Goal: Contribute content: Contribute content

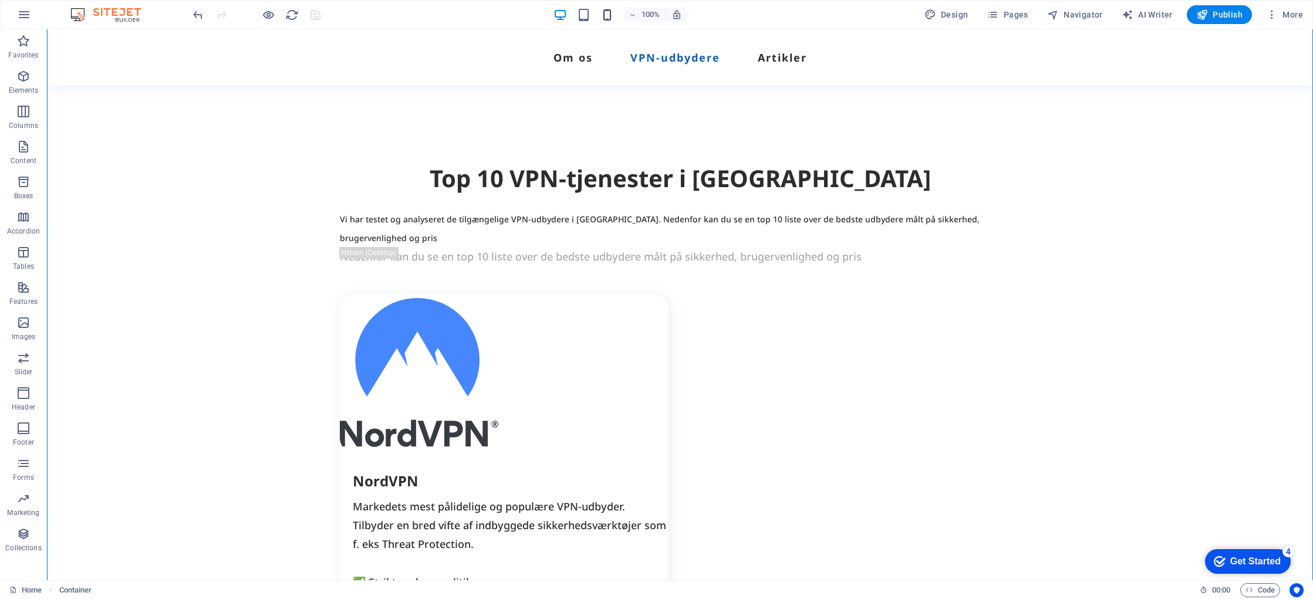
scroll to position [1050, 0]
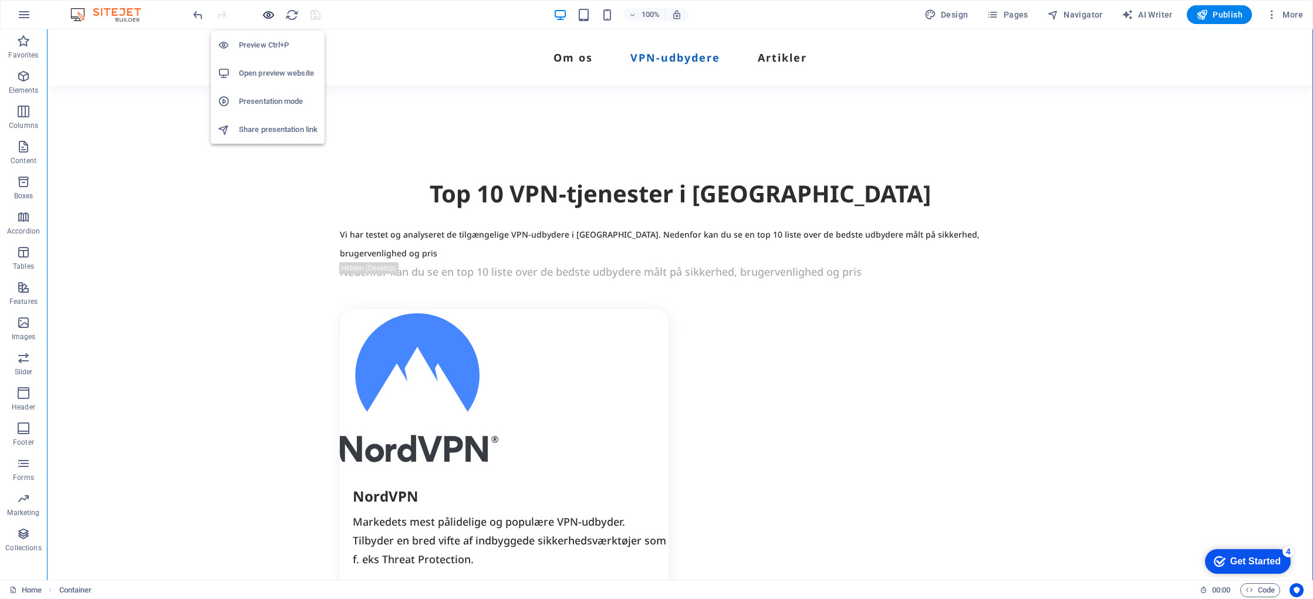
click at [271, 15] on icon "button" at bounding box center [269, 15] width 14 height 14
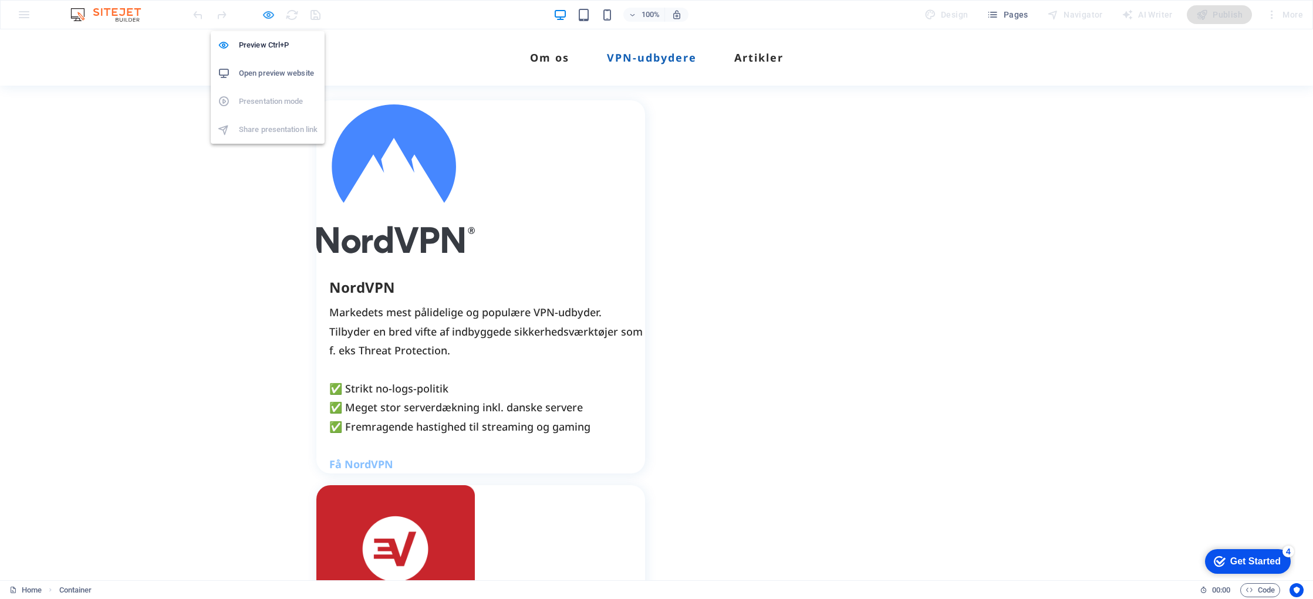
scroll to position [966, 0]
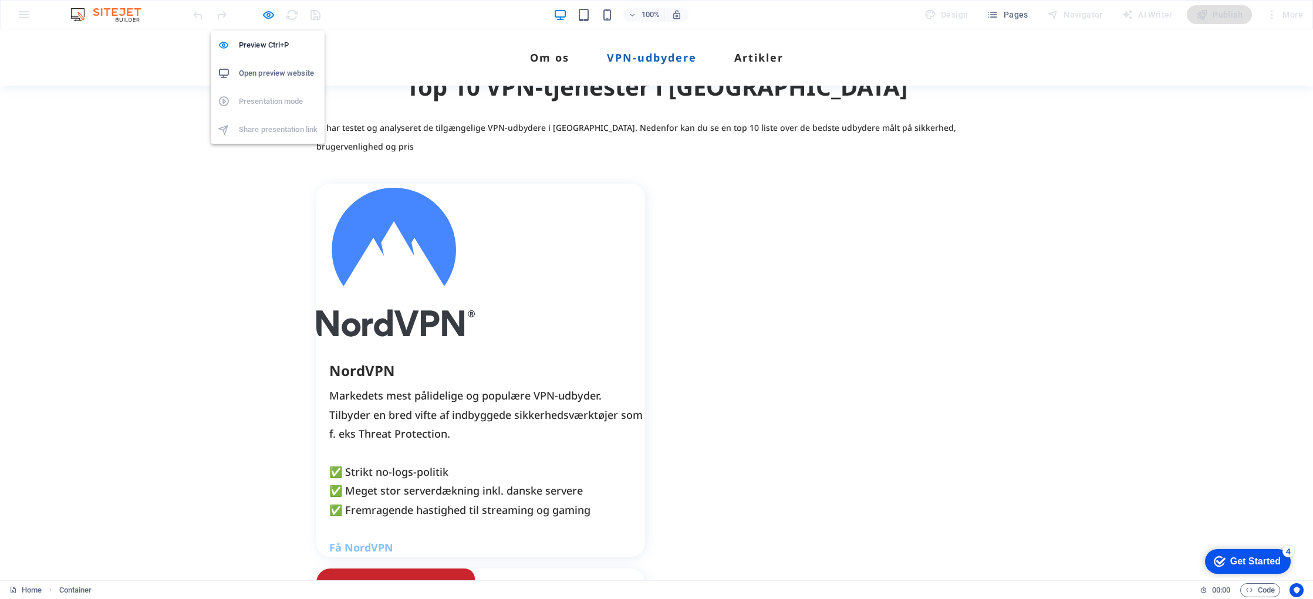
click at [268, 70] on h6 "Open preview website" at bounding box center [278, 73] width 79 height 14
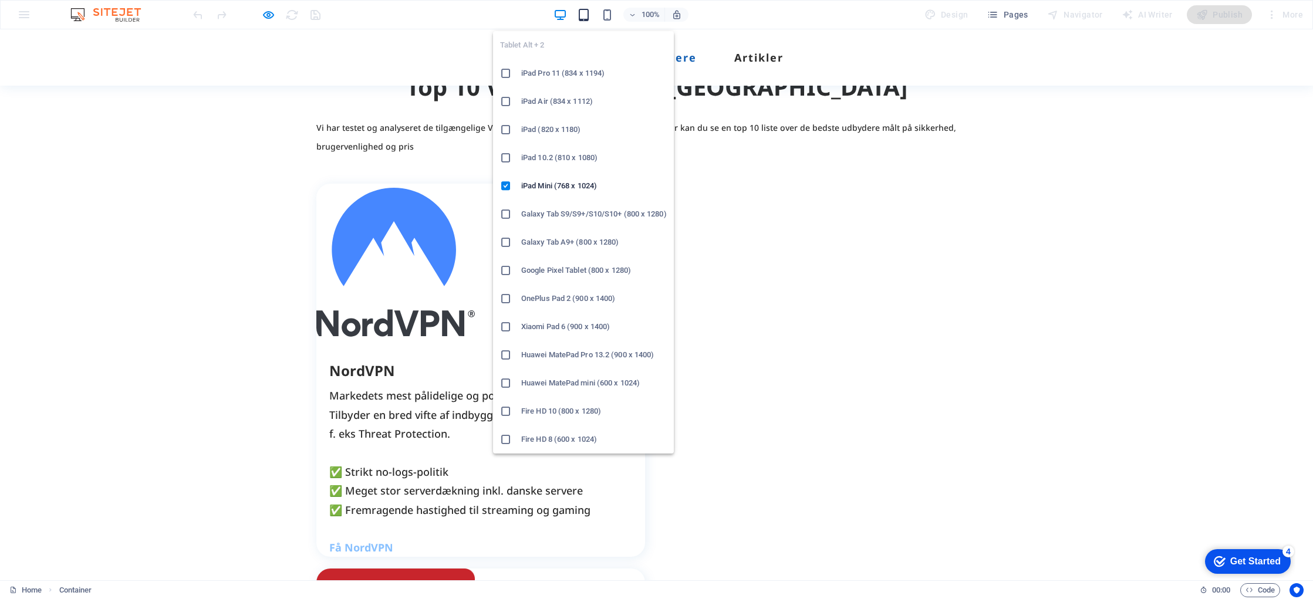
click at [587, 15] on icon "button" at bounding box center [584, 15] width 14 height 14
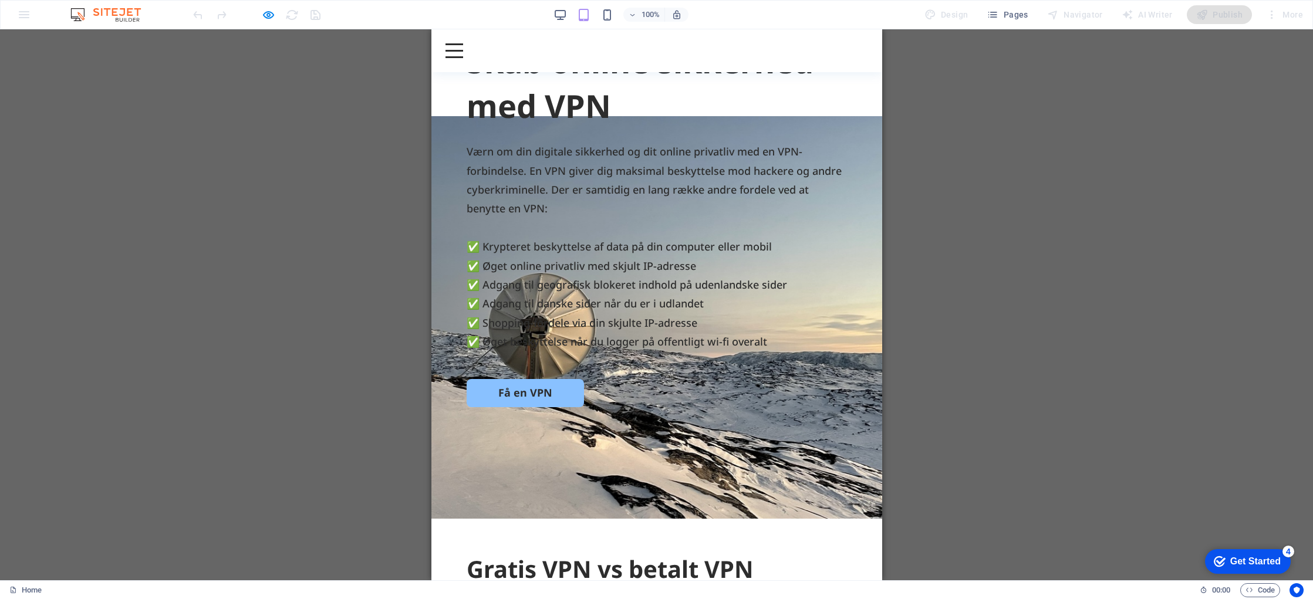
scroll to position [0, 0]
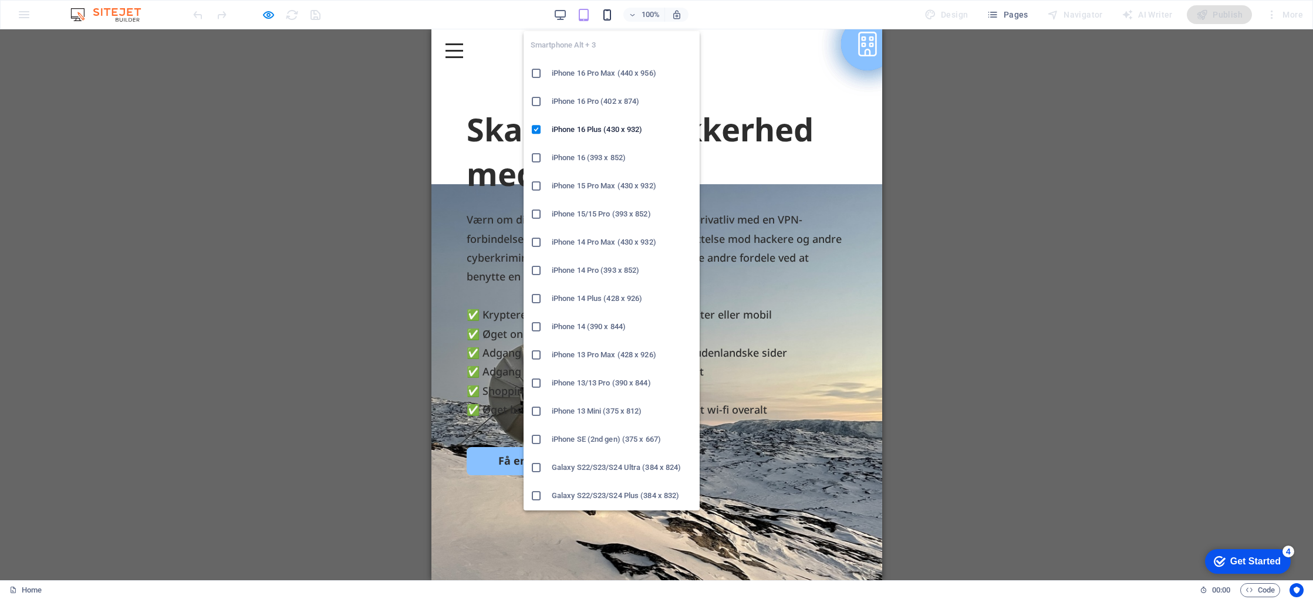
click at [611, 18] on icon "button" at bounding box center [608, 15] width 14 height 14
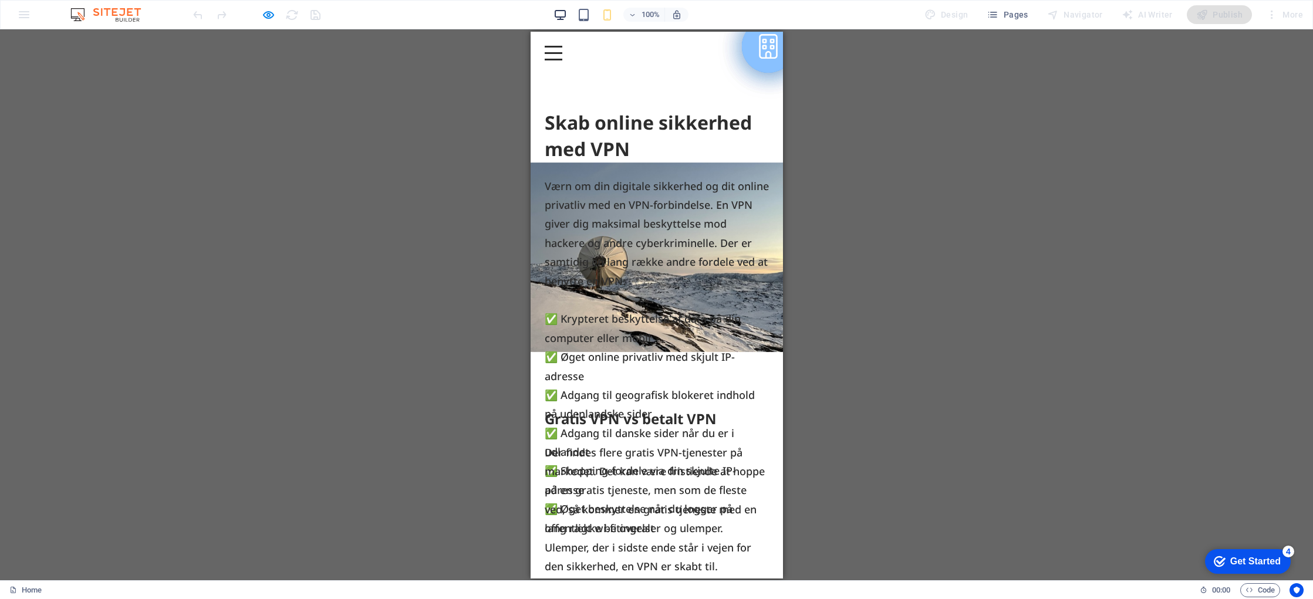
click at [555, 17] on icon "button" at bounding box center [561, 15] width 14 height 14
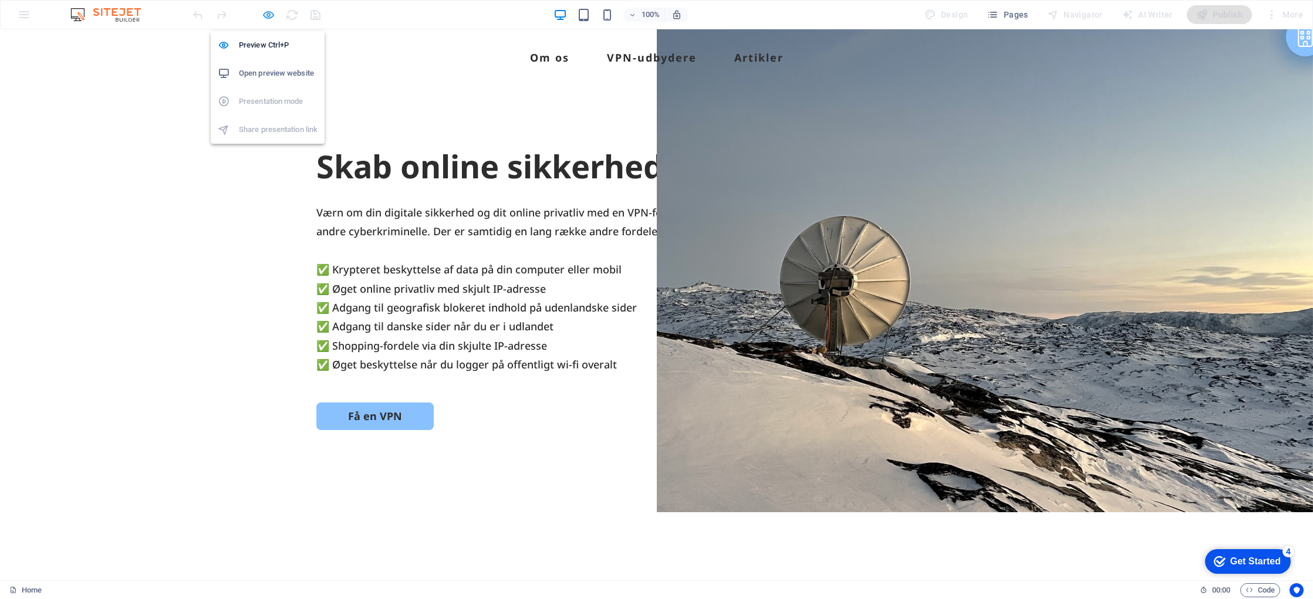
click at [268, 16] on icon "button" at bounding box center [269, 15] width 14 height 14
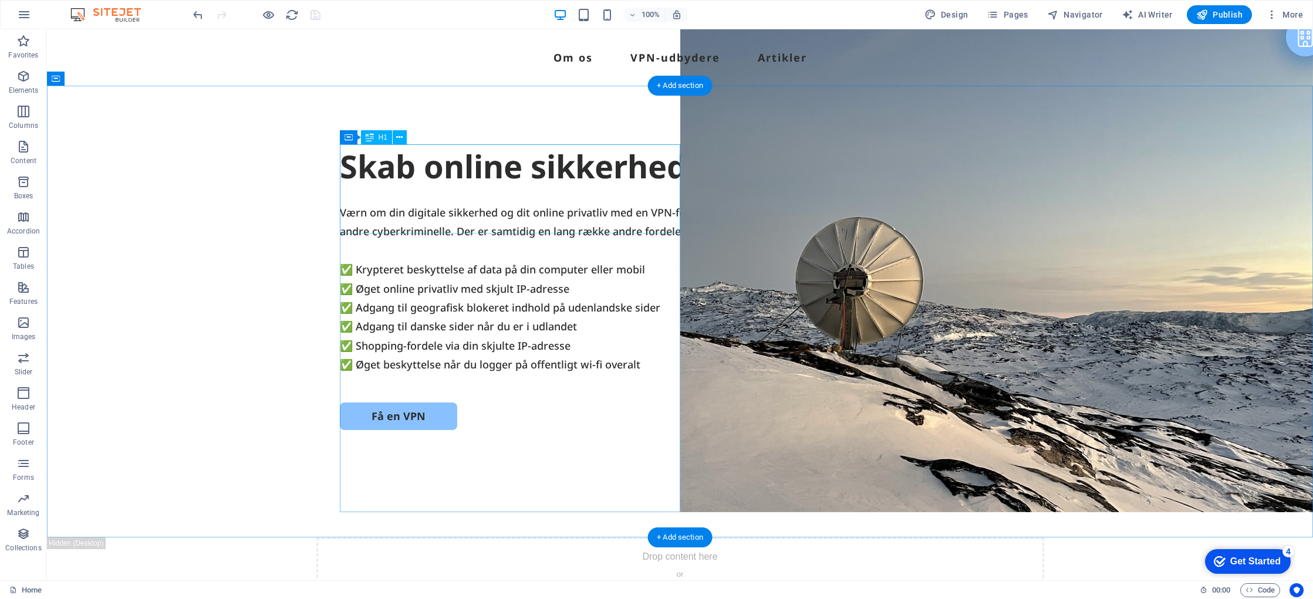
click at [385, 169] on div "Skab online sikkerhed med VPN" at bounding box center [680, 166] width 681 height 45
click at [391, 282] on div "Værn om din digitale sikkerhed og dit online privatliv med en VPN-forbindelse. …" at bounding box center [680, 288] width 681 height 171
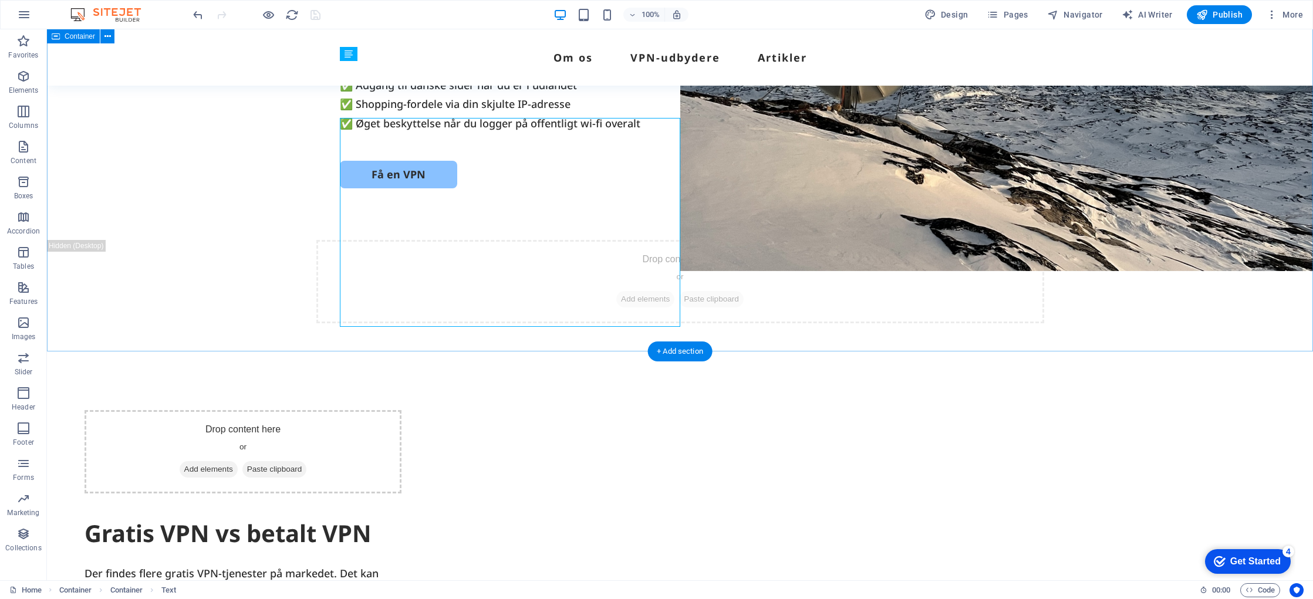
scroll to position [322, 0]
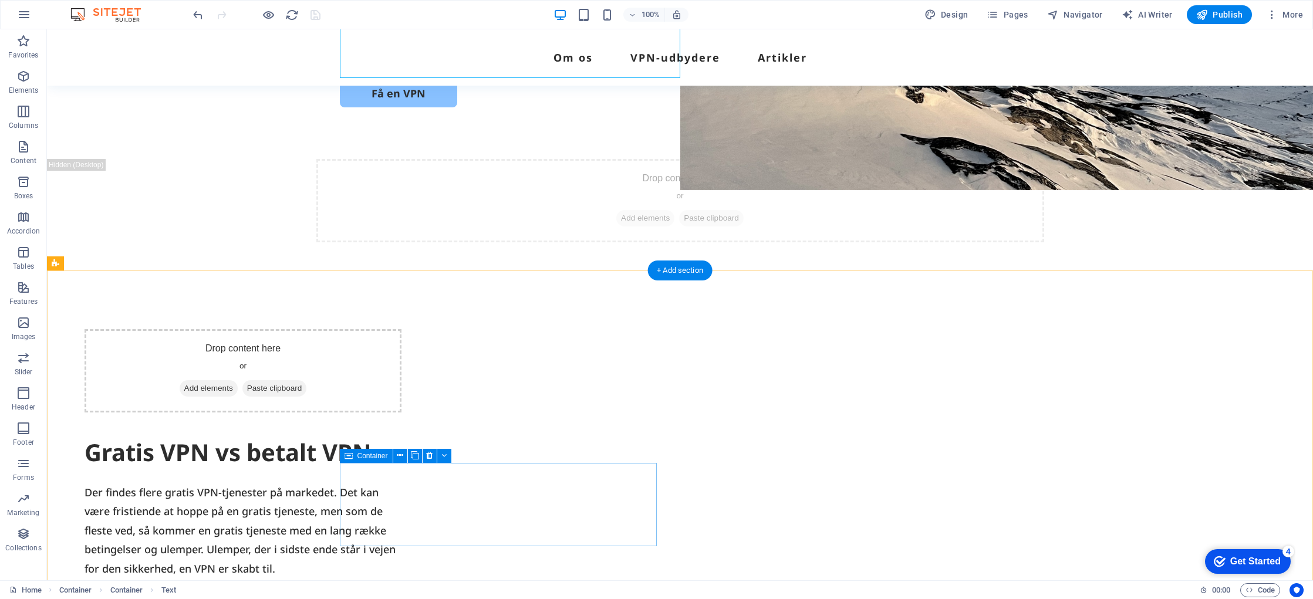
click at [402, 413] on div "Drop content here or Add elements Paste clipboard" at bounding box center [243, 370] width 317 height 83
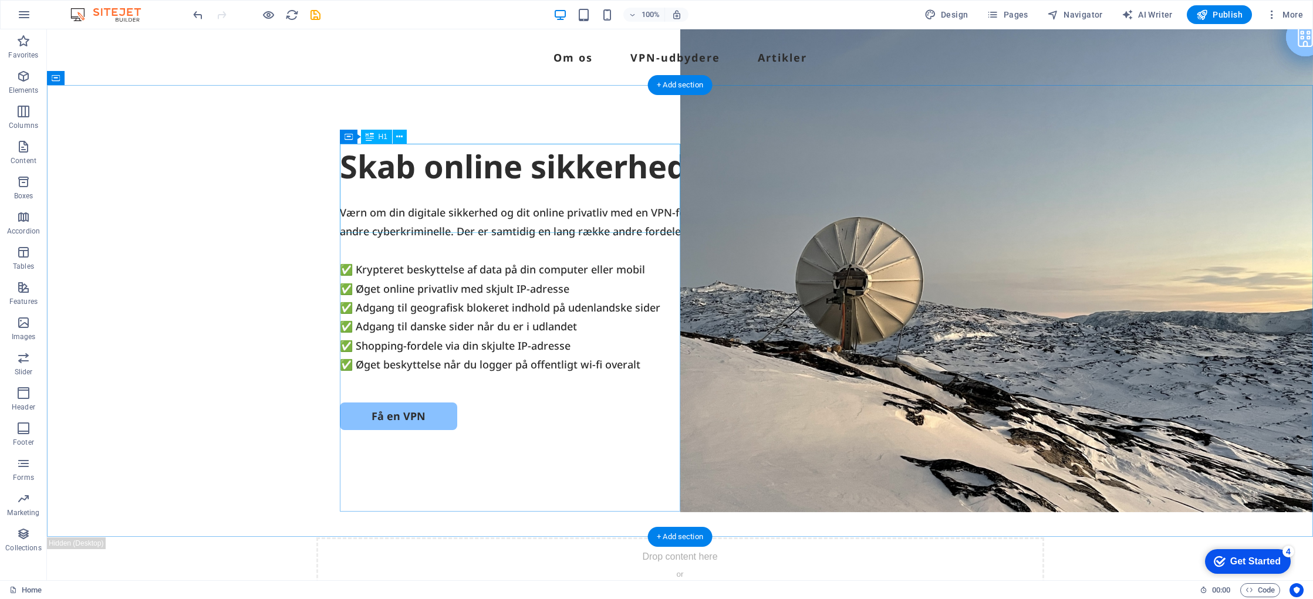
scroll to position [1, 0]
click at [439, 187] on div "Skab online sikkerhed med VPN" at bounding box center [680, 166] width 681 height 45
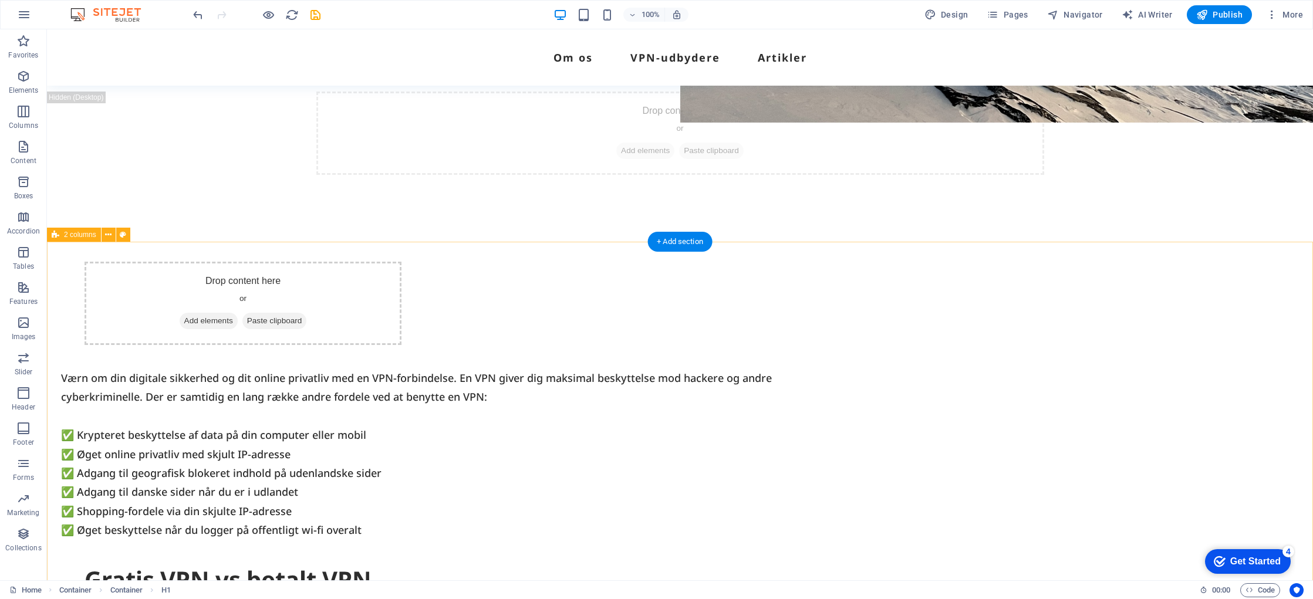
scroll to position [406, 0]
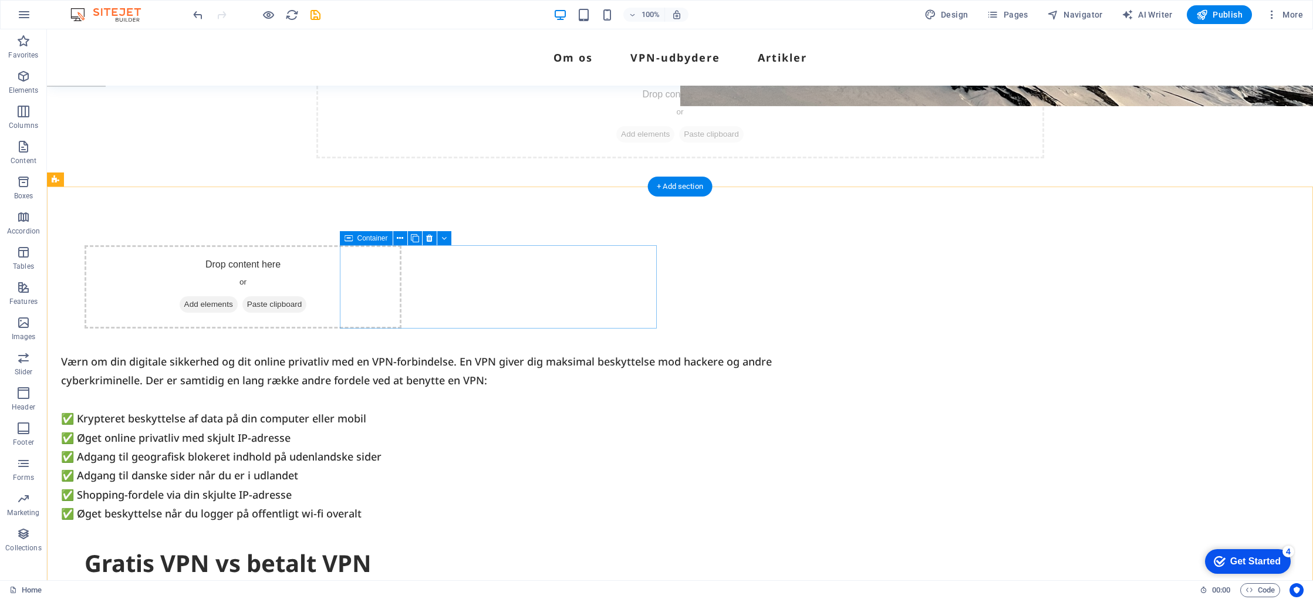
click at [401, 283] on div "Drop content here or Add elements Paste clipboard" at bounding box center [243, 286] width 317 height 83
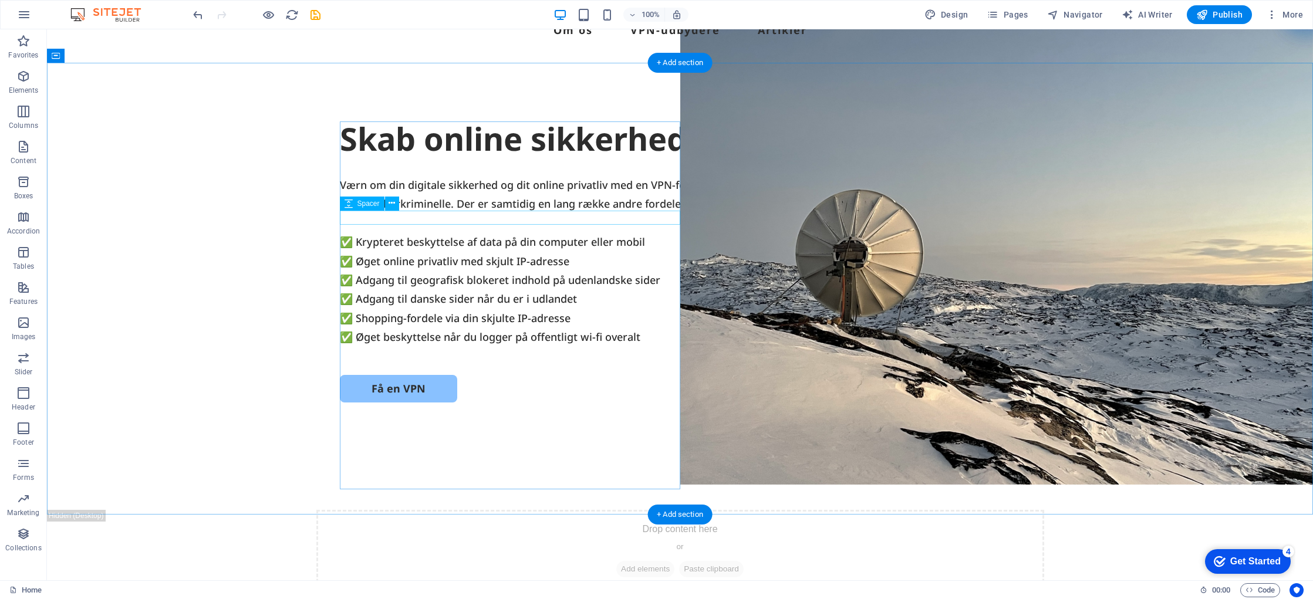
scroll to position [0, 0]
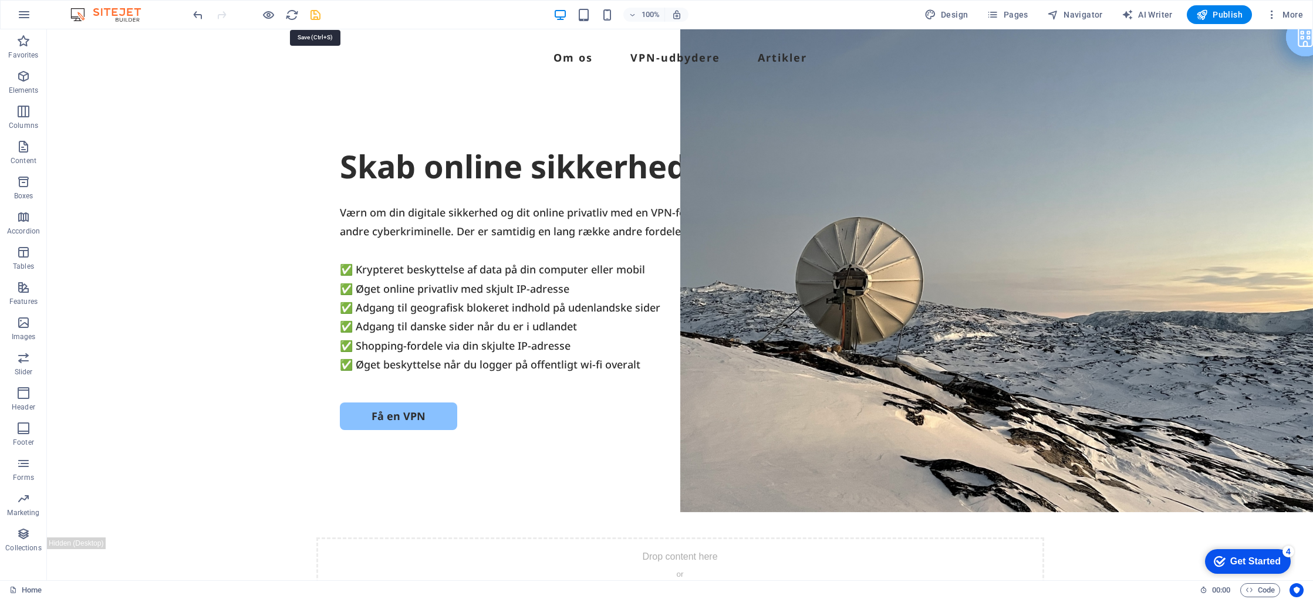
click at [317, 16] on icon "save" at bounding box center [316, 15] width 14 height 14
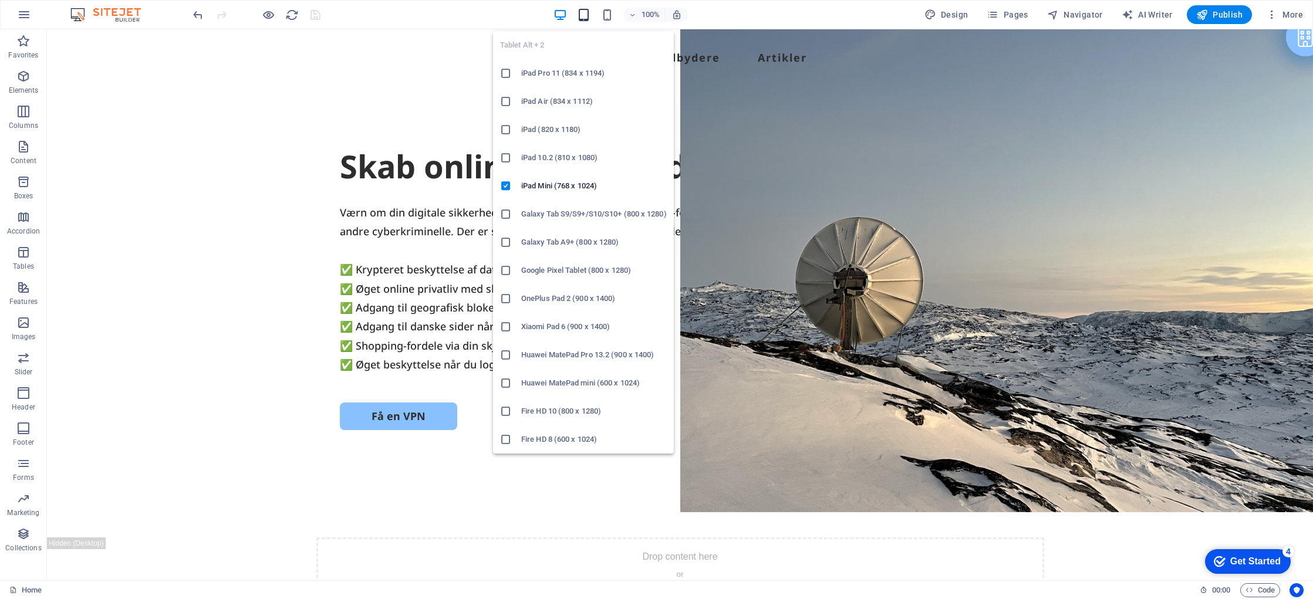
click at [587, 14] on icon "button" at bounding box center [584, 15] width 14 height 14
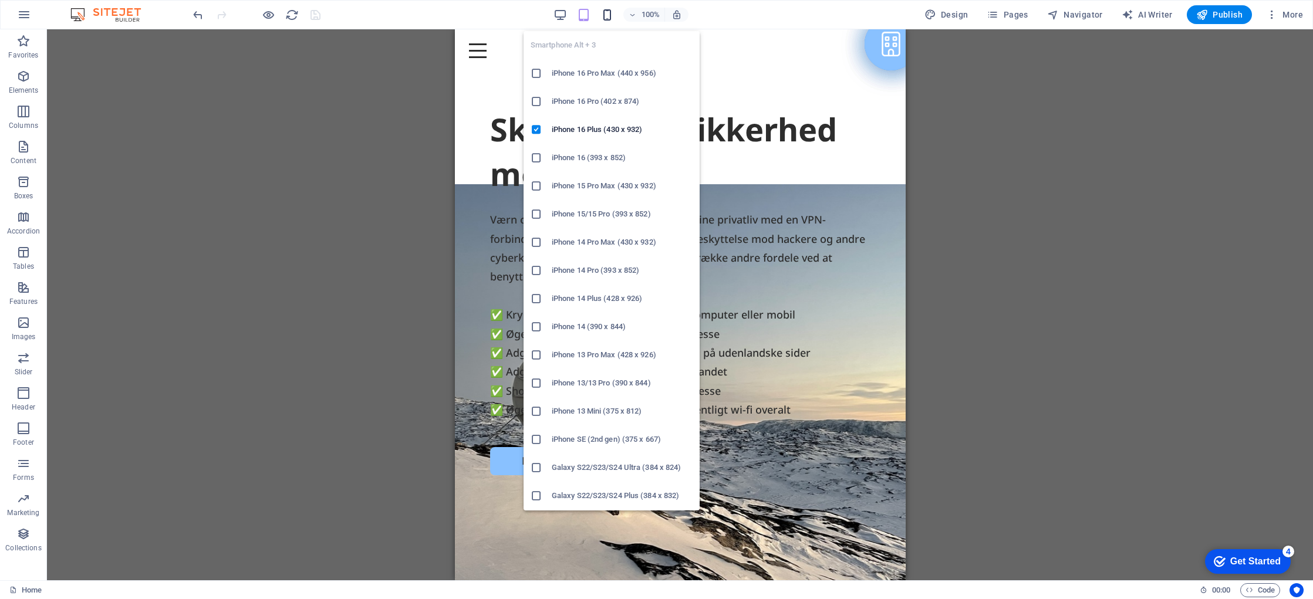
click at [608, 13] on icon "button" at bounding box center [608, 15] width 14 height 14
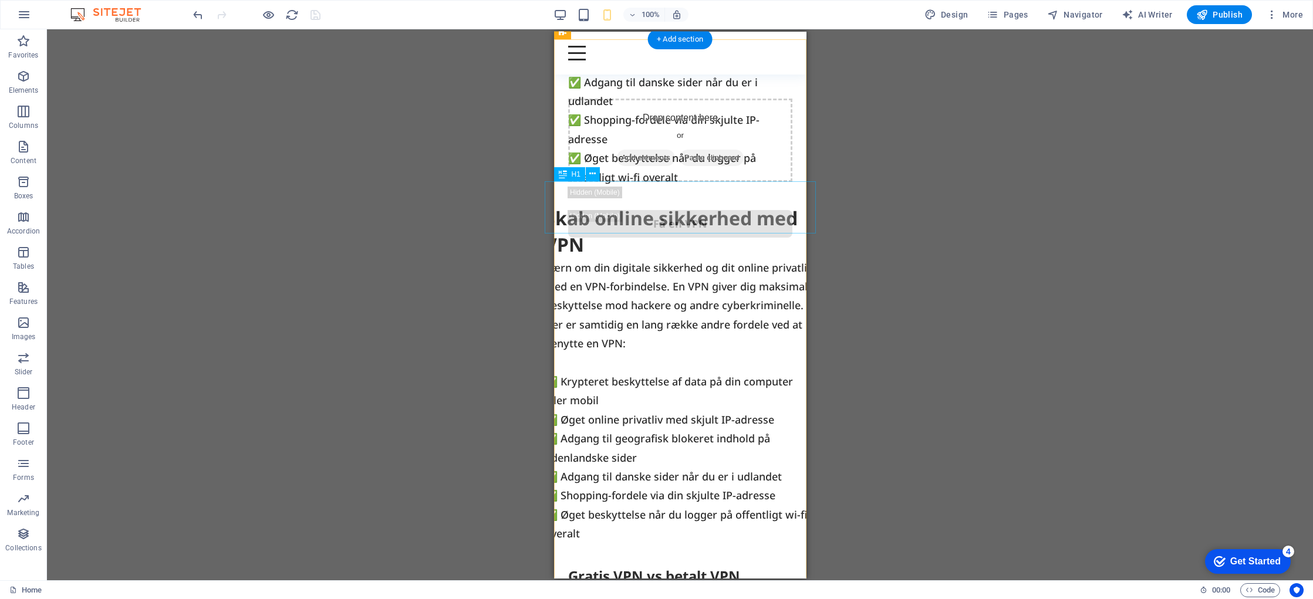
scroll to position [319, 0]
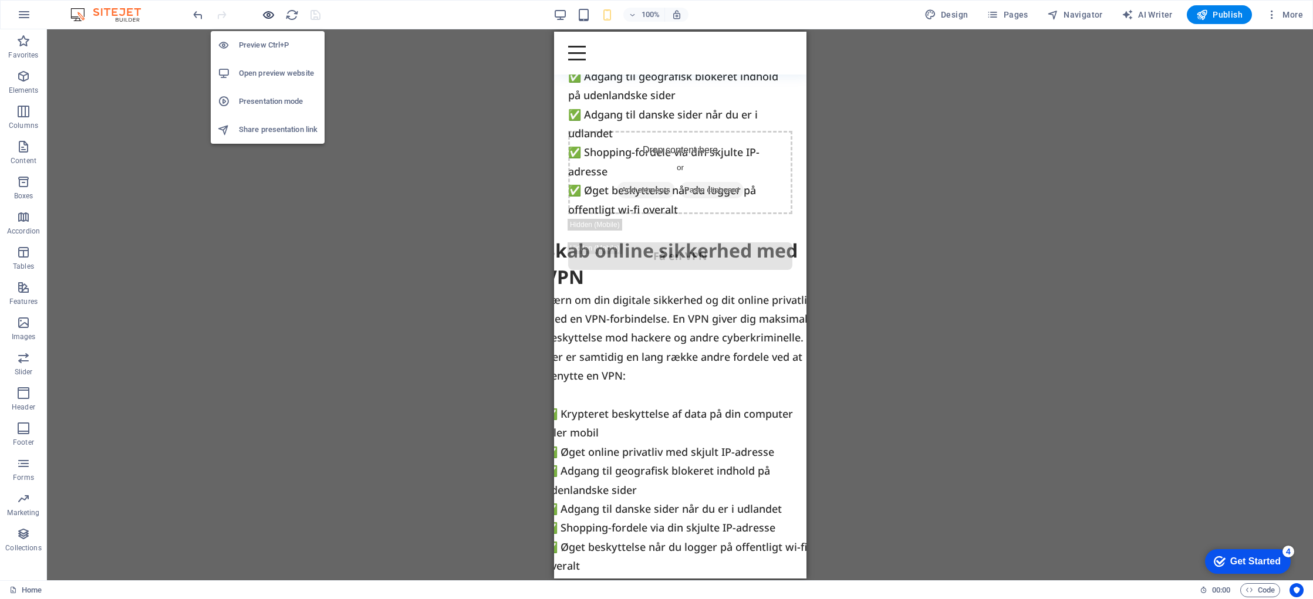
click at [270, 14] on icon "button" at bounding box center [269, 15] width 14 height 14
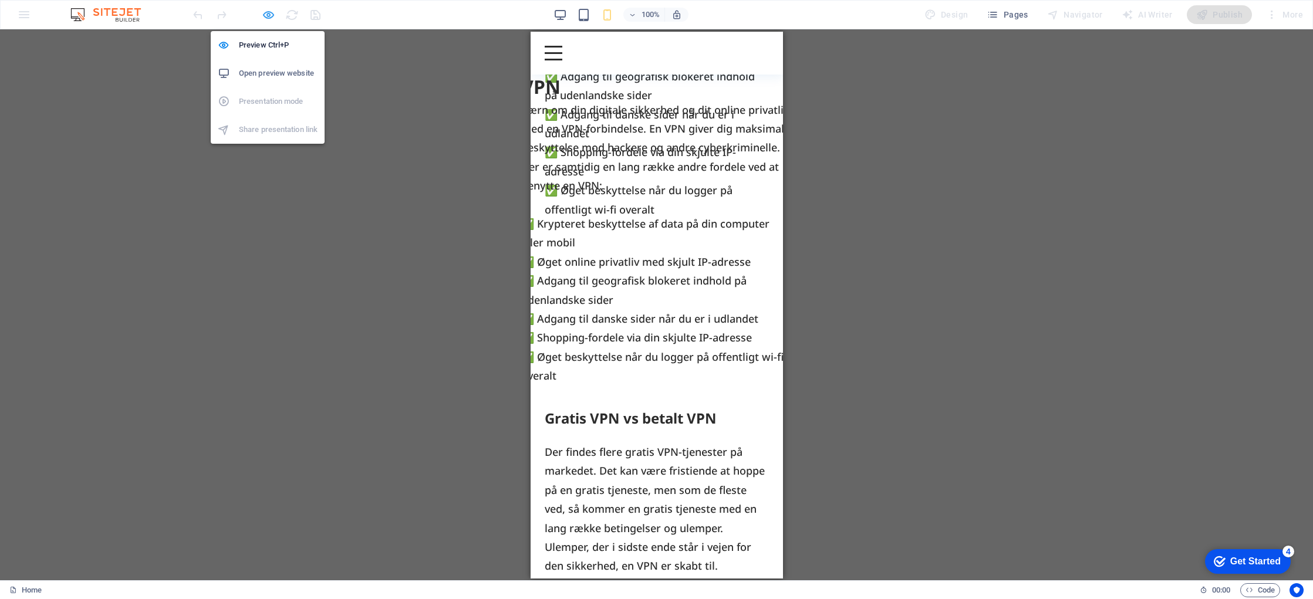
click at [265, 15] on icon "button" at bounding box center [269, 15] width 14 height 14
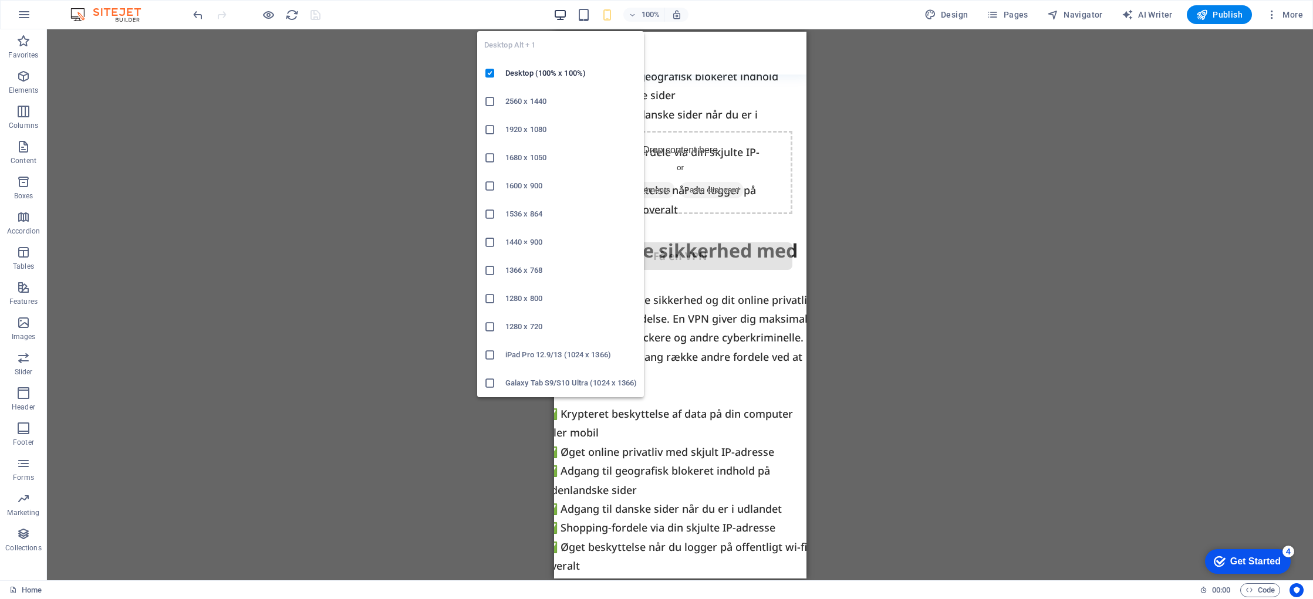
click at [559, 12] on icon "button" at bounding box center [561, 15] width 14 height 14
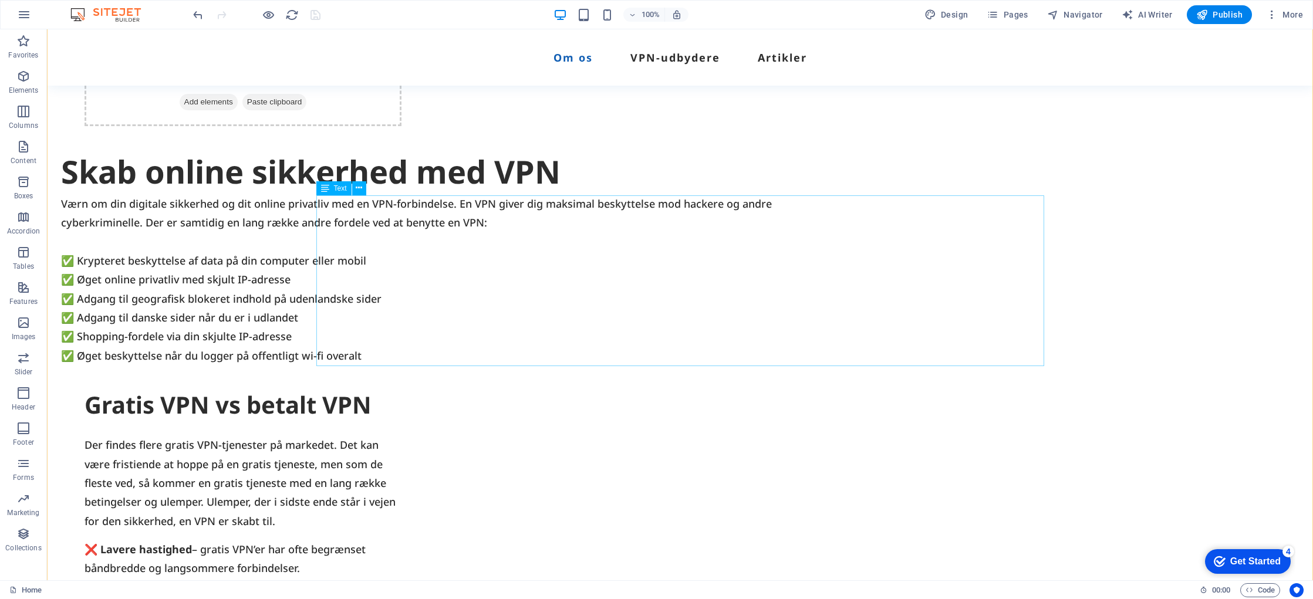
scroll to position [610, 0]
click at [565, 256] on div "Værn om din digitale sikkerhed og dit online privatliv med en VPN-forbindelse. …" at bounding box center [425, 278] width 728 height 171
click at [358, 186] on icon at bounding box center [359, 186] width 6 height 12
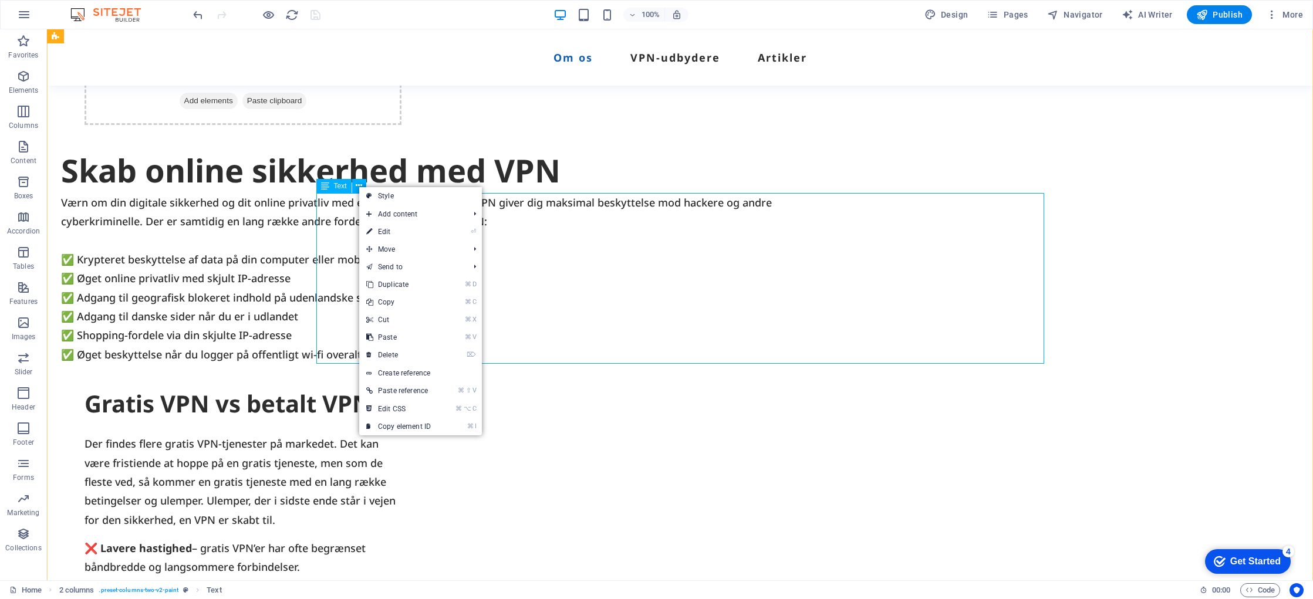
click at [728, 316] on div "Værn om din digitale sikkerhed og dit online privatliv med en VPN-forbindelse. …" at bounding box center [425, 278] width 728 height 171
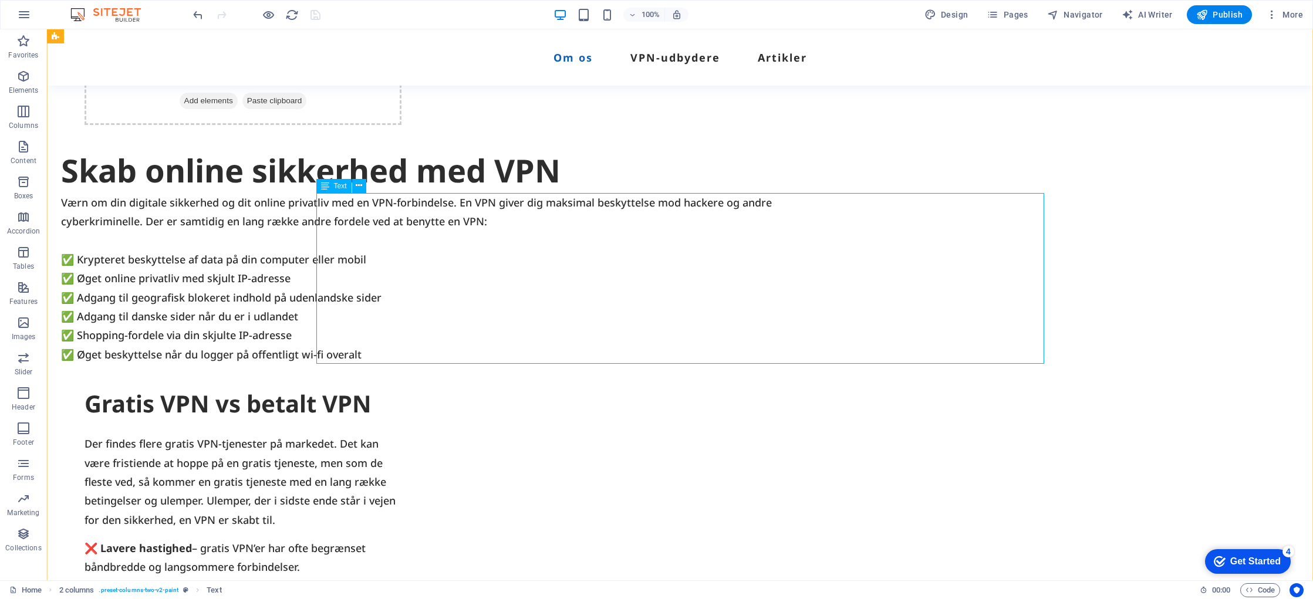
click at [504, 224] on div "Værn om din digitale sikkerhed og dit online privatliv med en VPN-forbindelse. …" at bounding box center [425, 278] width 728 height 171
click at [473, 167] on div "Skab online sikkerhed med VPN" at bounding box center [425, 171] width 728 height 45
click at [353, 142] on icon at bounding box center [355, 142] width 6 height 12
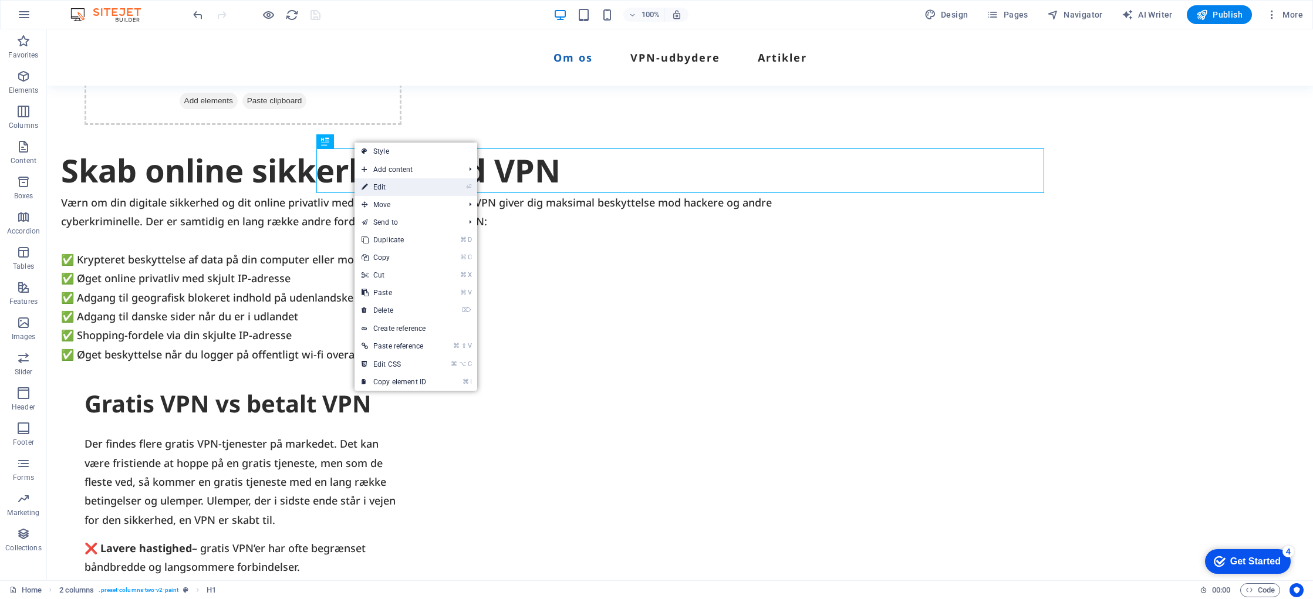
click at [376, 185] on link "⏎ Edit" at bounding box center [394, 187] width 79 height 18
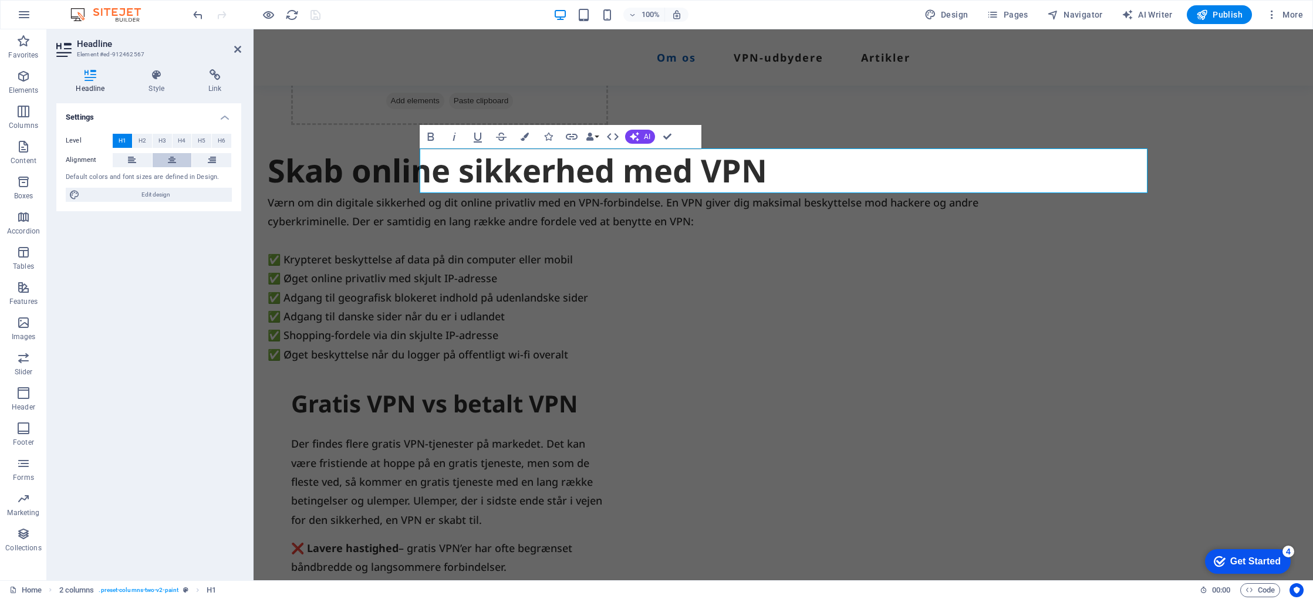
click at [173, 160] on icon at bounding box center [172, 160] width 8 height 14
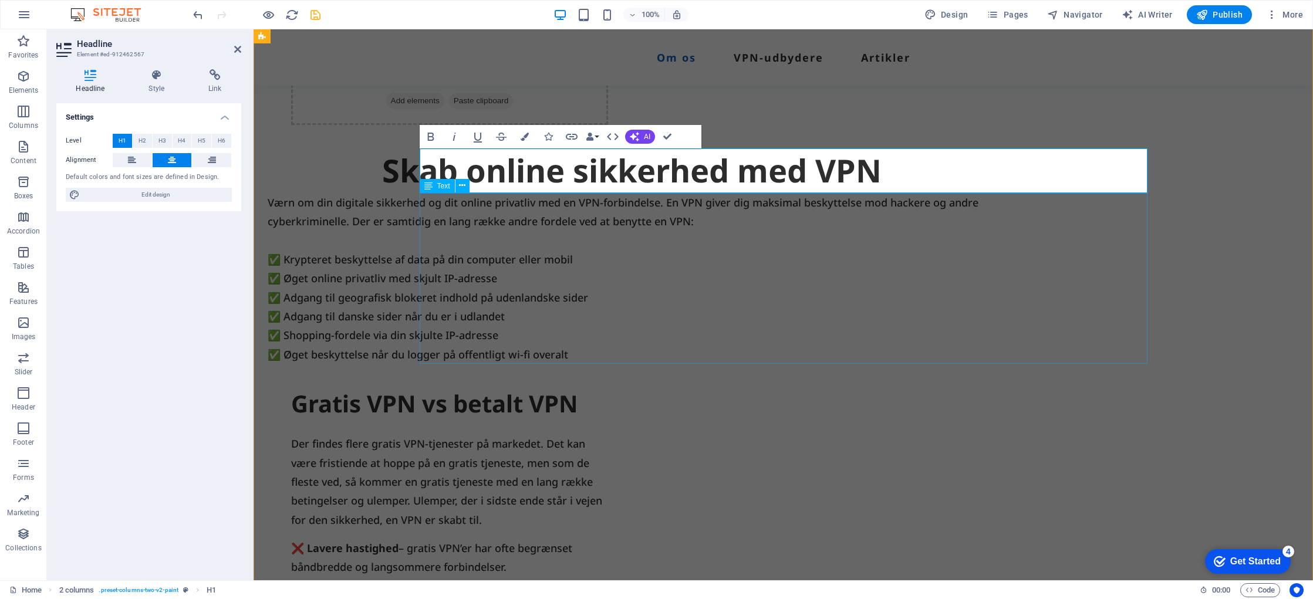
click at [613, 247] on div "Værn om din digitale sikkerhed og dit online privatliv med en VPN-forbindelse. …" at bounding box center [632, 278] width 728 height 171
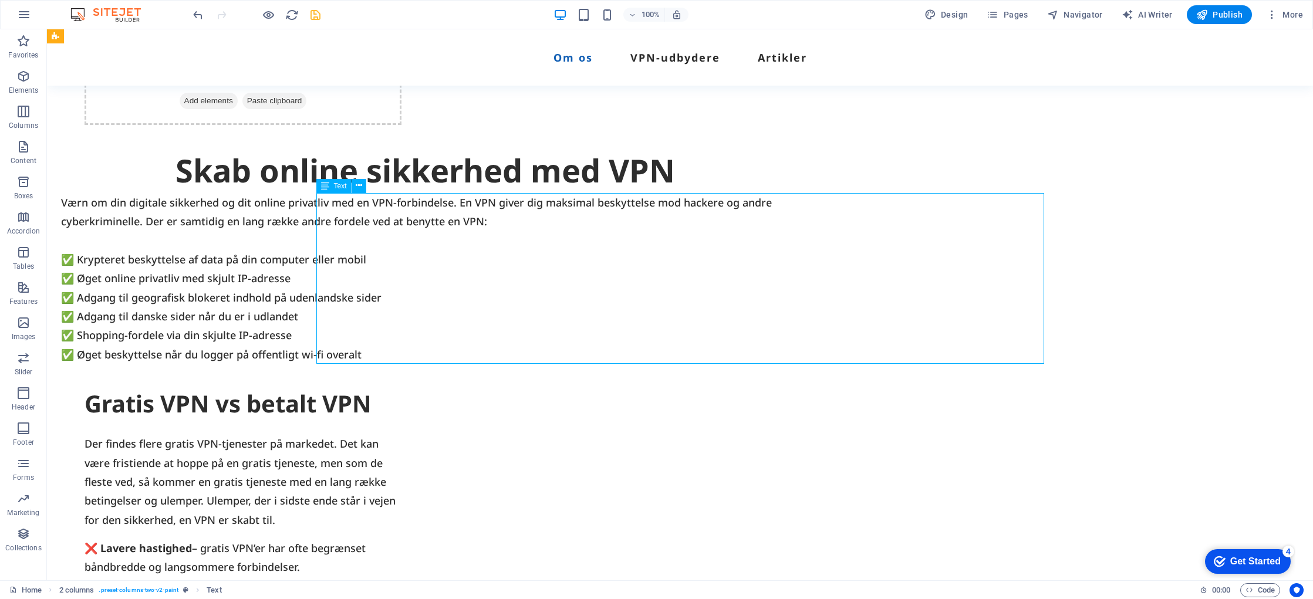
click at [548, 242] on div "Værn om din digitale sikkerhed og dit online privatliv med en VPN-forbindelse. …" at bounding box center [425, 278] width 728 height 171
click at [360, 184] on icon at bounding box center [359, 186] width 6 height 12
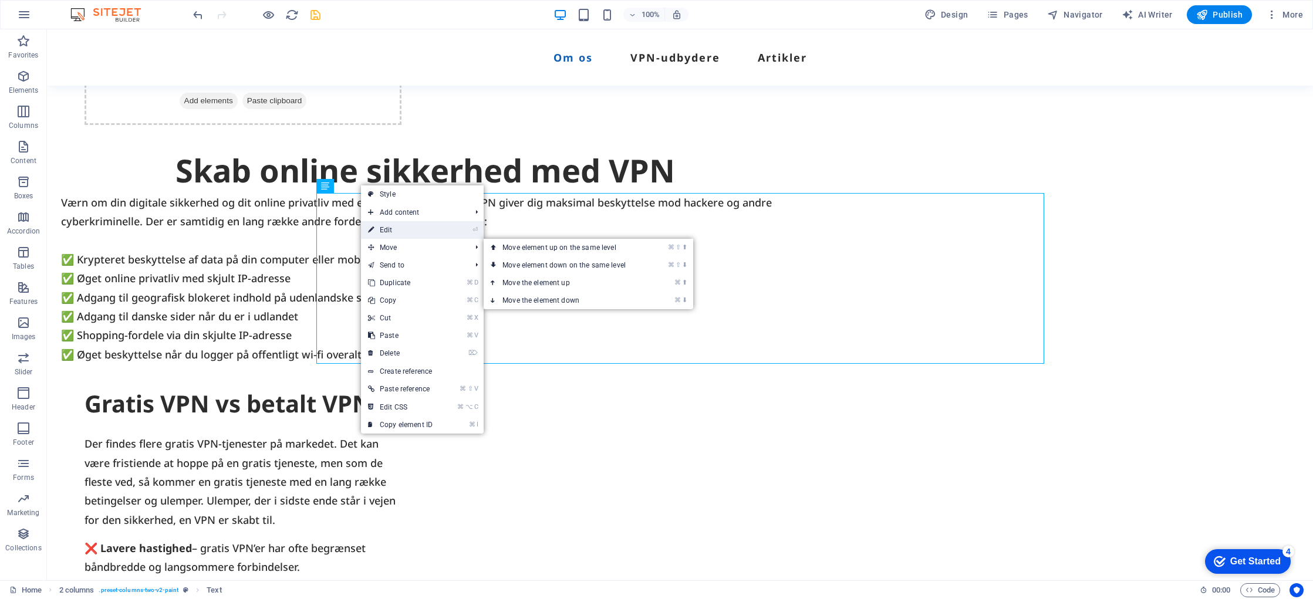
click at [406, 231] on link "⏎ Edit" at bounding box center [400, 230] width 79 height 18
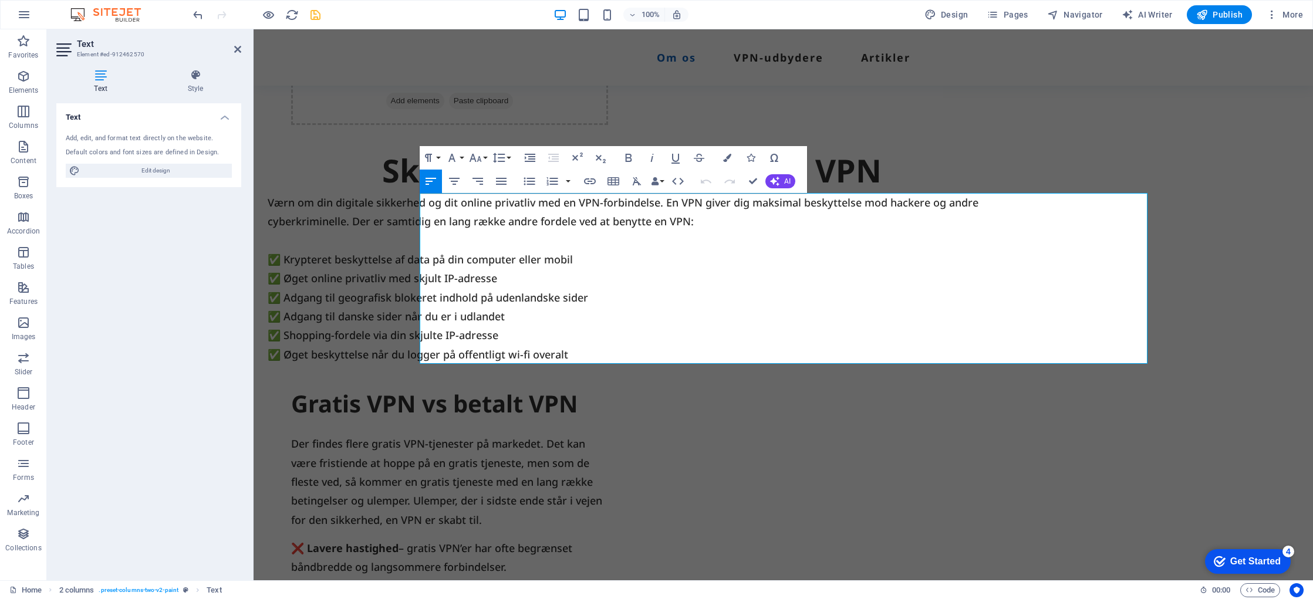
drag, startPoint x: 95, startPoint y: 76, endPoint x: 99, endPoint y: 81, distance: 6.7
click at [95, 76] on icon at bounding box center [100, 75] width 89 height 12
click at [164, 171] on span "Edit design" at bounding box center [155, 171] width 145 height 14
select select "px"
select select "500"
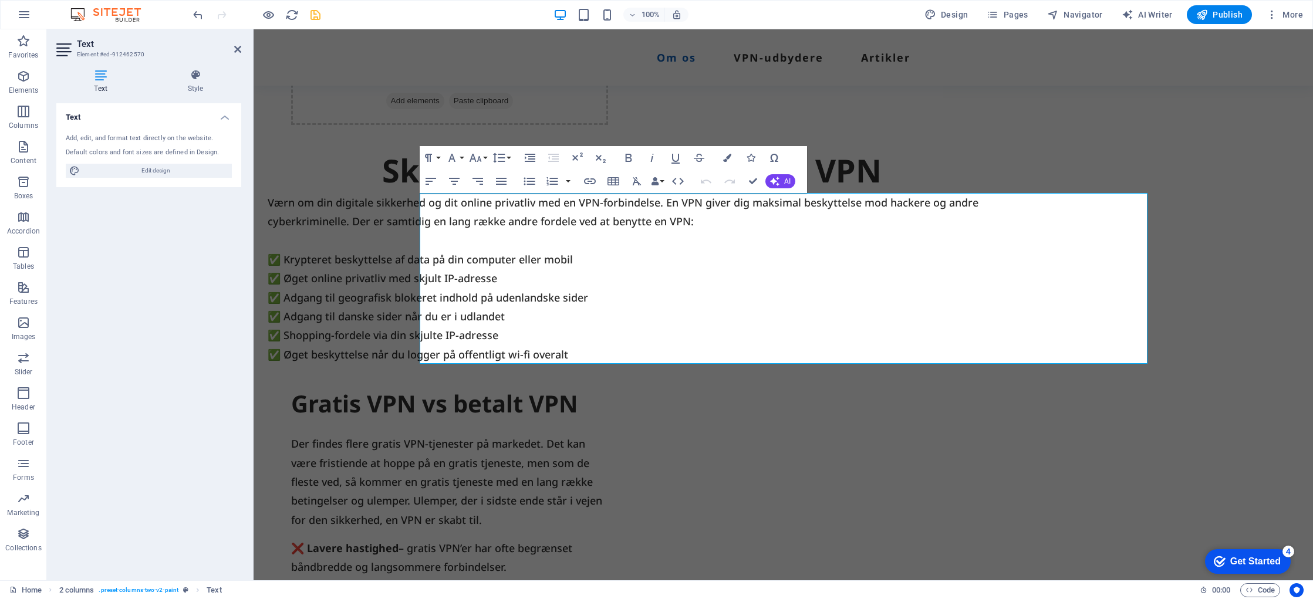
select select "px"
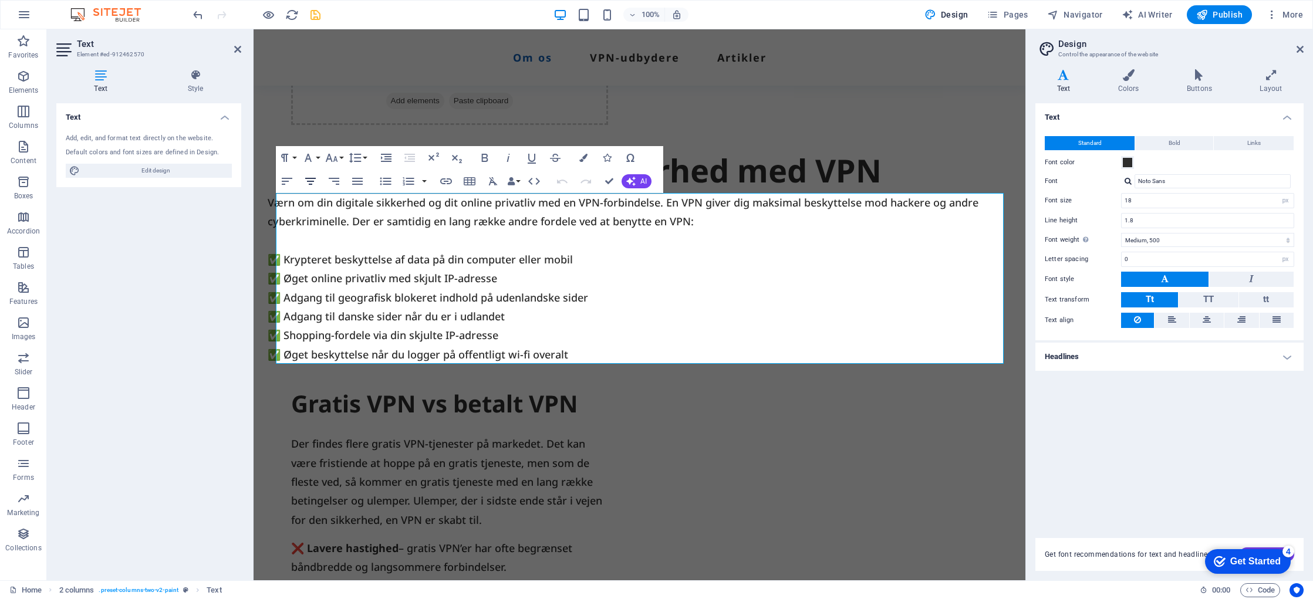
click at [309, 183] on icon "button" at bounding box center [311, 181] width 14 height 14
click at [310, 183] on icon "button" at bounding box center [311, 181] width 14 height 14
click at [288, 180] on icon "button" at bounding box center [287, 181] width 14 height 14
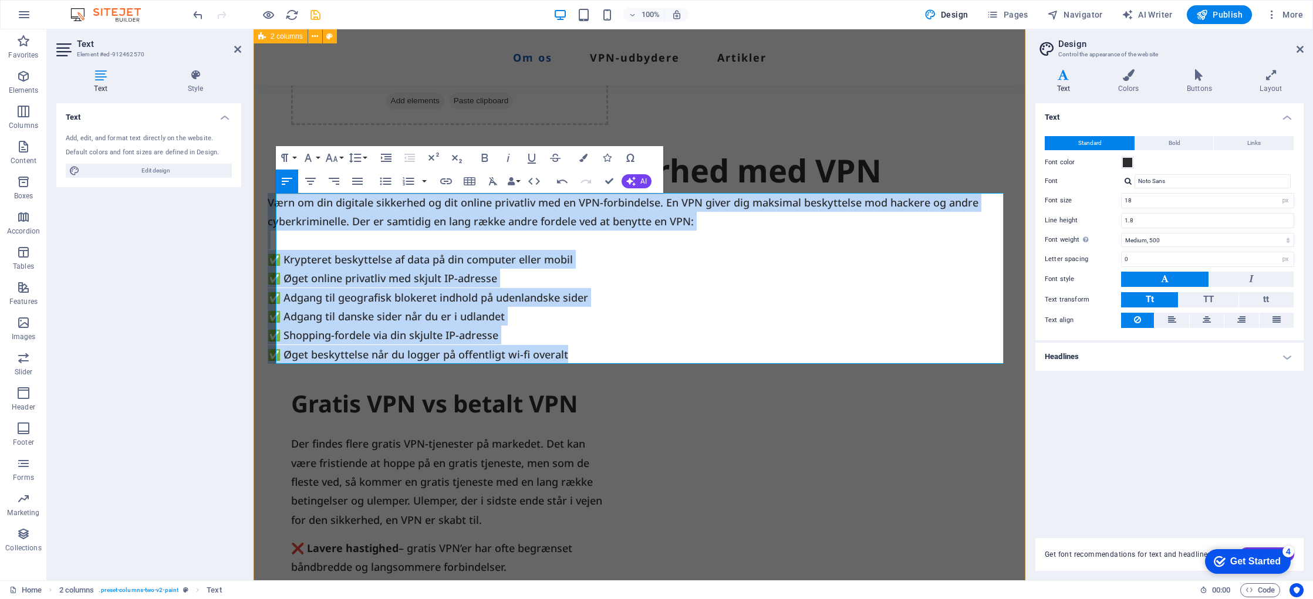
drag, startPoint x: 584, startPoint y: 356, endPoint x: 275, endPoint y: 206, distance: 343.2
click at [275, 206] on div "Drop content here or Add elements Paste clipboard Skab online sikkerhed med VPN…" at bounding box center [640, 390] width 772 height 814
click at [314, 181] on icon "button" at bounding box center [310, 181] width 11 height 7
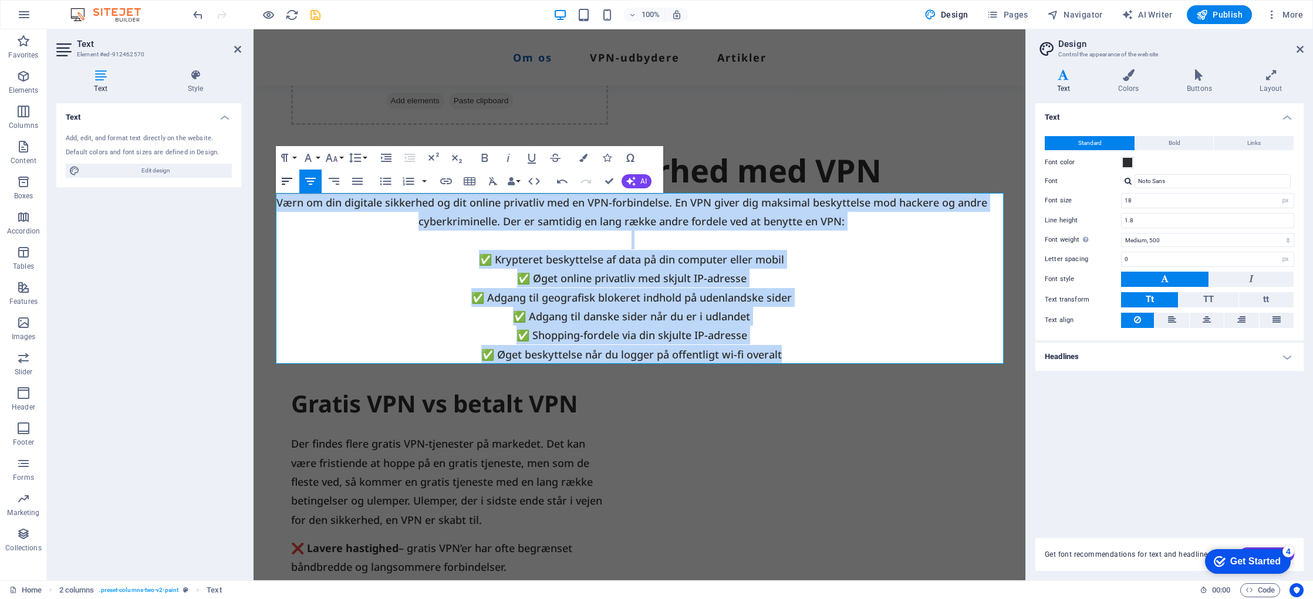
click at [288, 180] on icon "button" at bounding box center [287, 181] width 14 height 14
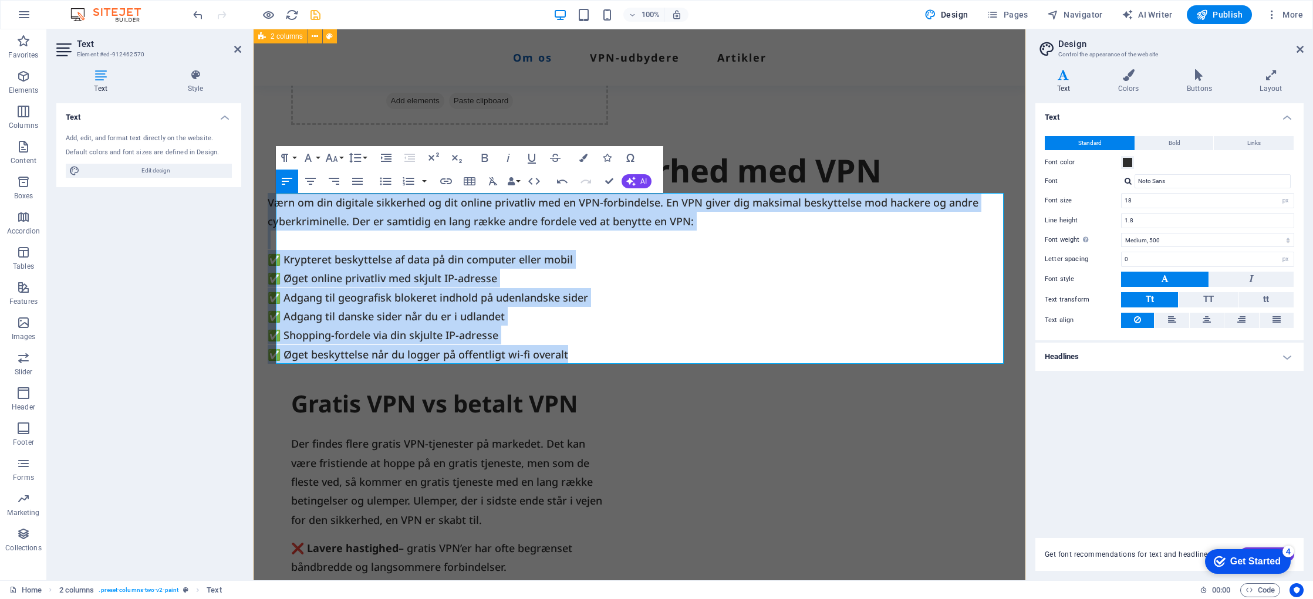
click at [703, 454] on div "Drop content here or Add elements Paste clipboard Skab online sikkerhed med VPN…" at bounding box center [640, 390] width 772 height 814
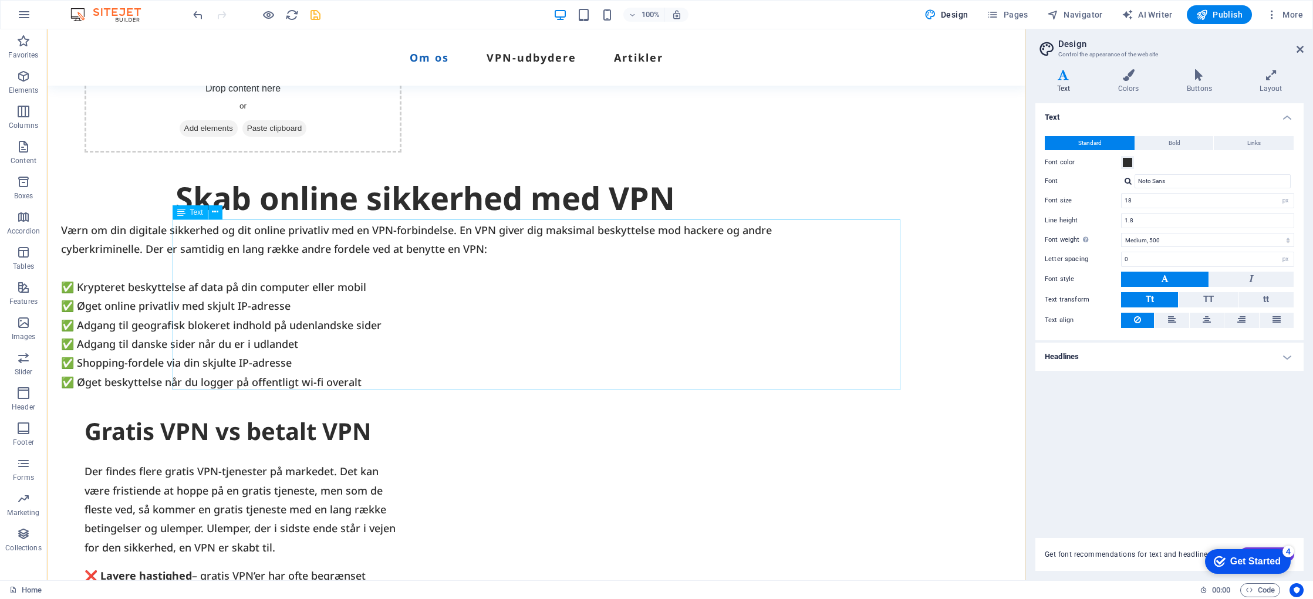
scroll to position [592, 0]
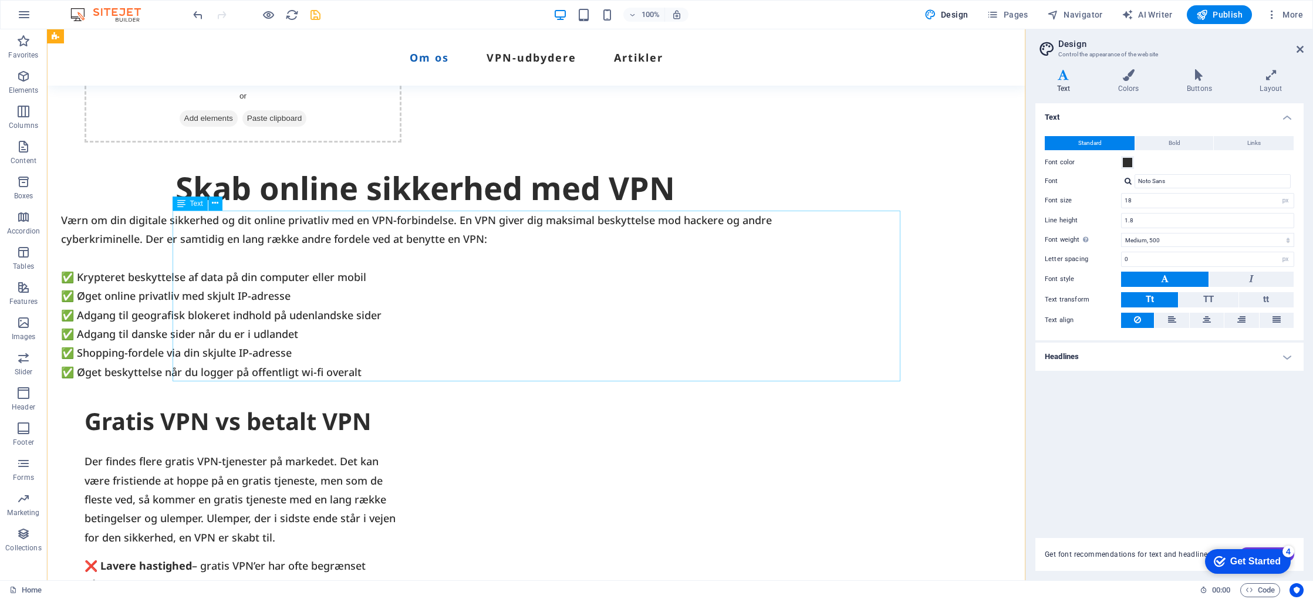
click at [251, 369] on div "Værn om din digitale sikkerhed og dit online privatliv med en VPN-forbindelse. …" at bounding box center [425, 296] width 728 height 171
click at [177, 366] on div "Værn om din digitale sikkerhed og dit online privatliv med en VPN-forbindelse. …" at bounding box center [425, 296] width 728 height 171
click at [192, 287] on div "Værn om din digitale sikkerhed og dit online privatliv med en VPN-forbindelse. …" at bounding box center [425, 296] width 728 height 171
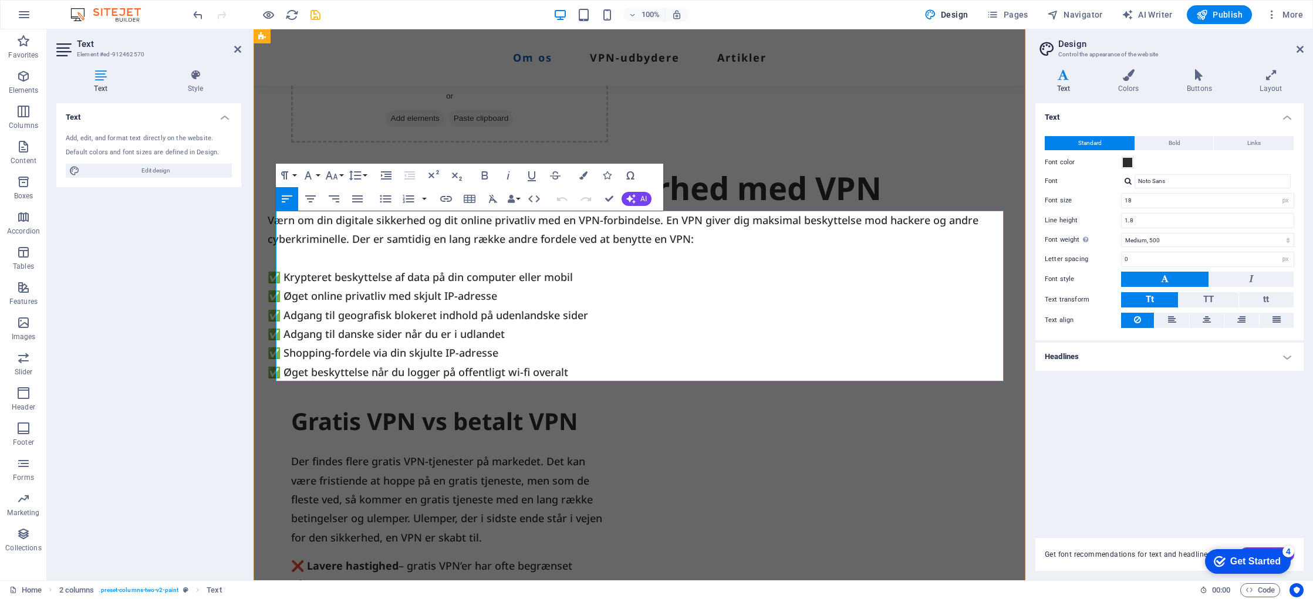
click at [280, 278] on p "✅ Krypteret beskyttelse af data på din computer eller mobil" at bounding box center [632, 277] width 728 height 19
drag, startPoint x: 314, startPoint y: 279, endPoint x: 292, endPoint y: 281, distance: 21.2
click at [309, 281] on p "✅ Krypteret beskyttelse af data på din computer eller mobil" at bounding box center [632, 277] width 728 height 19
click at [294, 279] on p "✅ Krypteret beskyttelse af data på din computer eller mobil" at bounding box center [632, 277] width 728 height 19
drag, startPoint x: 608, startPoint y: 314, endPoint x: 613, endPoint y: 320, distance: 7.9
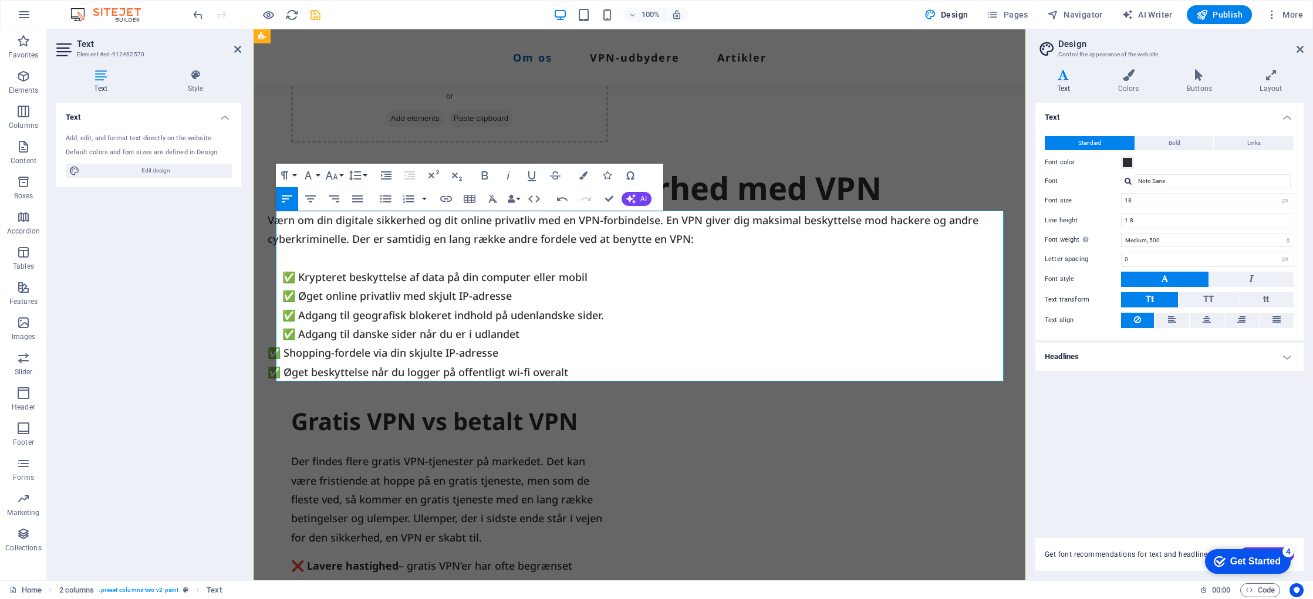
click at [613, 320] on p "✅ Adgang til geografisk blokeret indhold på udenlandske sider. ✅ Adgang til dan…" at bounding box center [632, 344] width 728 height 76
drag, startPoint x: 277, startPoint y: 351, endPoint x: 285, endPoint y: 362, distance: 13.4
click at [278, 353] on p "✅ Adgang til geografisk blokeret indhold på udenlandske sider ✅ Adgang til dans…" at bounding box center [632, 344] width 728 height 76
click at [861, 450] on div "Drop content here or Add elements Paste clipboard Skab online sikkerhed med VPN…" at bounding box center [640, 408] width 772 height 814
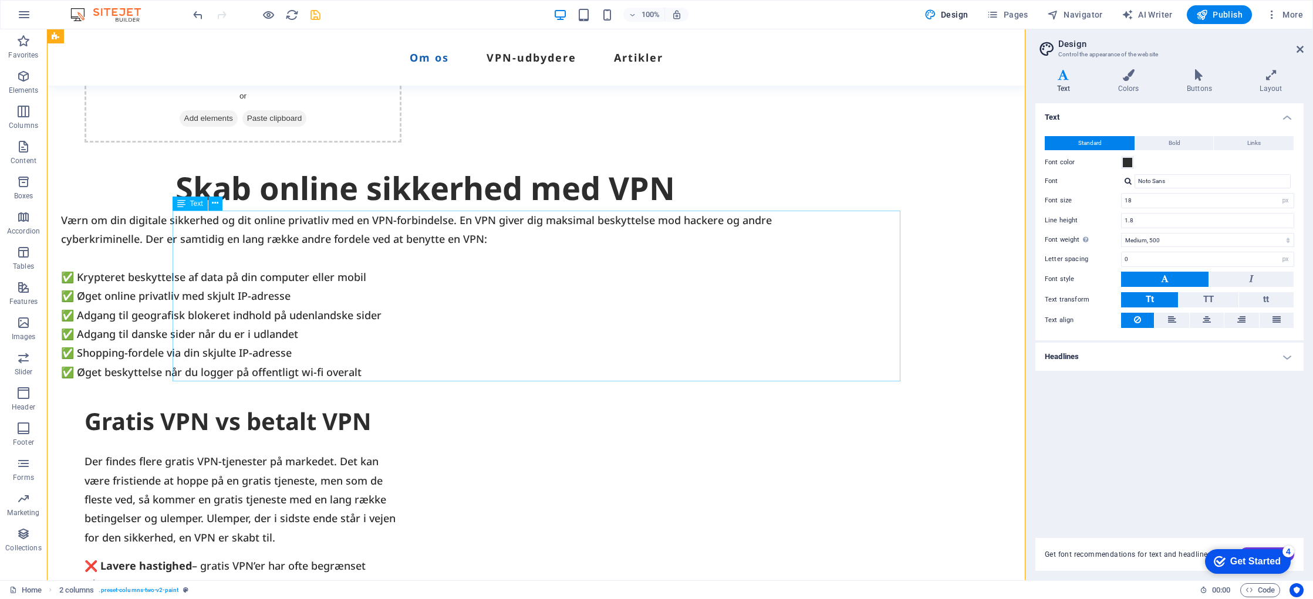
click at [184, 278] on div "Værn om din digitale sikkerhed og dit online privatliv med en VPN-forbindelse. …" at bounding box center [425, 296] width 728 height 171
click at [185, 278] on div "Værn om din digitale sikkerhed og dit online privatliv med en VPN-forbindelse. …" at bounding box center [425, 296] width 728 height 171
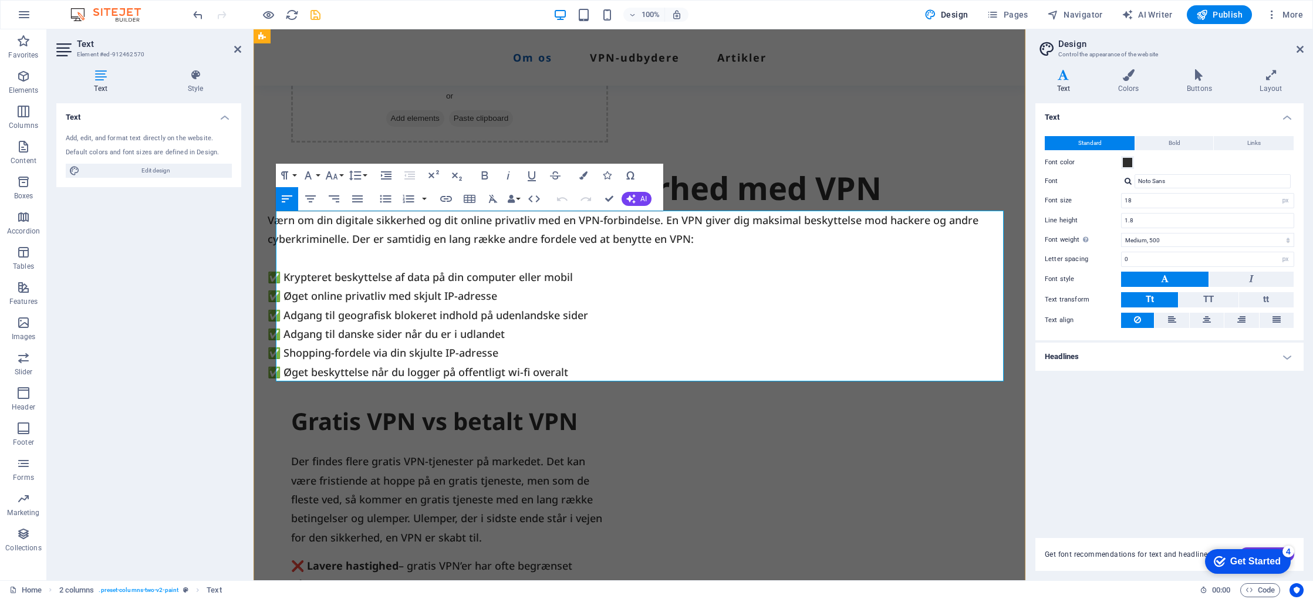
click at [291, 277] on p "✅ Krypteret beskyttelse af data på din computer eller mobil" at bounding box center [632, 277] width 728 height 19
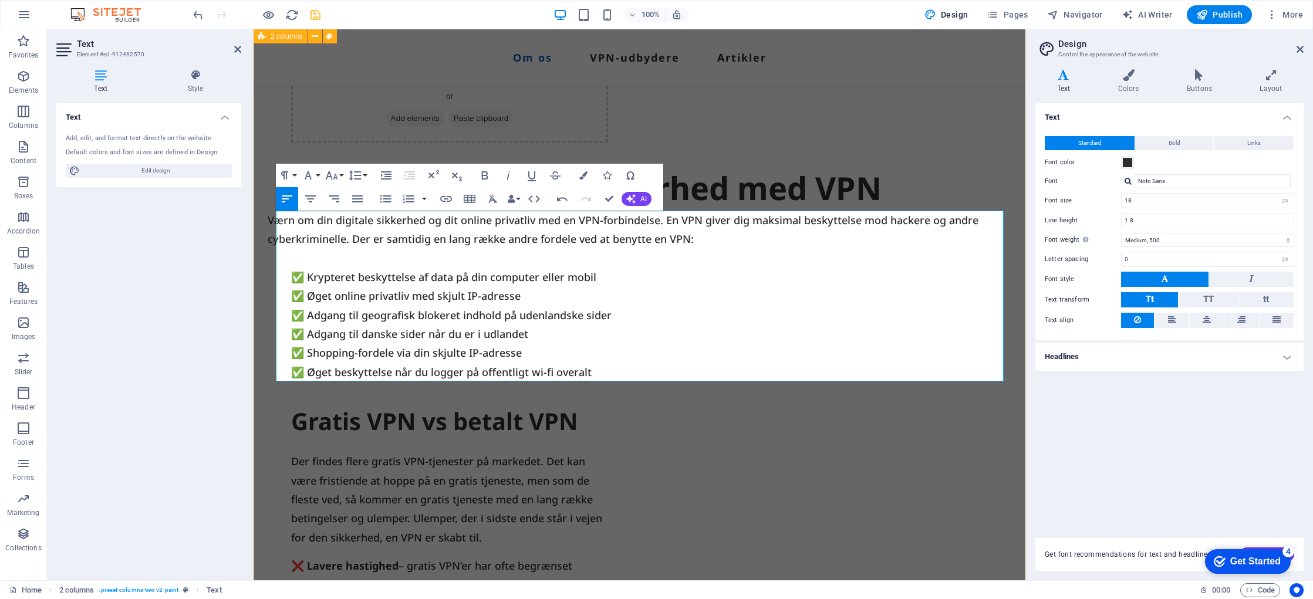
drag, startPoint x: 802, startPoint y: 451, endPoint x: 1011, endPoint y: 451, distance: 209.0
click at [1011, 451] on div "Drop content here or Add elements Paste clipboard Skab online sikkerhed med VPN…" at bounding box center [640, 408] width 772 height 814
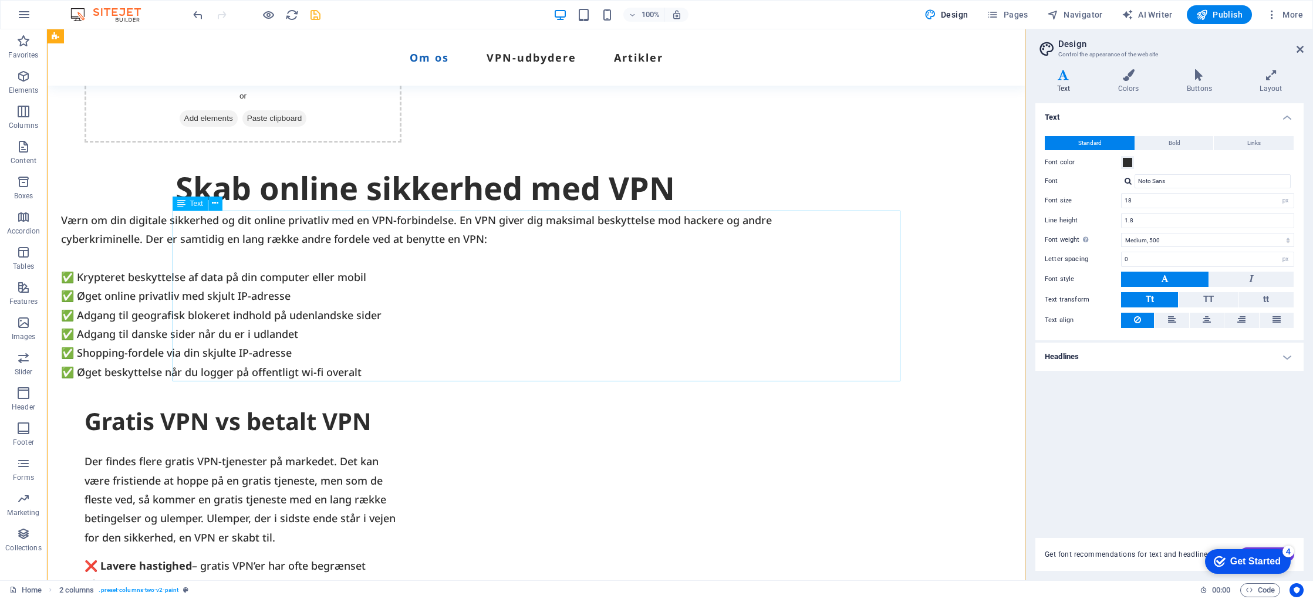
click at [190, 271] on div "Værn om din digitale sikkerhed og dit online privatliv med en VPN-forbindelse. …" at bounding box center [425, 296] width 728 height 171
click at [192, 272] on div "Værn om din digitale sikkerhed og dit online privatliv med en VPN-forbindelse. …" at bounding box center [425, 296] width 728 height 171
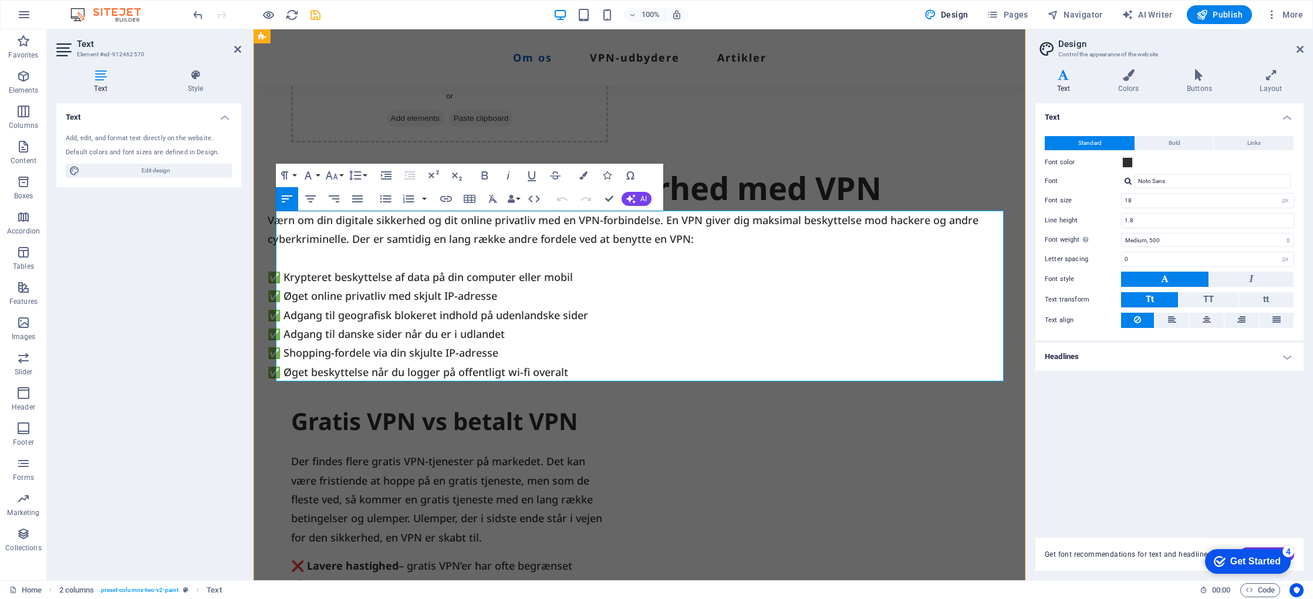
drag, startPoint x: 298, startPoint y: 276, endPoint x: 298, endPoint y: 284, distance: 7.7
click at [298, 277] on p "✅ Krypteret beskyttelse af data på din computer eller mobil" at bounding box center [632, 277] width 728 height 19
click at [296, 295] on p "✅ Øget online privatliv med skjult IP-adresse" at bounding box center [632, 296] width 728 height 19
click at [298, 316] on p "✅ Adgang til geografisk blokeret indhold på udenlandske sider ✅ Adgang til dans…" at bounding box center [632, 344] width 728 height 76
drag, startPoint x: 295, startPoint y: 335, endPoint x: 293, endPoint y: 342, distance: 8.0
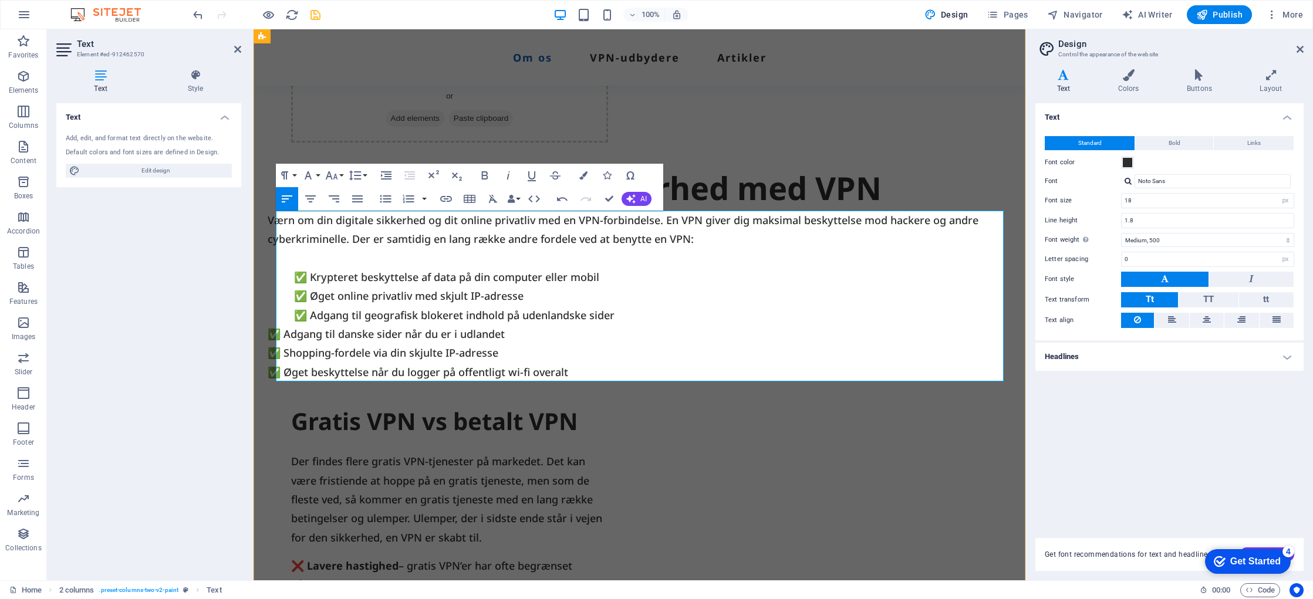
click at [295, 335] on p "✅ Adgang til geografisk blokeret indhold på udenlandske sider ✅ Adgang til dans…" at bounding box center [632, 344] width 728 height 76
click at [296, 353] on p "✅ Adgang til geografisk blokeret indhold på udenlandske sider ✅ Adgang til dans…" at bounding box center [632, 344] width 728 height 76
click at [295, 369] on p "✅ Adgang til geografisk blokeret indhold på udenlandske sider ✅ Adgang til dans…" at bounding box center [632, 344] width 728 height 76
click at [688, 470] on div "Drop content here or Add elements Paste clipboard Skab online sikkerhed med VPN…" at bounding box center [640, 408] width 772 height 814
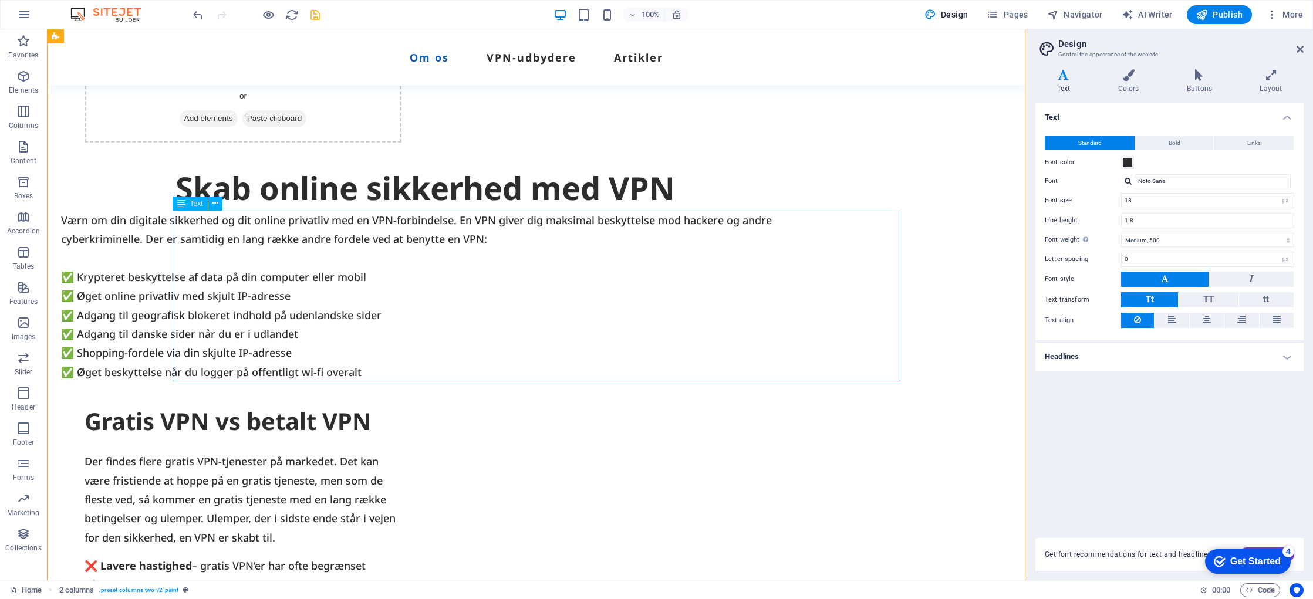
click at [178, 235] on div "Værn om din digitale sikkerhed og dit online privatliv med en VPN-forbindelse. …" at bounding box center [425, 296] width 728 height 171
click at [176, 219] on div "Værn om din digitale sikkerhed og dit online privatliv med en VPN-forbindelse. …" at bounding box center [425, 296] width 728 height 171
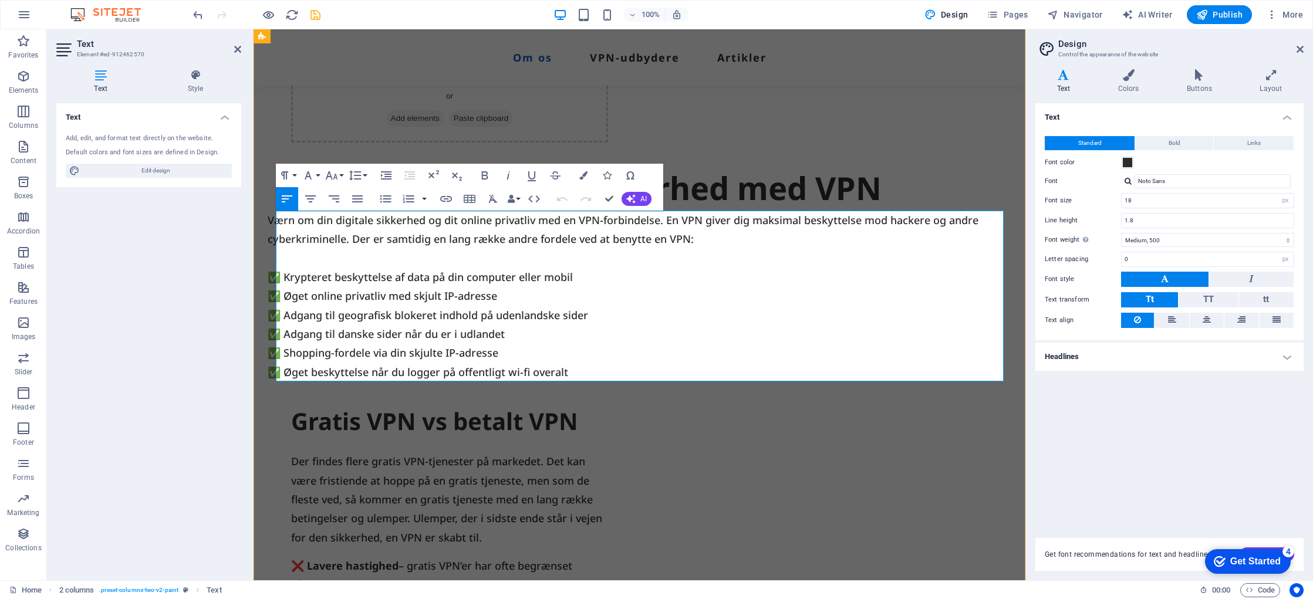
drag, startPoint x: 278, startPoint y: 220, endPoint x: 279, endPoint y: 232, distance: 12.4
click at [278, 220] on p "Værn om din digitale sikkerhed og dit online privatliv med en VPN-forbindelse. …" at bounding box center [632, 230] width 728 height 38
drag, startPoint x: 278, startPoint y: 238, endPoint x: 281, endPoint y: 244, distance: 6.8
click at [278, 238] on p "Værn om din digitale sikkerhed og dit online privatliv med en VPN-forbindelse. …" at bounding box center [632, 230] width 728 height 38
drag, startPoint x: 298, startPoint y: 218, endPoint x: 297, endPoint y: 232, distance: 14.1
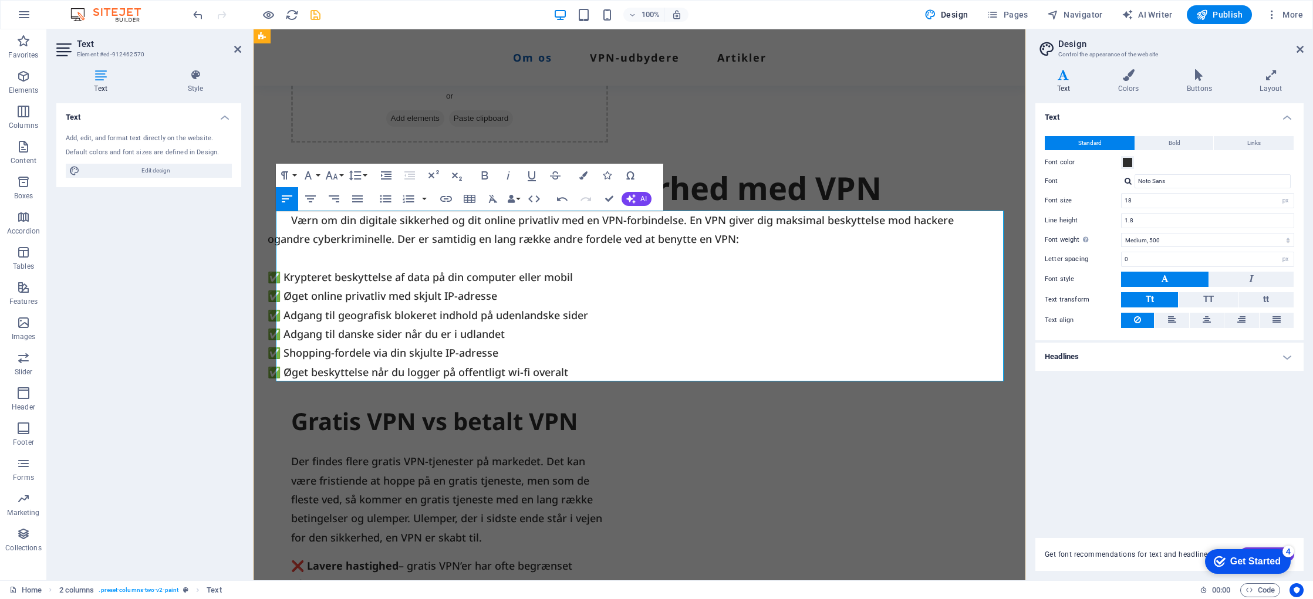
click at [298, 221] on p "Værn om din digitale sikkerhed og dit online privatliv med en VPN-forbindelse. …" at bounding box center [632, 230] width 728 height 38
click at [702, 220] on p "Værn om din digitale sikkerhed og dit online privatliv med en VPN-forbindelse. …" at bounding box center [632, 230] width 728 height 38
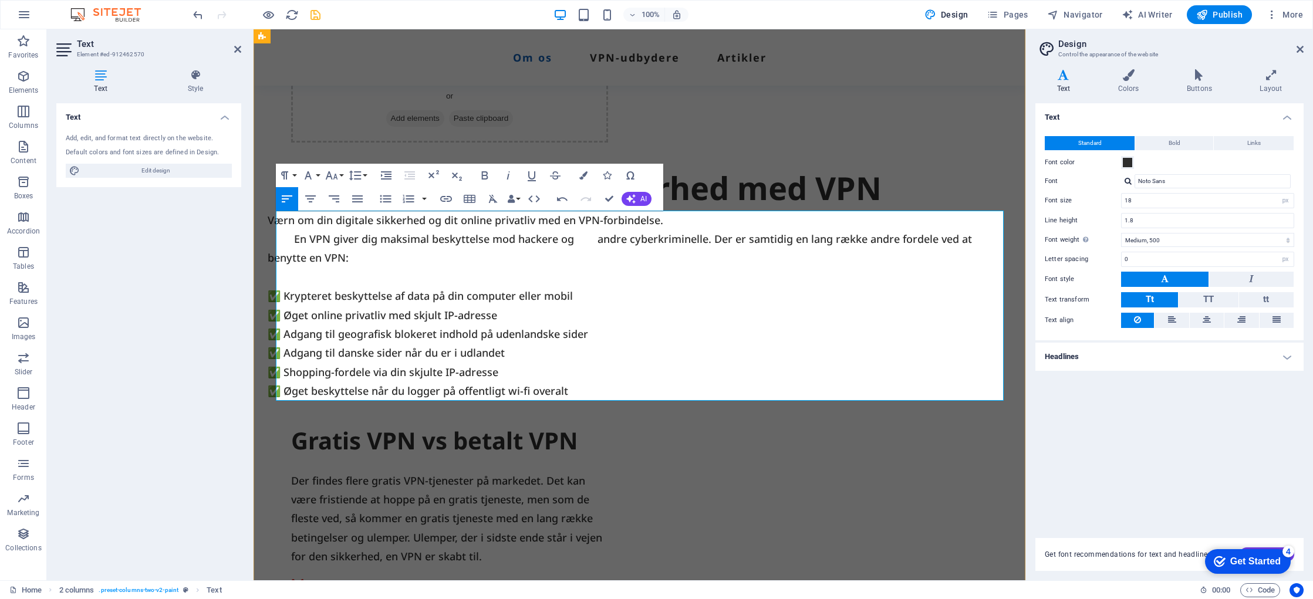
click at [607, 243] on p "Værn om din digitale sikkerhed og dit online privatliv med en VPN-forbindelse. …" at bounding box center [632, 239] width 728 height 57
click at [602, 241] on p "Værn om din digitale sikkerhed og dit online privatliv med en VPN-forbindelse. …" at bounding box center [632, 239] width 728 height 57
click at [704, 242] on p "Værn om din digitale sikkerhed og dit online privatliv med en VPN-forbindelse. …" at bounding box center [632, 239] width 728 height 57
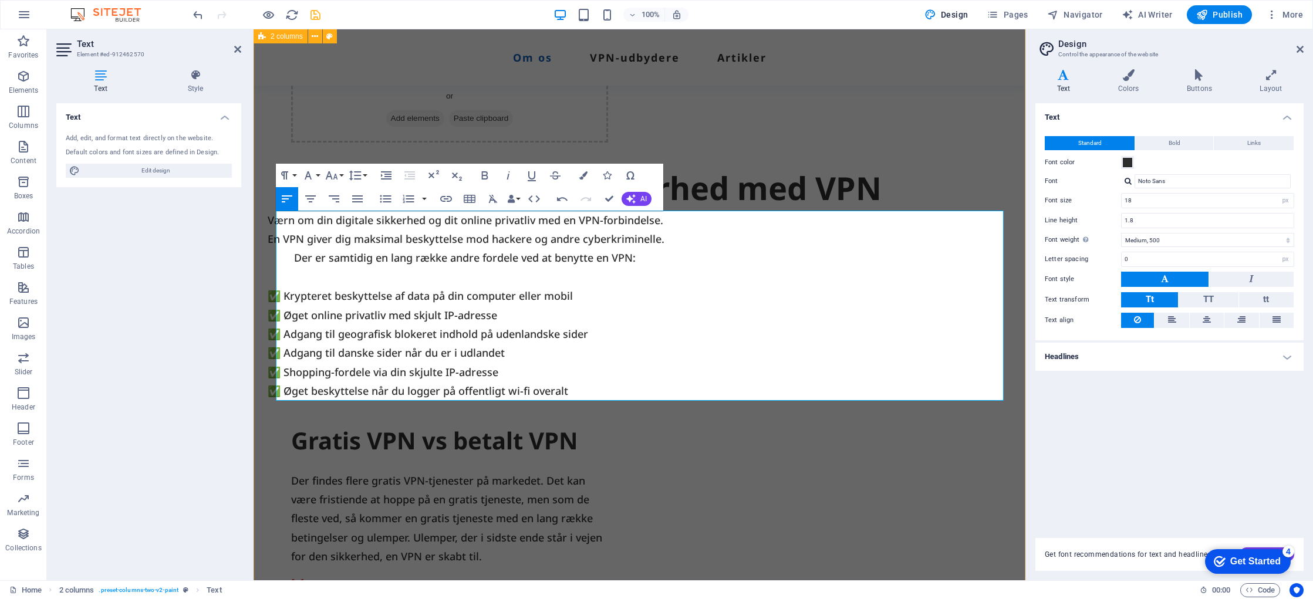
click at [960, 137] on div "Drop content here or Add elements Paste clipboard Skab online sikkerhed med VPN…" at bounding box center [640, 417] width 772 height 833
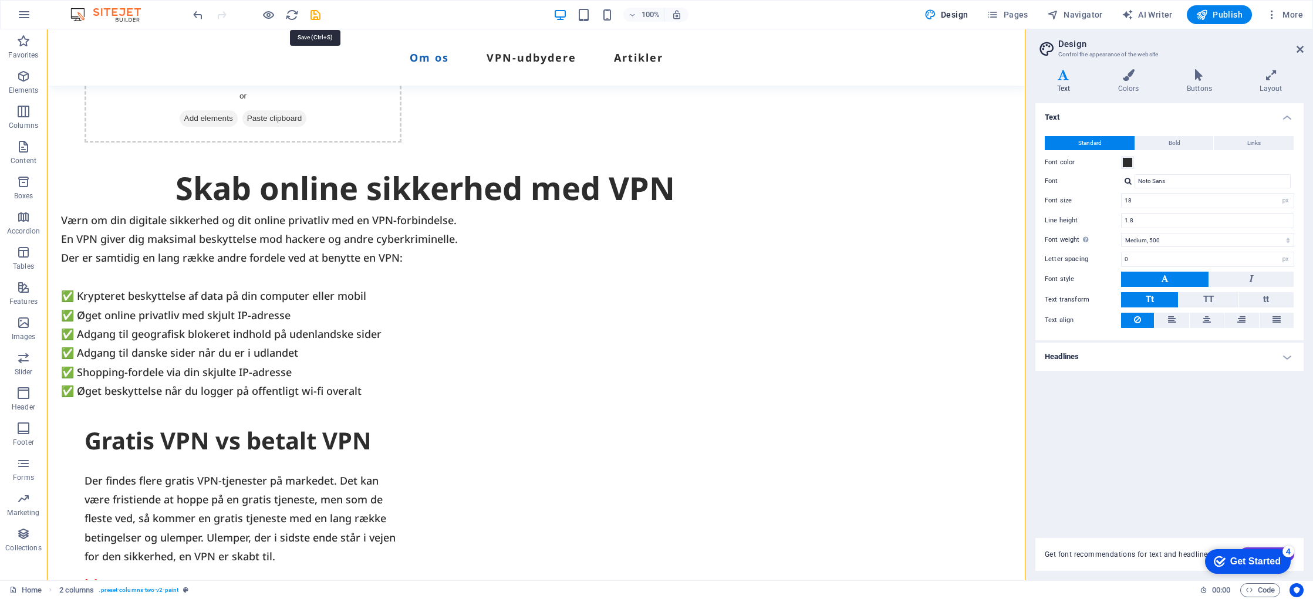
click at [322, 14] on icon "save" at bounding box center [316, 15] width 14 height 14
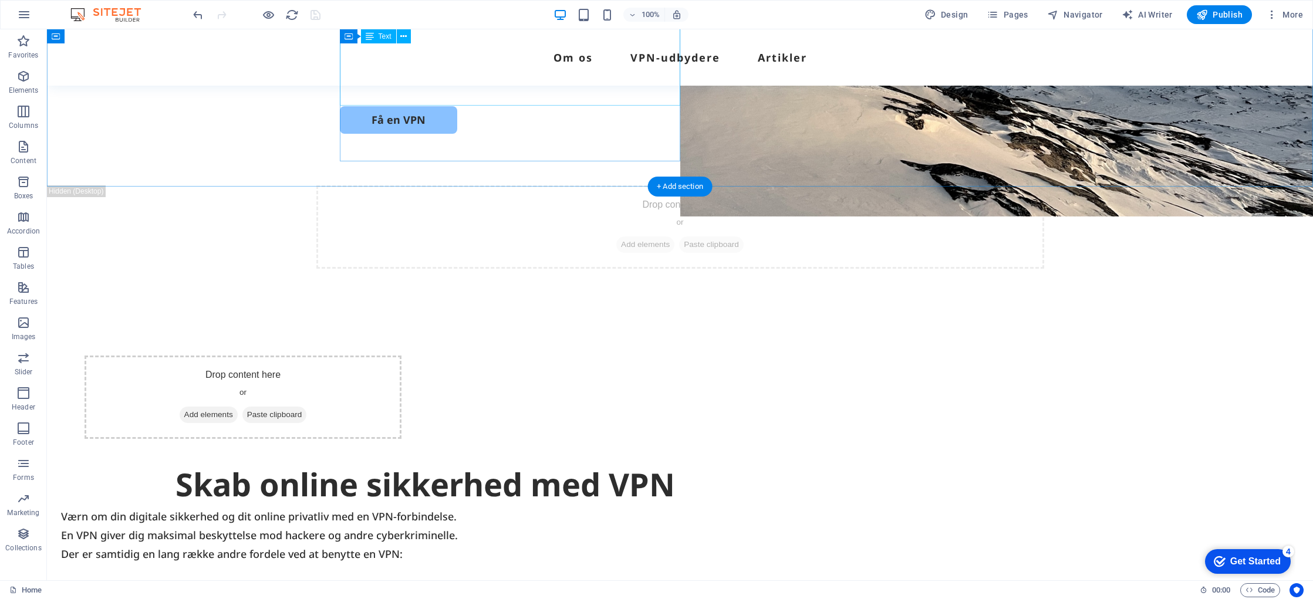
scroll to position [295, 0]
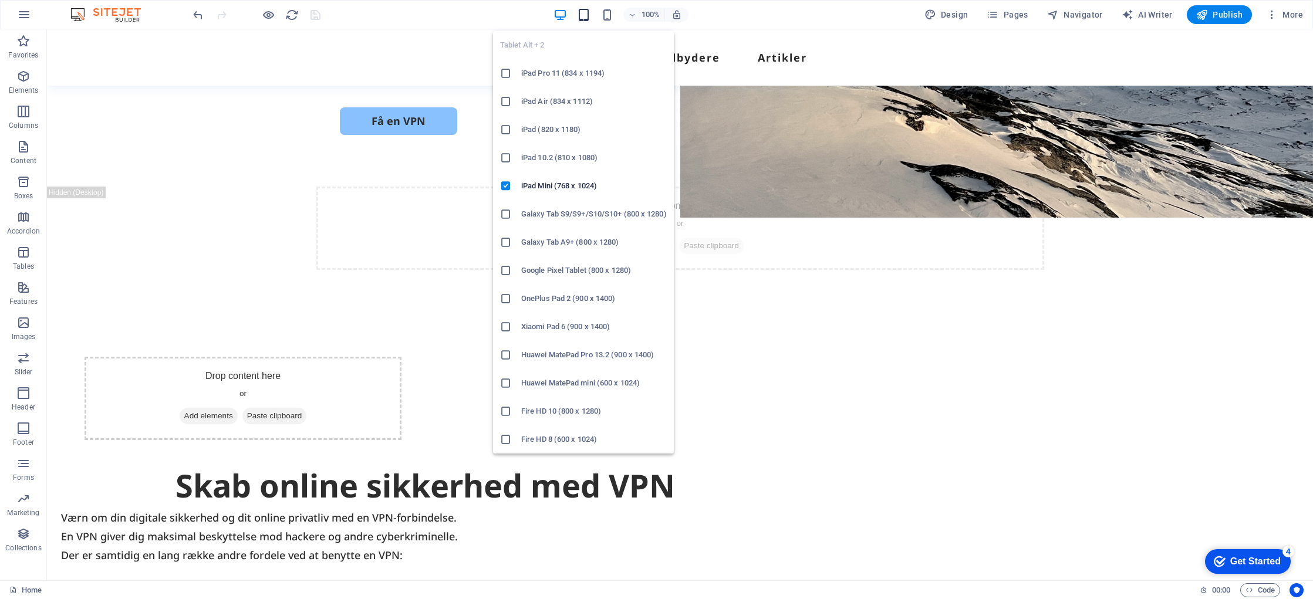
click at [583, 16] on icon "button" at bounding box center [584, 15] width 14 height 14
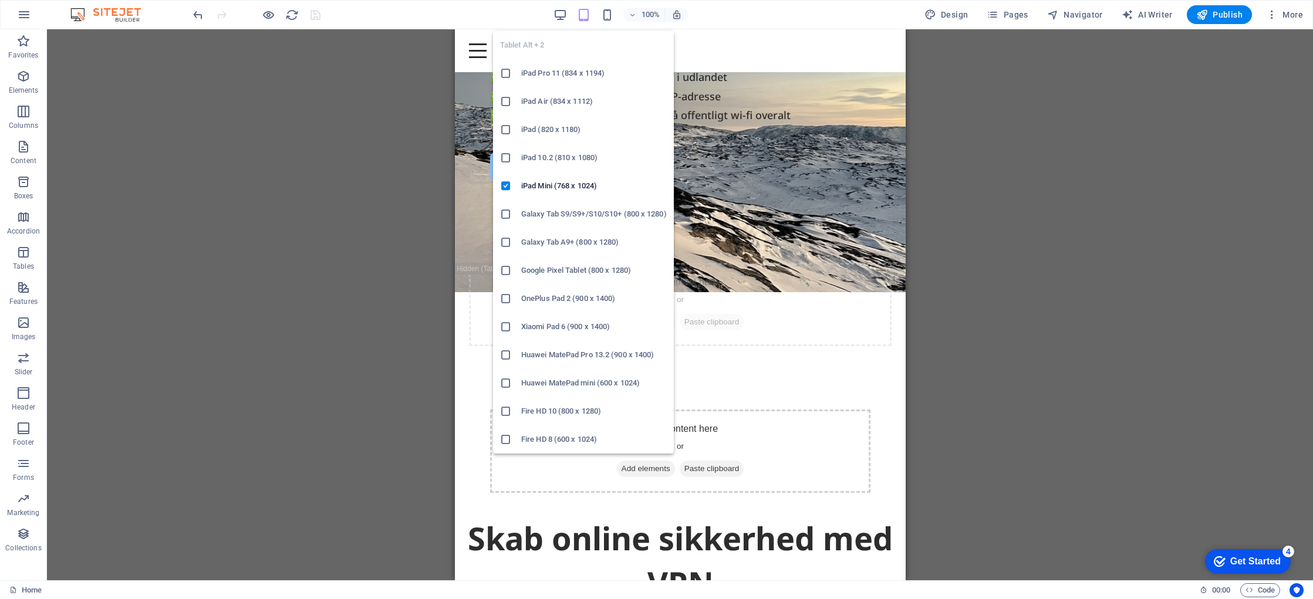
scroll to position [281, 0]
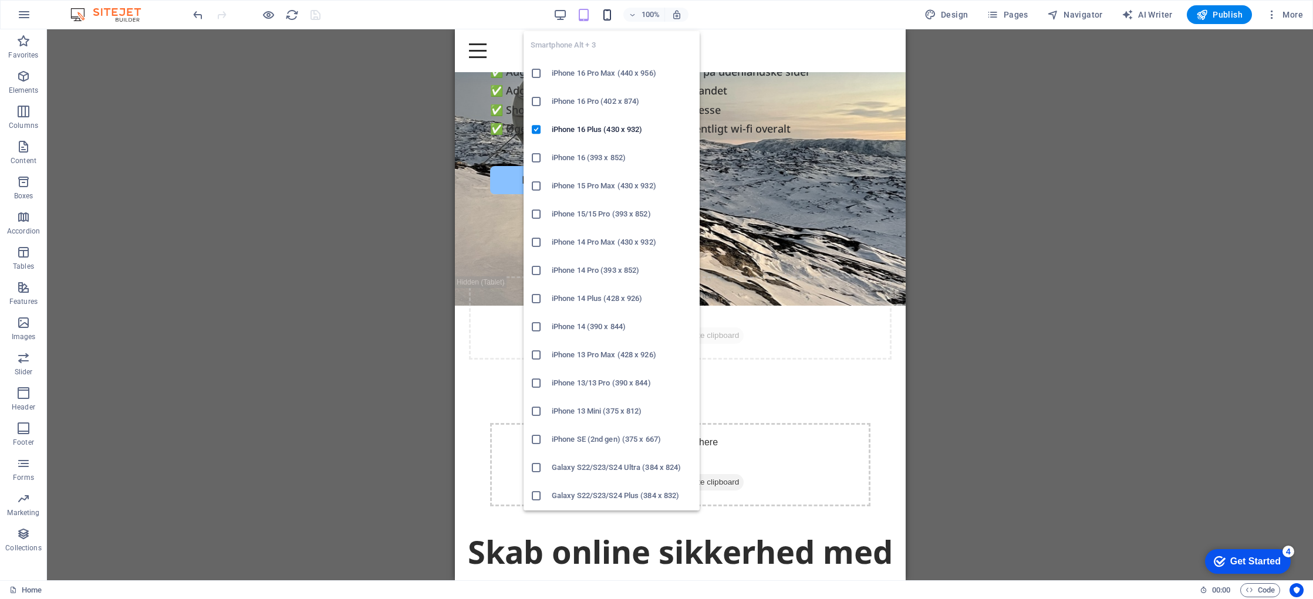
click at [608, 18] on icon "button" at bounding box center [608, 15] width 14 height 14
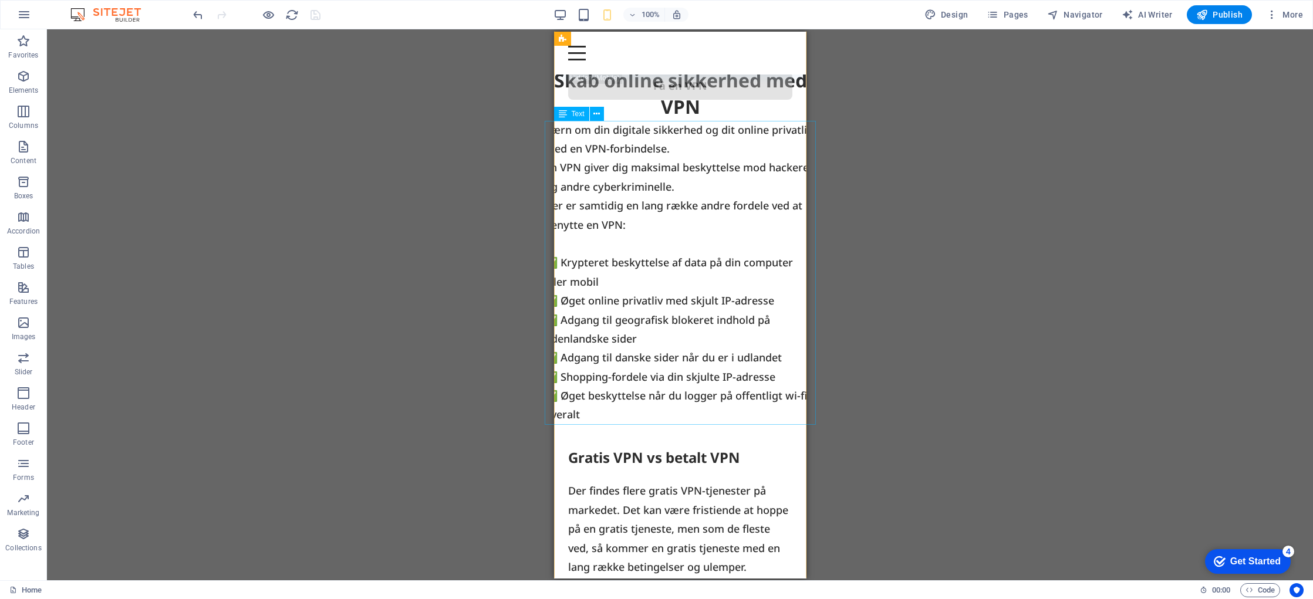
scroll to position [488, 0]
drag, startPoint x: 574, startPoint y: 13, endPoint x: 566, endPoint y: 13, distance: 7.6
click at [571, 13] on div "100%" at bounding box center [621, 14] width 136 height 19
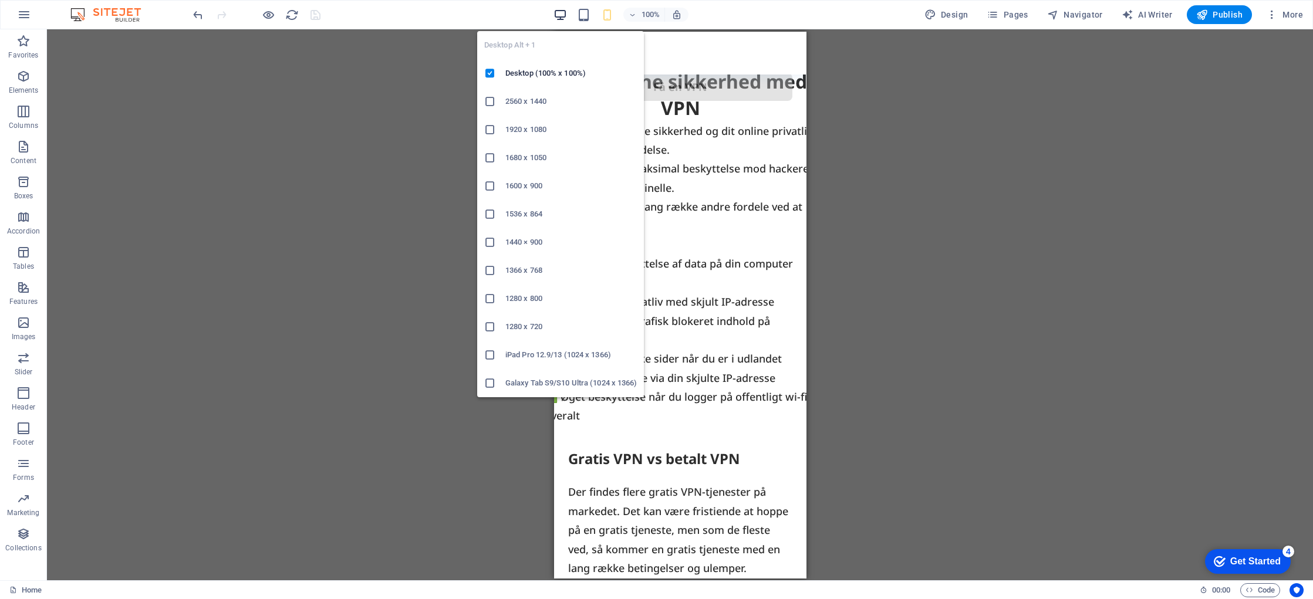
click at [563, 13] on icon "button" at bounding box center [561, 15] width 14 height 14
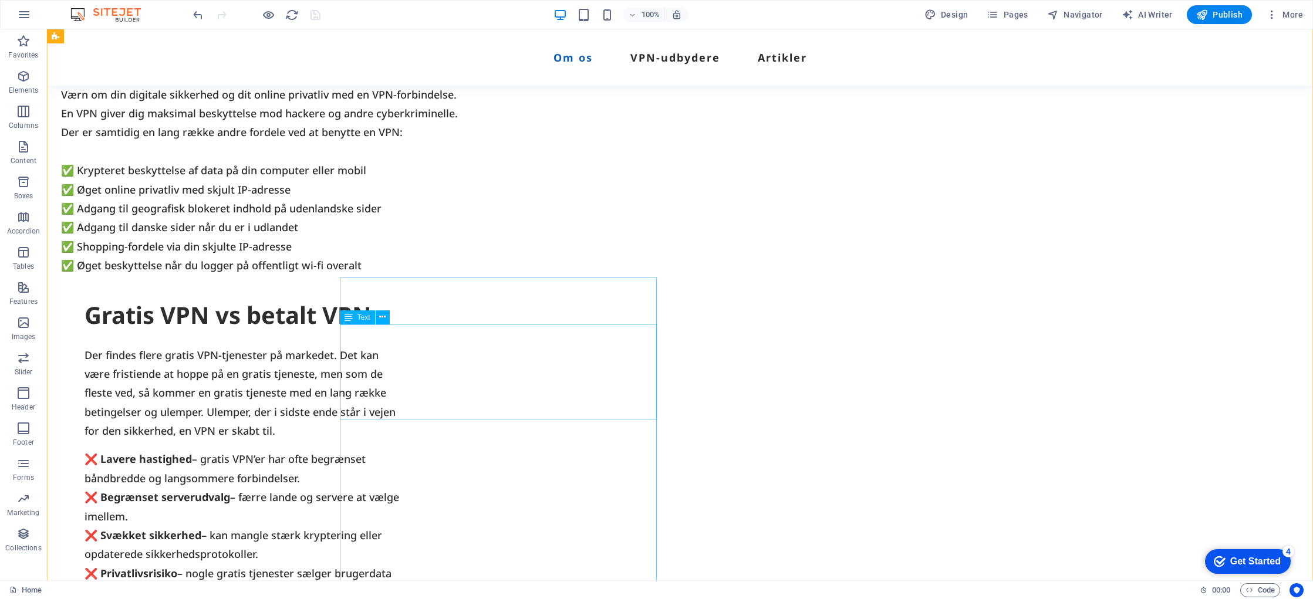
scroll to position [772, 0]
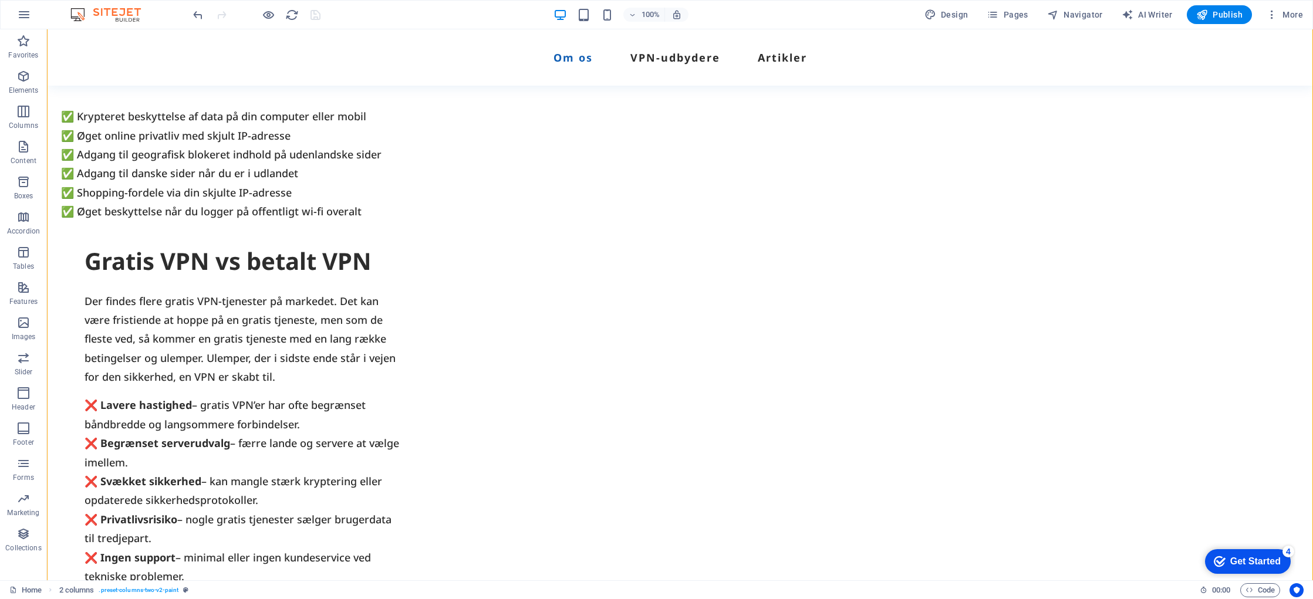
drag, startPoint x: 514, startPoint y: 258, endPoint x: 522, endPoint y: 317, distance: 59.9
click at [402, 337] on div "Gratis VPN vs betalt VPN Der findes flere gratis VPN-tjenester på markedet. Det…" at bounding box center [243, 420] width 317 height 351
click at [402, 260] on div "Gratis VPN vs betalt VPN" at bounding box center [243, 261] width 317 height 33
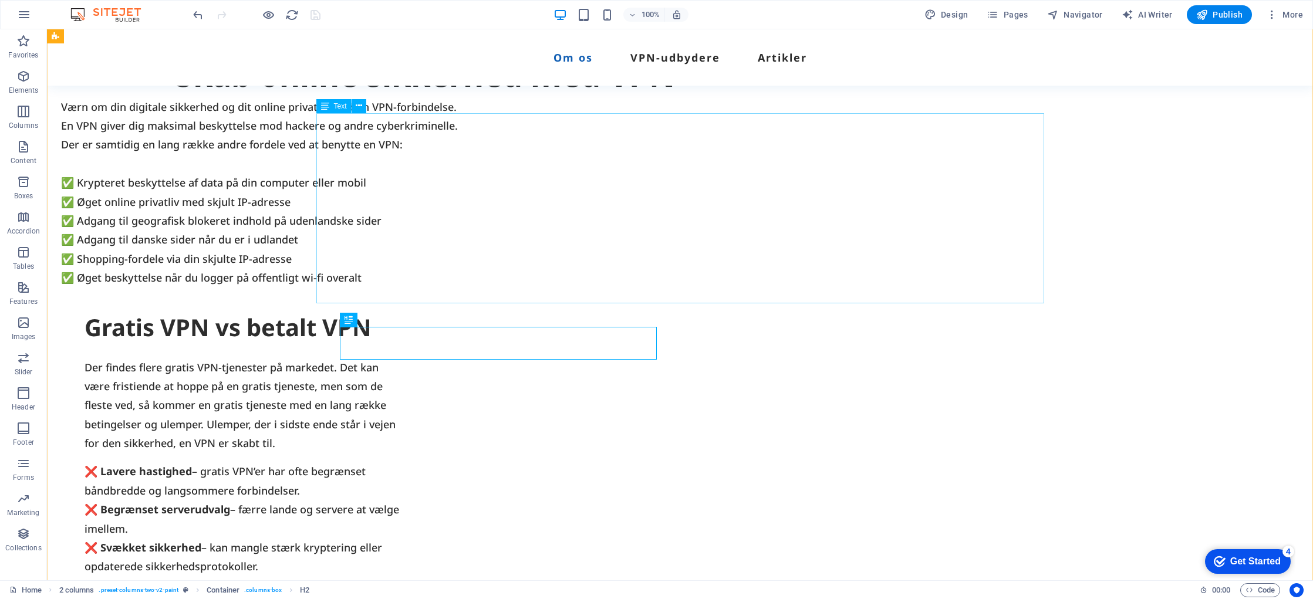
scroll to position [690, 0]
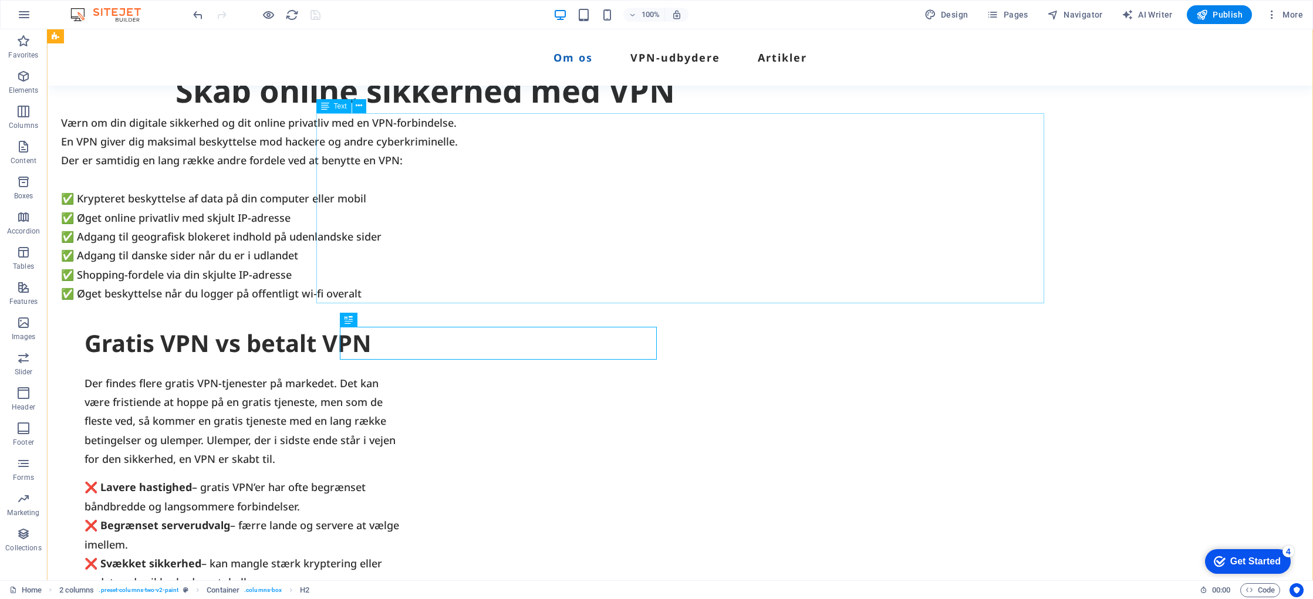
click at [493, 282] on div "Værn om din digitale sikkerhed og dit online privatliv med en VPN-forbindelse. …" at bounding box center [425, 208] width 728 height 190
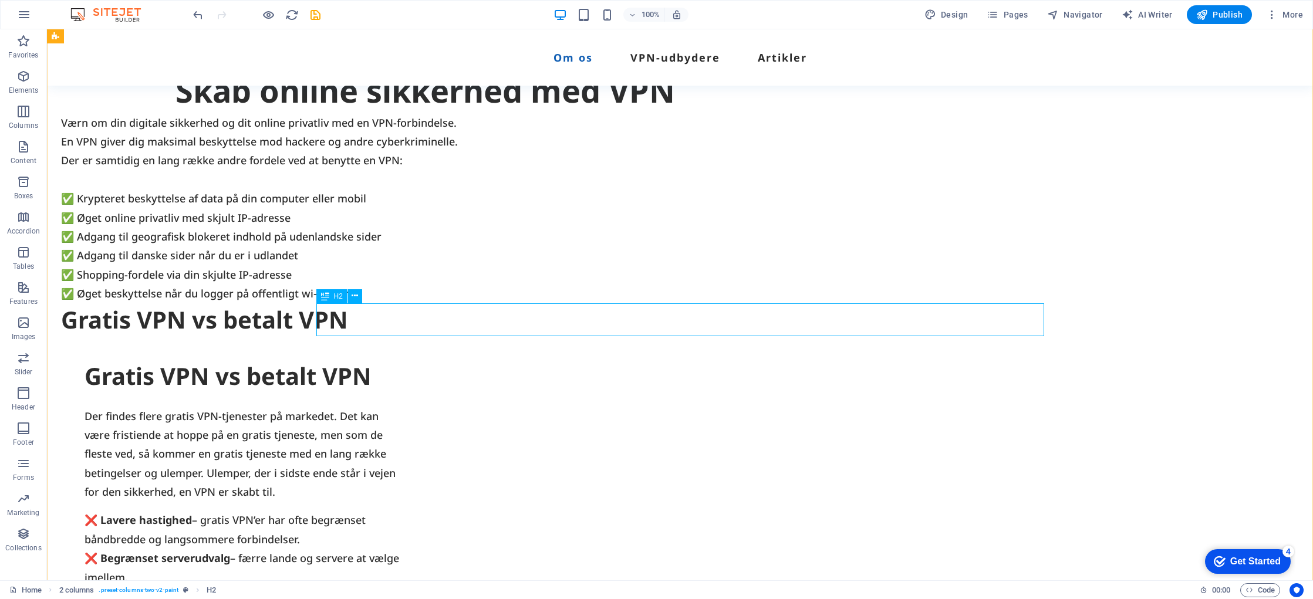
click at [323, 316] on div "Gratis VPN vs betalt VPN" at bounding box center [425, 320] width 728 height 33
click at [778, 507] on div "Drop content here or Add elements Paste clipboard Skab online sikkerhed med VPN…" at bounding box center [680, 336] width 1267 height 866
click at [351, 324] on div "Gratis VPN vs betalt VPN" at bounding box center [425, 320] width 728 height 33
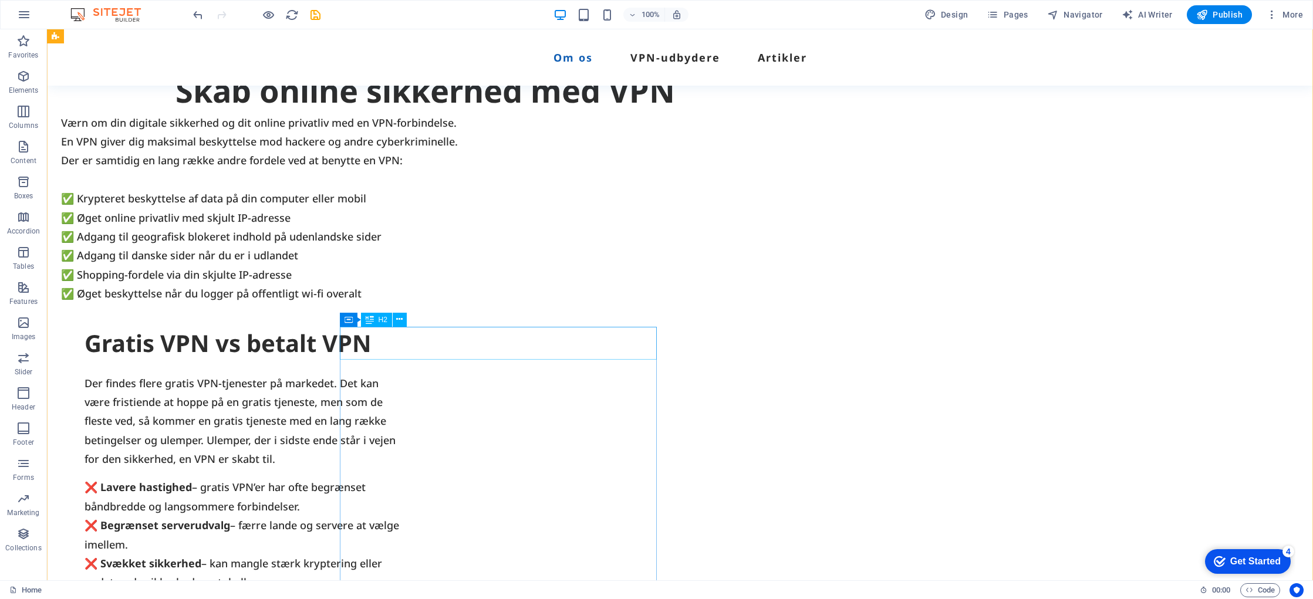
click at [402, 345] on div "Gratis VPN vs betalt VPN" at bounding box center [243, 343] width 317 height 33
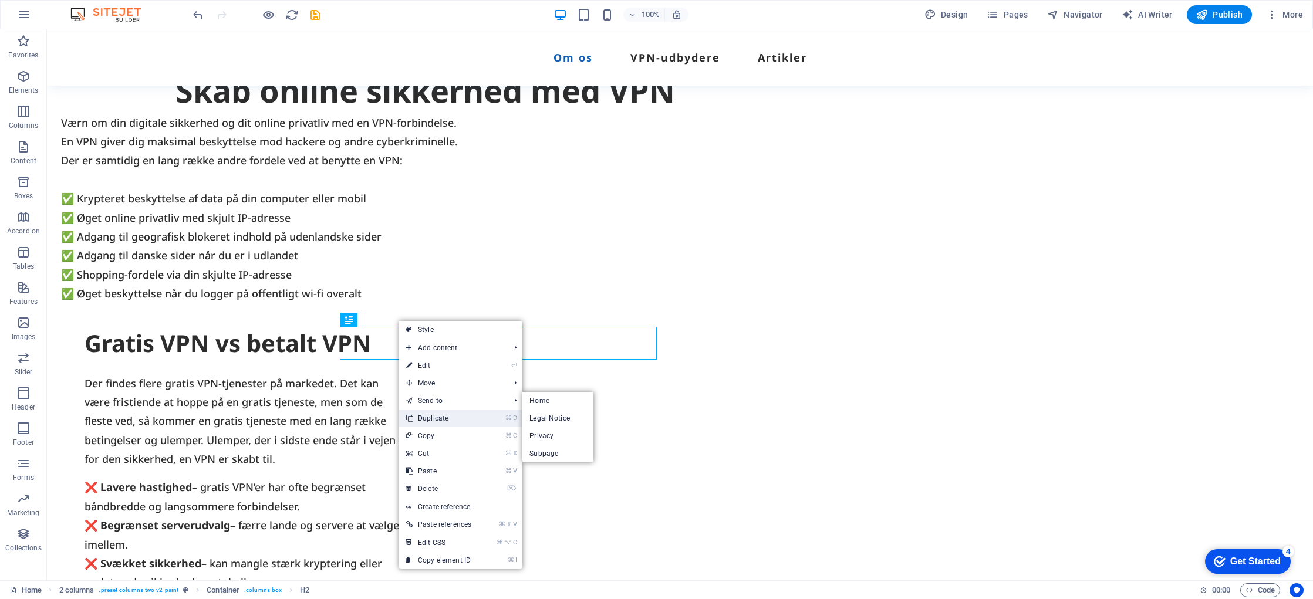
click at [458, 416] on link "⌘ D Duplicate" at bounding box center [438, 419] width 79 height 18
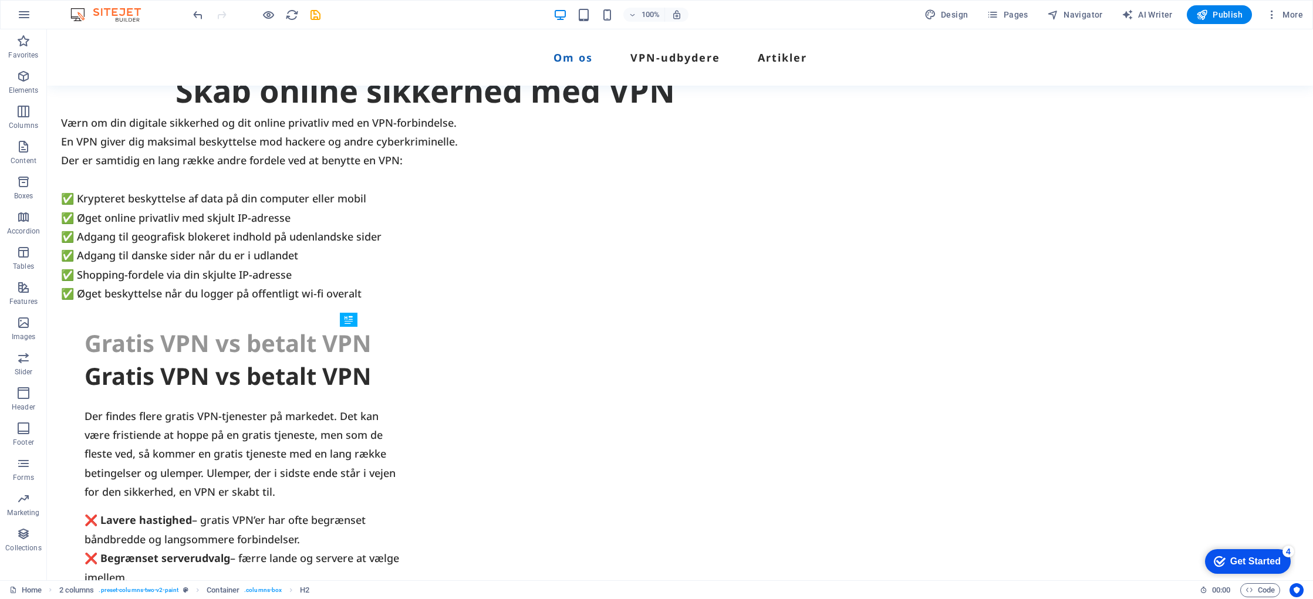
drag, startPoint x: 523, startPoint y: 375, endPoint x: 516, endPoint y: 341, distance: 34.7
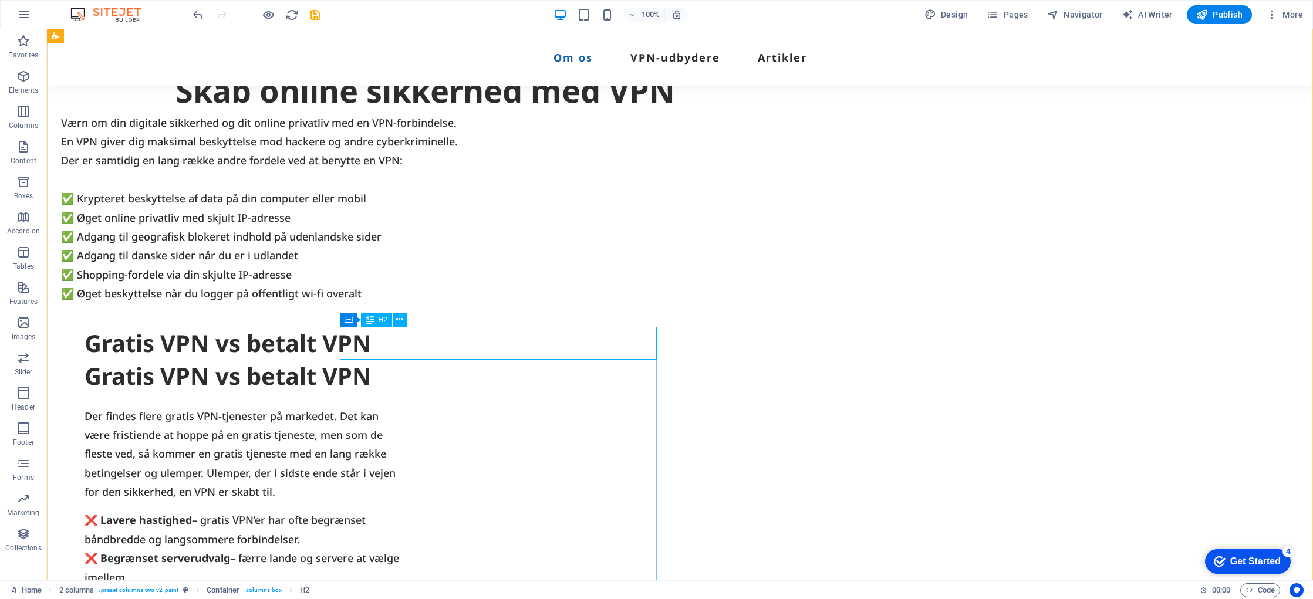
click at [402, 358] on div "Gratis VPN vs betalt VPN" at bounding box center [243, 343] width 317 height 33
drag, startPoint x: 532, startPoint y: 373, endPoint x: 557, endPoint y: 376, distance: 25.4
click at [402, 373] on div "Gratis VPN vs betalt VPN" at bounding box center [243, 376] width 317 height 33
click at [378, 373] on div "Gratis VPN vs betalt VPN" at bounding box center [243, 376] width 317 height 33
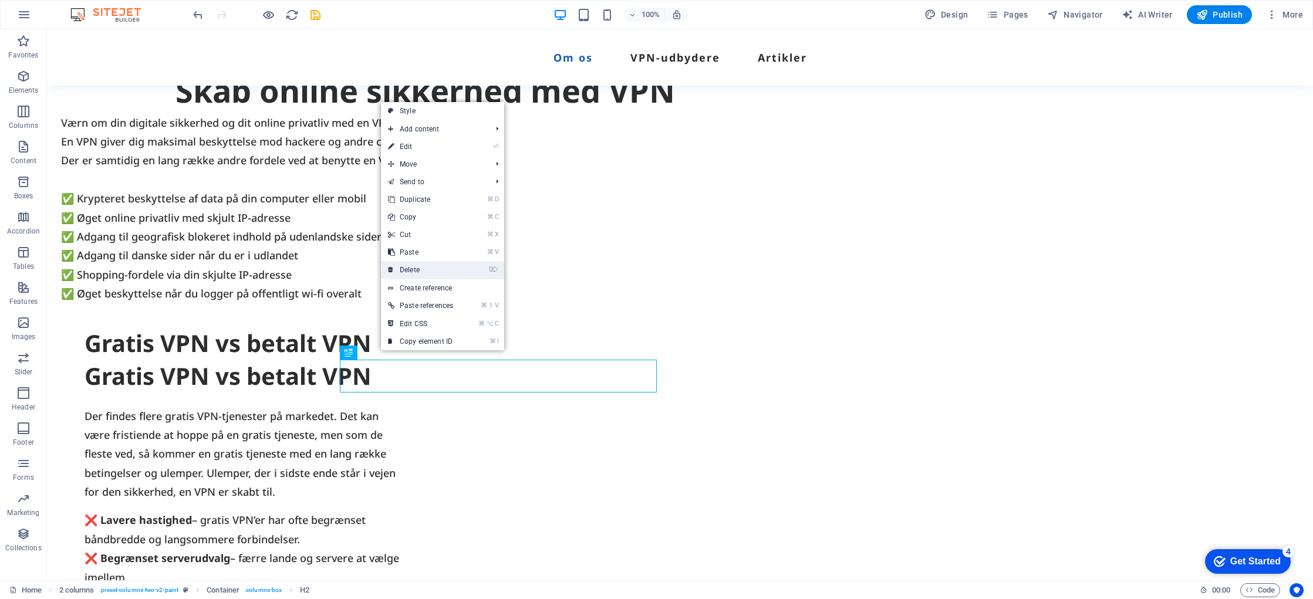
click at [417, 265] on link "⌦ Delete" at bounding box center [420, 270] width 79 height 18
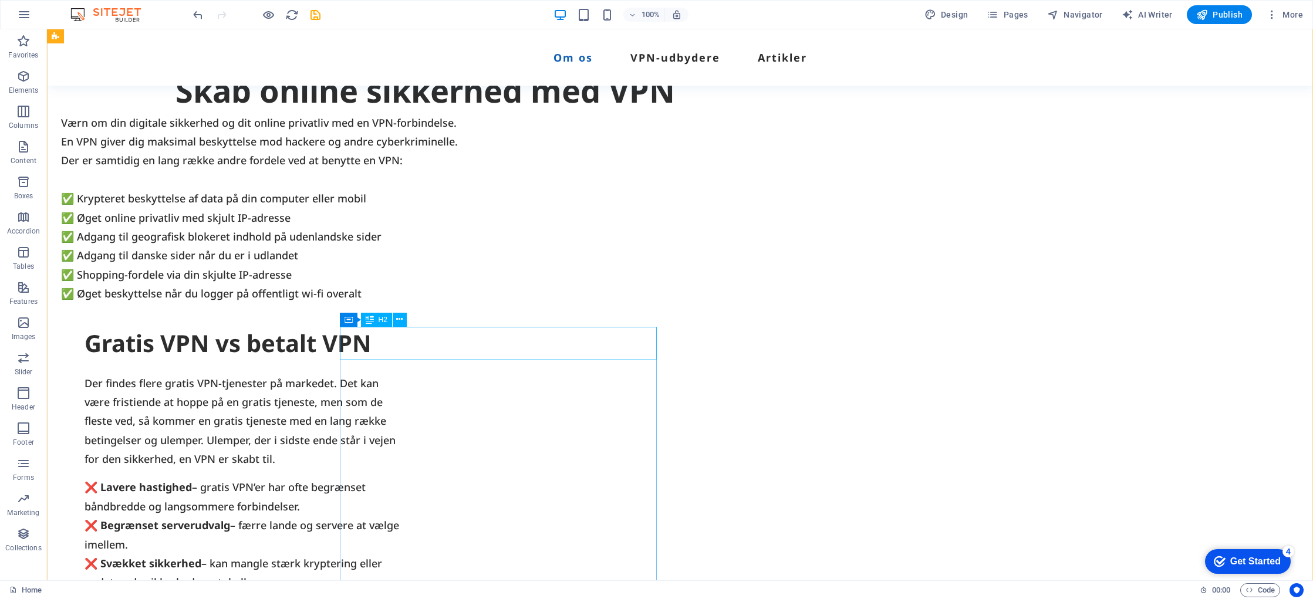
click at [402, 346] on div "Gratis VPN vs betalt VPN" at bounding box center [243, 343] width 317 height 33
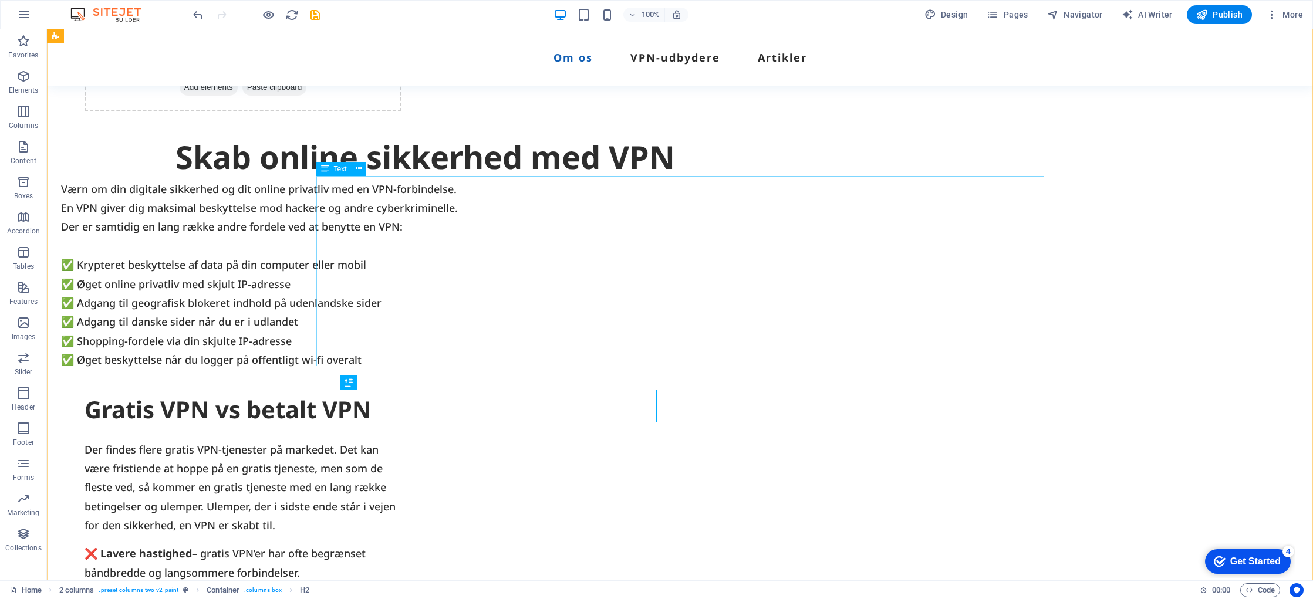
scroll to position [632, 0]
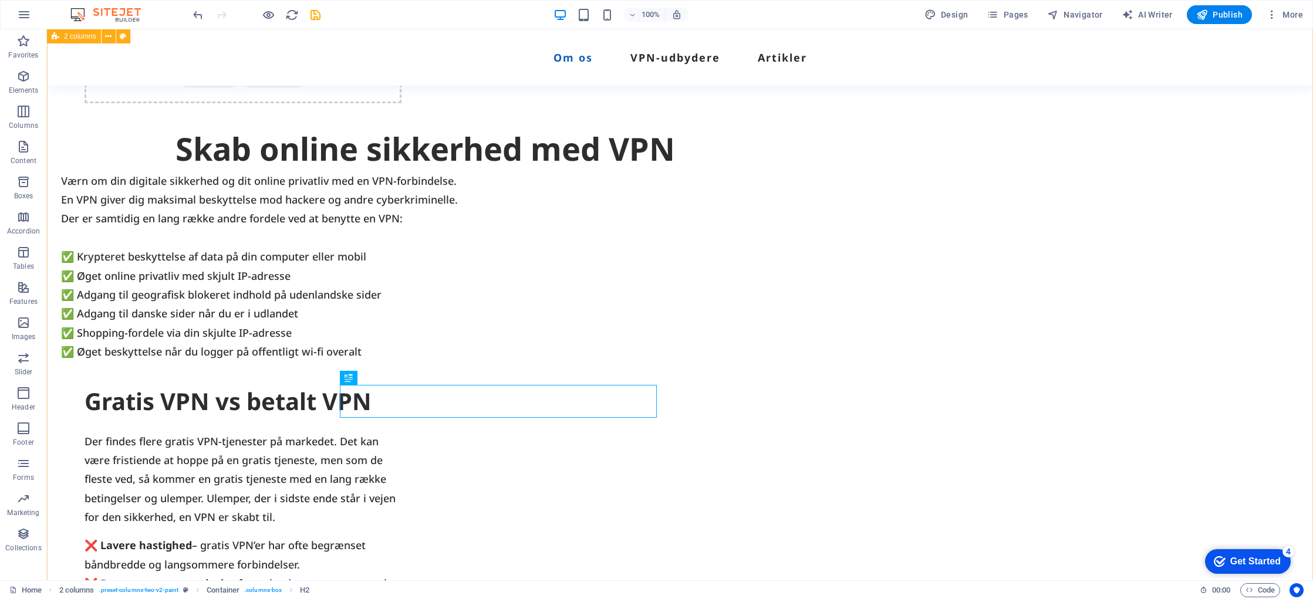
click at [460, 367] on div "Drop content here or Add elements Paste clipboard Skab online sikkerhed med VPN…" at bounding box center [680, 377] width 1267 height 833
click at [446, 368] on div "Drop content here or Add elements Paste clipboard Skab online sikkerhed med VPN…" at bounding box center [680, 377] width 1267 height 833
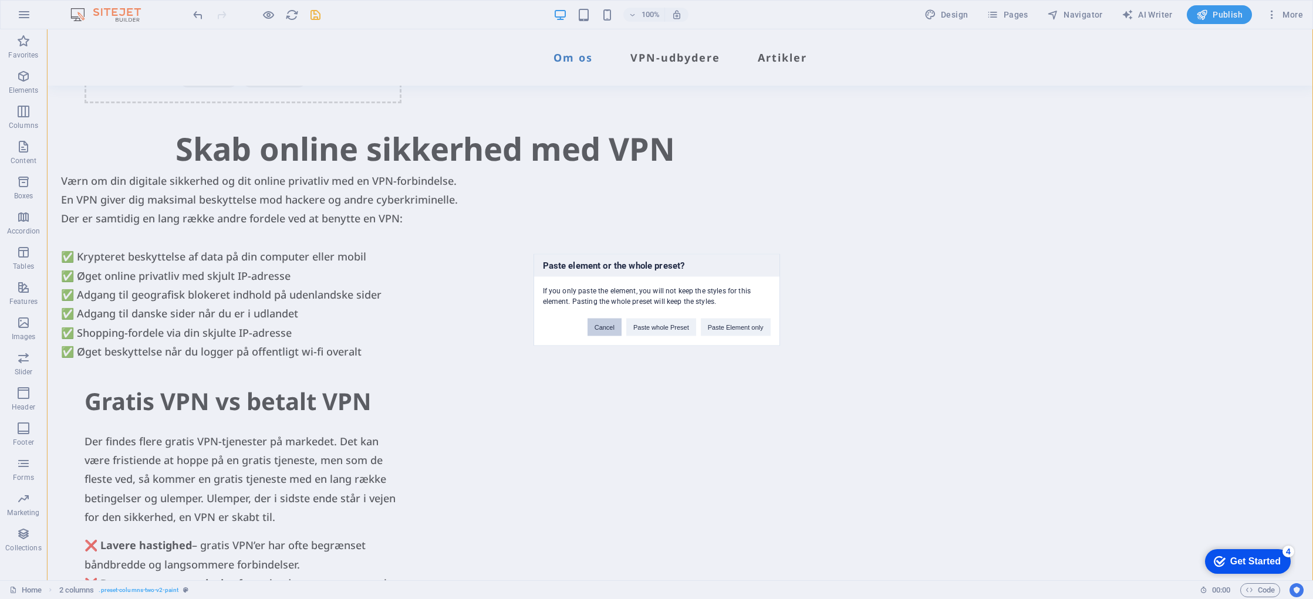
click at [614, 329] on button "Cancel" at bounding box center [605, 327] width 34 height 18
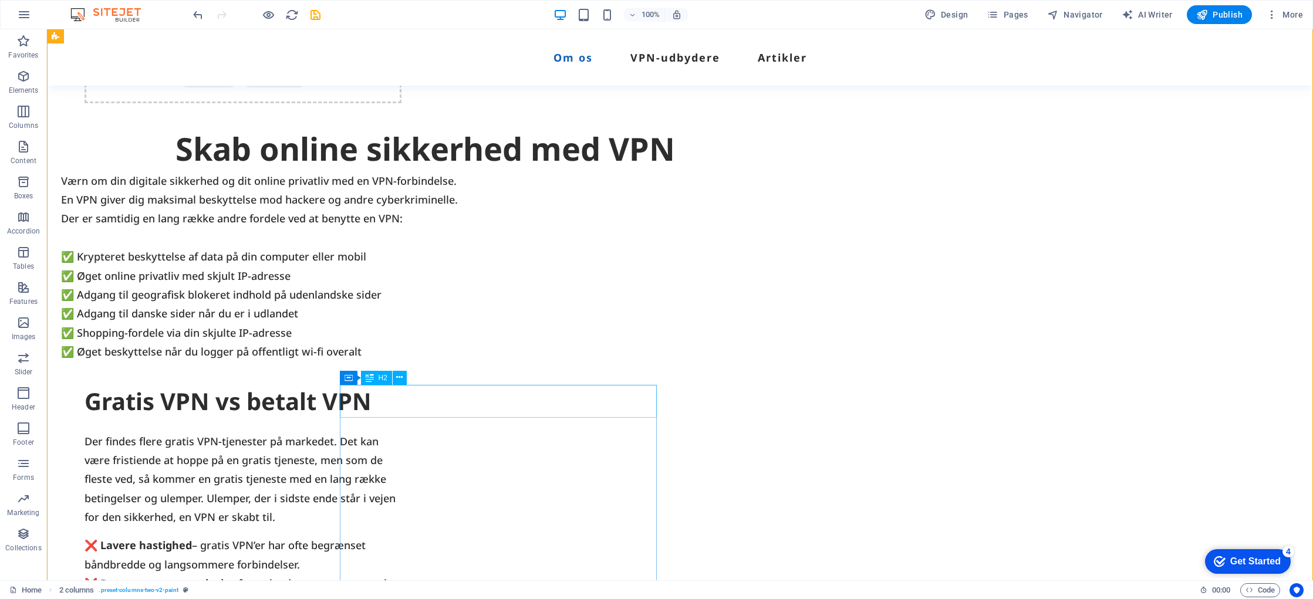
click at [402, 406] on div "Gratis VPN vs betalt VPN" at bounding box center [243, 401] width 317 height 33
click at [511, 368] on div "Drop content here or Add elements Paste clipboard Skab online sikkerhed med VPN…" at bounding box center [680, 377] width 1267 height 833
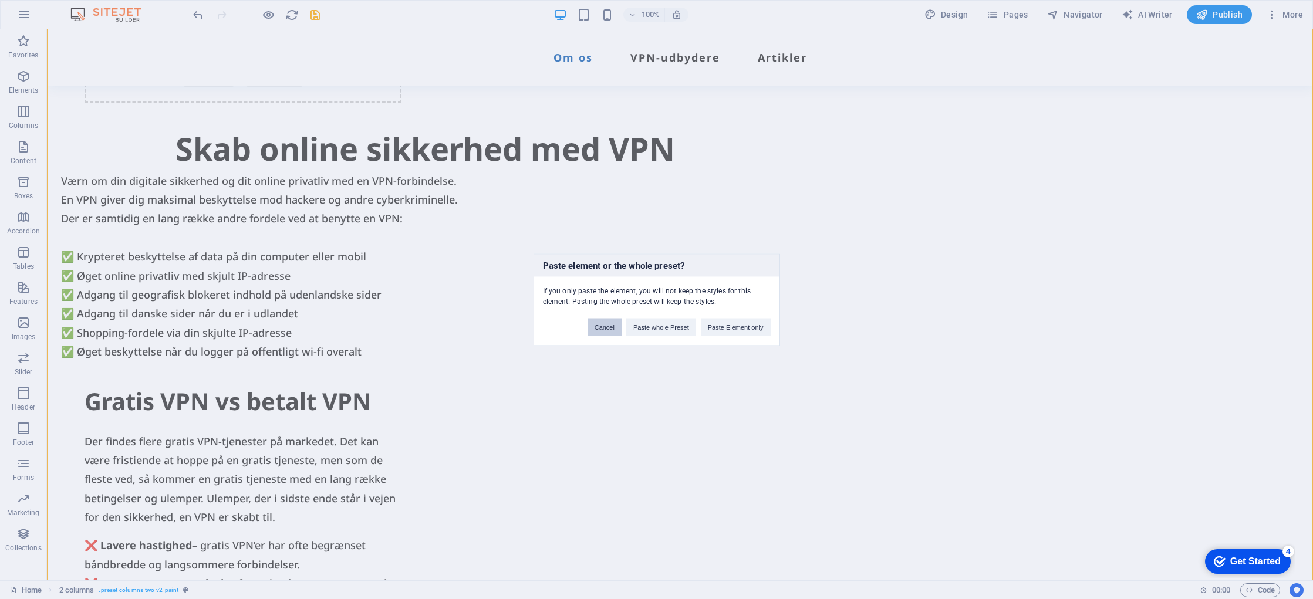
click at [603, 335] on button "Cancel" at bounding box center [605, 327] width 34 height 18
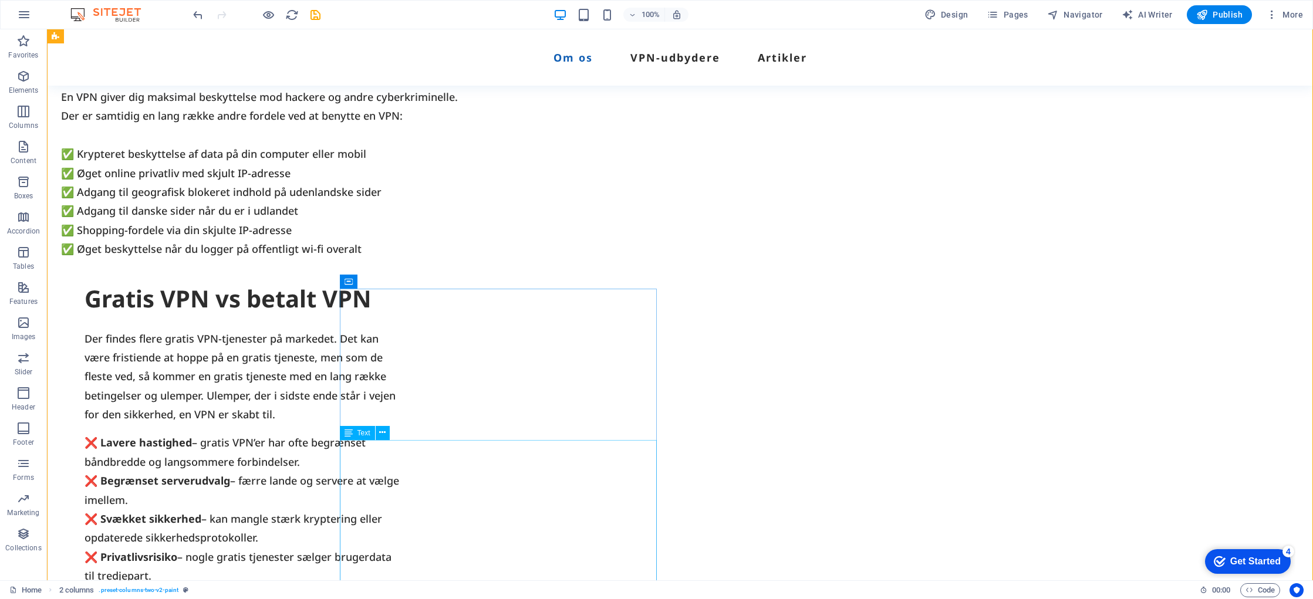
scroll to position [745, 0]
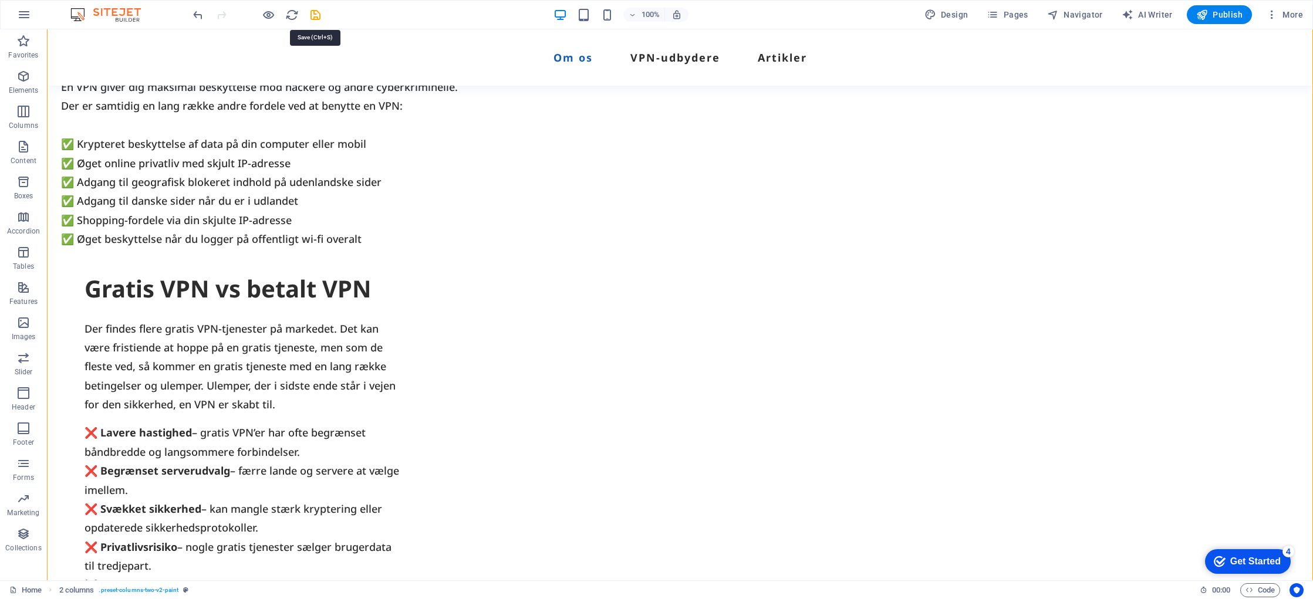
click at [318, 13] on icon "save" at bounding box center [316, 15] width 14 height 14
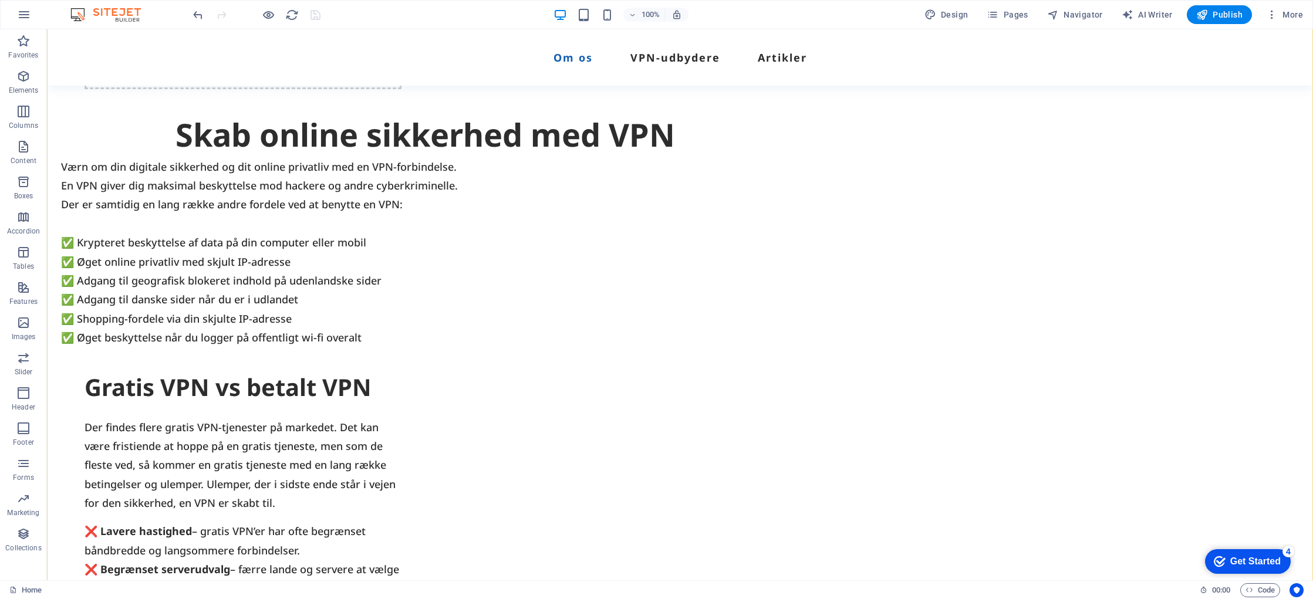
scroll to position [656, 0]
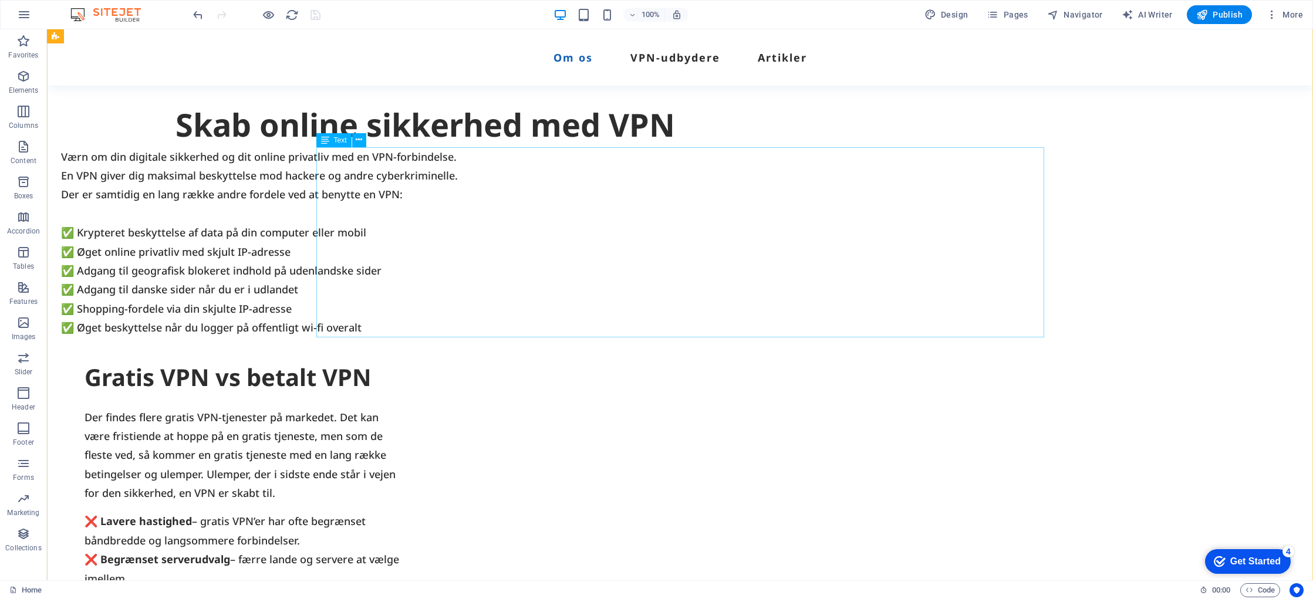
drag, startPoint x: 610, startPoint y: 235, endPoint x: 611, endPoint y: 242, distance: 7.1
click at [609, 237] on div "Værn om din digitale sikkerhed og dit online privatliv med en VPN-forbindelse. …" at bounding box center [425, 242] width 728 height 190
click at [603, 236] on div "Værn om din digitale sikkerhed og dit online privatliv med en VPN-forbindelse. …" at bounding box center [425, 242] width 728 height 190
drag, startPoint x: 603, startPoint y: 236, endPoint x: 397, endPoint y: 236, distance: 206.1
click at [604, 236] on div "Værn om din digitale sikkerhed og dit online privatliv med en VPN-forbindelse. …" at bounding box center [425, 242] width 728 height 190
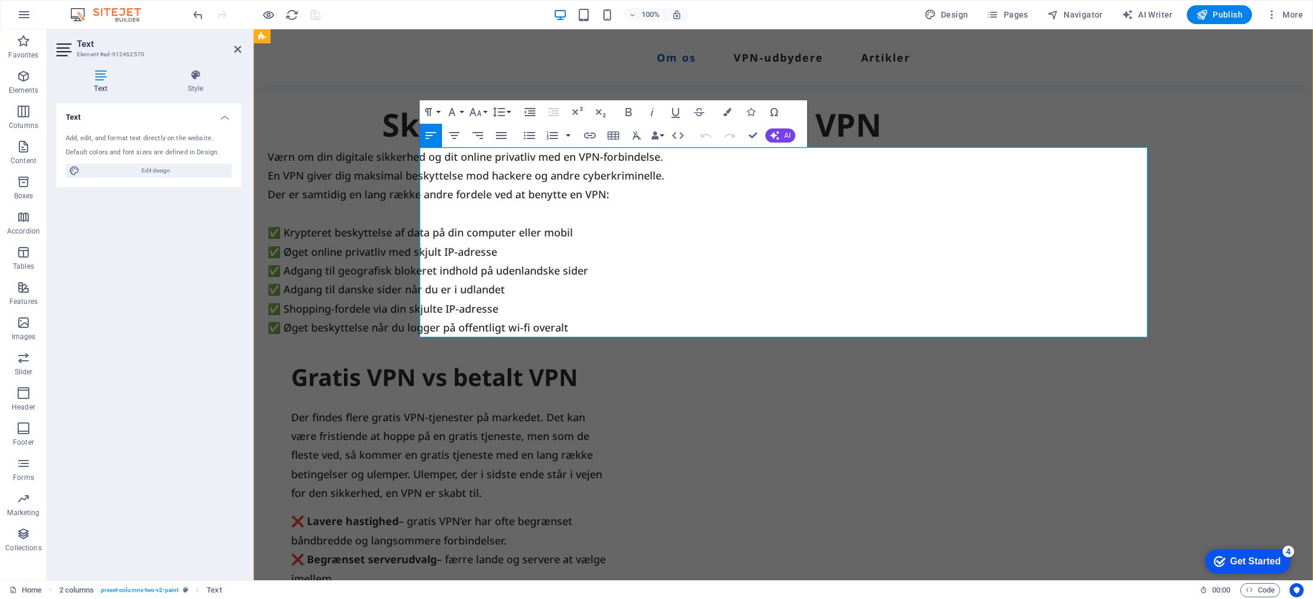
click at [695, 236] on p "✅ Krypteret beskyttelse af data på din computer eller mobil" at bounding box center [632, 232] width 728 height 19
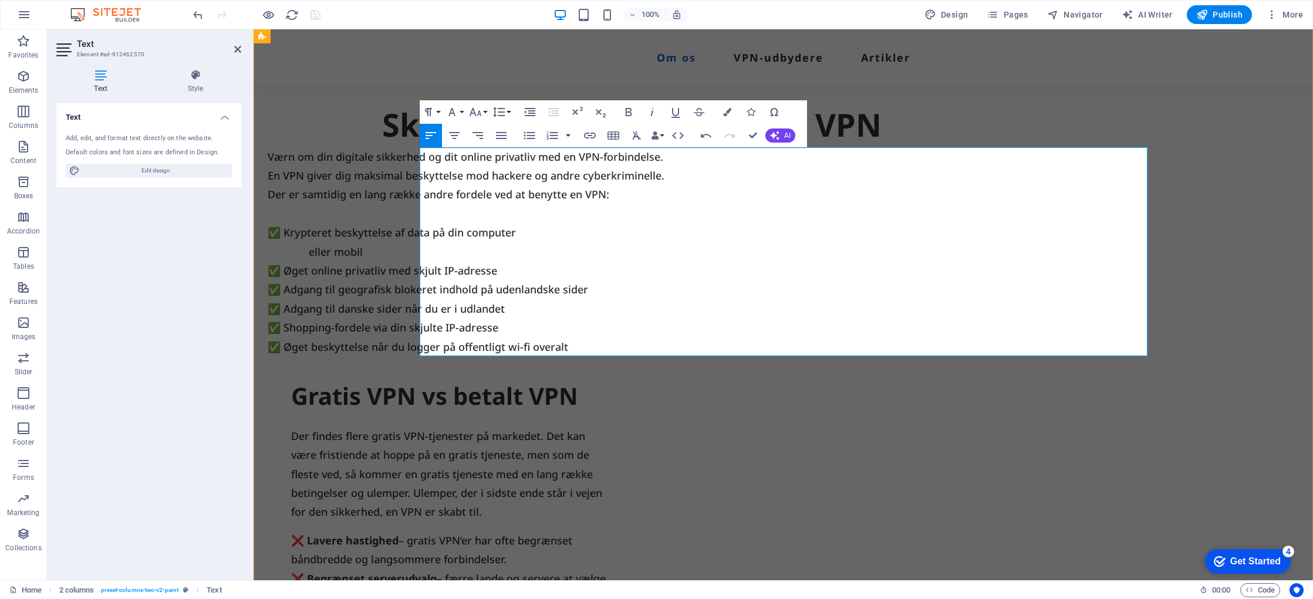
click at [658, 289] on p "✅ Adgang til geografisk blokeret indhold på udenlandske sider ✅ Adgang til dans…" at bounding box center [632, 318] width 728 height 76
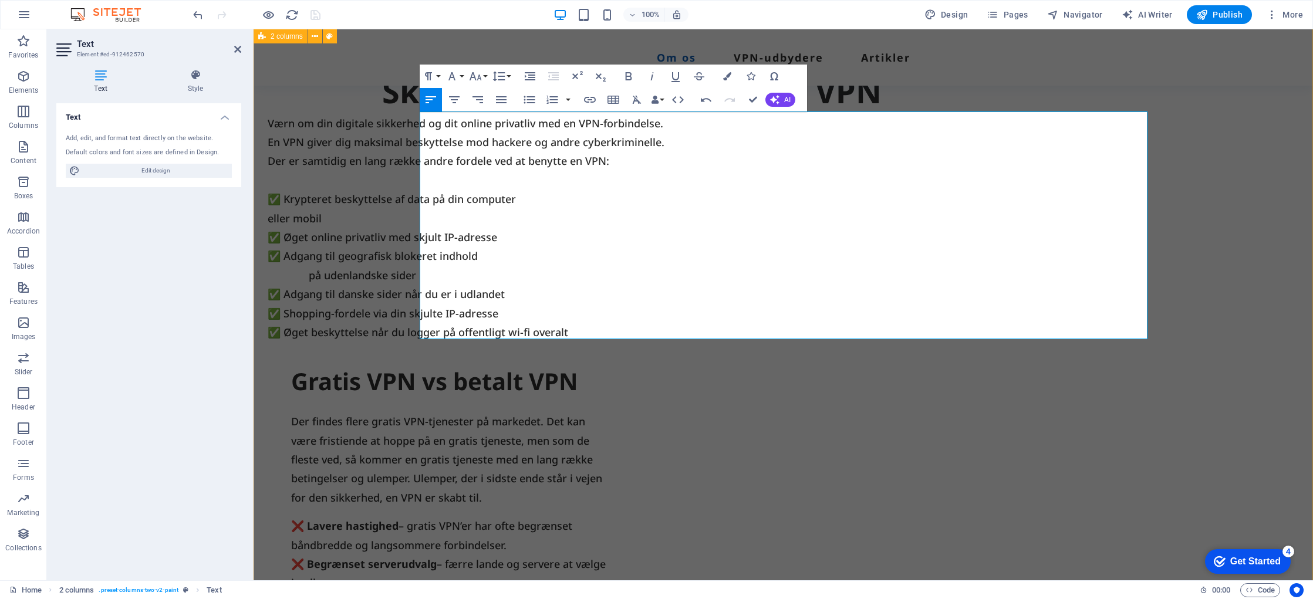
scroll to position [701, 0]
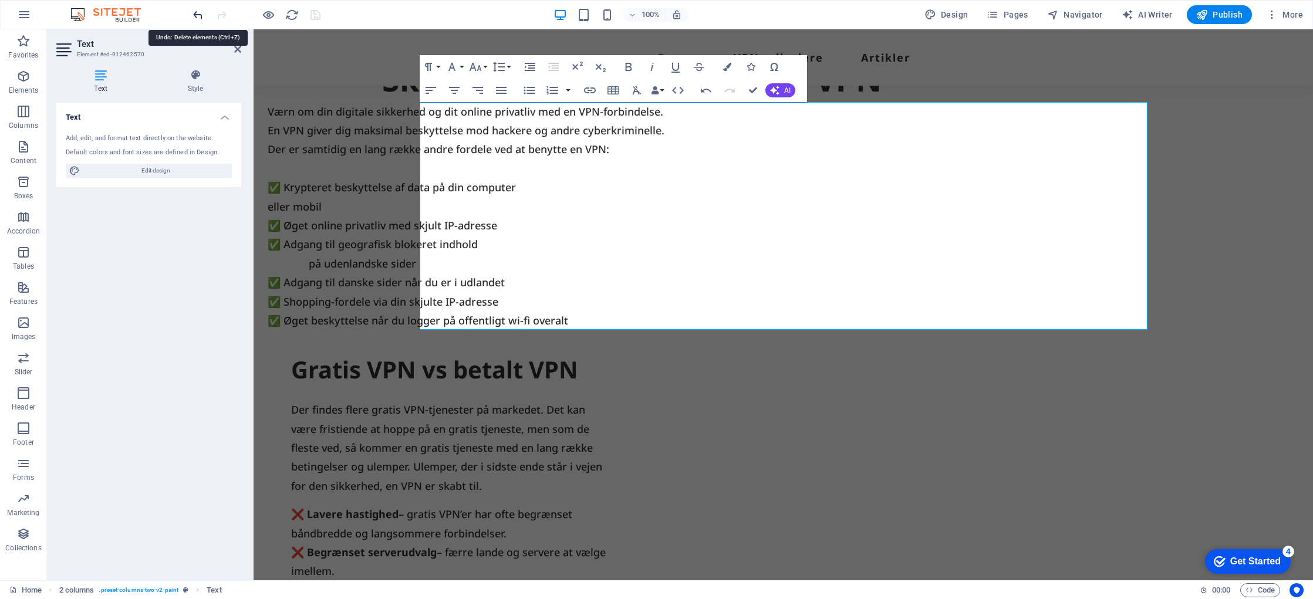
click at [200, 9] on icon "undo" at bounding box center [198, 15] width 14 height 14
click at [201, 13] on icon "undo" at bounding box center [198, 15] width 14 height 14
click at [200, 14] on icon "undo" at bounding box center [198, 15] width 14 height 14
click at [772, 475] on div "Drop content here or Add elements Paste clipboard Skab online sikkerhed med VPN…" at bounding box center [784, 327] width 1060 height 871
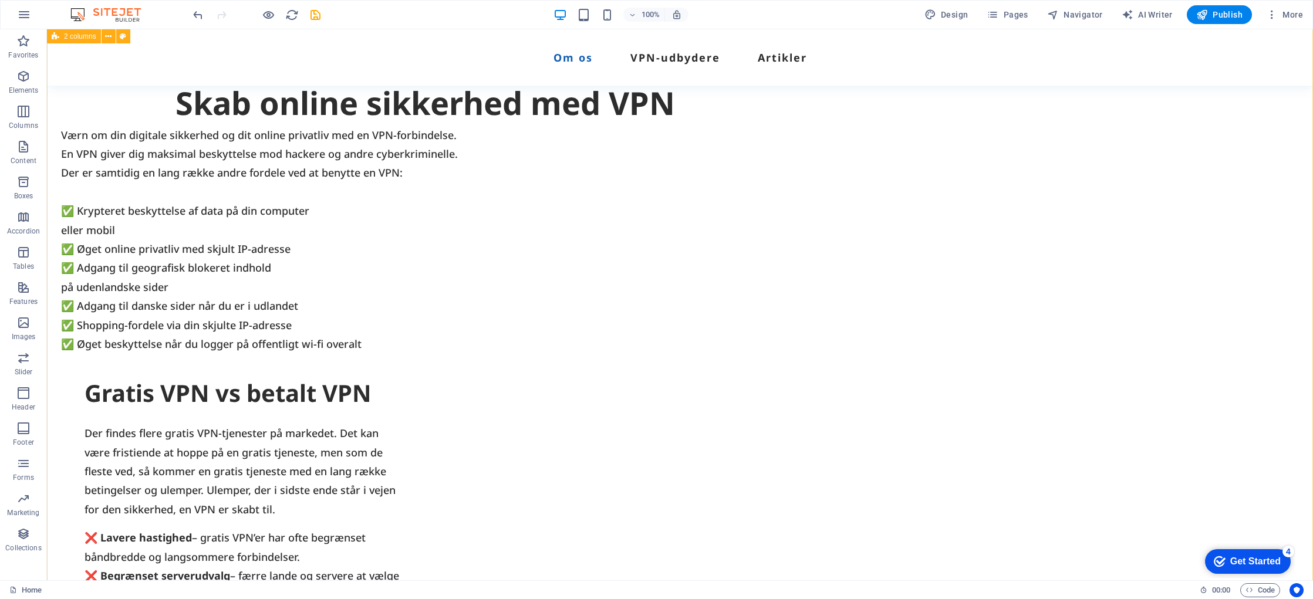
scroll to position [716, 0]
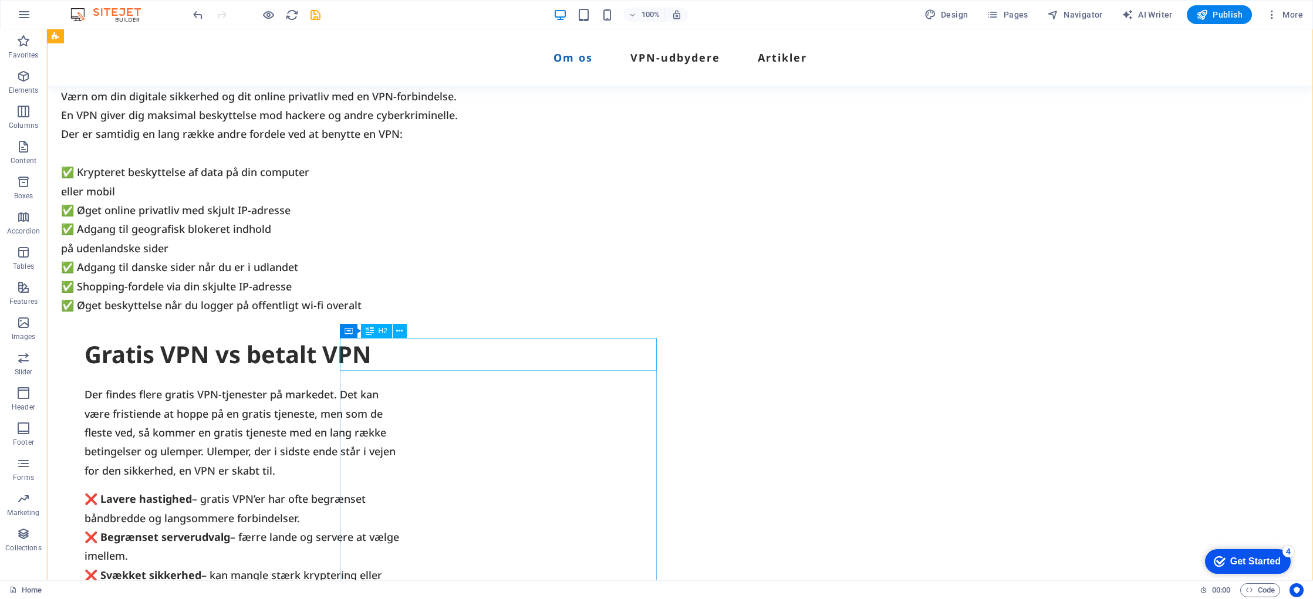
click at [402, 361] on div "Gratis VPN vs betalt VPN" at bounding box center [243, 354] width 317 height 33
click at [433, 298] on div "Værn om din digitale sikkerhed og dit online privatliv med en VPN-forbindelse. …" at bounding box center [425, 201] width 728 height 228
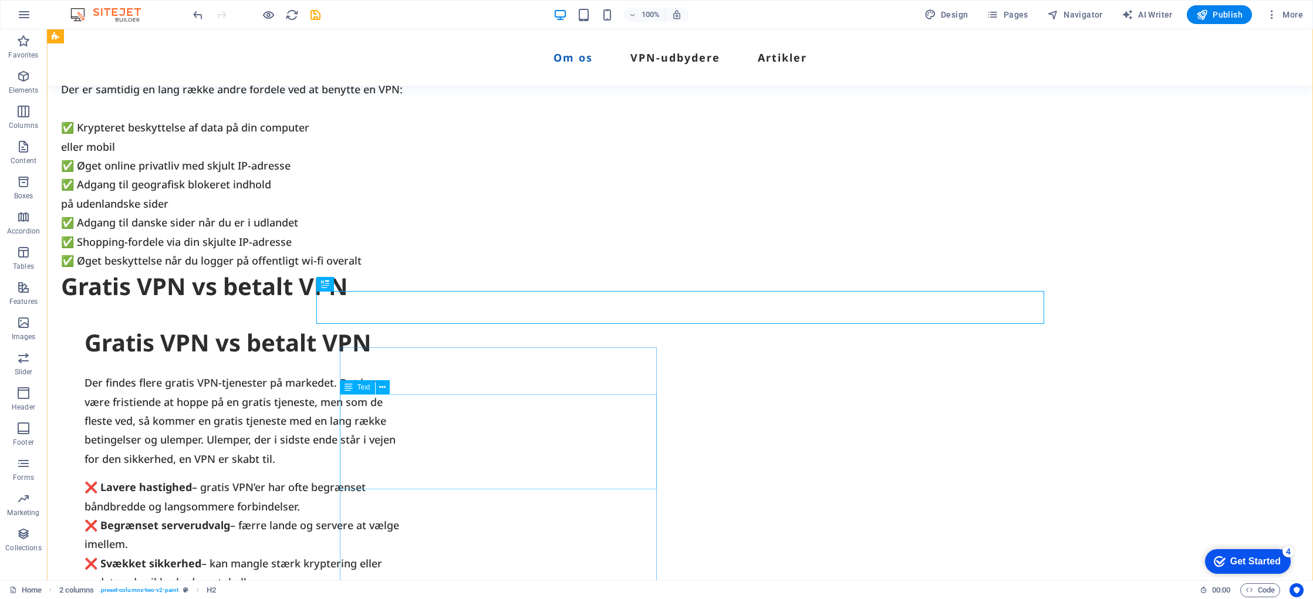
scroll to position [766, 0]
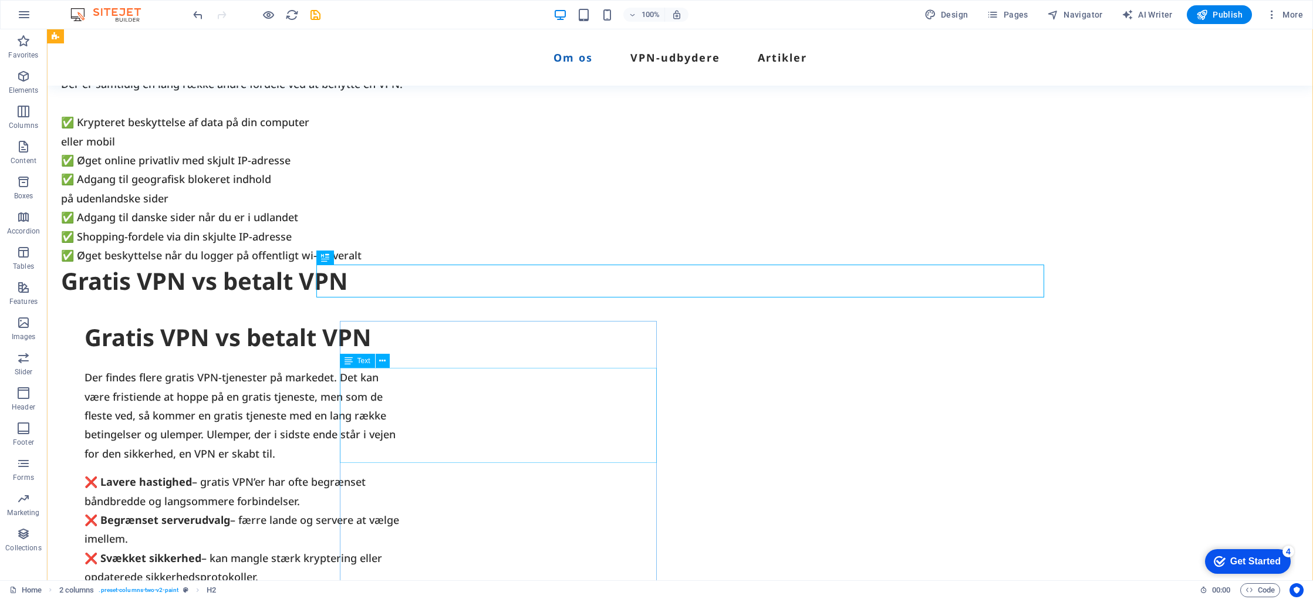
click at [402, 431] on div "Der findes flere gratis VPN-tjenester på markedet. Det kan være fristiende at h…" at bounding box center [243, 415] width 317 height 95
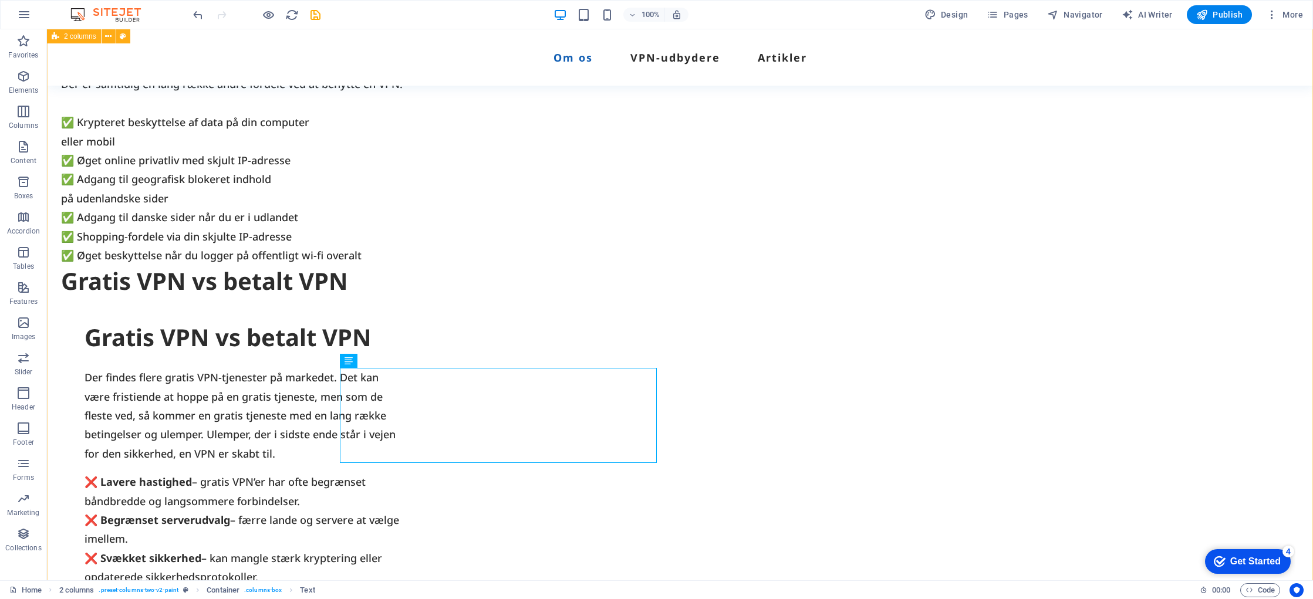
click at [425, 309] on div "Drop content here or Add elements Paste clipboard Skab online sikkerhed med VPN…" at bounding box center [680, 279] width 1267 height 904
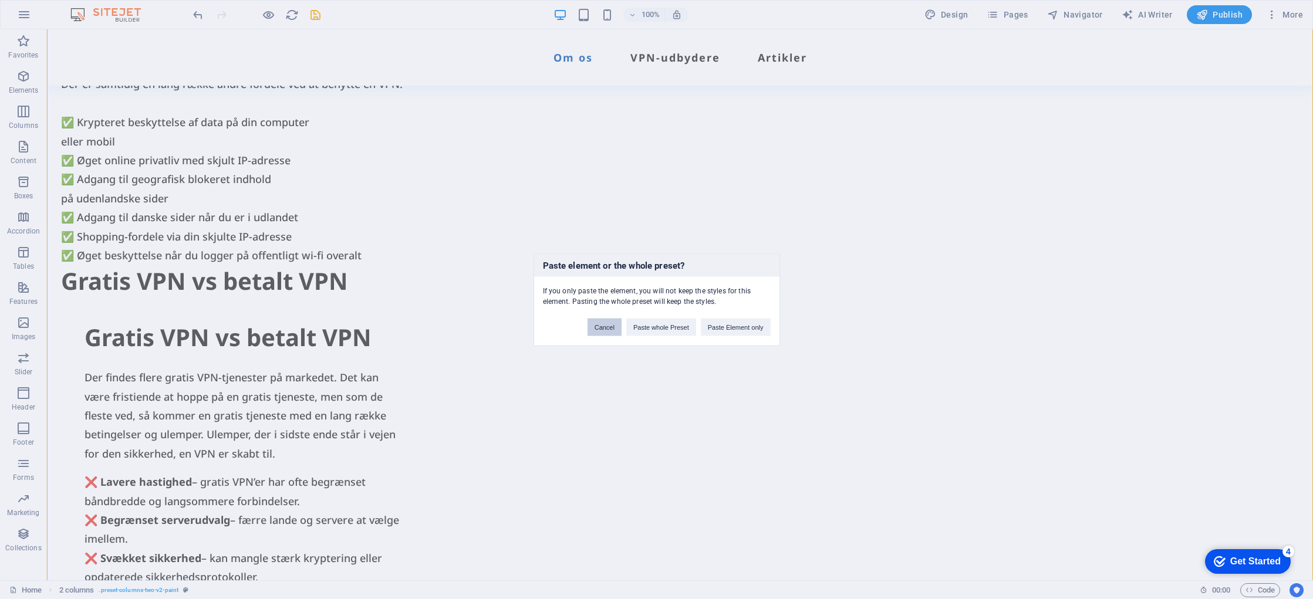
click at [608, 332] on button "Cancel" at bounding box center [605, 327] width 34 height 18
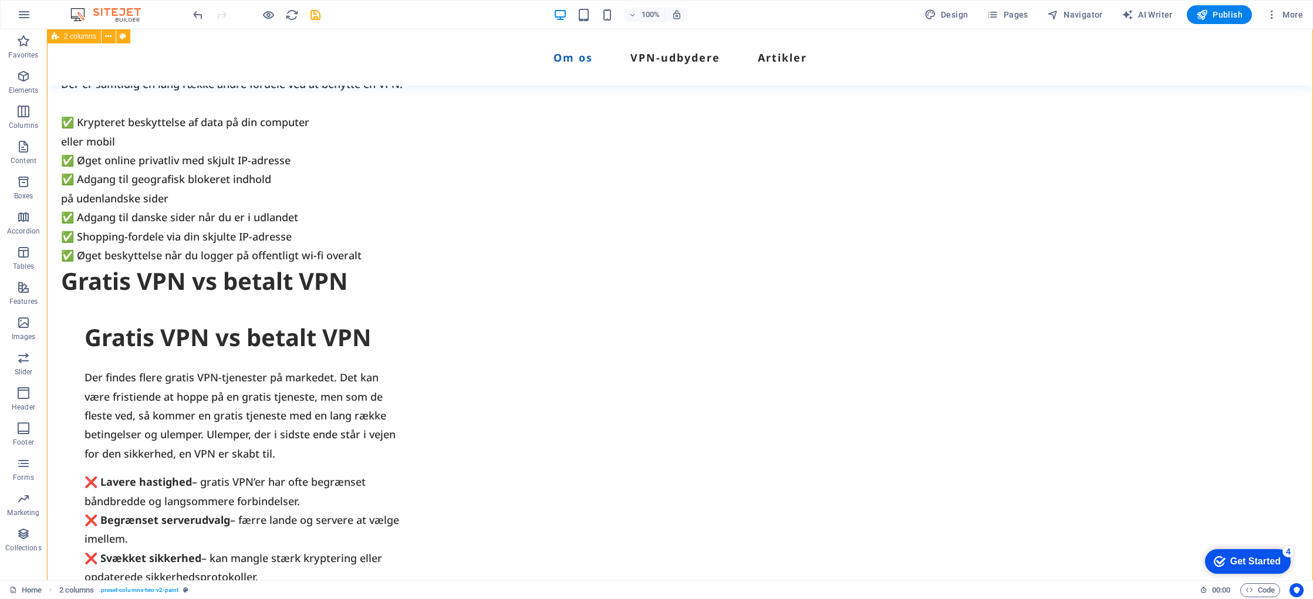
click at [443, 305] on div "Drop content here or Add elements Paste clipboard Skab online sikkerhed med VPN…" at bounding box center [680, 279] width 1267 height 904
click at [442, 306] on div "Drop content here or Add elements Paste clipboard Skab online sikkerhed med VPN…" at bounding box center [680, 279] width 1267 height 904
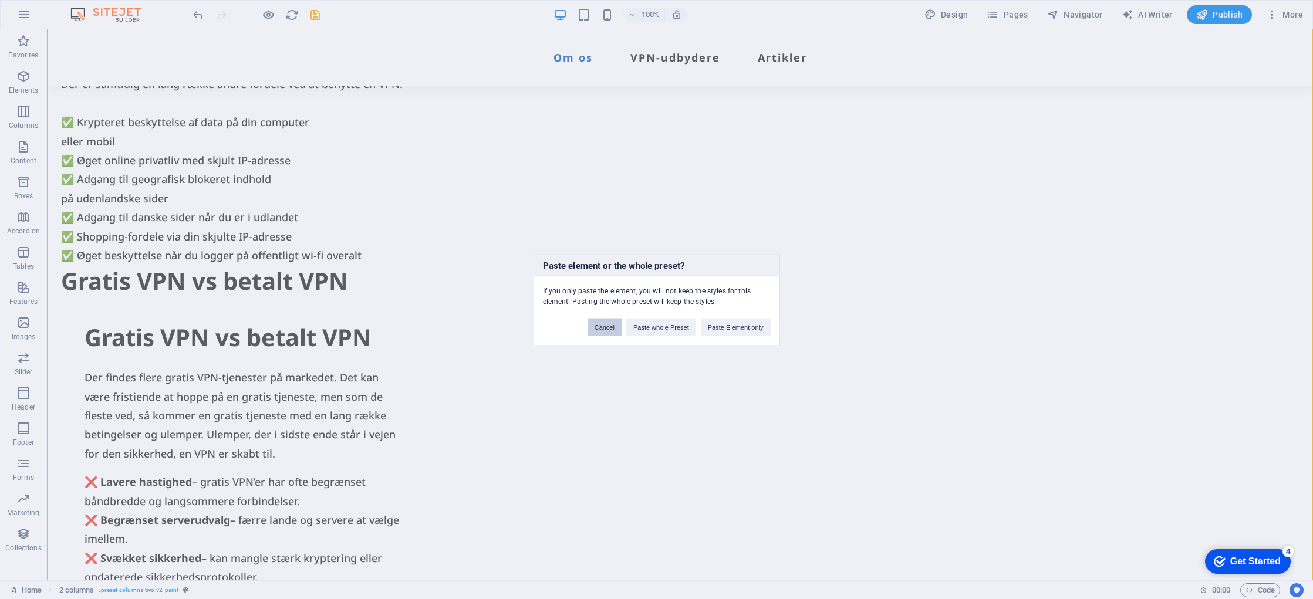
click at [610, 328] on button "Cancel" at bounding box center [605, 327] width 34 height 18
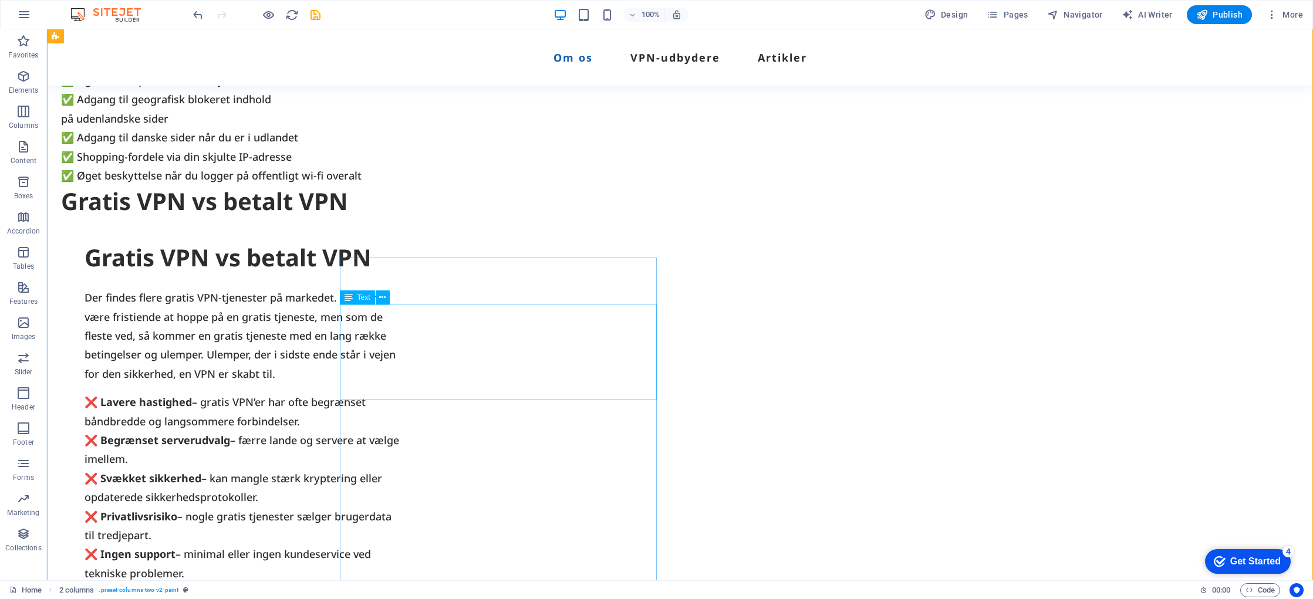
scroll to position [868, 0]
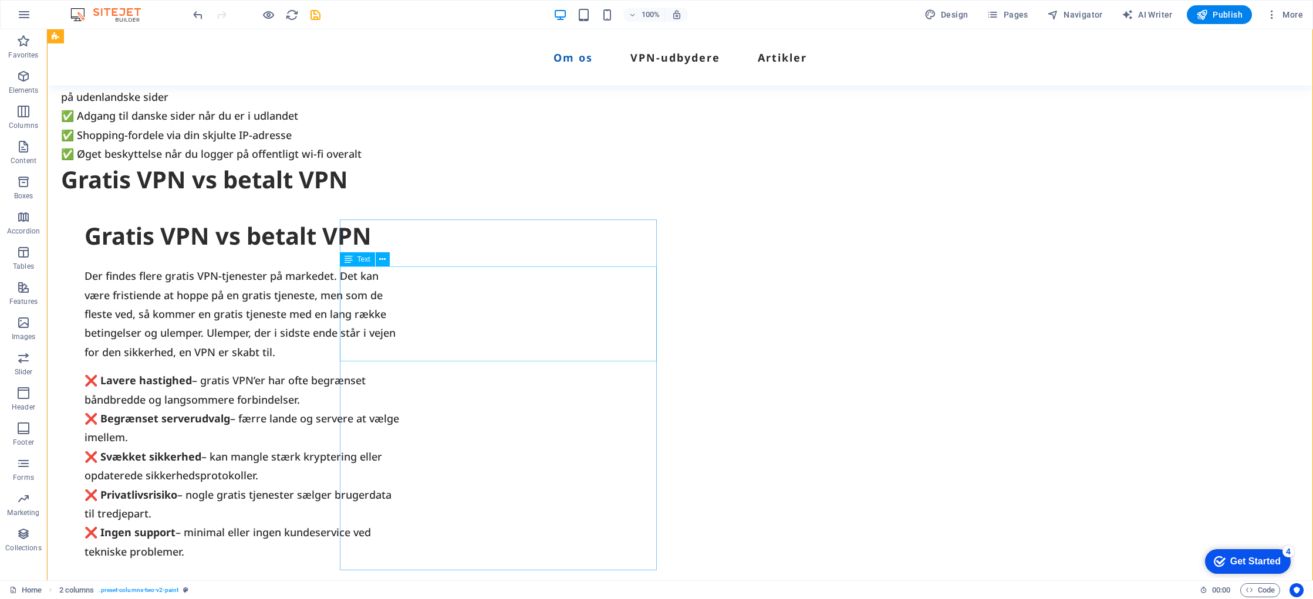
click at [402, 328] on div "Der findes flere gratis VPN-tjenester på markedet. Det kan være fristiende at h…" at bounding box center [243, 314] width 317 height 95
click at [388, 202] on div "Drop content here or Add elements Paste clipboard Skab online sikkerhed med VPN…" at bounding box center [680, 177] width 1267 height 904
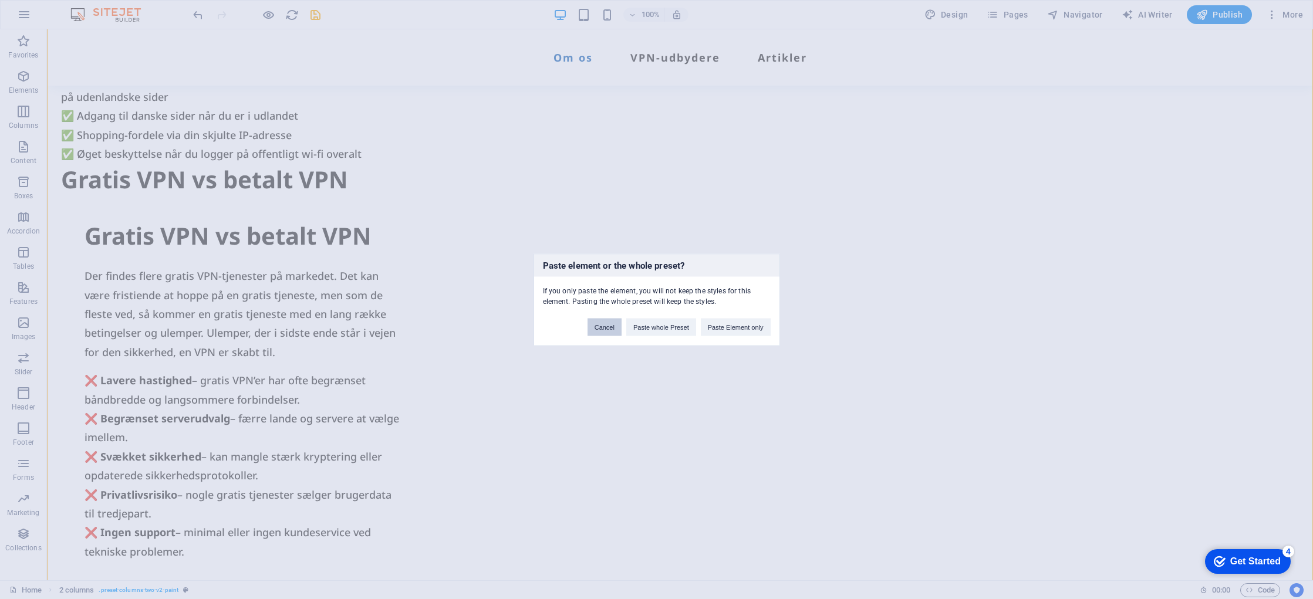
drag, startPoint x: 601, startPoint y: 331, endPoint x: 598, endPoint y: 280, distance: 51.2
click at [601, 331] on button "Cancel" at bounding box center [605, 327] width 34 height 18
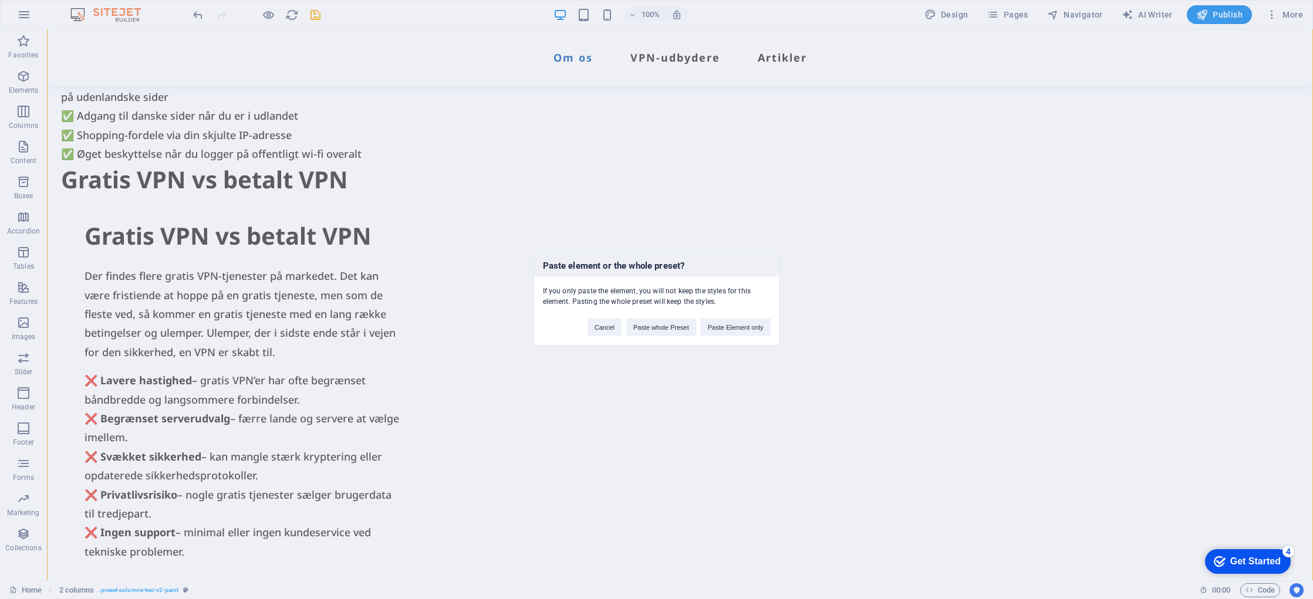
click at [613, 191] on div "Paste element or the whole preset? If you only paste the element, you will not …" at bounding box center [656, 299] width 1313 height 599
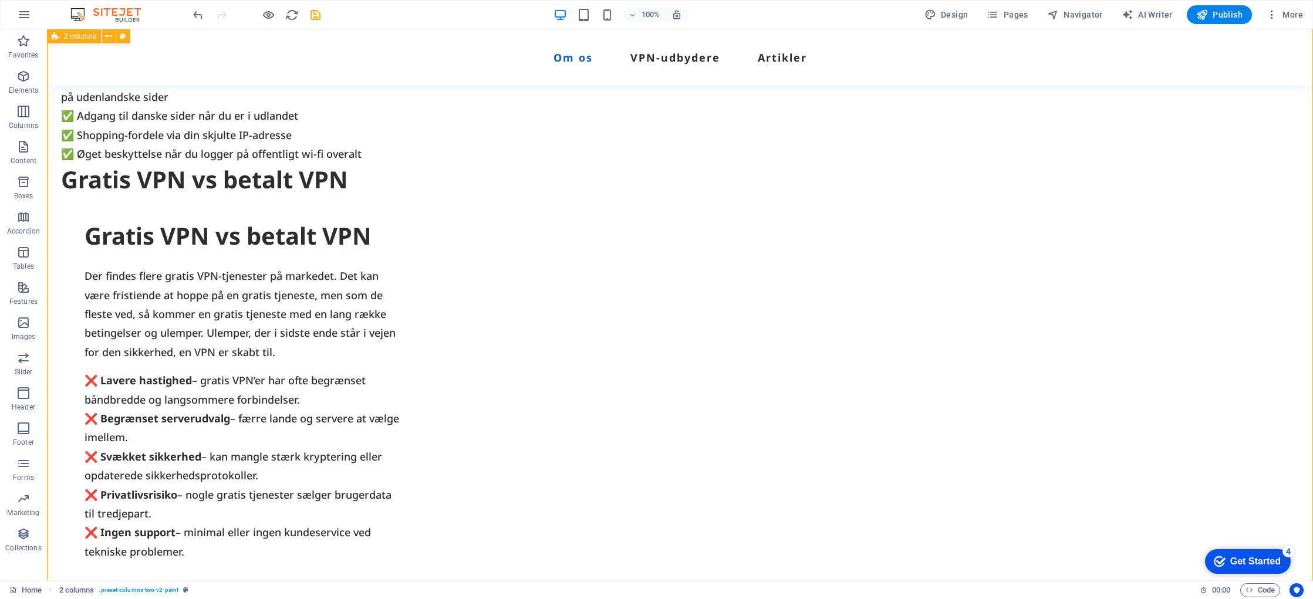
click at [604, 200] on div "Drop content here or Add elements Paste clipboard Skab online sikkerhed med VPN…" at bounding box center [680, 177] width 1267 height 904
drag, startPoint x: 604, startPoint y: 200, endPoint x: 395, endPoint y: 206, distance: 209.1
click at [604, 200] on div "Drop content here or Add elements Paste clipboard Skab online sikkerhed med VPN…" at bounding box center [680, 177] width 1267 height 904
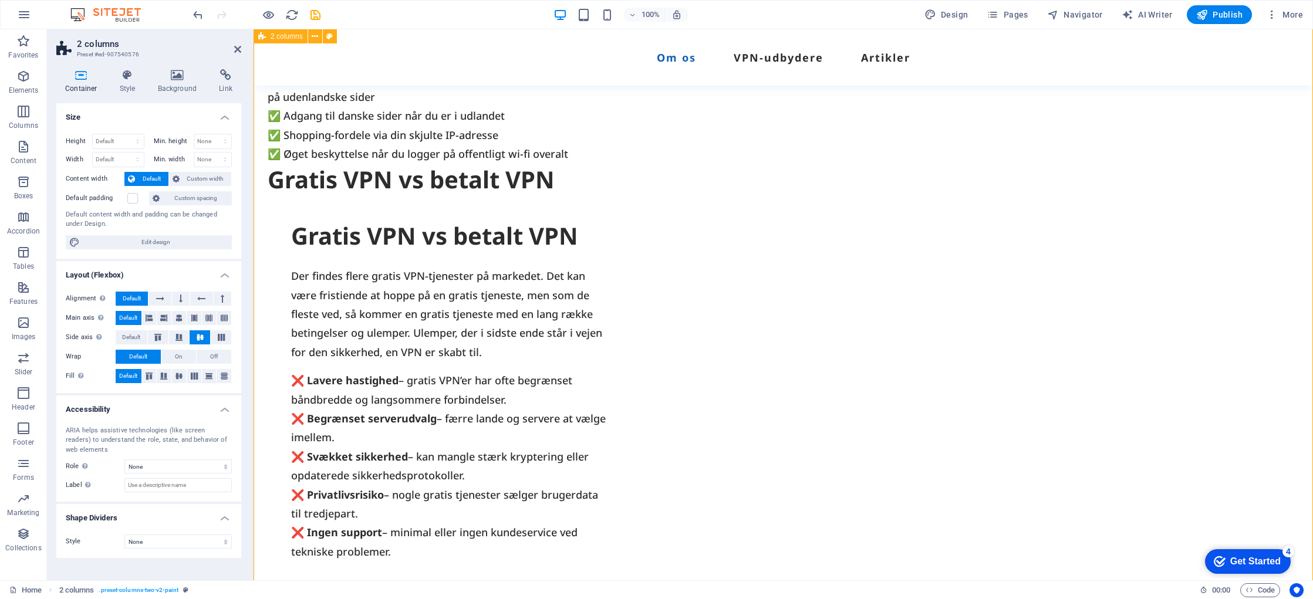
click at [604, 205] on div "Drop content here or Add elements Paste clipboard Skab online sikkerhed med VPN…" at bounding box center [784, 177] width 1060 height 904
click at [727, 181] on div "Gratis VPN vs betalt VPN" at bounding box center [632, 179] width 728 height 33
click at [508, 203] on div "Drop content here or Add elements Paste clipboard Skab online sikkerhed med VPN…" at bounding box center [784, 177] width 1060 height 904
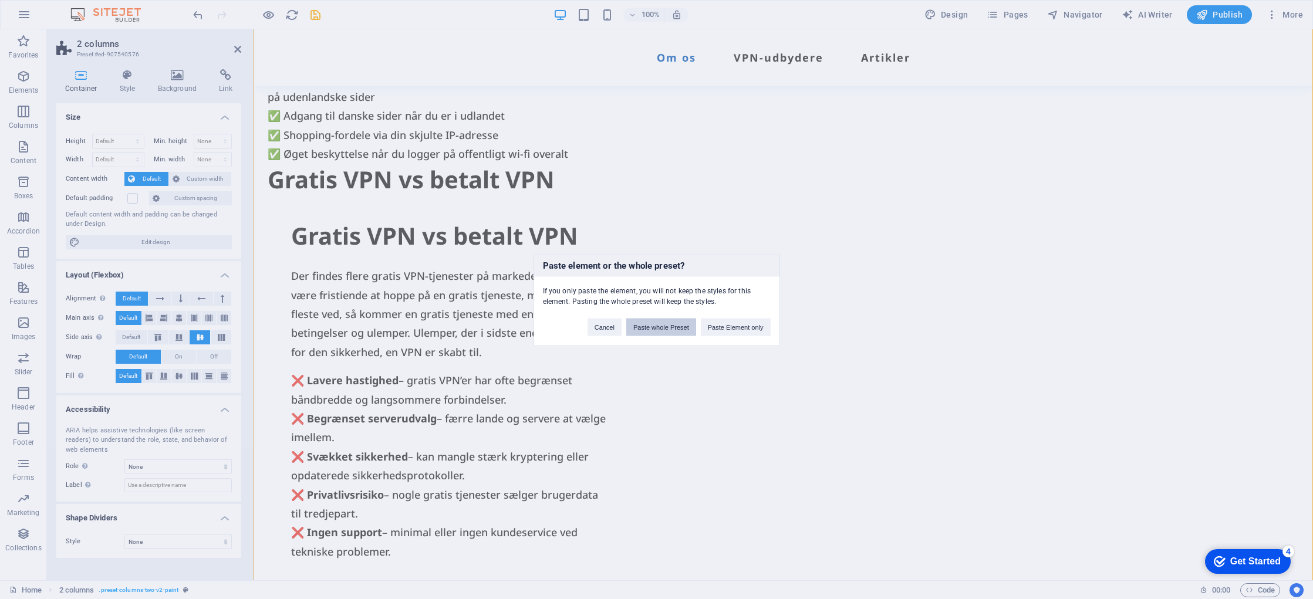
click at [669, 330] on button "Paste whole Preset" at bounding box center [662, 327] width 70 height 18
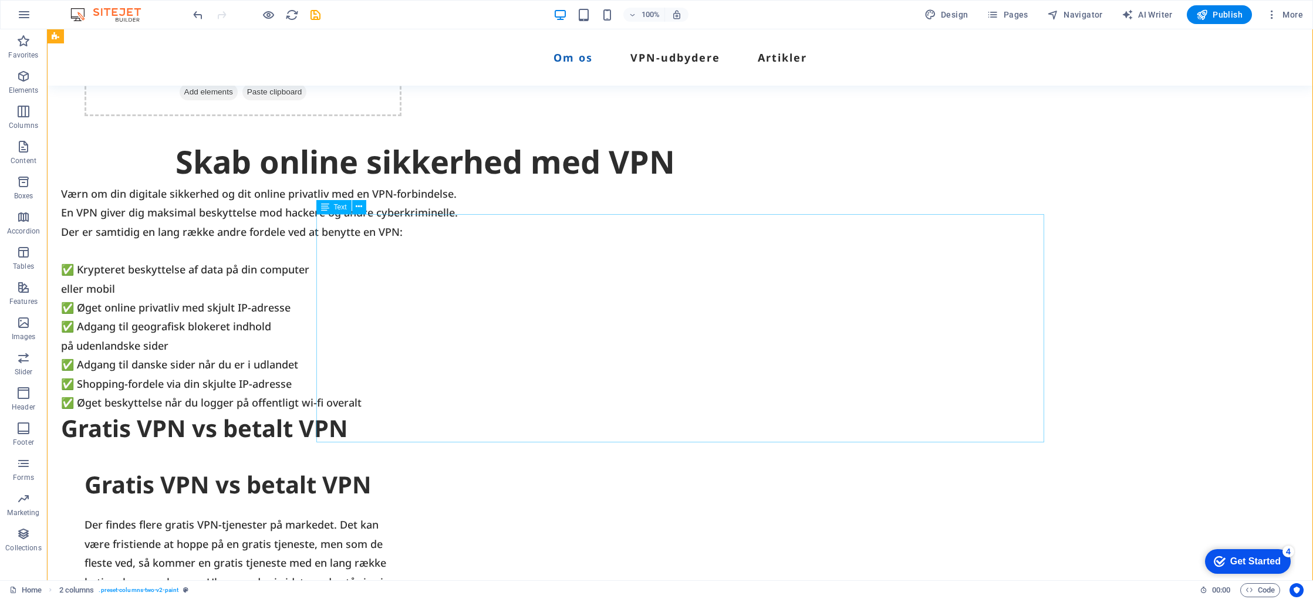
scroll to position [1493, 0]
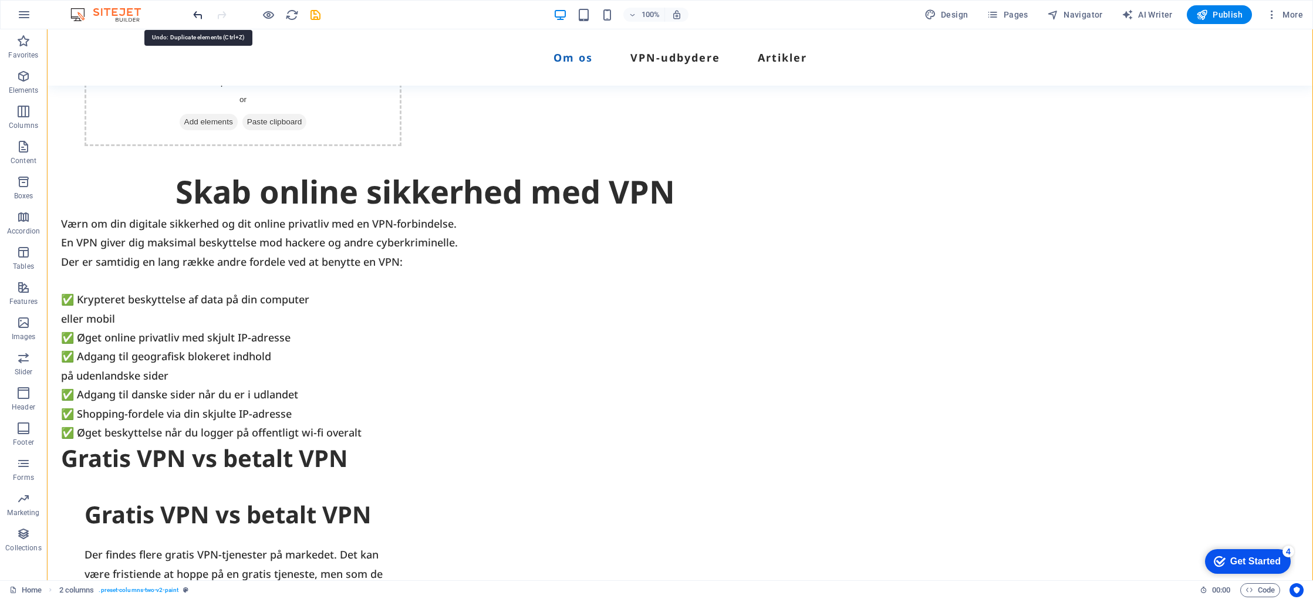
click at [197, 16] on icon "undo" at bounding box center [198, 15] width 14 height 14
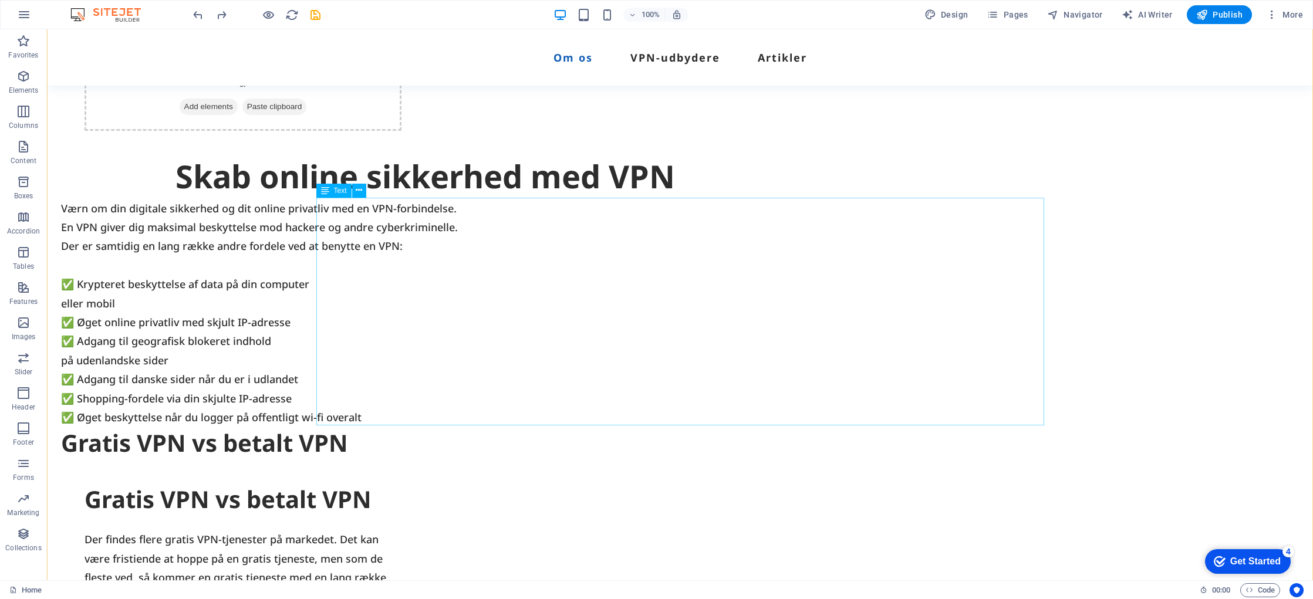
scroll to position [605, 0]
drag, startPoint x: 422, startPoint y: 440, endPoint x: 412, endPoint y: 443, distance: 9.7
click at [422, 440] on div "Gratis VPN vs betalt VPN" at bounding box center [425, 442] width 728 height 33
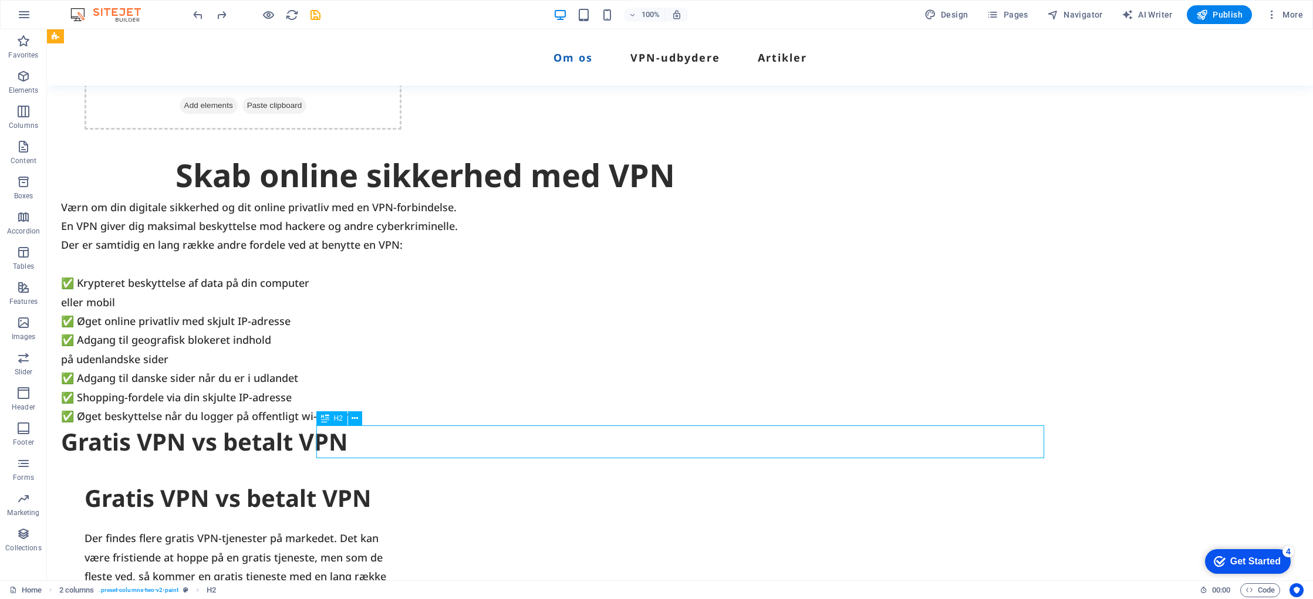
click at [355, 443] on div "Gratis VPN vs betalt VPN" at bounding box center [425, 442] width 728 height 33
drag, startPoint x: 355, startPoint y: 443, endPoint x: 148, endPoint y: 444, distance: 207.3
click at [356, 444] on div "Gratis VPN vs betalt VPN" at bounding box center [425, 442] width 728 height 33
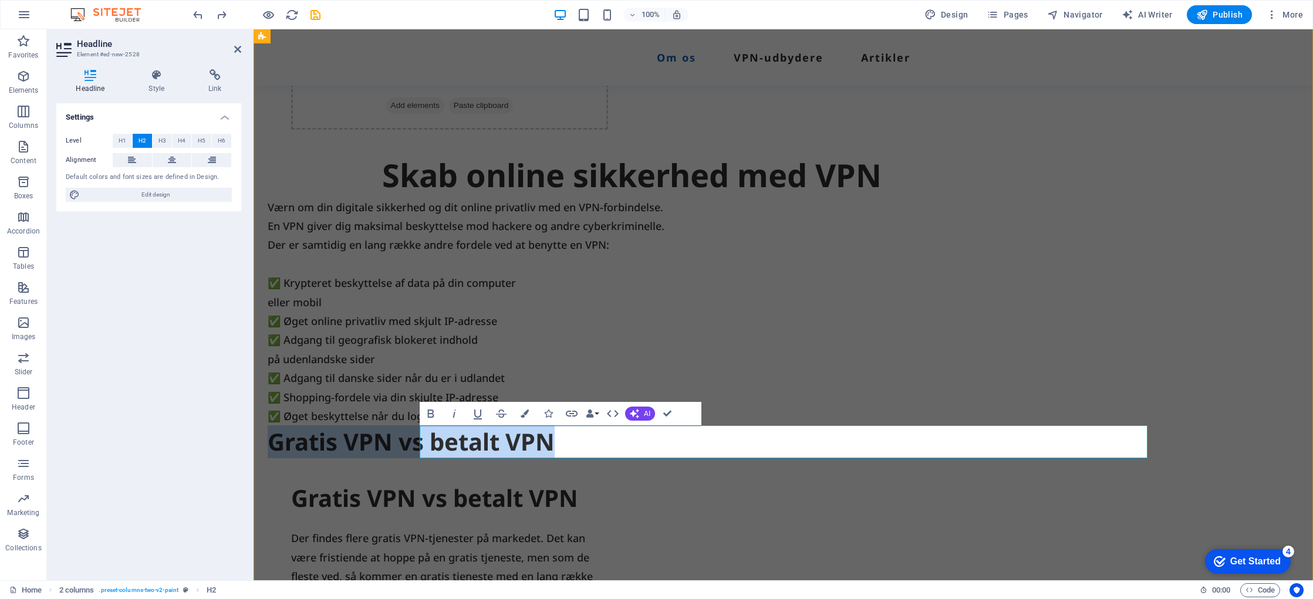
click at [422, 442] on h2 "Gratis VPN vs betalt VPN" at bounding box center [632, 442] width 728 height 33
click at [424, 442] on h2 "Gratis VPN vs betalt VPN" at bounding box center [632, 442] width 728 height 33
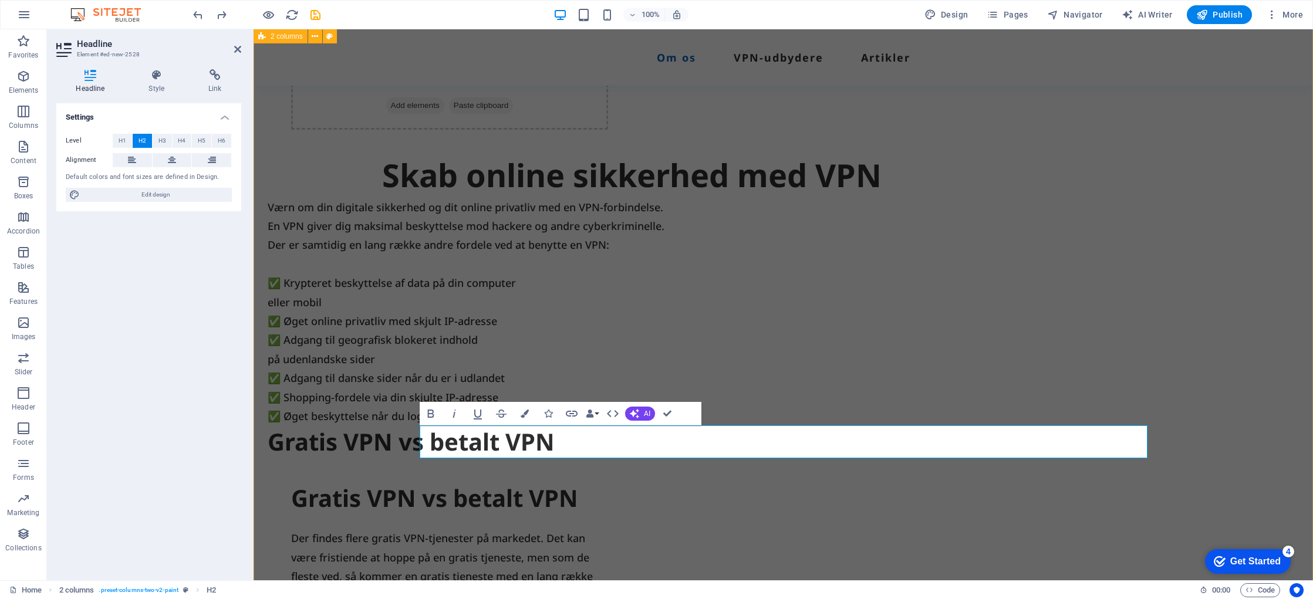
click at [894, 516] on div "Drop content here or Add elements Paste clipboard Skab online sikkerhed med VPN…" at bounding box center [784, 440] width 1060 height 904
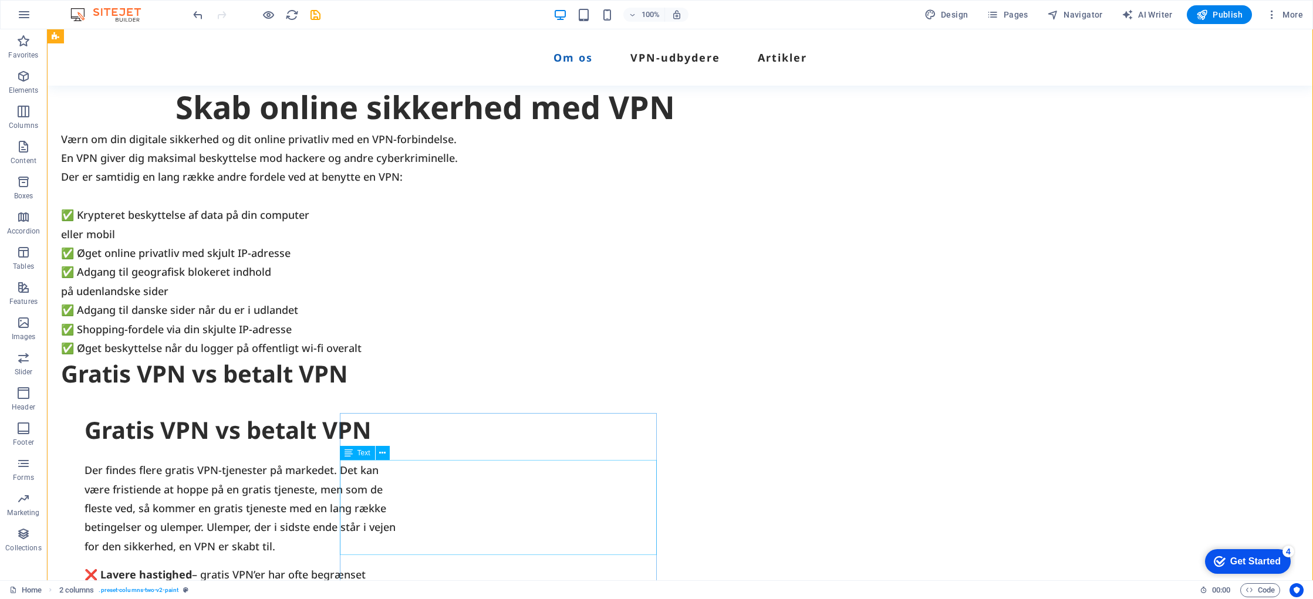
scroll to position [675, 0]
click at [402, 495] on div "Der findes flere gratis VPN-tjenester på markedet. Det kan være fristiende at h…" at bounding box center [243, 507] width 317 height 95
click at [453, 399] on div "Drop content here or Add elements Paste clipboard Skab online sikkerhed med VPN…" at bounding box center [680, 370] width 1267 height 904
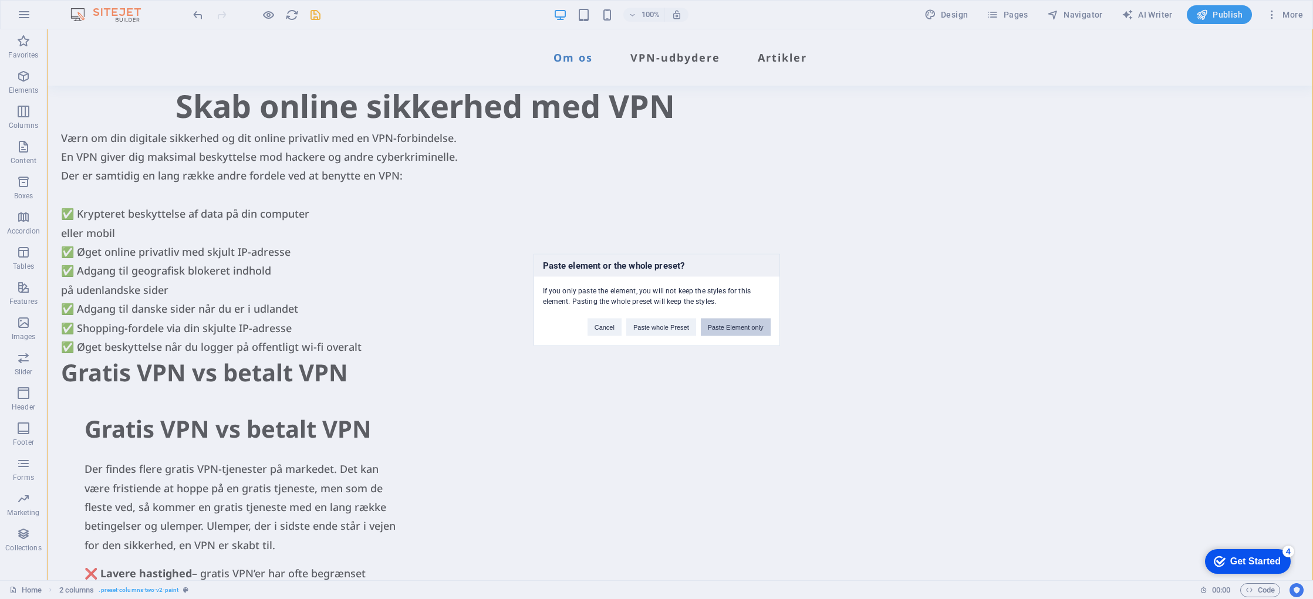
click at [744, 327] on button "Paste Element only" at bounding box center [736, 327] width 70 height 18
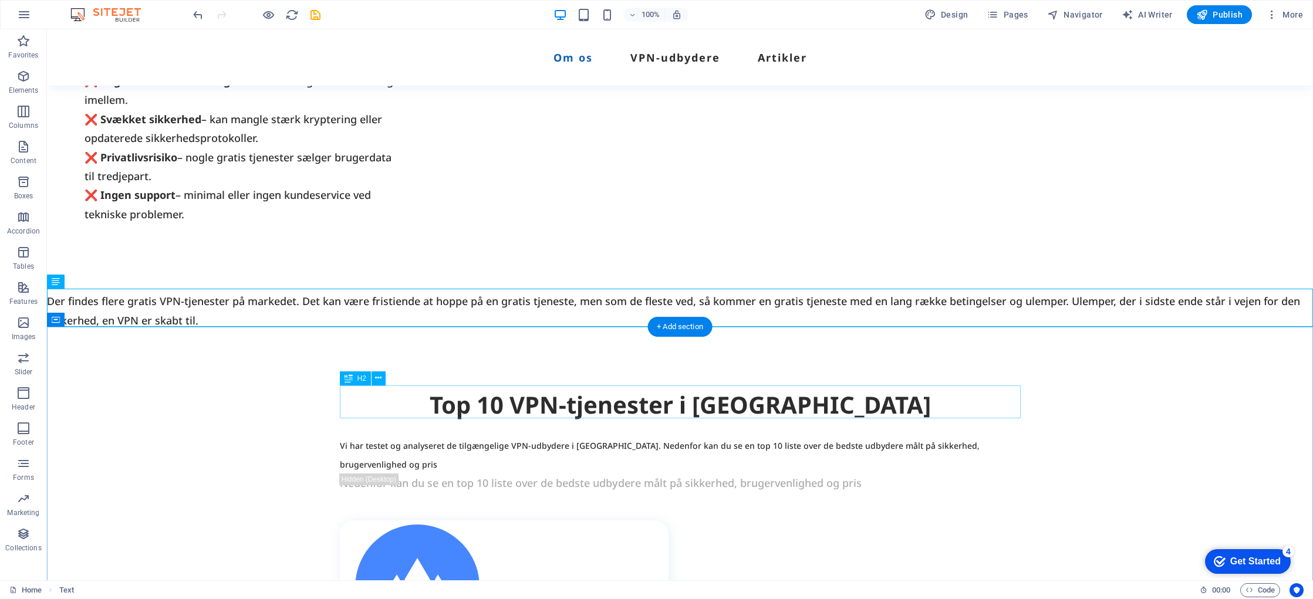
scroll to position [1203, 0]
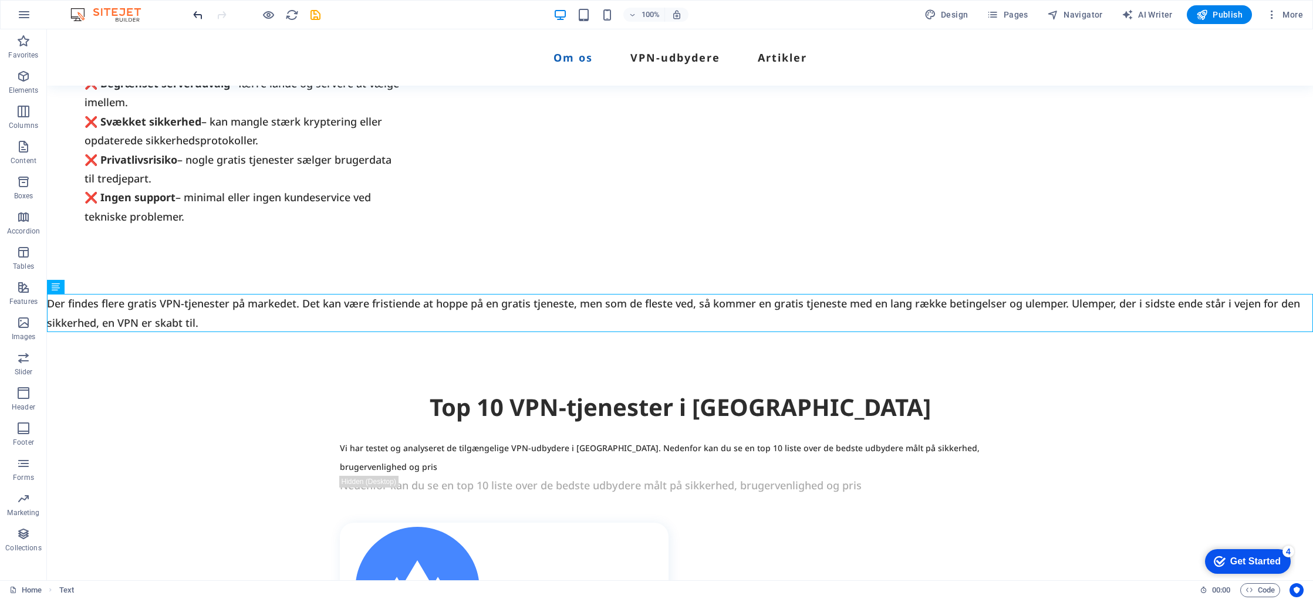
click at [197, 15] on icon "undo" at bounding box center [198, 15] width 14 height 14
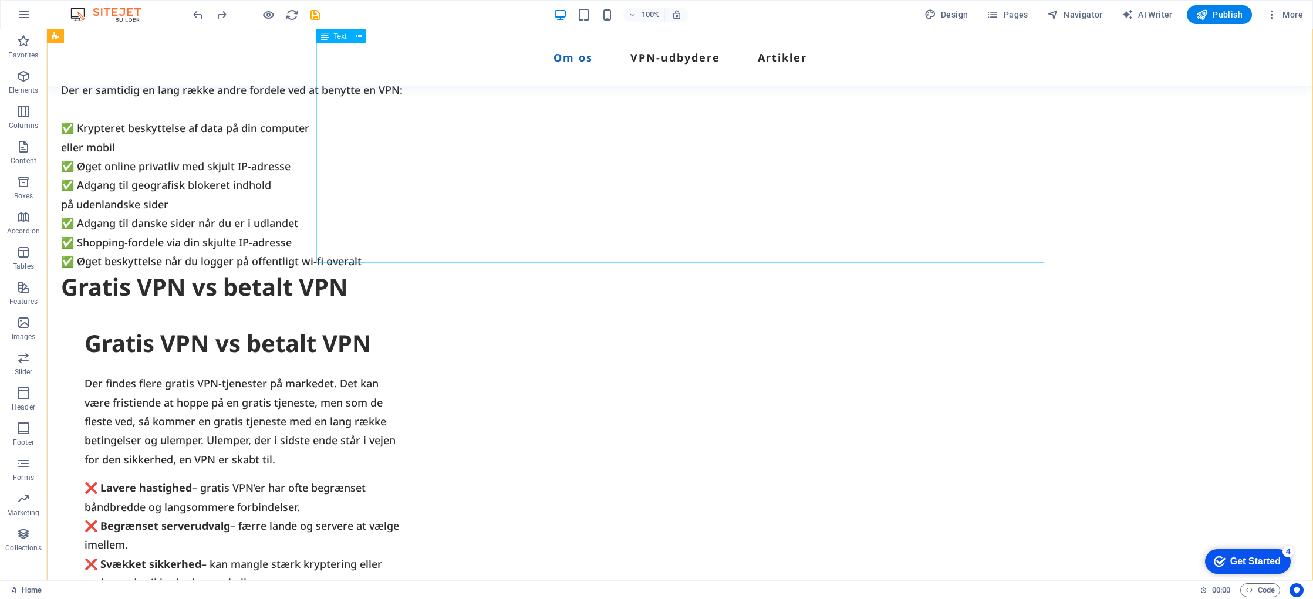
scroll to position [760, 0]
click at [417, 308] on div "Drop content here or Add elements Paste clipboard Skab online sikkerhed med VPN…" at bounding box center [680, 285] width 1267 height 904
click at [402, 413] on div "Der findes flere gratis VPN-tjenester på markedet. Det kan være fristiende at h…" at bounding box center [243, 422] width 317 height 95
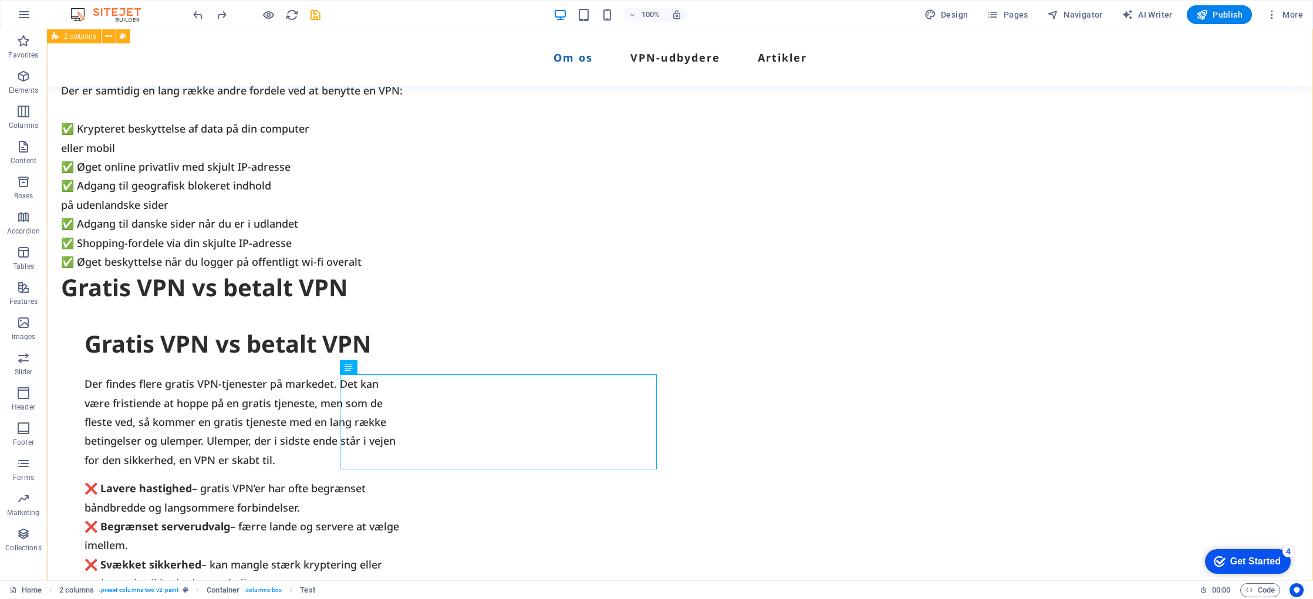
click at [390, 308] on div "Drop content here or Add elements Paste clipboard Skab online sikkerhed med VPN…" at bounding box center [680, 285] width 1267 height 904
click at [387, 318] on div "Drop content here or Add elements Paste clipboard Skab online sikkerhed med VPN…" at bounding box center [680, 285] width 1267 height 904
drag, startPoint x: 387, startPoint y: 318, endPoint x: 180, endPoint y: 318, distance: 206.7
click at [387, 318] on div "Drop content here or Add elements Paste clipboard Skab online sikkerhed med VPN…" at bounding box center [680, 285] width 1267 height 904
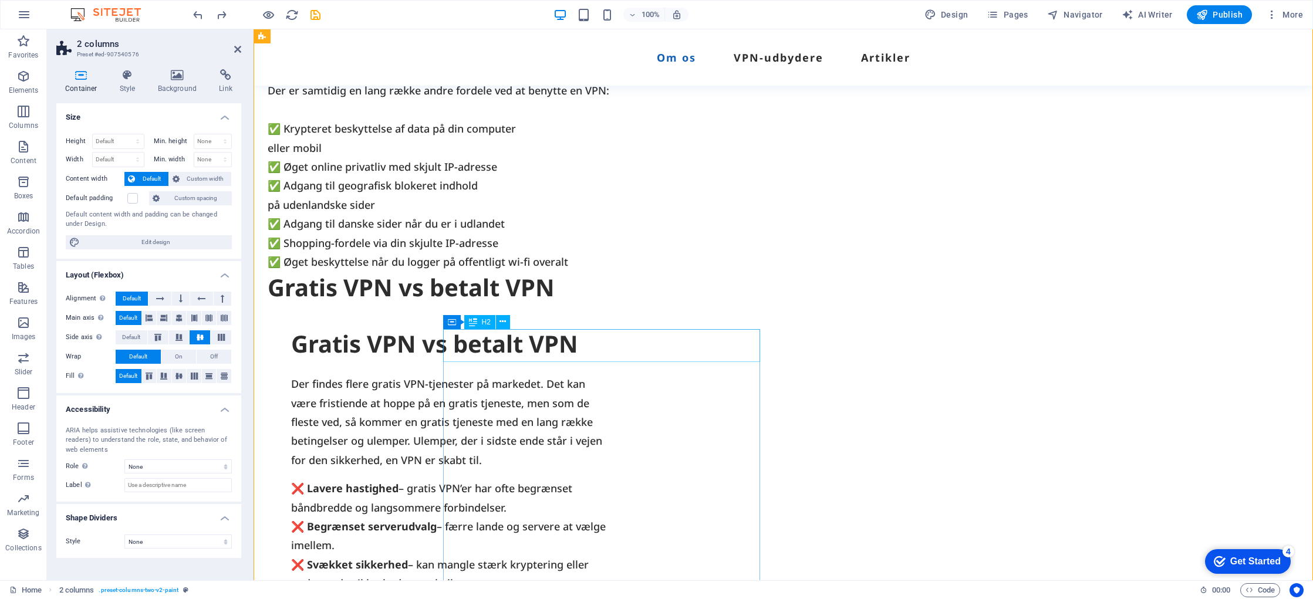
scroll to position [758, 0]
drag, startPoint x: 752, startPoint y: 287, endPoint x: 745, endPoint y: 289, distance: 8.2
click at [752, 287] on div "Gratis VPN vs betalt VPN" at bounding box center [632, 289] width 728 height 33
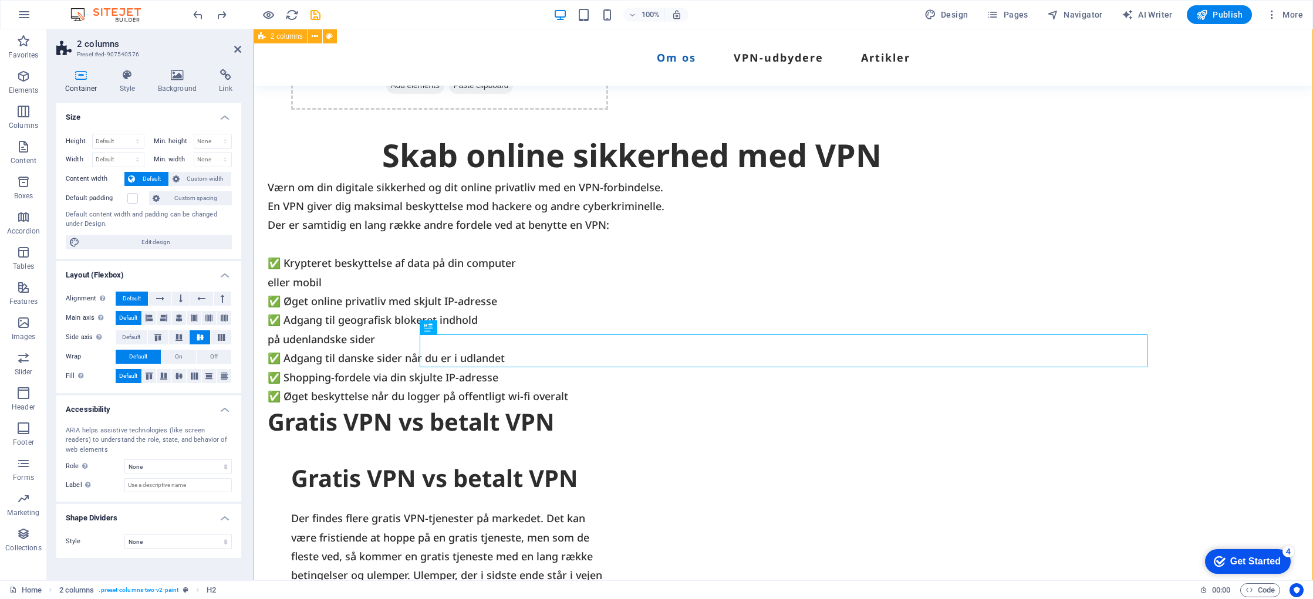
scroll to position [599, 0]
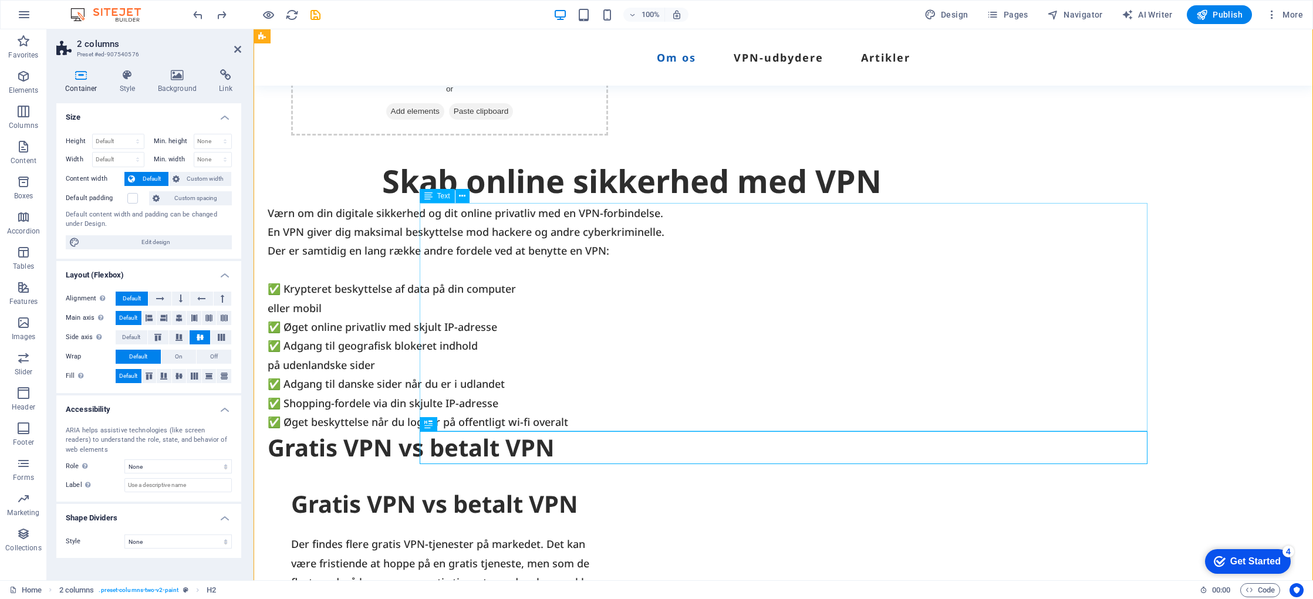
click at [442, 197] on span "Text" at bounding box center [443, 196] width 13 height 7
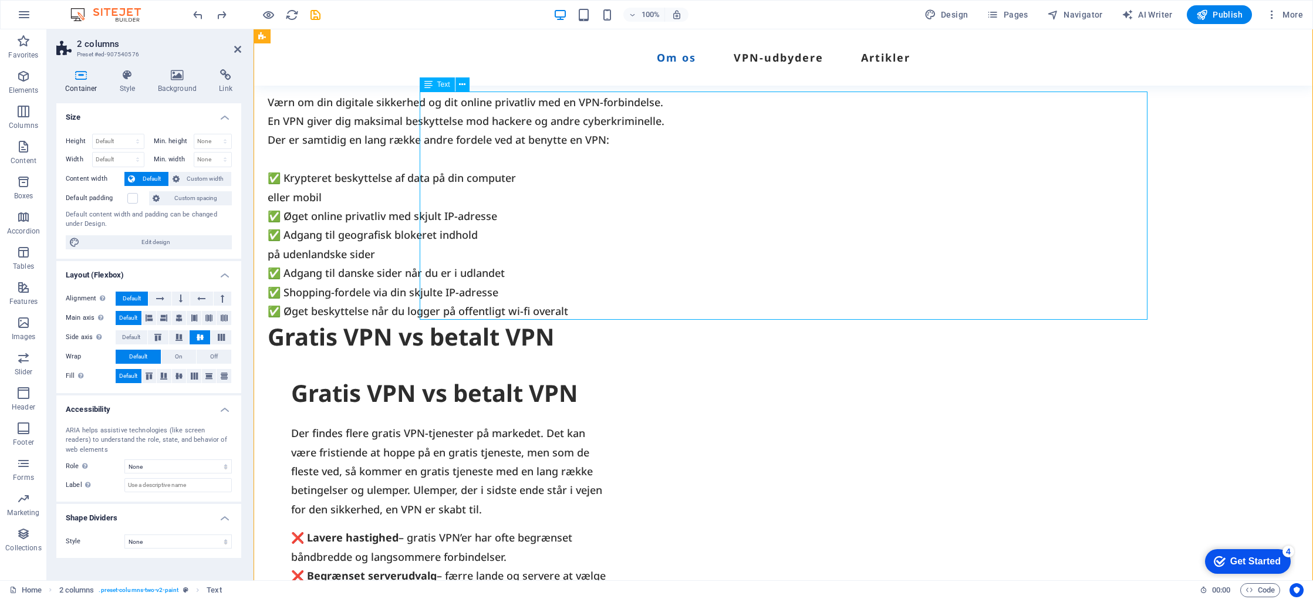
scroll to position [711, 0]
click at [444, 85] on span "Text" at bounding box center [443, 84] width 13 height 7
click at [463, 84] on icon at bounding box center [462, 85] width 6 height 12
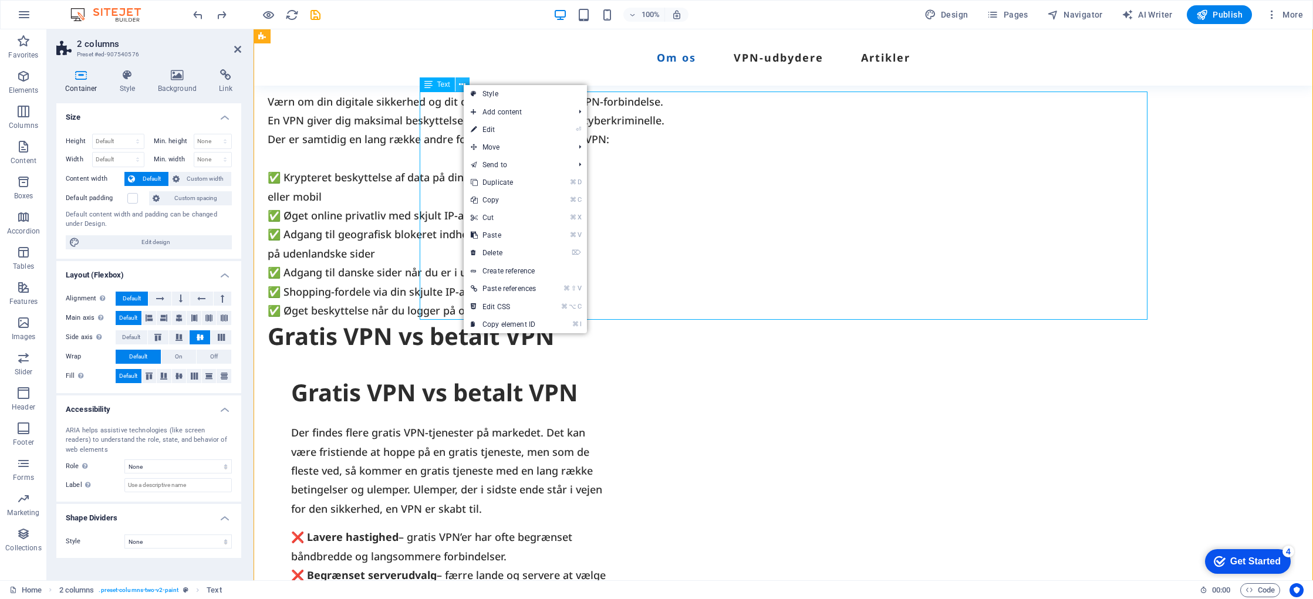
click at [463, 84] on icon at bounding box center [462, 85] width 6 height 12
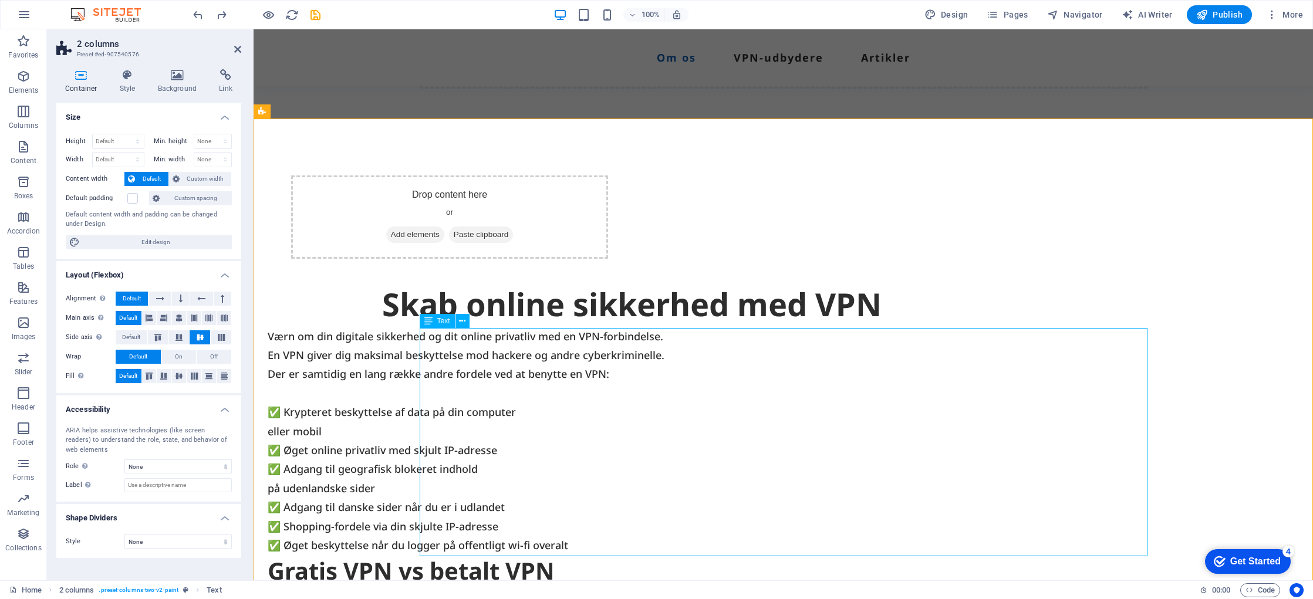
scroll to position [477, 0]
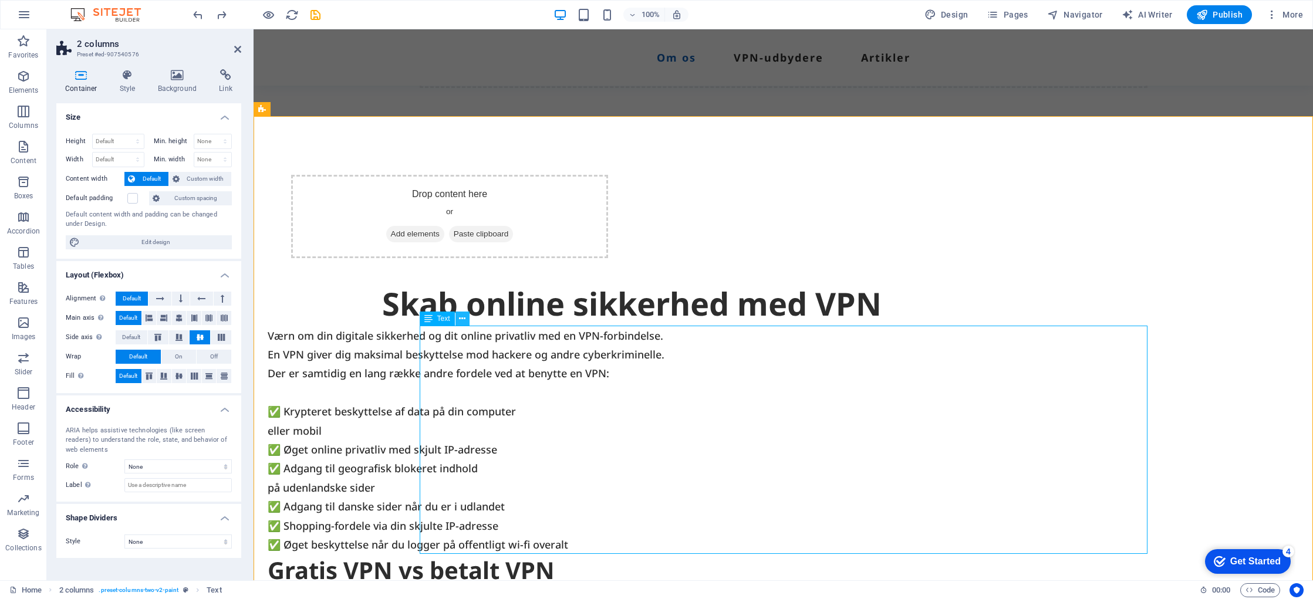
click at [463, 318] on icon at bounding box center [462, 319] width 6 height 12
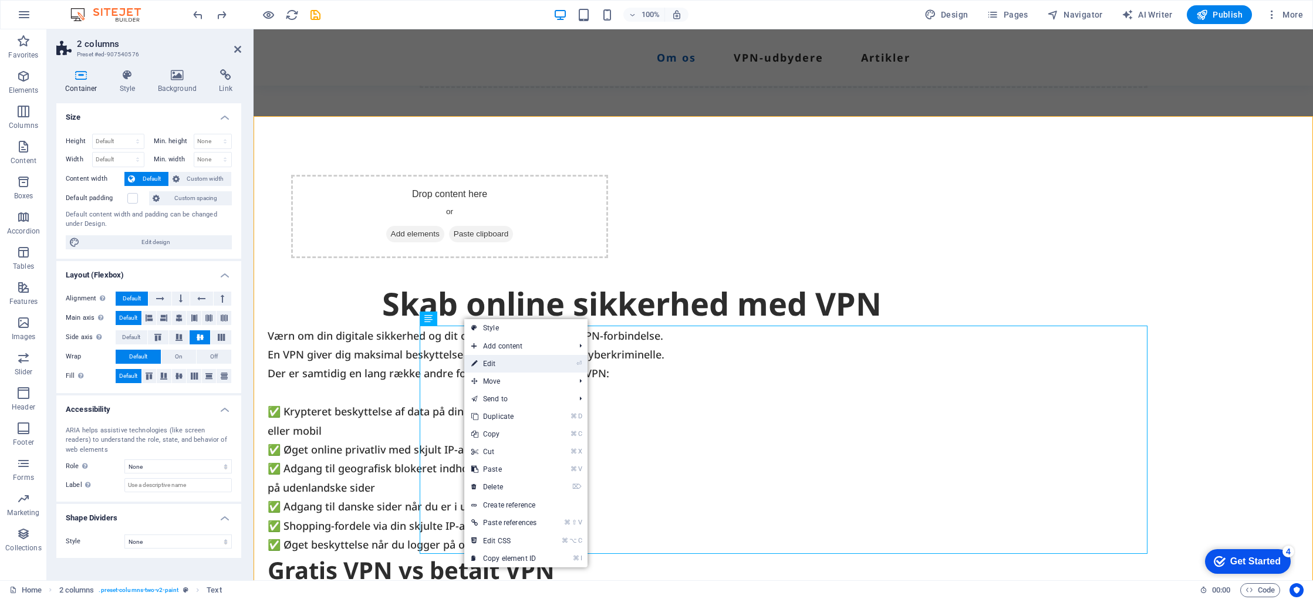
click at [509, 369] on link "⏎ Edit" at bounding box center [503, 364] width 79 height 18
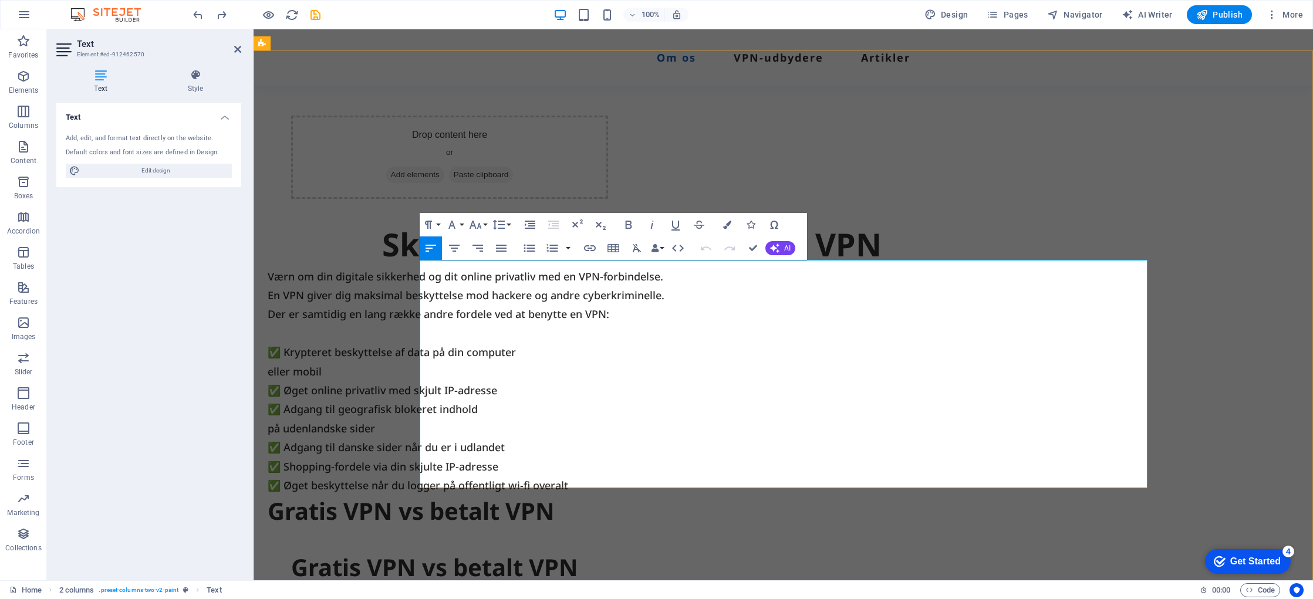
scroll to position [545, 0]
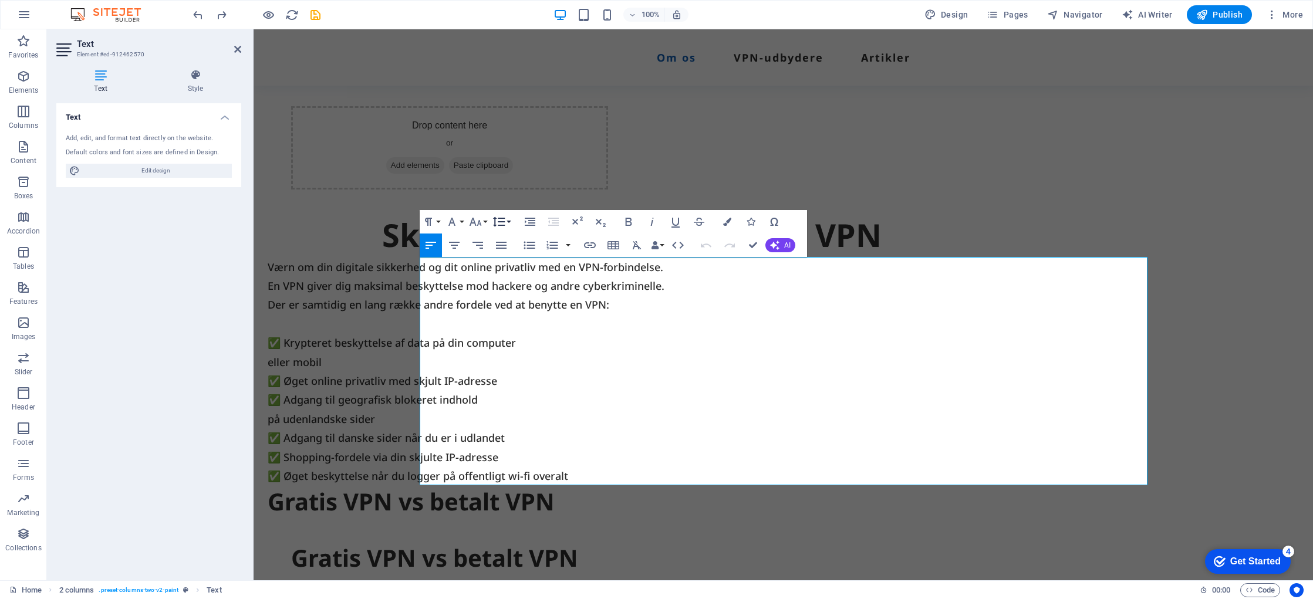
click at [510, 222] on button "Line Height" at bounding box center [501, 221] width 22 height 23
click at [102, 76] on icon at bounding box center [100, 75] width 89 height 12
click at [190, 79] on icon at bounding box center [196, 75] width 92 height 12
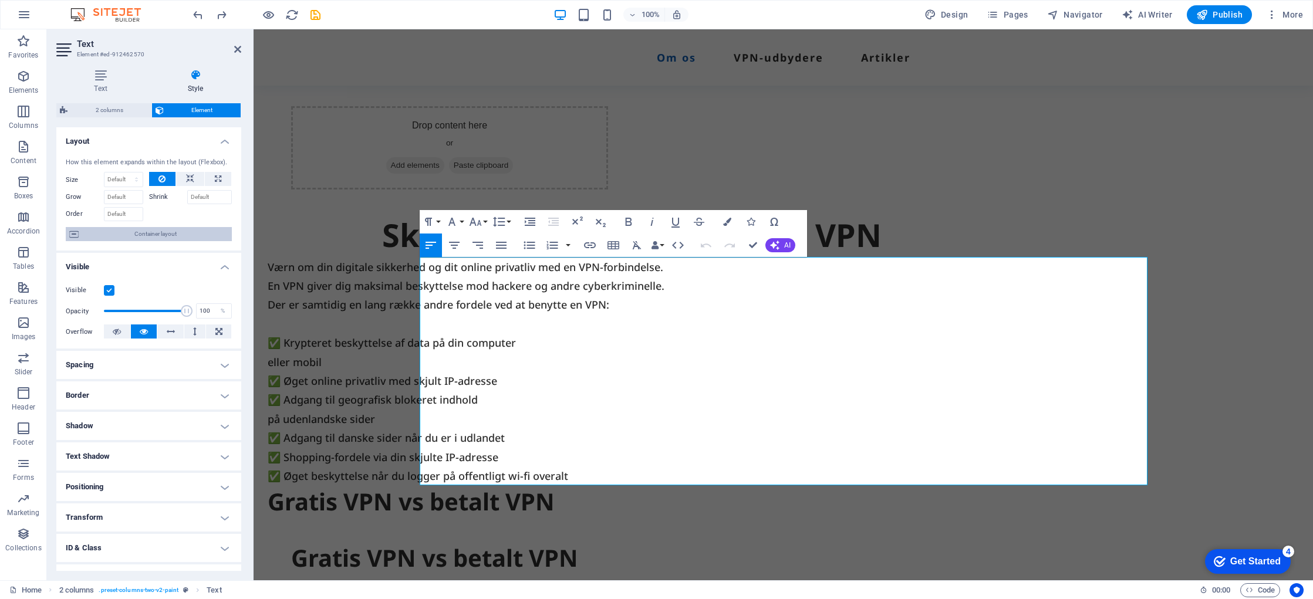
scroll to position [52, 0]
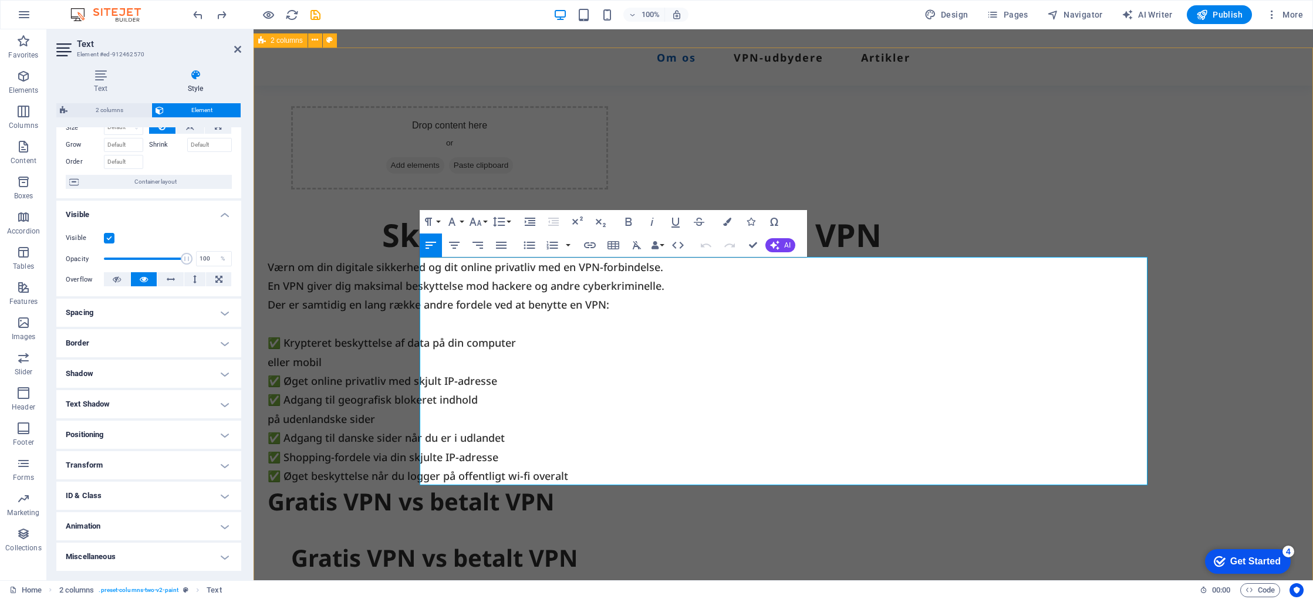
click at [1283, 279] on div "Drop content here or Add elements Paste clipboard Skab online sikkerhed med VPN…" at bounding box center [784, 500] width 1060 height 904
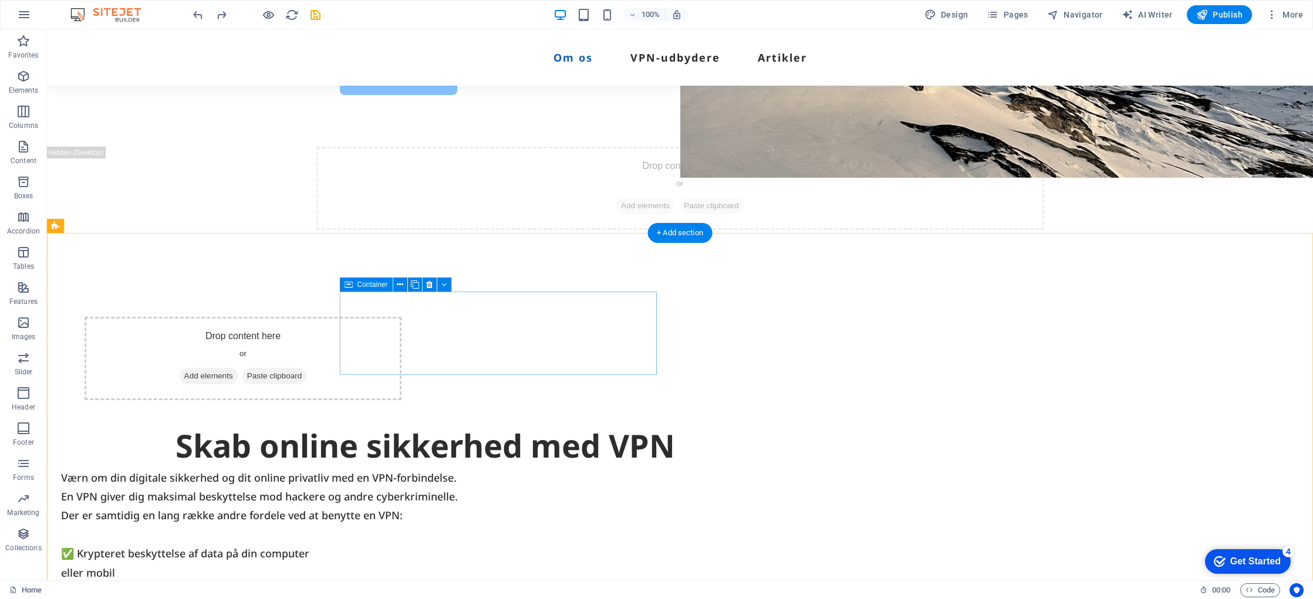
scroll to position [383, 0]
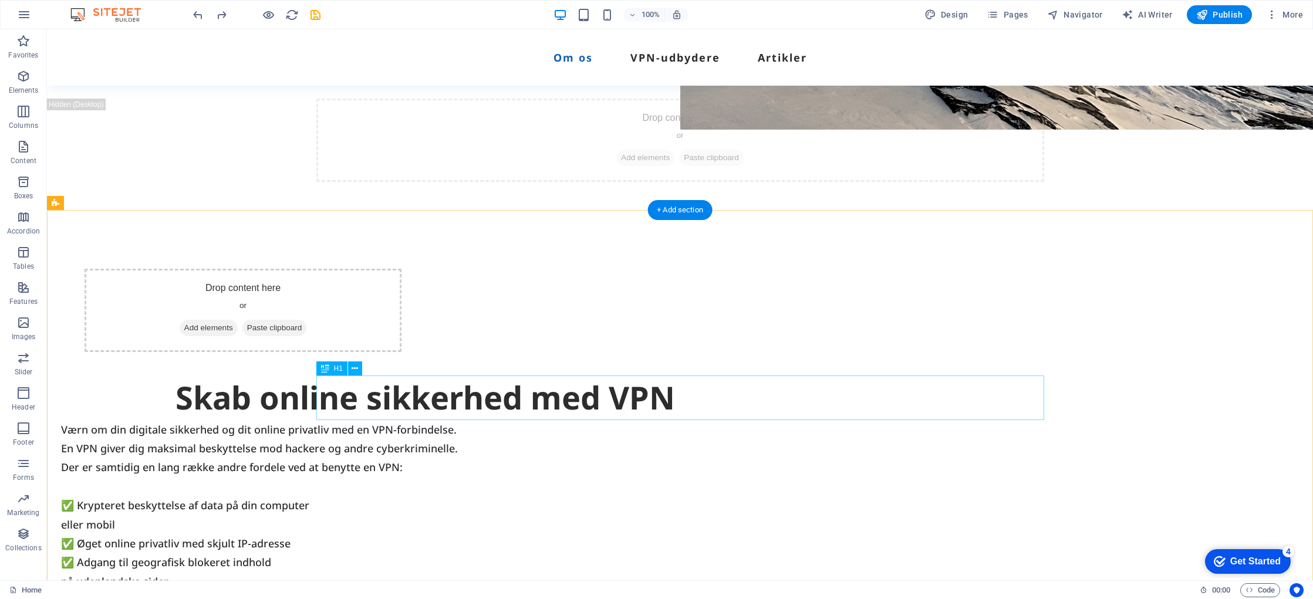
click at [577, 400] on div "Skab online sikkerhed med VPN" at bounding box center [425, 398] width 728 height 45
click at [328, 369] on icon at bounding box center [325, 369] width 8 height 14
click at [338, 370] on span "H1" at bounding box center [338, 368] width 9 height 7
click at [489, 385] on div "Skab online sikkerhed med VPN" at bounding box center [425, 398] width 728 height 45
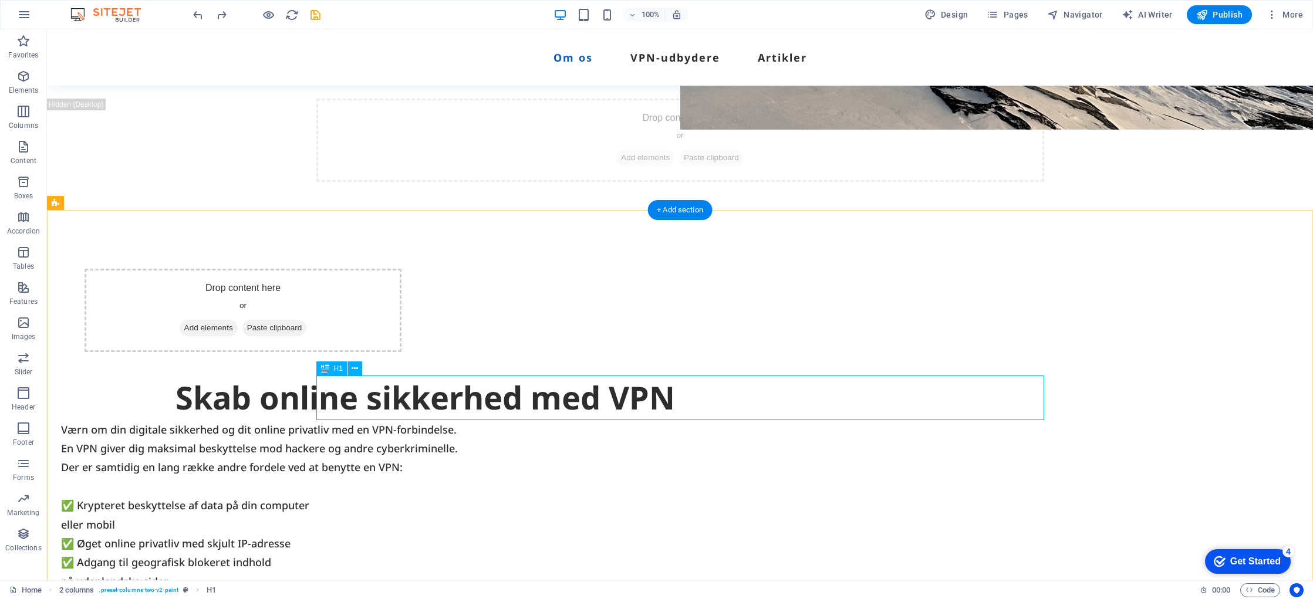
click at [496, 403] on div "Skab online sikkerhed med VPN" at bounding box center [425, 398] width 728 height 45
click at [495, 403] on div "Skab online sikkerhed med VPN" at bounding box center [425, 398] width 728 height 45
click at [496, 403] on div "Skab online sikkerhed med VPN" at bounding box center [425, 398] width 728 height 45
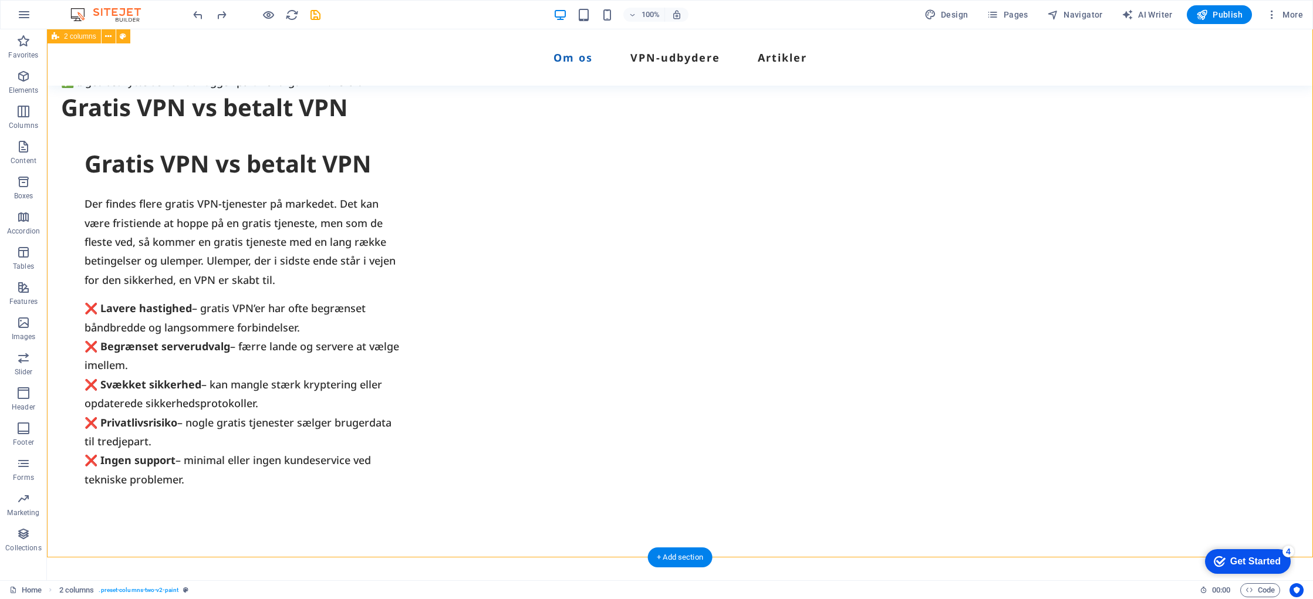
scroll to position [942, 0]
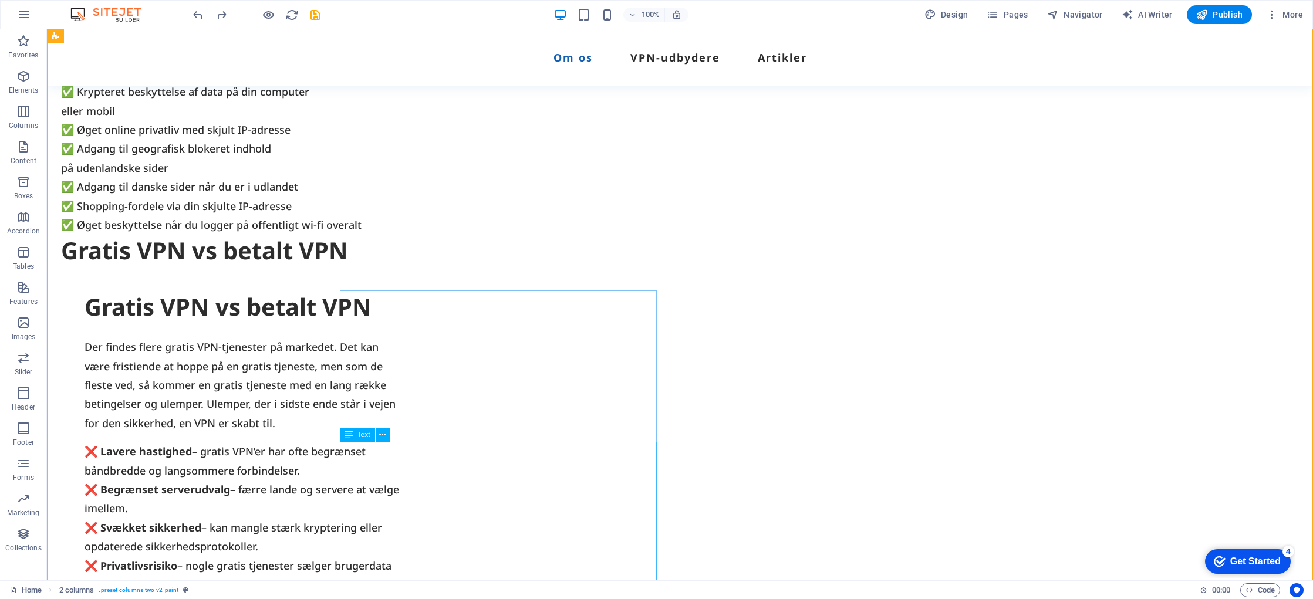
click at [402, 448] on div "❌ Lavere hastighed – gratis VPN’er har ofte begrænset båndbredde og langsommere…" at bounding box center [243, 537] width 317 height 190
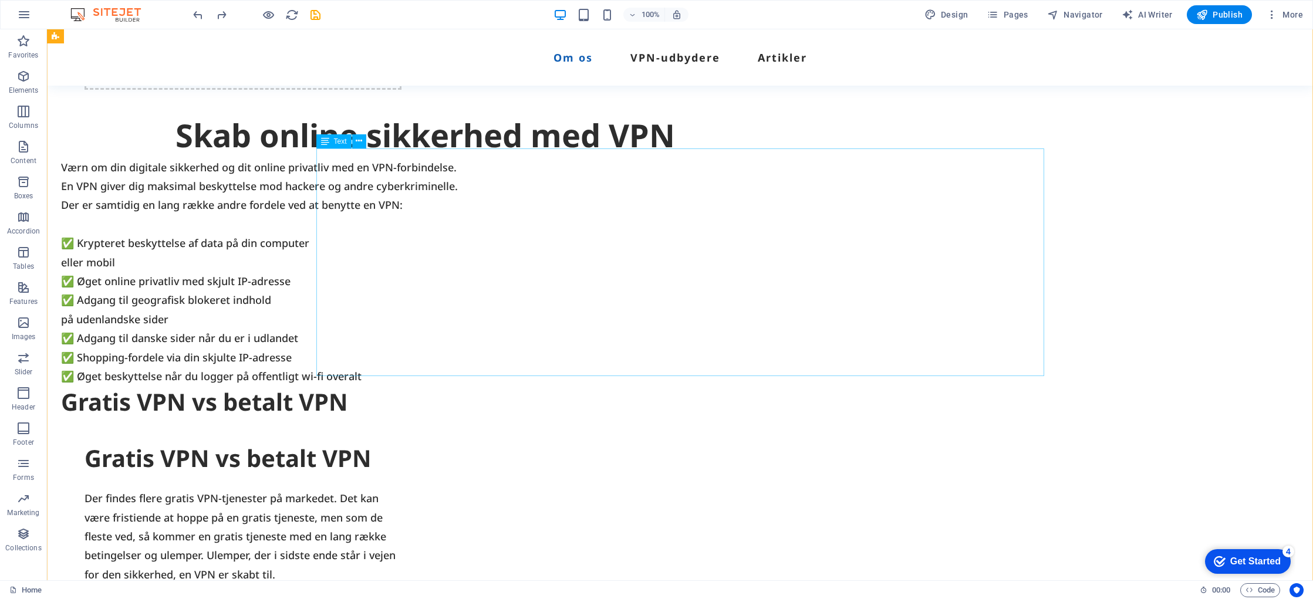
scroll to position [655, 0]
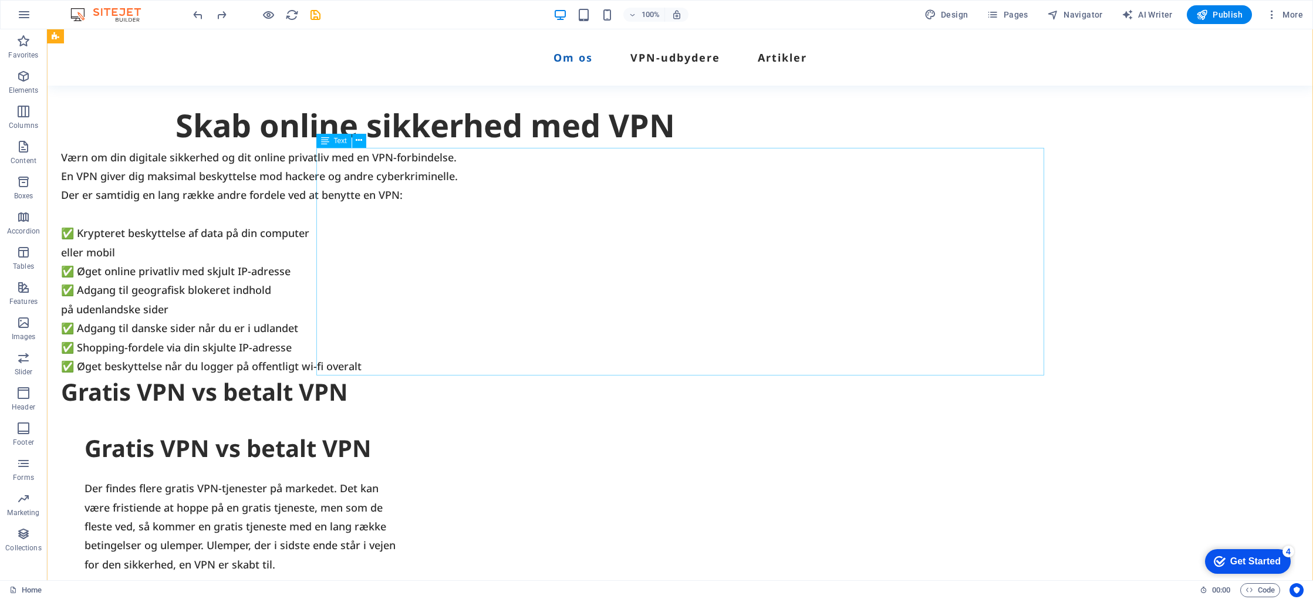
click at [549, 253] on div "Værn om din digitale sikkerhed og dit online privatliv med en VPN-forbindelse. …" at bounding box center [425, 262] width 728 height 228
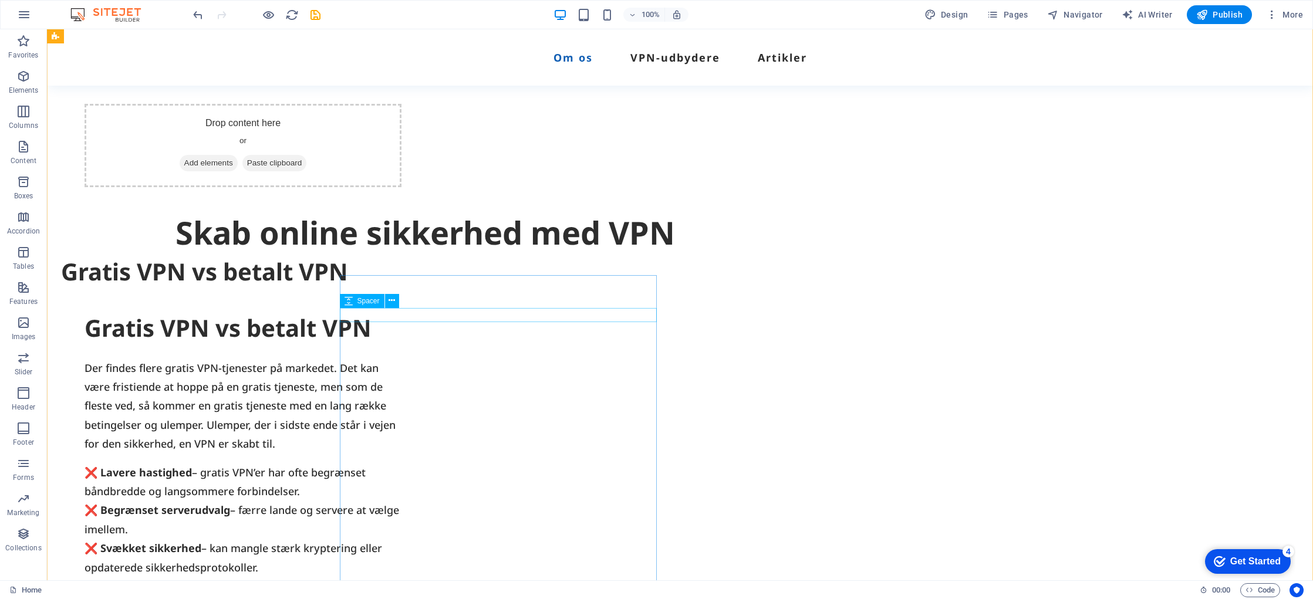
scroll to position [524, 0]
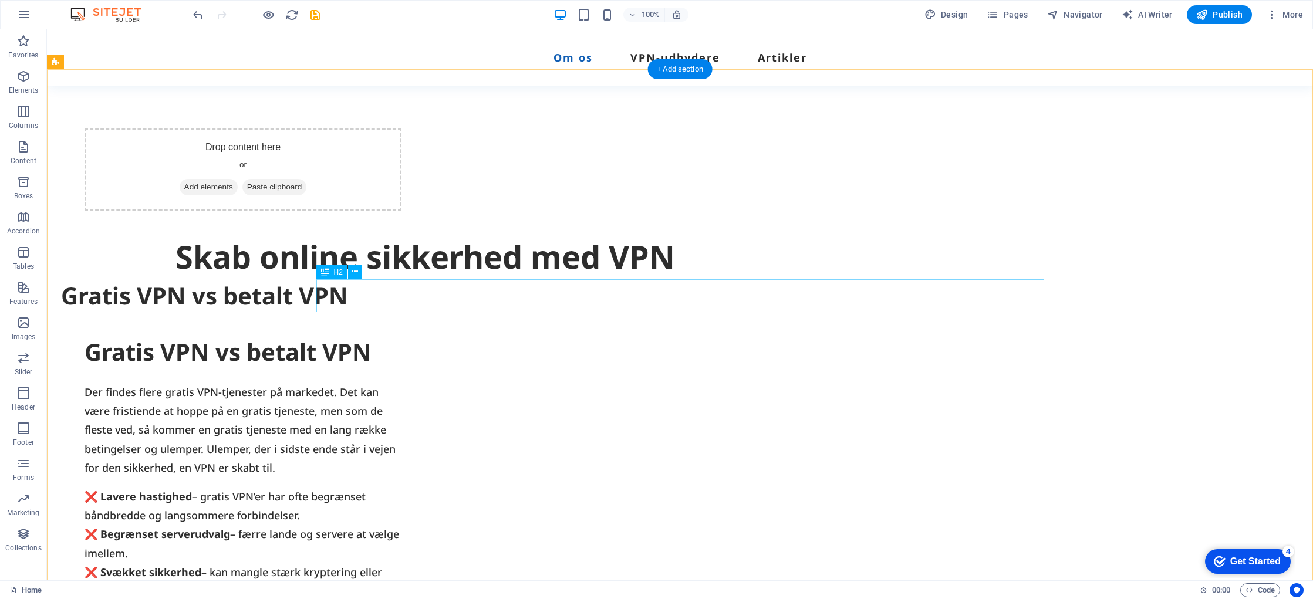
click at [565, 302] on div "Gratis VPN vs betalt VPN" at bounding box center [425, 295] width 728 height 33
click at [402, 409] on div "Der findes flere gratis VPN-tjenester på markedet. Det kan være fristiende at h…" at bounding box center [243, 430] width 317 height 95
click at [520, 316] on div "Drop content here or Add elements Paste clipboard Skab online sikkerhed med VPN…" at bounding box center [680, 407] width 1267 height 676
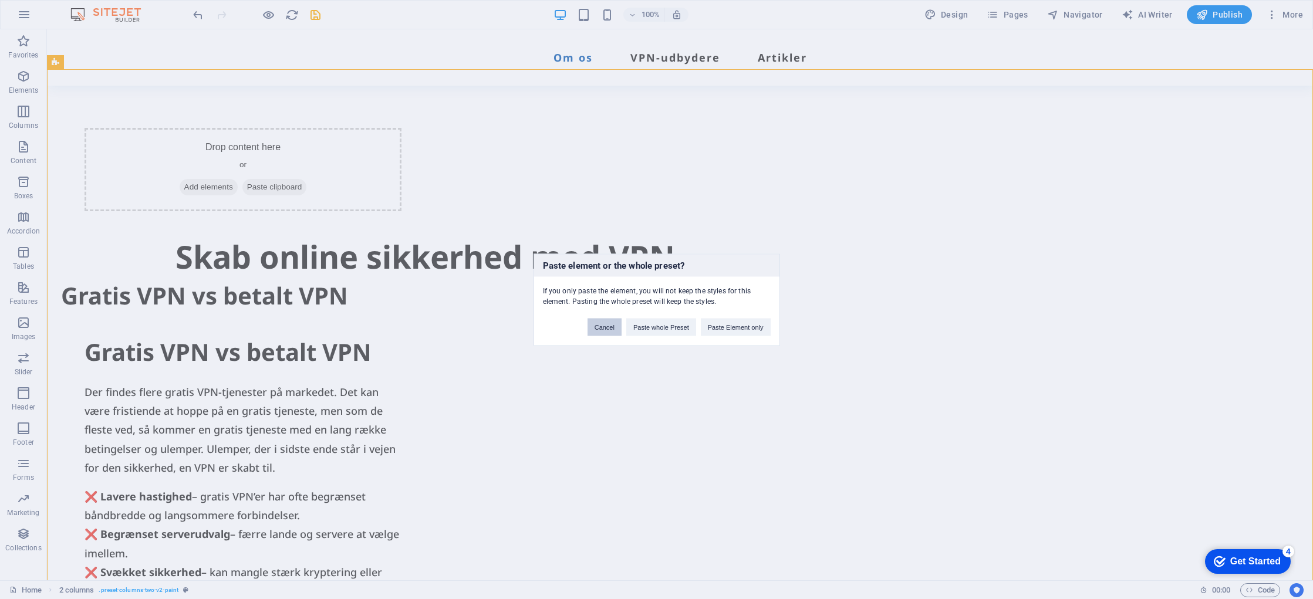
click at [605, 330] on button "Cancel" at bounding box center [605, 327] width 34 height 18
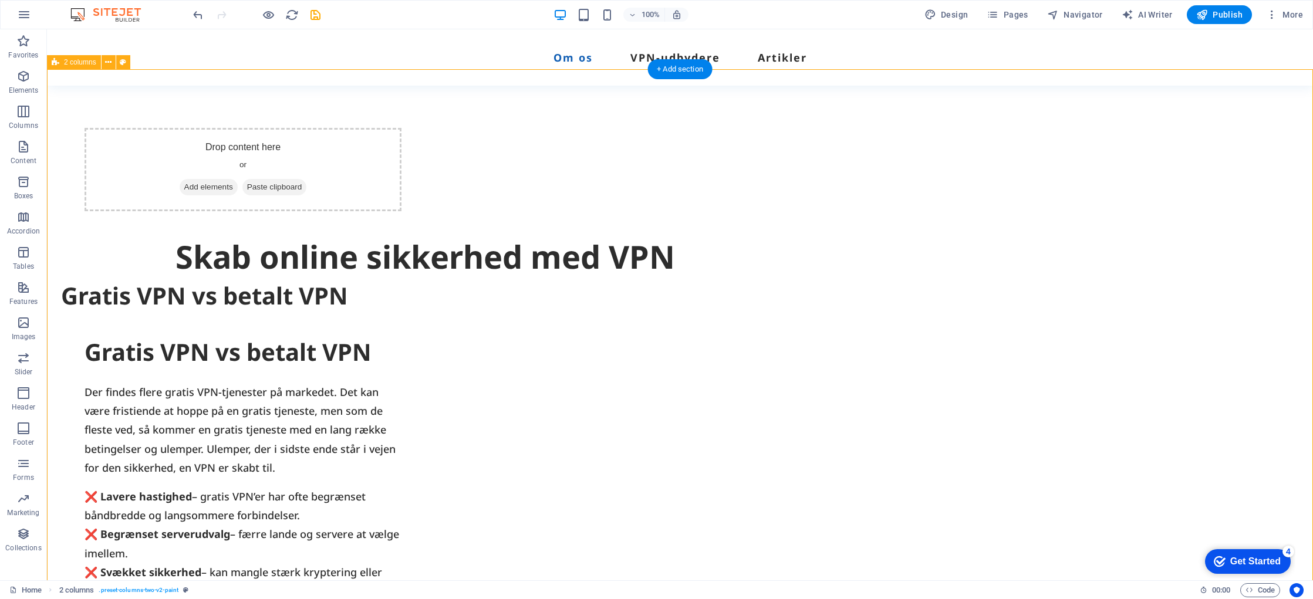
click at [448, 325] on div "Drop content here or Add elements Paste clipboard Skab online sikkerhed med VPN…" at bounding box center [680, 407] width 1267 height 676
drag, startPoint x: 449, startPoint y: 325, endPoint x: 242, endPoint y: 326, distance: 206.7
click at [449, 326] on div "Drop content here or Add elements Paste clipboard Skab online sikkerhed med VPN…" at bounding box center [680, 407] width 1267 height 676
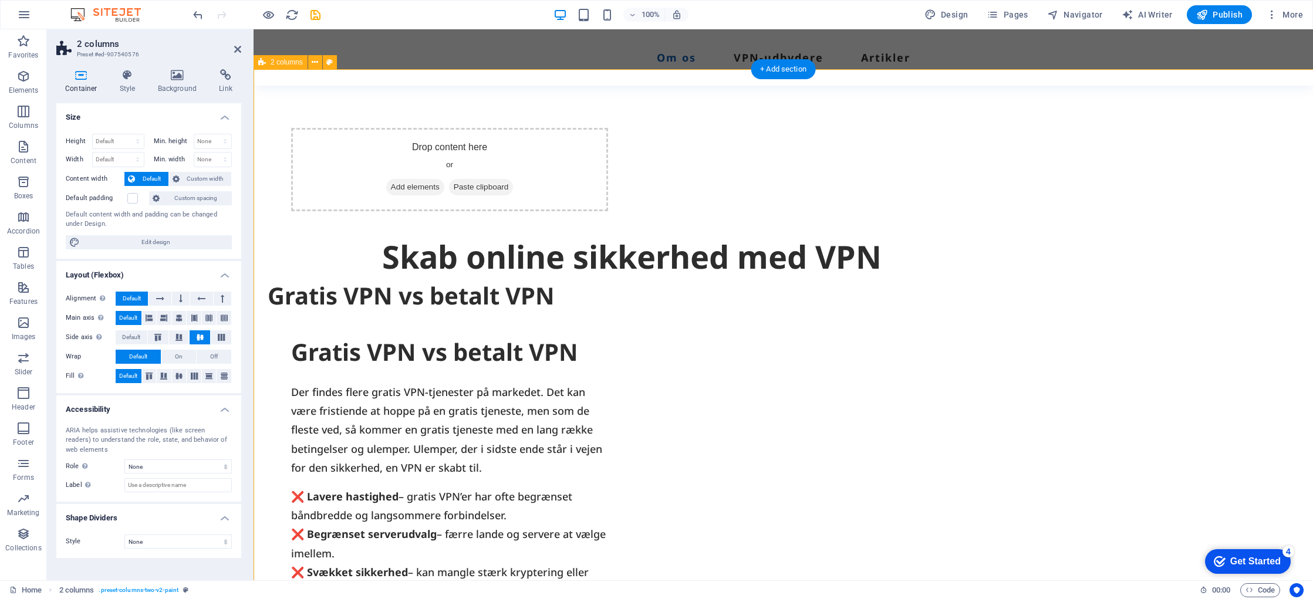
click at [449, 326] on div "Drop content here or Add elements Paste clipboard Skab online sikkerhed med VPN…" at bounding box center [784, 407] width 1060 height 676
click at [506, 325] on div "Drop content here or Add elements Paste clipboard Skab online sikkerhed med VPN…" at bounding box center [784, 407] width 1060 height 676
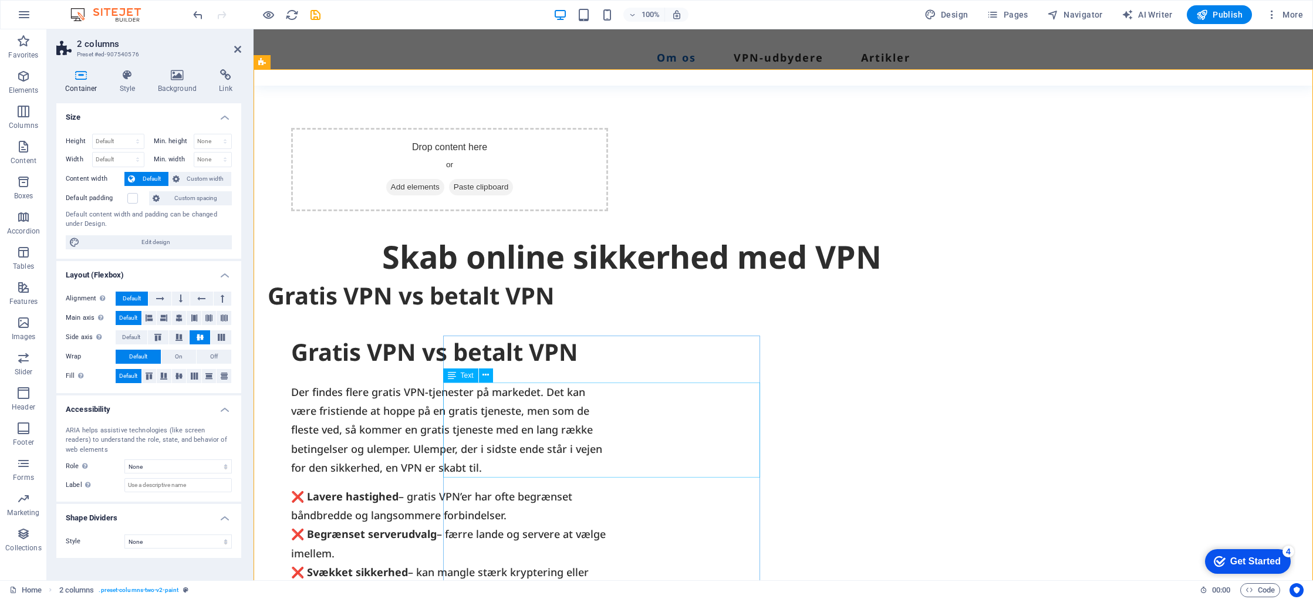
scroll to position [529, 0]
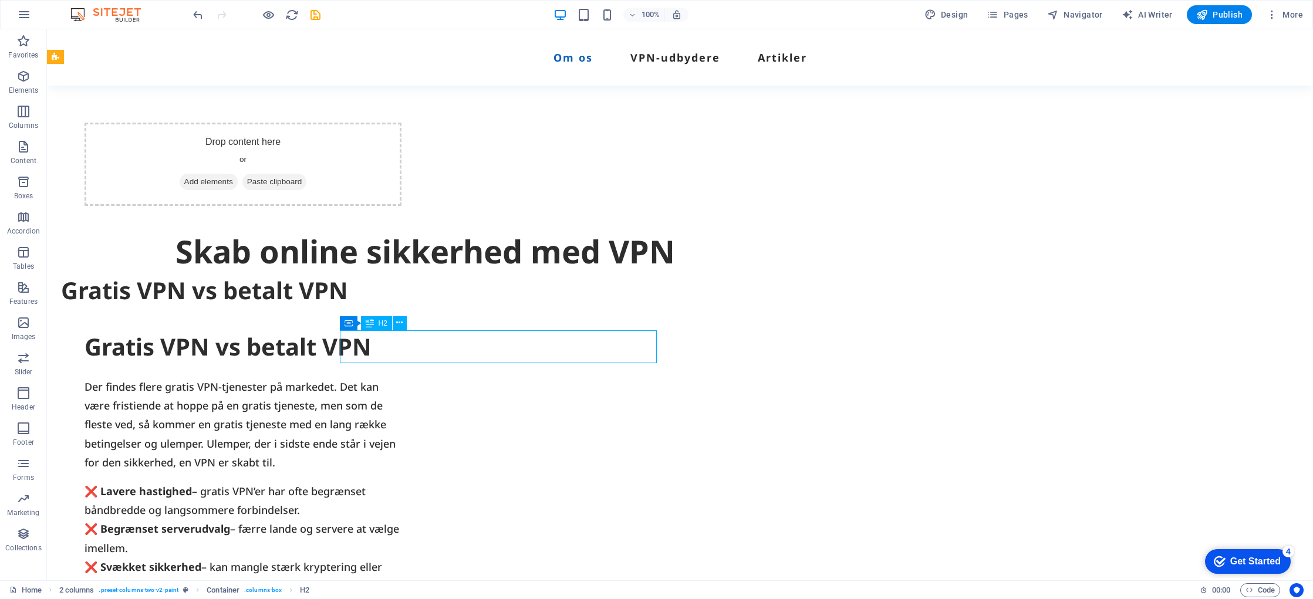
drag, startPoint x: 354, startPoint y: 352, endPoint x: 556, endPoint y: 359, distance: 202.1
click at [402, 356] on div "Gratis VPN vs betalt VPN" at bounding box center [243, 347] width 317 height 33
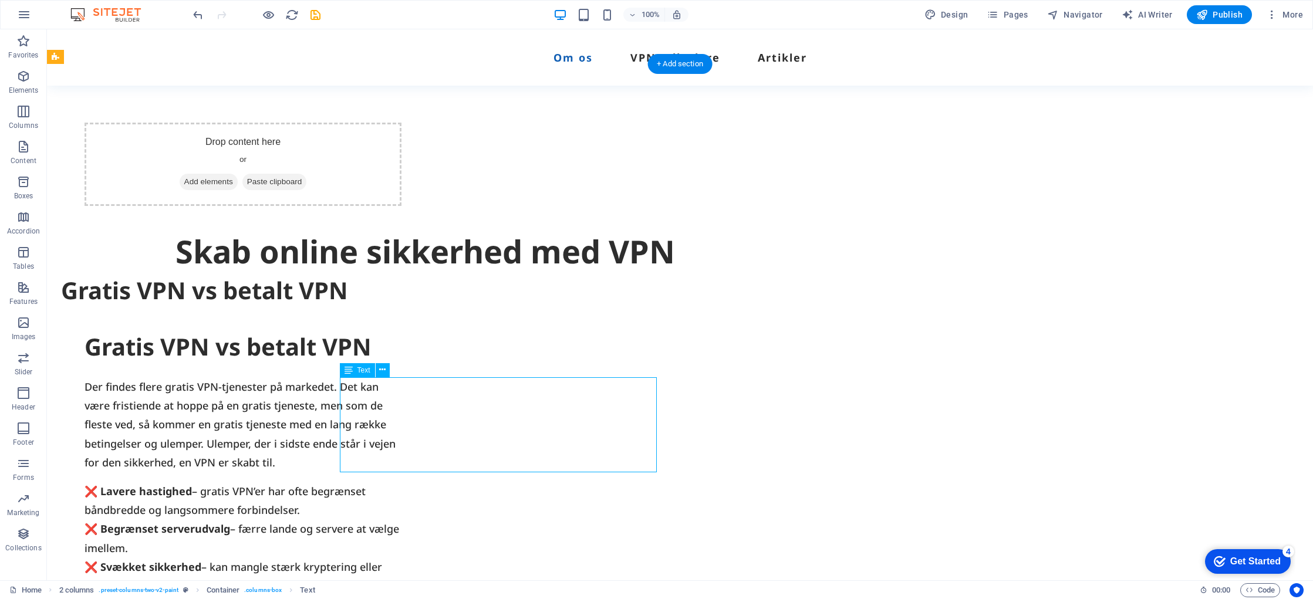
drag, startPoint x: 515, startPoint y: 412, endPoint x: 468, endPoint y: 410, distance: 47.0
click at [402, 390] on div "Der findes flere gratis VPN-tjenester på markedet. Det kan være fristiende at h…" at bounding box center [243, 425] width 317 height 95
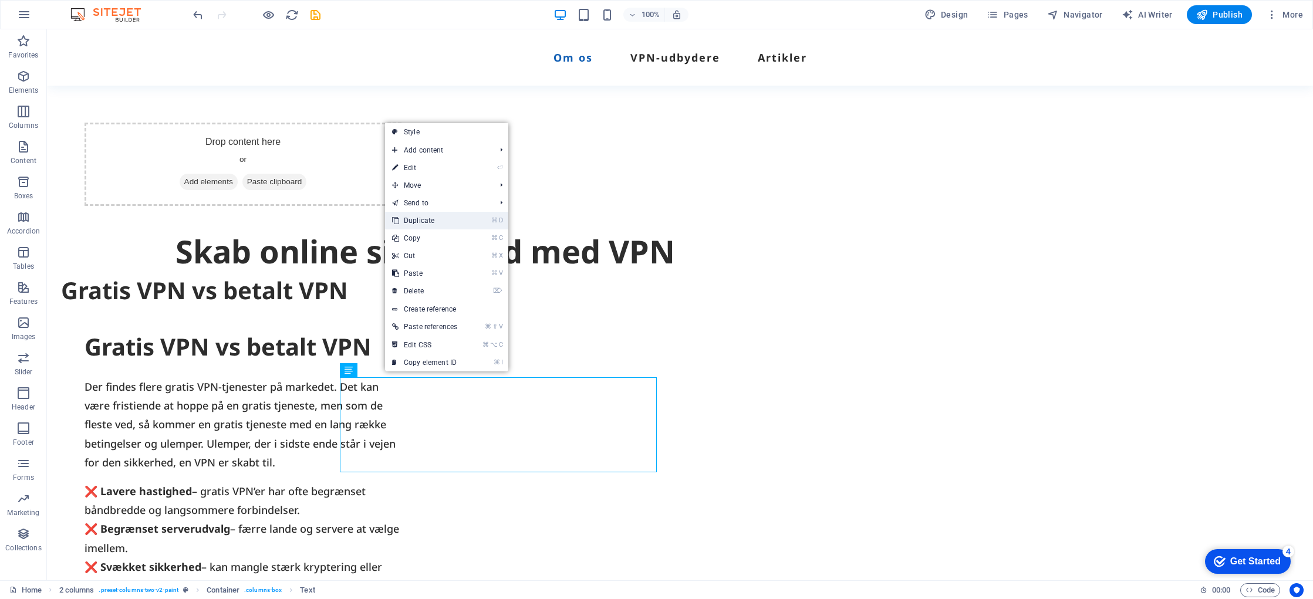
click at [439, 225] on link "⌘ D Duplicate" at bounding box center [424, 221] width 79 height 18
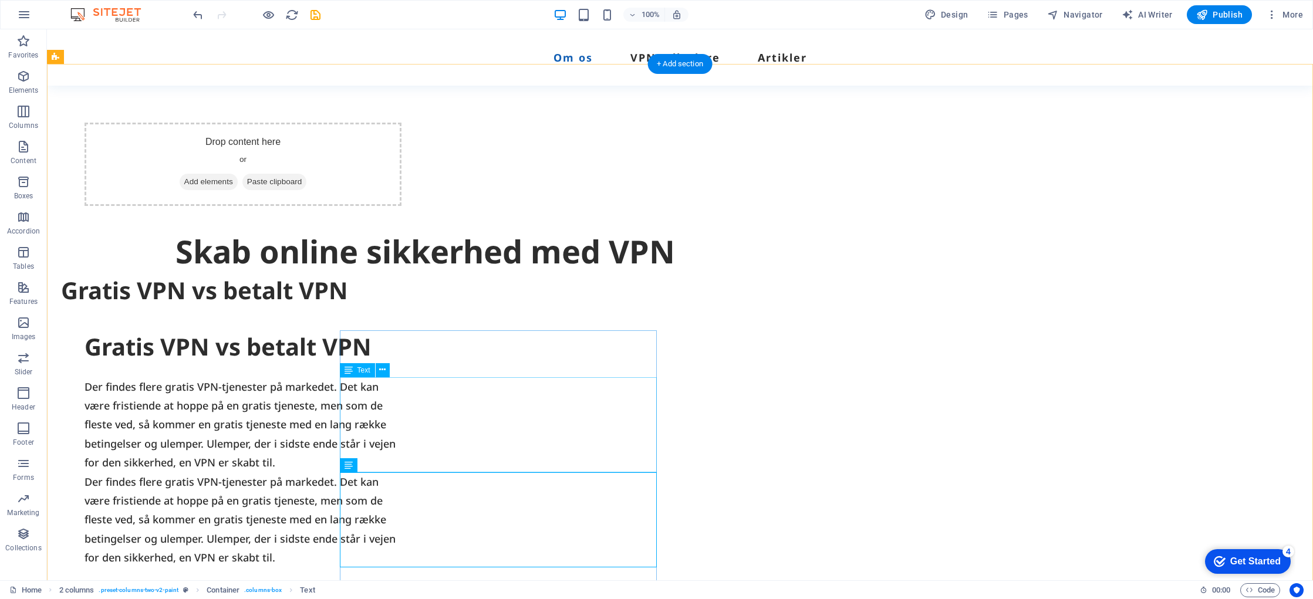
click at [402, 430] on div "Der findes flere gratis VPN-tjenester på markedet. Det kan være fristiende at h…" at bounding box center [243, 425] width 317 height 95
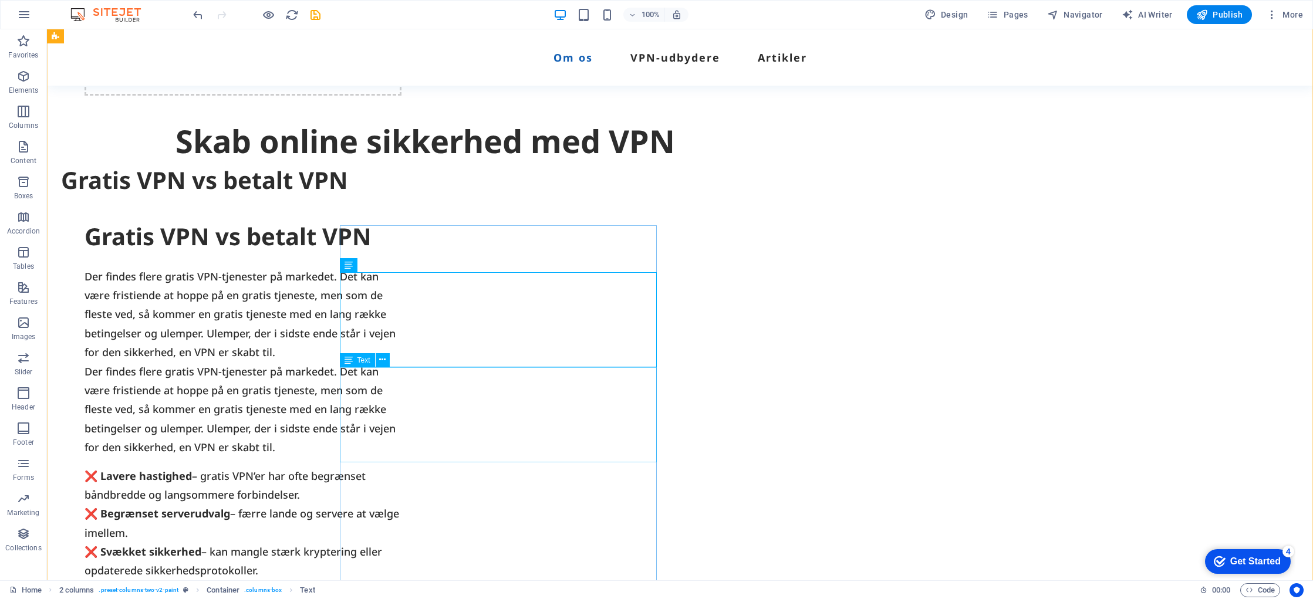
scroll to position [644, 0]
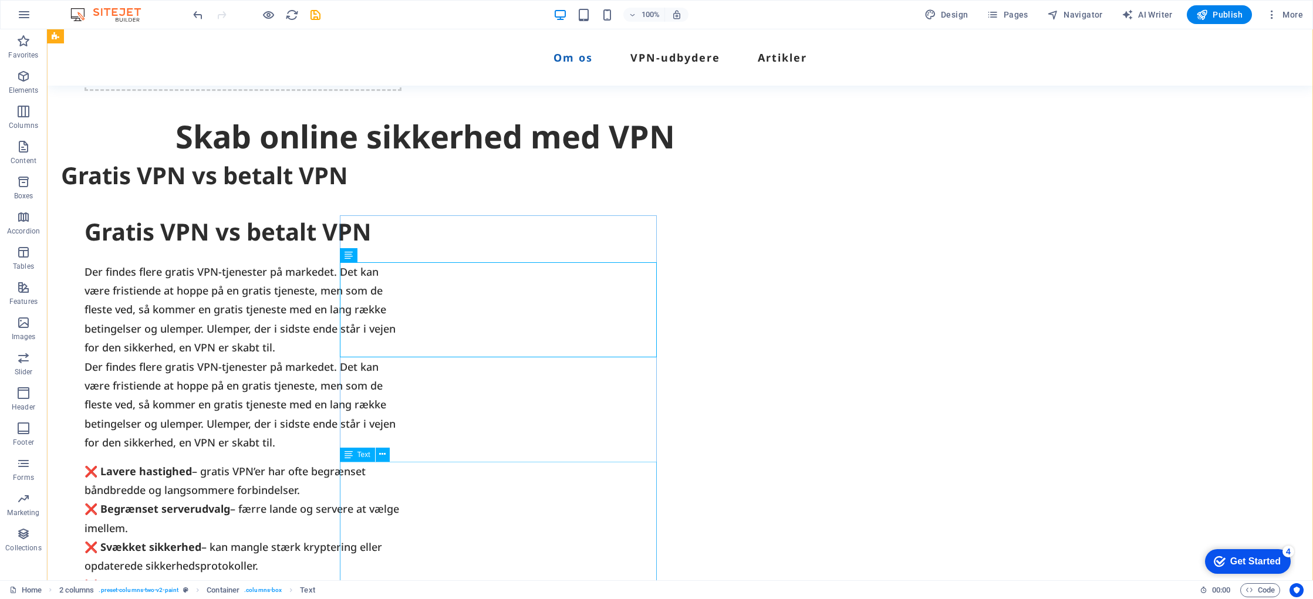
click at [402, 489] on div "❌ Lavere hastighed – gratis VPN’er har ofte begrænset båndbredde og langsommere…" at bounding box center [243, 557] width 317 height 190
click at [0, 0] on icon at bounding box center [0, 0] width 0 height 0
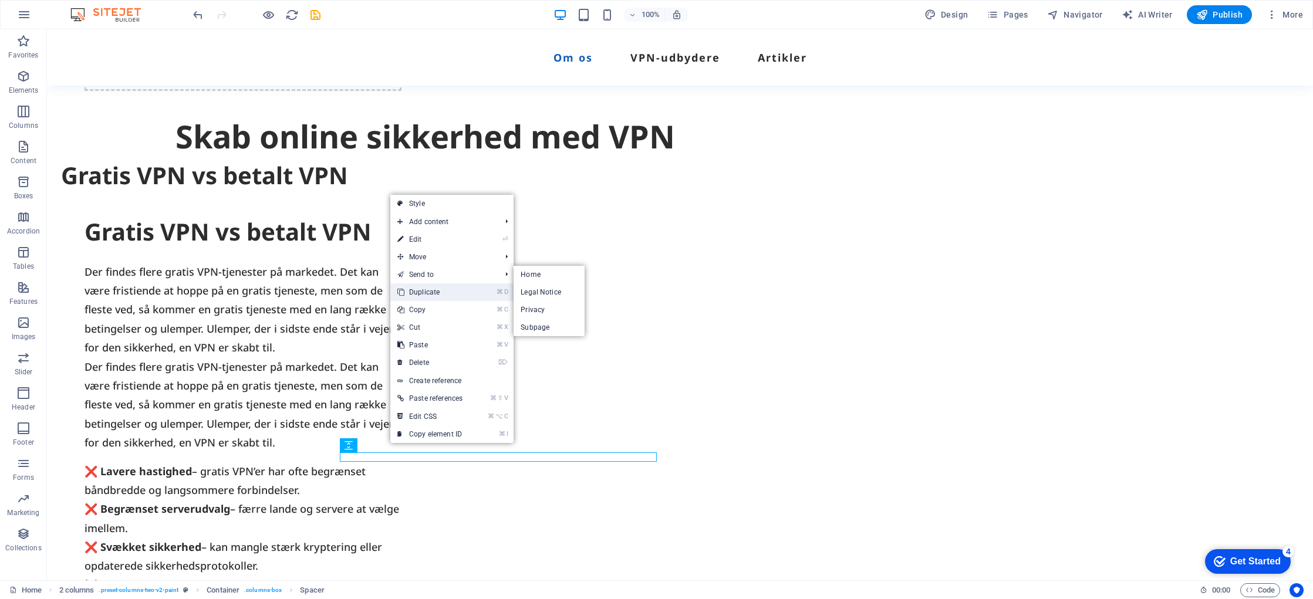
click at [446, 295] on link "⌘ D Duplicate" at bounding box center [429, 293] width 79 height 18
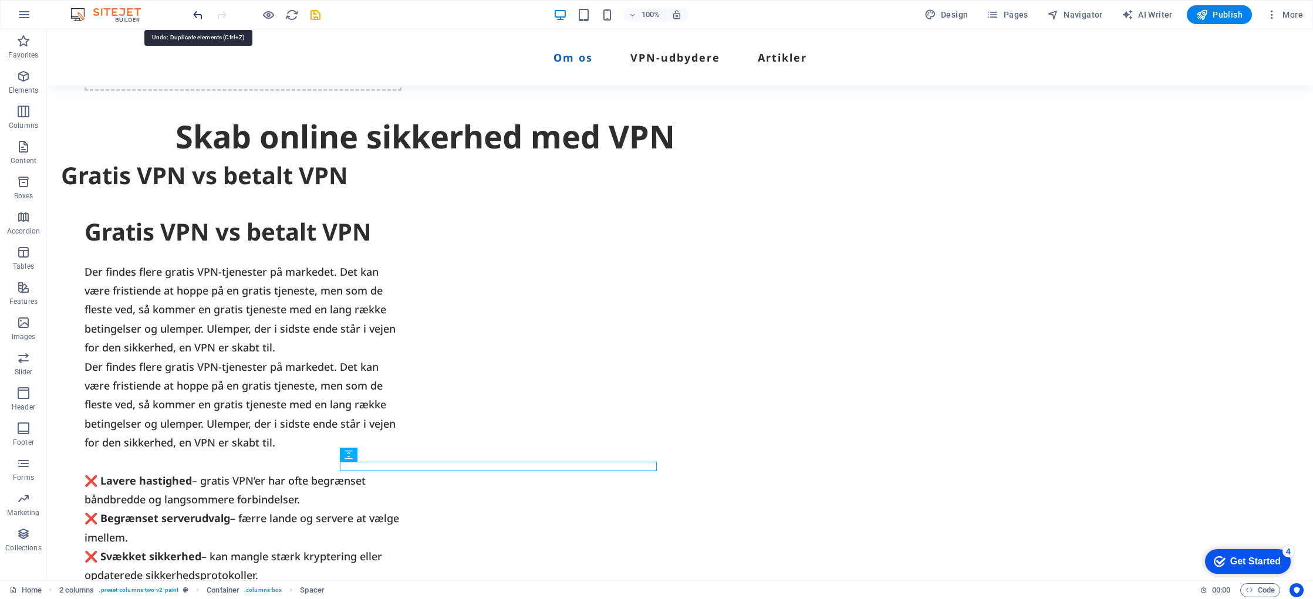
click at [198, 14] on icon "undo" at bounding box center [198, 15] width 14 height 14
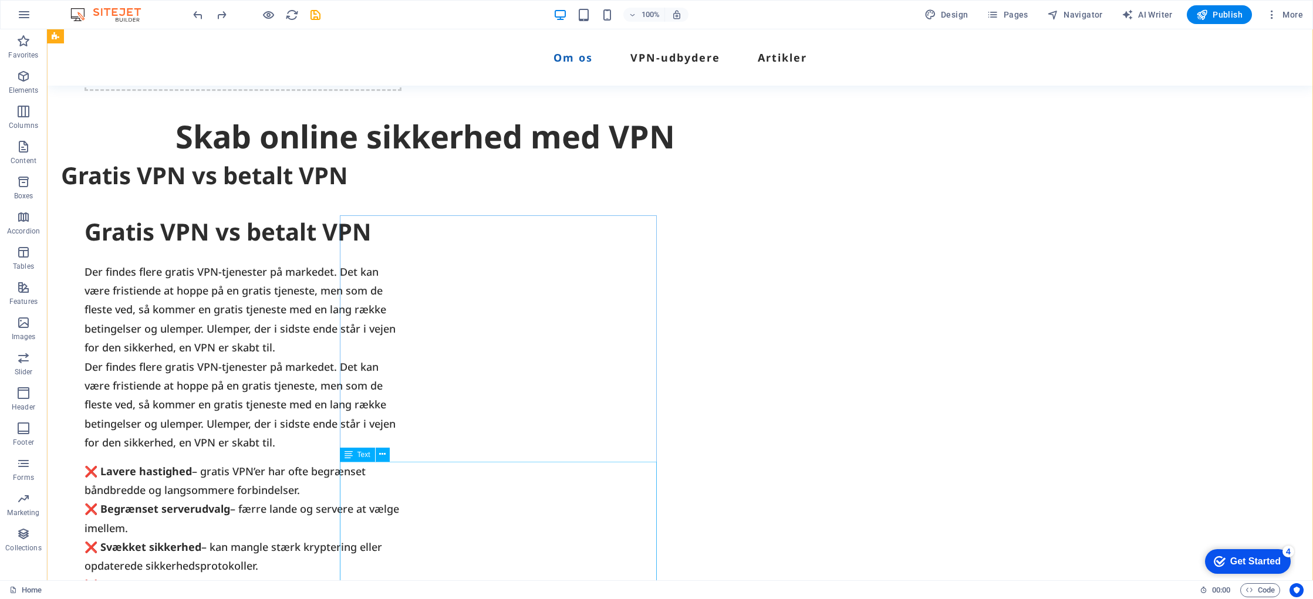
click at [402, 490] on div "❌ Lavere hastighed – gratis VPN’er har ofte begrænset båndbredde og langsommere…" at bounding box center [243, 557] width 317 height 190
click at [382, 453] on icon at bounding box center [382, 455] width 6 height 12
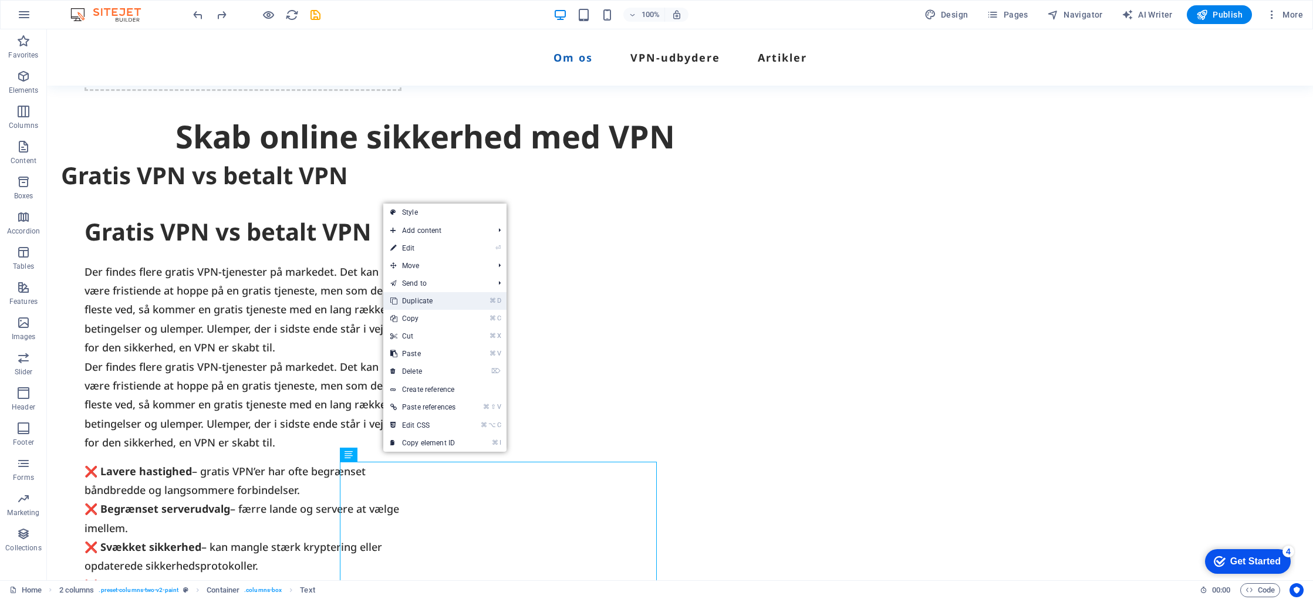
click at [431, 303] on link "⌘ D Duplicate" at bounding box center [422, 301] width 79 height 18
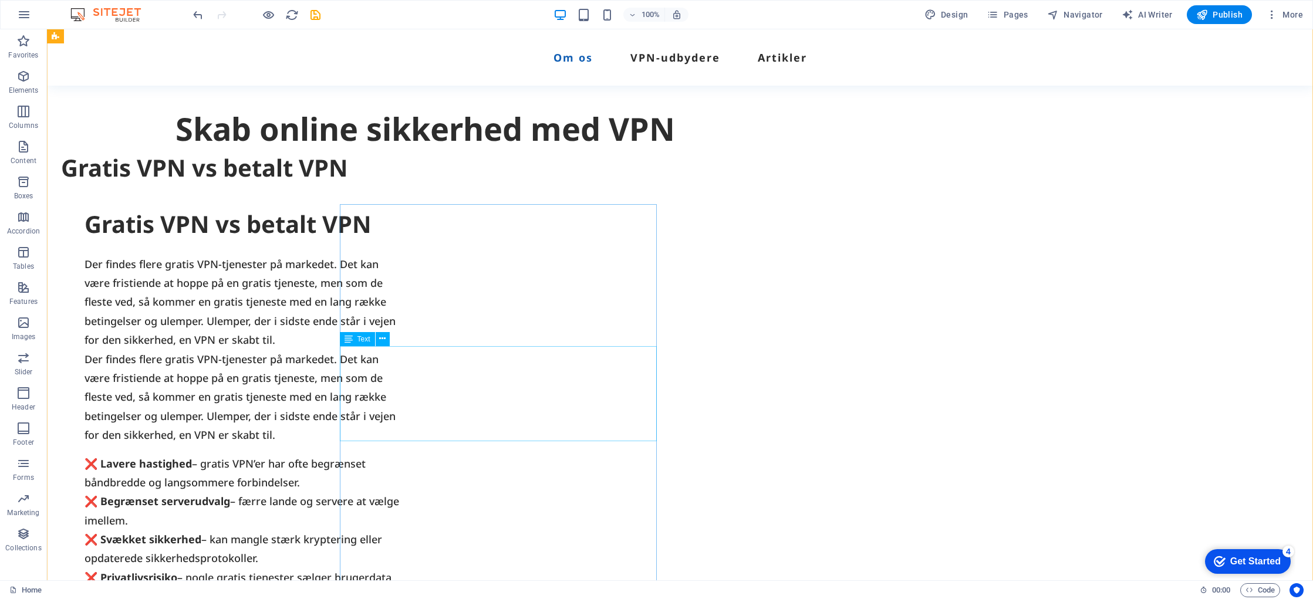
scroll to position [674, 0]
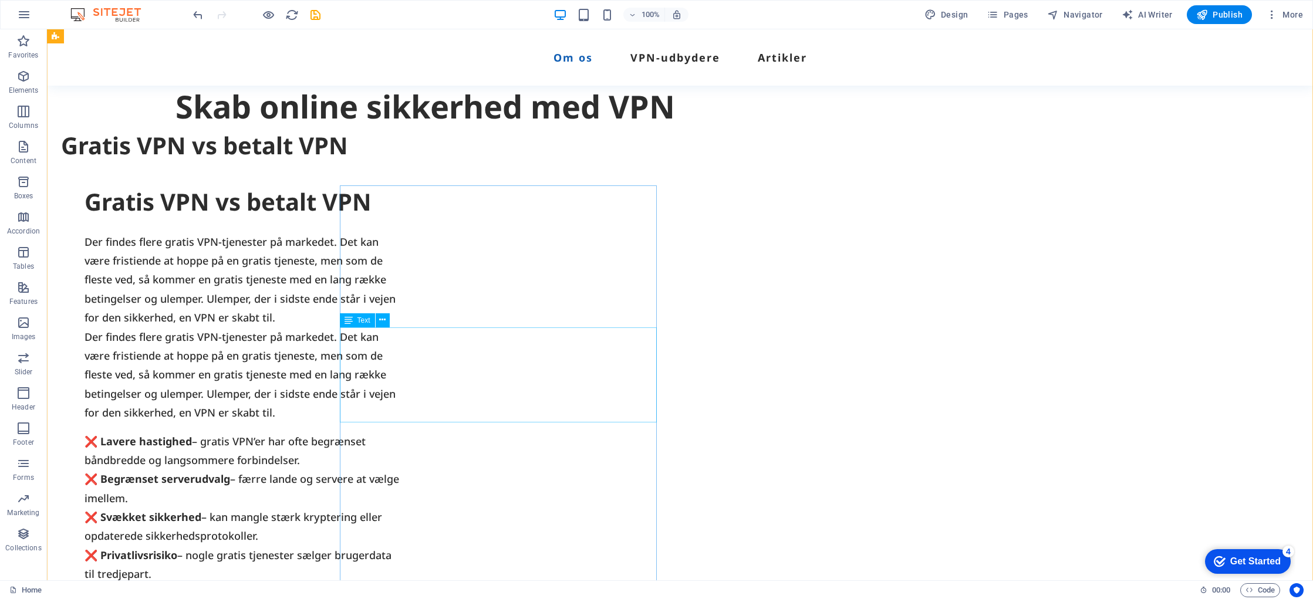
click at [402, 351] on div "Der findes flere gratis VPN-tjenester på markedet. Det kan være fristiende at h…" at bounding box center [243, 375] width 317 height 95
click at [402, 200] on div "Gratis VPN vs betalt VPN" at bounding box center [243, 202] width 317 height 33
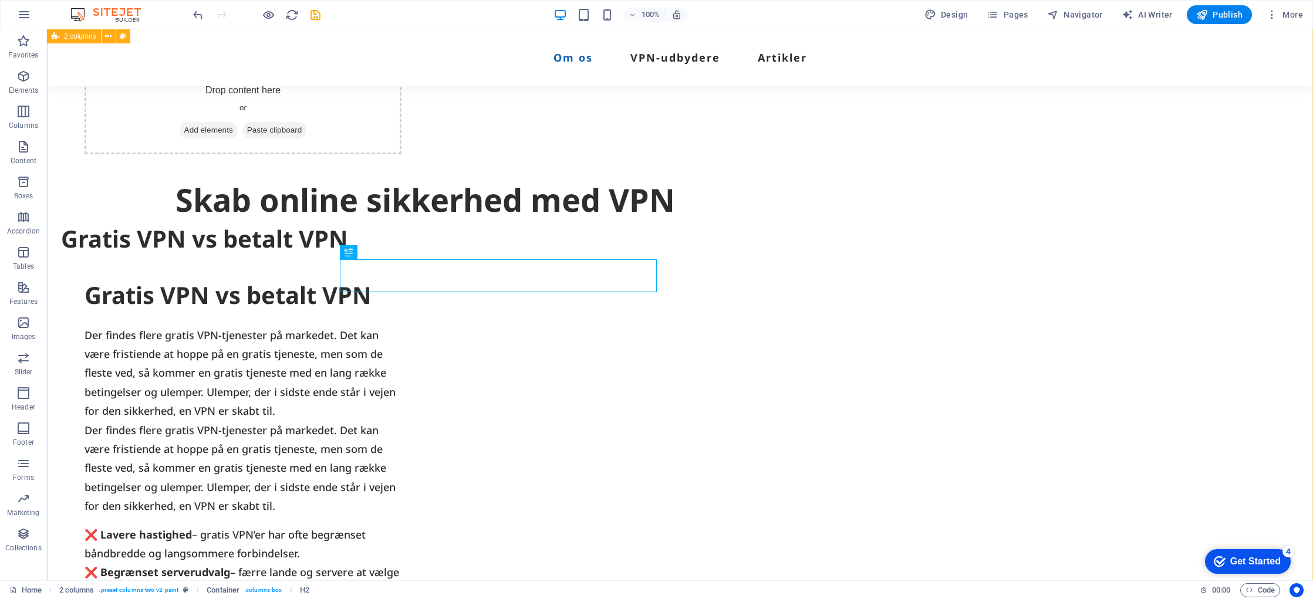
scroll to position [567, 0]
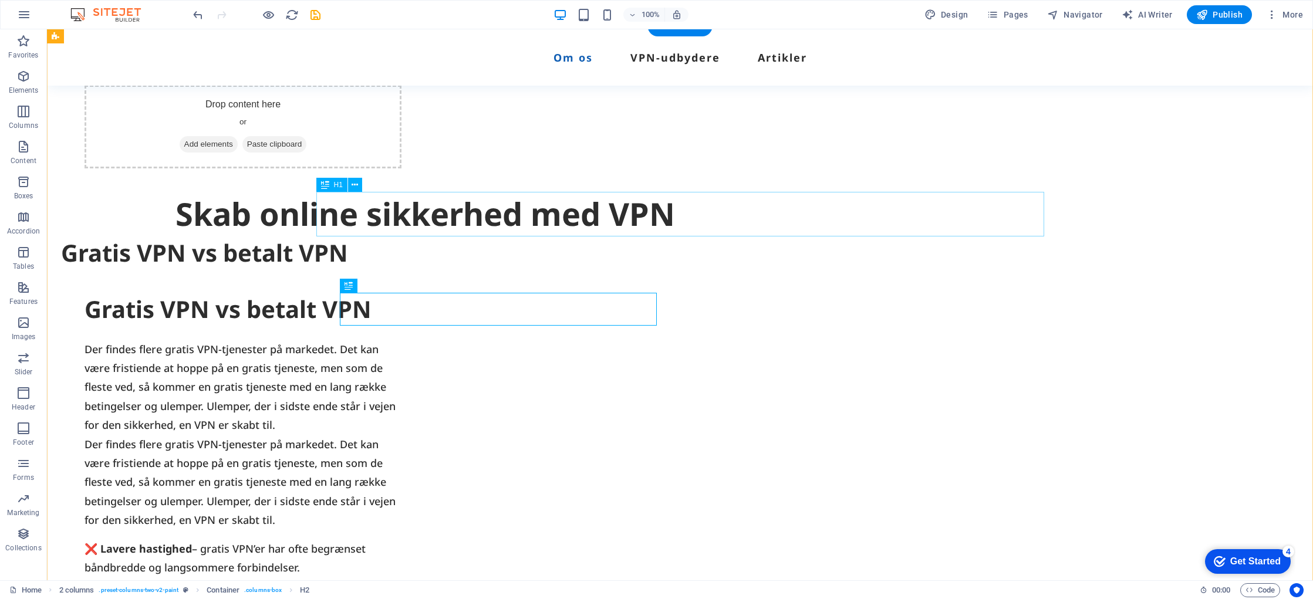
click at [645, 224] on div "Skab online sikkerhed med VPN" at bounding box center [425, 214] width 728 height 45
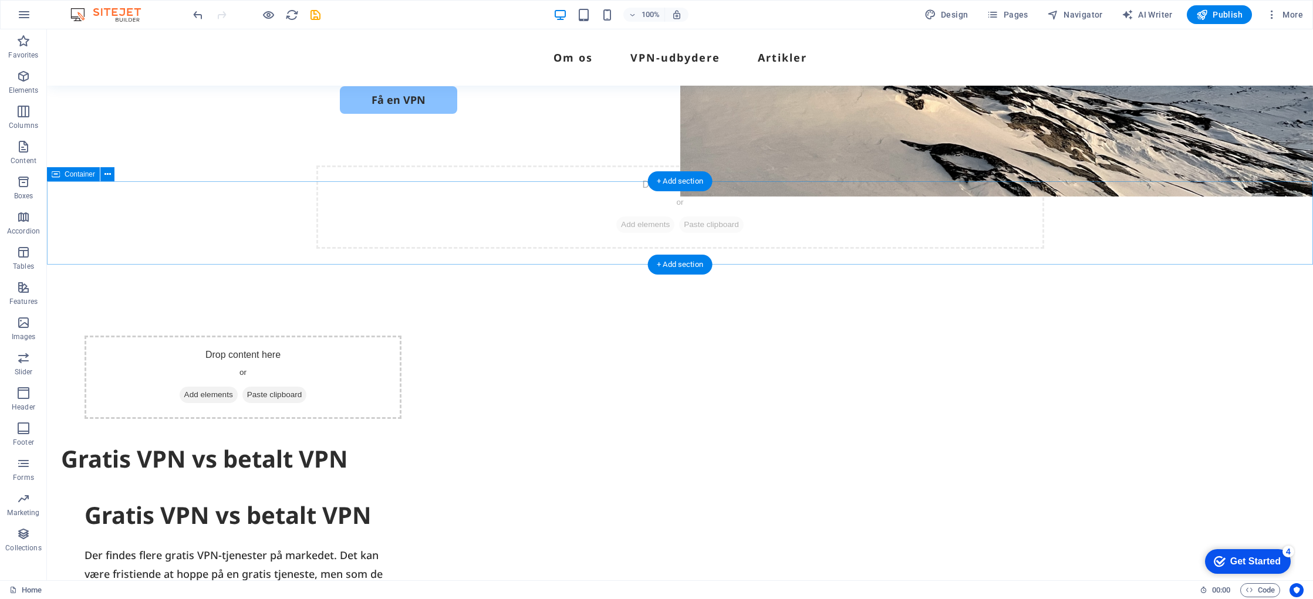
scroll to position [328, 0]
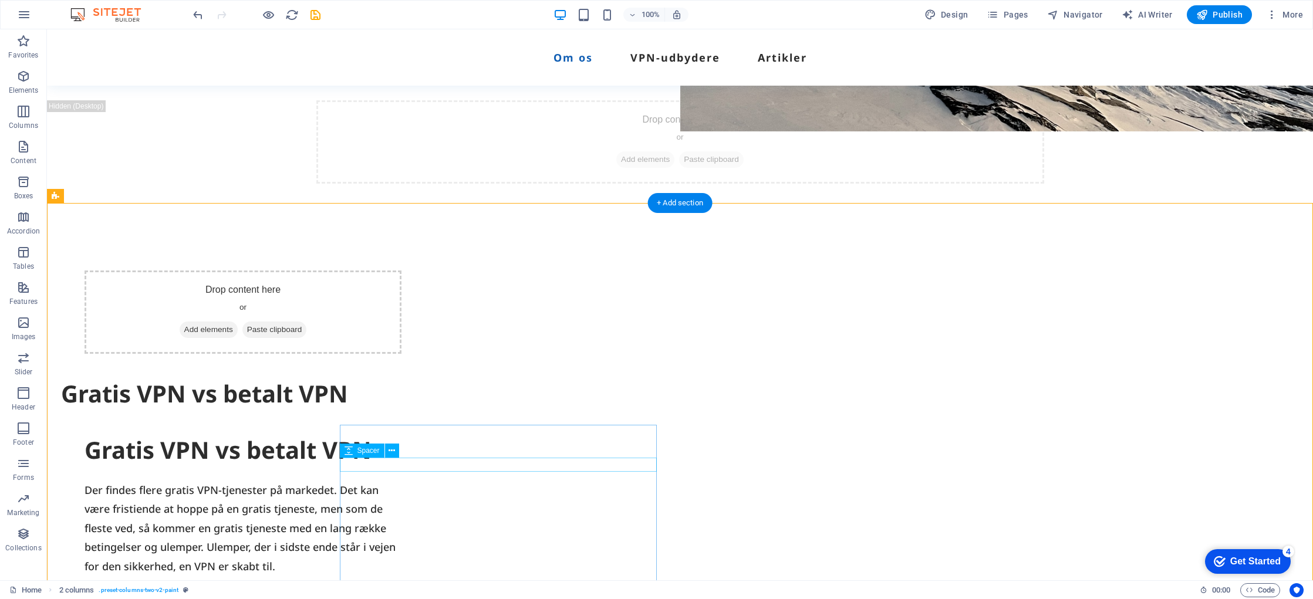
scroll to position [400, 0]
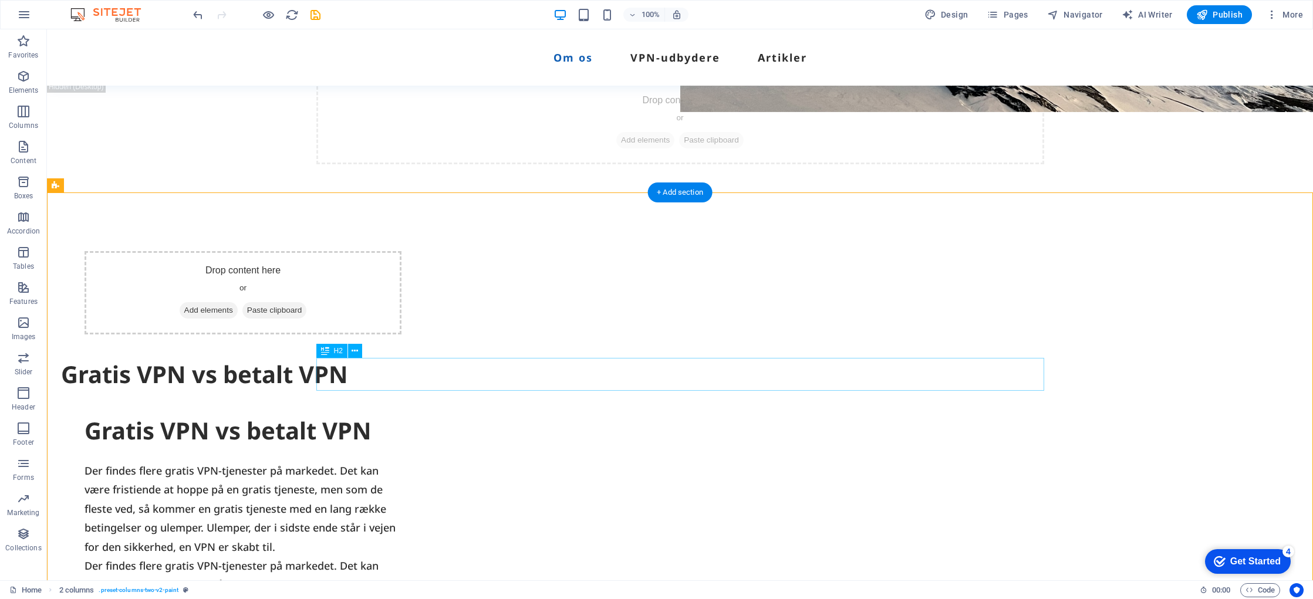
click at [407, 373] on div "Gratis VPN vs betalt VPN" at bounding box center [425, 374] width 728 height 33
click at [355, 349] on icon at bounding box center [355, 351] width 6 height 12
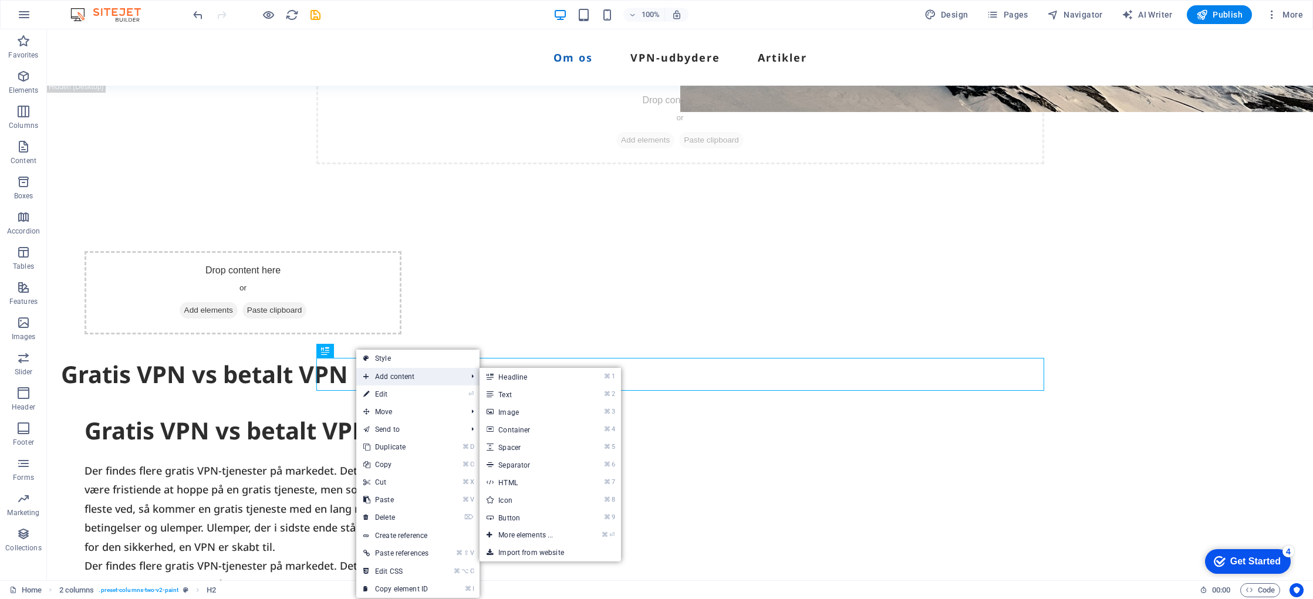
click at [392, 380] on span "Add content" at bounding box center [409, 377] width 106 height 18
click at [508, 395] on link "⌘ 2 Text" at bounding box center [528, 395] width 97 height 18
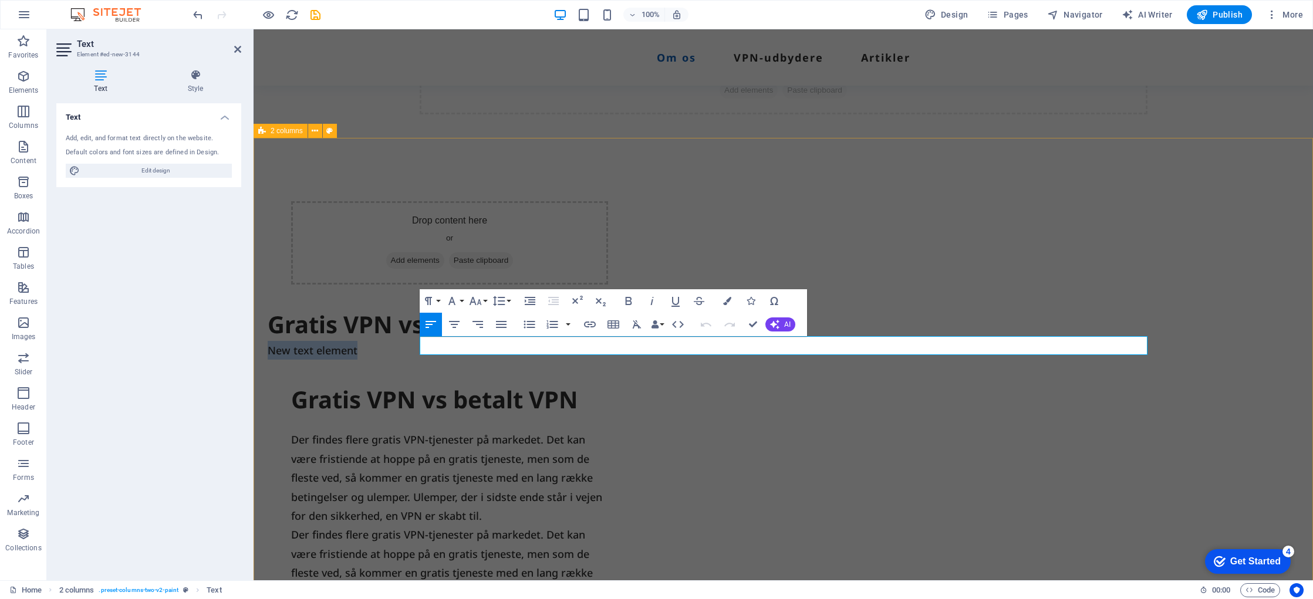
scroll to position [465, 0]
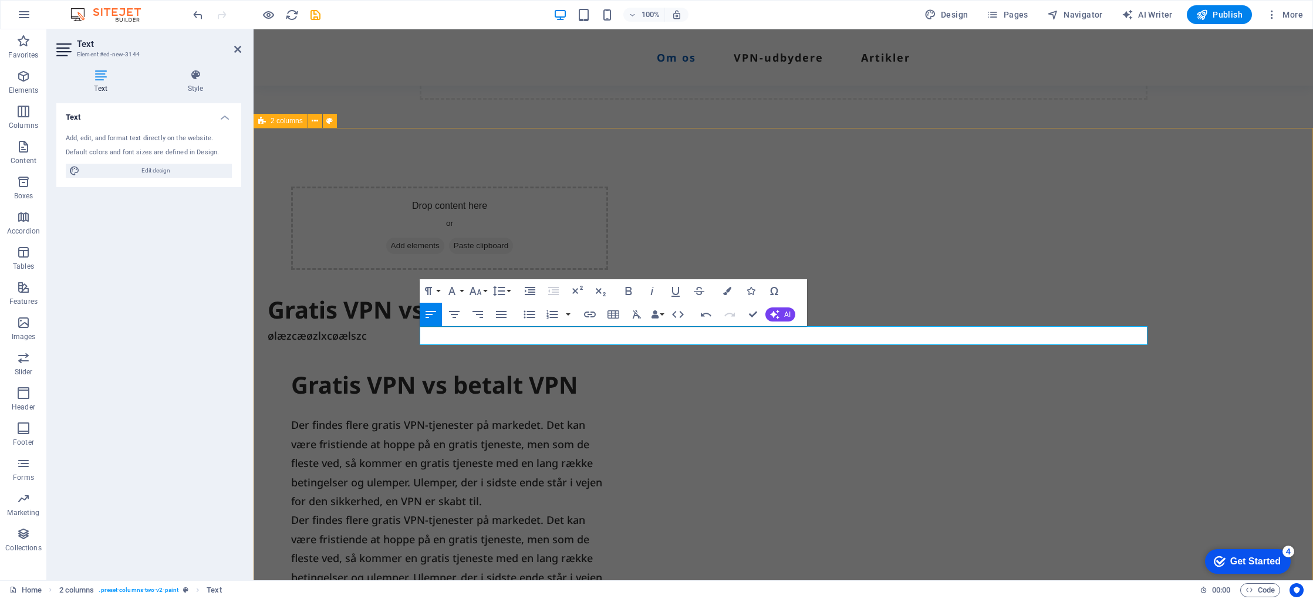
click at [947, 425] on div "Drop content here or Add elements Paste clipboard Gratis VPN vs betalt VPN ølæz…" at bounding box center [784, 596] width 1060 height 936
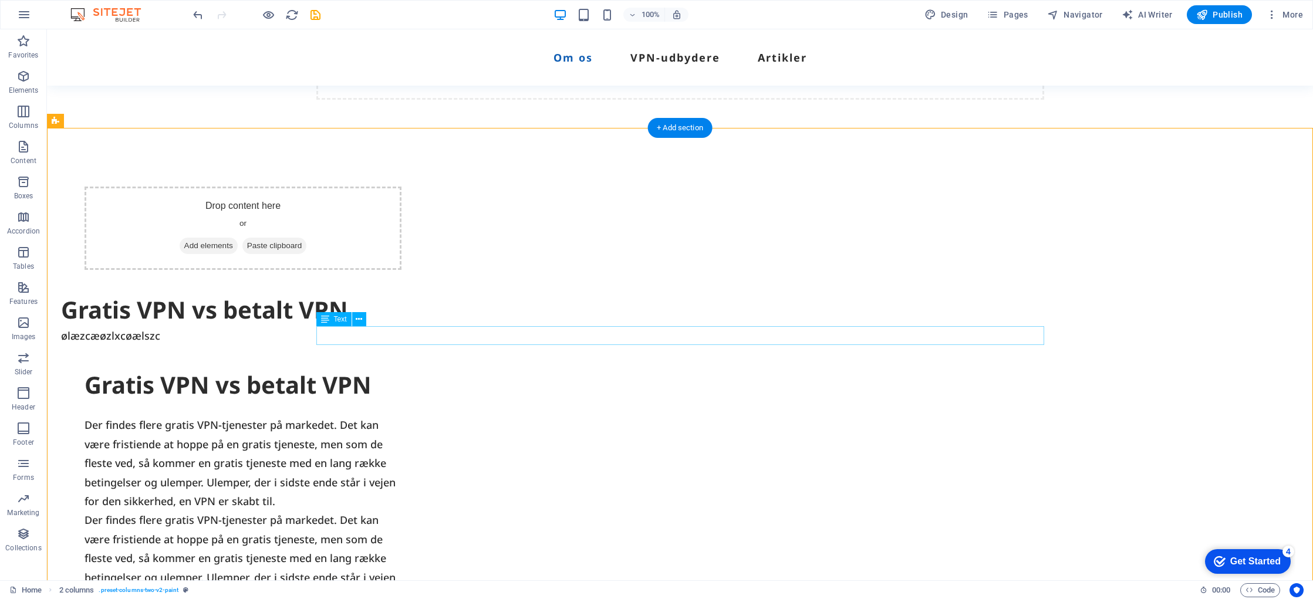
click at [389, 336] on div "ølæzcæøzlxcøælszc" at bounding box center [425, 335] width 728 height 19
click at [397, 317] on div "Gratis VPN vs betalt VPN" at bounding box center [425, 310] width 728 height 33
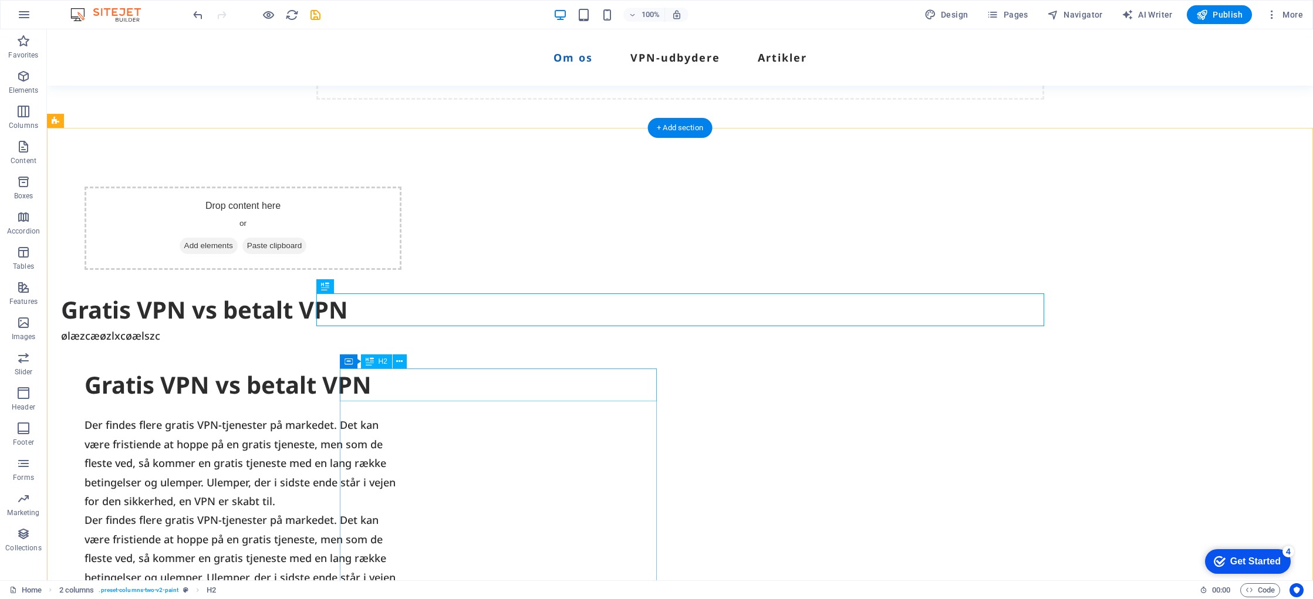
click at [402, 389] on div "Gratis VPN vs betalt VPN" at bounding box center [243, 385] width 317 height 33
click at [437, 308] on div "Gratis VPN vs betalt VPN" at bounding box center [425, 310] width 728 height 33
click at [435, 341] on div "ølæzcæøzlxcøælszc" at bounding box center [425, 335] width 728 height 19
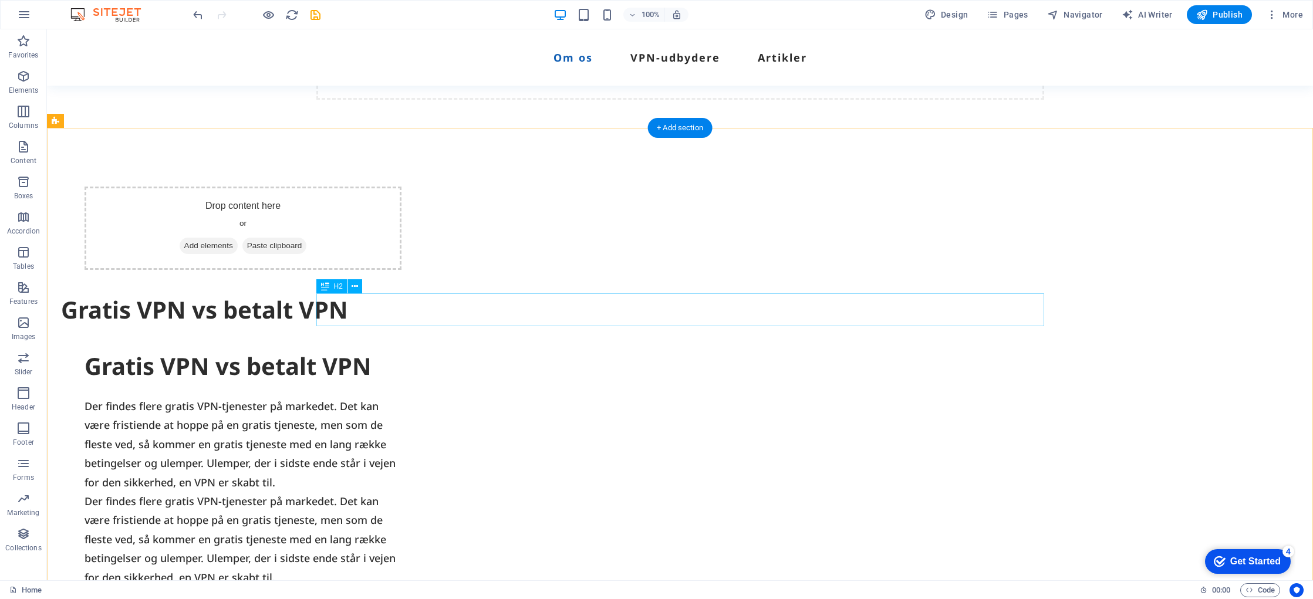
click at [461, 315] on div "Gratis VPN vs betalt VPN" at bounding box center [425, 310] width 728 height 33
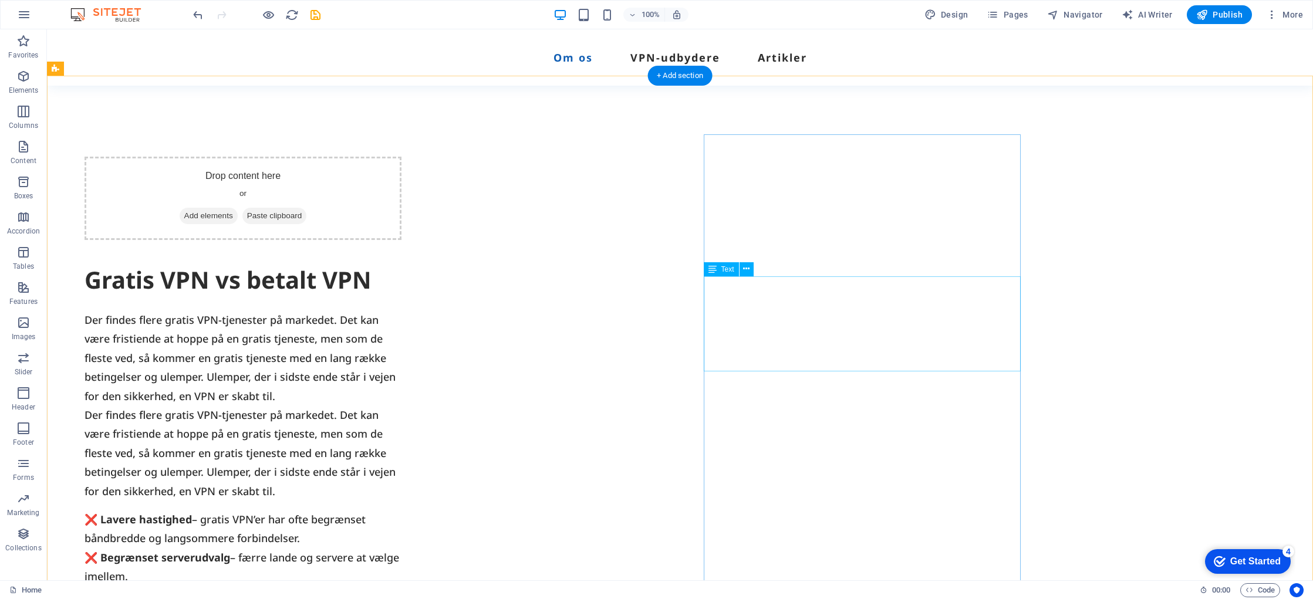
scroll to position [481, 0]
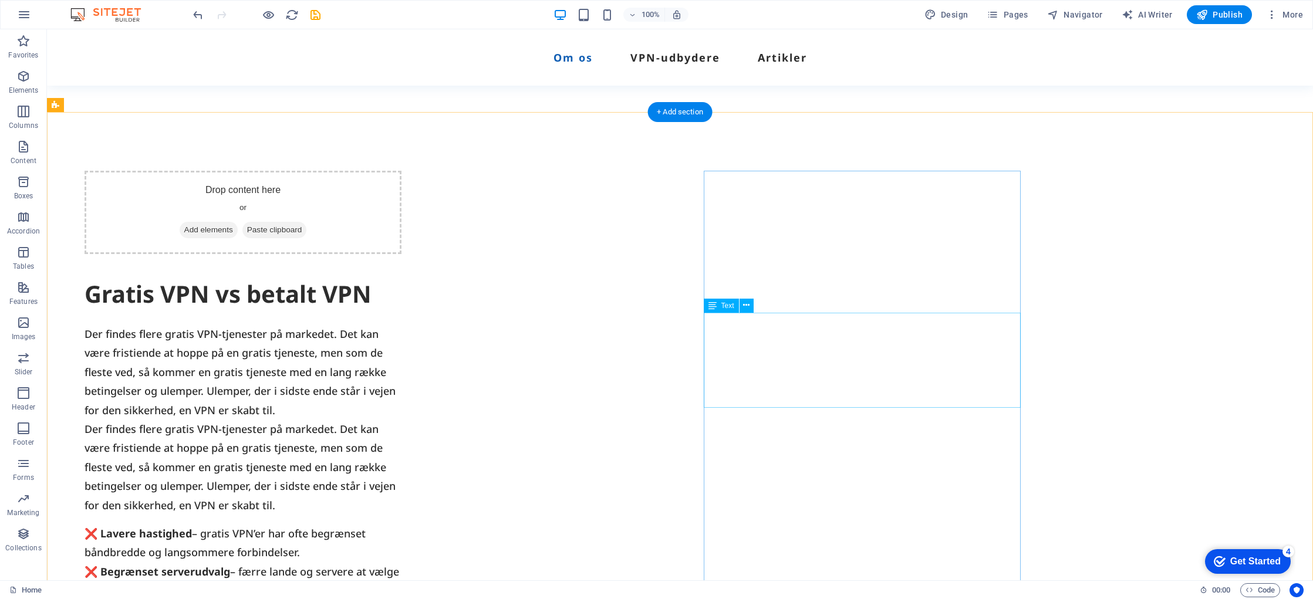
click at [402, 420] on div "Der findes flere gratis VPN-tjenester på markedet. Det kan være fristiende at h…" at bounding box center [243, 467] width 317 height 95
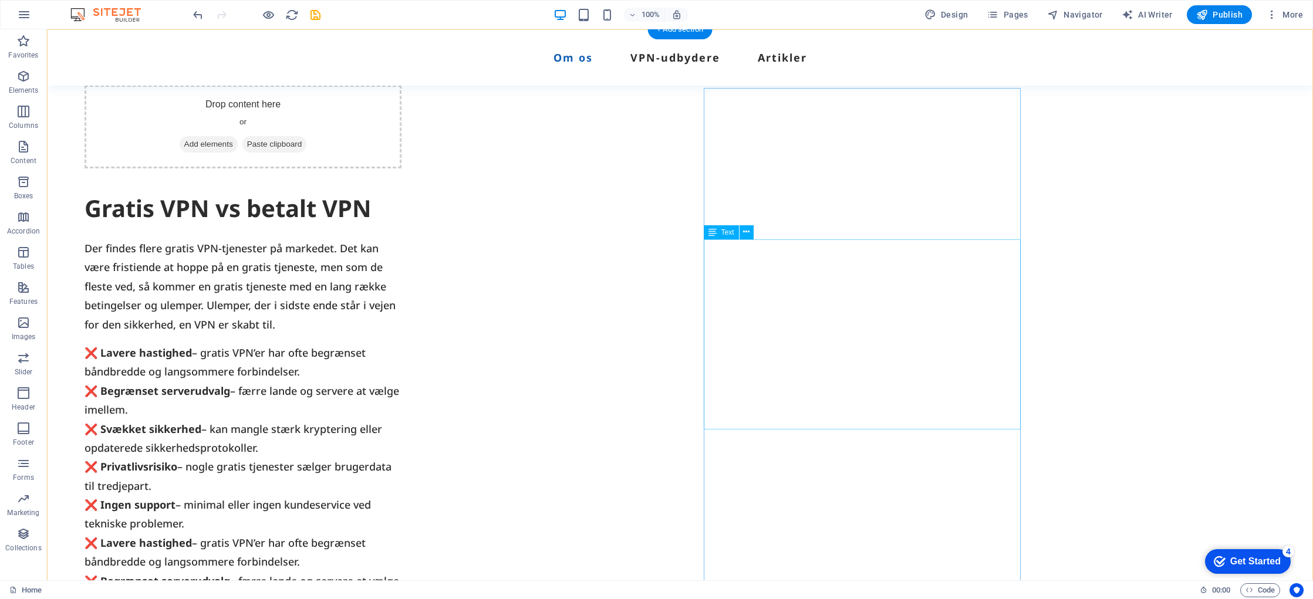
scroll to position [605, 0]
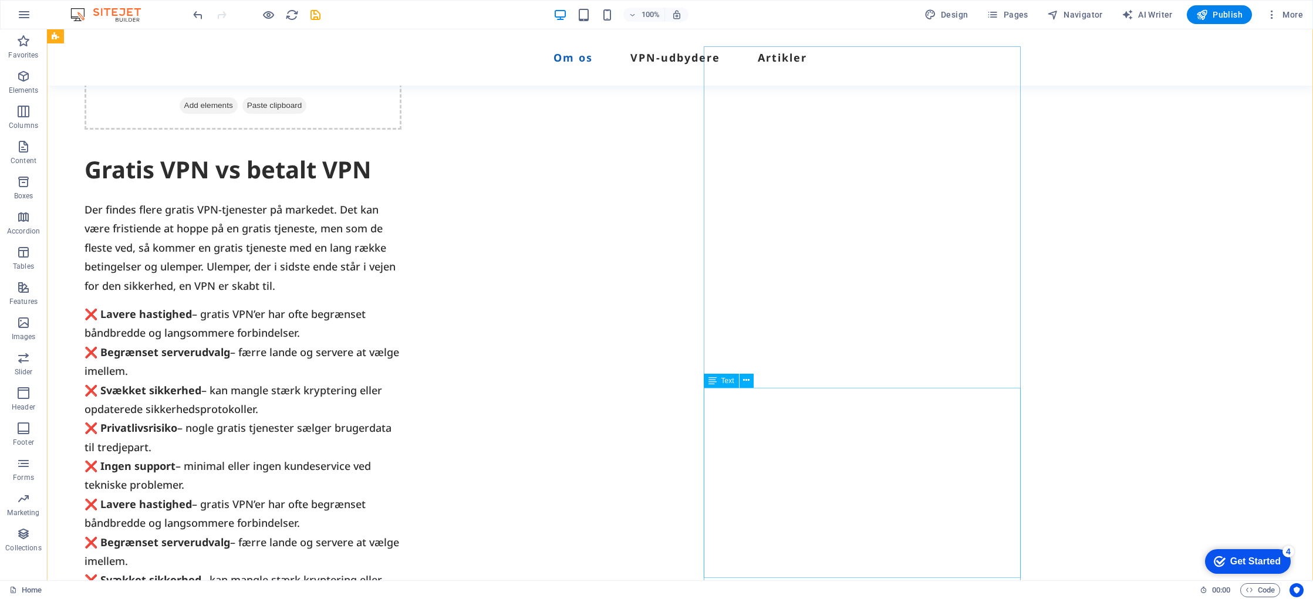
click at [402, 495] on div "❌ Lavere hastighed – gratis VPN’er har ofte begrænset båndbredde og langsommere…" at bounding box center [243, 590] width 317 height 190
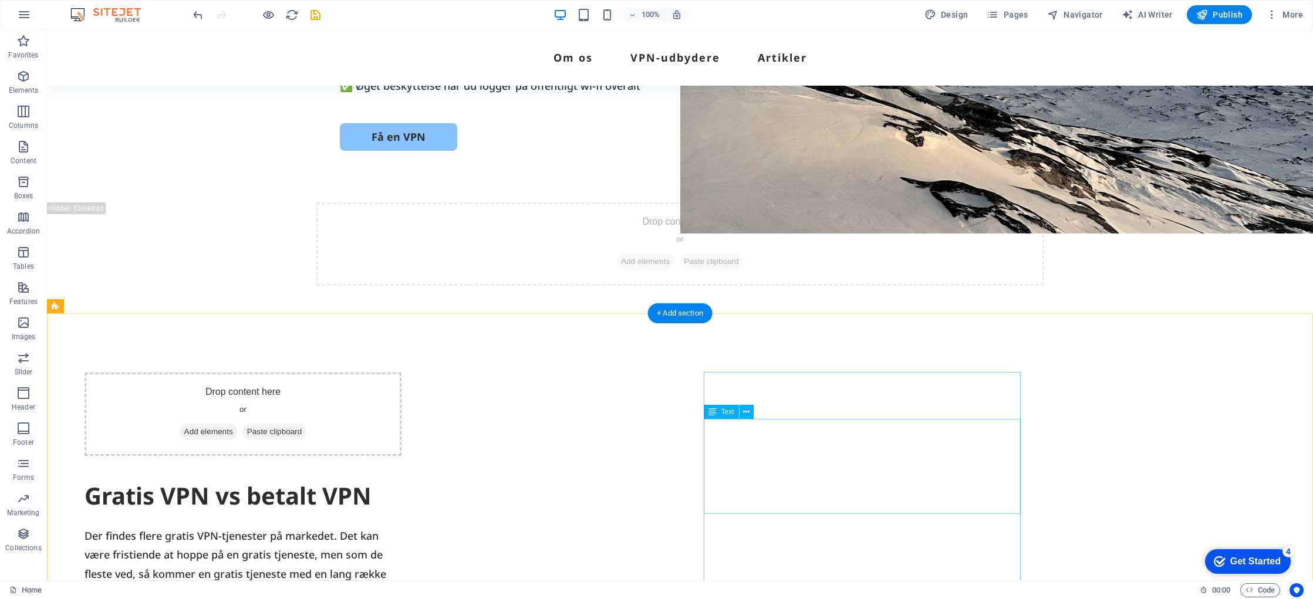
scroll to position [279, 0]
click at [694, 315] on div "+ Add section" at bounding box center [680, 314] width 65 height 20
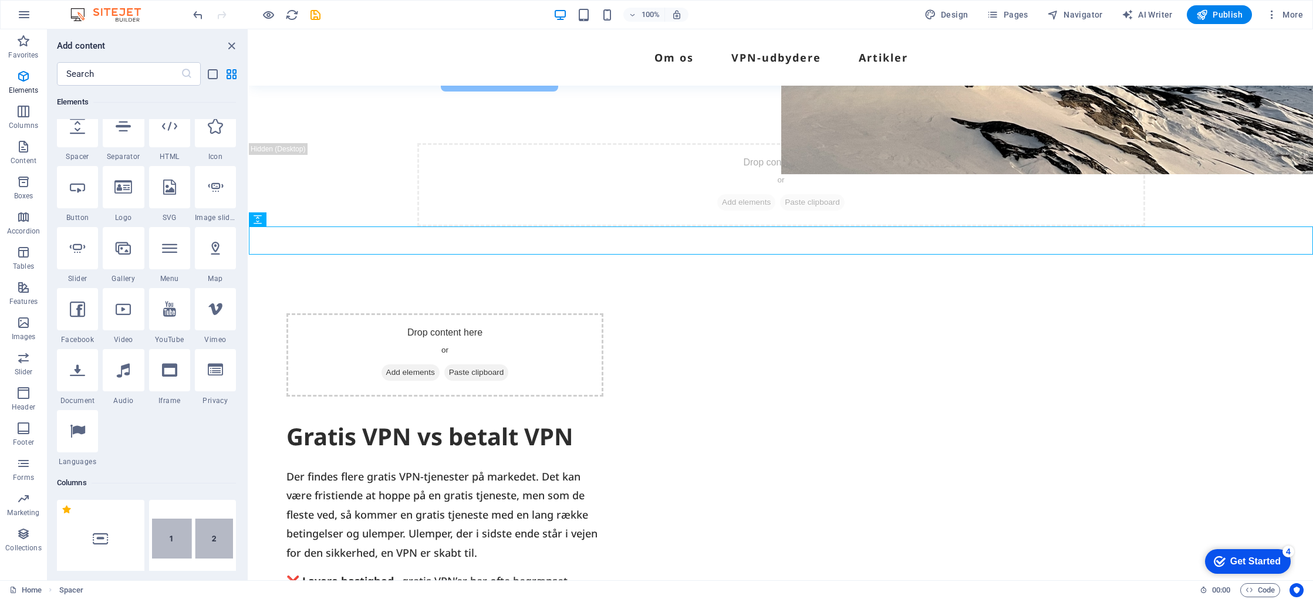
scroll to position [0, 0]
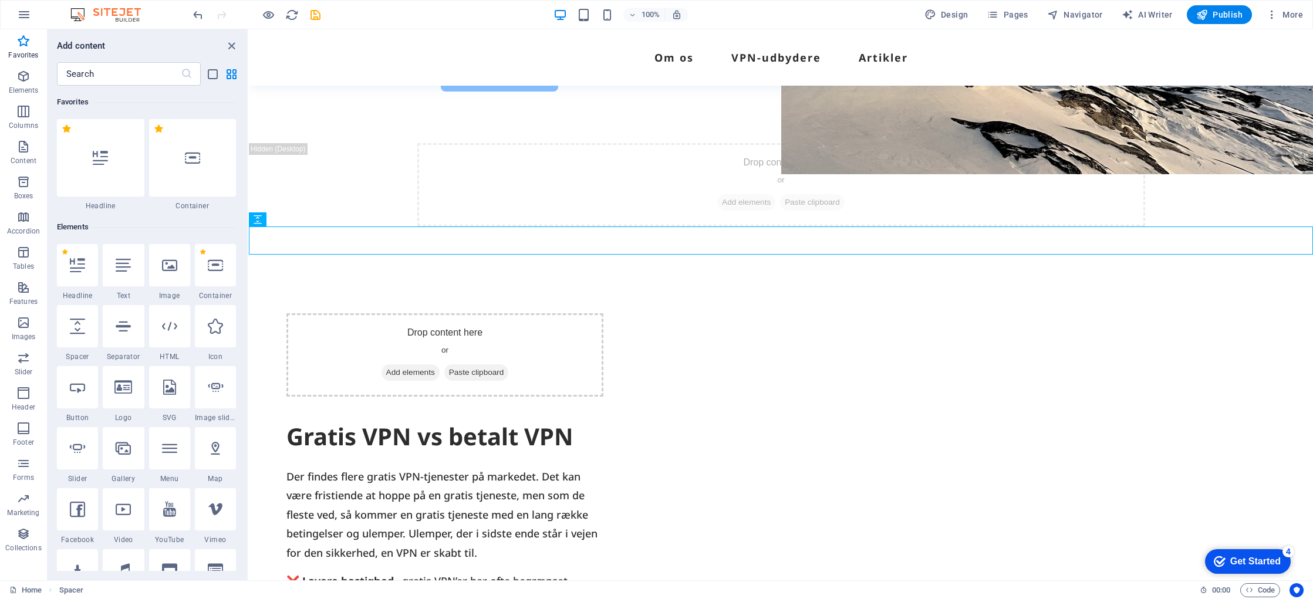
click at [122, 271] on icon at bounding box center [123, 265] width 15 height 15
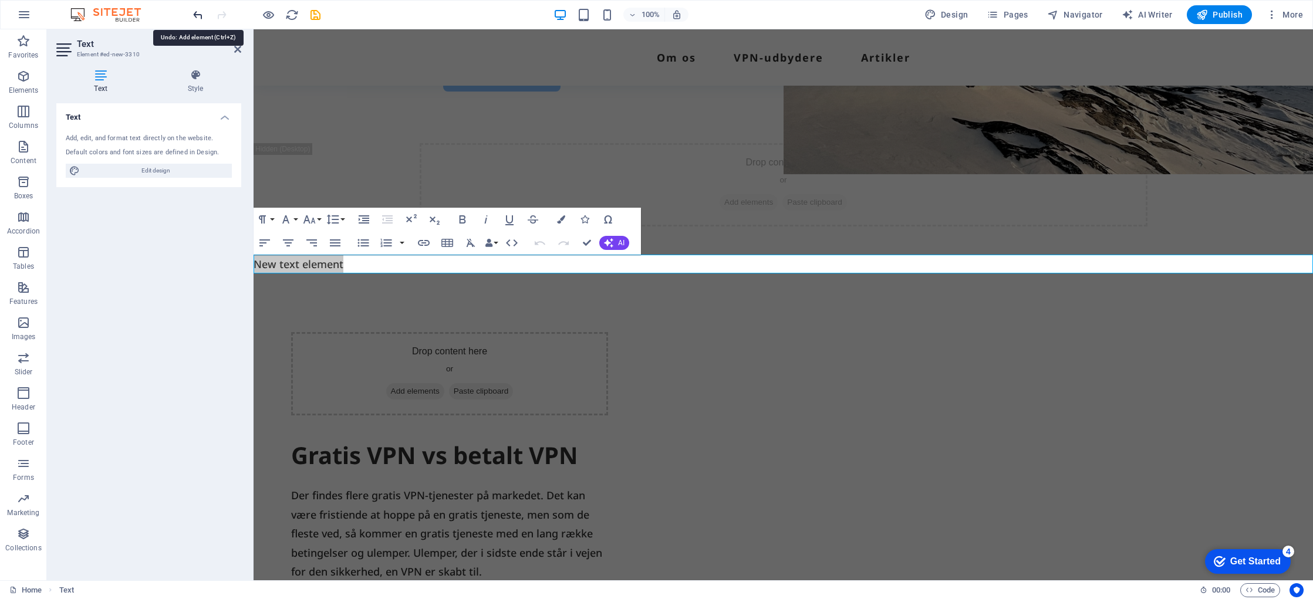
click at [201, 13] on icon "undo" at bounding box center [198, 15] width 14 height 14
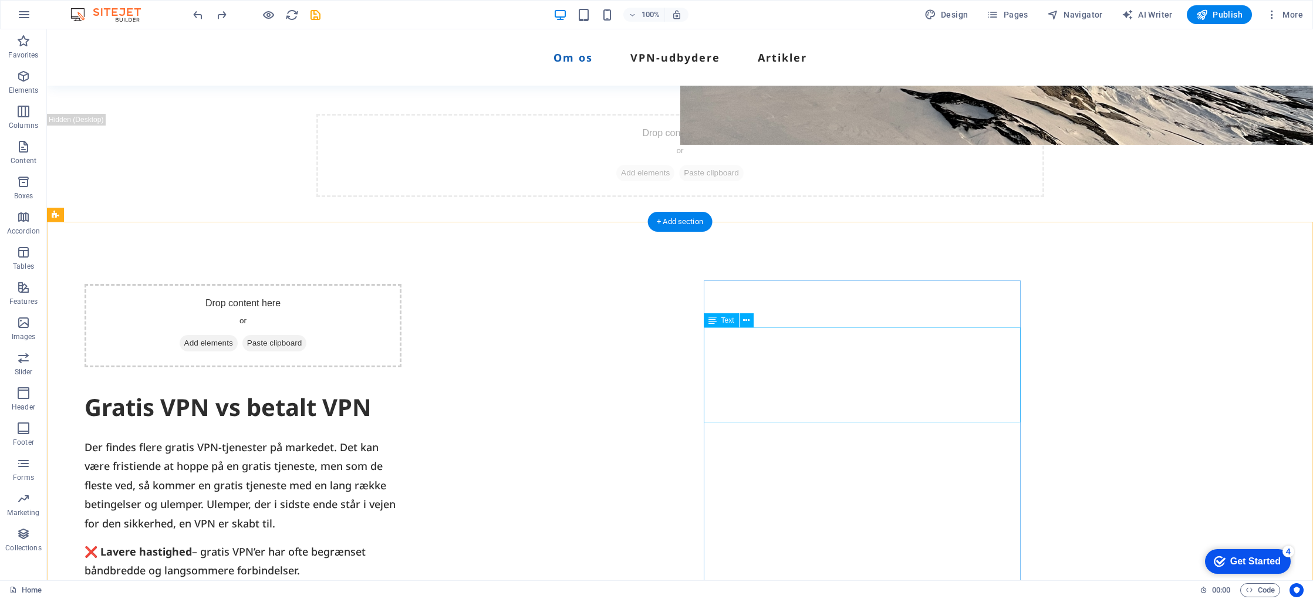
scroll to position [373, 0]
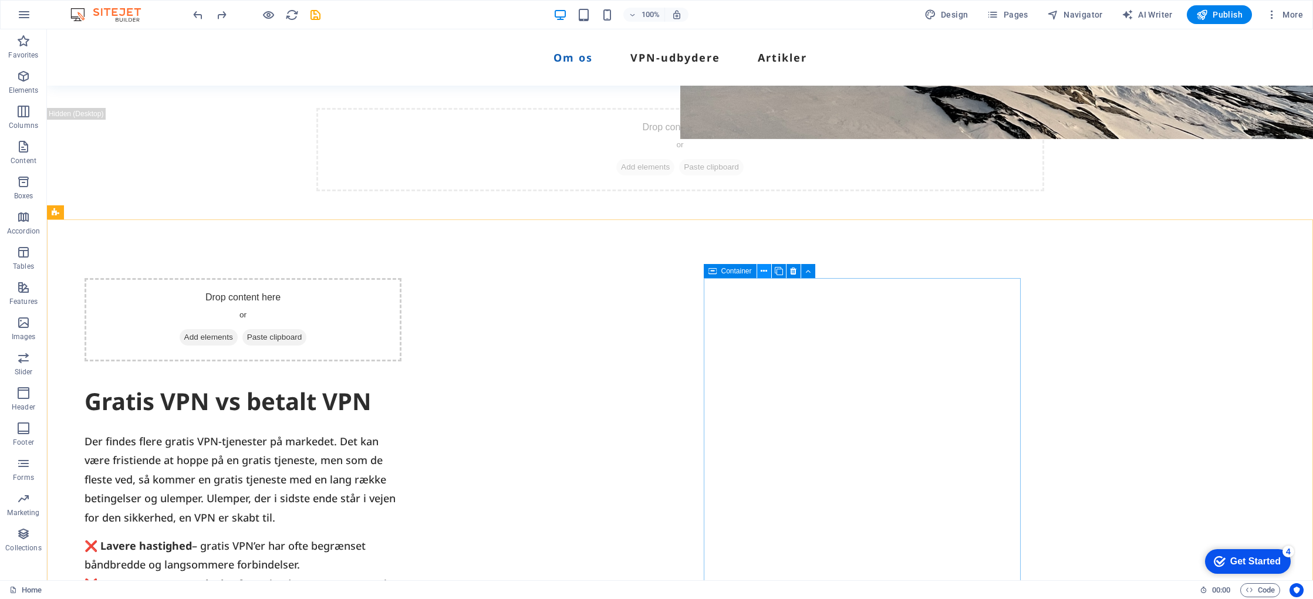
click at [766, 272] on icon at bounding box center [764, 271] width 6 height 12
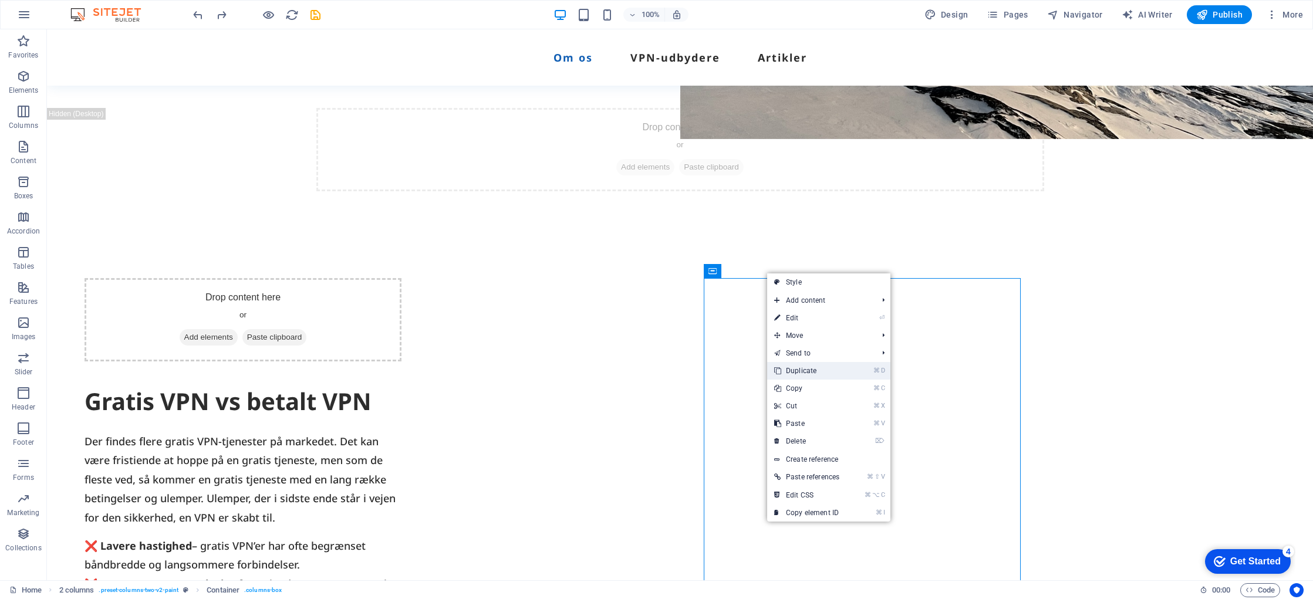
click at [806, 369] on link "⌘ D Duplicate" at bounding box center [806, 371] width 79 height 18
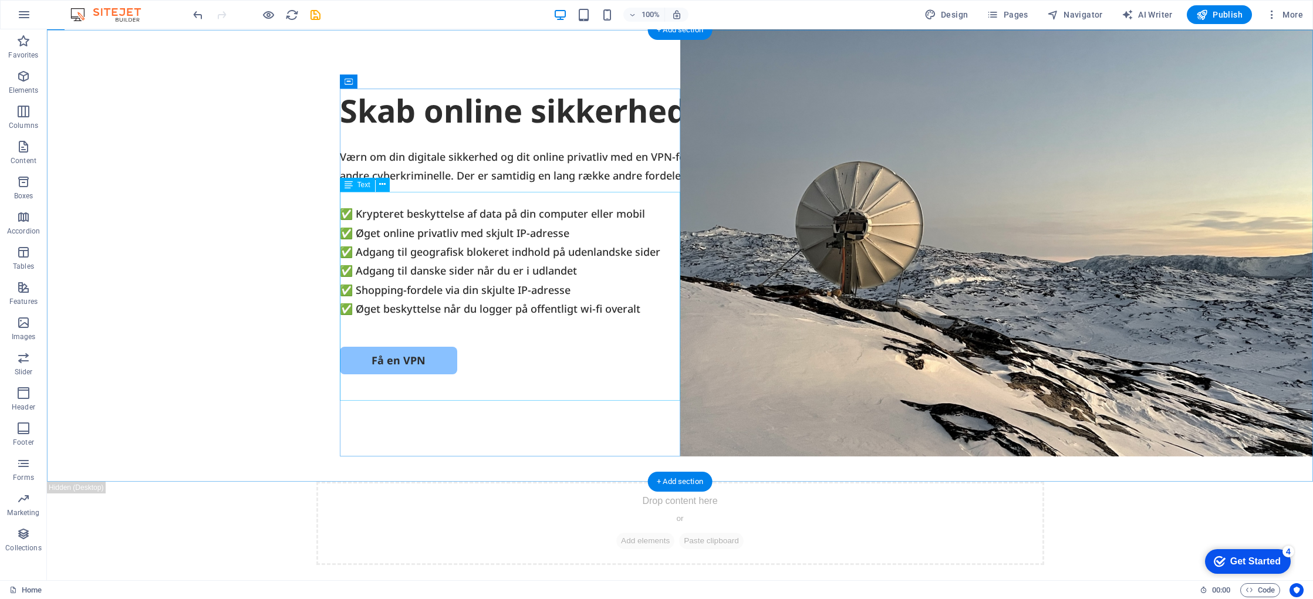
scroll to position [50, 0]
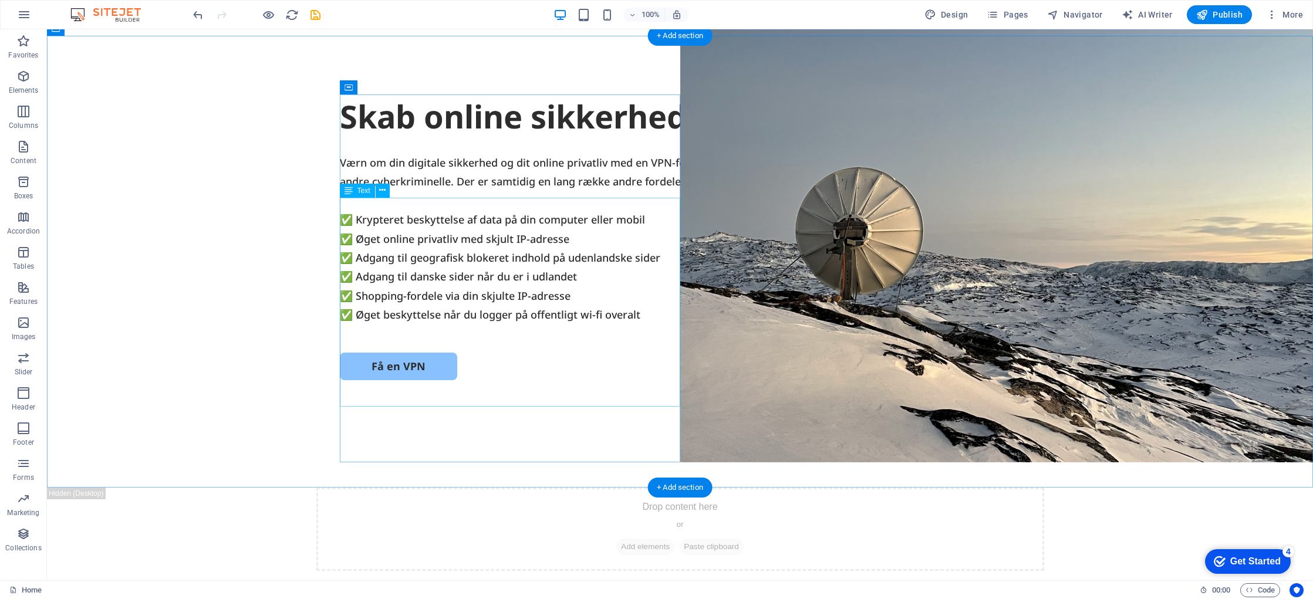
click at [496, 263] on div "Værn om din digitale sikkerhed og dit online privatliv med en VPN-forbindelse. …" at bounding box center [680, 238] width 681 height 171
click at [496, 264] on div "Værn om din digitale sikkerhed og dit online privatliv med en VPN-forbindelse. …" at bounding box center [680, 238] width 681 height 171
click at [499, 264] on div "Værn om din digitale sikkerhed og dit online privatliv med en VPN-forbindelse. …" at bounding box center [680, 238] width 681 height 171
drag, startPoint x: 499, startPoint y: 264, endPoint x: 292, endPoint y: 264, distance: 206.7
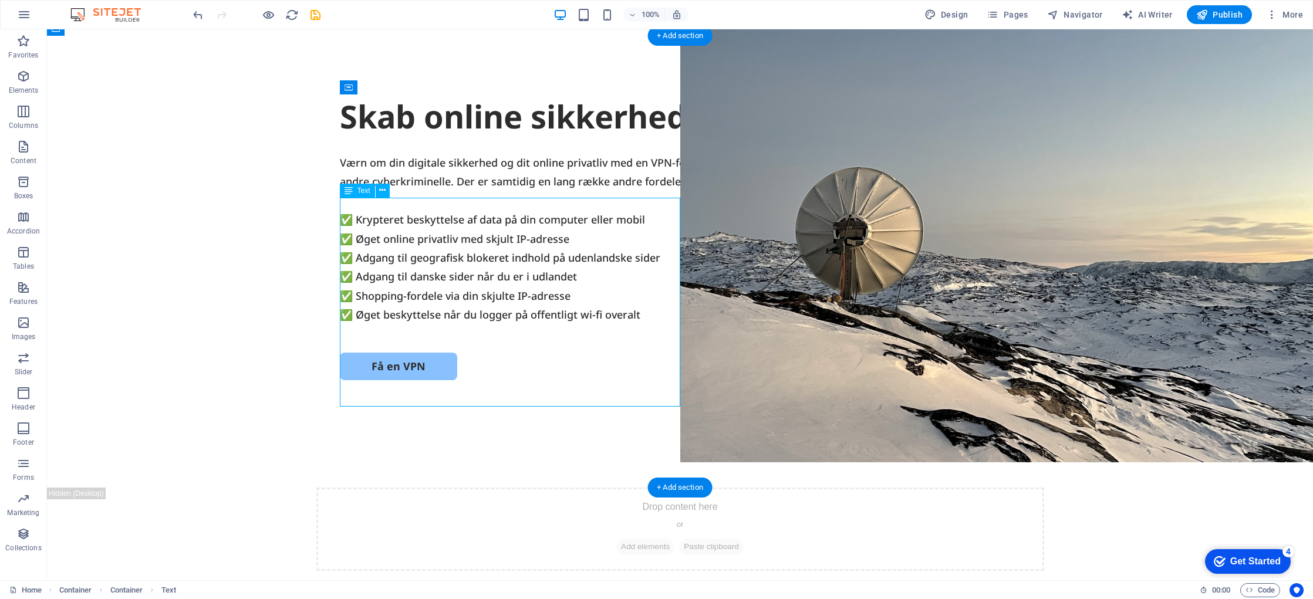
click at [499, 264] on div "Værn om din digitale sikkerhed og dit online privatliv med en VPN-forbindelse. …" at bounding box center [680, 238] width 681 height 171
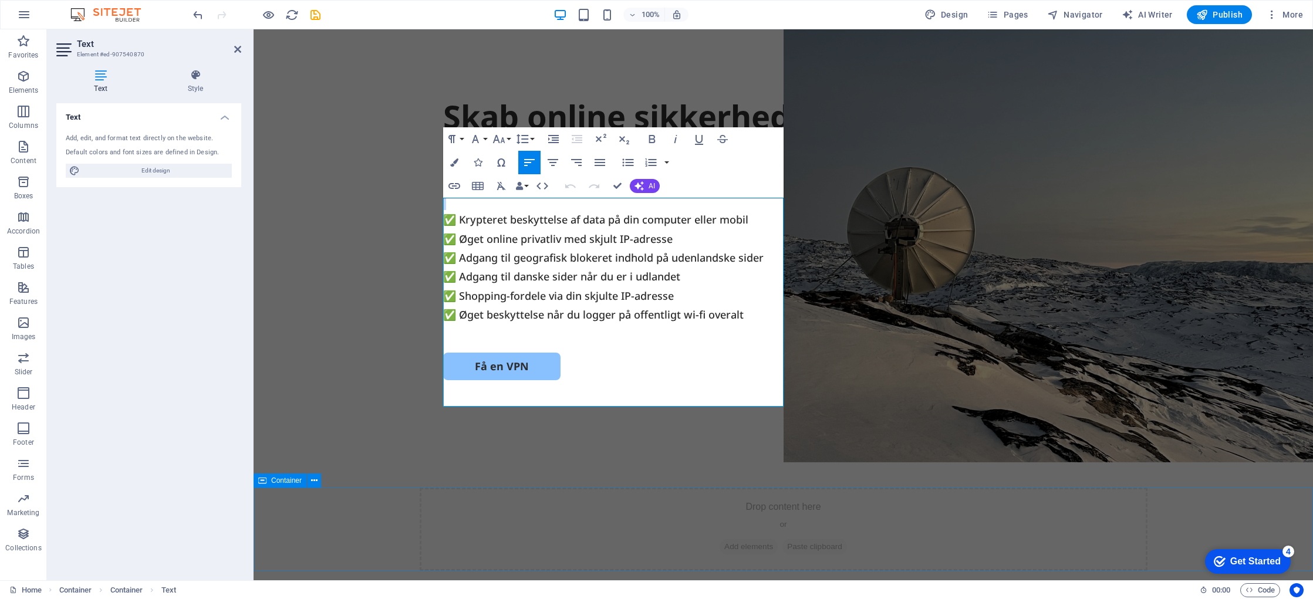
click at [904, 499] on div "Drop content here or Add elements Paste clipboard" at bounding box center [784, 529] width 728 height 83
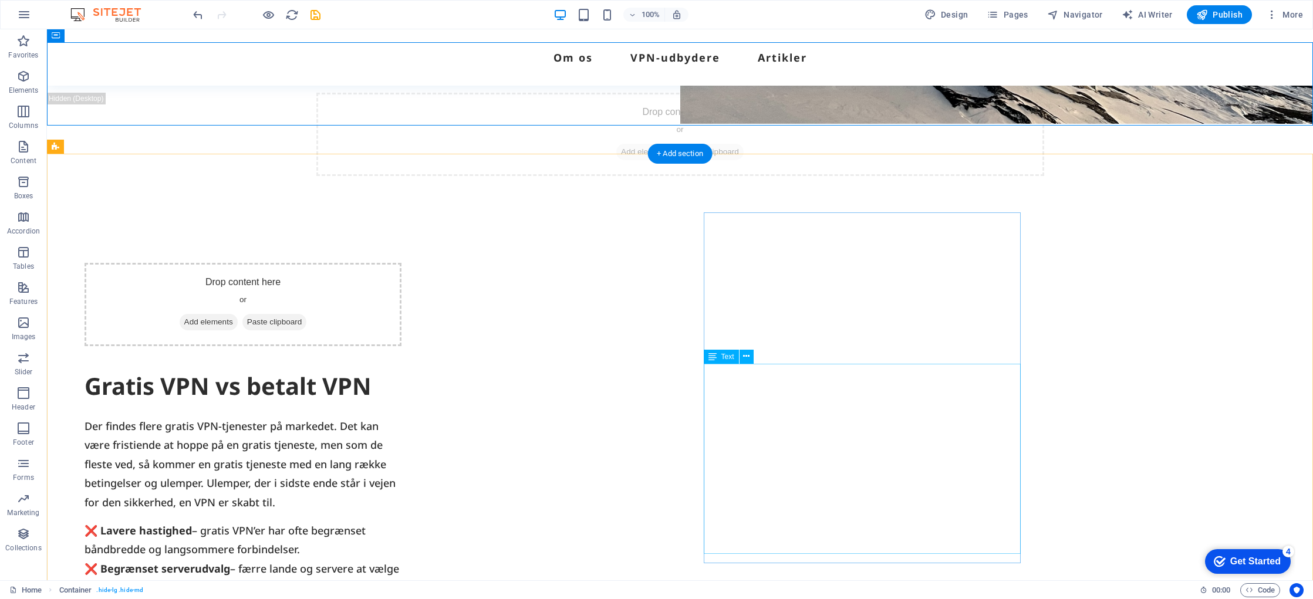
scroll to position [439, 0]
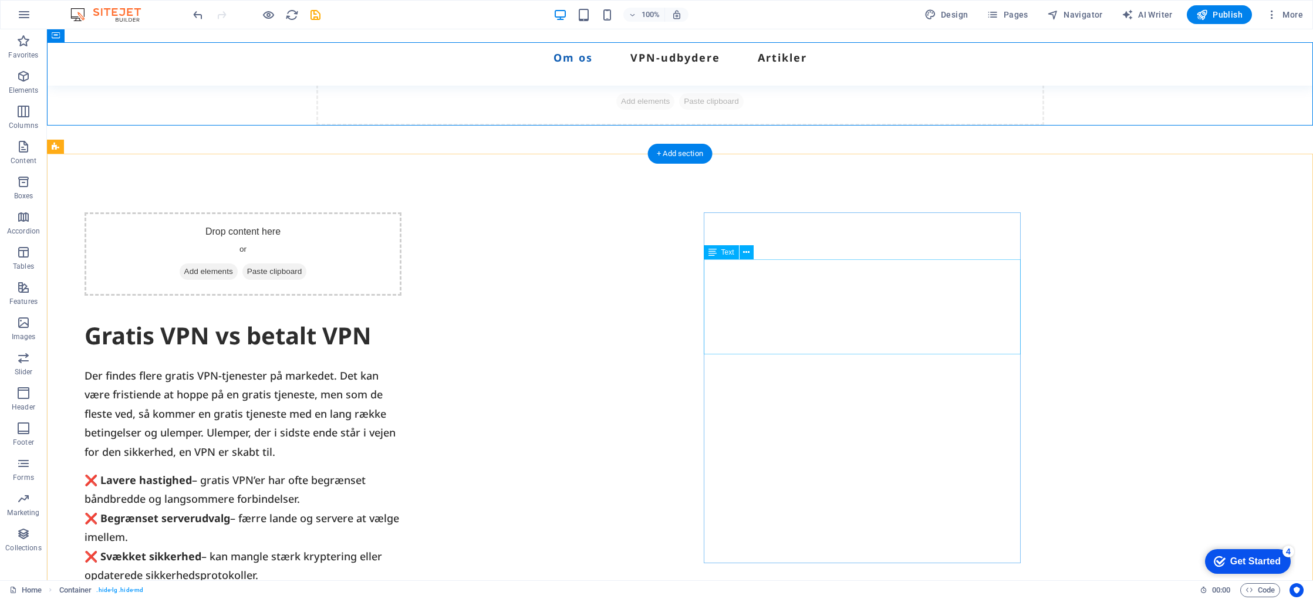
click at [402, 366] on div "Der findes flere gratis VPN-tjenester på markedet. Det kan være fristiende at h…" at bounding box center [243, 413] width 317 height 95
drag, startPoint x: 826, startPoint y: 318, endPoint x: 619, endPoint y: 318, distance: 206.7
click at [402, 366] on div "Der findes flere gratis VPN-tjenester på markedet. Det kan være fristiende at h…" at bounding box center [243, 413] width 317 height 95
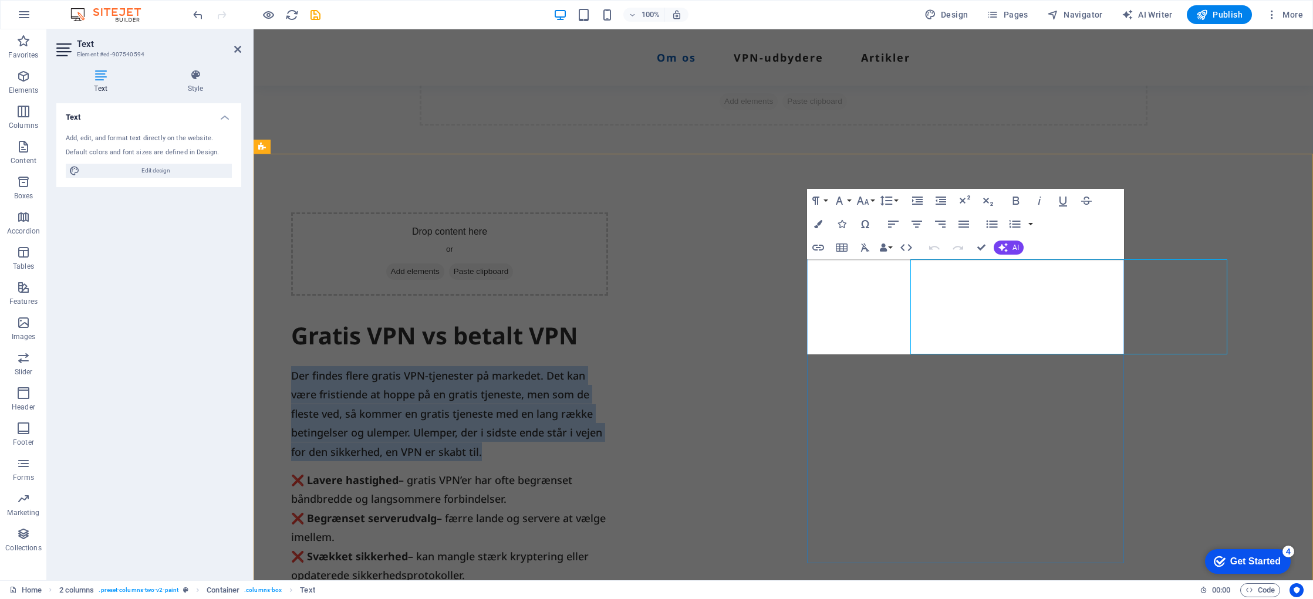
click at [608, 366] on p "Der findes flere gratis VPN-tjenester på markedet. Det kan være fristiende at h…" at bounding box center [449, 413] width 317 height 95
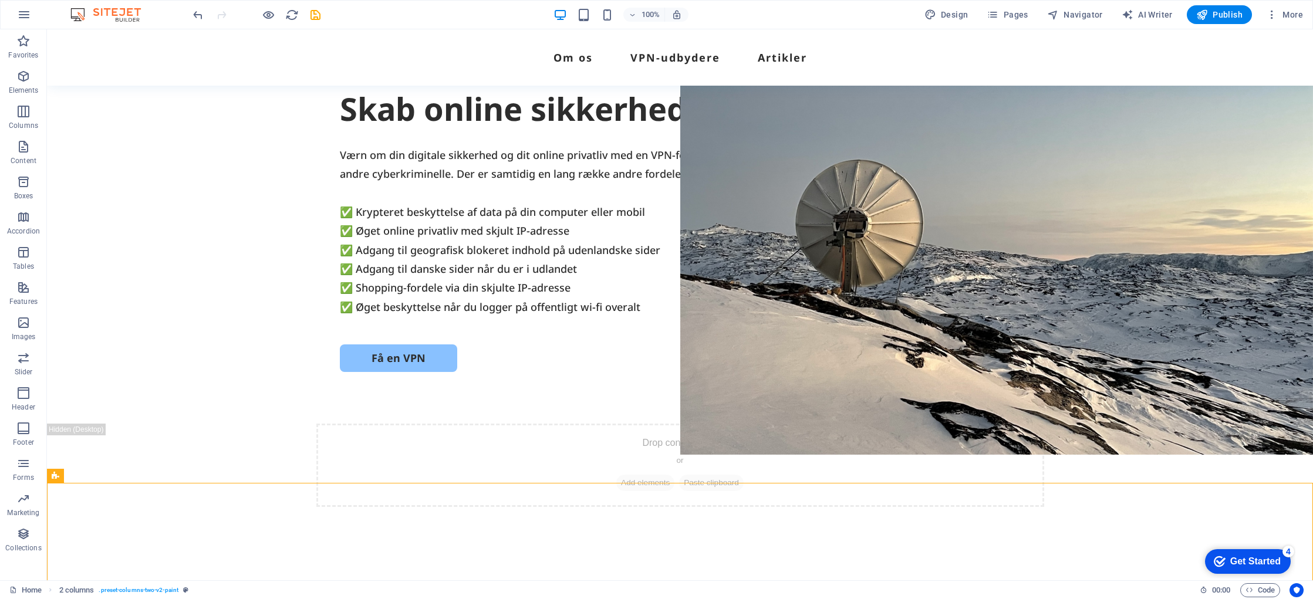
scroll to position [0, 0]
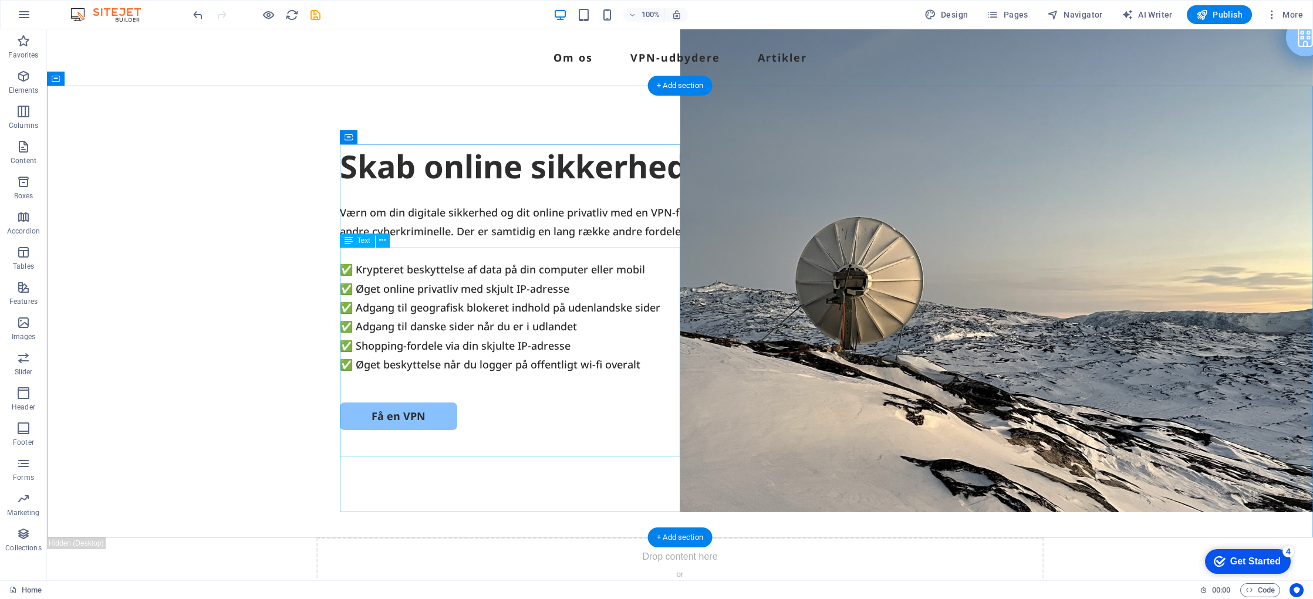
click at [473, 362] on div "Værn om din digitale sikkerhed og dit online privatliv med en VPN-forbindelse. …" at bounding box center [680, 288] width 681 height 171
click at [629, 375] on div "Værn om din digitale sikkerhed og dit online privatliv med en VPN-forbindelse. …" at bounding box center [680, 288] width 681 height 171
drag, startPoint x: 629, startPoint y: 443, endPoint x: 422, endPoint y: 443, distance: 207.3
click at [628, 375] on div "Værn om din digitale sikkerhed og dit online privatliv med en VPN-forbindelse. …" at bounding box center [680, 288] width 681 height 171
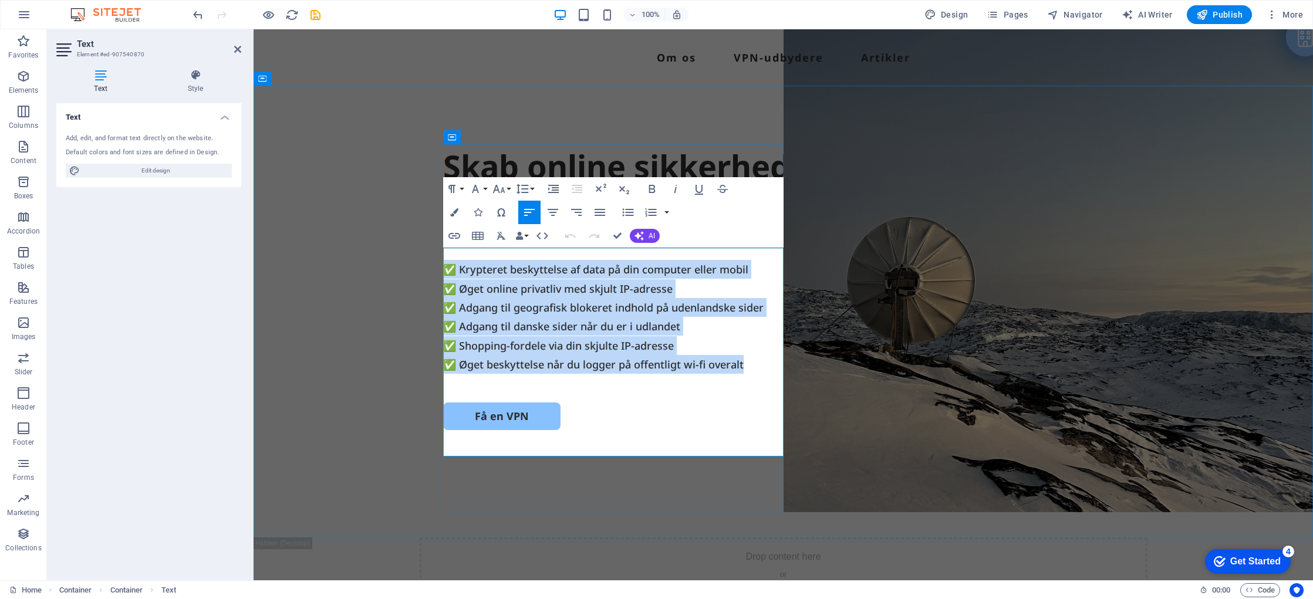
drag, startPoint x: 454, startPoint y: 353, endPoint x: 740, endPoint y: 453, distance: 302.9
click at [741, 375] on div "Værn om din digitale sikkerhed og dit online privatliv med en VPN-forbindelse. …" at bounding box center [783, 288] width 681 height 171
copy div "✅ Krypteret beskyttelse af data på din computer eller mobil ✅ Øget online priva…"
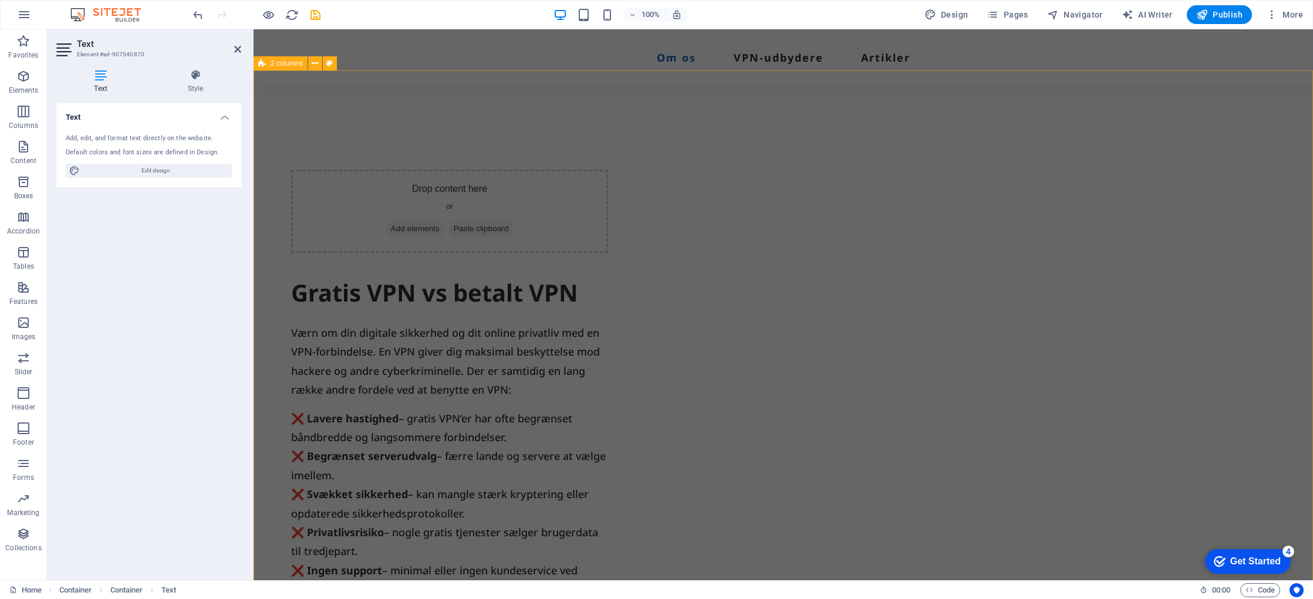
scroll to position [523, 0]
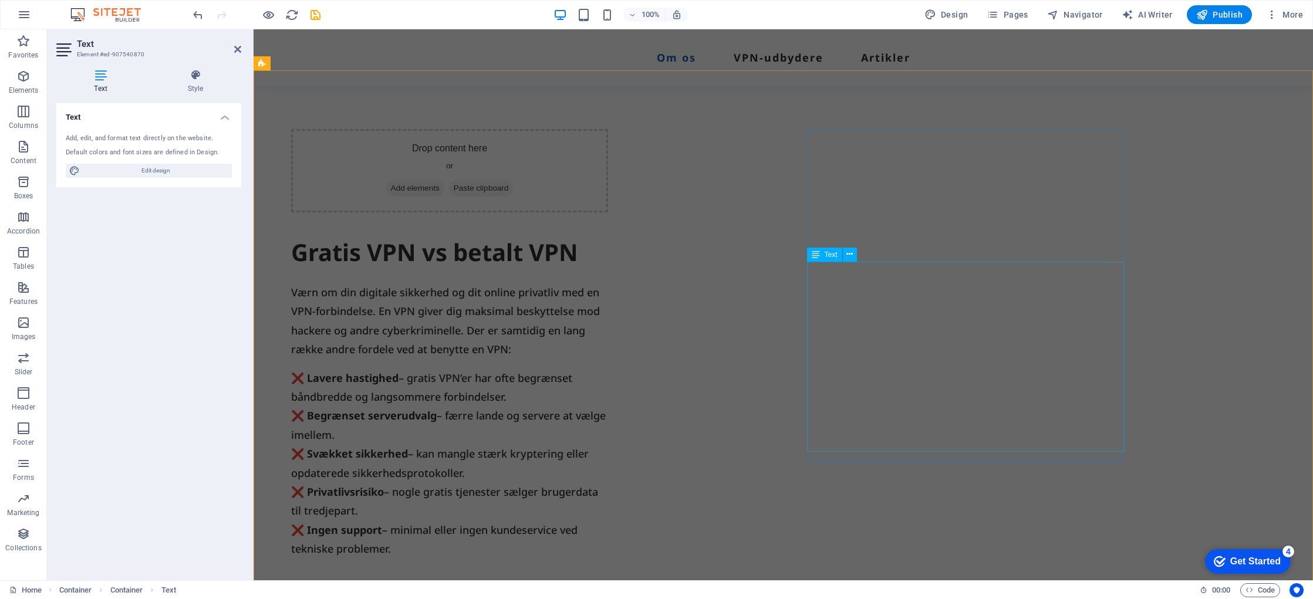
click at [608, 369] on div "❌ Lavere hastighed – gratis VPN’er har ofte begrænset båndbredde og langsommere…" at bounding box center [449, 464] width 317 height 190
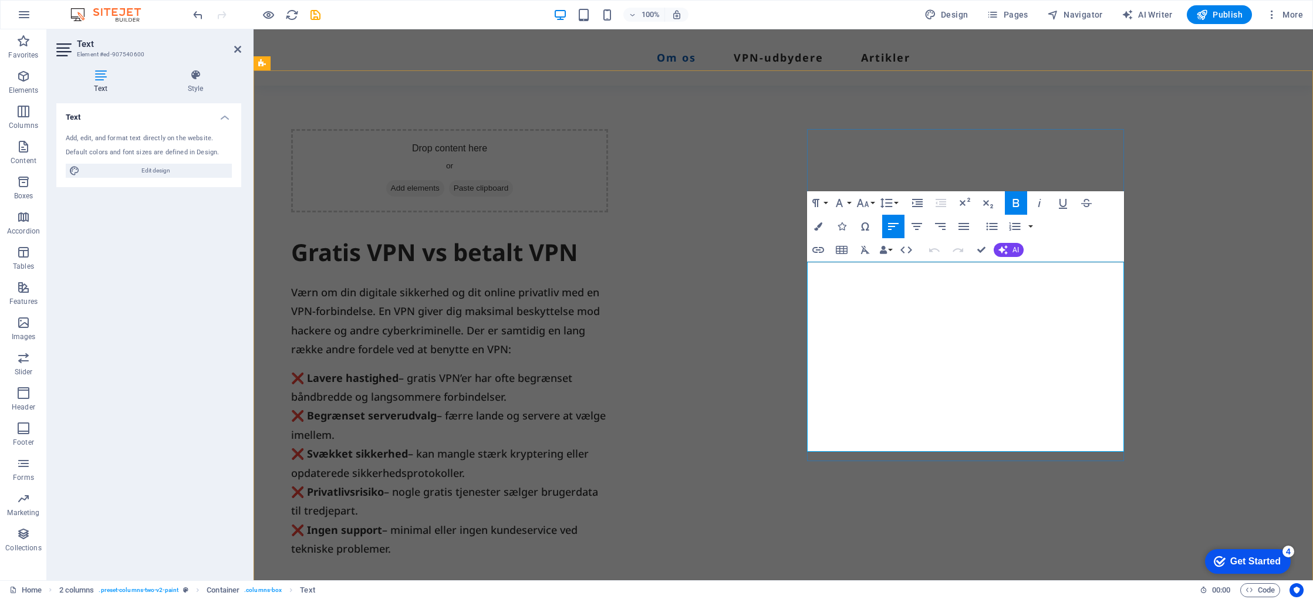
drag, startPoint x: 912, startPoint y: 445, endPoint x: 807, endPoint y: 278, distance: 197.9
click at [608, 369] on p "❌ Lavere hastighed – gratis VPN’er har ofte begrænset båndbredde og langsommere…" at bounding box center [449, 464] width 317 height 190
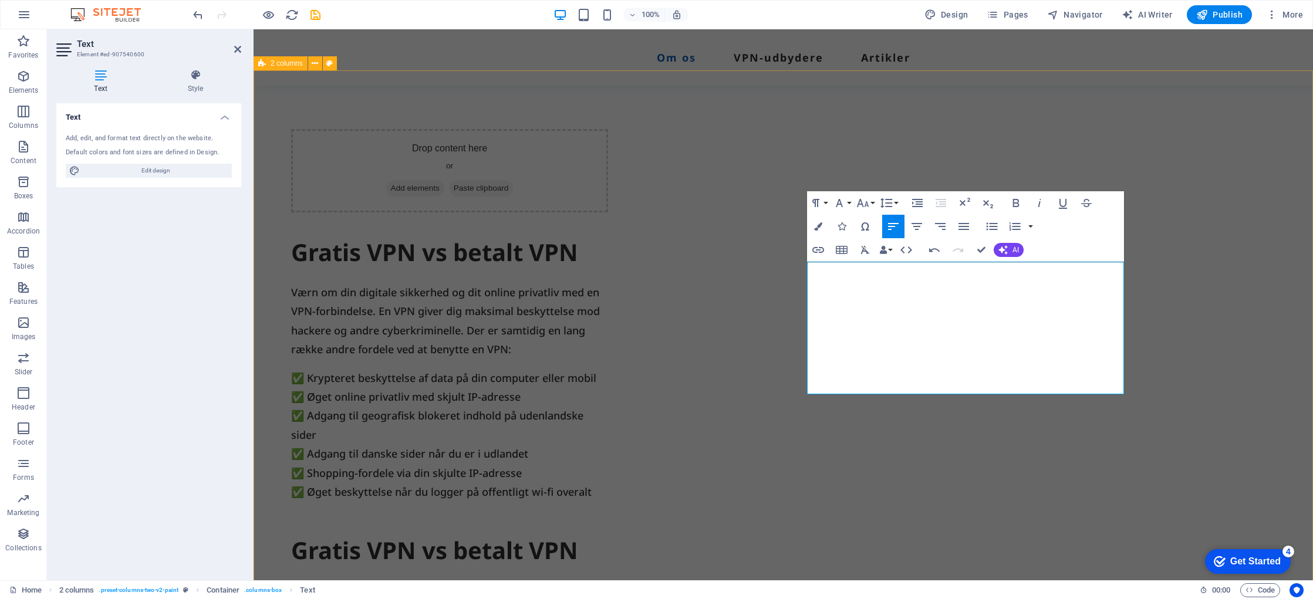
drag, startPoint x: 1205, startPoint y: 378, endPoint x: 1409, endPoint y: 378, distance: 204.3
click at [1313, 378] on div "Drop content here or Add elements Paste clipboard Gratis VPN vs betalt VPN Værn…" at bounding box center [784, 507] width 1060 height 874
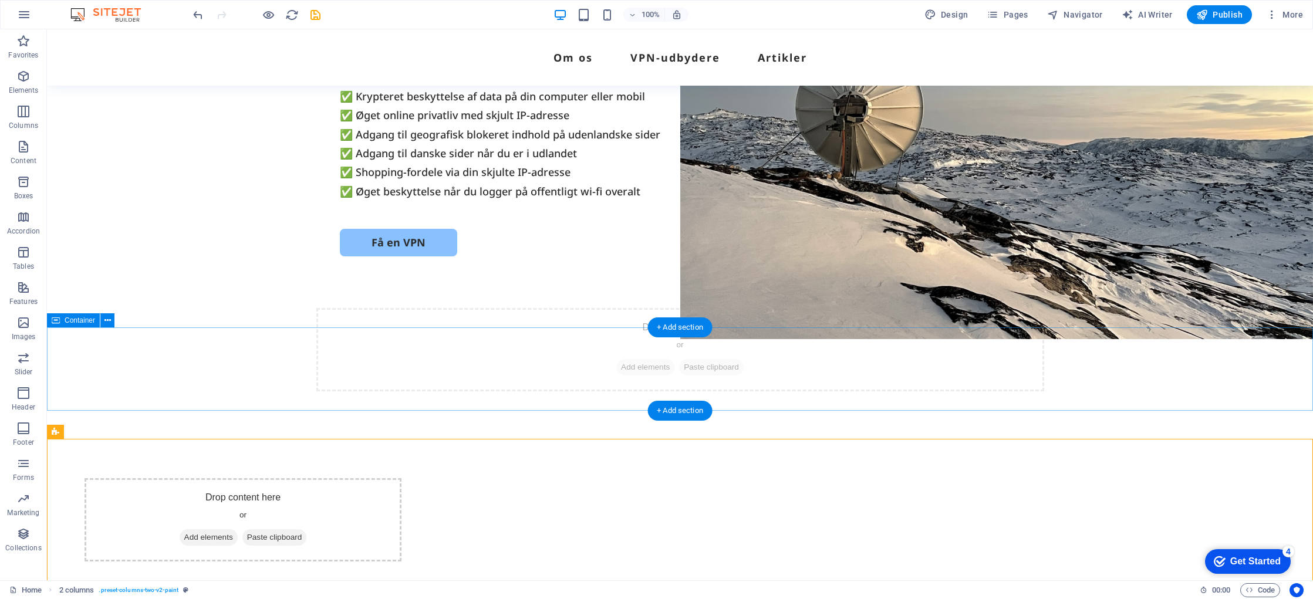
scroll to position [154, 0]
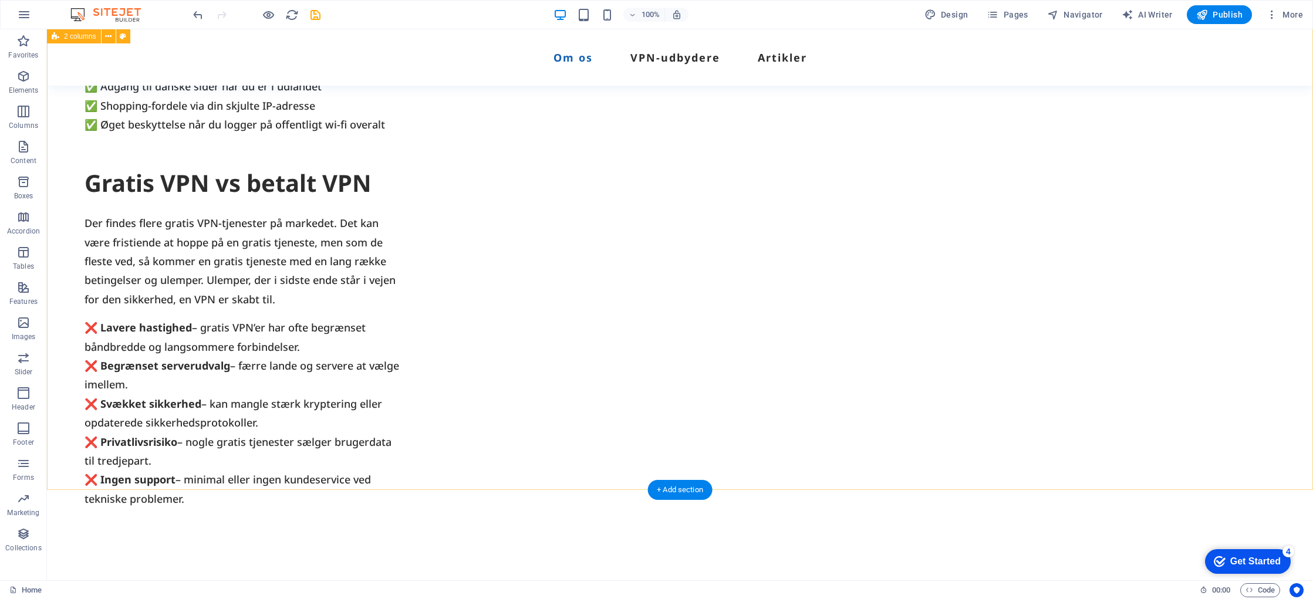
scroll to position [926, 0]
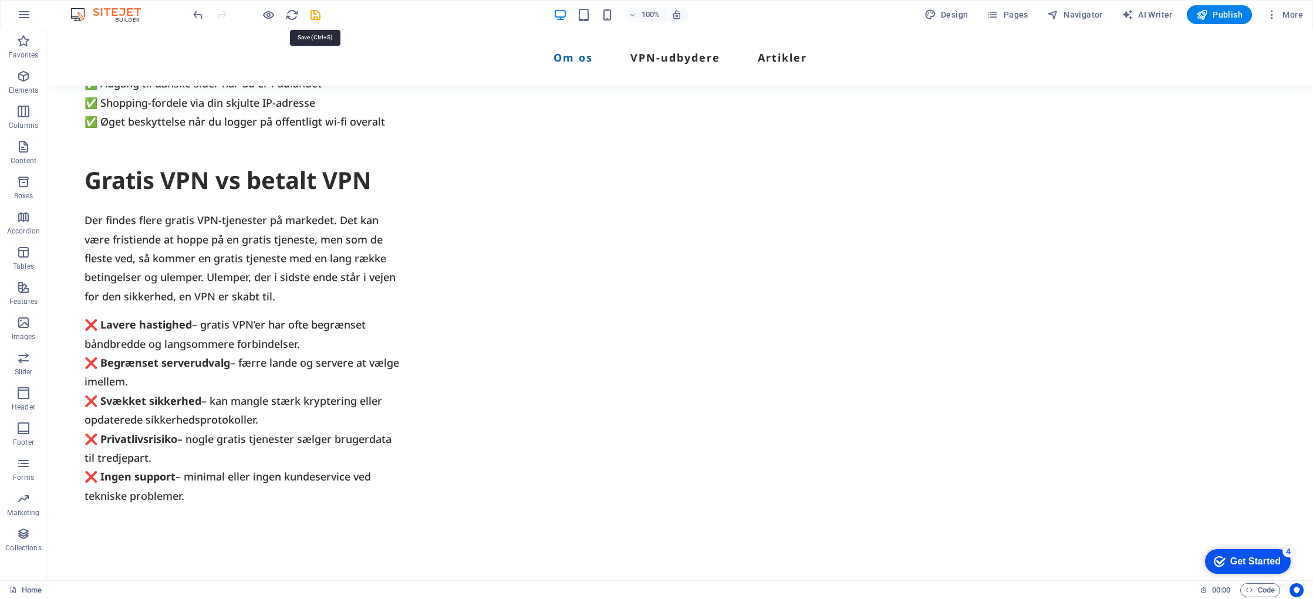
drag, startPoint x: 318, startPoint y: 14, endPoint x: 340, endPoint y: 28, distance: 26.4
click at [318, 14] on icon "save" at bounding box center [316, 15] width 14 height 14
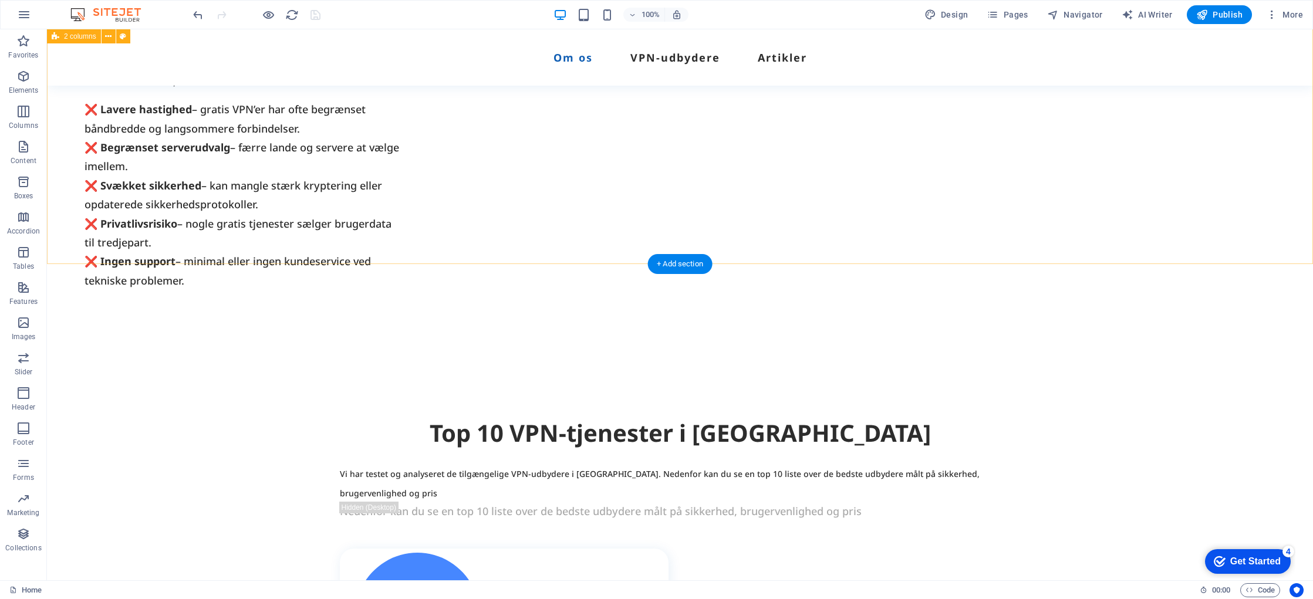
scroll to position [1133, 0]
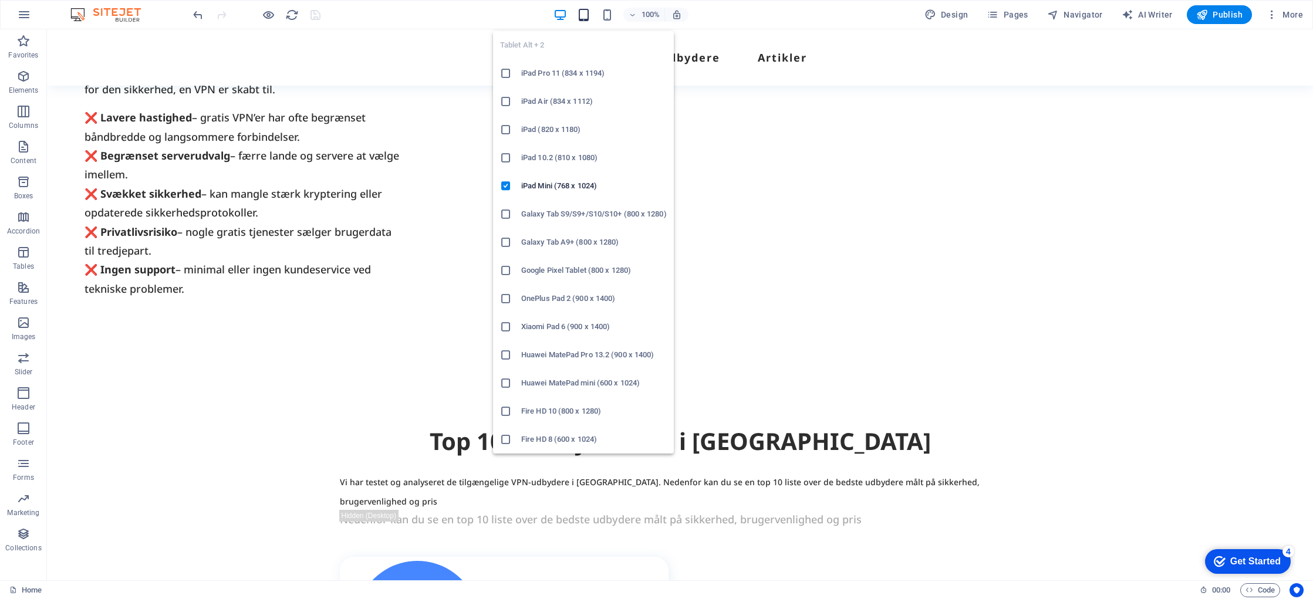
click at [591, 15] on icon "button" at bounding box center [584, 15] width 14 height 14
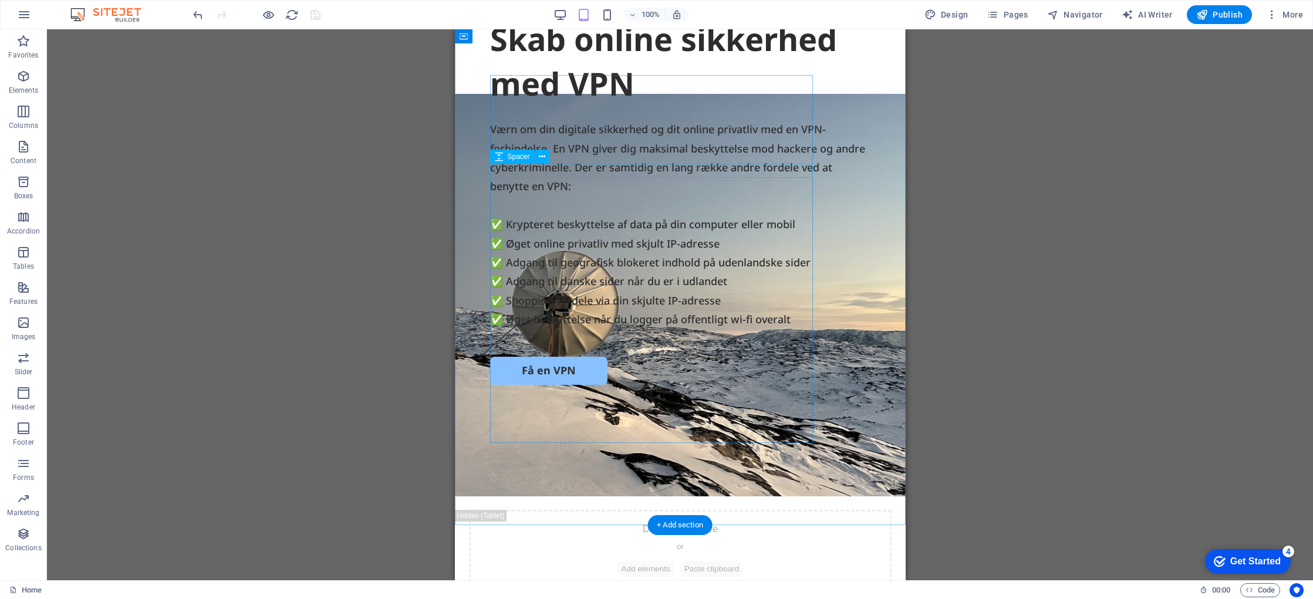
scroll to position [0, 0]
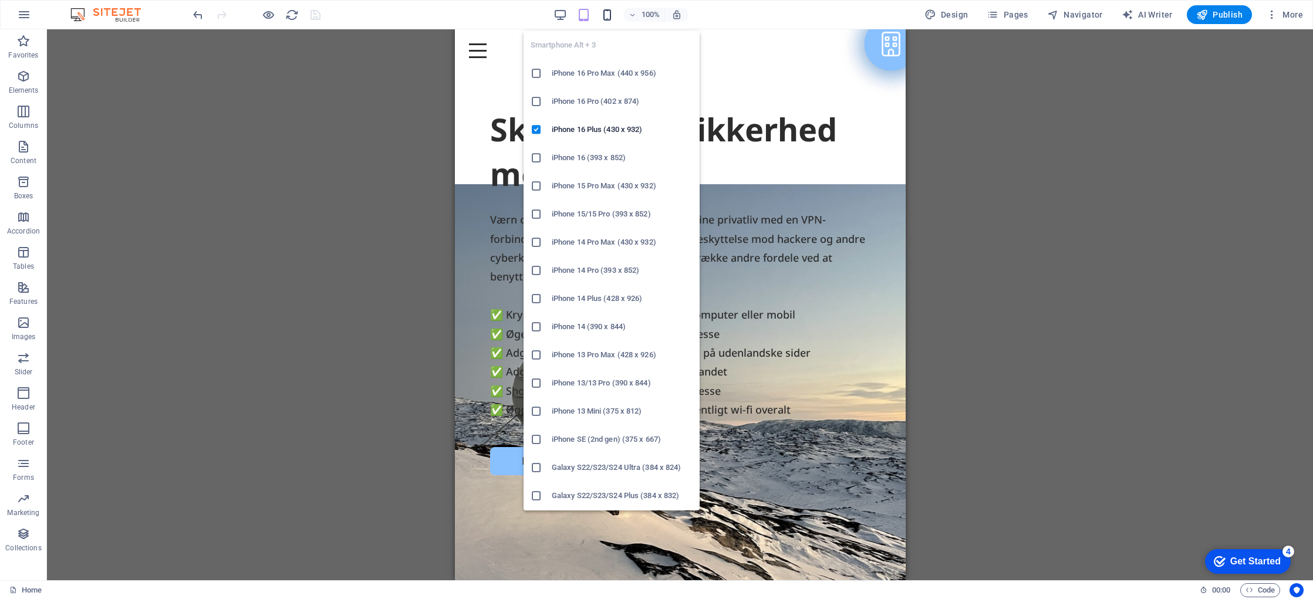
click at [608, 13] on icon "button" at bounding box center [608, 15] width 14 height 14
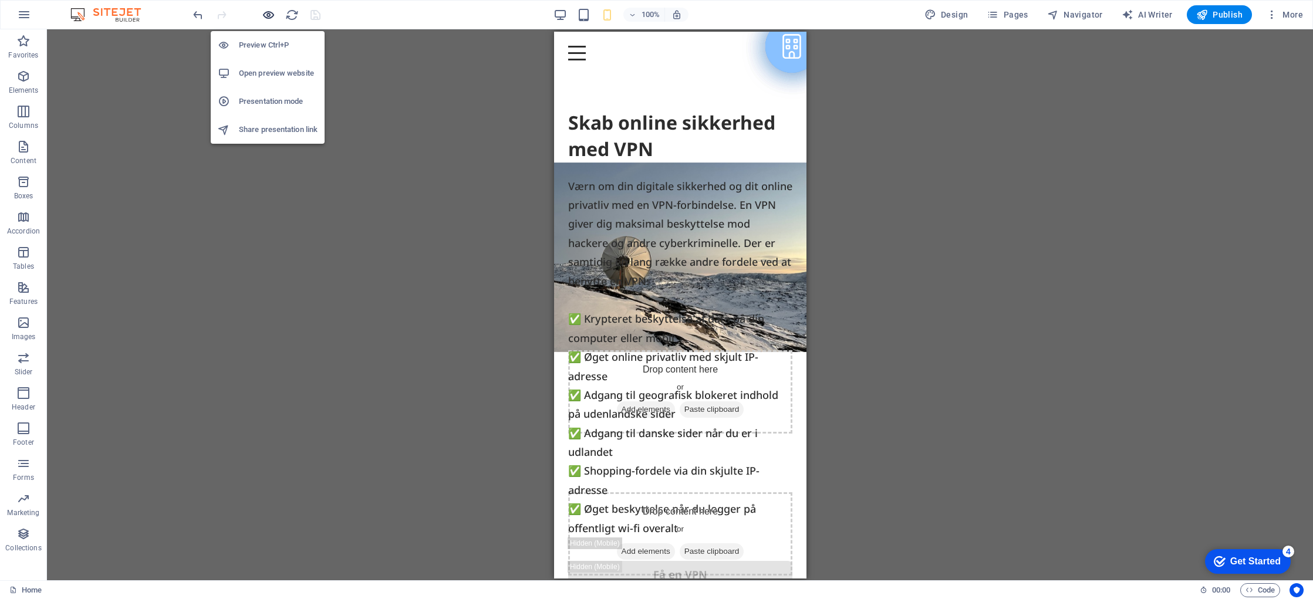
click at [267, 13] on icon "button" at bounding box center [269, 15] width 14 height 14
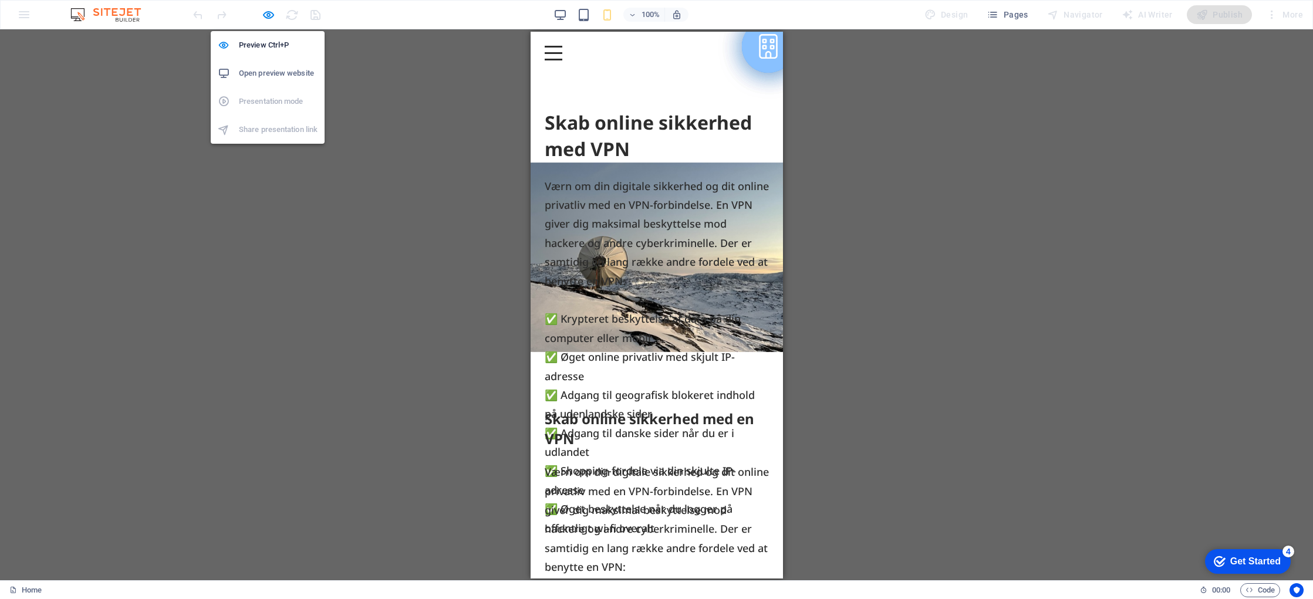
drag, startPoint x: 267, startPoint y: 14, endPoint x: 260, endPoint y: 15, distance: 7.7
click at [267, 14] on icon "button" at bounding box center [269, 15] width 14 height 14
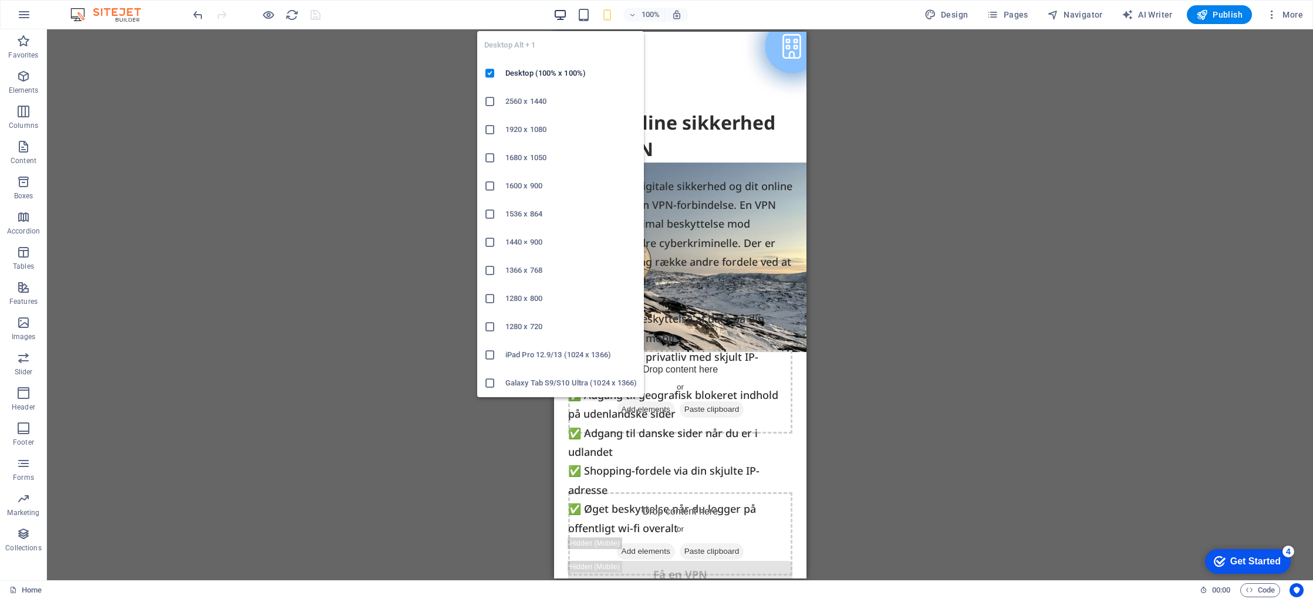
click at [561, 11] on icon "button" at bounding box center [561, 15] width 14 height 14
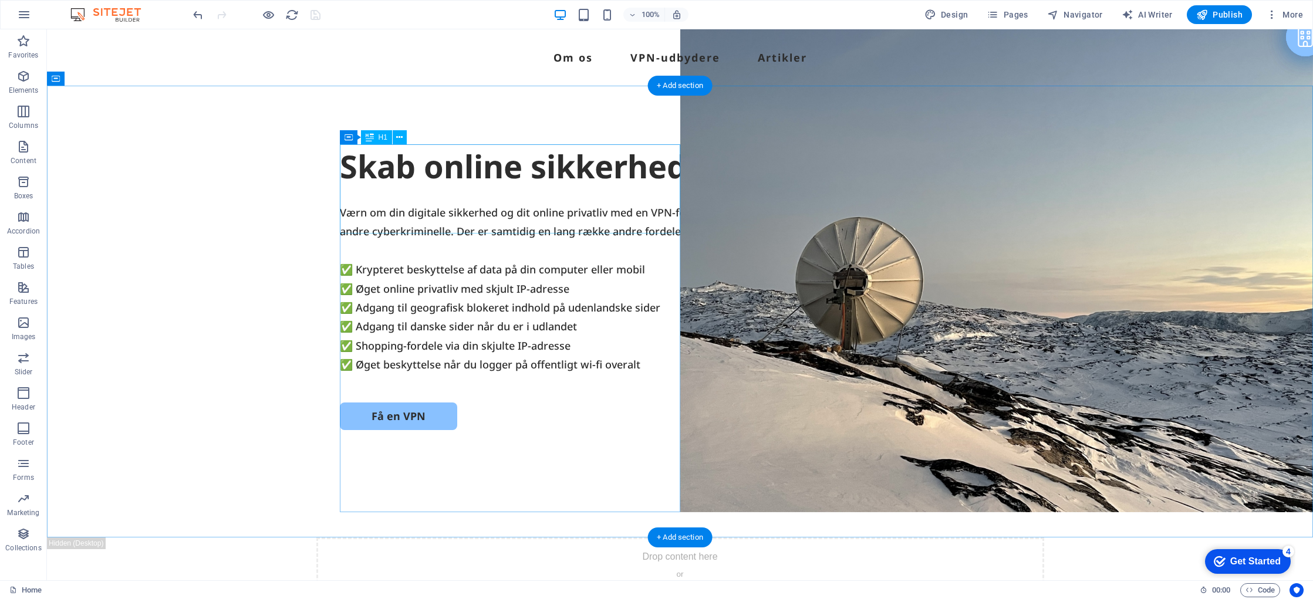
click at [493, 189] on div "Skab online sikkerhed med VPN" at bounding box center [680, 166] width 681 height 45
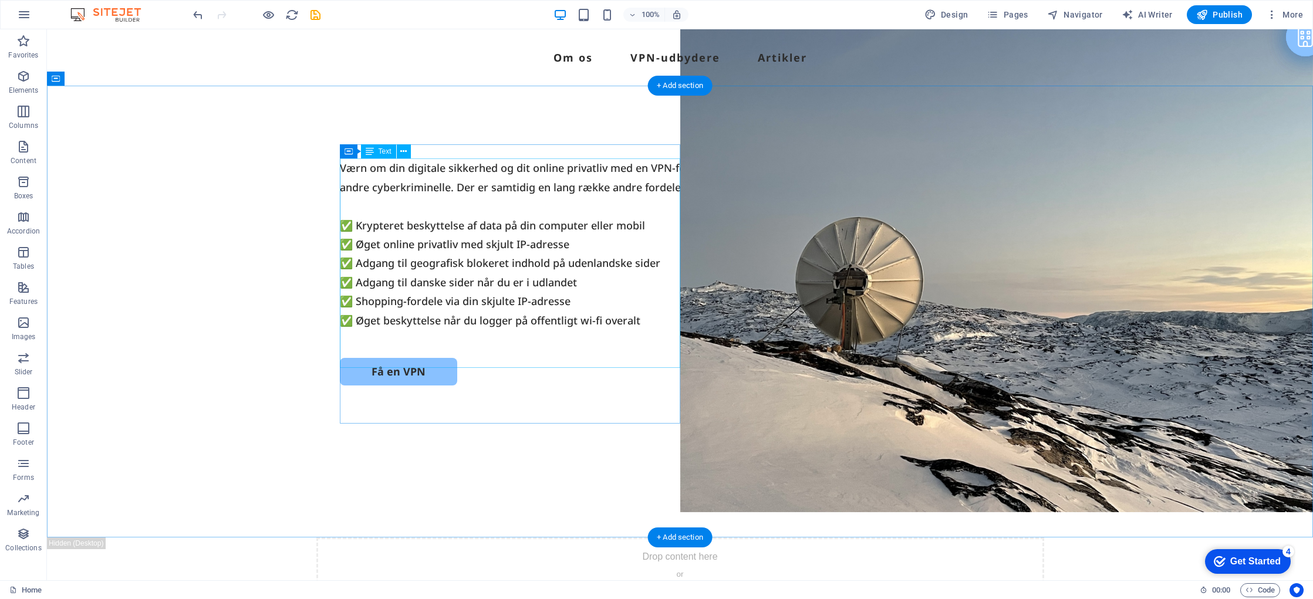
click at [476, 197] on div "Værn om din digitale sikkerhed og dit online privatliv med en VPN-forbindelse. …" at bounding box center [680, 244] width 681 height 171
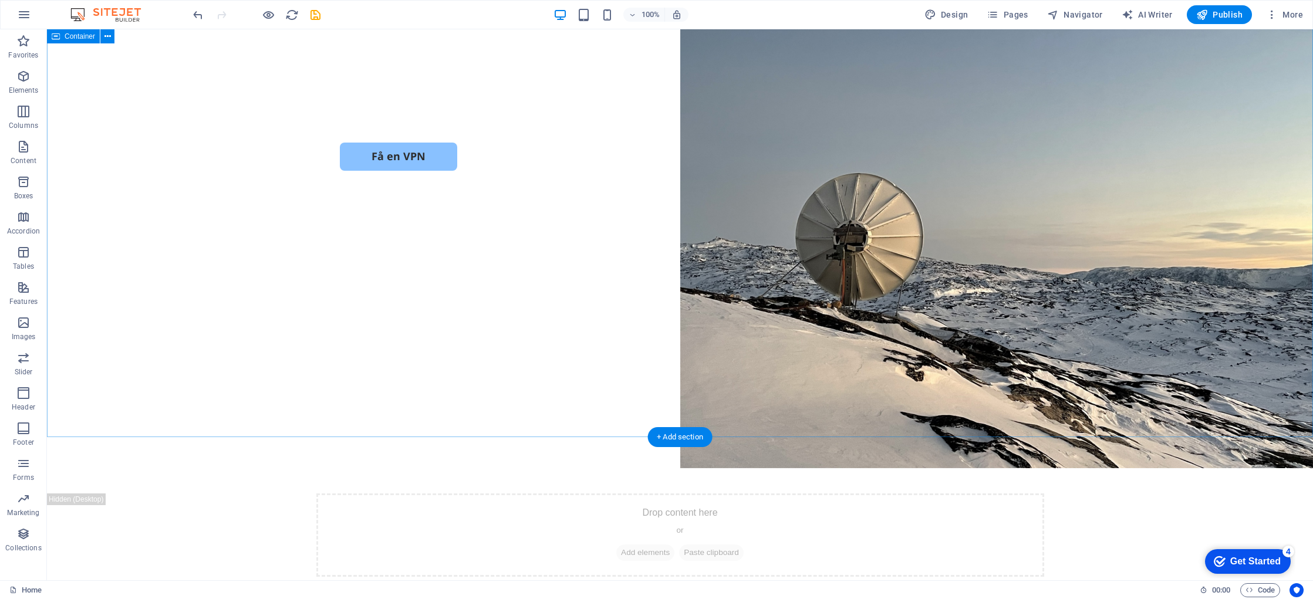
scroll to position [24, 0]
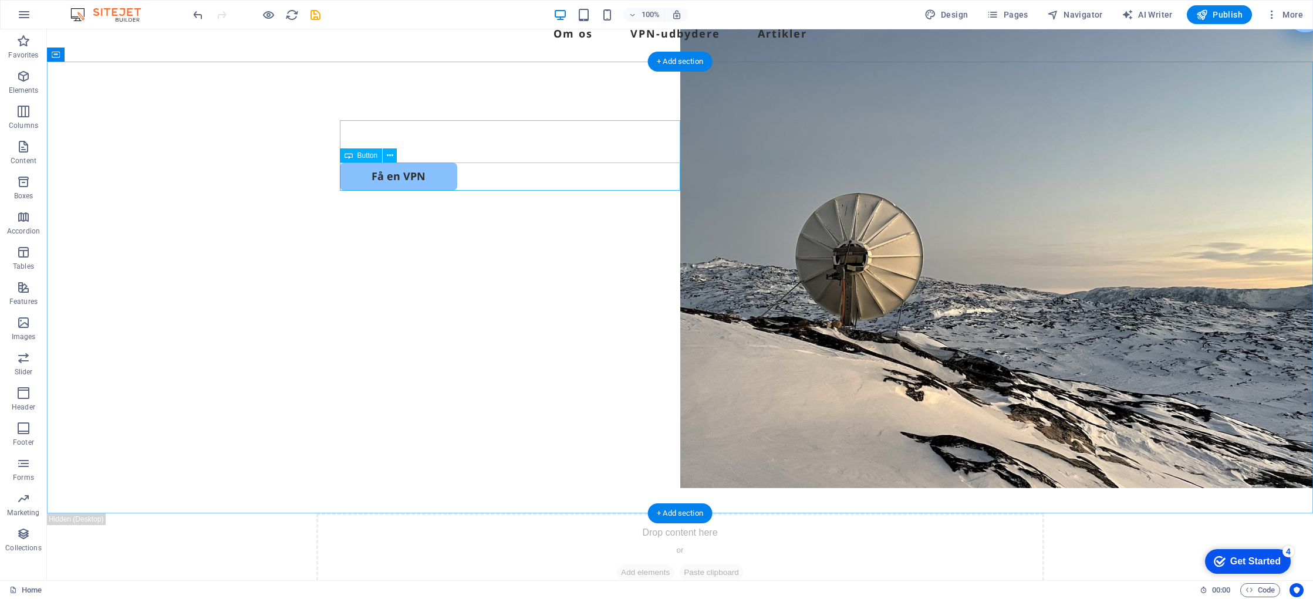
click at [427, 183] on div "Få en VPN" at bounding box center [680, 177] width 681 height 28
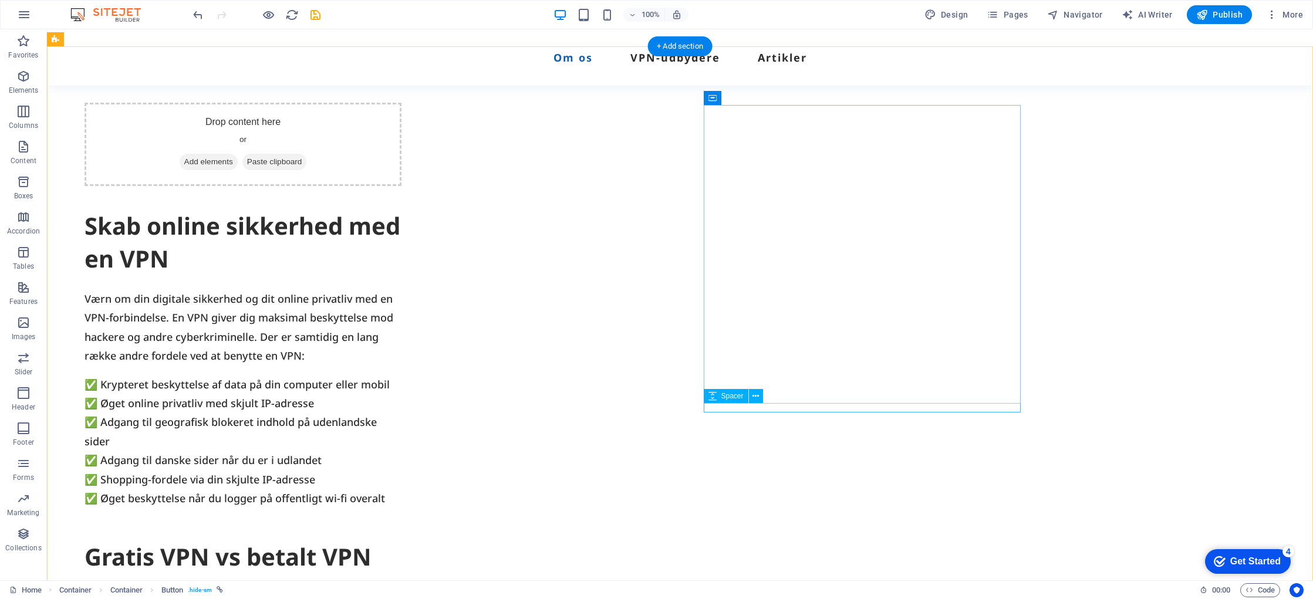
scroll to position [553, 0]
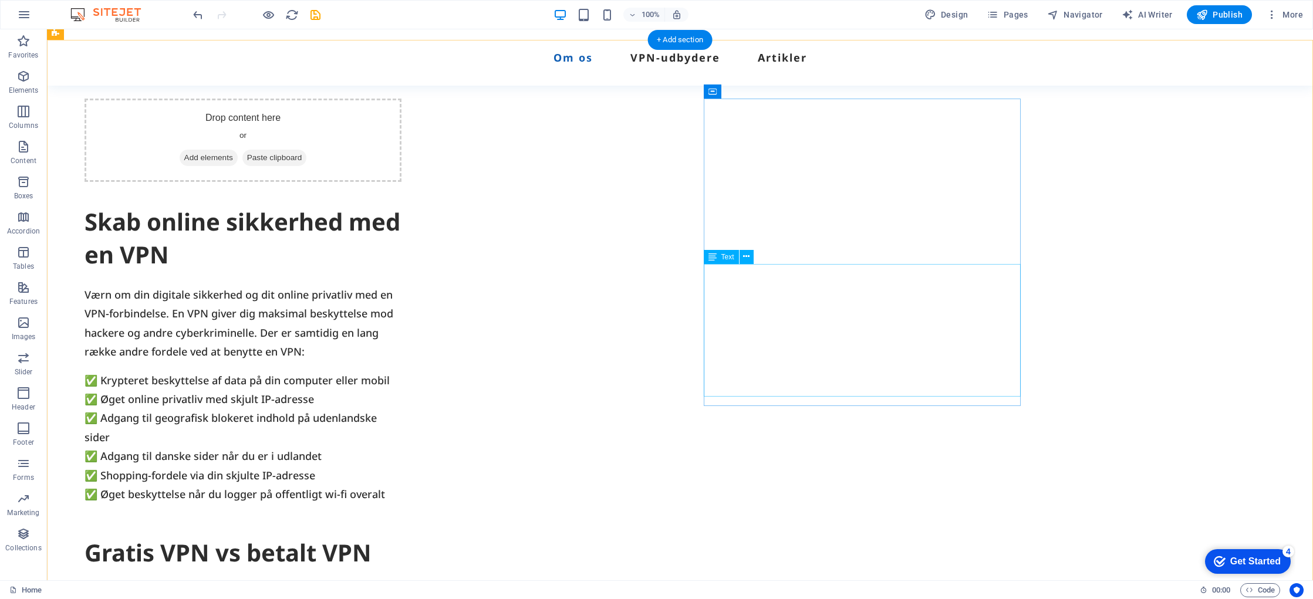
click at [402, 390] on div "✅ Krypteret beskyttelse af data på din computer eller mobil ✅ Øget online priva…" at bounding box center [243, 437] width 317 height 133
click at [843, 409] on div "Drop content here or Add elements Paste clipboard Skab online sikkerhed med en …" at bounding box center [680, 493] width 1267 height 907
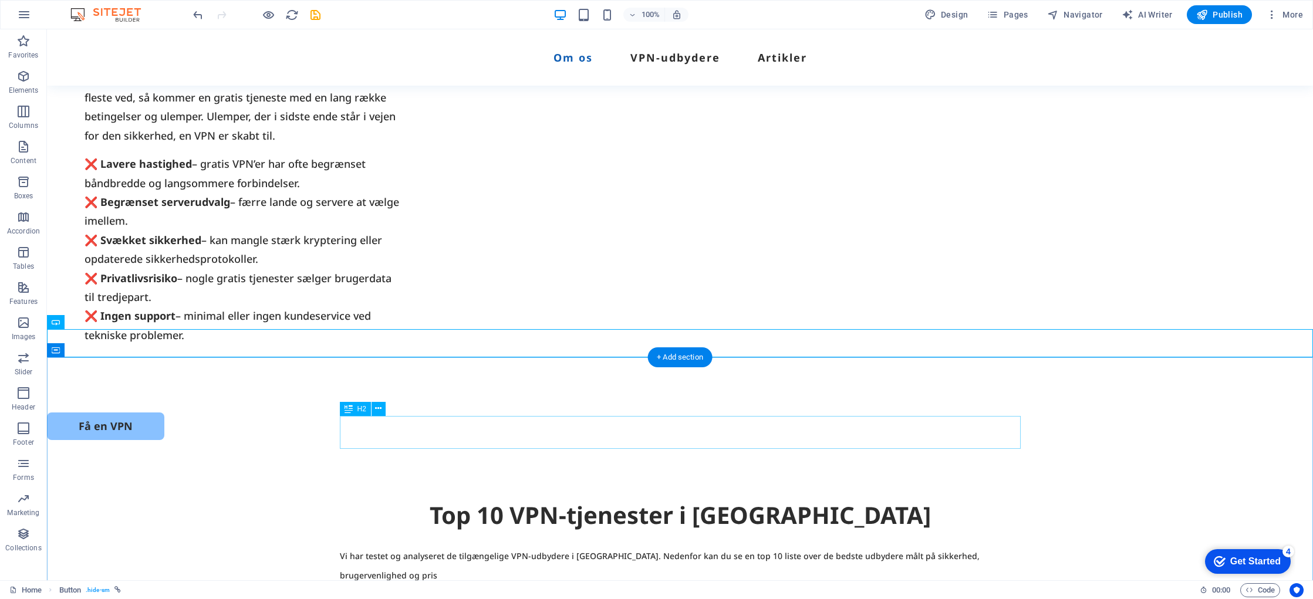
scroll to position [1125, 0]
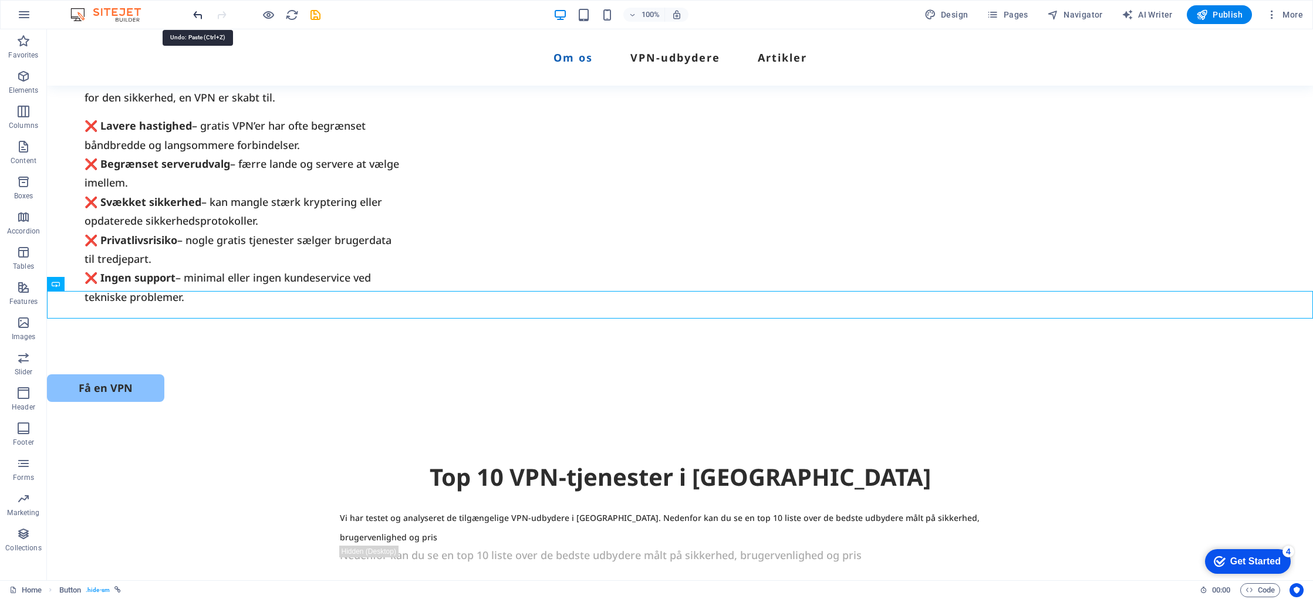
click at [198, 19] on icon "undo" at bounding box center [198, 15] width 14 height 14
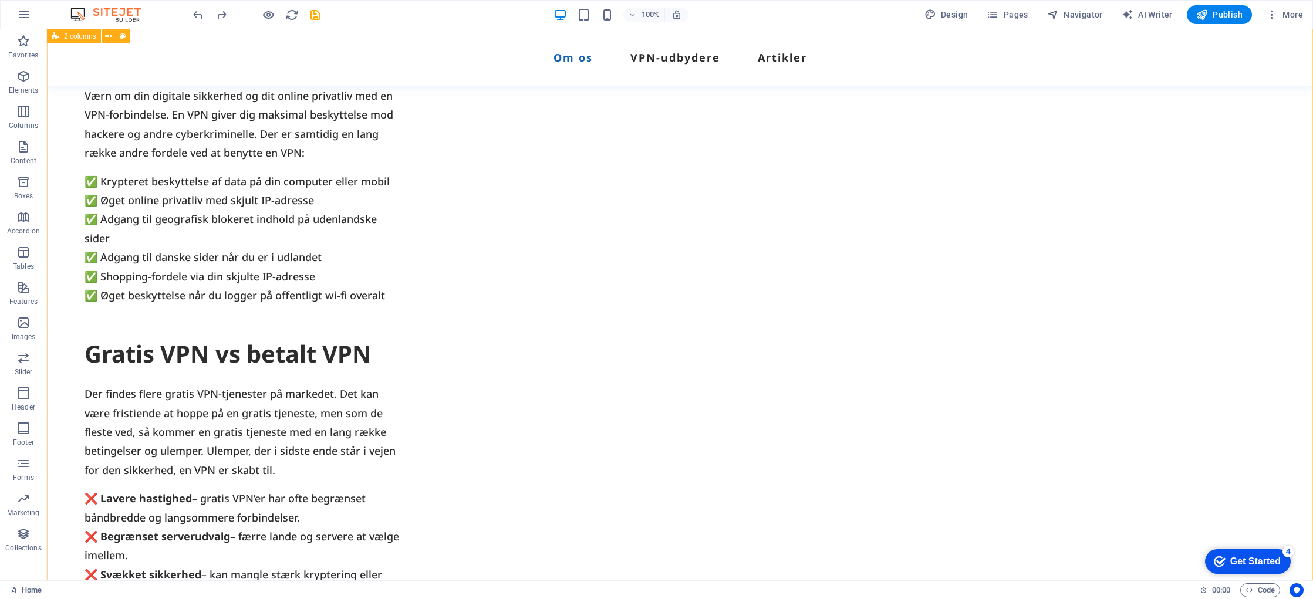
scroll to position [670, 0]
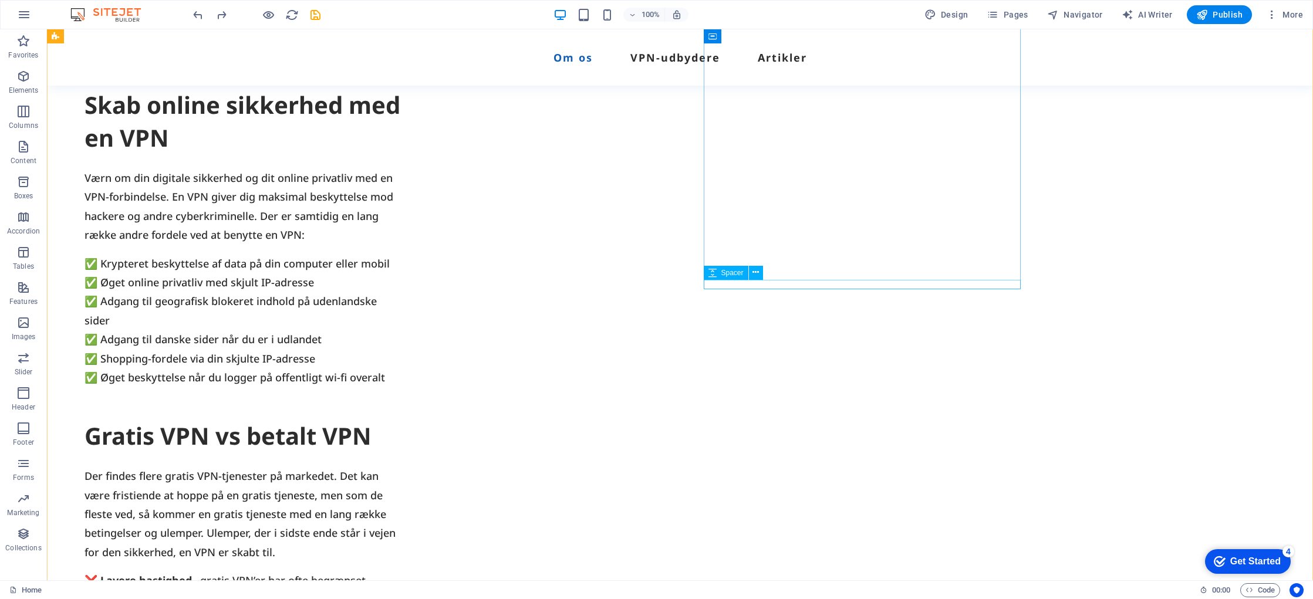
click at [402, 387] on div at bounding box center [243, 391] width 317 height 9
drag, startPoint x: 750, startPoint y: 288, endPoint x: 543, endPoint y: 288, distance: 206.7
click at [402, 387] on div at bounding box center [243, 391] width 317 height 9
select select "px"
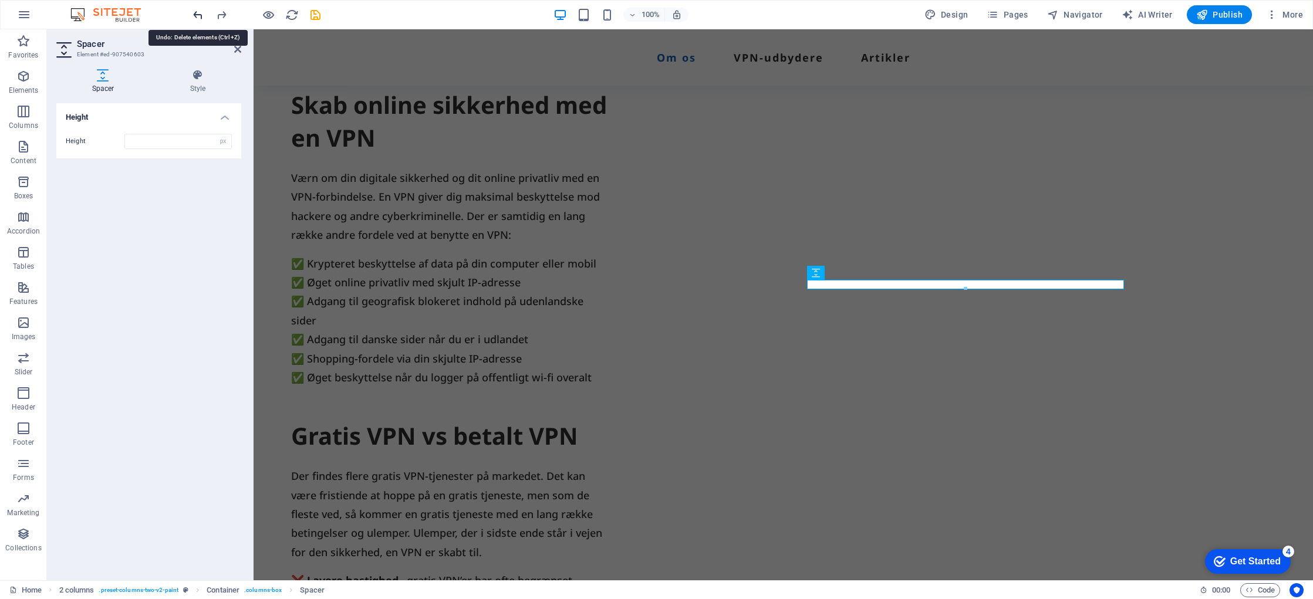
click at [198, 15] on icon "undo" at bounding box center [198, 15] width 14 height 14
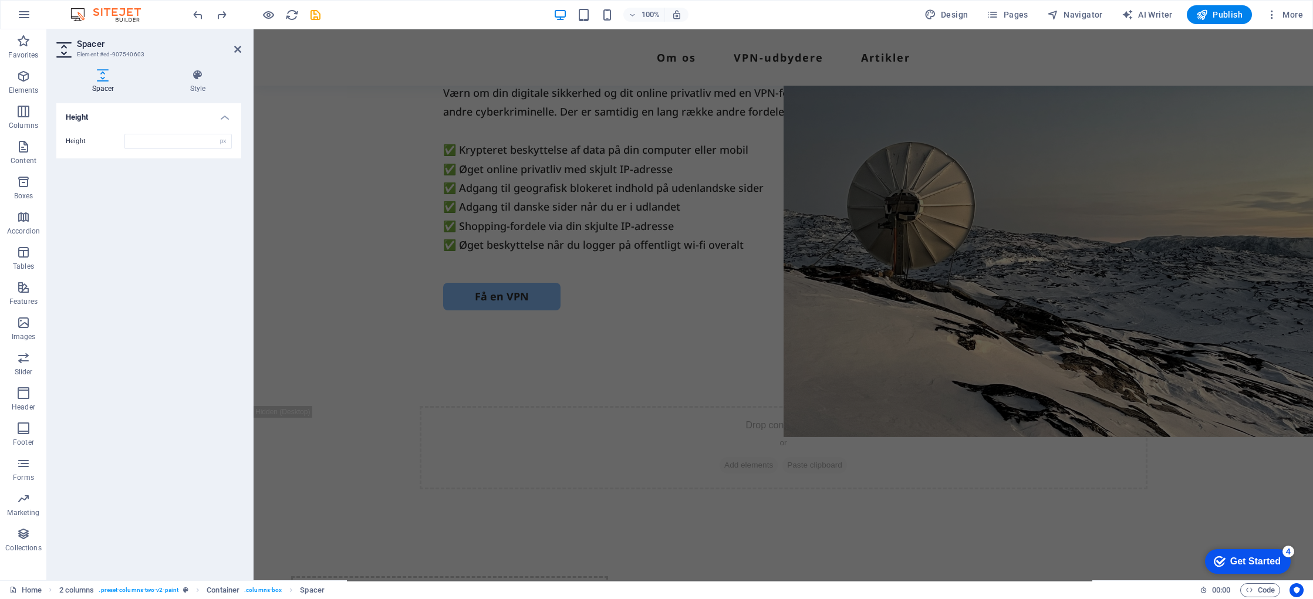
scroll to position [0, 0]
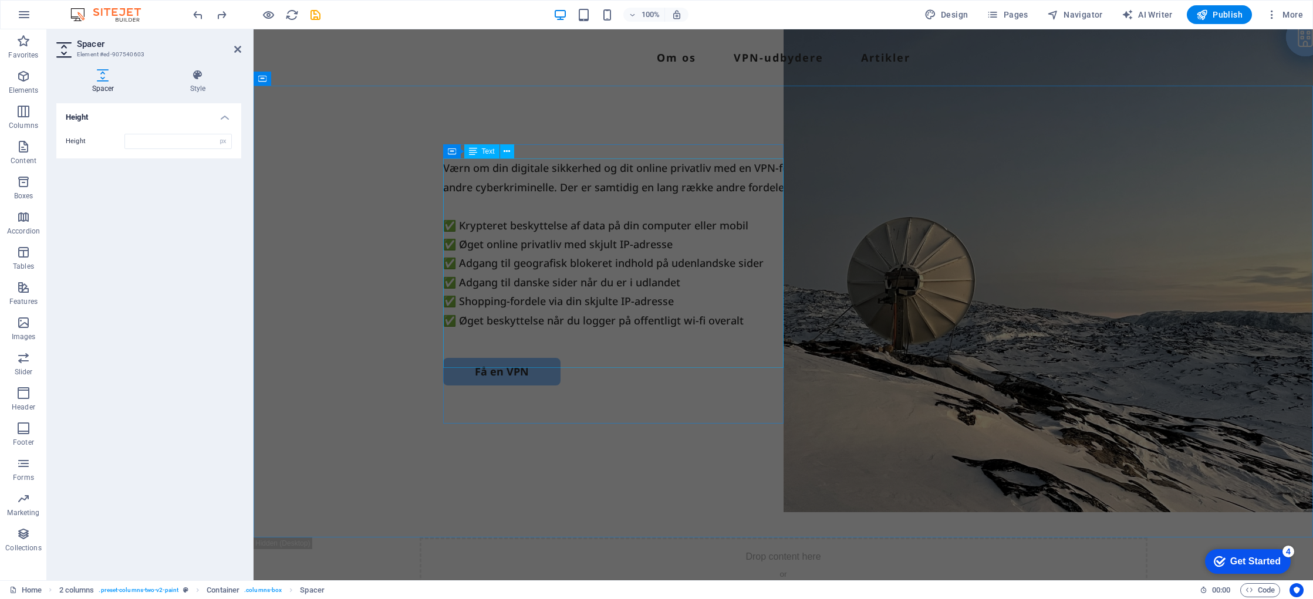
click at [726, 330] on div "Værn om din digitale sikkerhed og dit online privatliv med en VPN-forbindelse. …" at bounding box center [783, 244] width 681 height 171
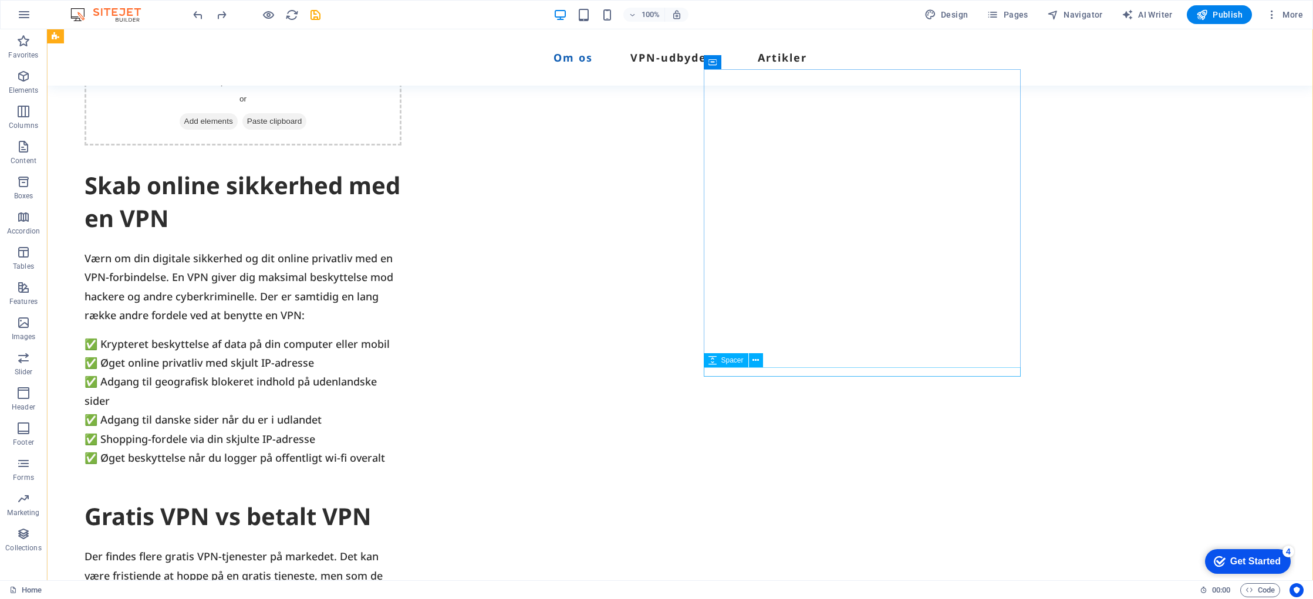
scroll to position [591, 0]
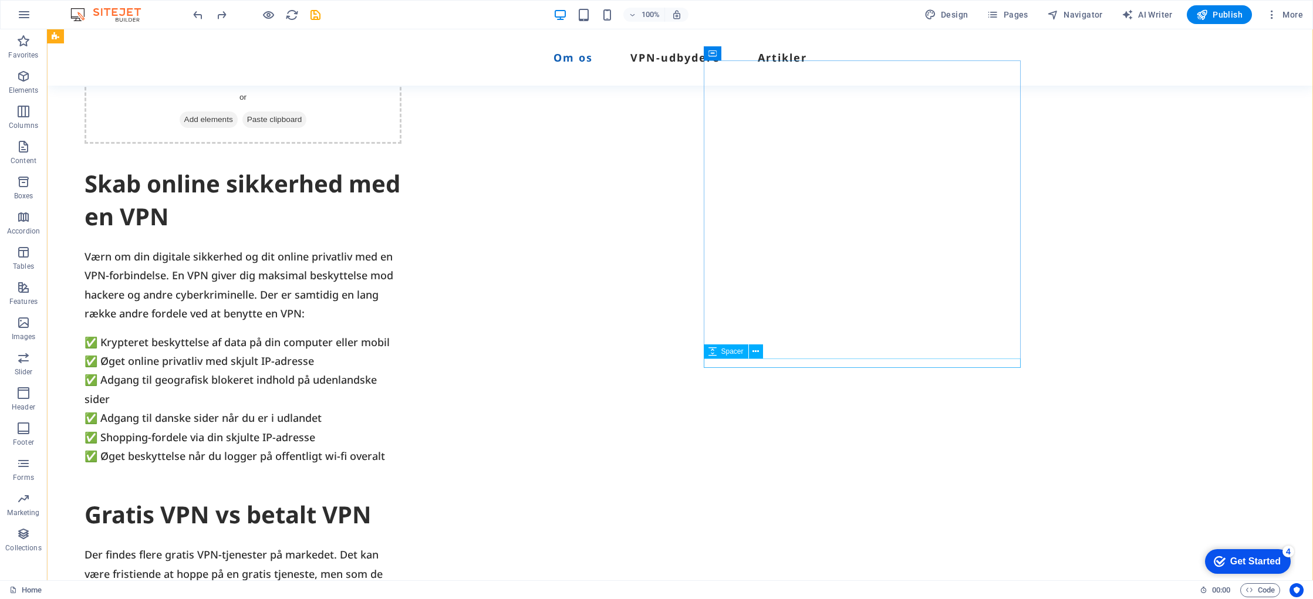
click at [402, 466] on div at bounding box center [243, 470] width 317 height 9
click at [402, 349] on div "✅ Krypteret beskyttelse af data på din computer eller mobil ✅ Øget online priva…" at bounding box center [243, 399] width 317 height 133
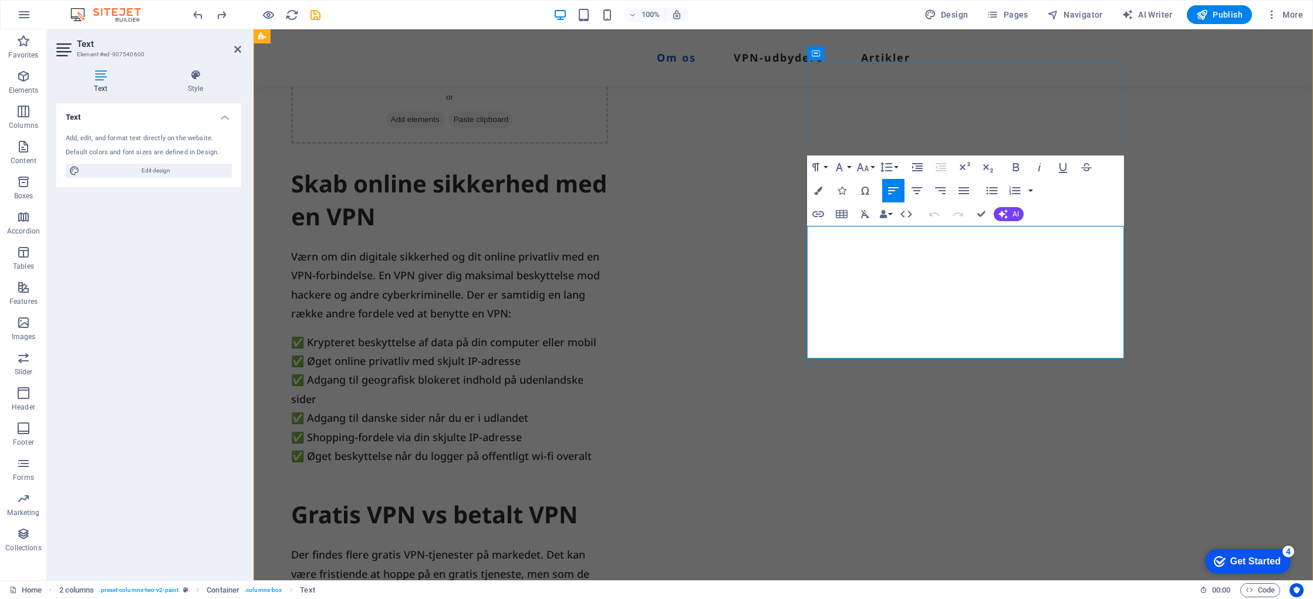
click at [608, 371] on p "✅ Adgang til geografisk blokeret indhold på udenlandske sider ✅ Adgang til dans…" at bounding box center [449, 418] width 317 height 95
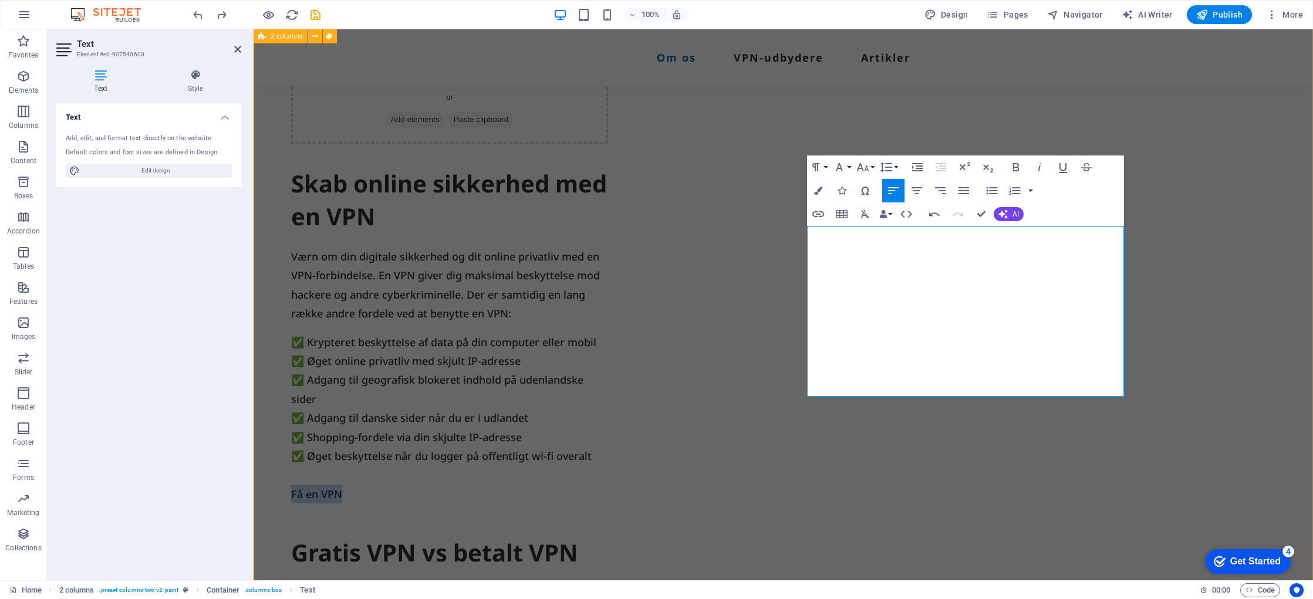
drag, startPoint x: 860, startPoint y: 388, endPoint x: 828, endPoint y: 390, distance: 31.8
click at [803, 388] on div "Drop content here or Add elements Paste clipboard Skab online sikkerhed med en …" at bounding box center [784, 474] width 1060 height 945
click at [816, 188] on icon "button" at bounding box center [818, 191] width 8 height 8
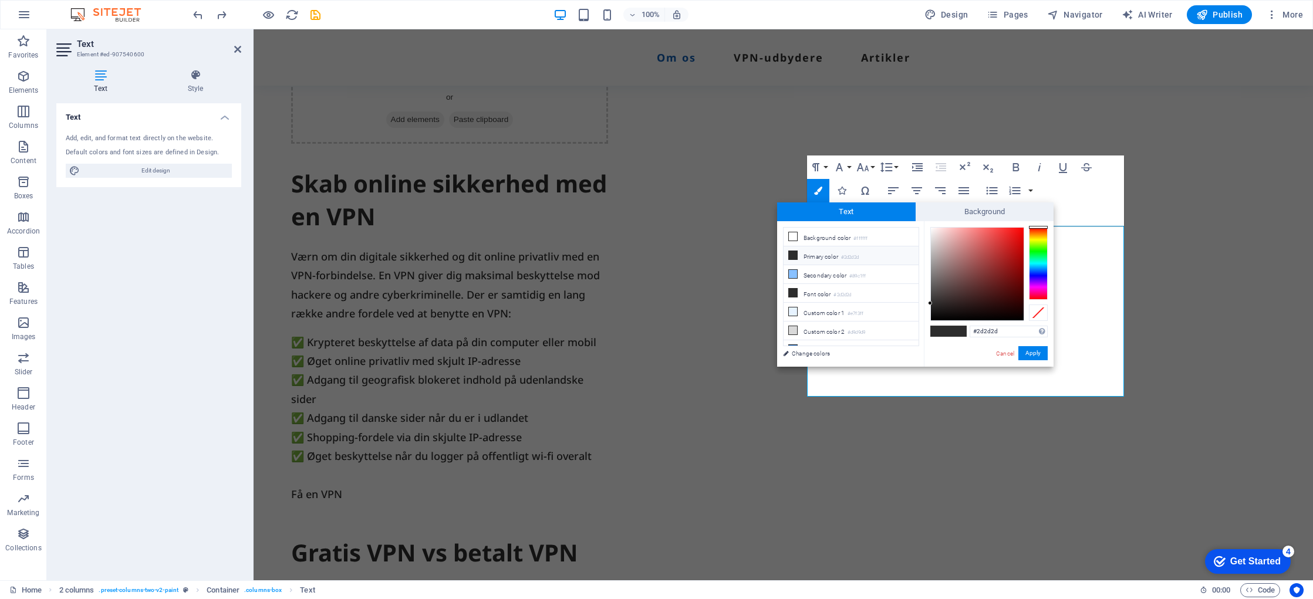
click at [1038, 268] on div at bounding box center [1038, 263] width 19 height 73
click at [1036, 265] on div at bounding box center [1038, 263] width 19 height 73
click at [1039, 272] on div at bounding box center [1038, 263] width 19 height 73
click at [1006, 352] on link "Cancel" at bounding box center [1005, 353] width 21 height 9
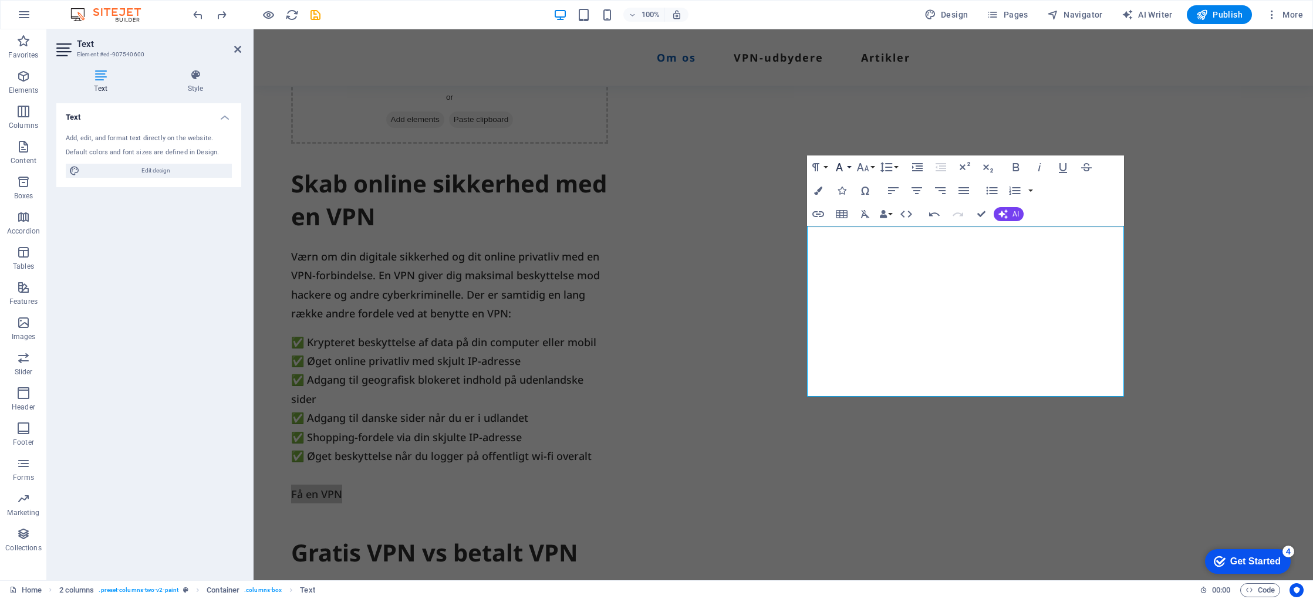
click at [849, 167] on button "Font Family" at bounding box center [842, 167] width 22 height 23
click at [875, 166] on button "Font Size" at bounding box center [865, 167] width 22 height 23
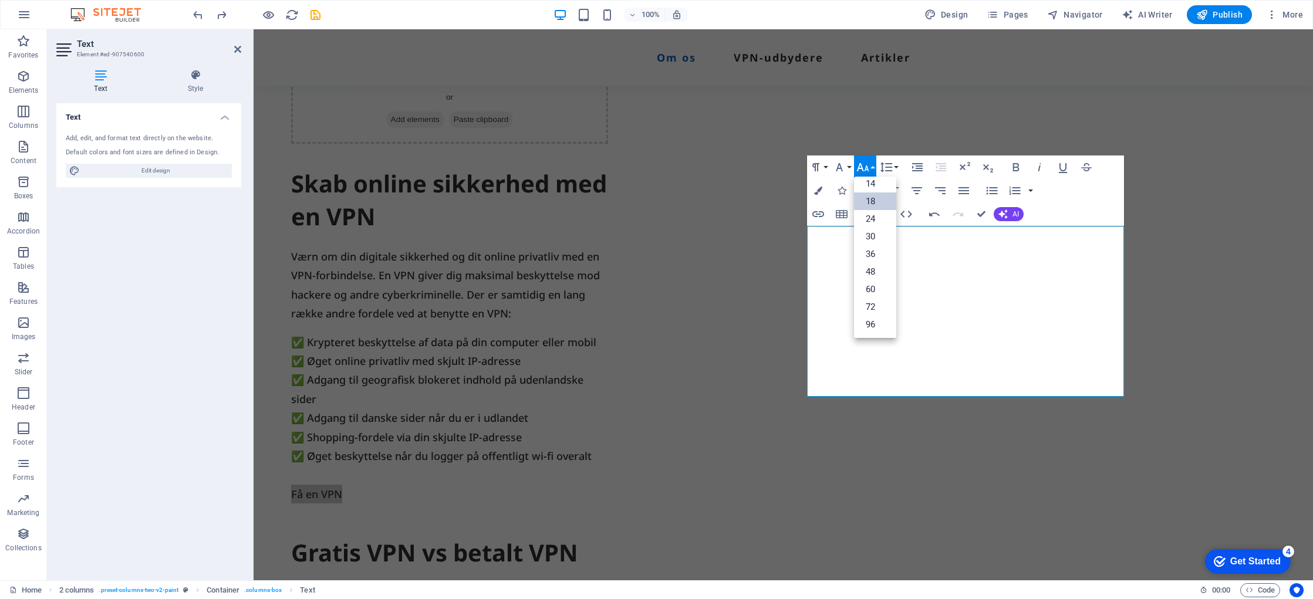
click at [875, 166] on button "Font Size" at bounding box center [865, 167] width 22 height 23
click at [1180, 352] on div "Drop content here or Add elements Paste clipboard Skab online sikkerhed med en …" at bounding box center [784, 474] width 1060 height 945
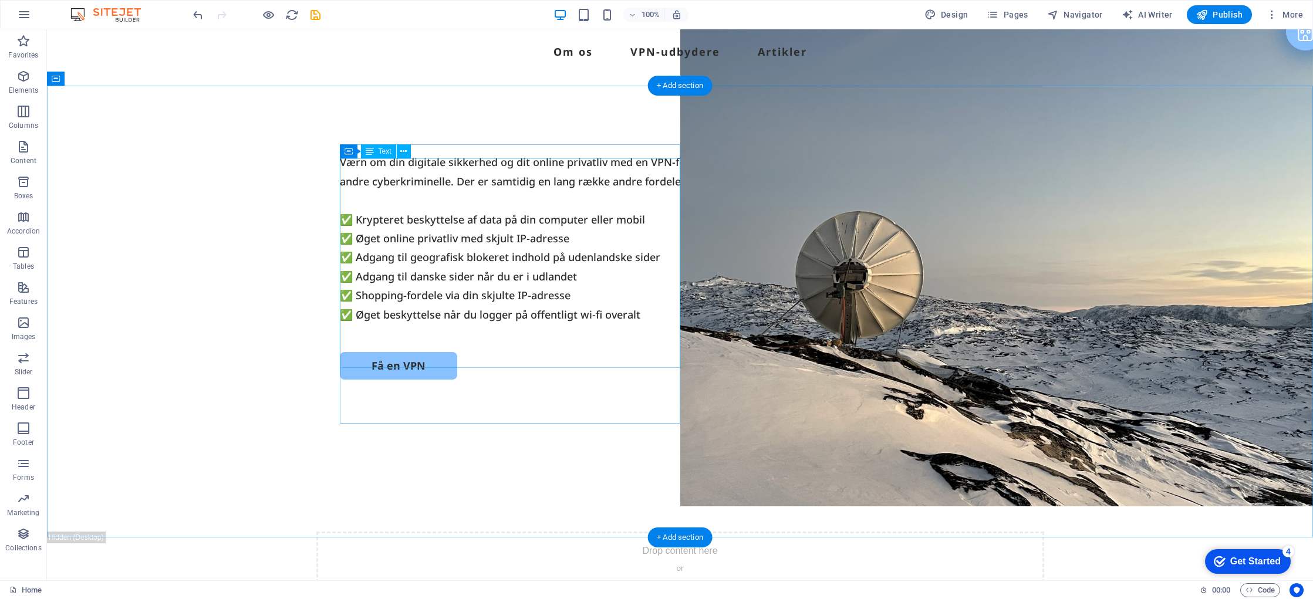
scroll to position [0, 0]
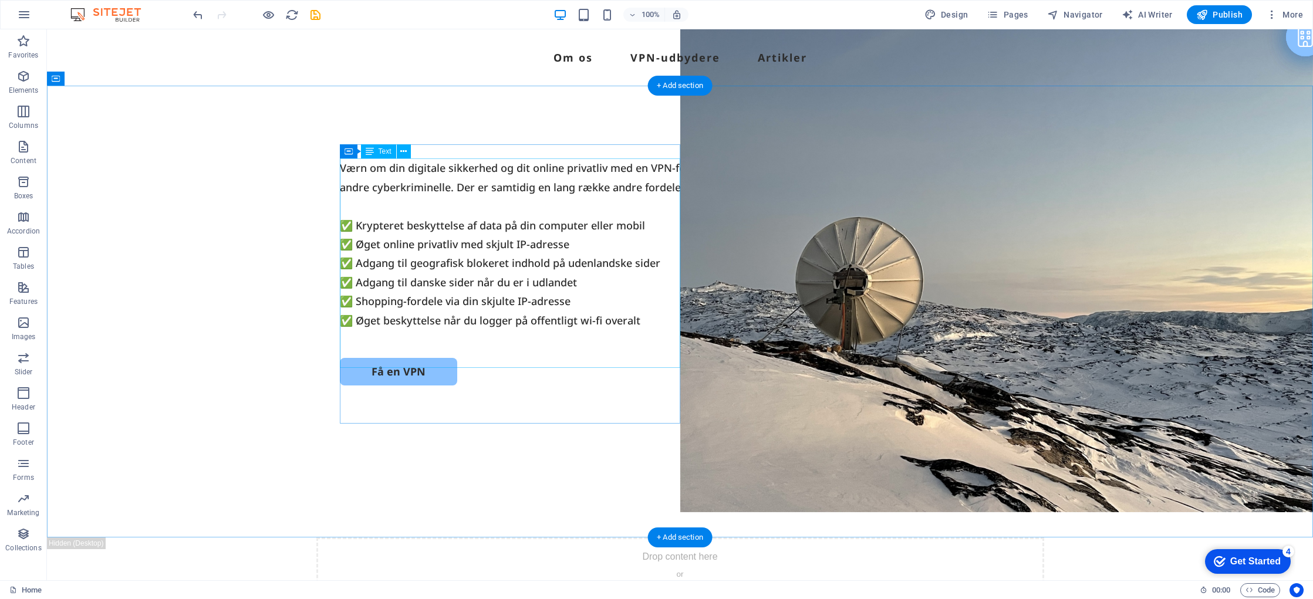
click at [435, 307] on div "Værn om din digitale sikkerhed og dit online privatliv med en VPN-forbindelse. …" at bounding box center [680, 244] width 681 height 171
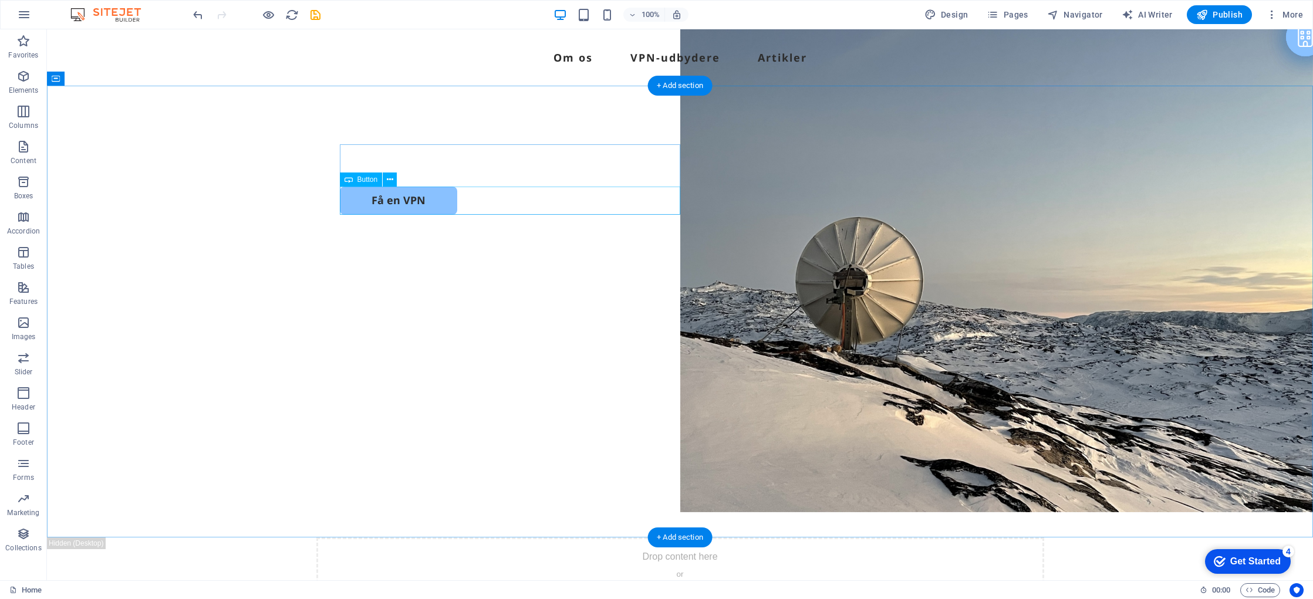
click at [421, 202] on div "Få en VPN" at bounding box center [680, 201] width 681 height 28
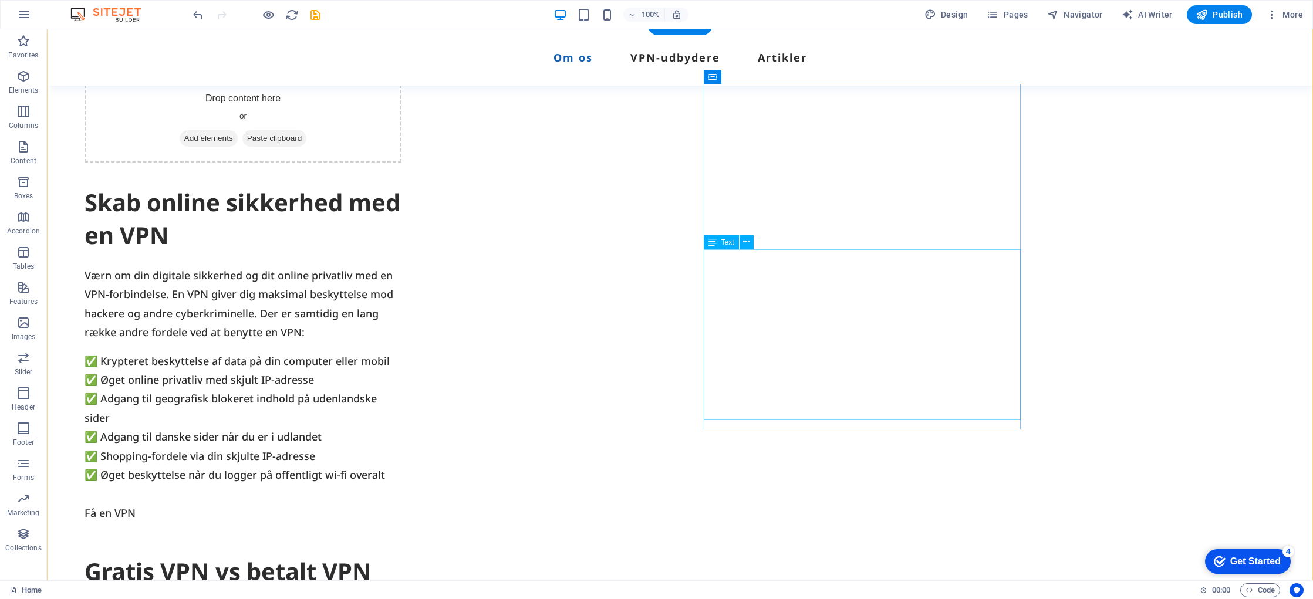
scroll to position [576, 0]
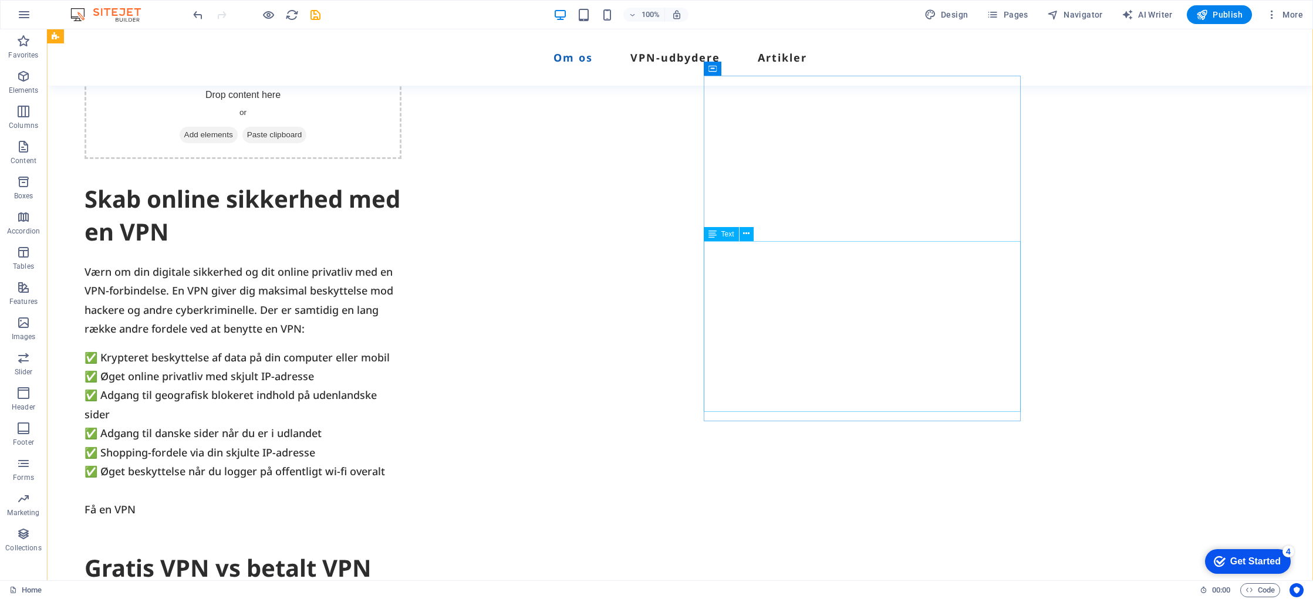
click at [402, 399] on div "✅ Krypteret beskyttelse af data på din computer eller mobil ✅ Øget online priva…" at bounding box center [243, 433] width 317 height 171
drag, startPoint x: 764, startPoint y: 399, endPoint x: 555, endPoint y: 399, distance: 209.0
click at [402, 399] on div "✅ Krypteret beskyttelse af data på din computer eller mobil ✅ Øget online priva…" at bounding box center [243, 433] width 317 height 171
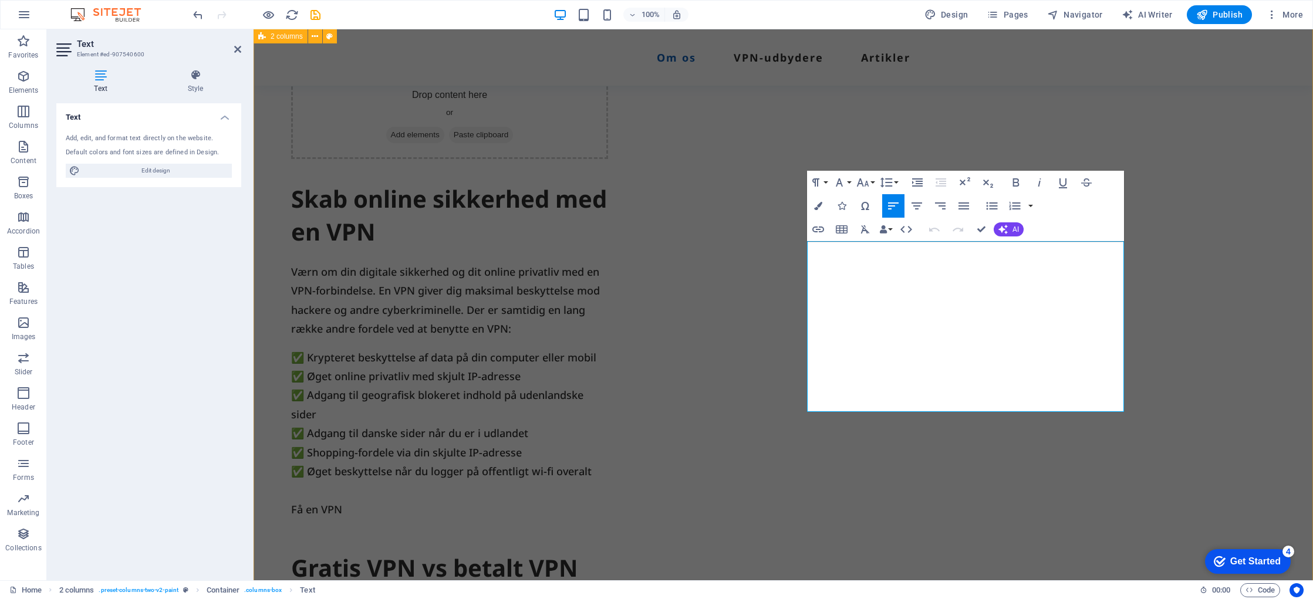
drag, startPoint x: 1233, startPoint y: 419, endPoint x: 1225, endPoint y: 418, distance: 8.2
click at [1232, 419] on div "Drop content here or Add elements Paste clipboard Skab online sikkerhed med en …" at bounding box center [784, 489] width 1060 height 945
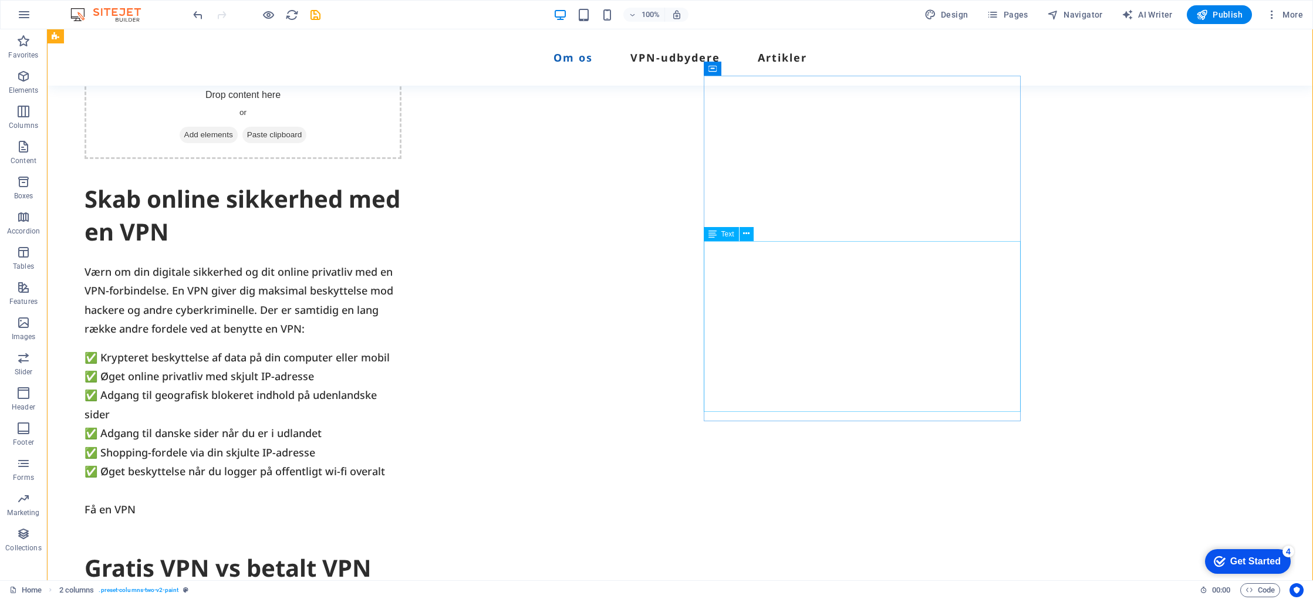
click at [402, 390] on div "✅ Krypteret beskyttelse af data på din computer eller mobil ✅ Øget online priva…" at bounding box center [243, 433] width 317 height 171
click at [757, 406] on icon at bounding box center [756, 405] width 6 height 12
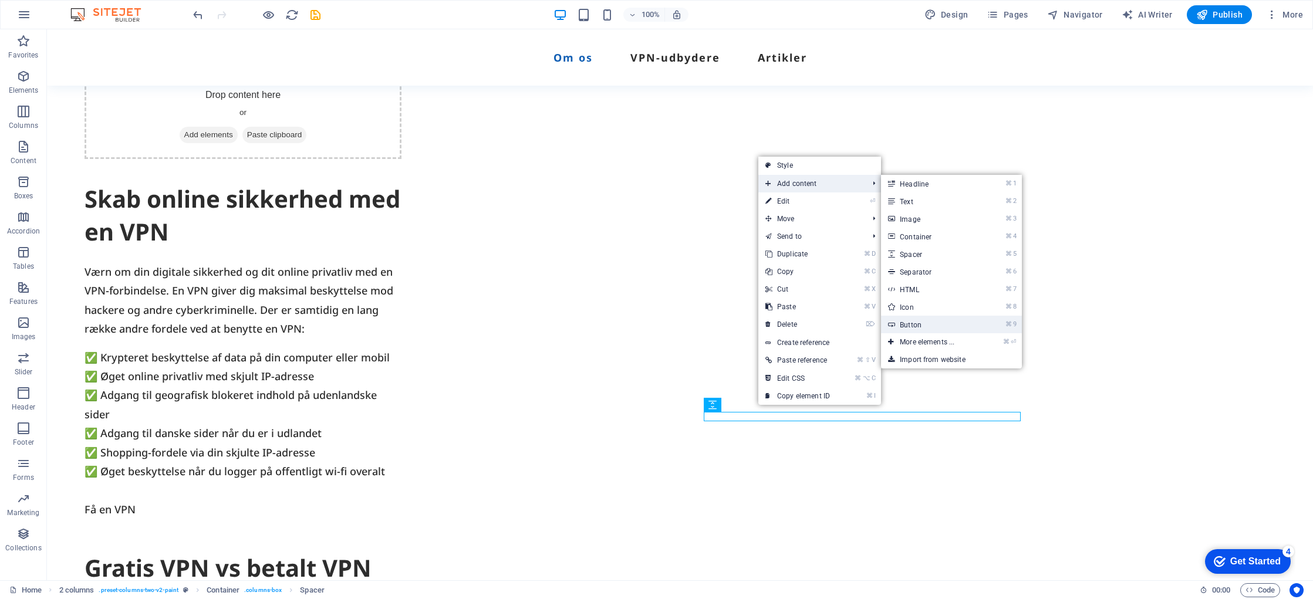
click at [928, 328] on link "⌘ 9 Button" at bounding box center [929, 325] width 97 height 18
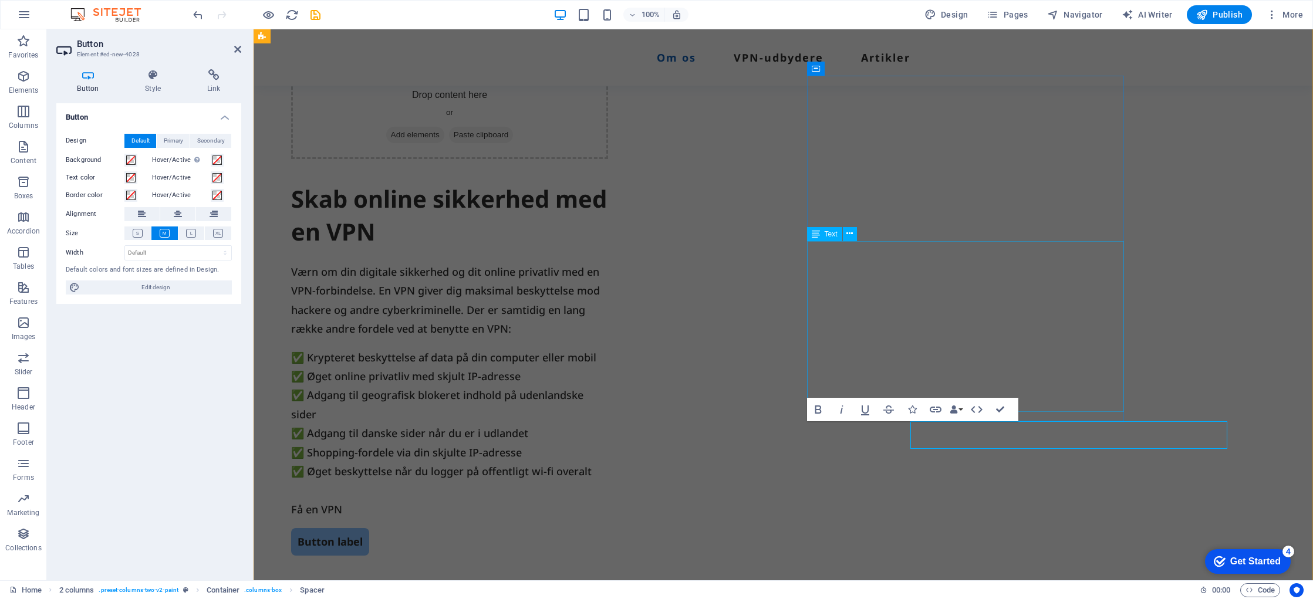
scroll to position [590, 0]
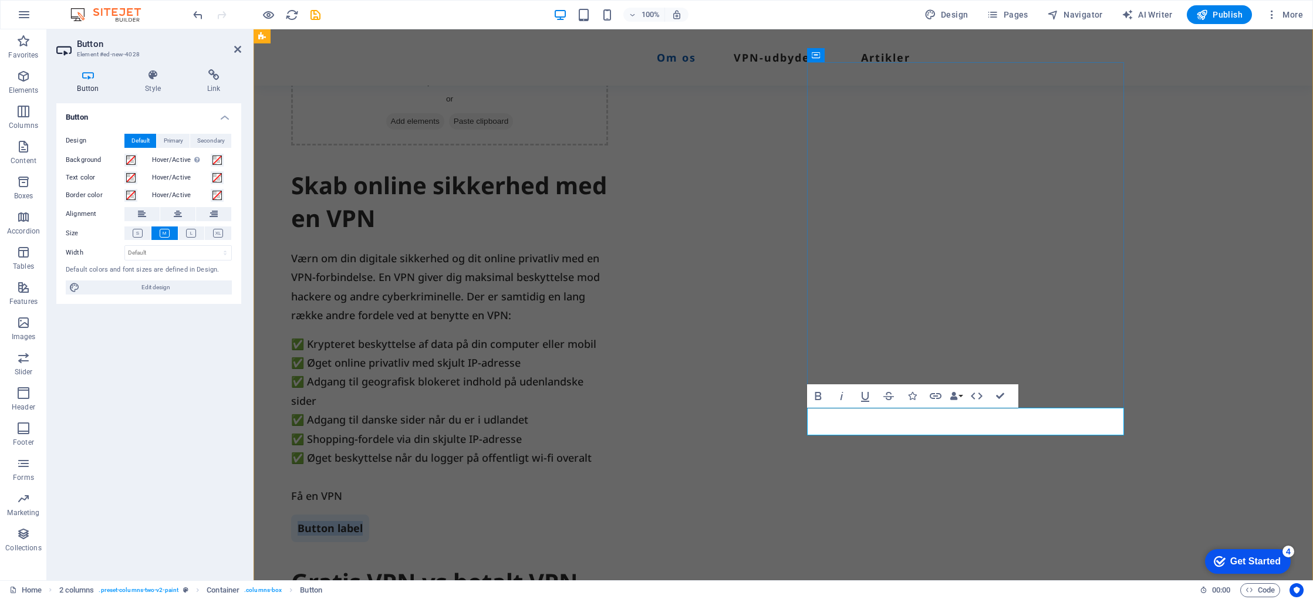
click at [369, 515] on link "Button label" at bounding box center [330, 529] width 78 height 28
drag, startPoint x: 850, startPoint y: 423, endPoint x: 814, endPoint y: 425, distance: 36.5
click at [369, 515] on link "Button label" at bounding box center [330, 529] width 78 height 28
click at [1246, 343] on div "Drop content here or Add elements Paste clipboard Skab online sikkerhed med en …" at bounding box center [784, 490] width 1060 height 972
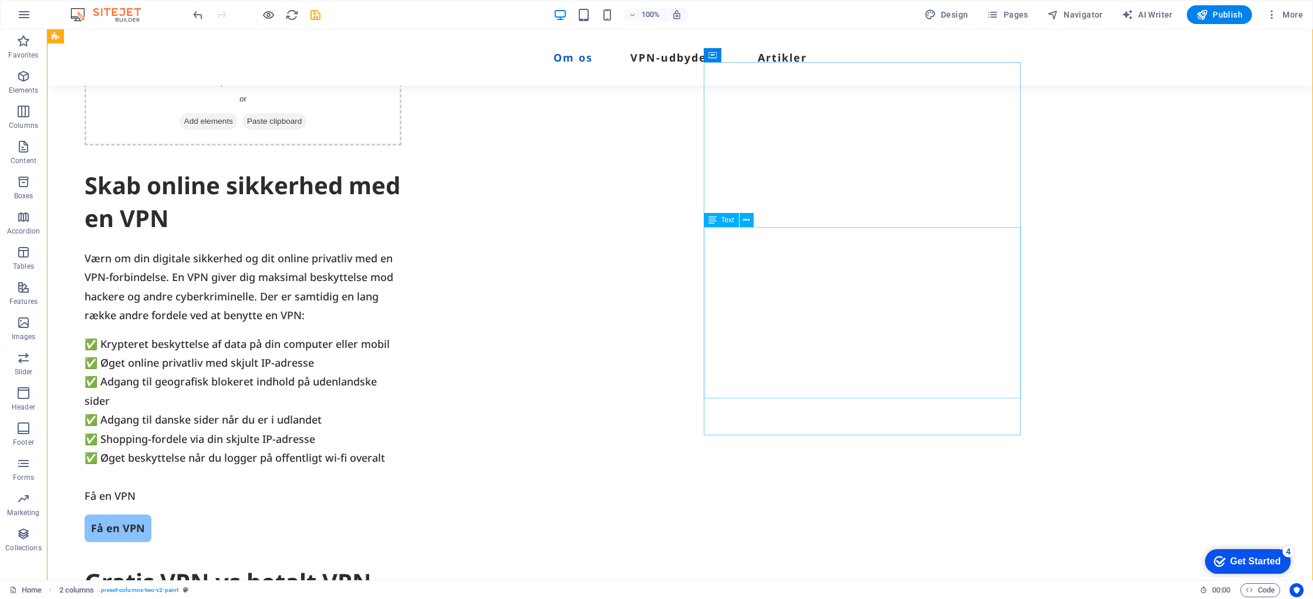
click at [402, 388] on div "✅ Krypteret beskyttelse af data på din computer eller mobil ✅ Øget online priva…" at bounding box center [243, 420] width 317 height 171
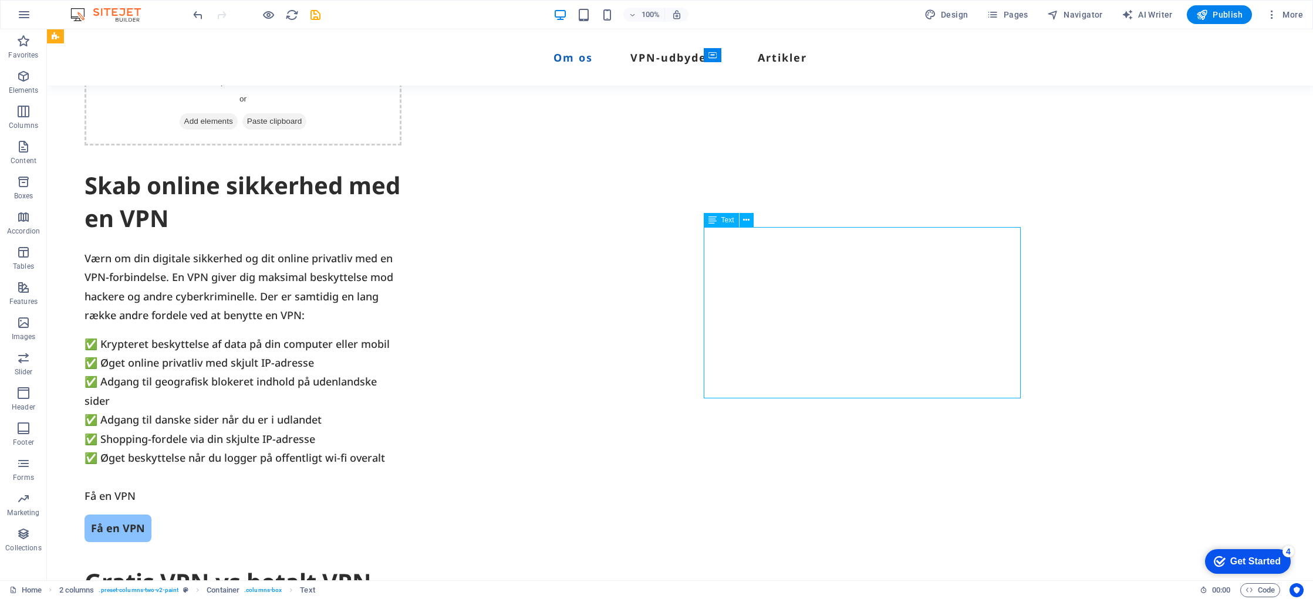
drag, startPoint x: 767, startPoint y: 388, endPoint x: 558, endPoint y: 389, distance: 208.4
click at [402, 388] on div "✅ Krypteret beskyttelse af data på din computer eller mobil ✅ Øget online priva…" at bounding box center [243, 420] width 317 height 171
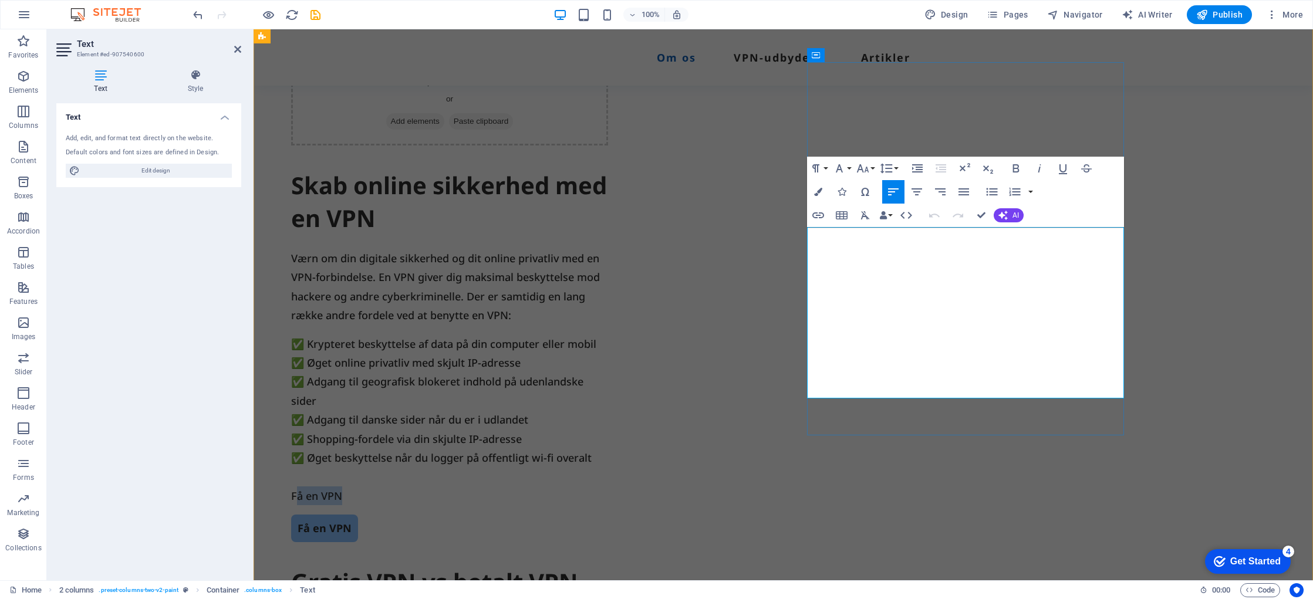
drag, startPoint x: 874, startPoint y: 385, endPoint x: 814, endPoint y: 388, distance: 60.6
click at [608, 487] on p "Få en VPN" at bounding box center [449, 496] width 317 height 19
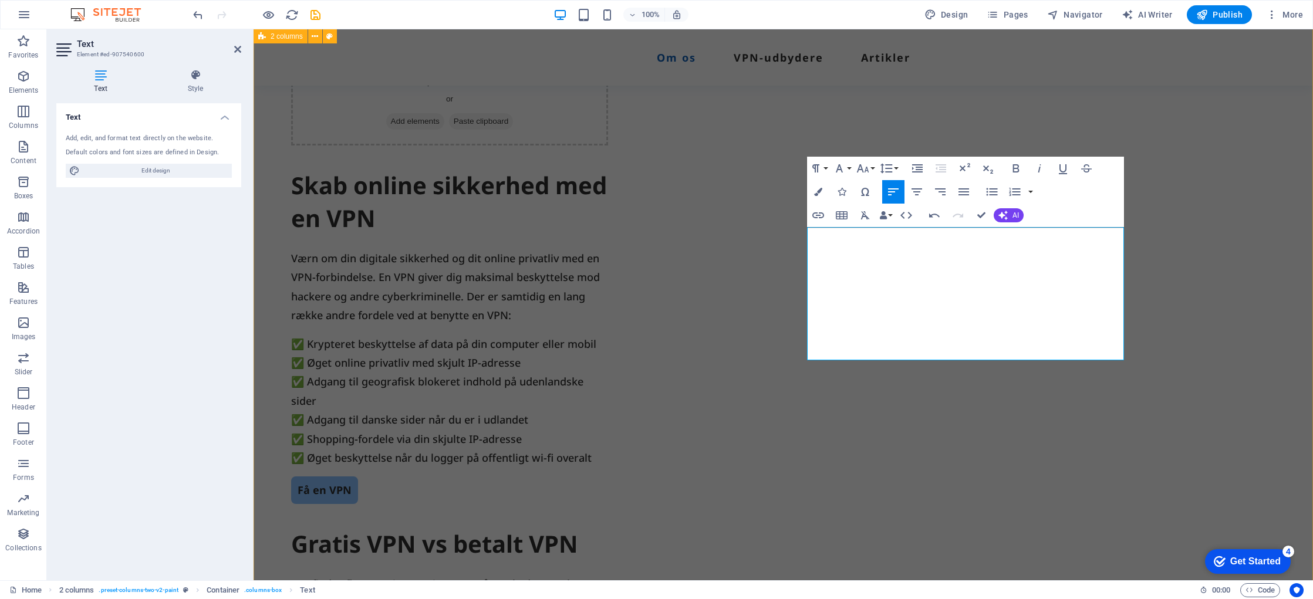
click at [1294, 348] on div "Drop content here or Add elements Paste clipboard Skab online sikkerhed med en …" at bounding box center [784, 471] width 1060 height 934
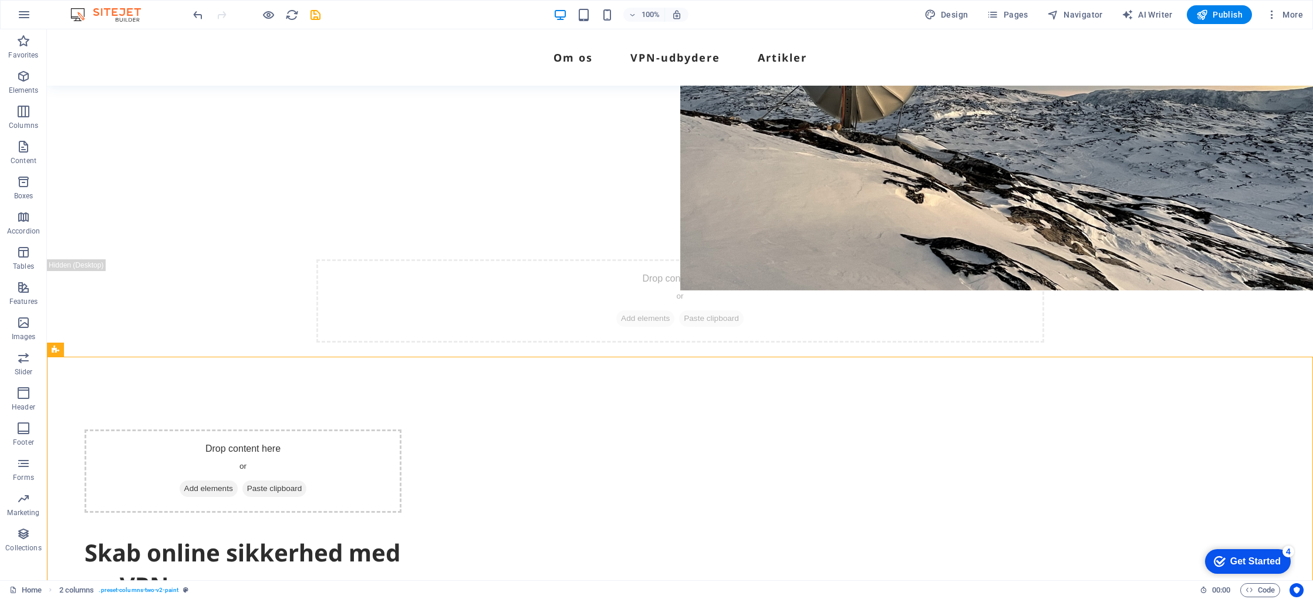
scroll to position [216, 0]
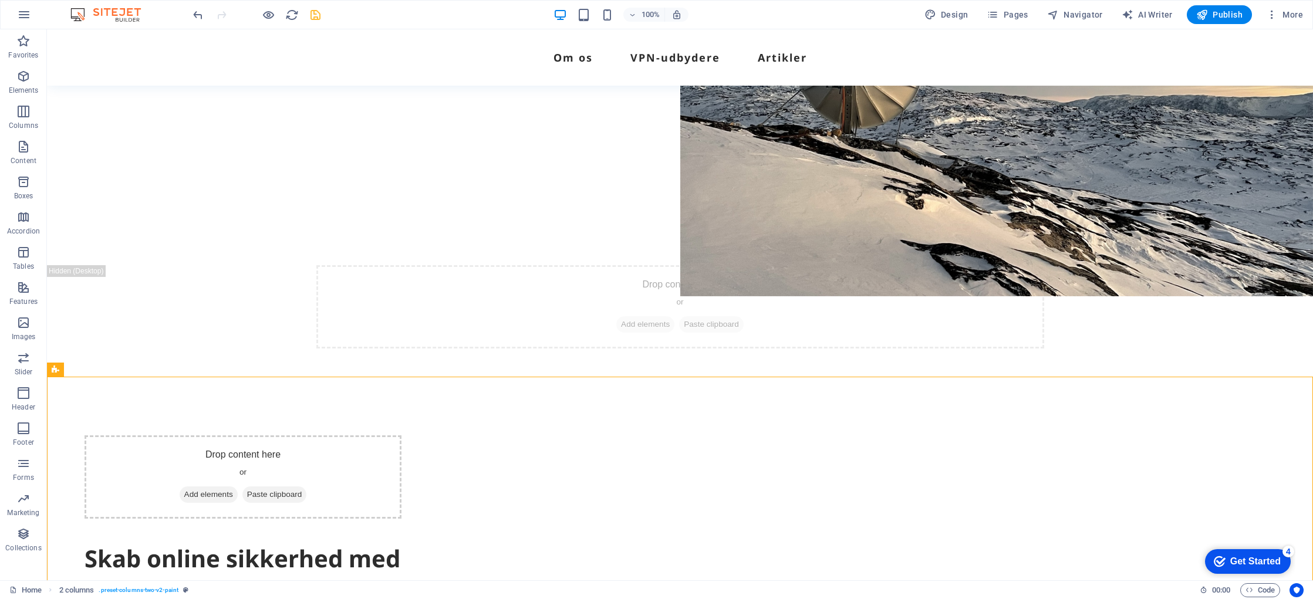
click at [319, 16] on icon "save" at bounding box center [316, 15] width 14 height 14
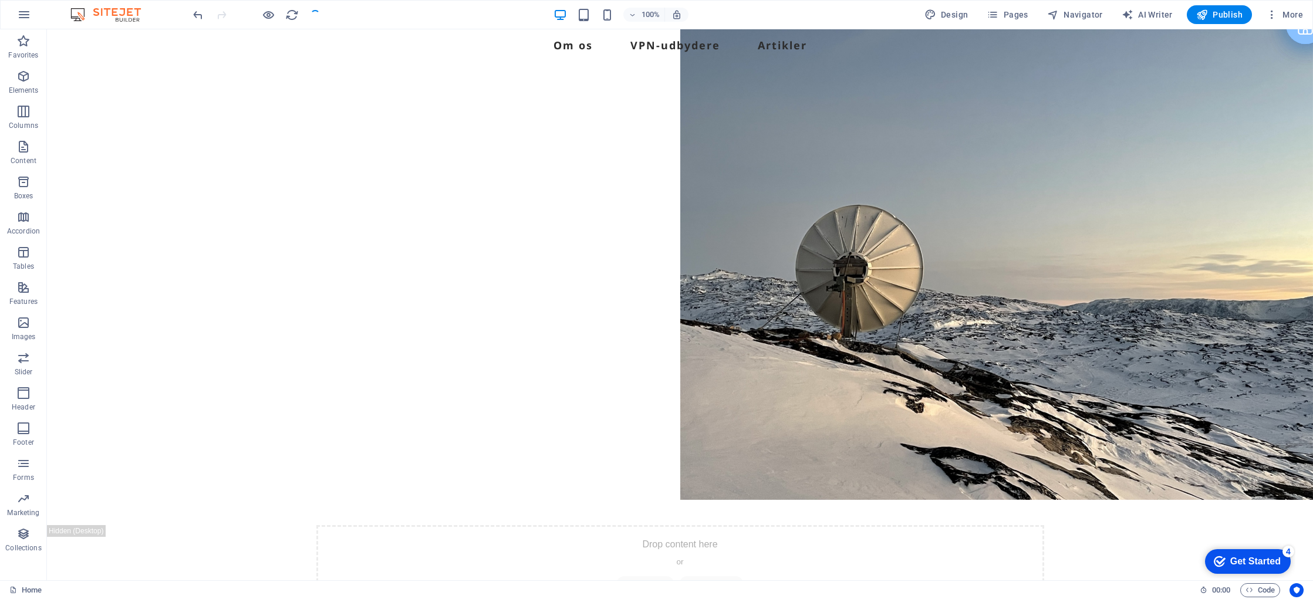
scroll to position [0, 0]
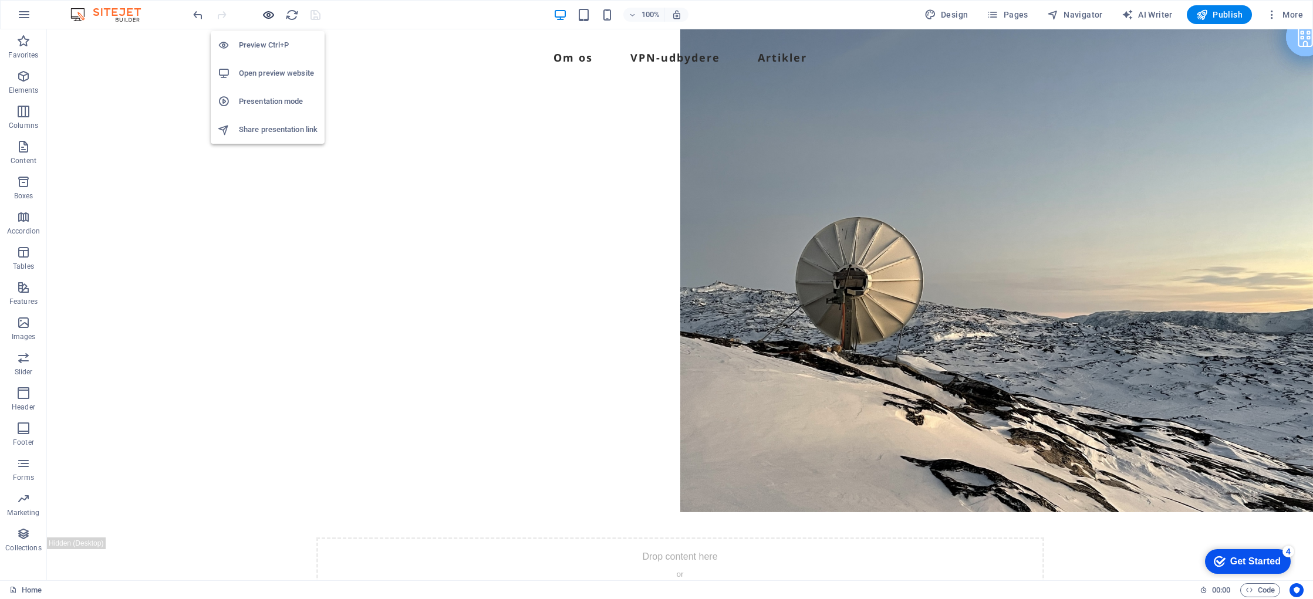
click at [265, 17] on icon "button" at bounding box center [269, 15] width 14 height 14
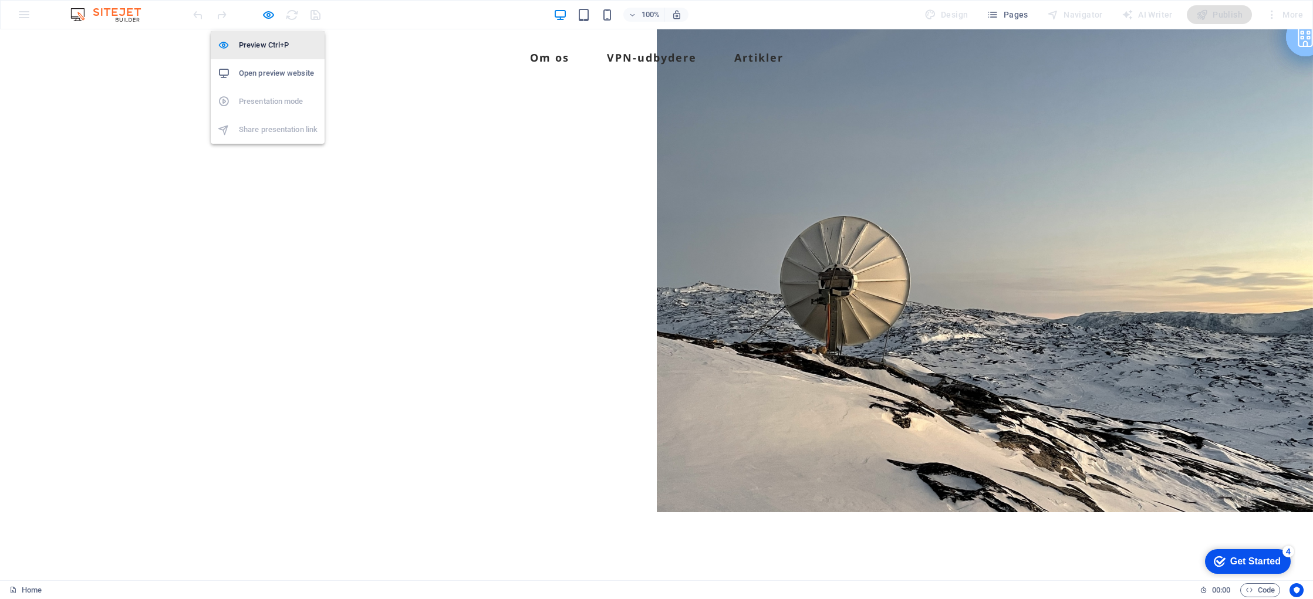
click at [285, 45] on h6 "Preview Ctrl+P" at bounding box center [278, 45] width 79 height 14
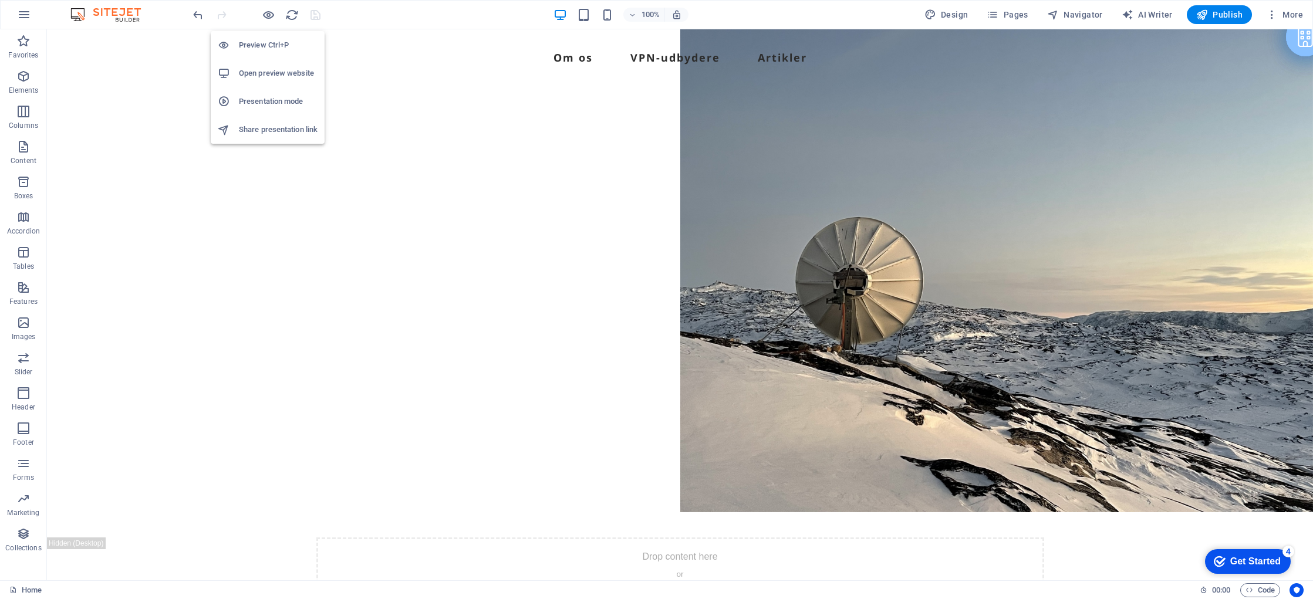
click at [276, 68] on h6 "Open preview website" at bounding box center [278, 73] width 79 height 14
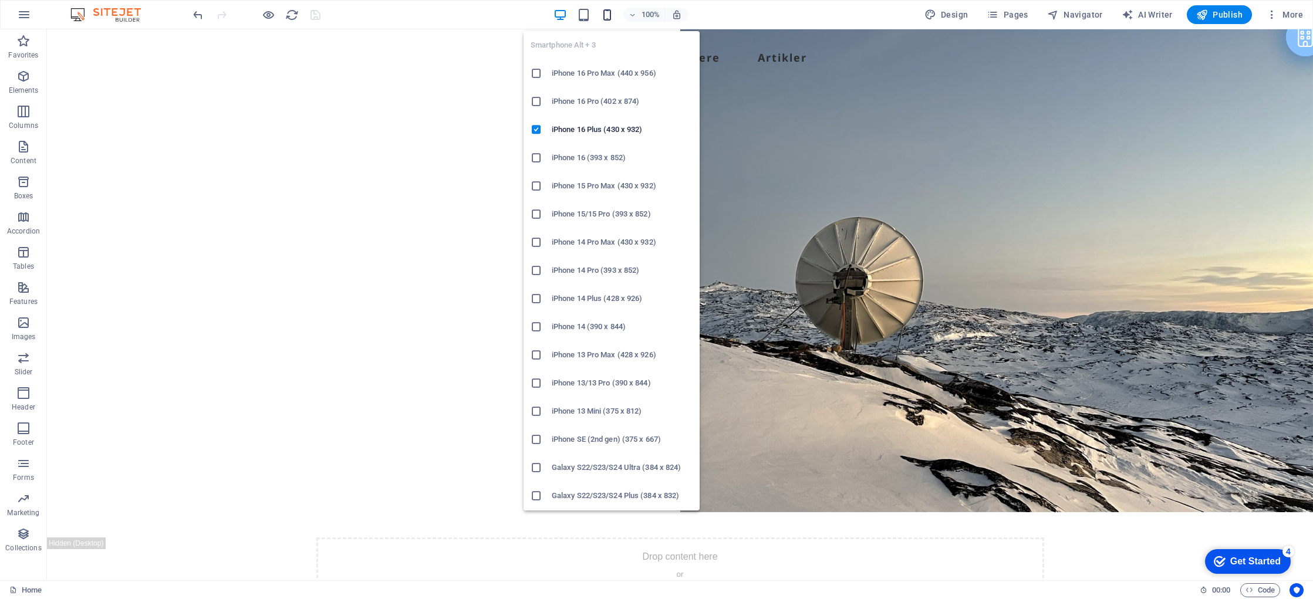
click at [613, 14] on icon "button" at bounding box center [608, 15] width 14 height 14
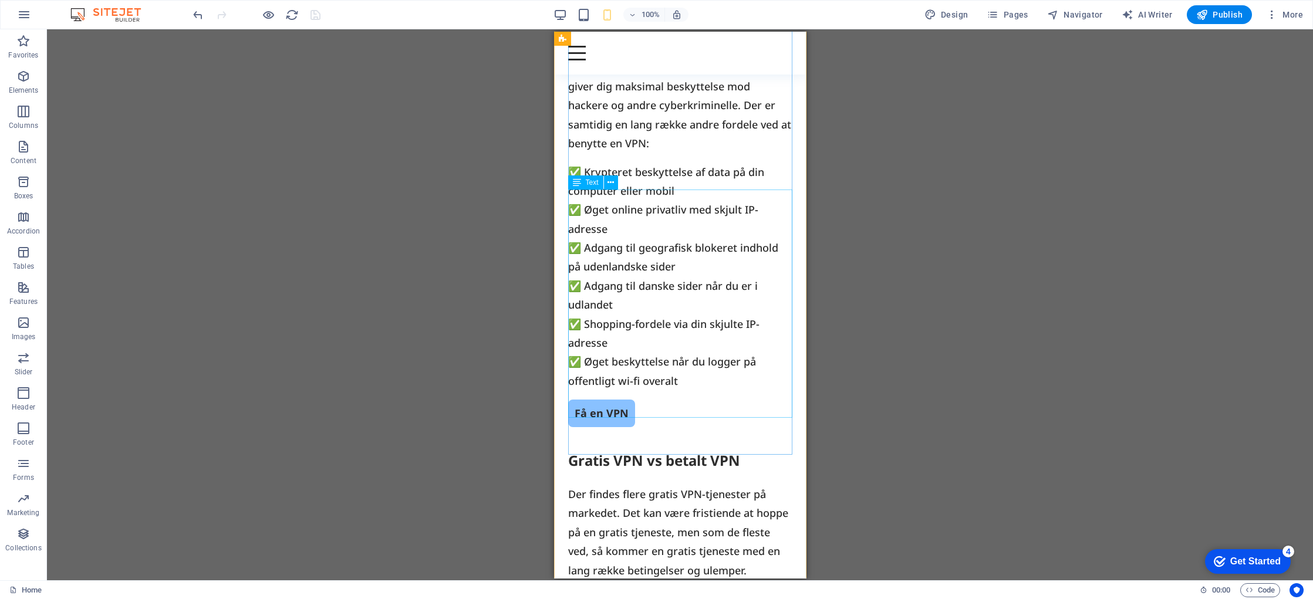
scroll to position [573, 0]
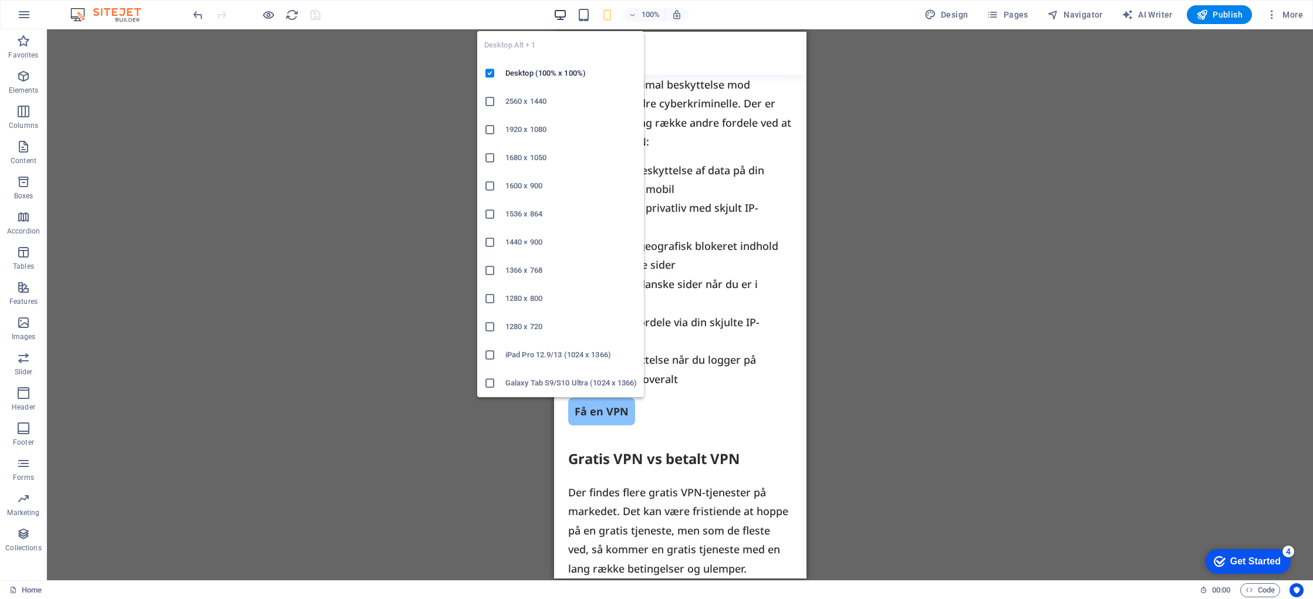
click at [567, 15] on icon "button" at bounding box center [561, 15] width 14 height 14
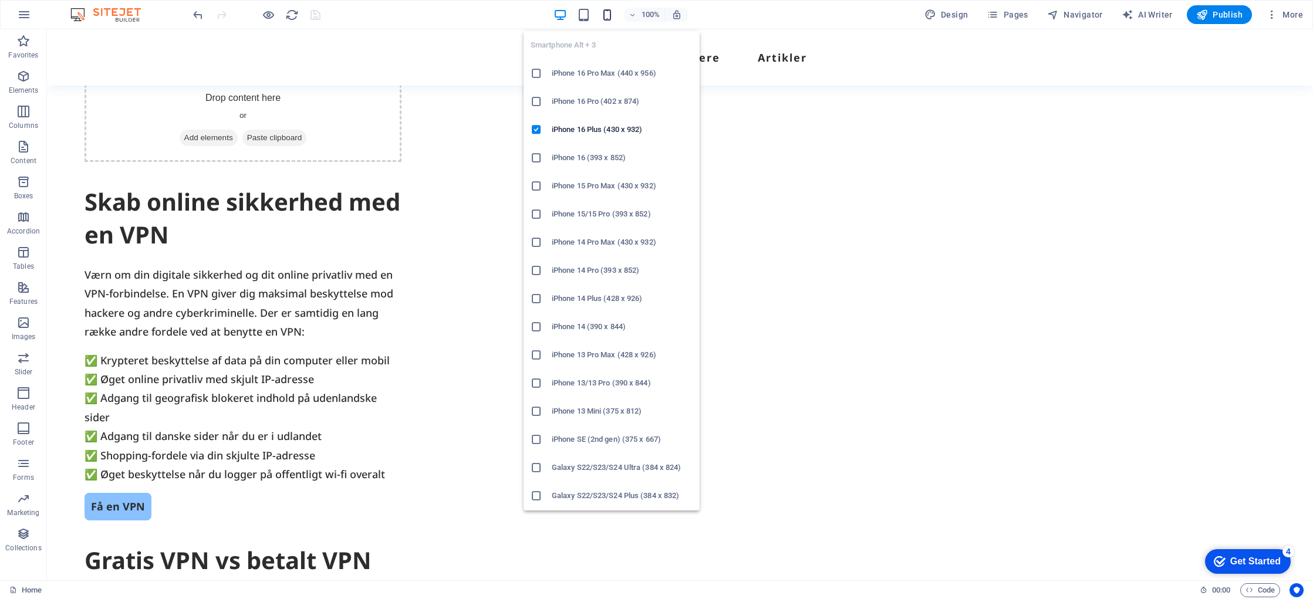
click at [608, 11] on icon "button" at bounding box center [608, 15] width 14 height 14
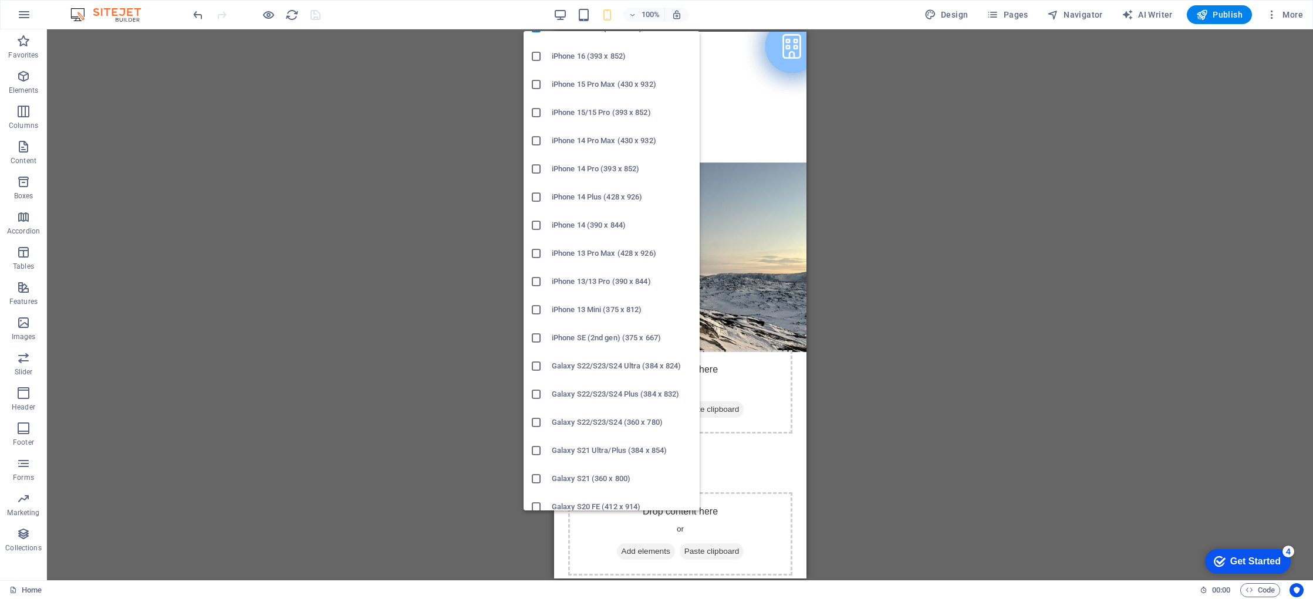
scroll to position [100, 0]
click at [537, 281] on icon at bounding box center [537, 283] width 12 height 12
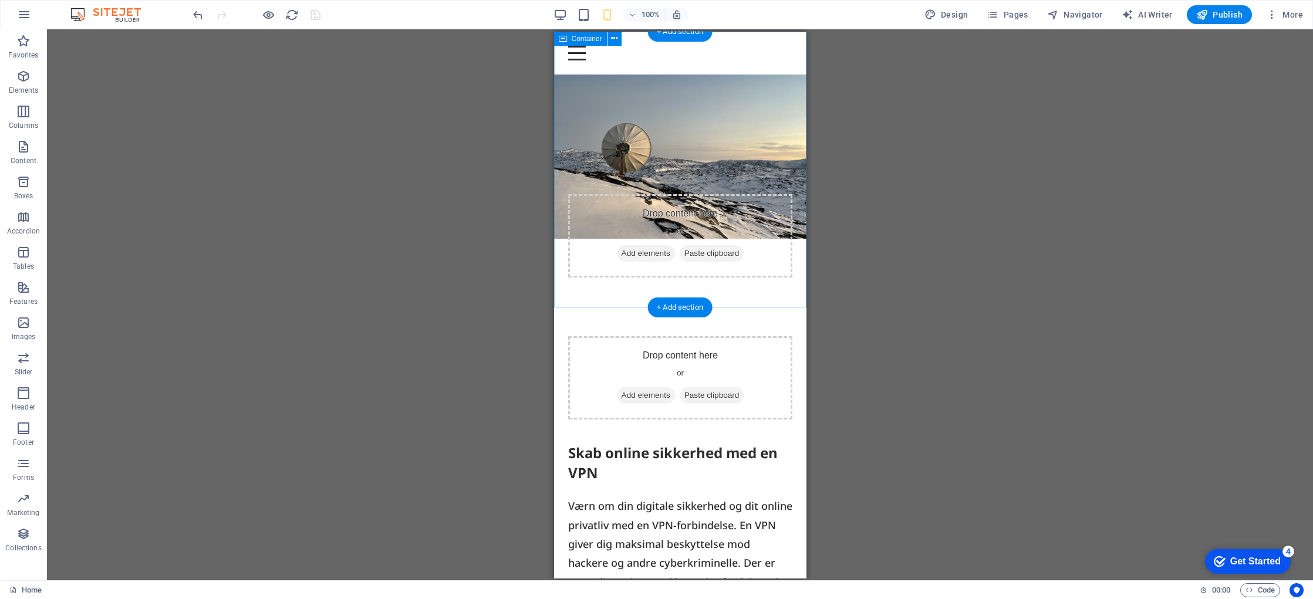
scroll to position [0, 0]
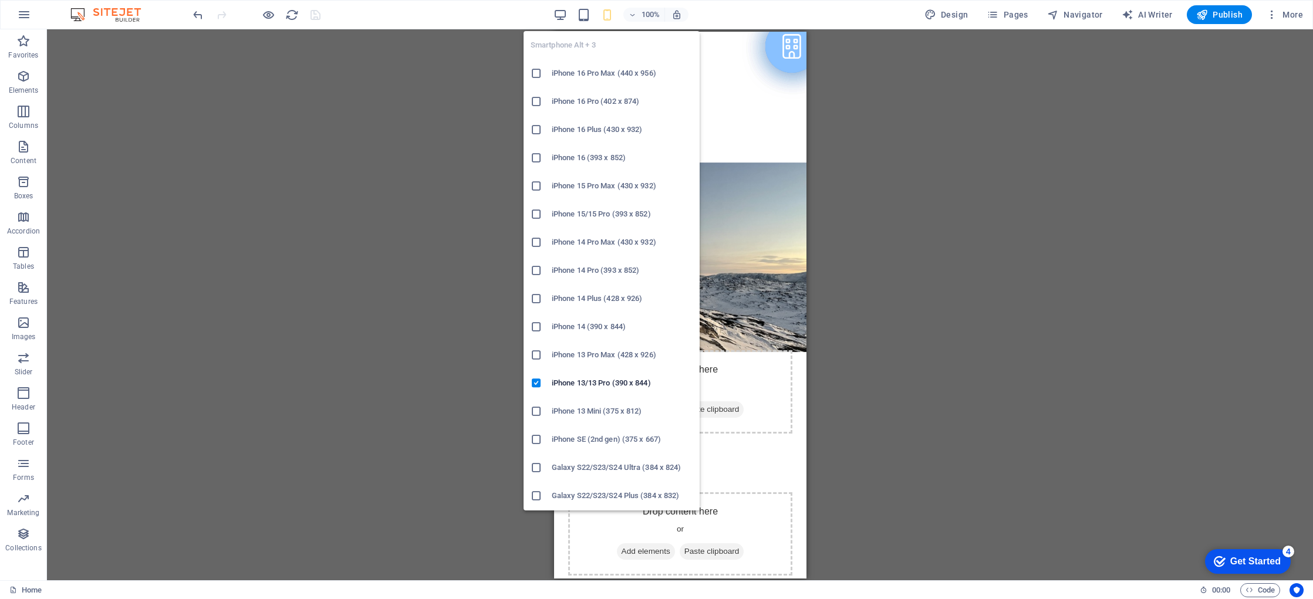
click at [609, 12] on icon "button" at bounding box center [608, 15] width 14 height 14
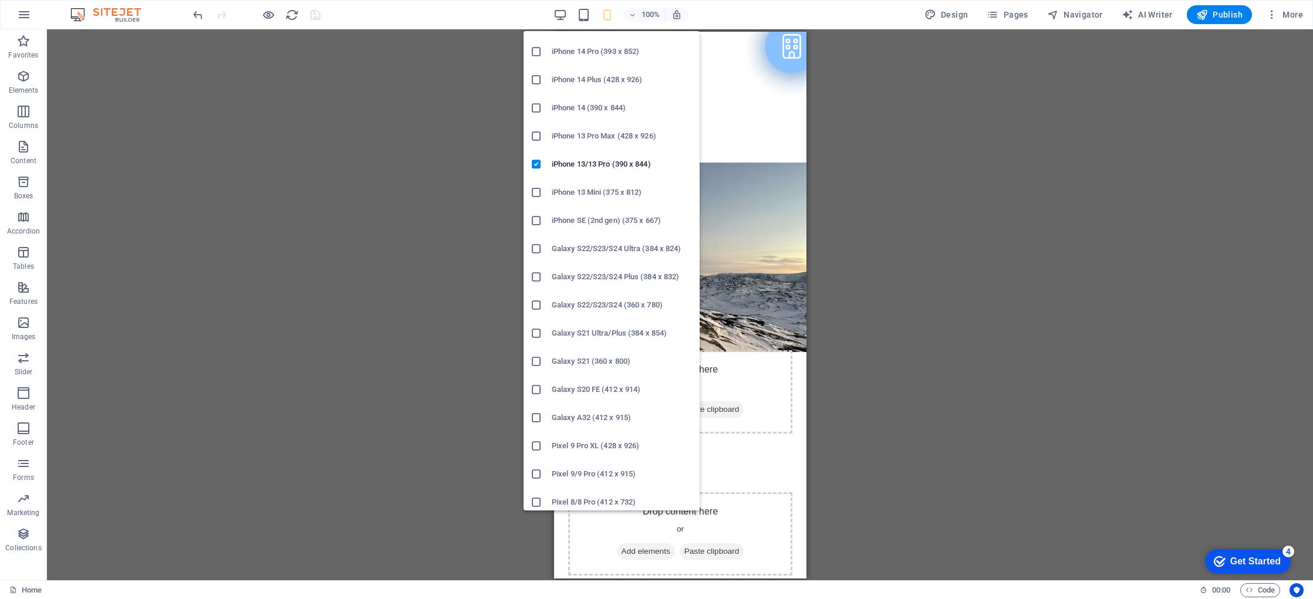
scroll to position [216, 0]
click at [537, 222] on icon at bounding box center [537, 224] width 12 height 12
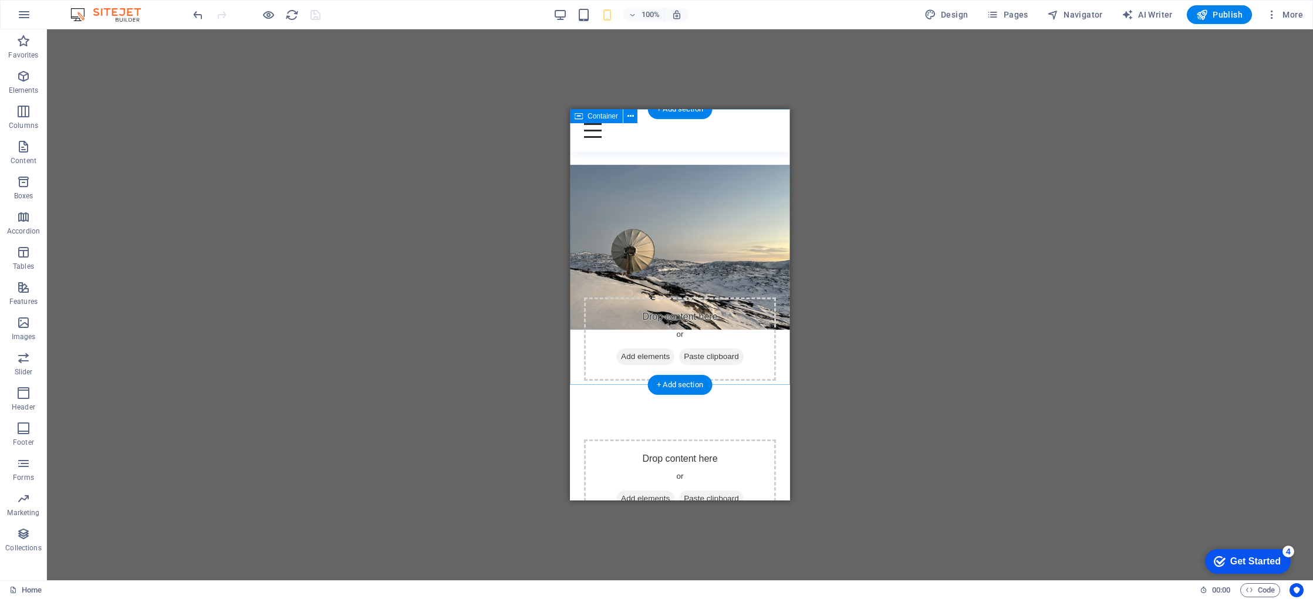
scroll to position [0, 0]
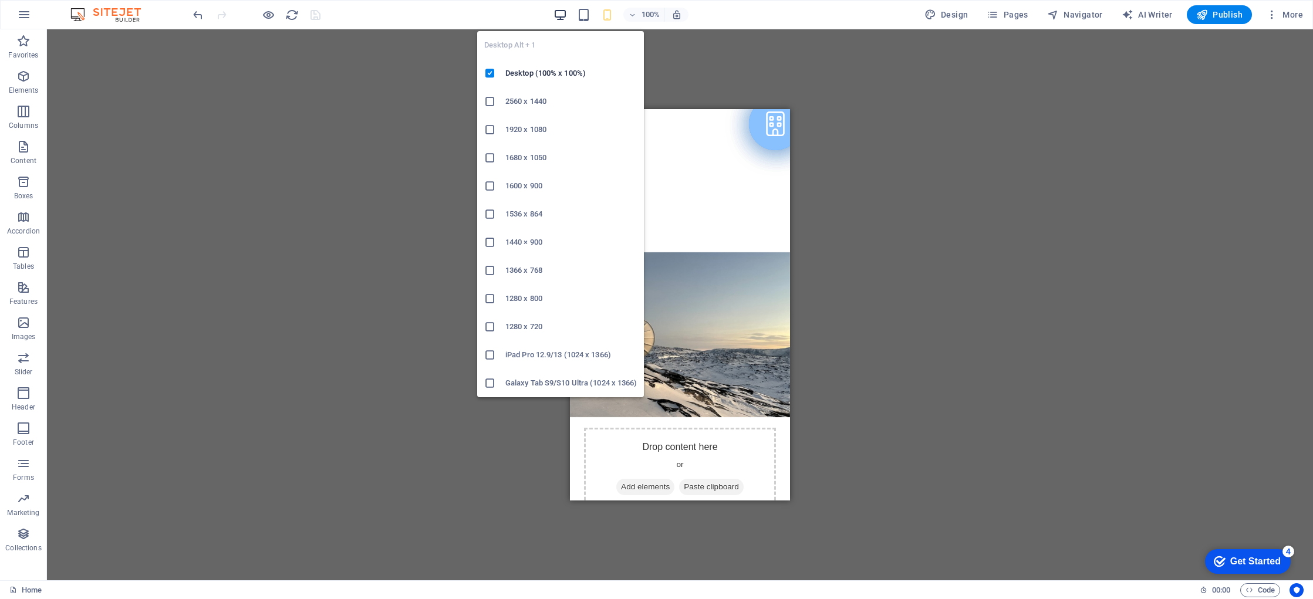
click at [562, 16] on icon "button" at bounding box center [561, 15] width 14 height 14
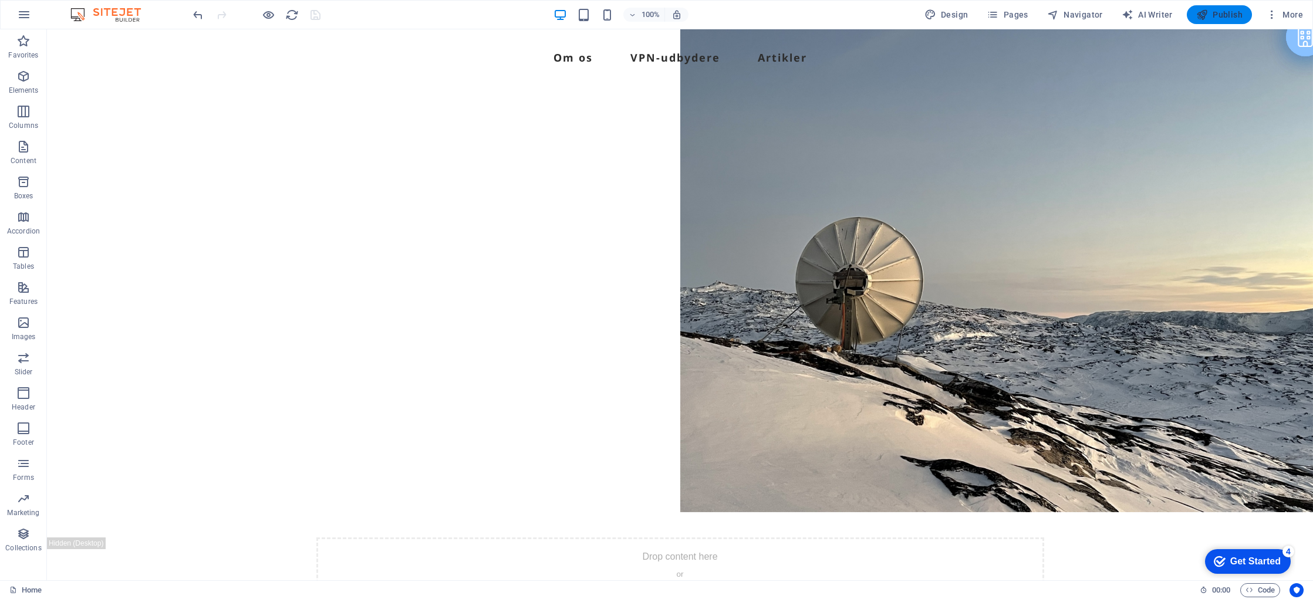
click at [1223, 14] on span "Publish" at bounding box center [1220, 15] width 46 height 12
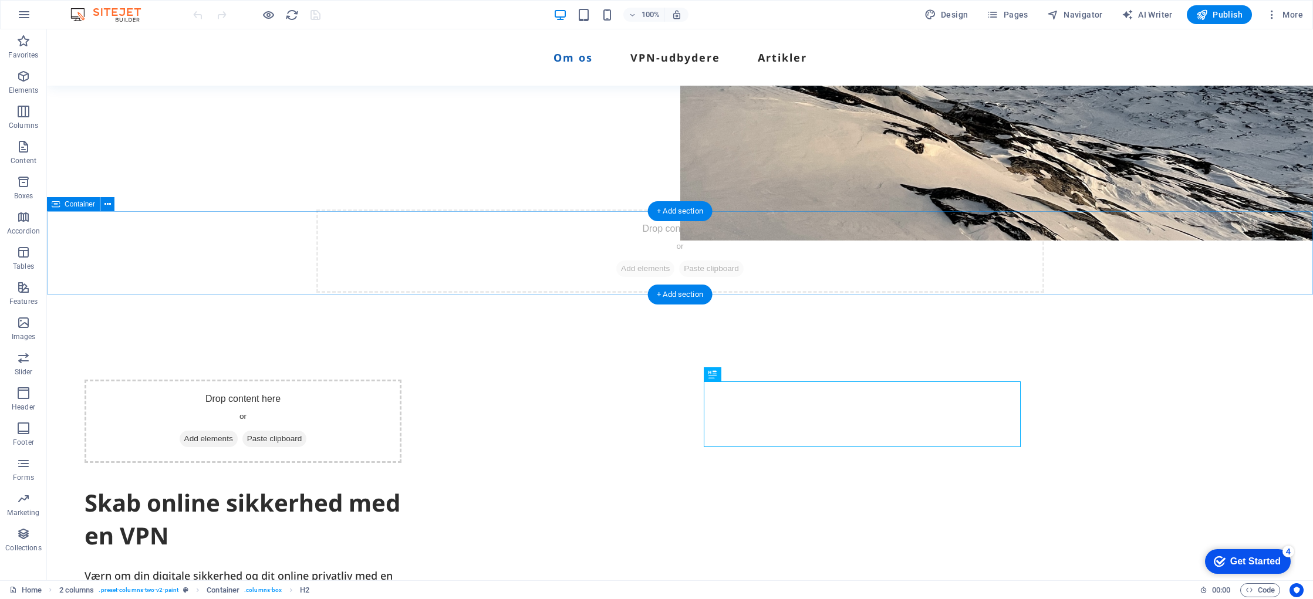
scroll to position [264, 0]
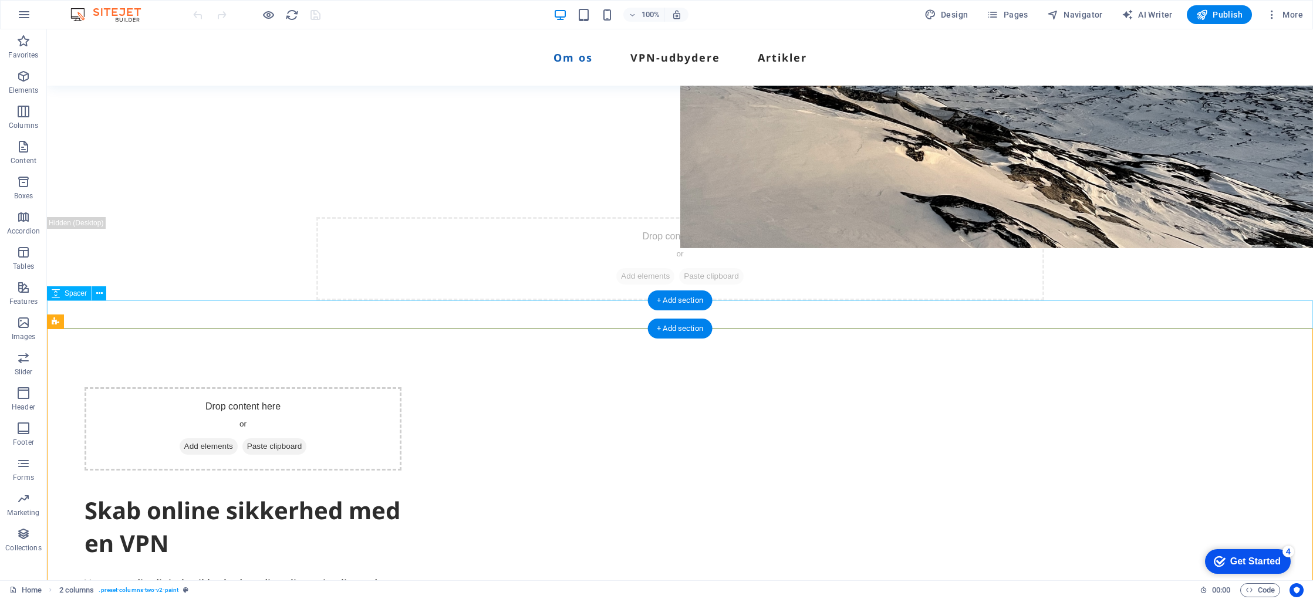
click at [766, 305] on div at bounding box center [680, 315] width 1267 height 28
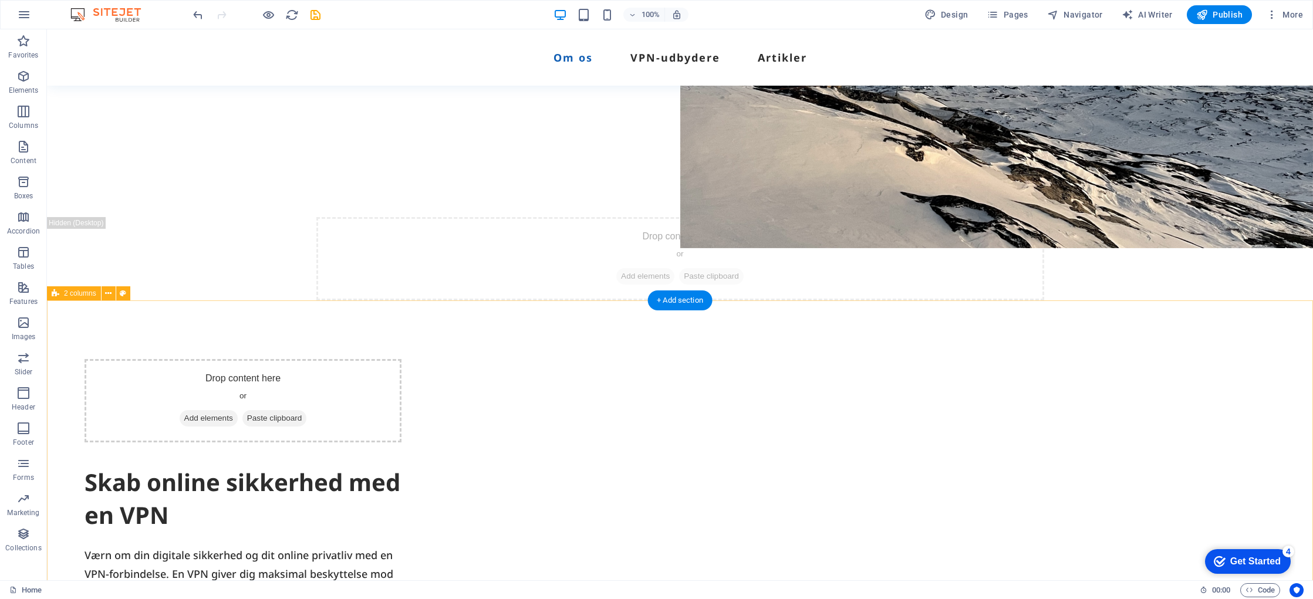
click at [779, 278] on div "Drop content here or Add elements Paste clipboard" at bounding box center [680, 258] width 728 height 83
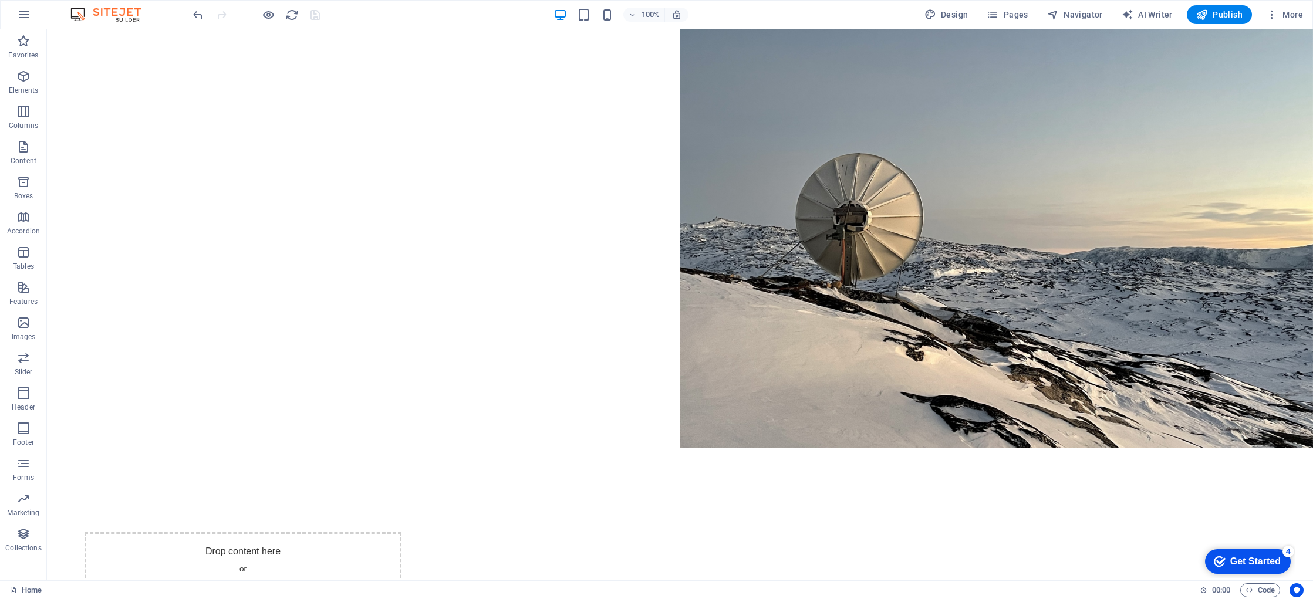
scroll to position [0, 0]
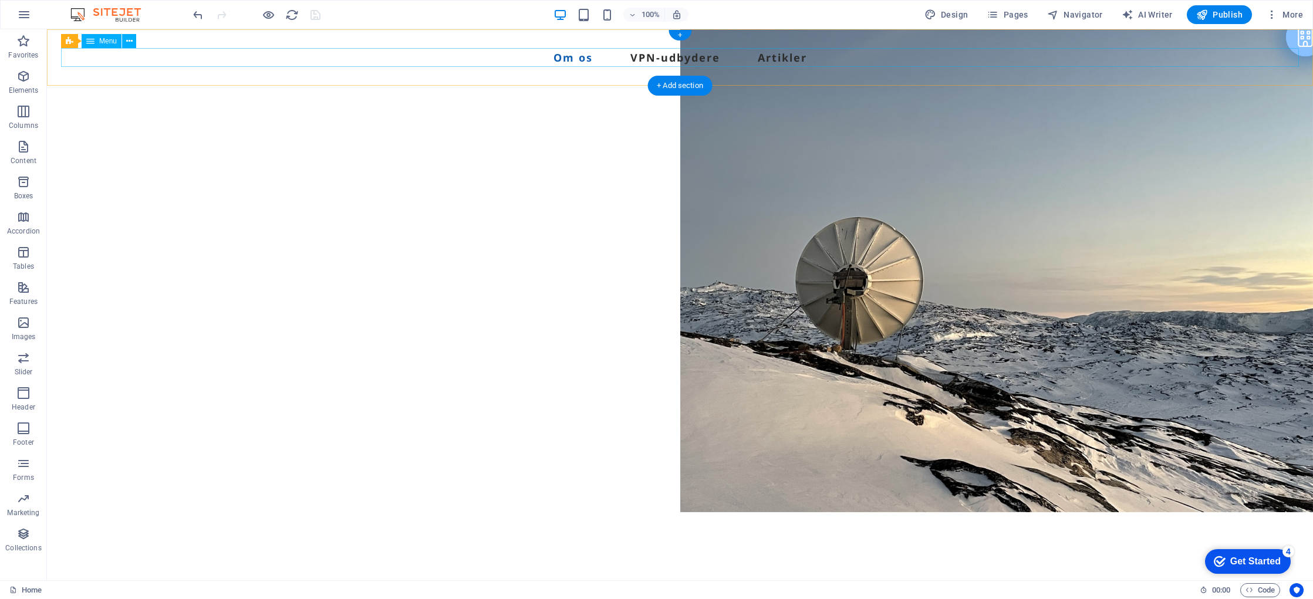
click at [660, 60] on nav "Om os VPN-udbydere Artikler" at bounding box center [680, 57] width 1238 height 19
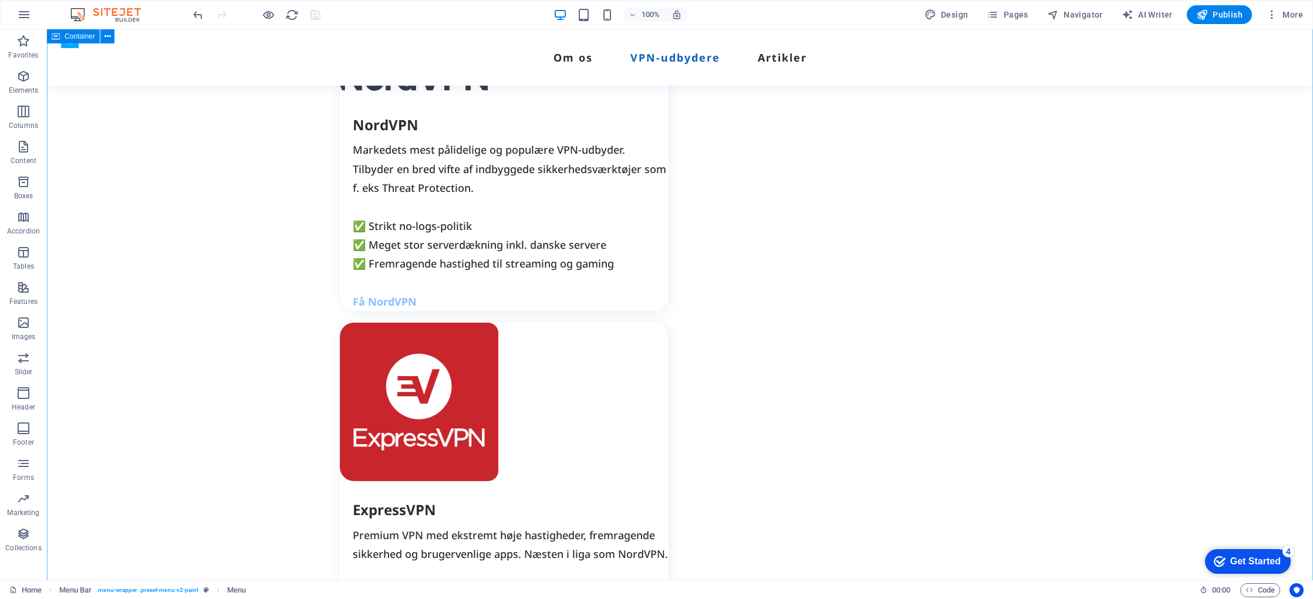
scroll to position [1670, 0]
click at [560, 292] on div "Få NordVPN" at bounding box center [511, 301] width 316 height 19
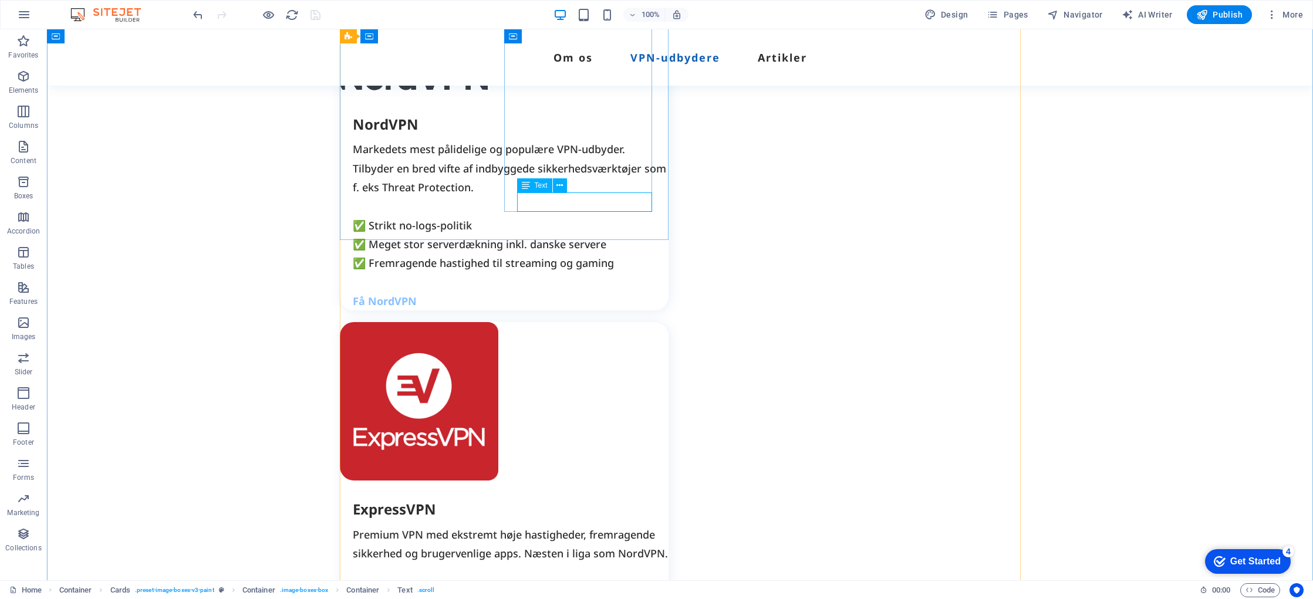
click at [555, 292] on div "Få NordVPN" at bounding box center [511, 301] width 316 height 19
click at [0, 0] on icon at bounding box center [0, 0] width 0 height 0
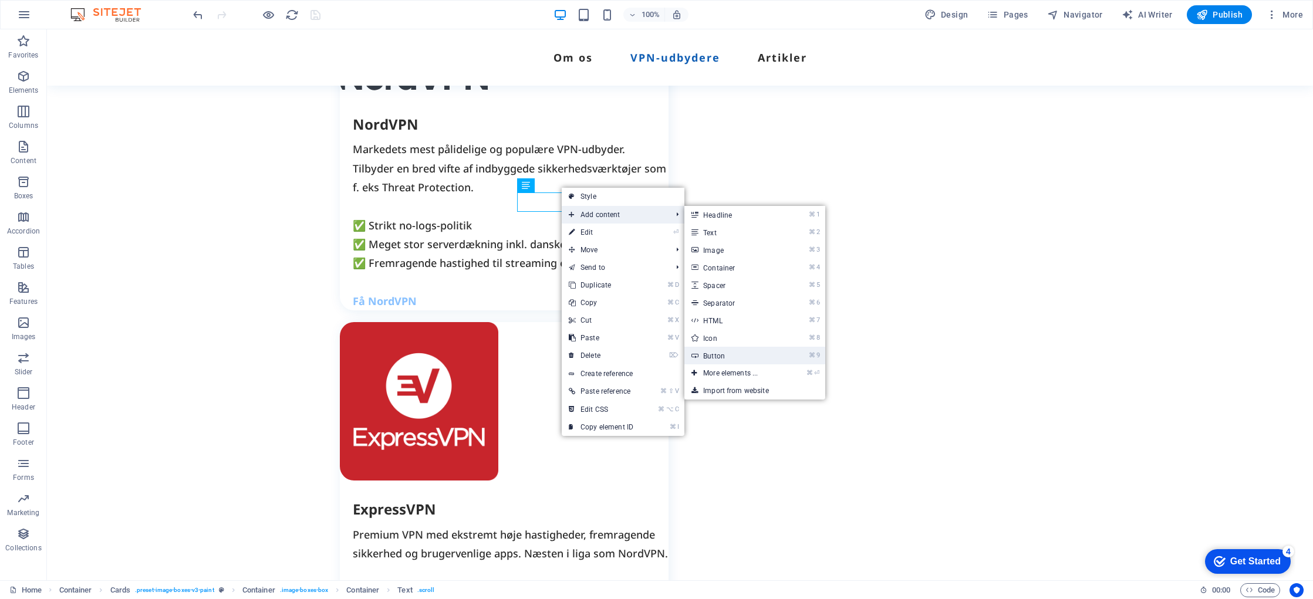
click at [731, 357] on link "⌘ 9 Button" at bounding box center [733, 356] width 97 height 18
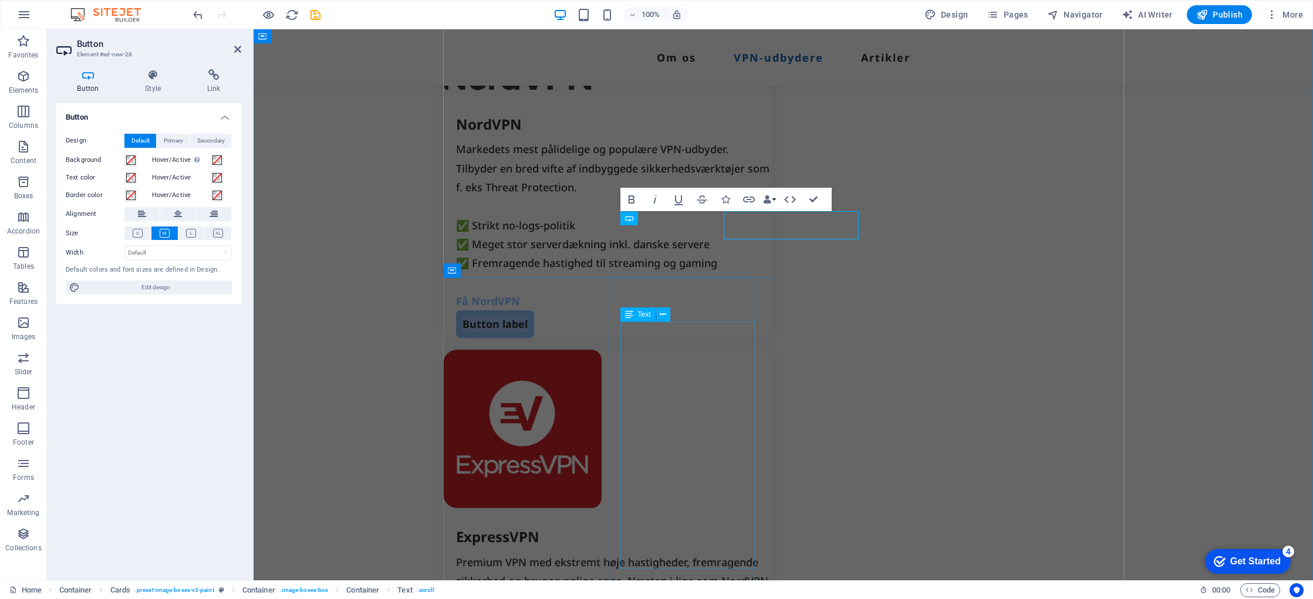
scroll to position [1656, 0]
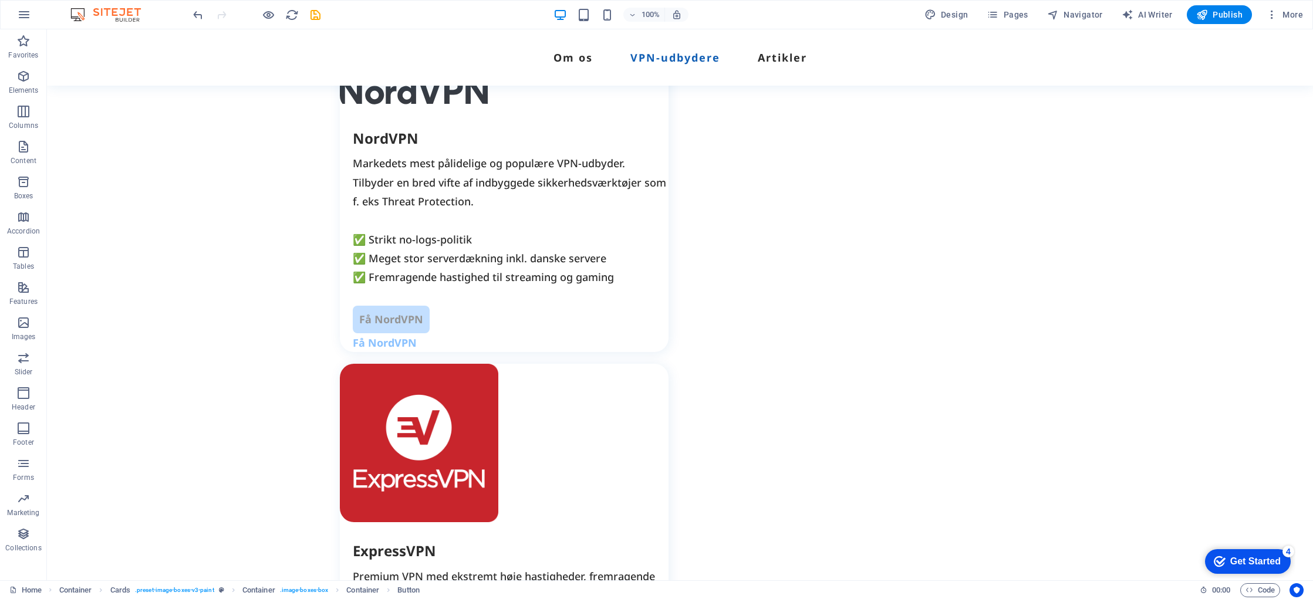
drag, startPoint x: 554, startPoint y: 224, endPoint x: 554, endPoint y: 210, distance: 13.5
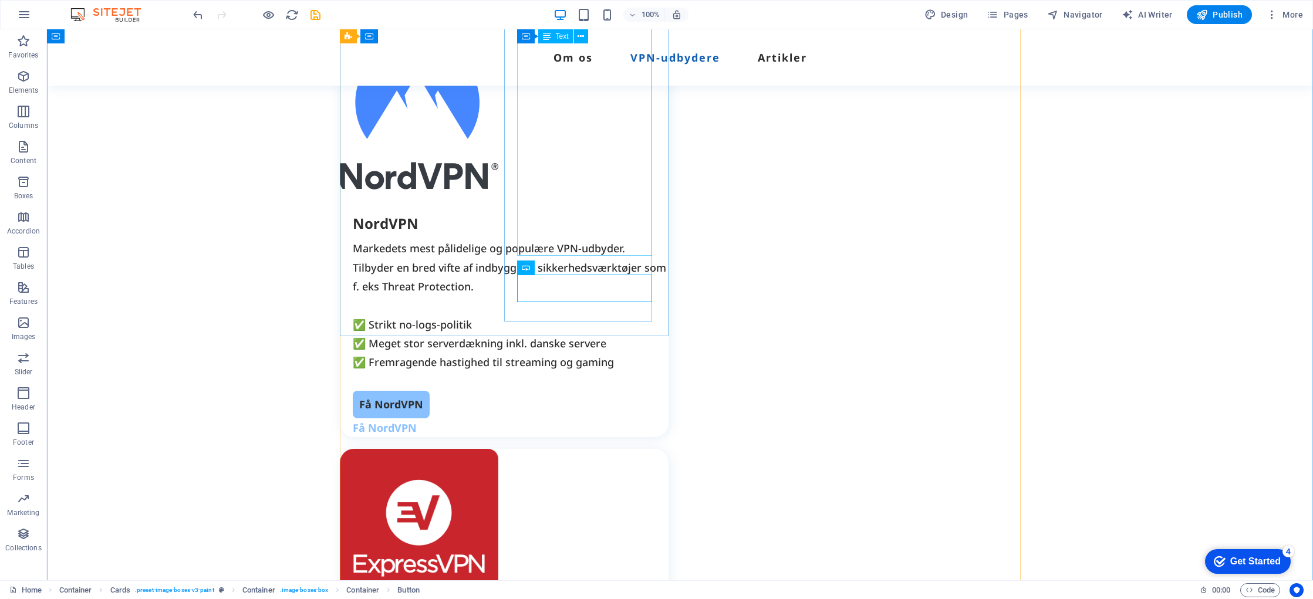
scroll to position [1557, 0]
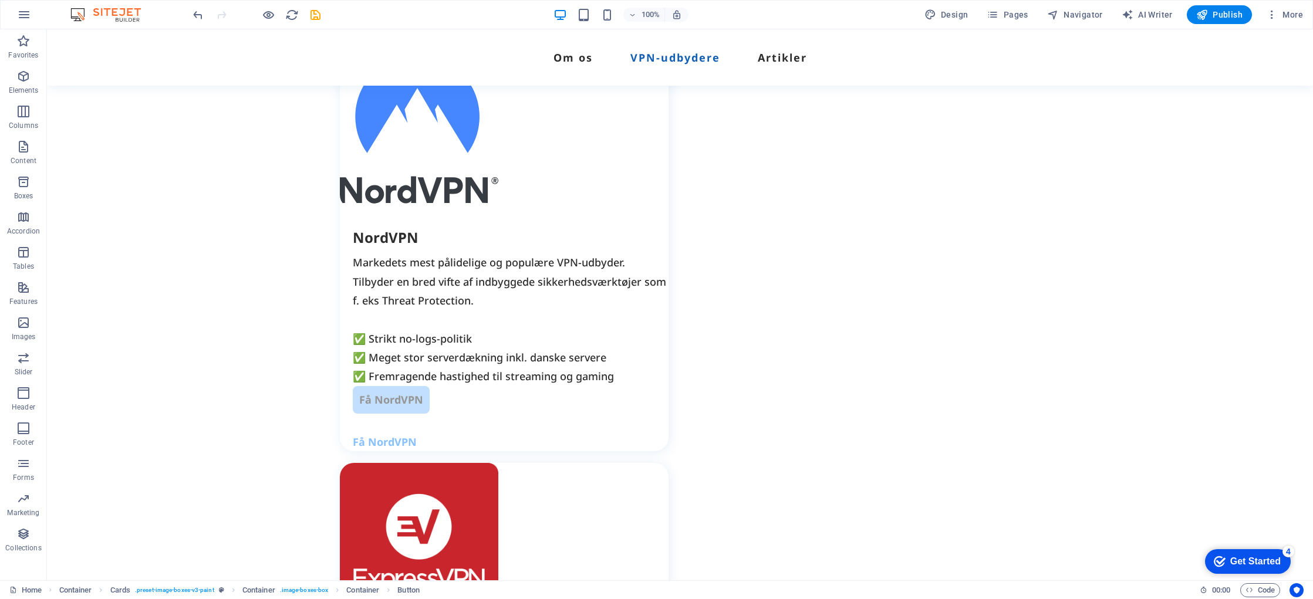
drag, startPoint x: 565, startPoint y: 305, endPoint x: 564, endPoint y: 285, distance: 20.0
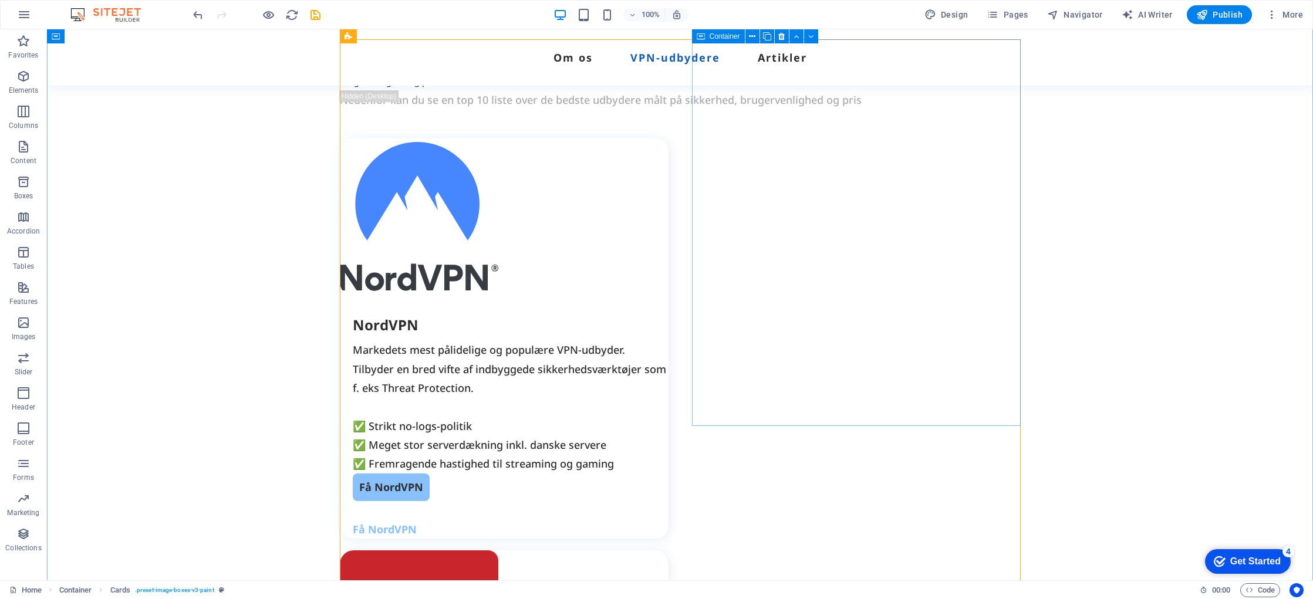
scroll to position [1466, 0]
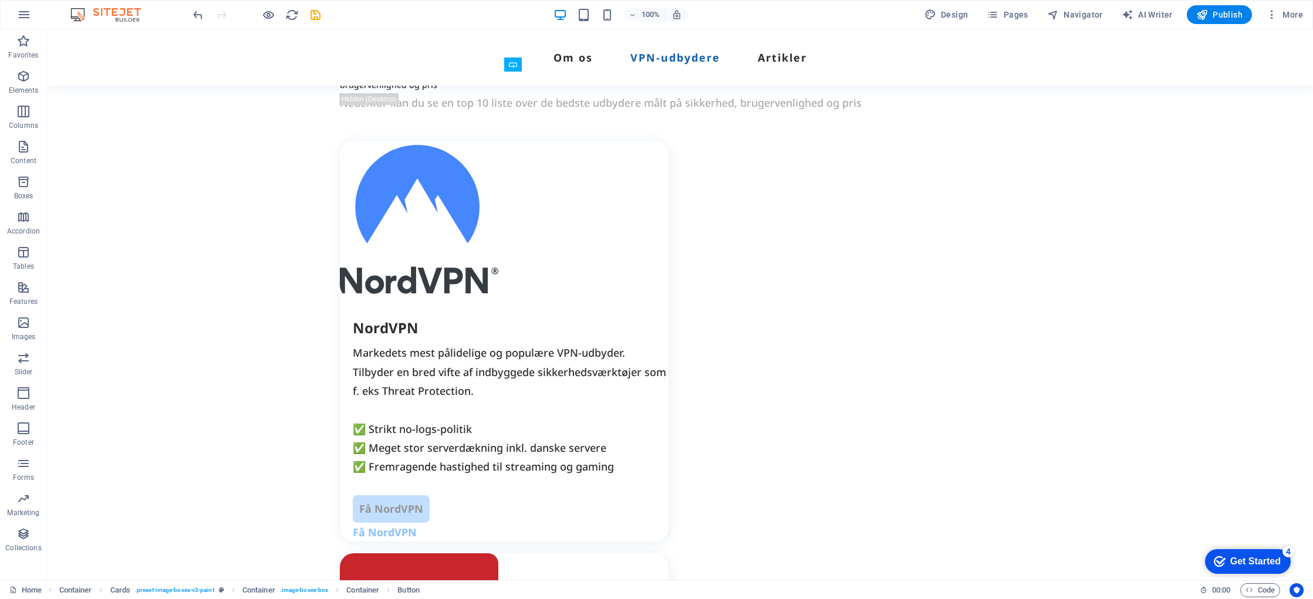
drag, startPoint x: 548, startPoint y: 383, endPoint x: 543, endPoint y: 393, distance: 11.6
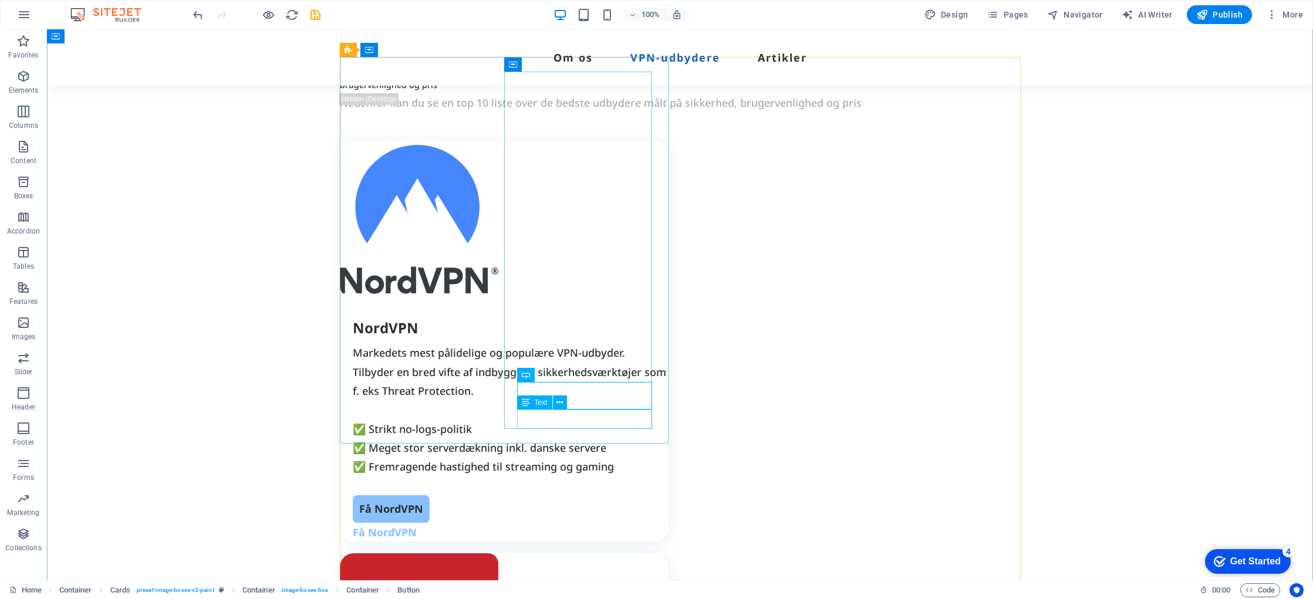
click at [562, 523] on div "Få NordVPN" at bounding box center [511, 532] width 316 height 19
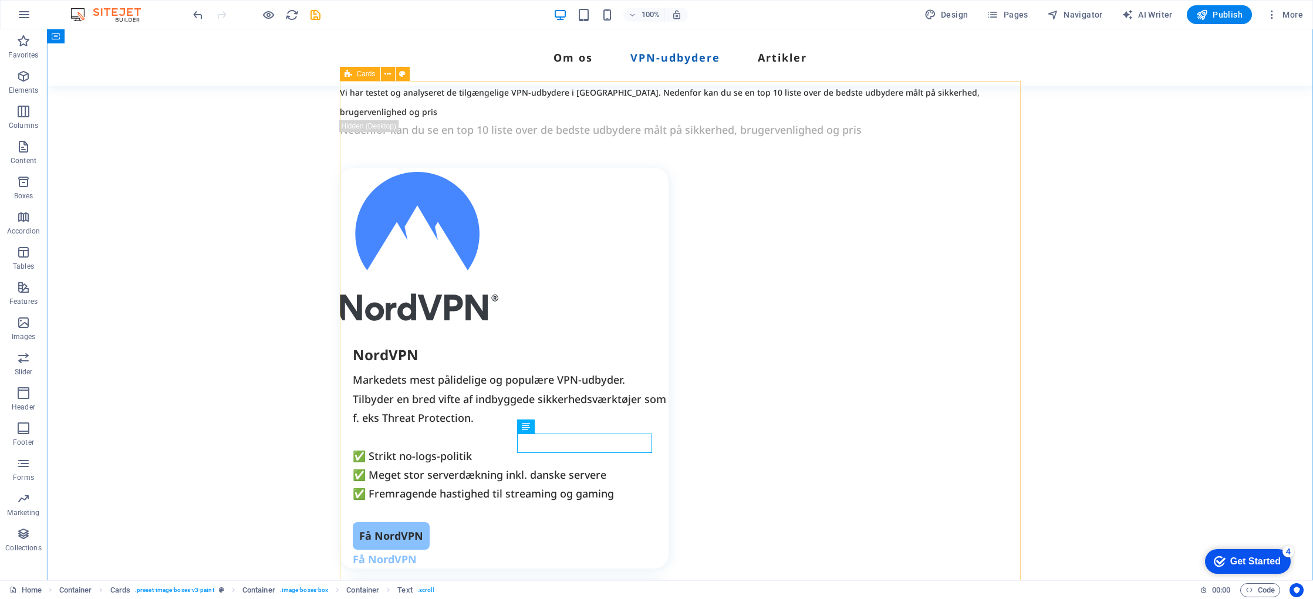
scroll to position [1432, 0]
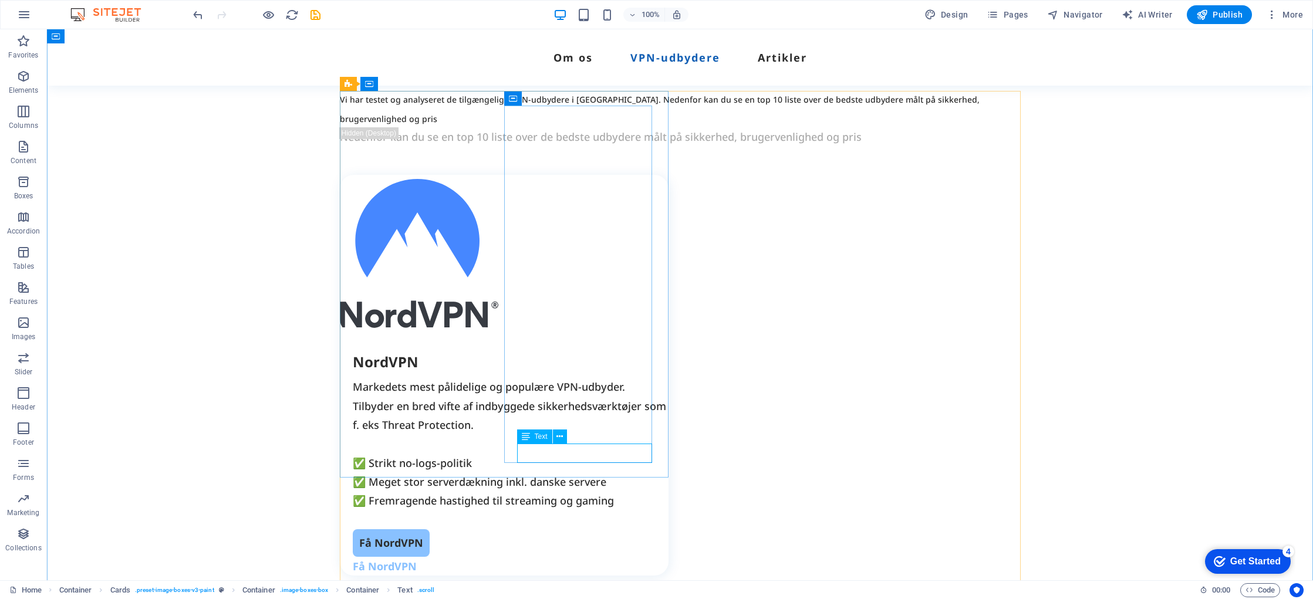
click at [564, 557] on div "Få NordVPN" at bounding box center [511, 566] width 316 height 19
drag, startPoint x: 564, startPoint y: 453, endPoint x: 359, endPoint y: 453, distance: 204.9
click at [564, 557] on div "Få NordVPN" at bounding box center [511, 566] width 316 height 19
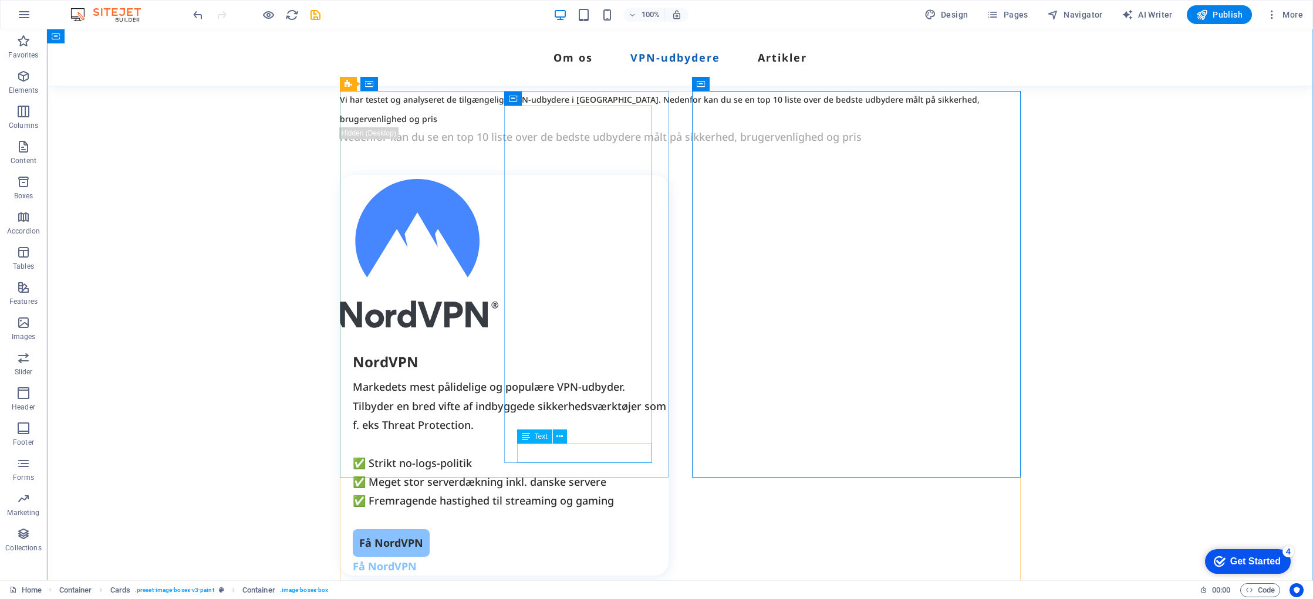
click at [555, 557] on div "Få NordVPN" at bounding box center [511, 566] width 316 height 19
click at [0, 0] on icon at bounding box center [0, 0] width 0 height 0
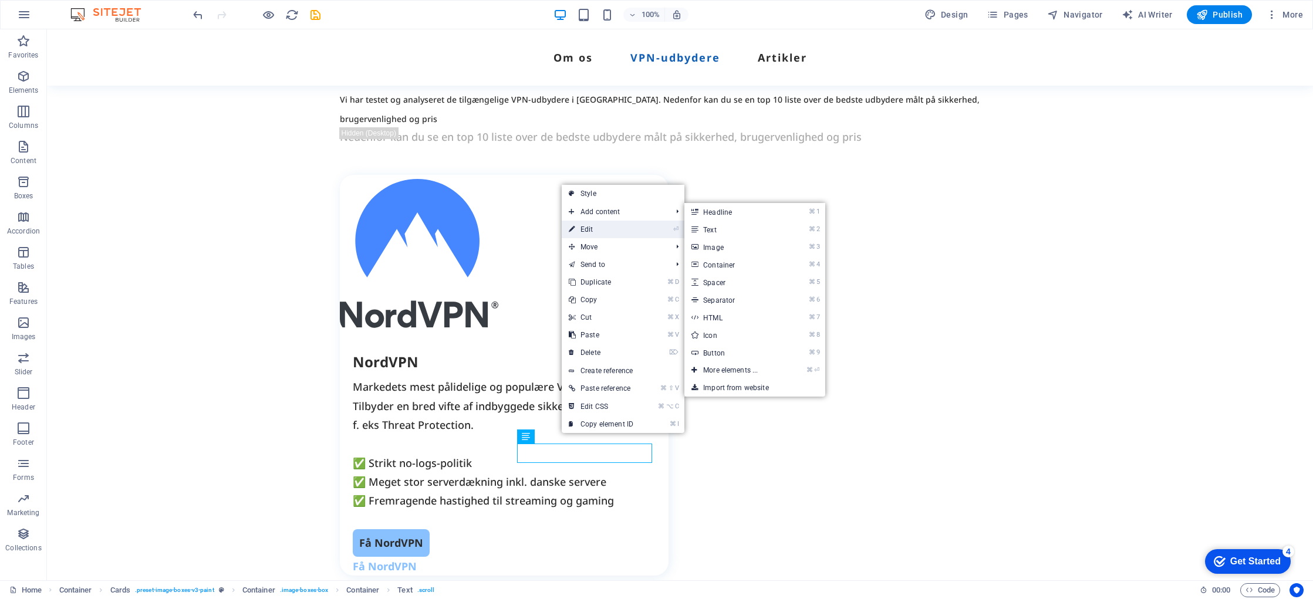
click at [599, 231] on link "⏎ Edit" at bounding box center [601, 230] width 79 height 18
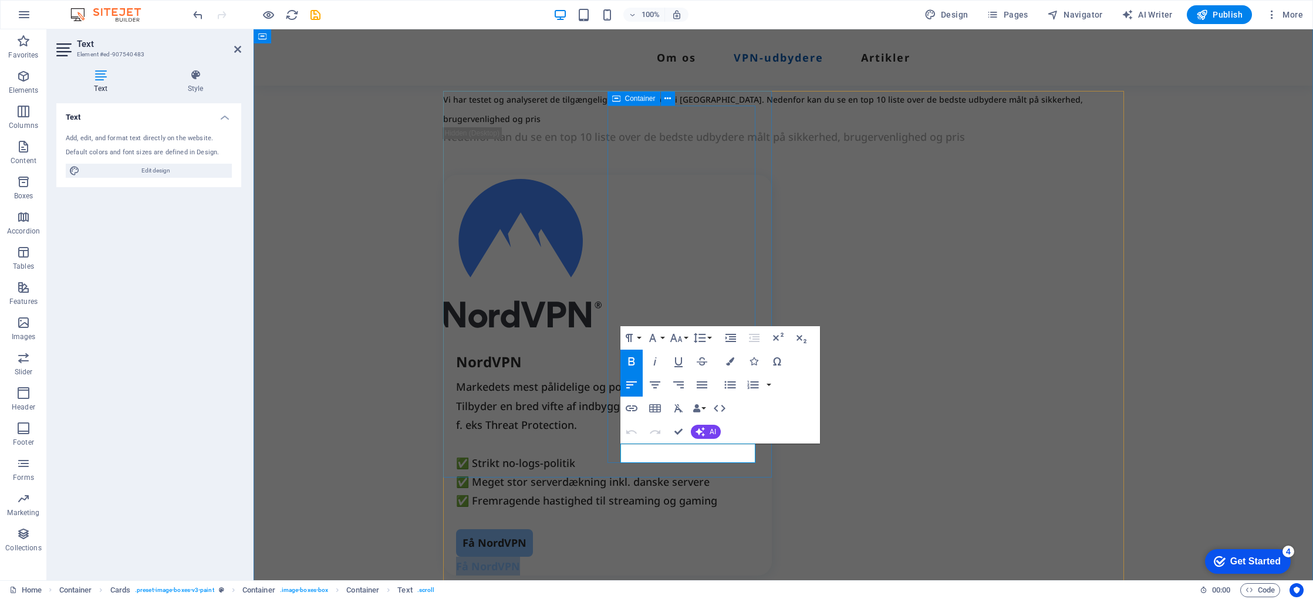
drag, startPoint x: 632, startPoint y: 452, endPoint x: 614, endPoint y: 451, distance: 18.8
click at [612, 452] on div "NordVPN Markedets mest pålidelige og populære VPN-udbyder. Tilbyder en bred vif…" at bounding box center [607, 455] width 329 height 243
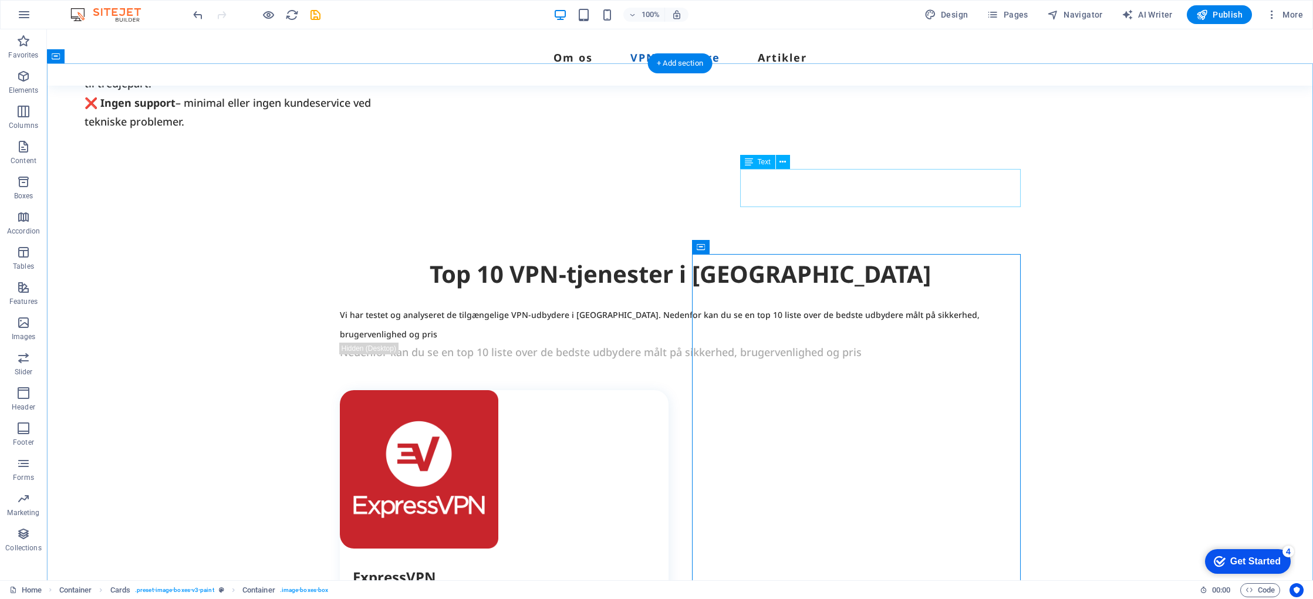
scroll to position [1158, 0]
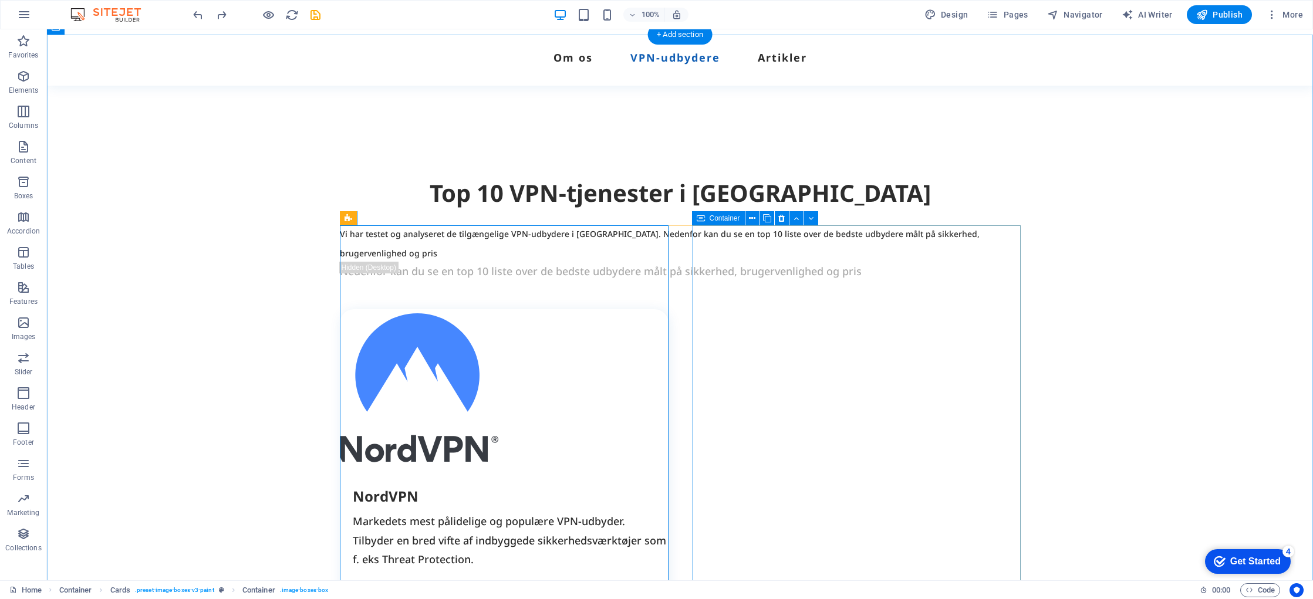
scroll to position [1430, 0]
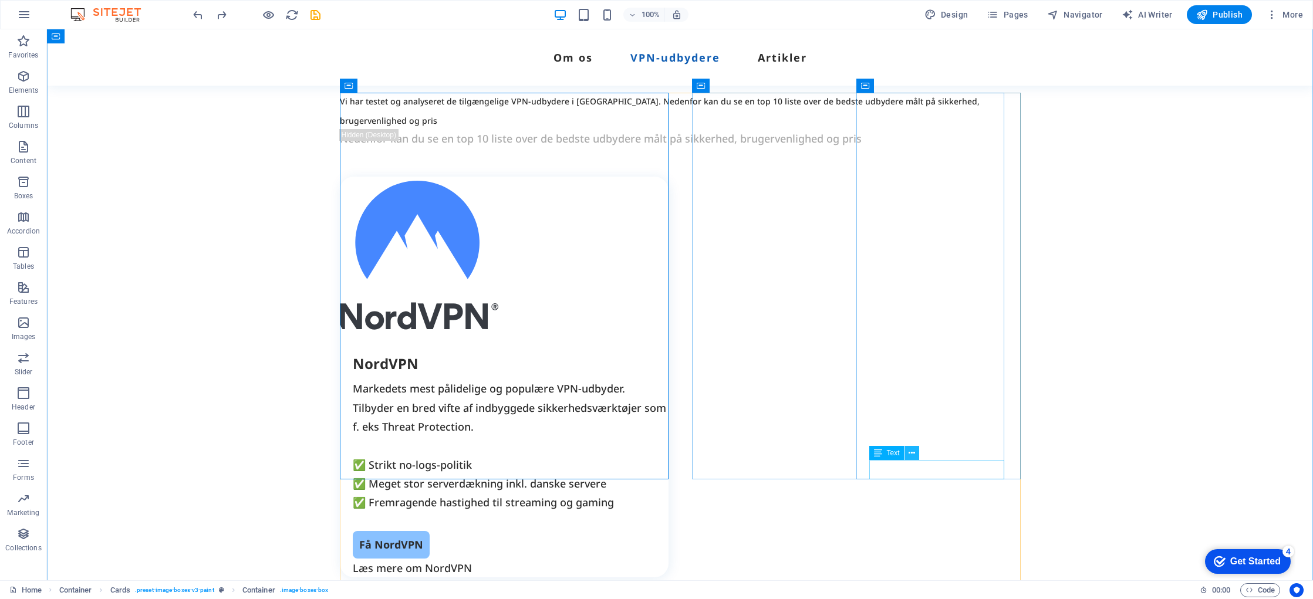
click at [912, 453] on icon at bounding box center [912, 453] width 6 height 12
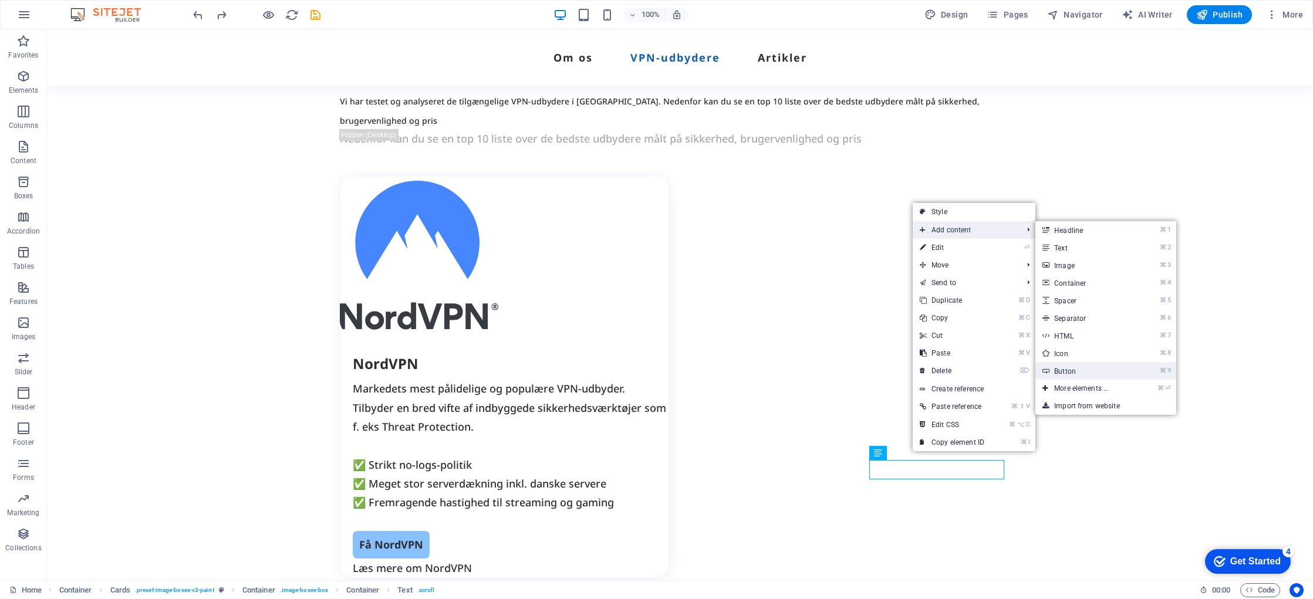
click at [1073, 374] on link "⌘ 9 Button" at bounding box center [1084, 371] width 97 height 18
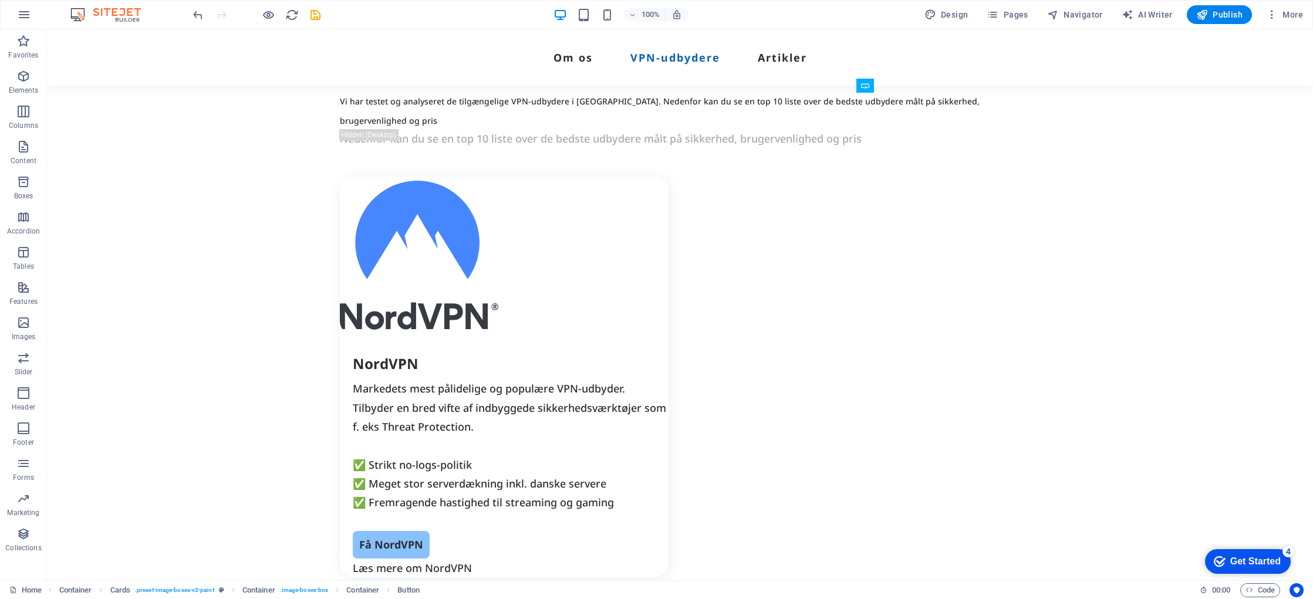
drag, startPoint x: 934, startPoint y: 485, endPoint x: 918, endPoint y: 454, distance: 34.1
drag, startPoint x: 903, startPoint y: 458, endPoint x: 895, endPoint y: 471, distance: 15.0
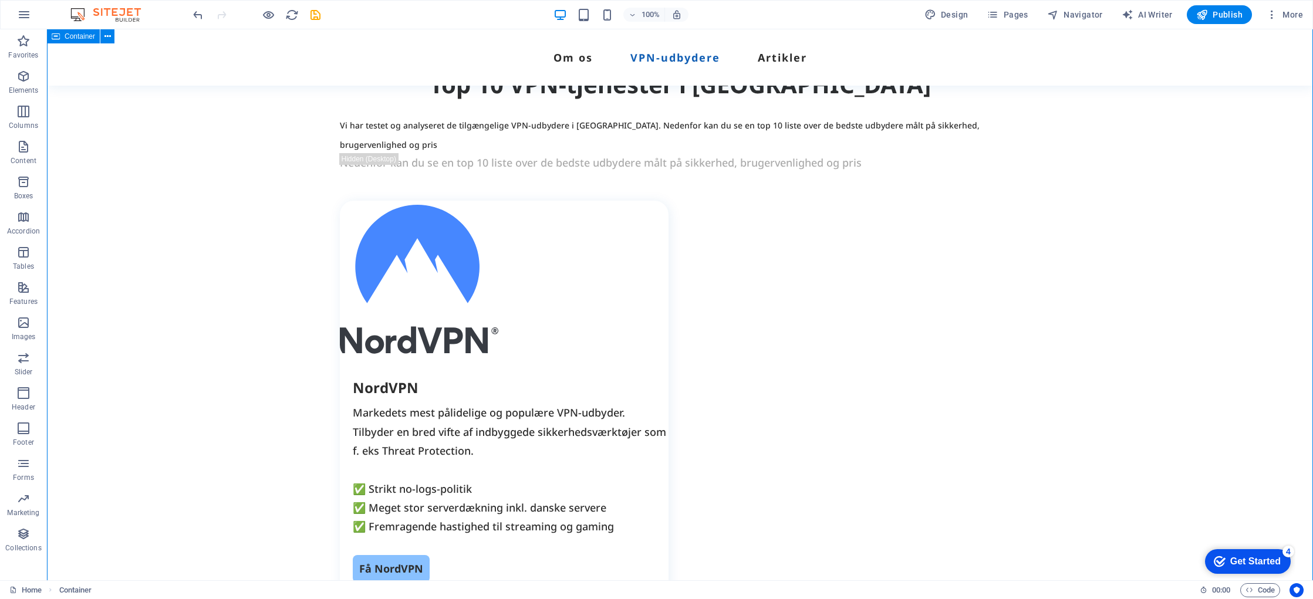
scroll to position [1454, 0]
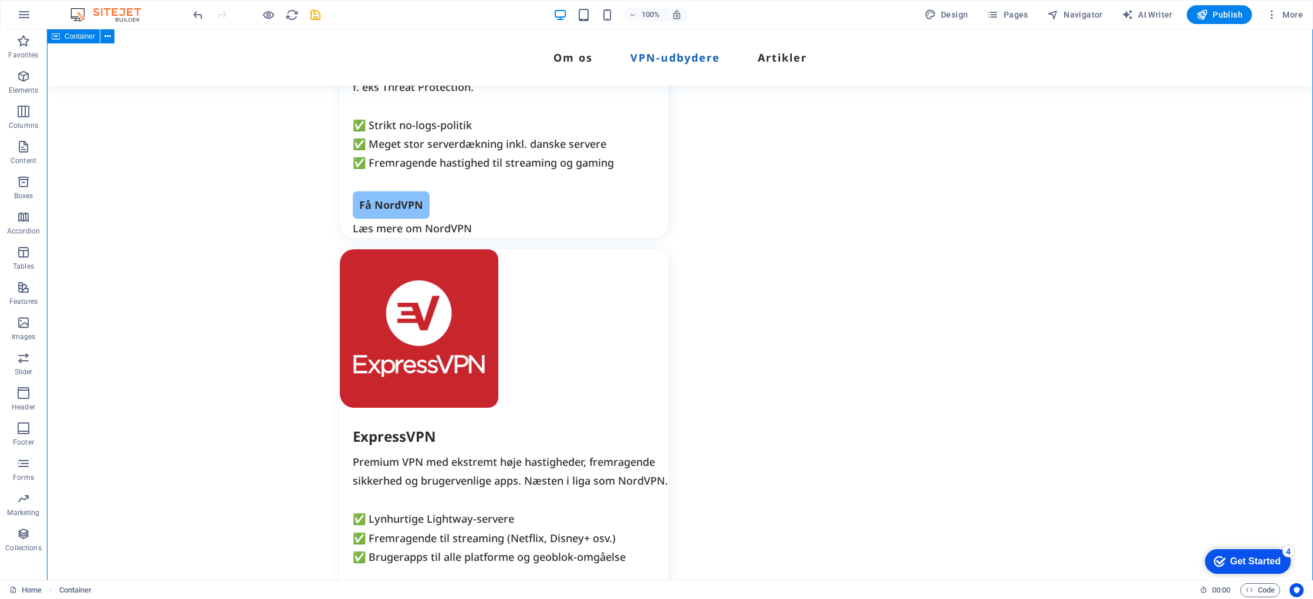
scroll to position [1771, 0]
click at [555, 191] on div "Få NordVPN" at bounding box center [511, 205] width 316 height 28
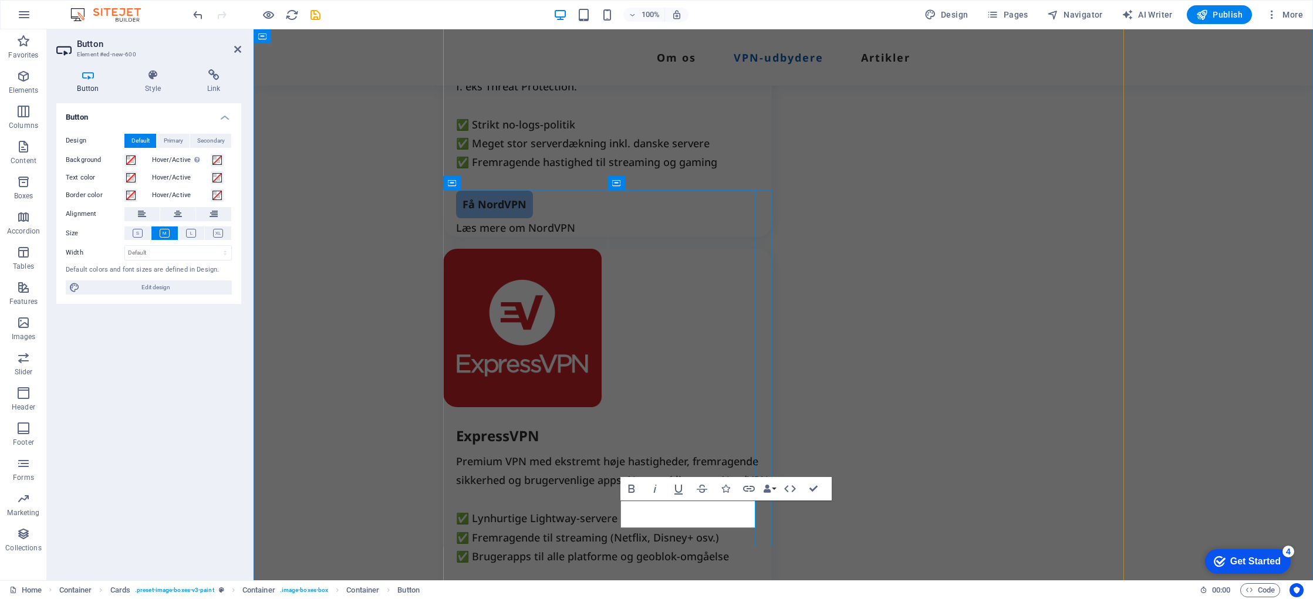
drag, startPoint x: 676, startPoint y: 511, endPoint x: 644, endPoint y: 513, distance: 32.3
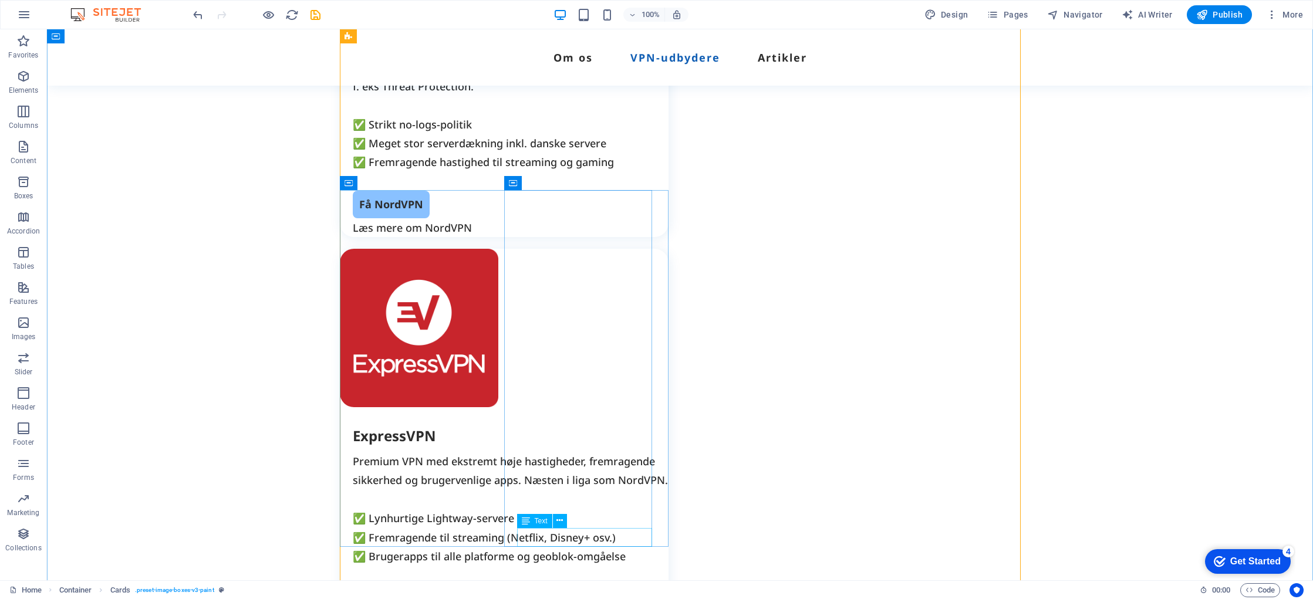
drag, startPoint x: 554, startPoint y: 536, endPoint x: 347, endPoint y: 536, distance: 206.7
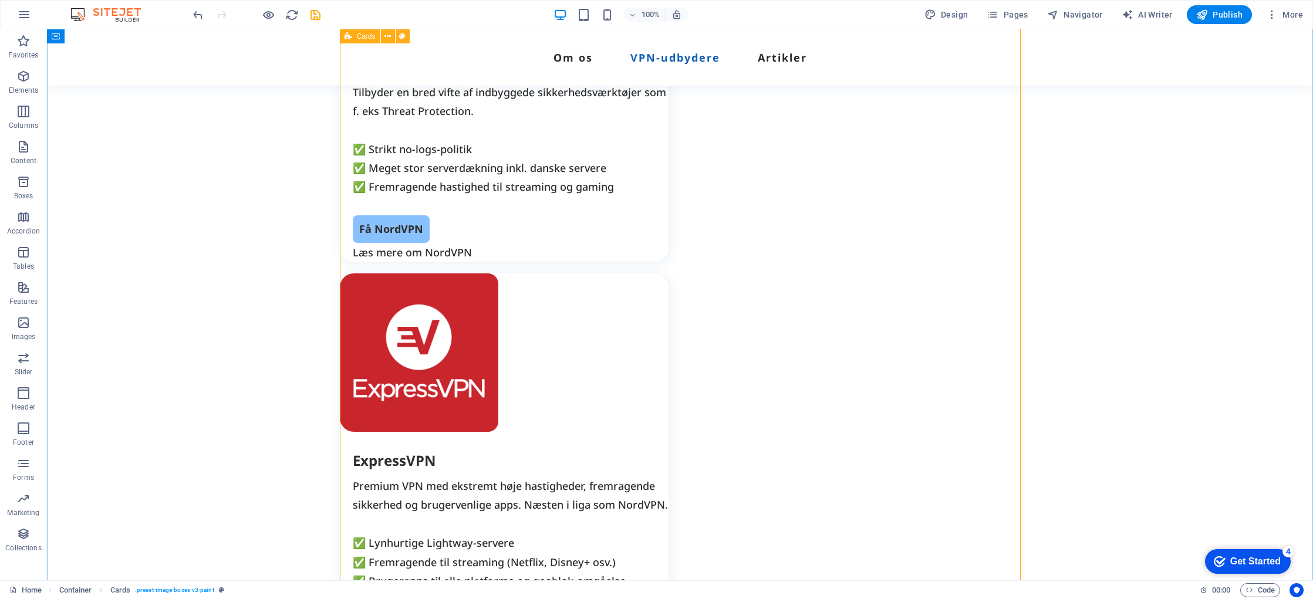
scroll to position [1827, 0]
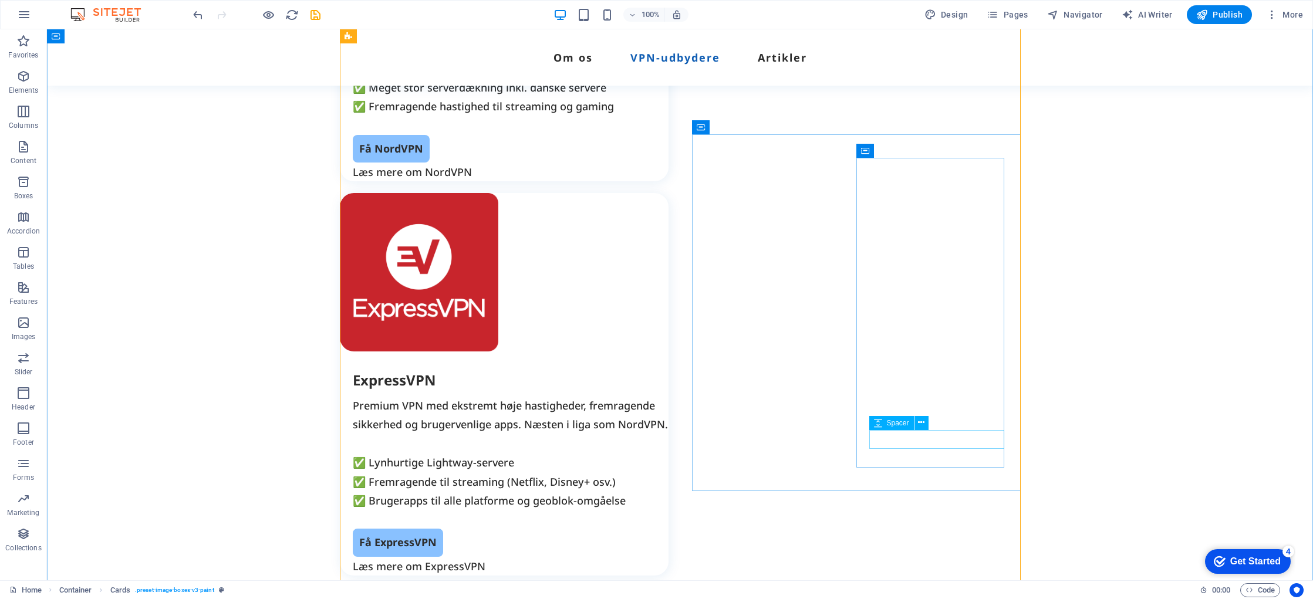
drag, startPoint x: 911, startPoint y: 449, endPoint x: 705, endPoint y: 449, distance: 206.7
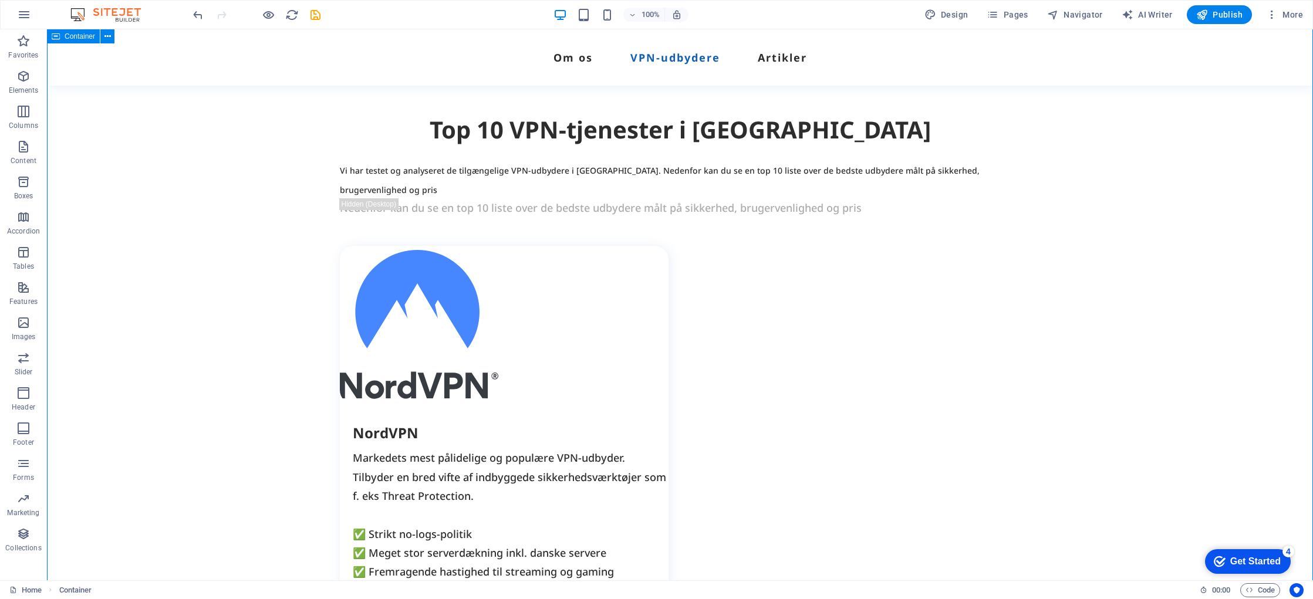
scroll to position [1359, 0]
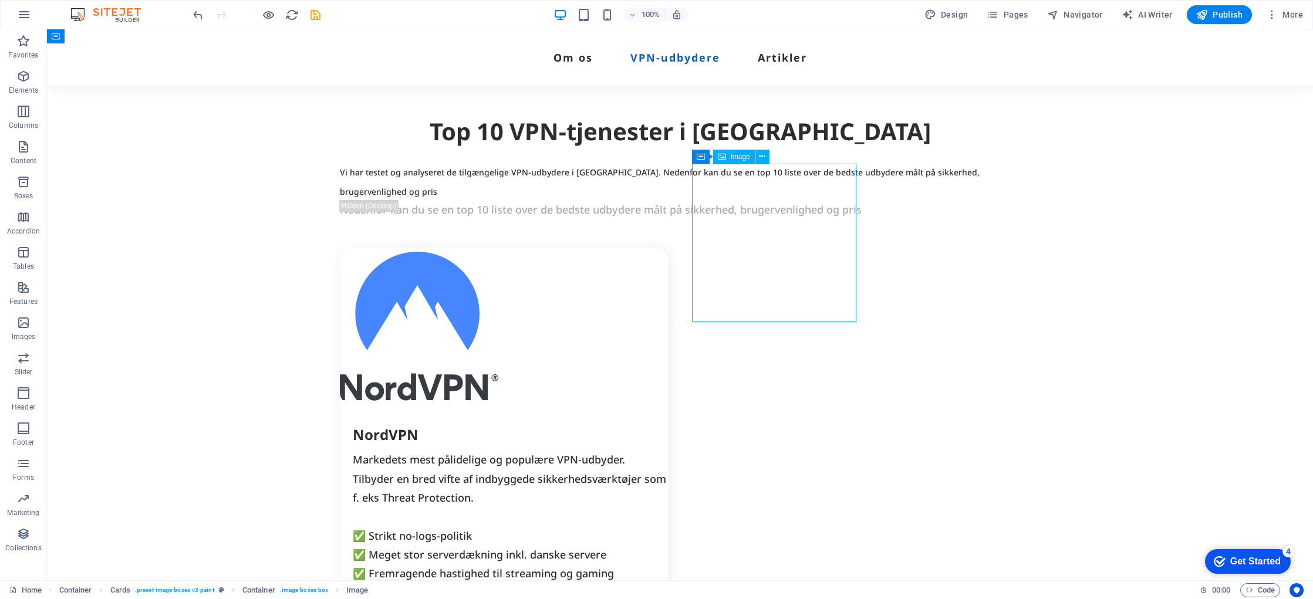
drag, startPoint x: 777, startPoint y: 295, endPoint x: 776, endPoint y: 324, distance: 28.8
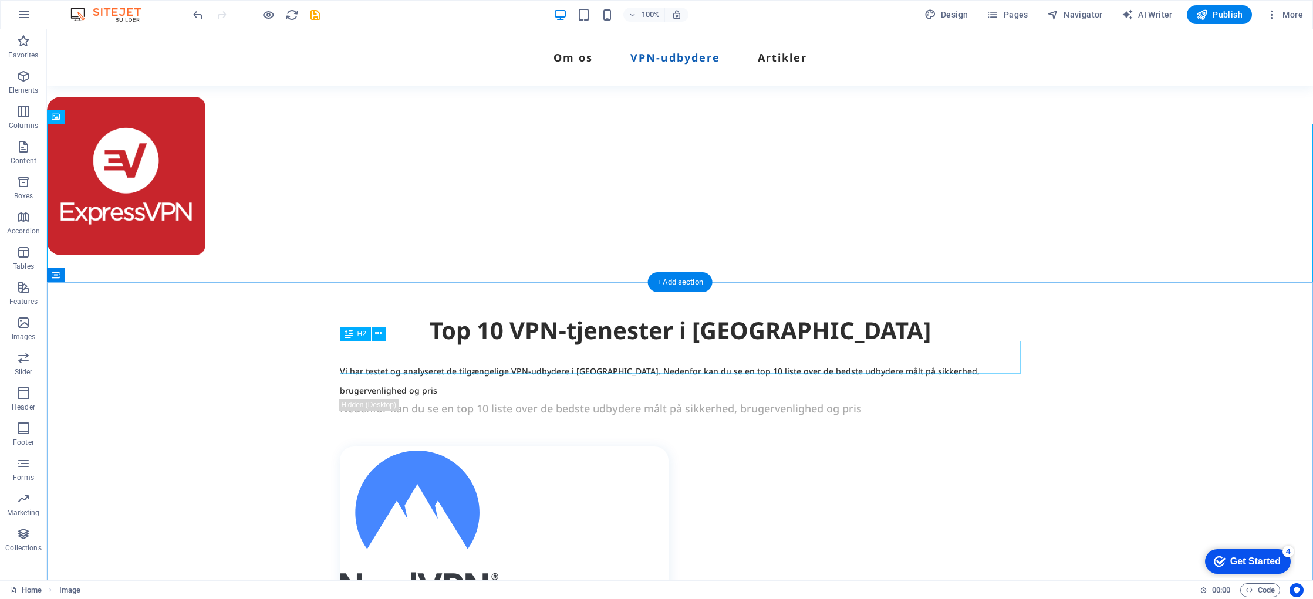
scroll to position [1483, 0]
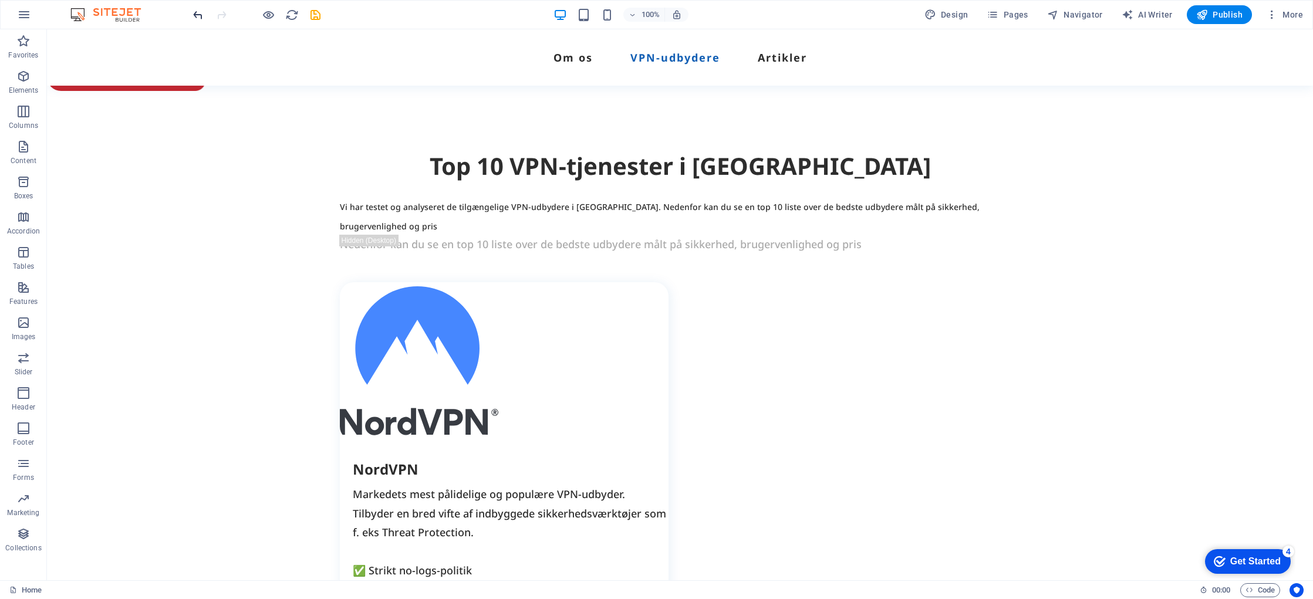
click at [200, 16] on icon "undo" at bounding box center [198, 15] width 14 height 14
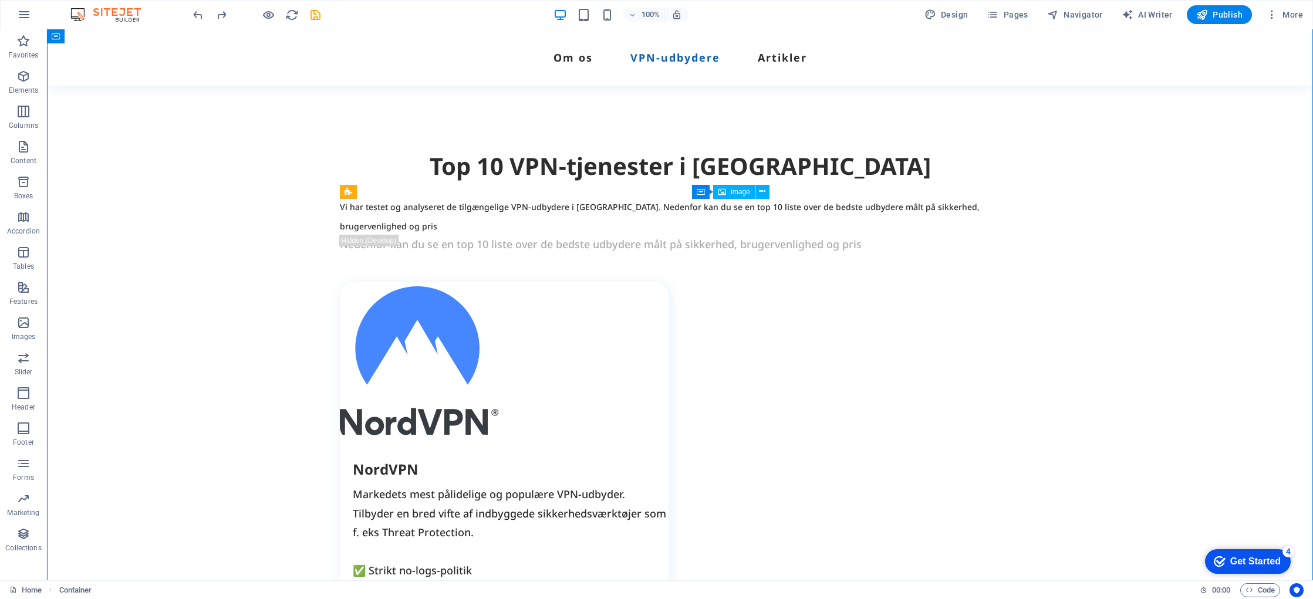
drag, startPoint x: 750, startPoint y: 291, endPoint x: 762, endPoint y: 334, distance: 43.7
click at [734, 194] on span "Image" at bounding box center [740, 191] width 19 height 7
click at [763, 191] on icon at bounding box center [762, 192] width 6 height 12
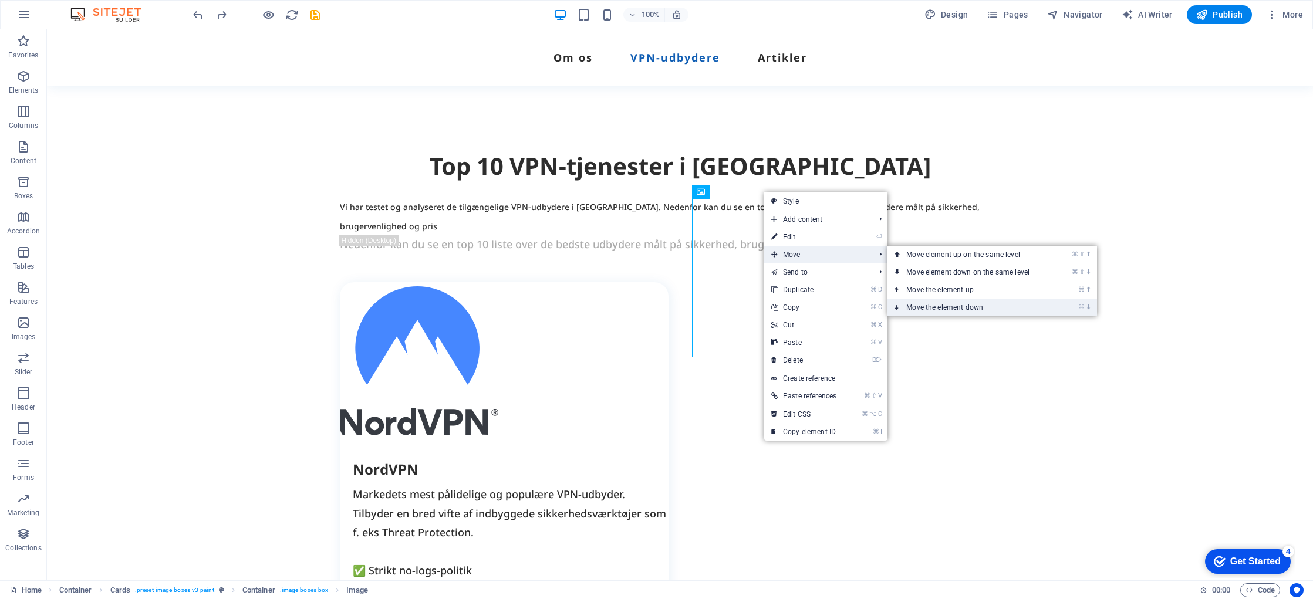
click at [935, 306] on link "⌘ ⬇ Move the element down" at bounding box center [971, 308] width 166 height 18
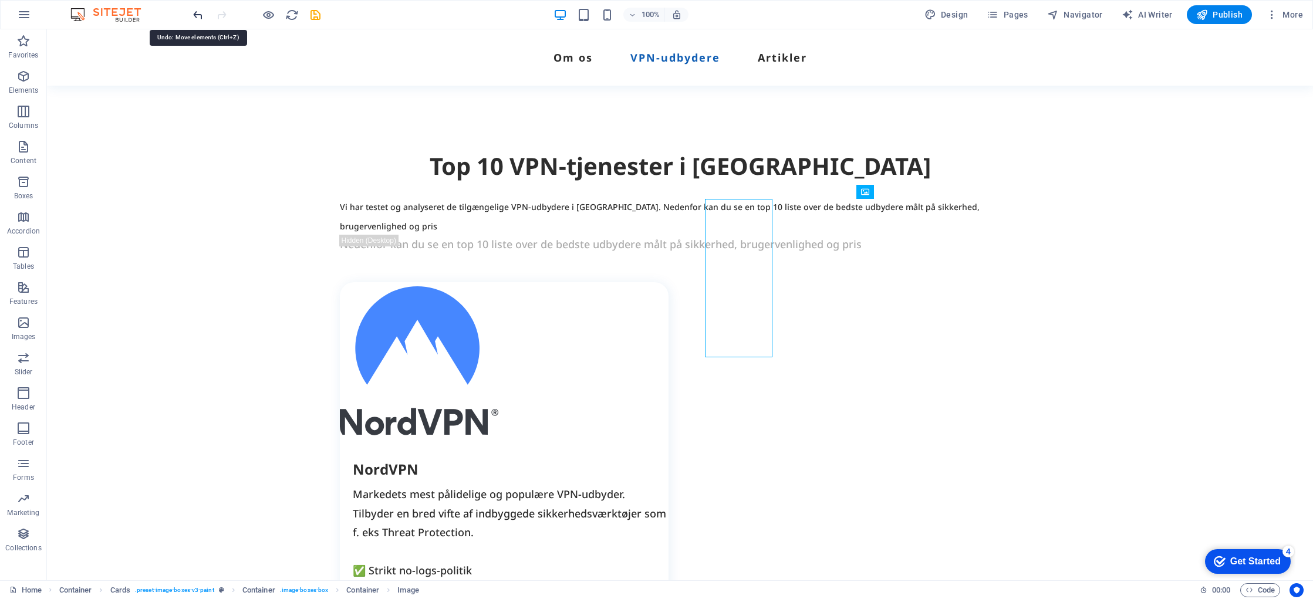
click at [194, 15] on icon "undo" at bounding box center [198, 15] width 14 height 14
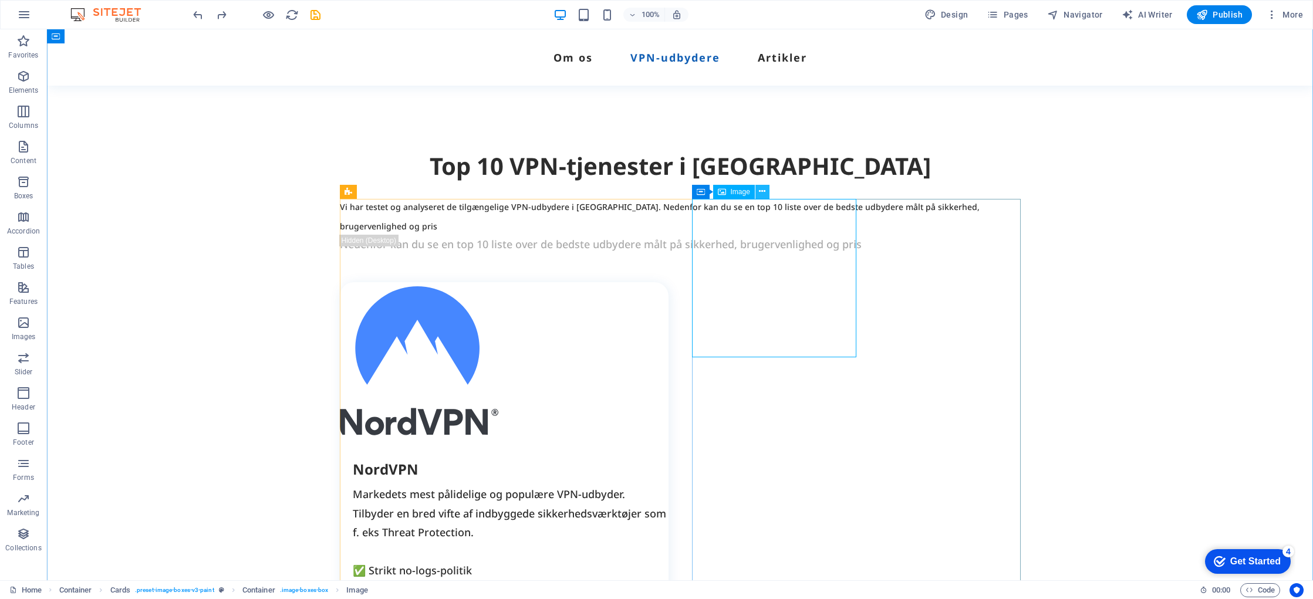
click at [764, 193] on icon at bounding box center [762, 192] width 6 height 12
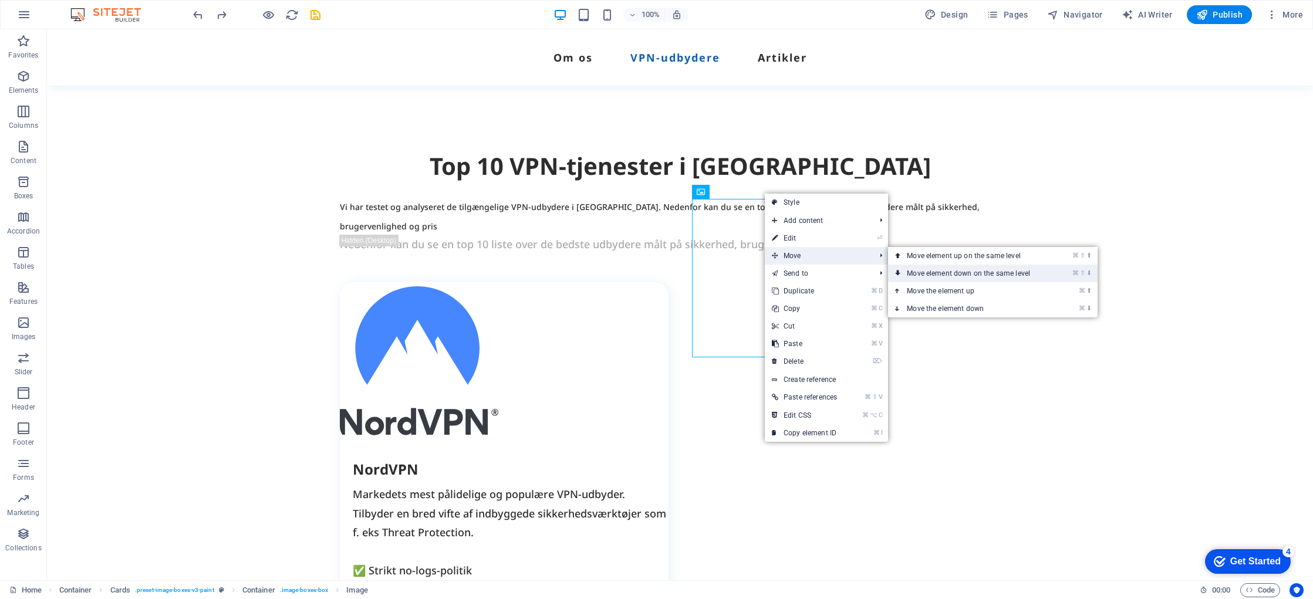
click at [938, 275] on link "⌘ ⇧ ⬇ Move element down on the same level" at bounding box center [971, 274] width 166 height 18
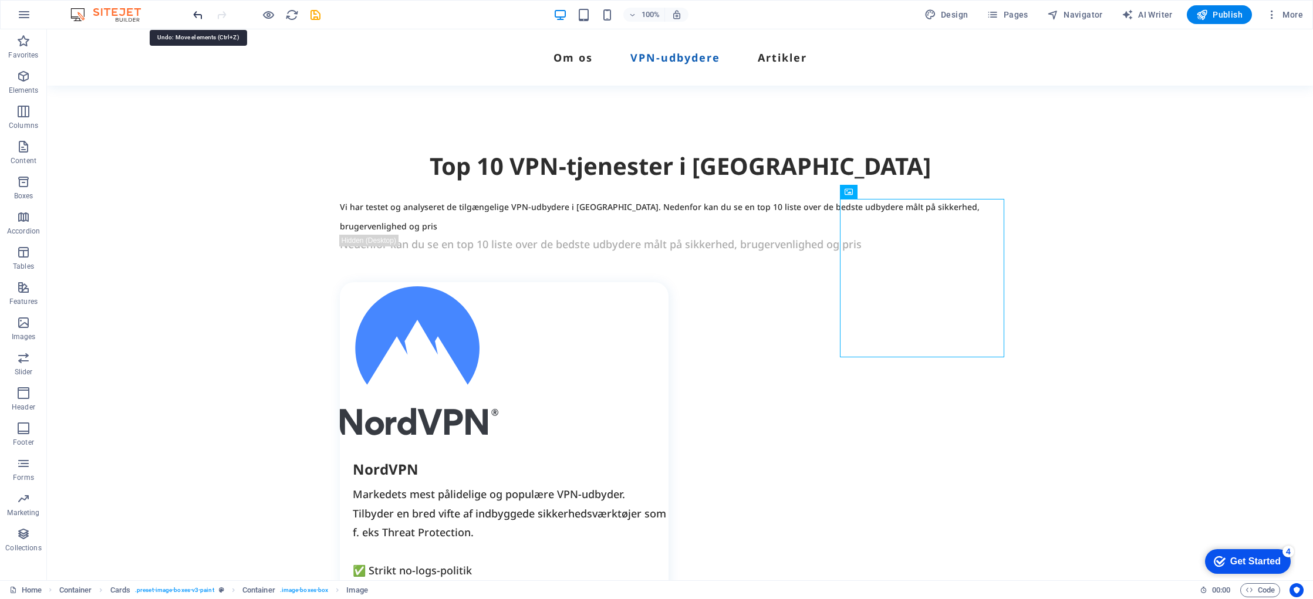
click at [196, 16] on icon "undo" at bounding box center [198, 15] width 14 height 14
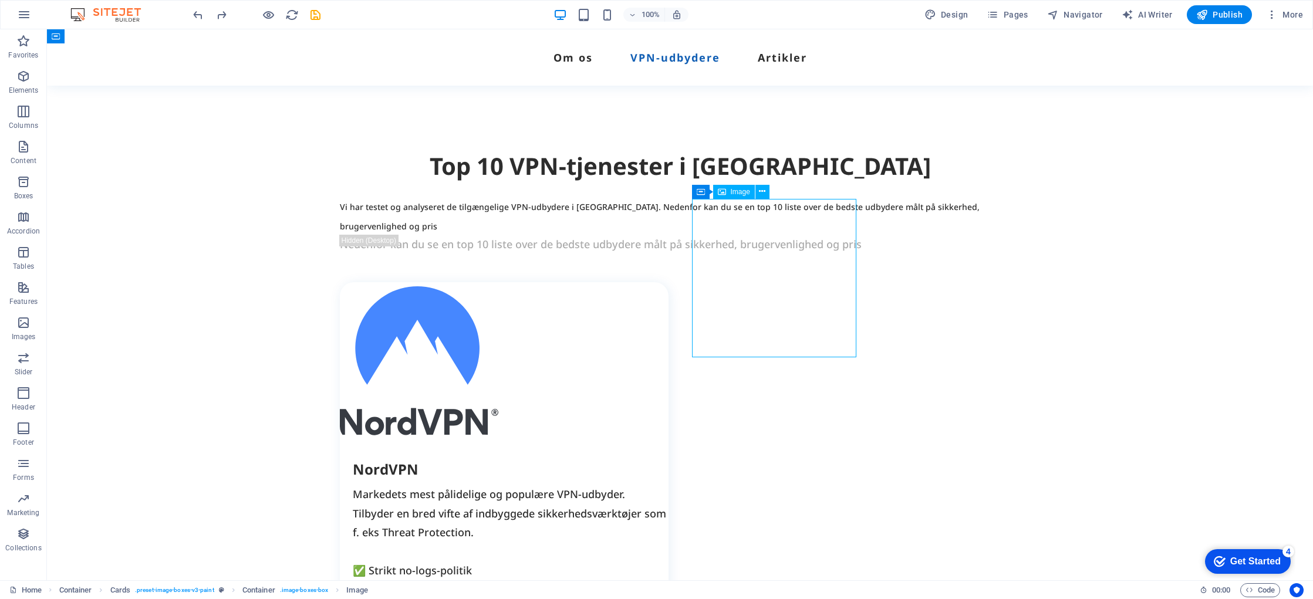
drag, startPoint x: 750, startPoint y: 237, endPoint x: 776, endPoint y: 308, distance: 76.2
drag, startPoint x: 710, startPoint y: 358, endPoint x: 710, endPoint y: 373, distance: 15.3
drag, startPoint x: 741, startPoint y: 235, endPoint x: 713, endPoint y: 227, distance: 29.5
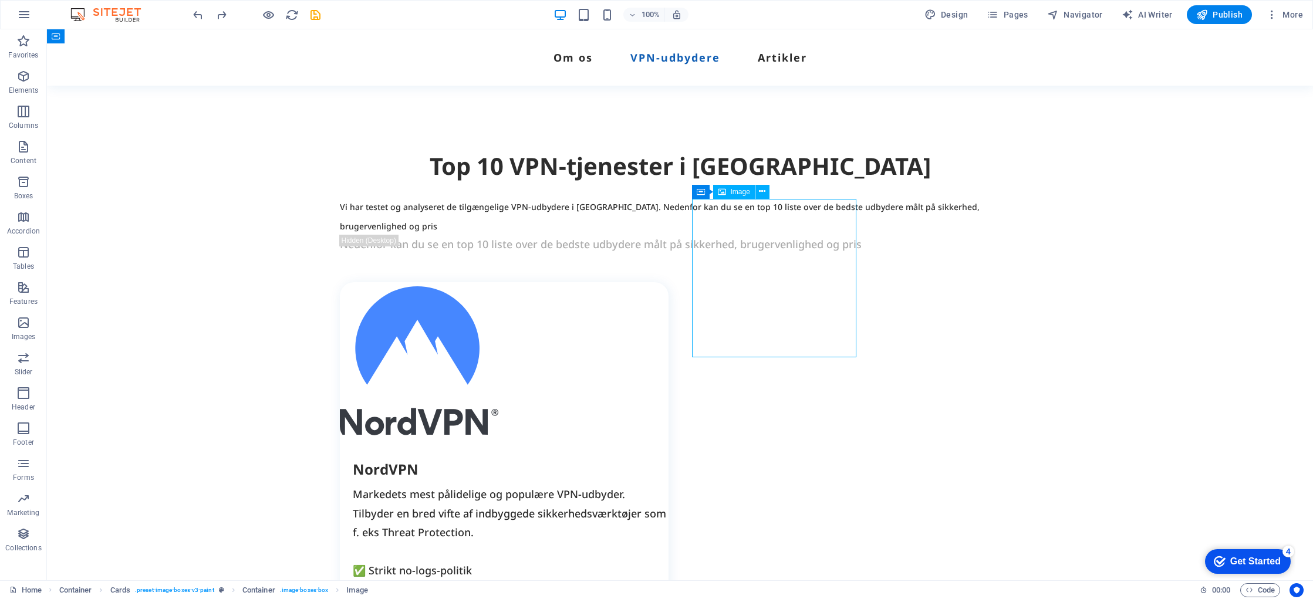
drag, startPoint x: 797, startPoint y: 321, endPoint x: 799, endPoint y: 363, distance: 42.3
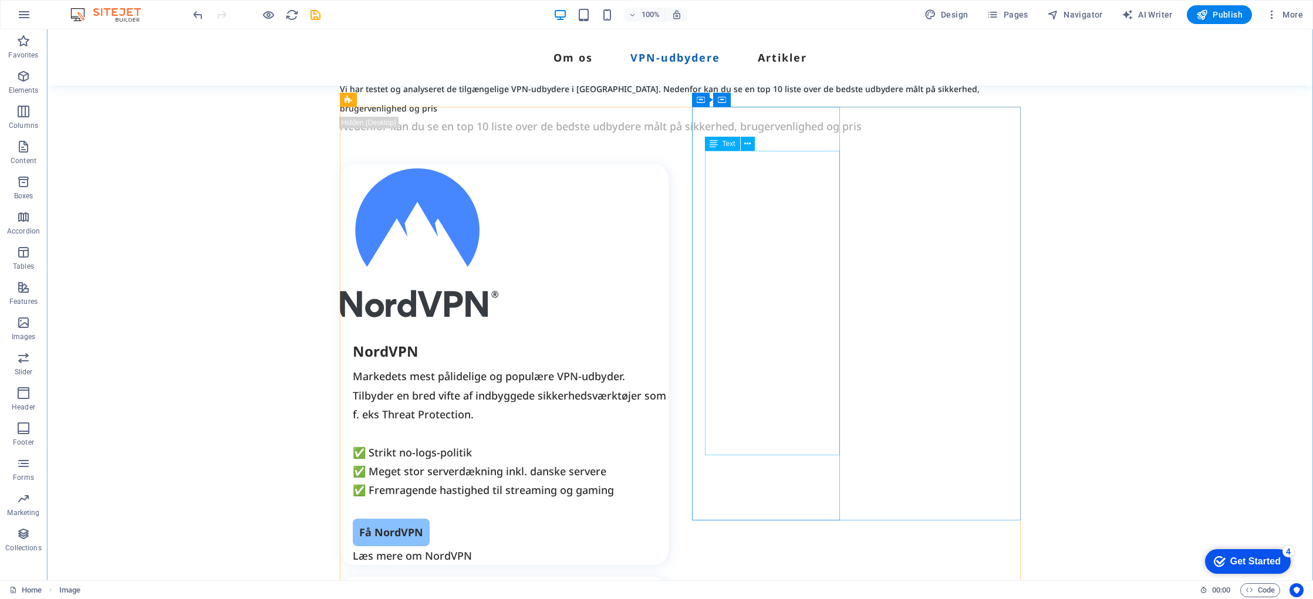
scroll to position [1676, 0]
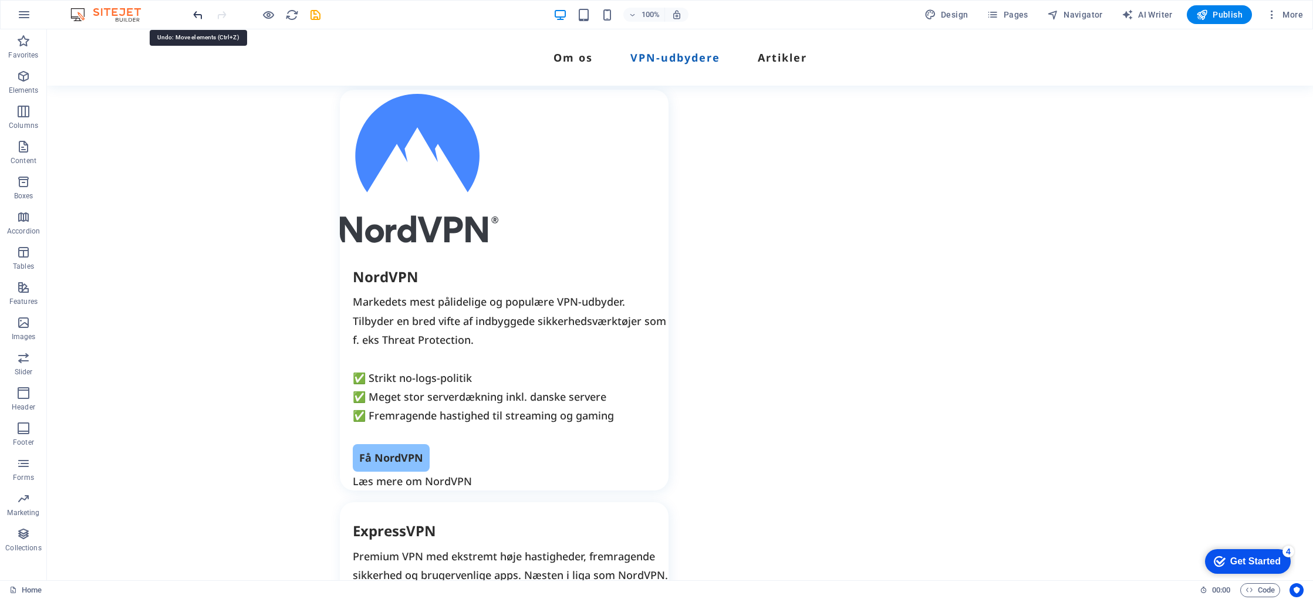
click at [196, 13] on icon "undo" at bounding box center [198, 15] width 14 height 14
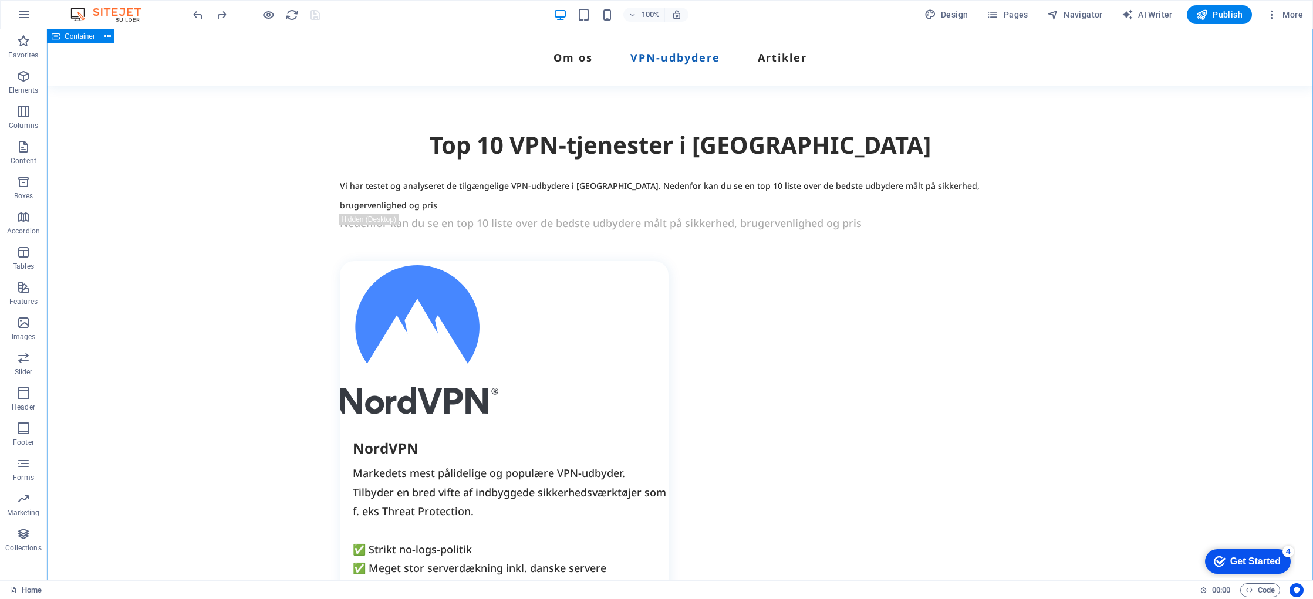
scroll to position [1348, 0]
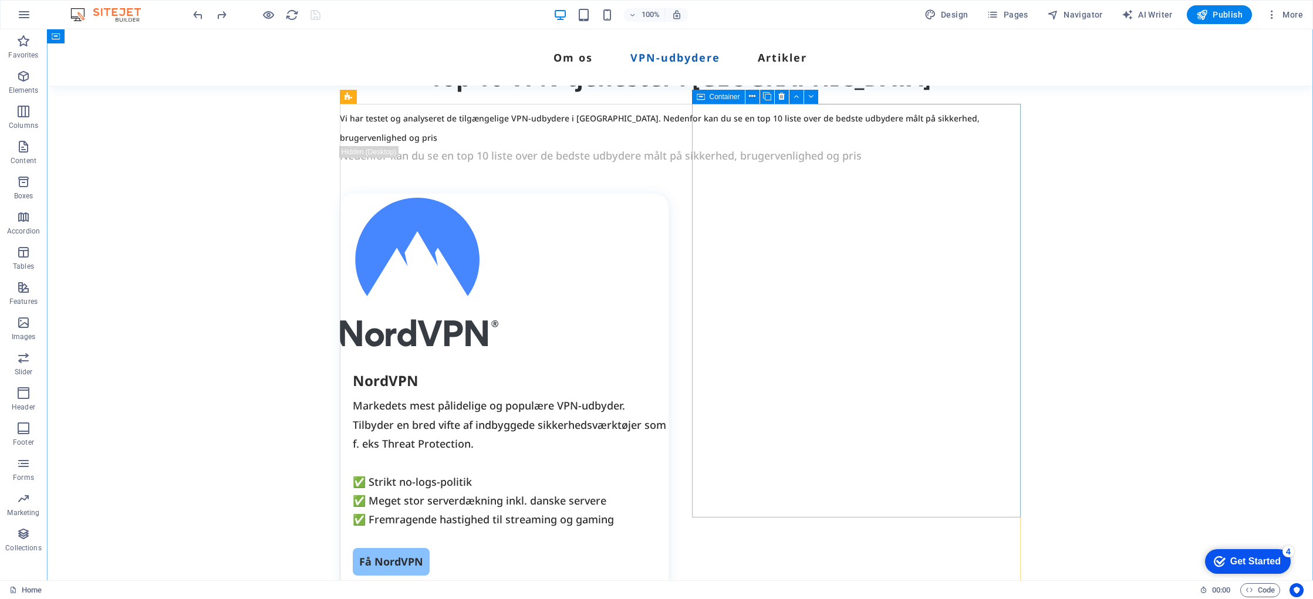
scroll to position [1387, 0]
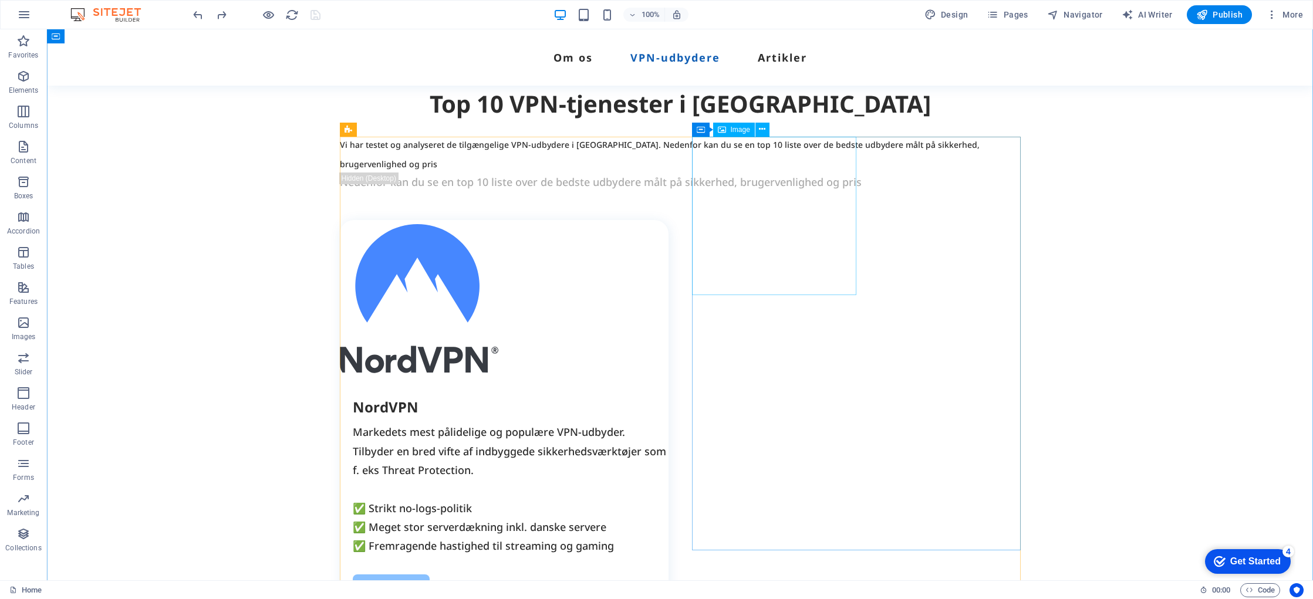
drag, startPoint x: 723, startPoint y: 283, endPoint x: 728, endPoint y: 304, distance: 21.0
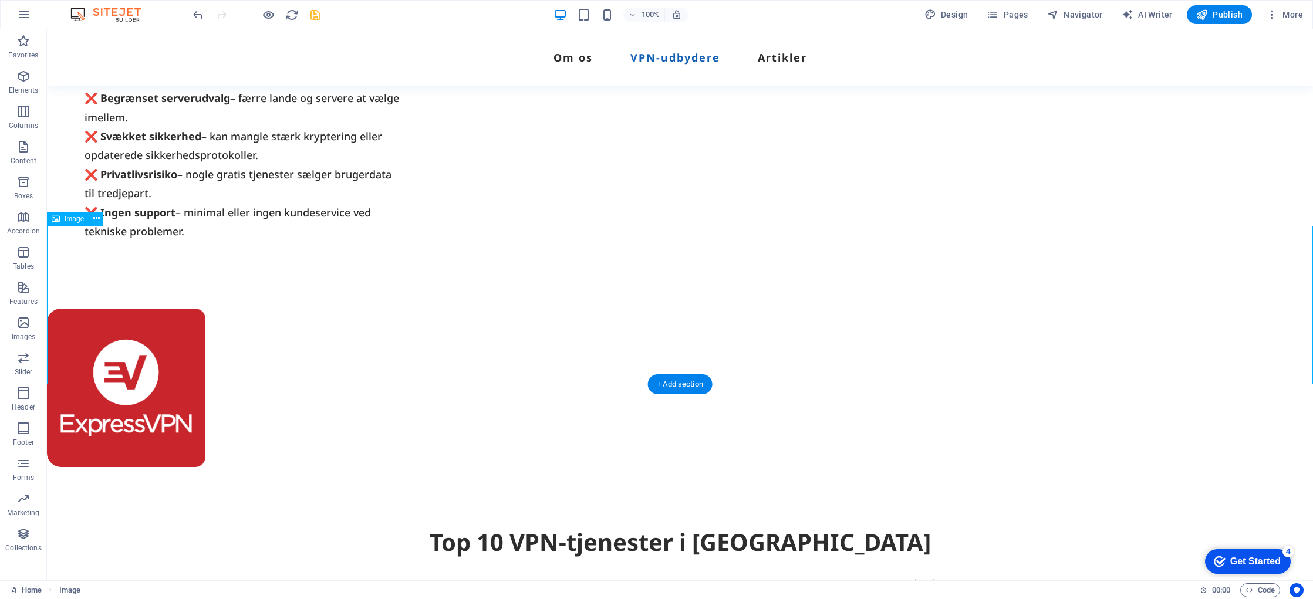
scroll to position [1440, 0]
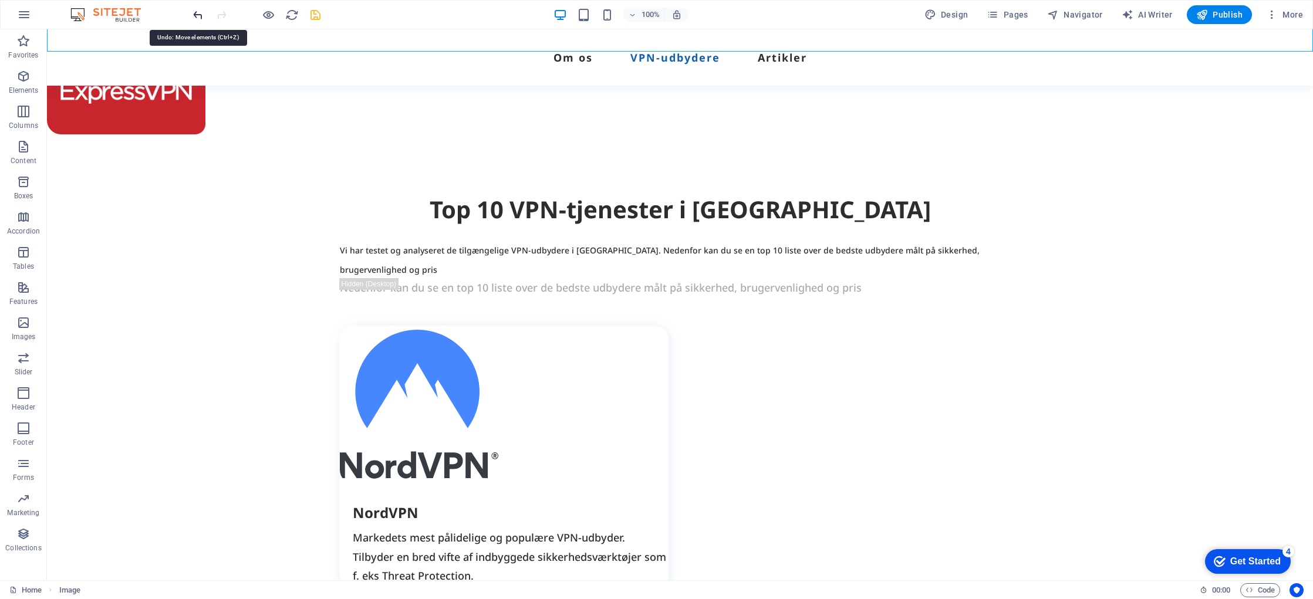
click at [198, 14] on icon "undo" at bounding box center [198, 15] width 14 height 14
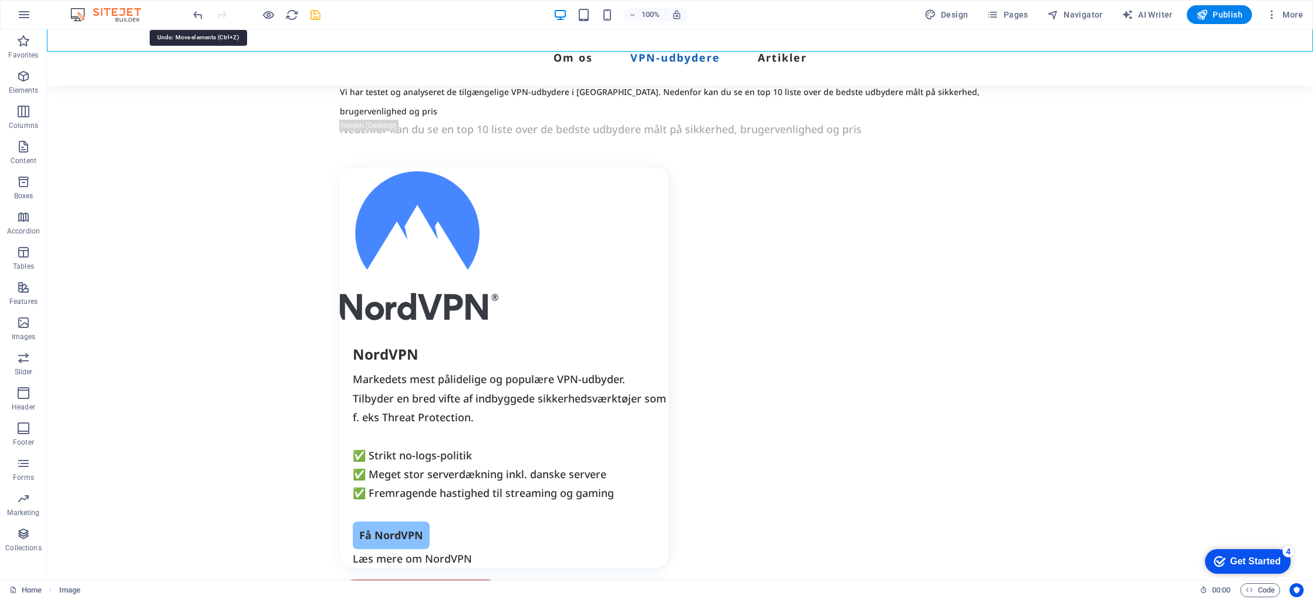
scroll to position [1281, 0]
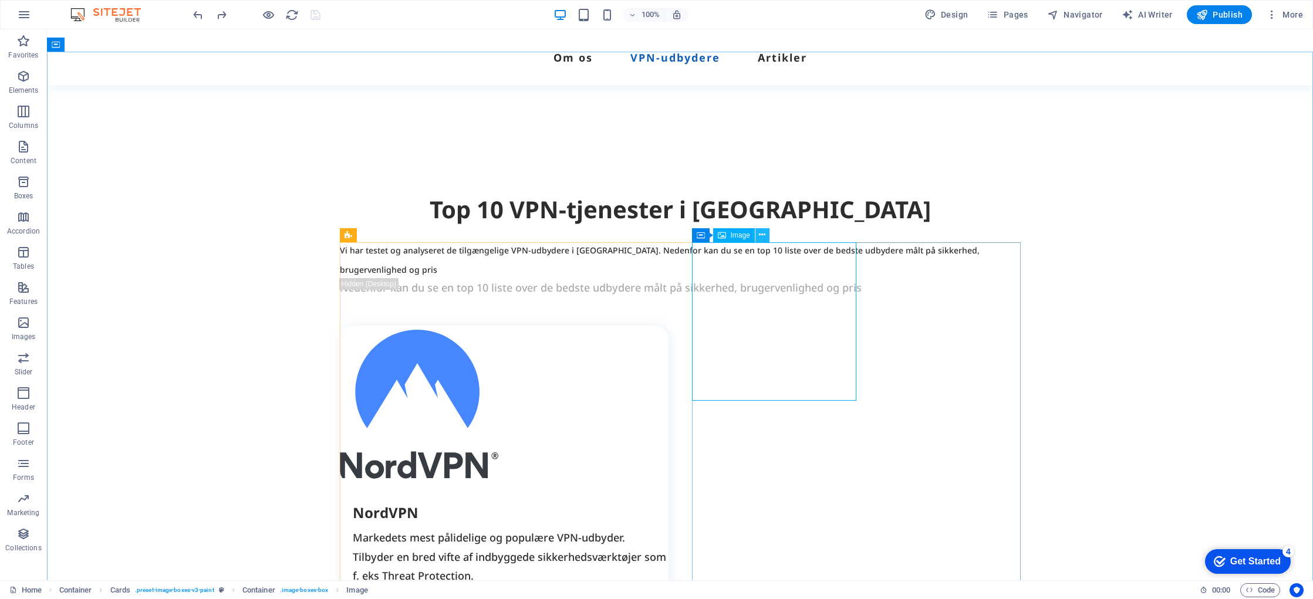
click at [763, 236] on icon at bounding box center [762, 235] width 6 height 12
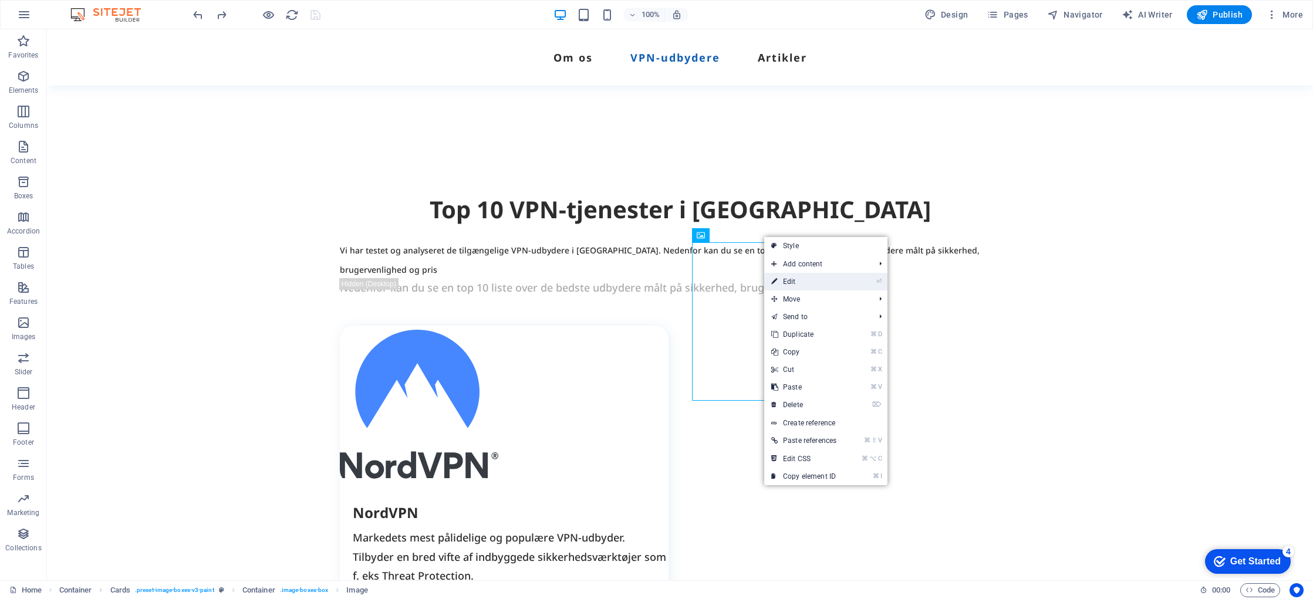
drag, startPoint x: 803, startPoint y: 280, endPoint x: 550, endPoint y: 251, distance: 254.8
click at [803, 280] on link "⏎ Edit" at bounding box center [803, 282] width 79 height 18
select select "px"
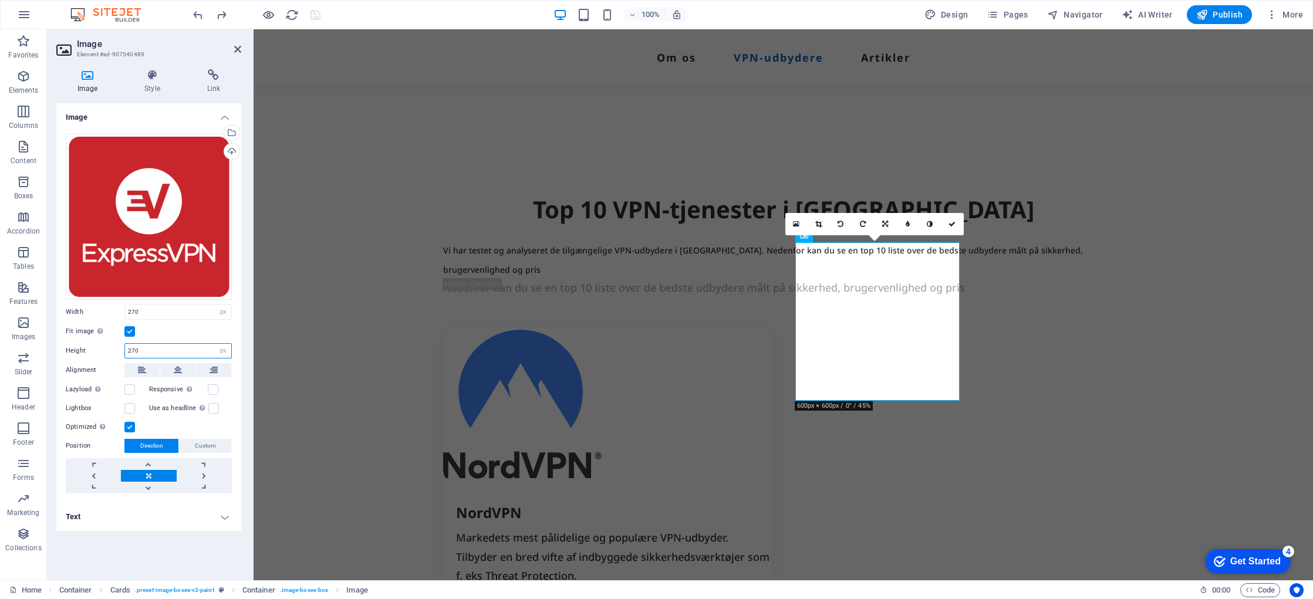
click at [149, 353] on input "270" at bounding box center [178, 351] width 106 height 14
type input "250"
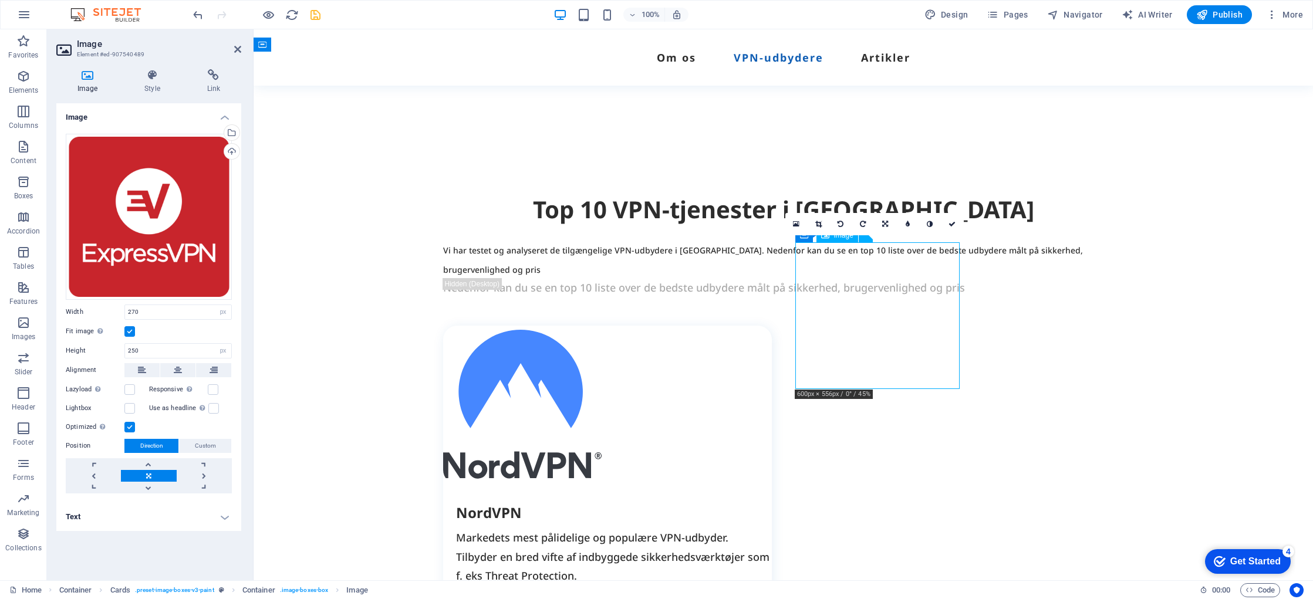
drag, startPoint x: 902, startPoint y: 335, endPoint x: 900, endPoint y: 361, distance: 25.9
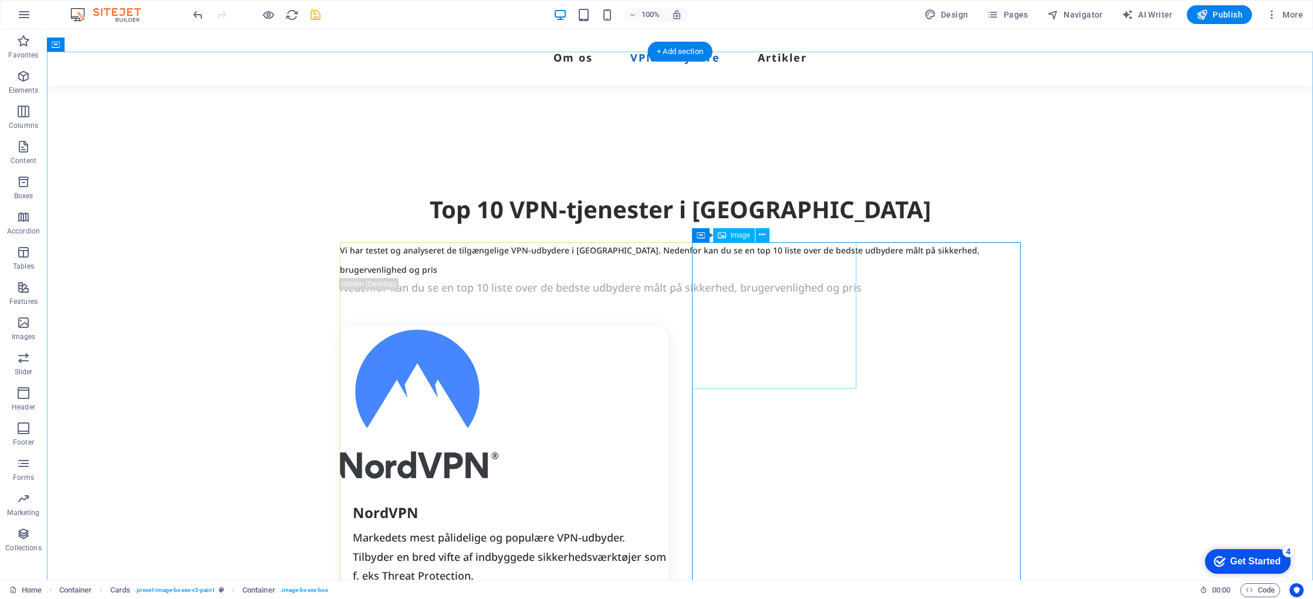
click at [761, 237] on icon at bounding box center [762, 235] width 6 height 12
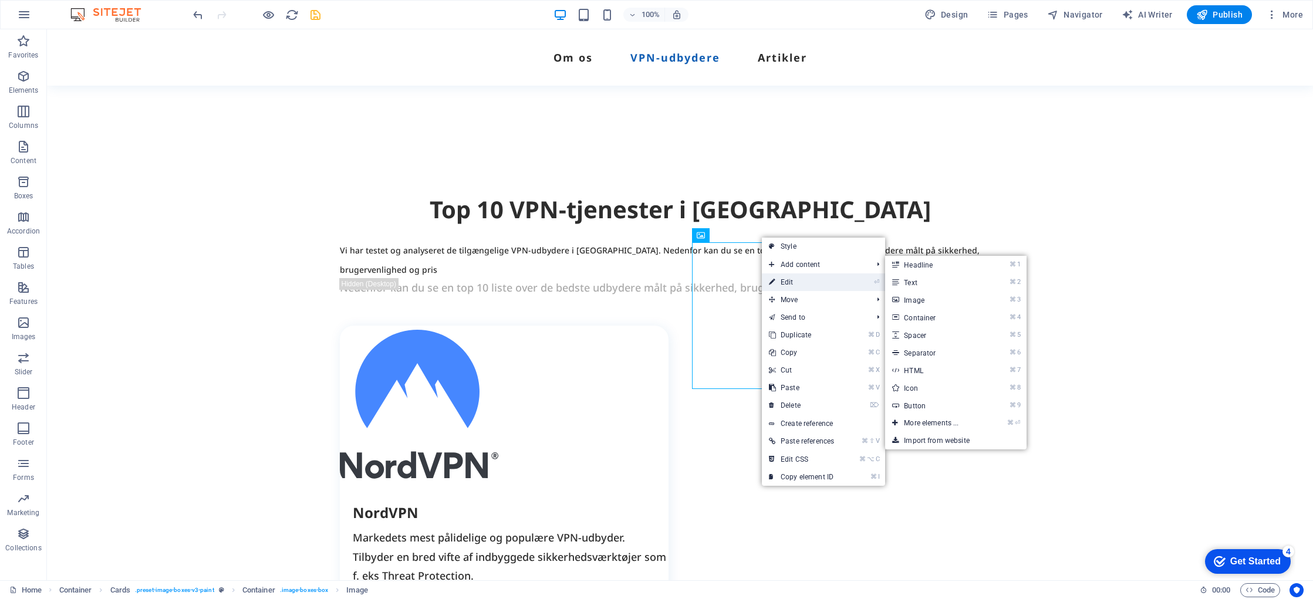
click at [789, 282] on link "⏎ Edit" at bounding box center [801, 283] width 79 height 18
select select "px"
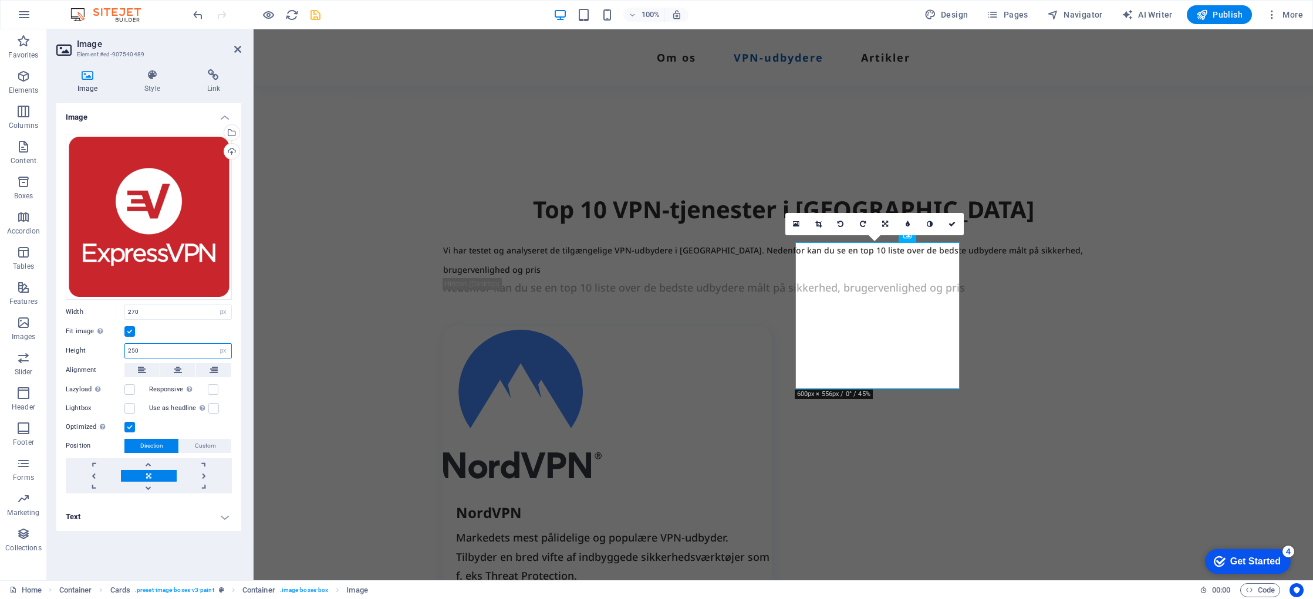
drag, startPoint x: 142, startPoint y: 351, endPoint x: 133, endPoint y: 351, distance: 8.2
click at [133, 351] on input "250" at bounding box center [178, 351] width 106 height 14
type input "270"
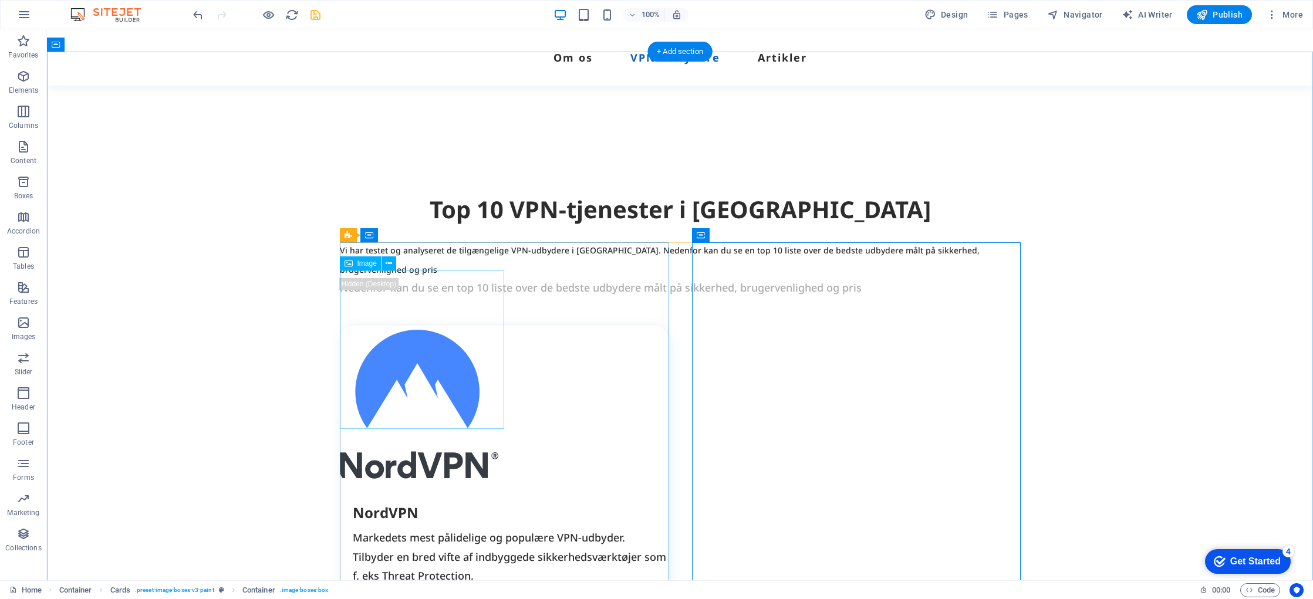
click at [479, 355] on figure at bounding box center [504, 405] width 329 height 159
click at [389, 261] on icon at bounding box center [389, 264] width 6 height 12
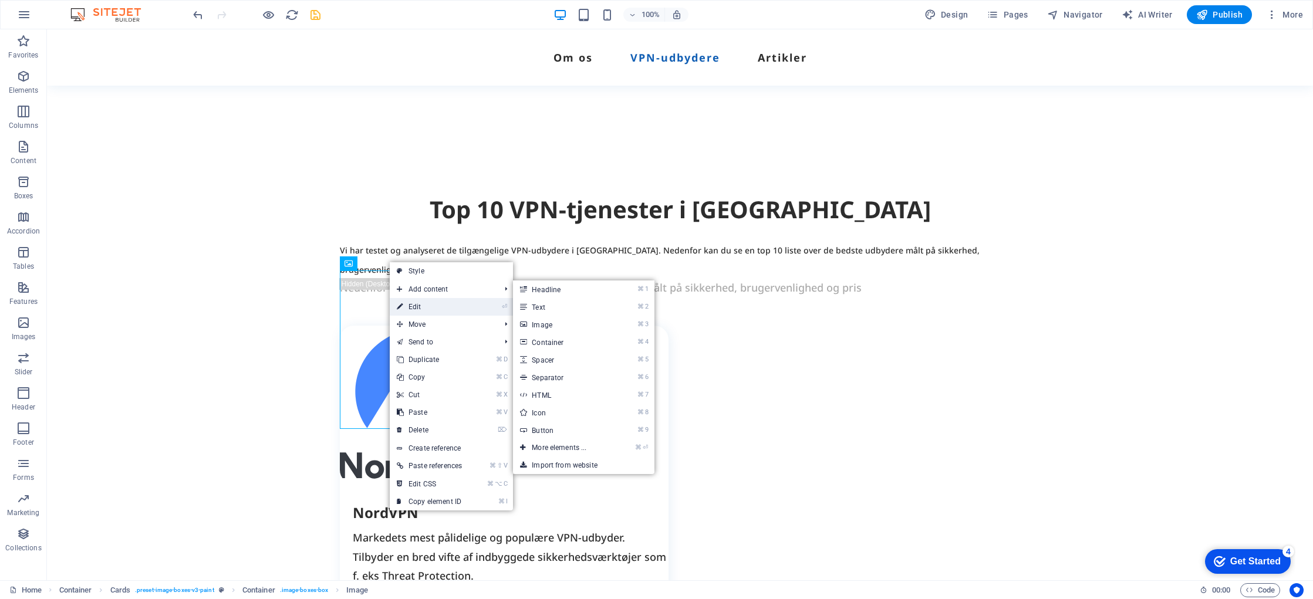
click at [422, 308] on link "⏎ Edit" at bounding box center [429, 307] width 79 height 18
select select "px"
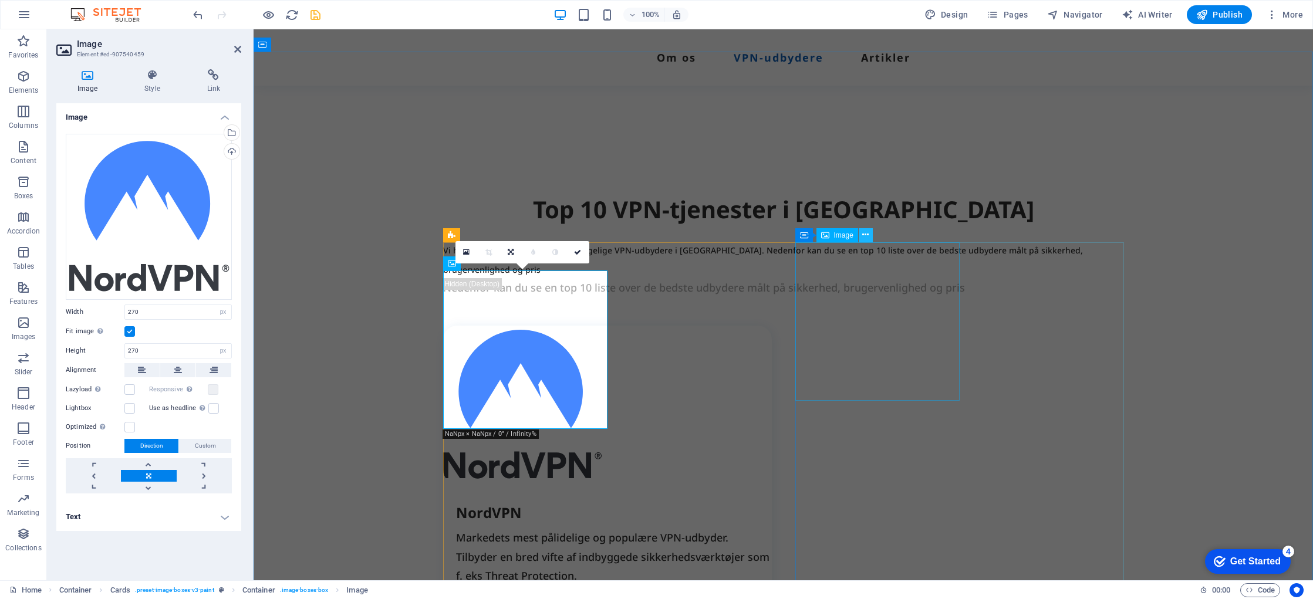
click at [869, 237] on icon at bounding box center [866, 235] width 6 height 12
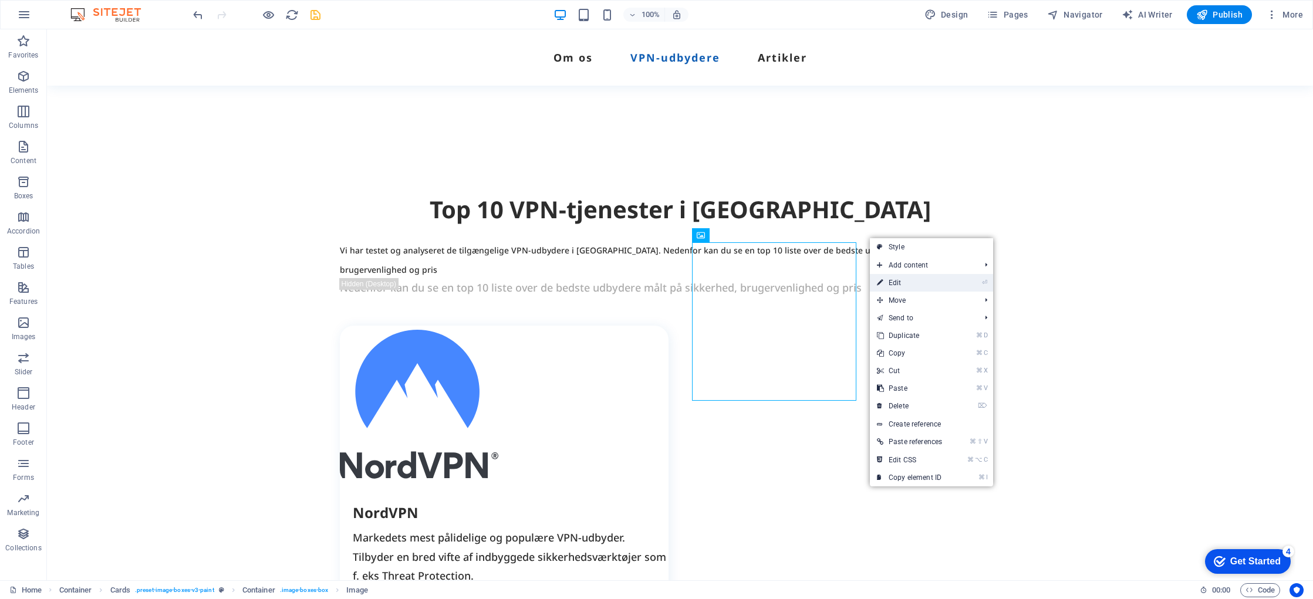
click at [887, 282] on link "⏎ Edit" at bounding box center [909, 283] width 79 height 18
select select "px"
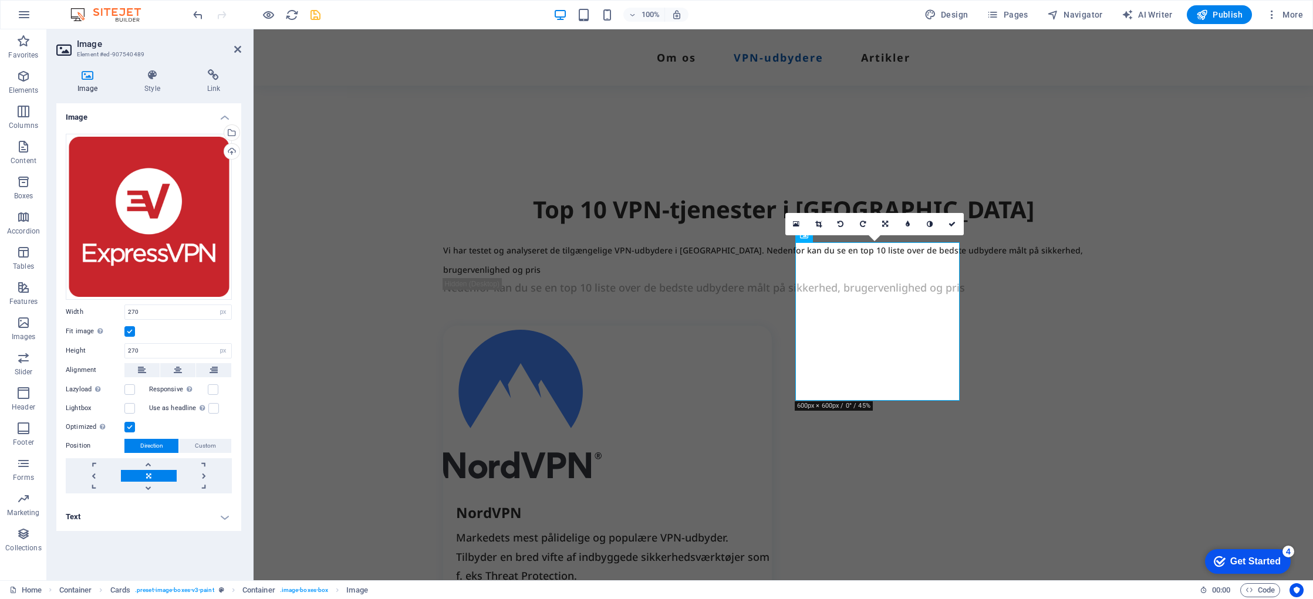
click at [130, 427] on label at bounding box center [129, 427] width 11 height 11
click at [0, 0] on input "Optimized Images are compressed to improve page speed." at bounding box center [0, 0] width 0 height 0
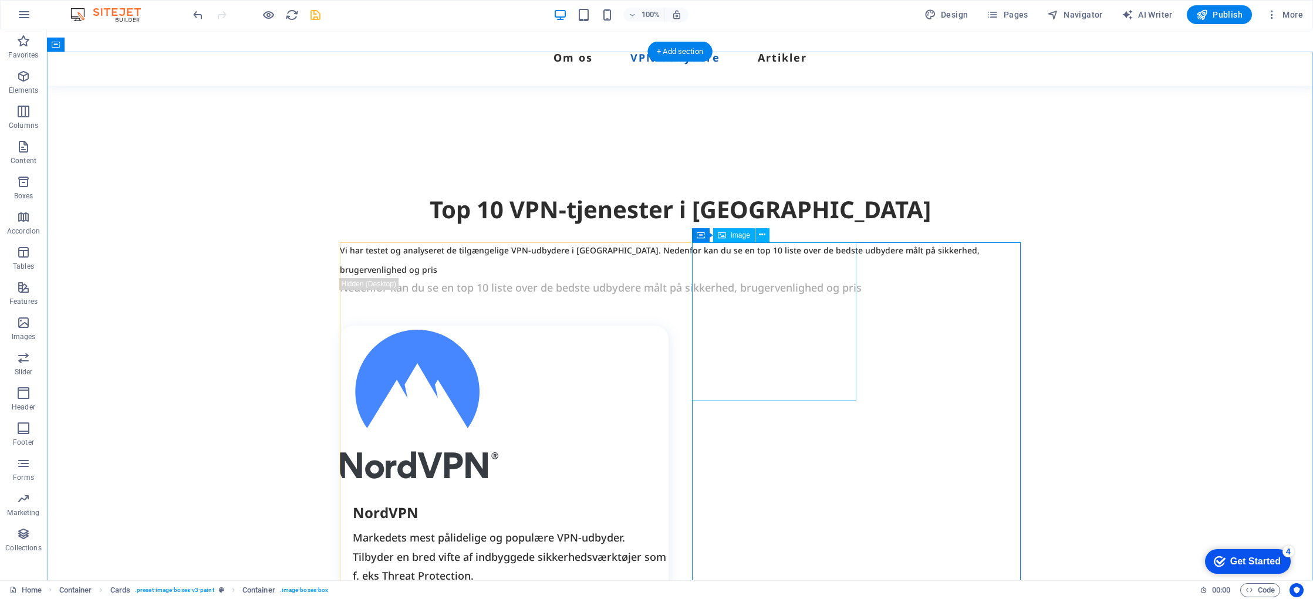
drag, startPoint x: 788, startPoint y: 335, endPoint x: 836, endPoint y: 388, distance: 71.1
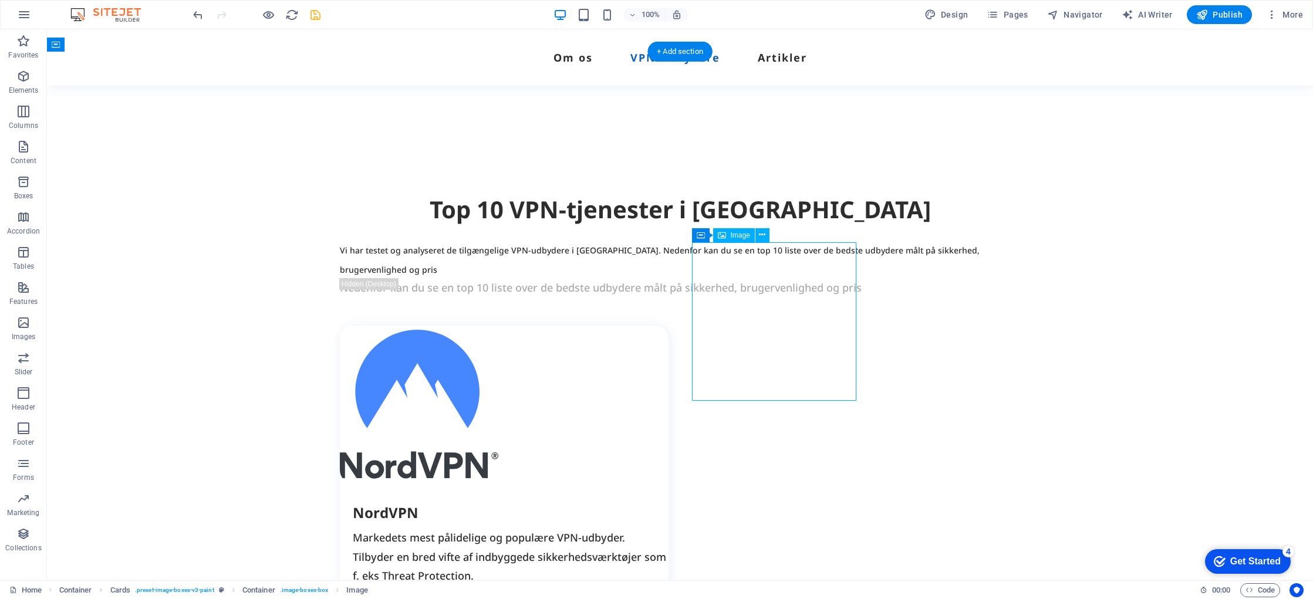
drag, startPoint x: 770, startPoint y: 332, endPoint x: 768, endPoint y: 360, distance: 27.7
click at [363, 237] on span "Cards" at bounding box center [366, 235] width 19 height 7
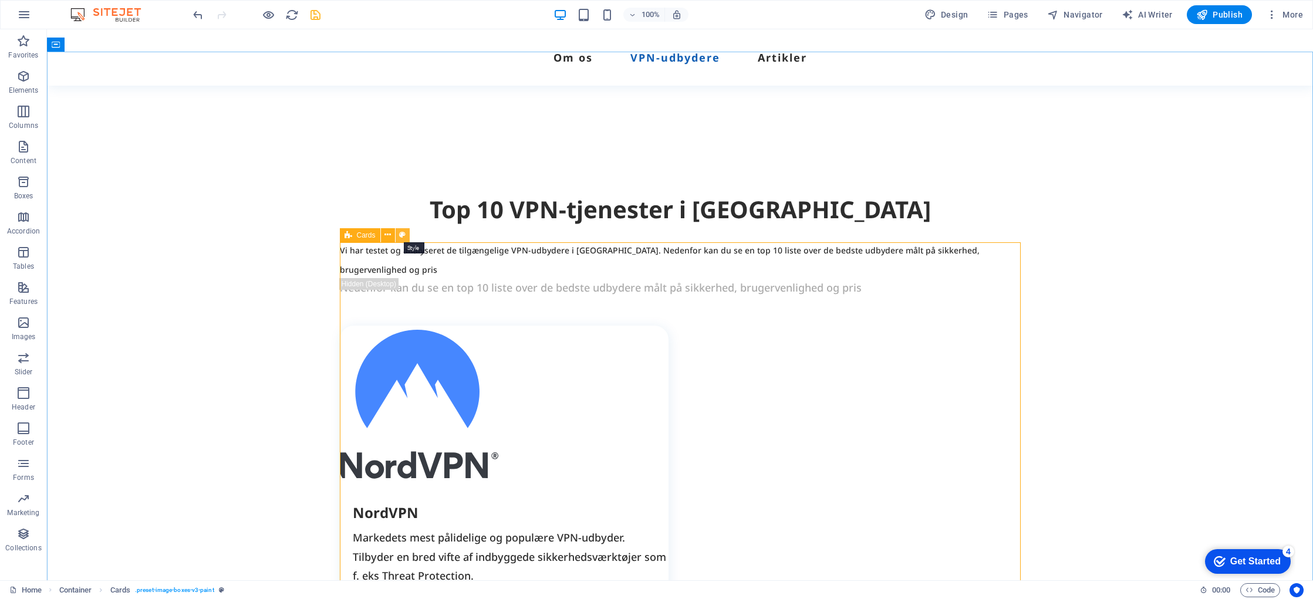
select select "rem"
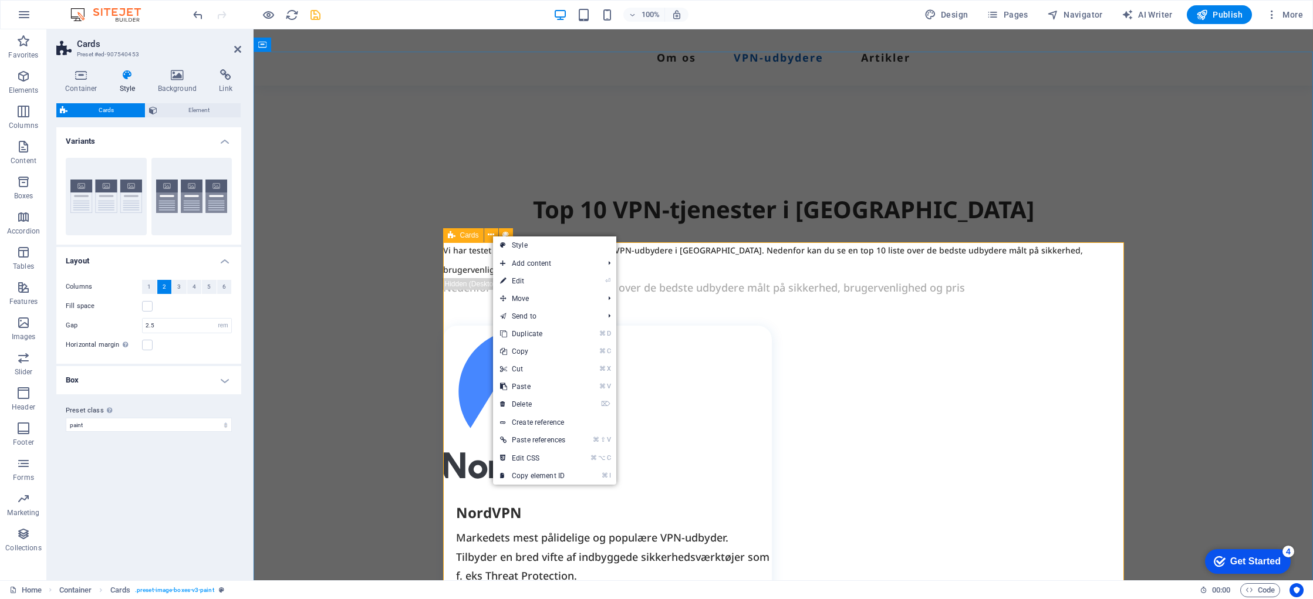
click at [463, 235] on span "Cards" at bounding box center [469, 235] width 19 height 7
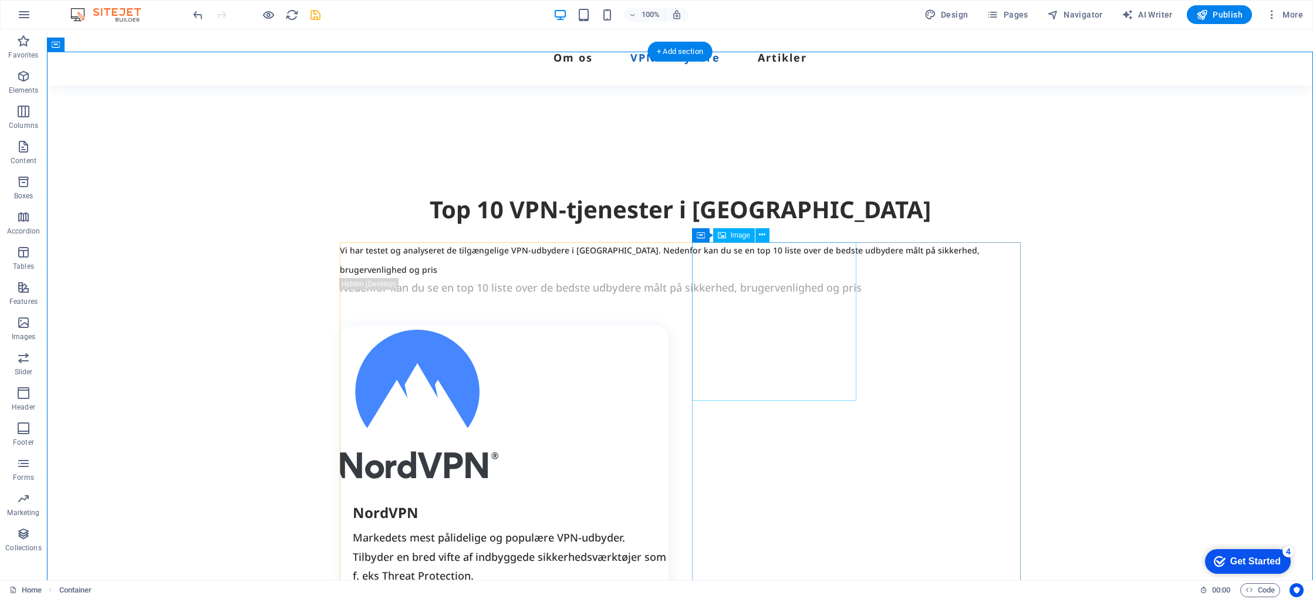
click at [765, 237] on icon at bounding box center [762, 235] width 6 height 12
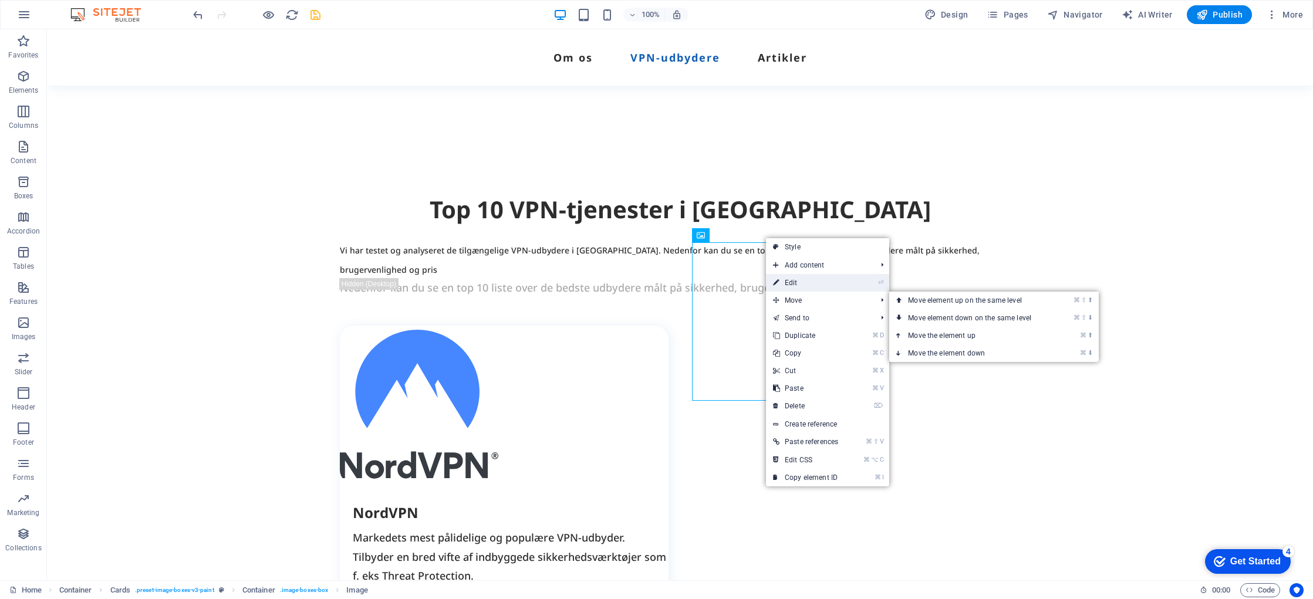
click at [807, 284] on link "⏎ Edit" at bounding box center [805, 283] width 79 height 18
select select "px"
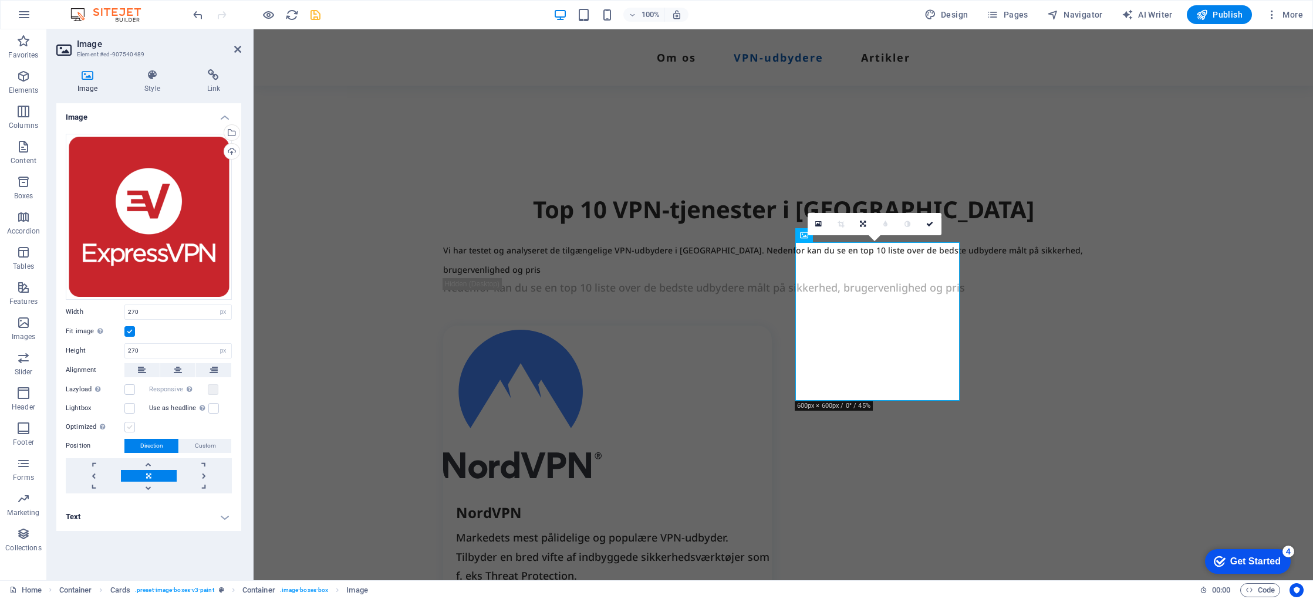
click at [129, 427] on label at bounding box center [129, 427] width 11 height 11
click at [0, 0] on input "Optimized Images are compressed to improve page speed." at bounding box center [0, 0] width 0 height 0
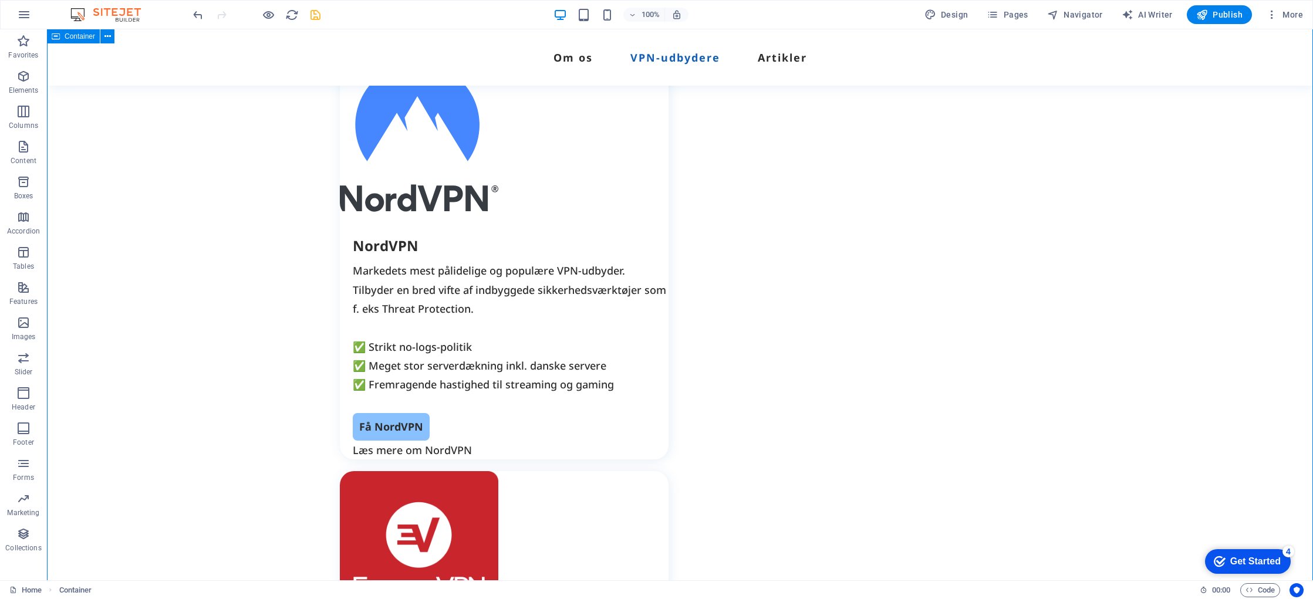
scroll to position [1546, 0]
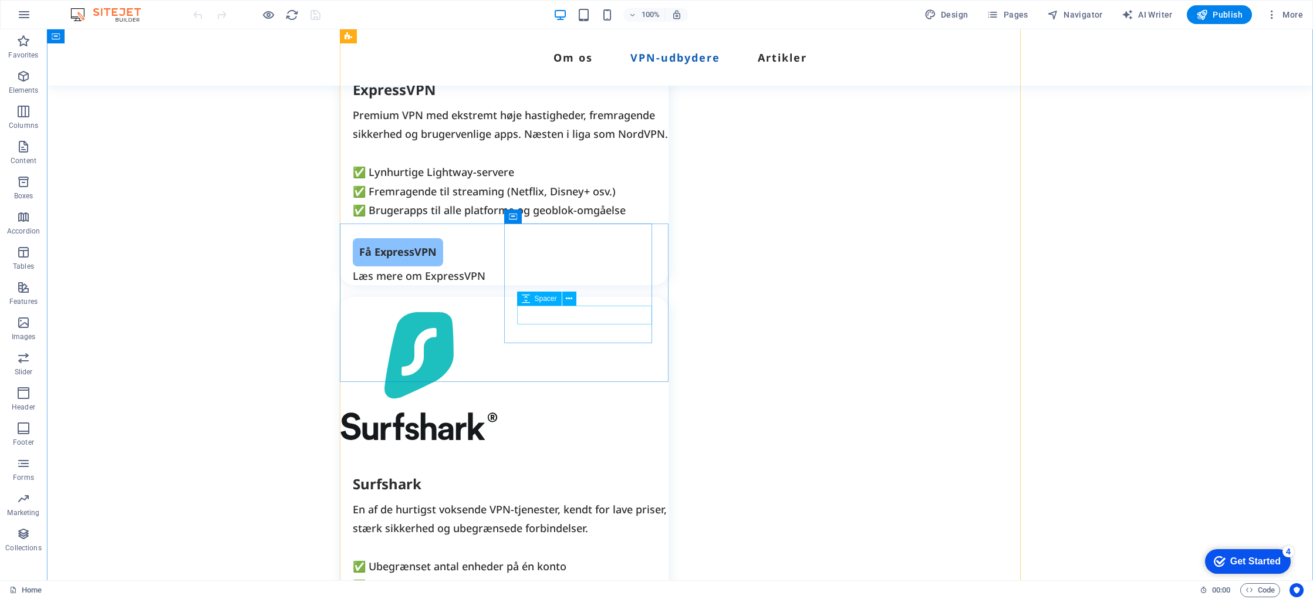
scroll to position [2119, 0]
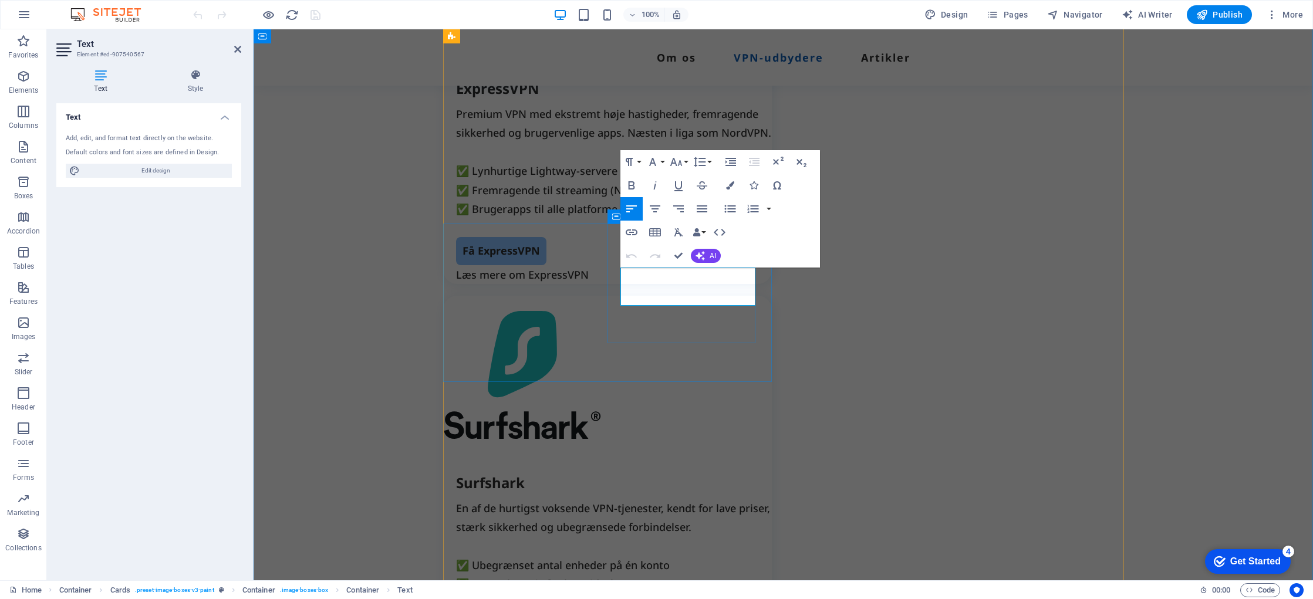
drag, startPoint x: 695, startPoint y: 295, endPoint x: 618, endPoint y: 272, distance: 80.3
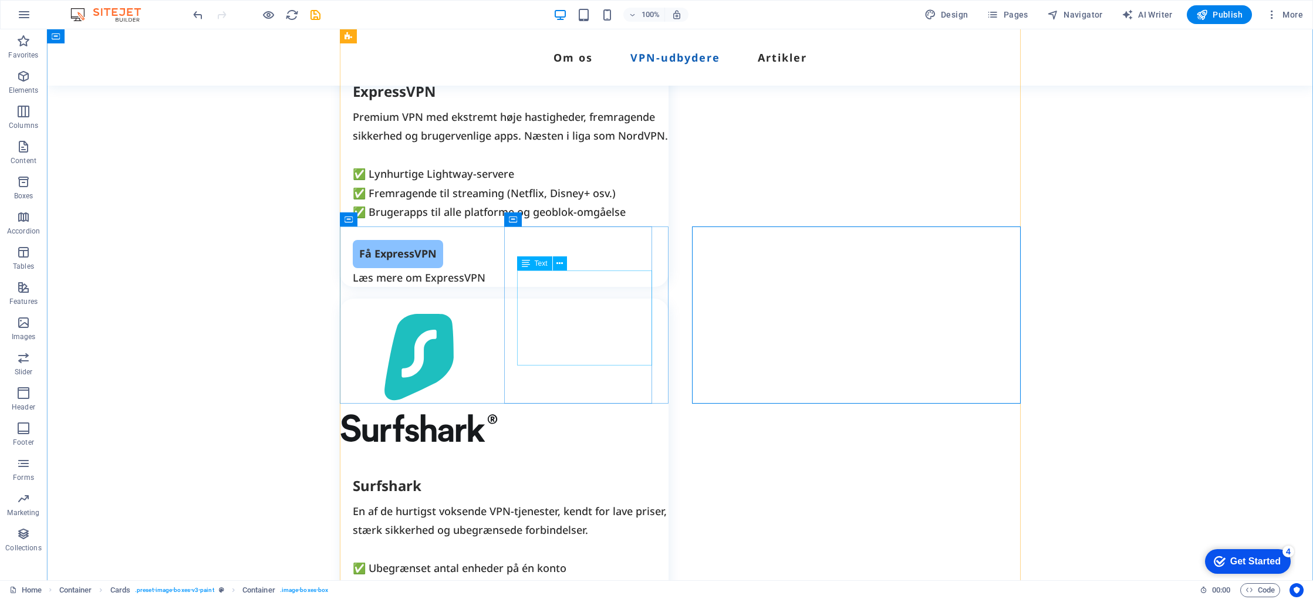
drag, startPoint x: 618, startPoint y: 353, endPoint x: 413, endPoint y: 352, distance: 204.9
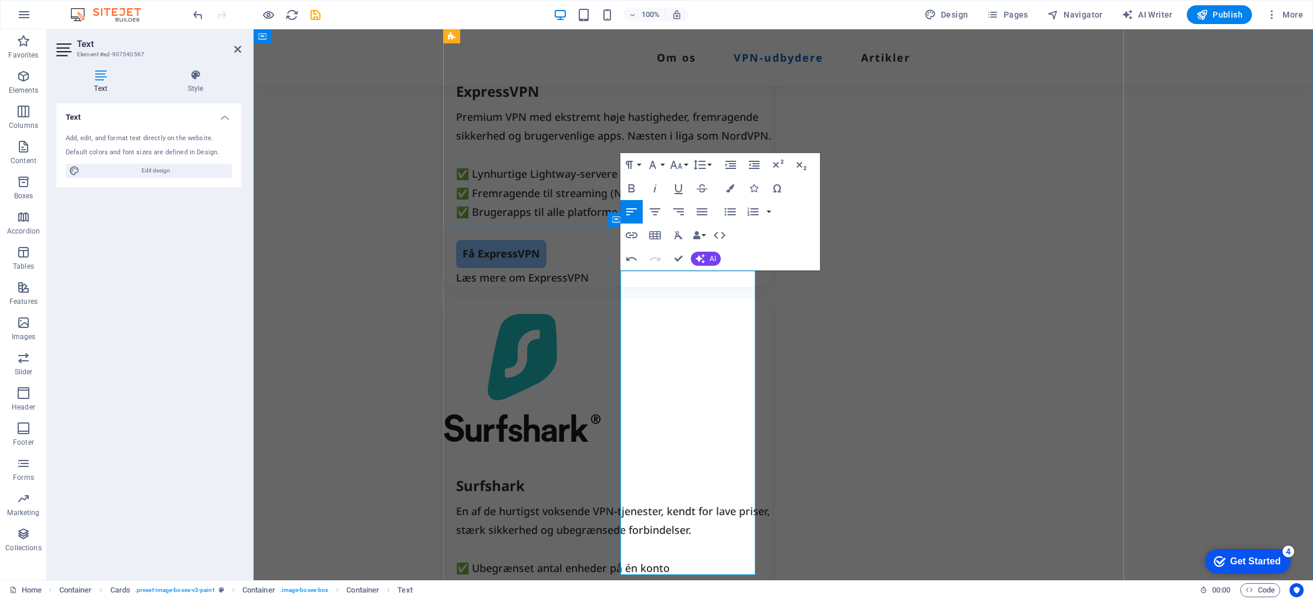
drag, startPoint x: 620, startPoint y: 395, endPoint x: 623, endPoint y: 403, distance: 8.2
drag, startPoint x: 664, startPoint y: 414, endPoint x: 659, endPoint y: 426, distance: 13.2
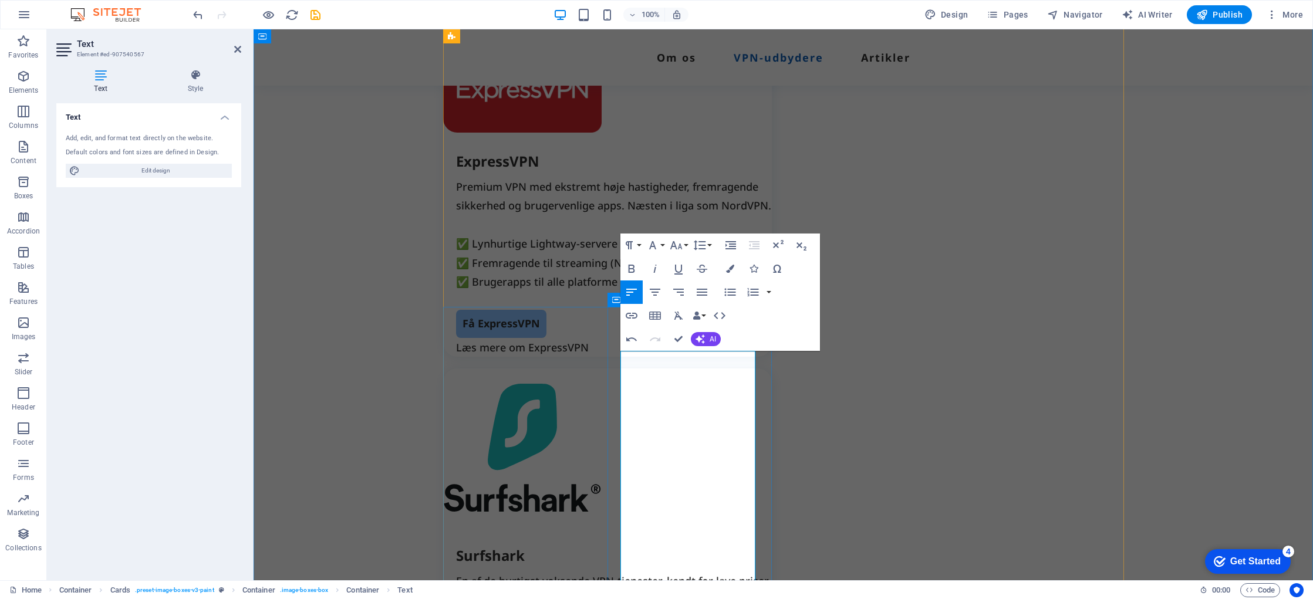
scroll to position [2033, 0]
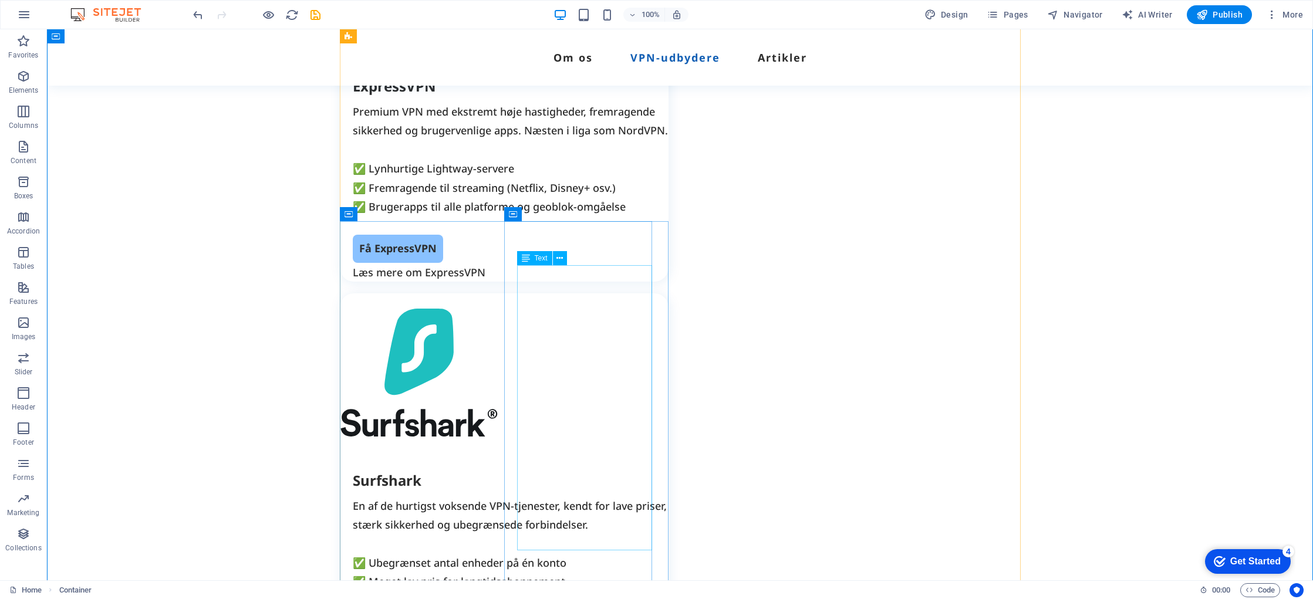
scroll to position [2118, 0]
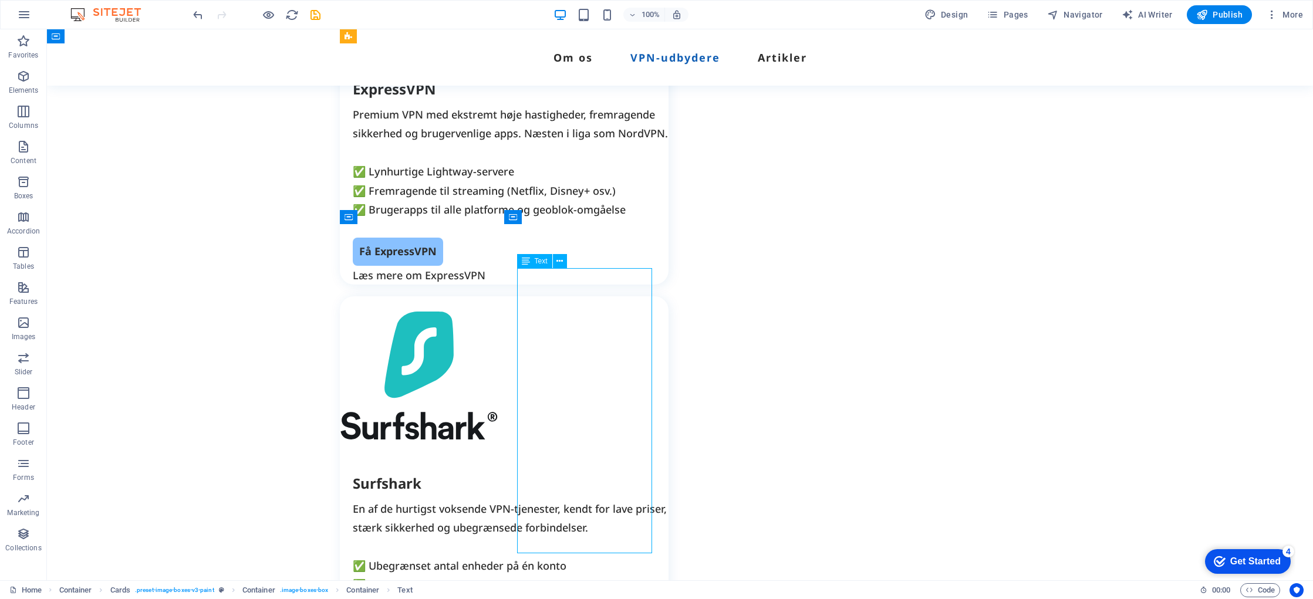
drag, startPoint x: 599, startPoint y: 455, endPoint x: 392, endPoint y: 455, distance: 206.7
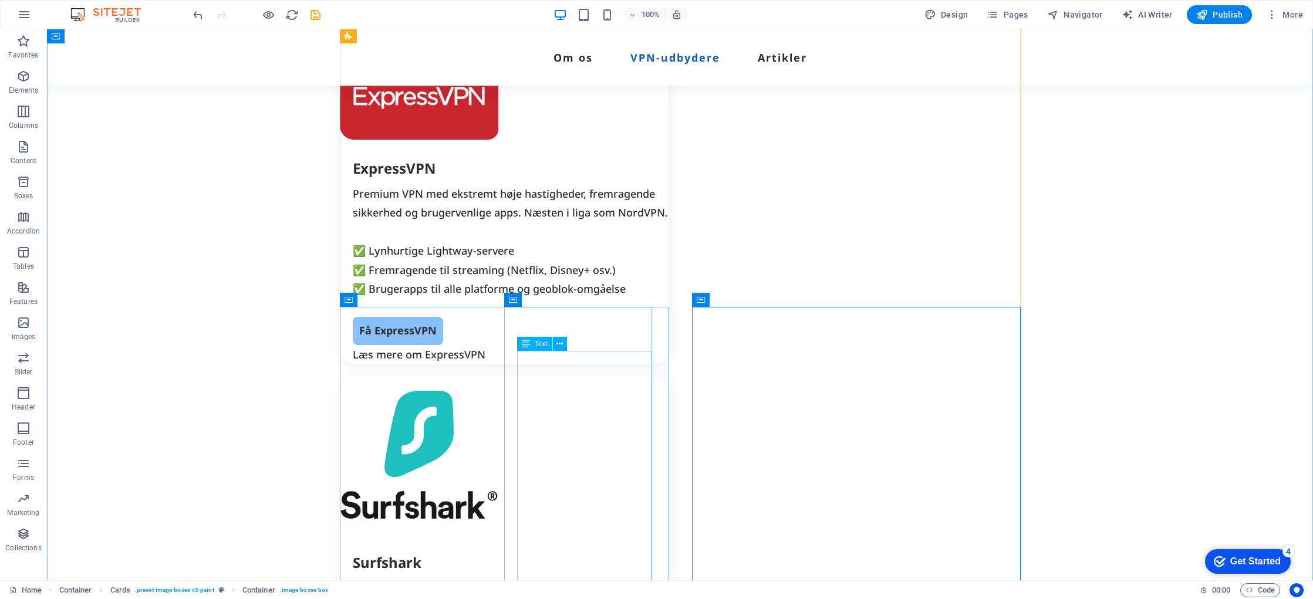
scroll to position [2026, 0]
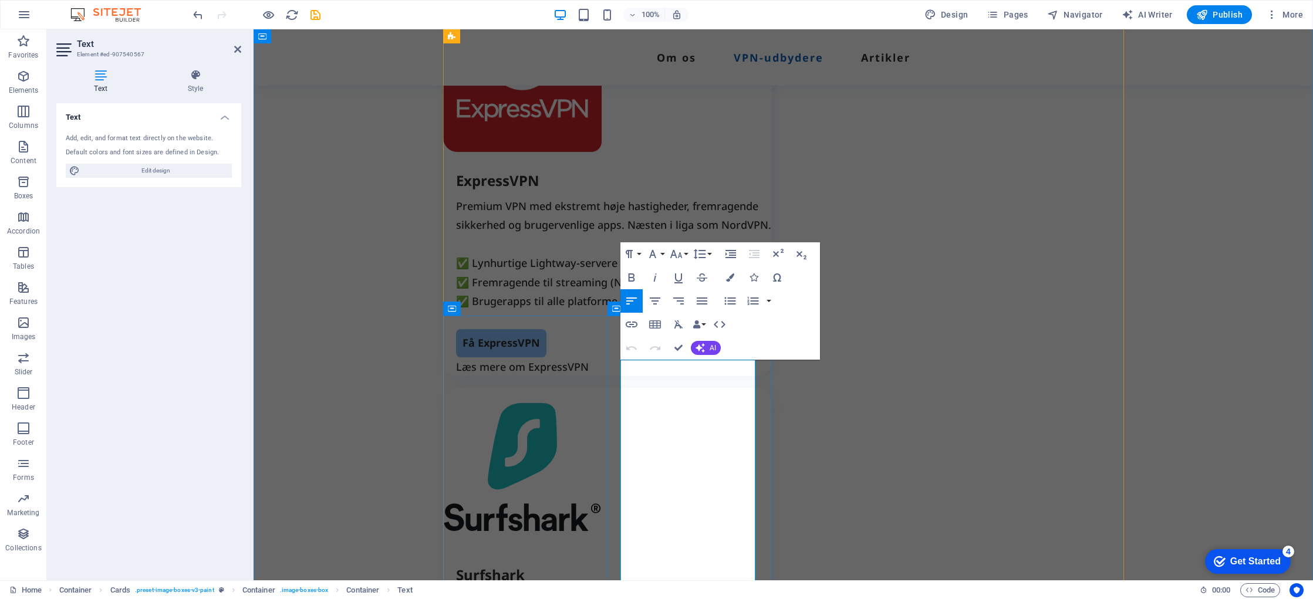
drag, startPoint x: 622, startPoint y: 485, endPoint x: 623, endPoint y: 491, distance: 5.9
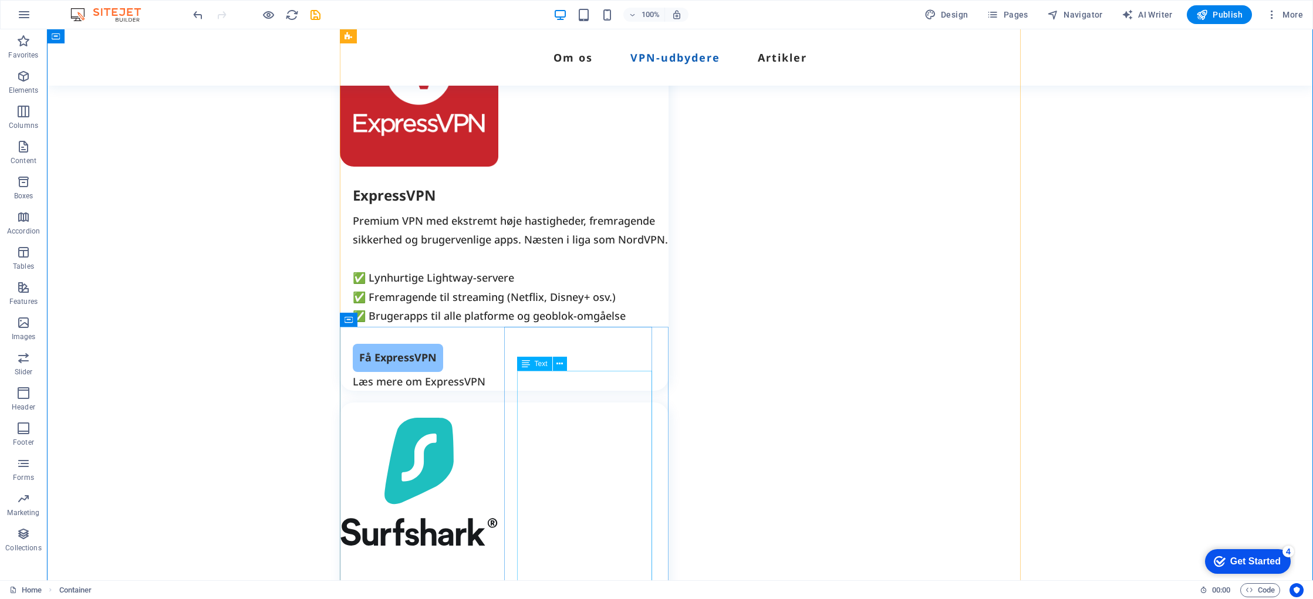
scroll to position [2015, 0]
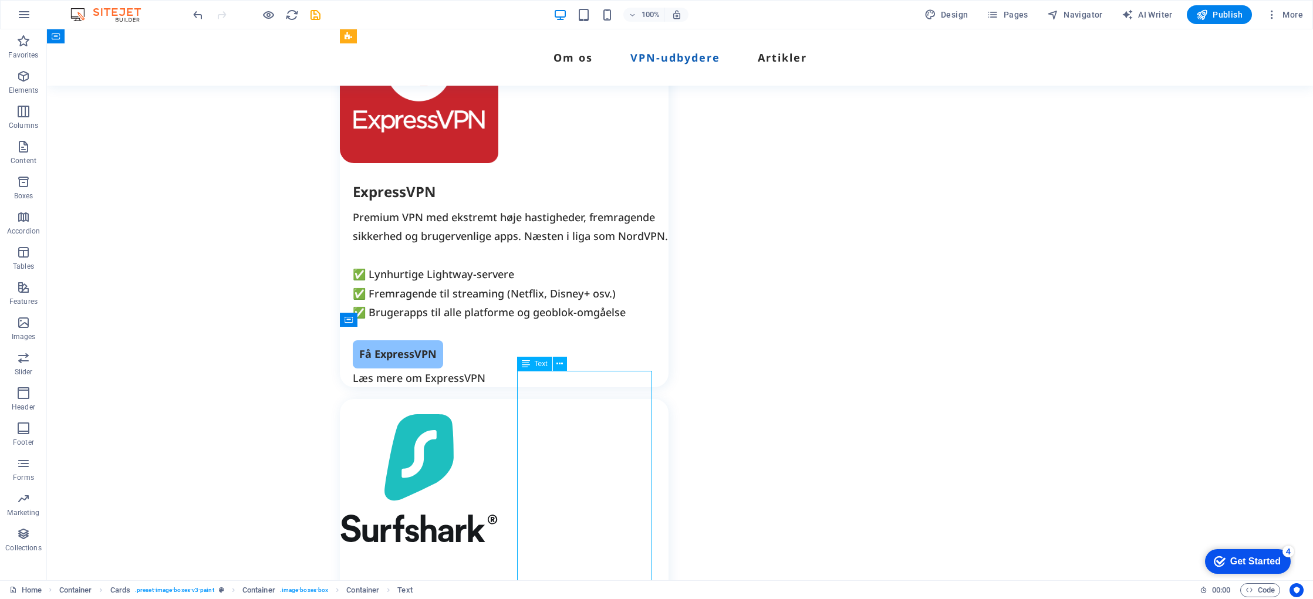
drag, startPoint x: 520, startPoint y: 478, endPoint x: 314, endPoint y: 478, distance: 206.7
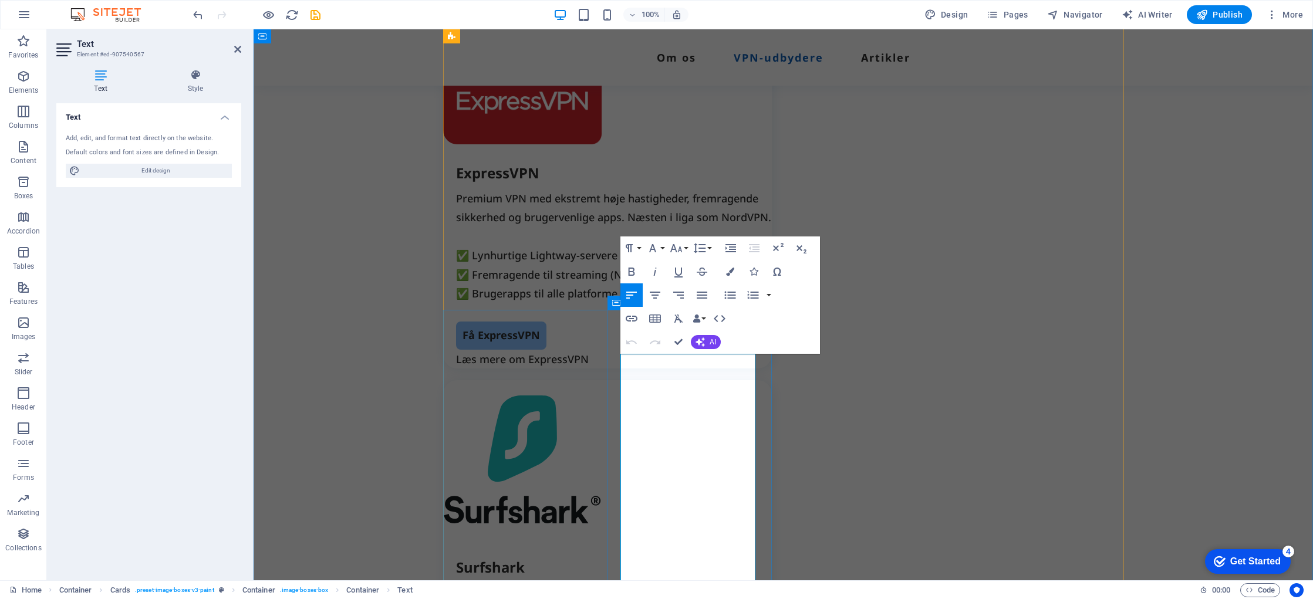
scroll to position [2036, 0]
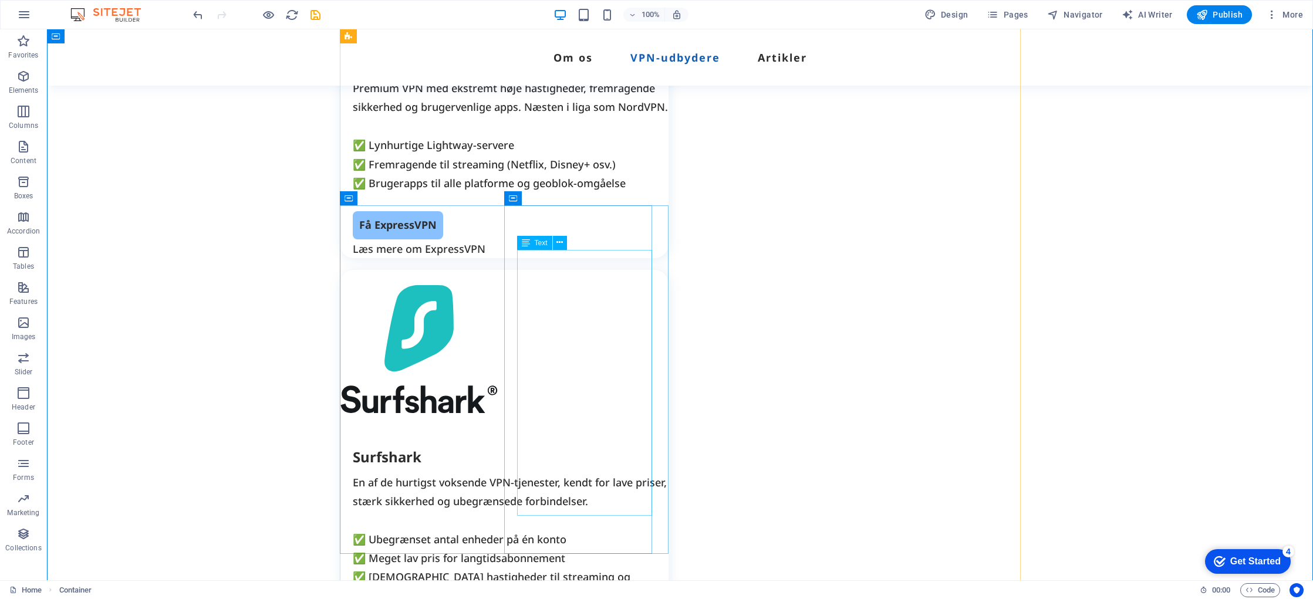
scroll to position [2154, 0]
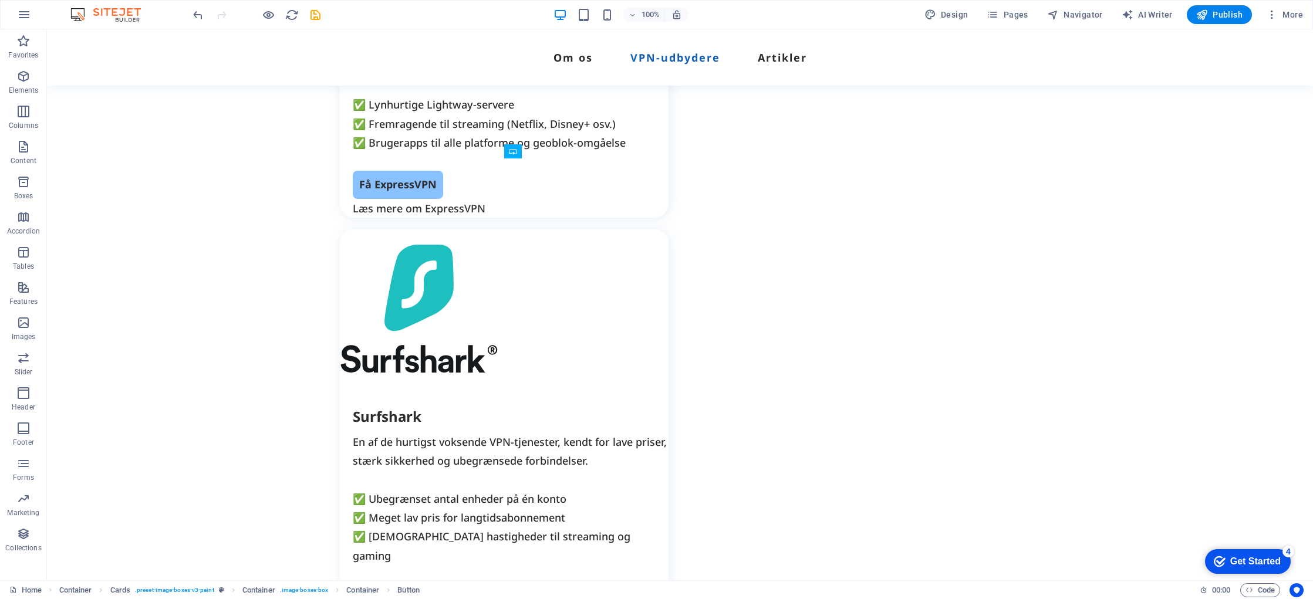
scroll to position [2193, 0]
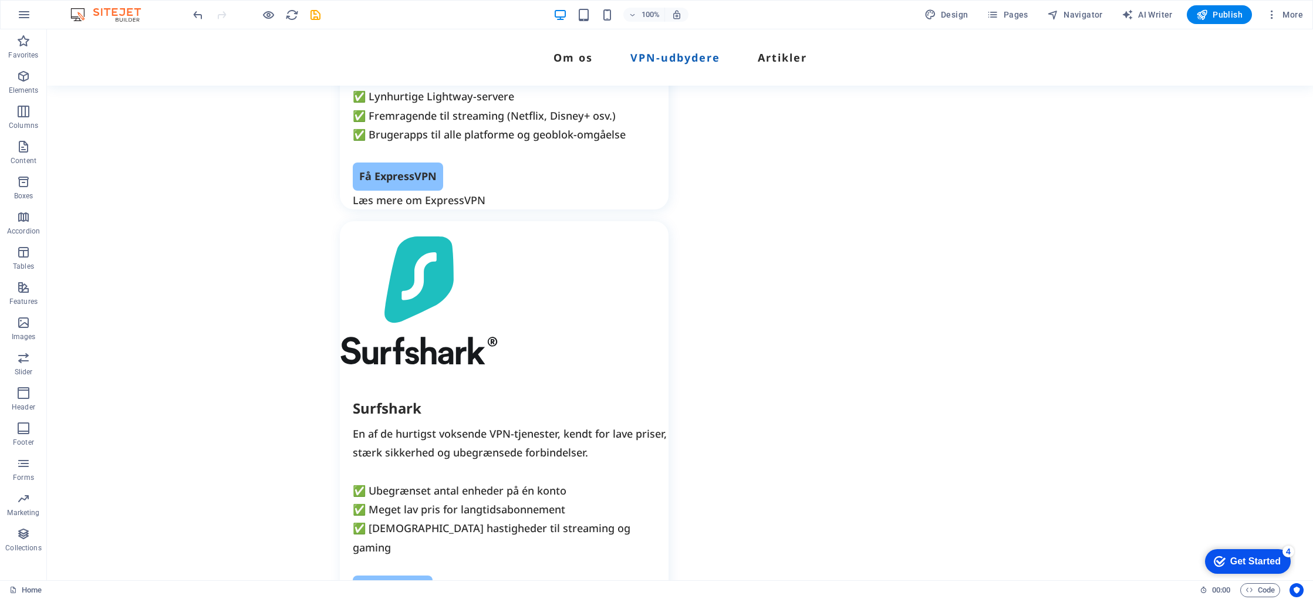
drag, startPoint x: 578, startPoint y: 483, endPoint x: 561, endPoint y: 480, distance: 17.2
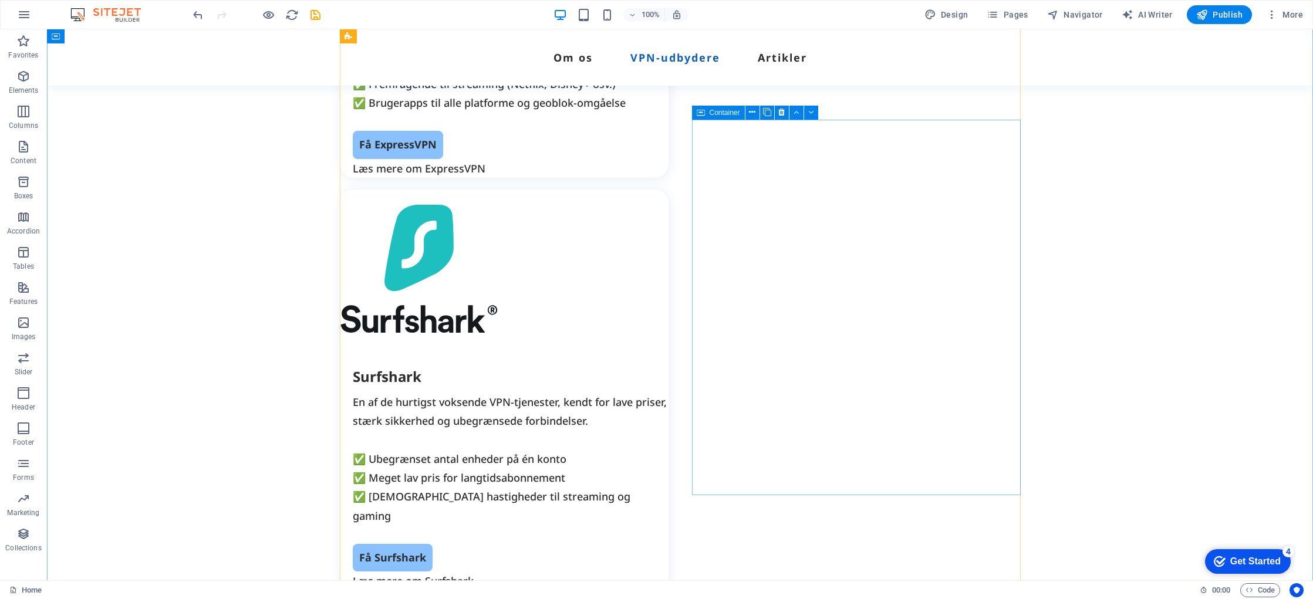
scroll to position [2229, 0]
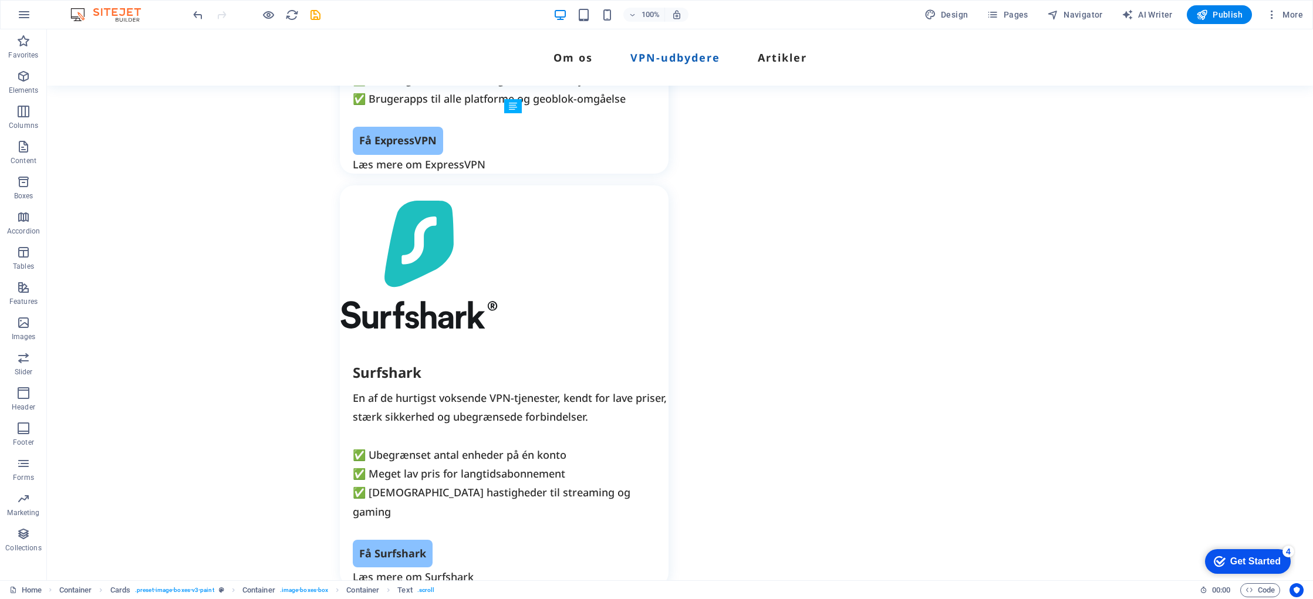
drag, startPoint x: 550, startPoint y: 477, endPoint x: 551, endPoint y: 465, distance: 11.8
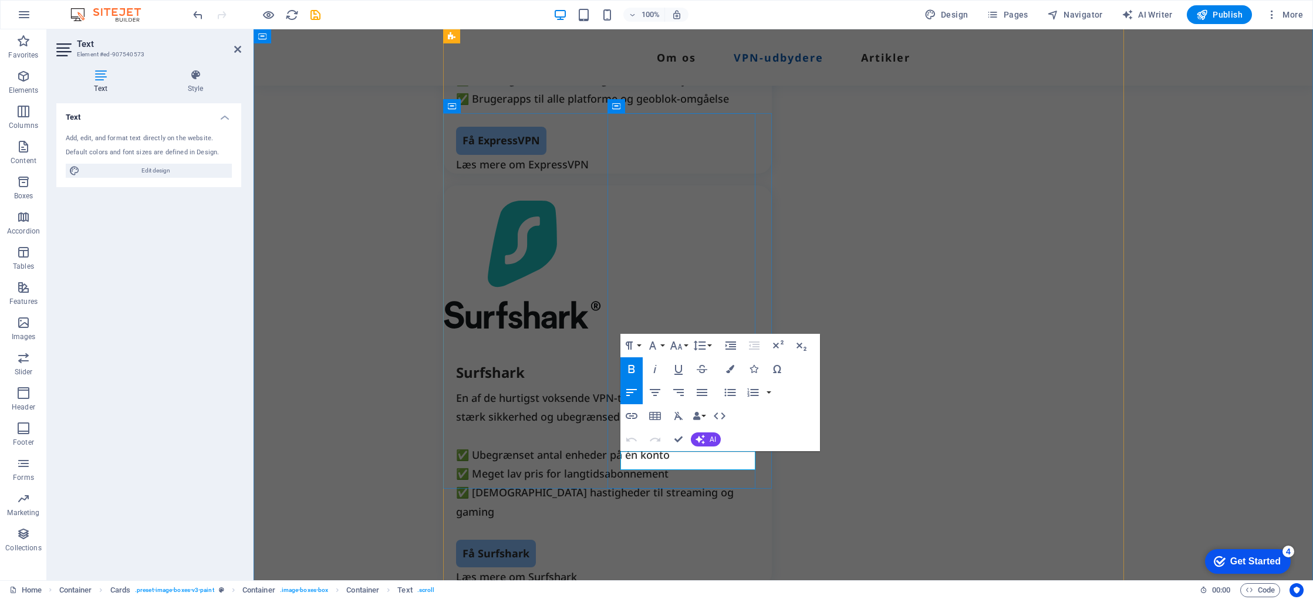
drag, startPoint x: 690, startPoint y: 459, endPoint x: 623, endPoint y: 462, distance: 67.0
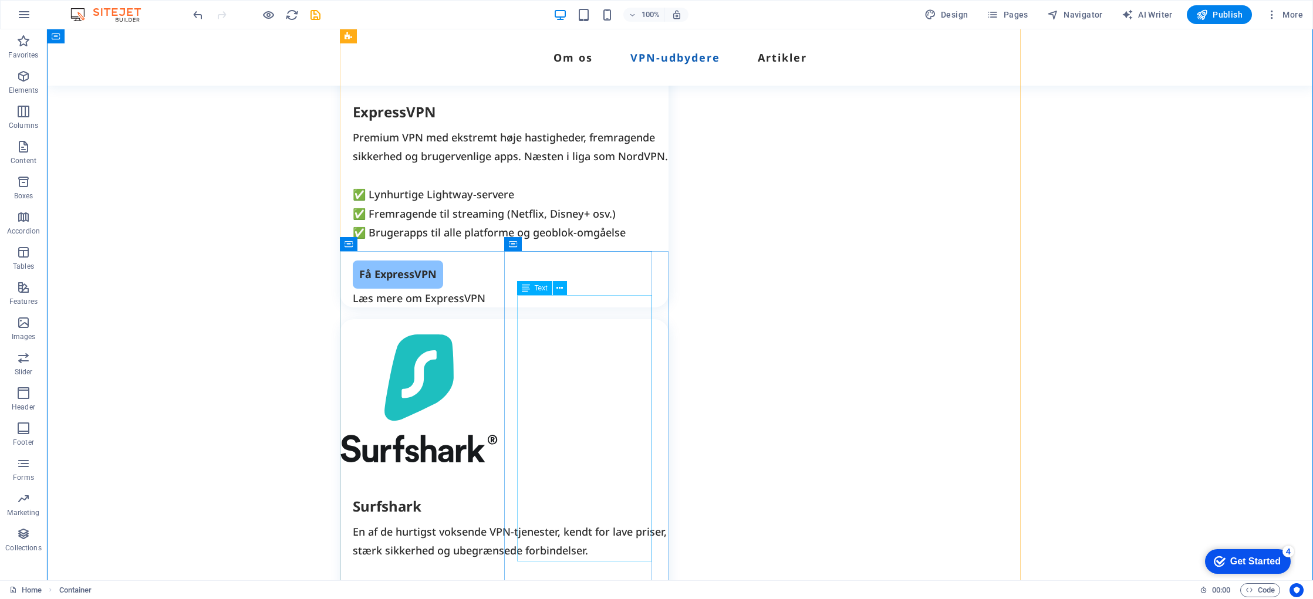
scroll to position [2106, 0]
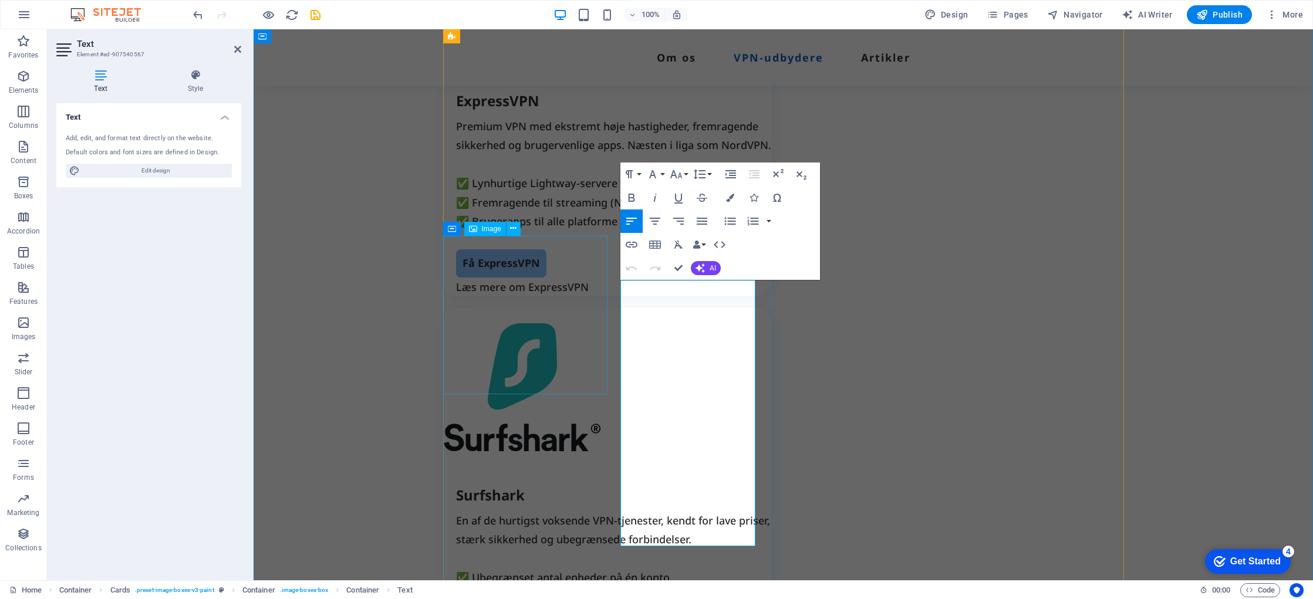
drag, startPoint x: 716, startPoint y: 366, endPoint x: 620, endPoint y: 298, distance: 117.5
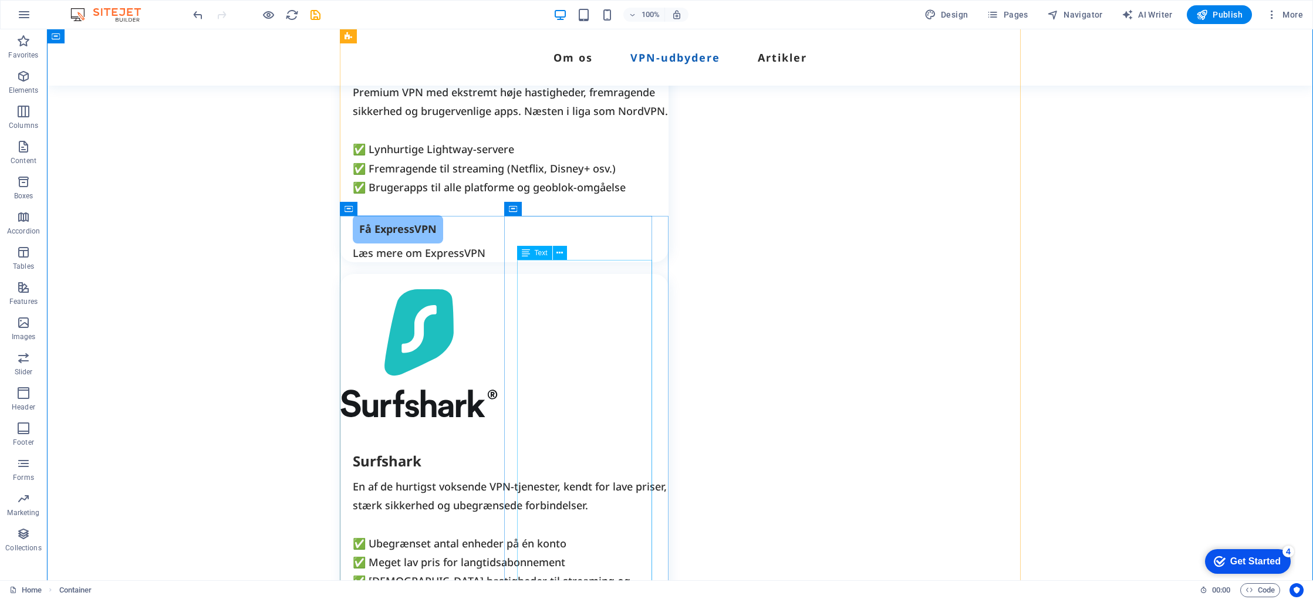
scroll to position [2147, 0]
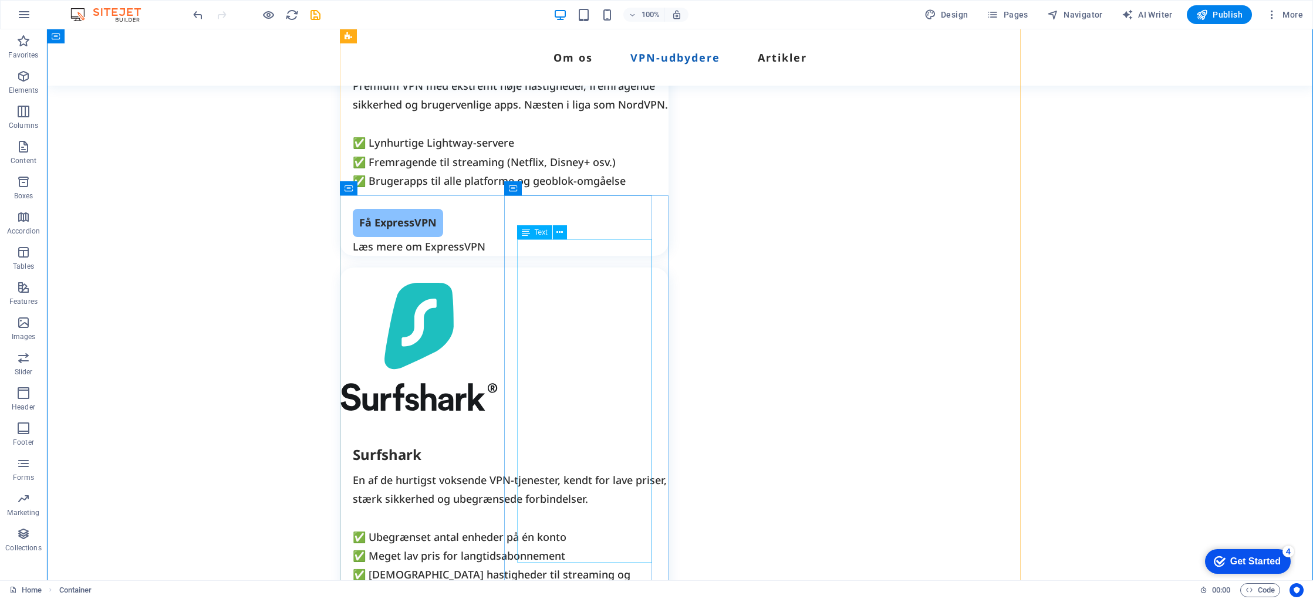
drag, startPoint x: 615, startPoint y: 440, endPoint x: 412, endPoint y: 439, distance: 203.2
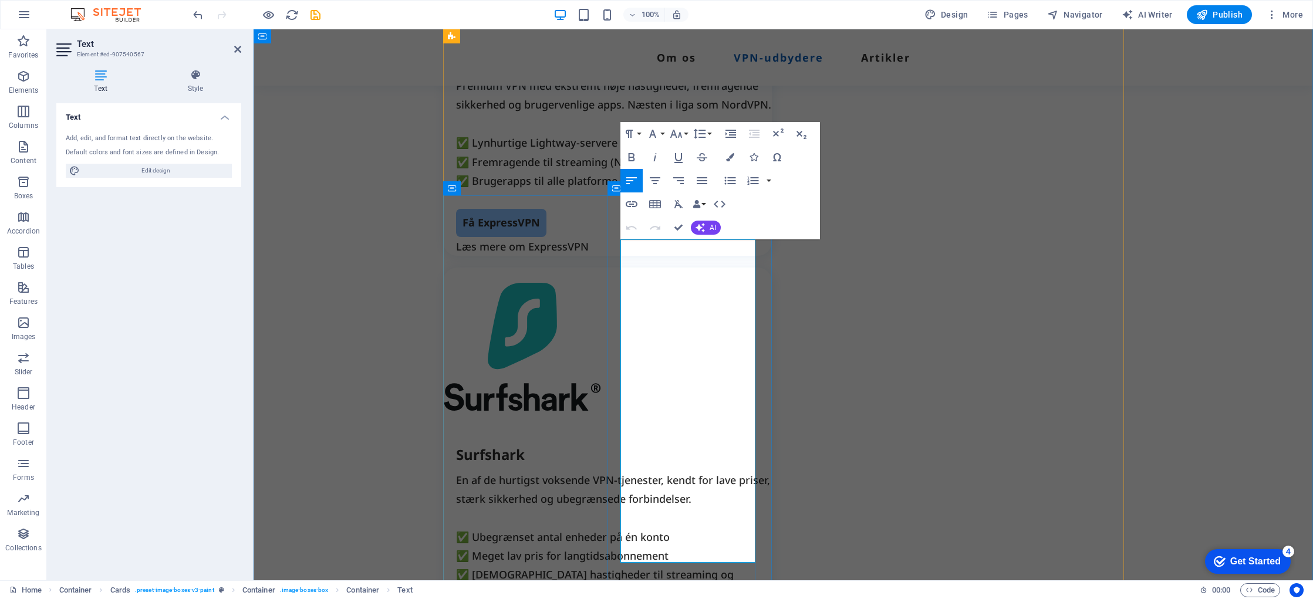
drag, startPoint x: 718, startPoint y: 439, endPoint x: 638, endPoint y: 424, distance: 81.3
drag, startPoint x: 712, startPoint y: 476, endPoint x: 634, endPoint y: 459, distance: 79.9
drag, startPoint x: 718, startPoint y: 517, endPoint x: 634, endPoint y: 504, distance: 84.9
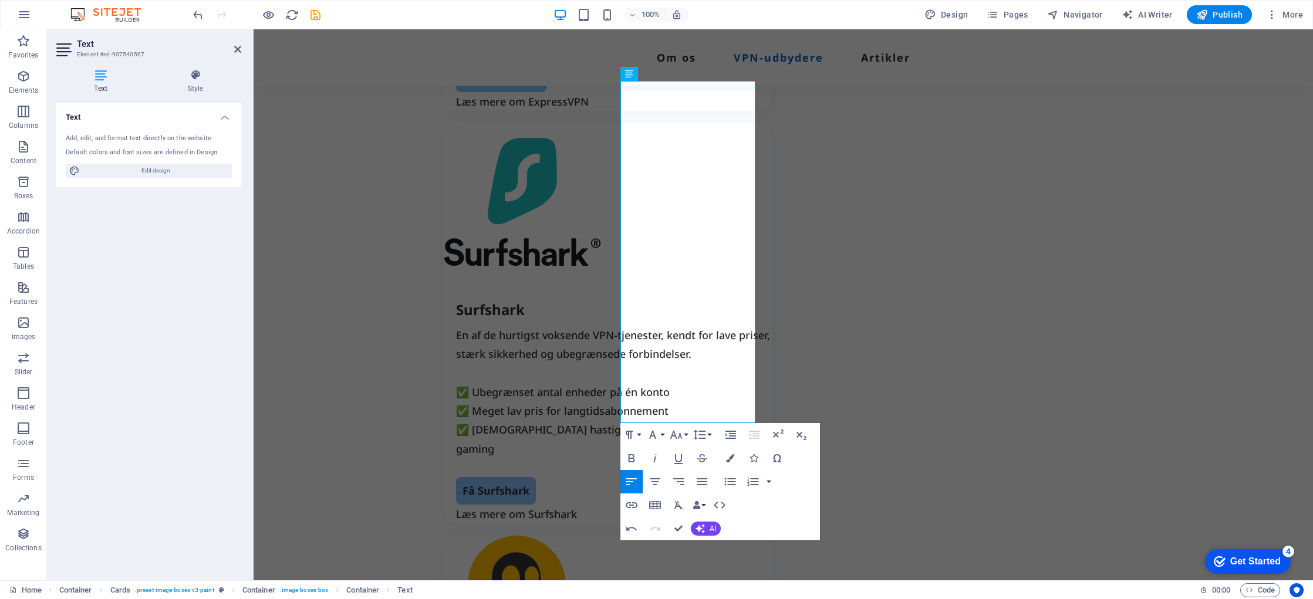
scroll to position [2309, 0]
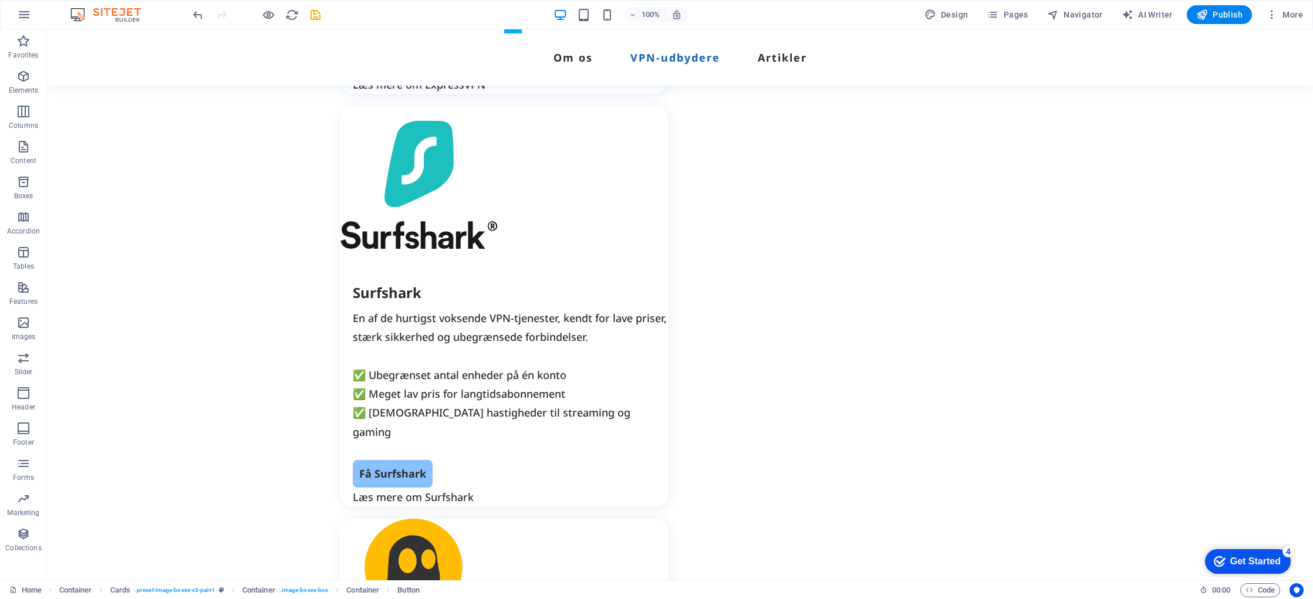
drag, startPoint x: 570, startPoint y: 432, endPoint x: 566, endPoint y: 440, distance: 9.2
click at [567, 414] on icon at bounding box center [567, 413] width 6 height 12
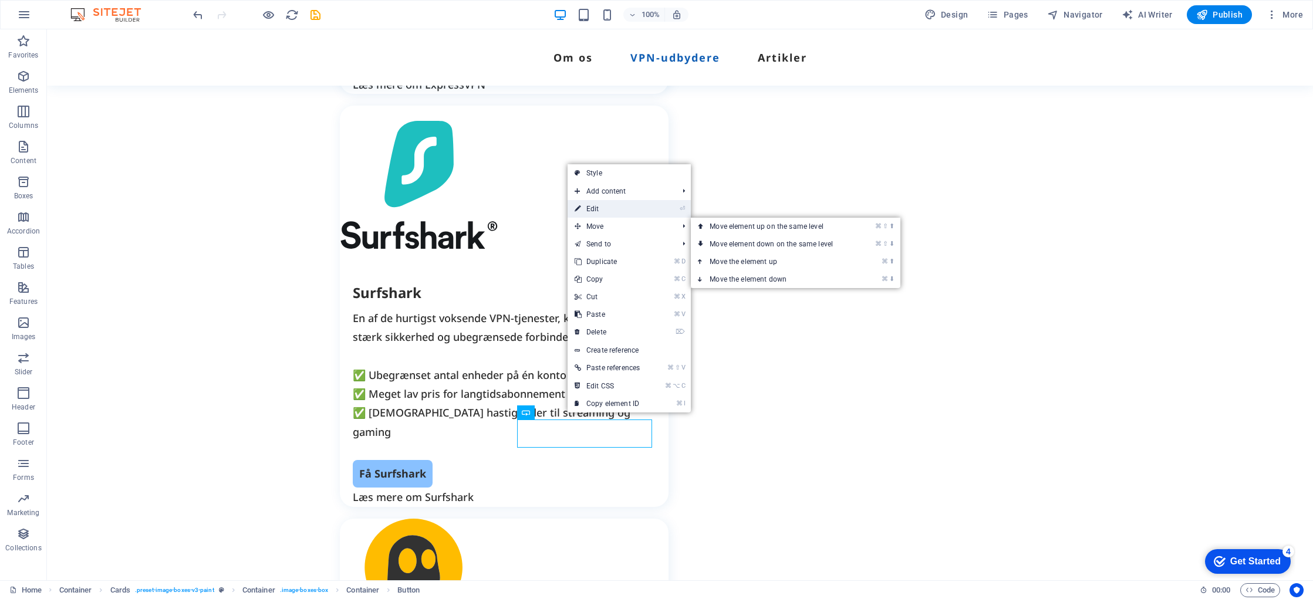
click at [598, 208] on link "⏎ Edit" at bounding box center [607, 209] width 79 height 18
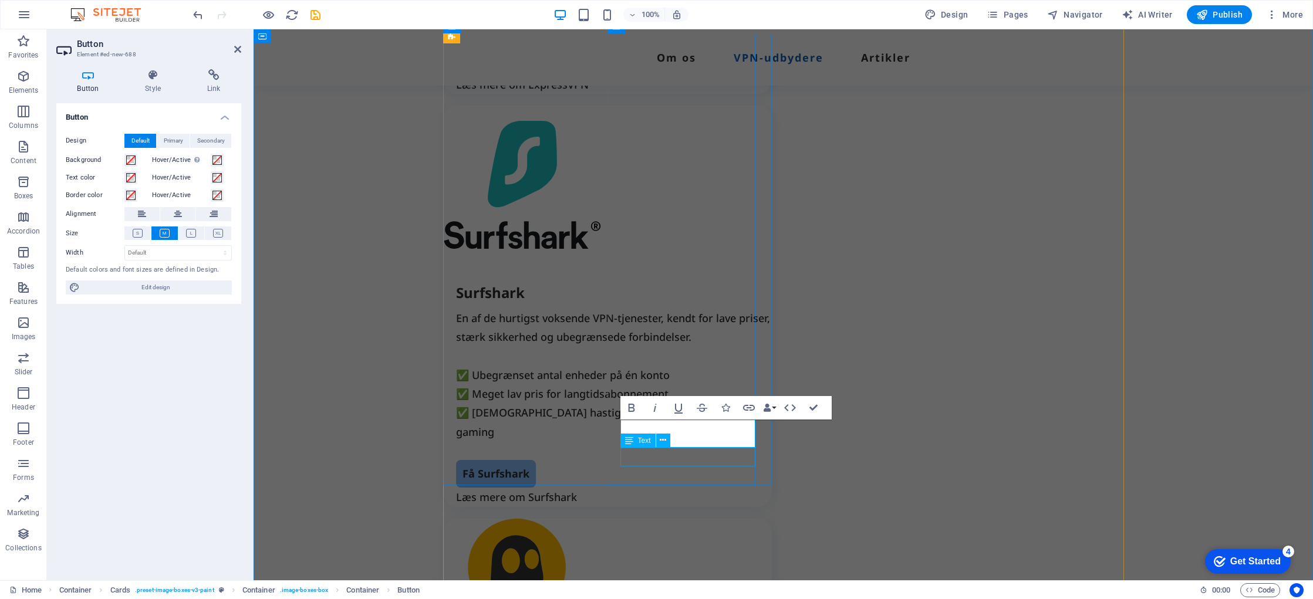
click at [655, 440] on div "Text" at bounding box center [638, 441] width 35 height 14
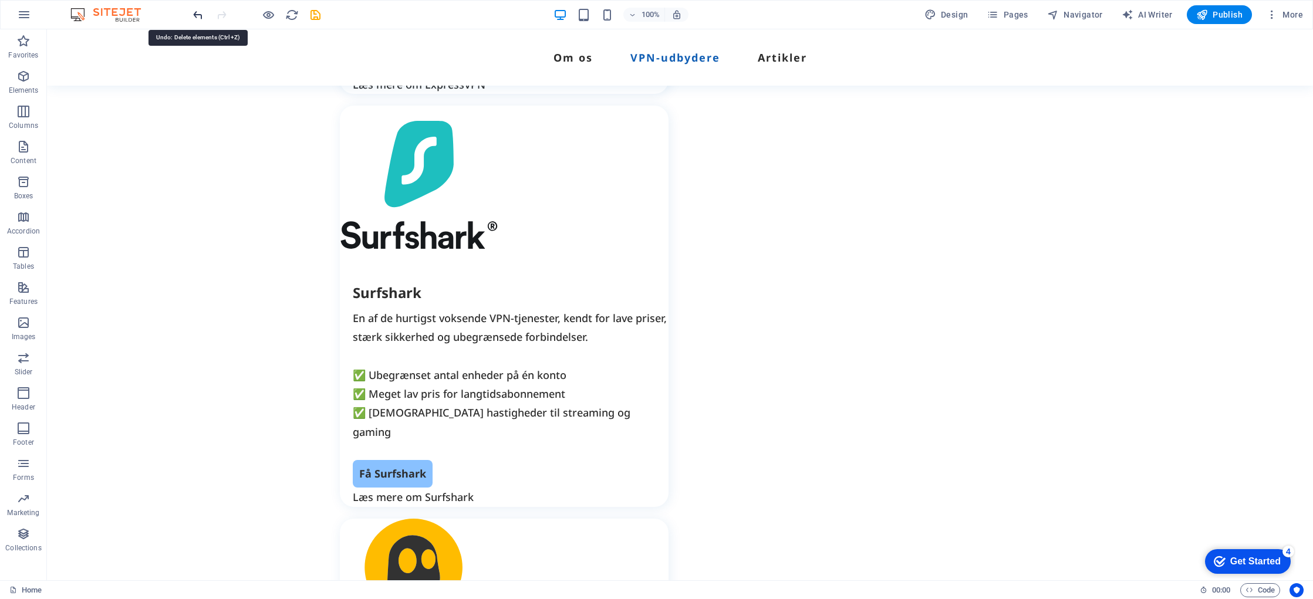
click at [200, 17] on icon "undo" at bounding box center [198, 15] width 14 height 14
drag, startPoint x: 563, startPoint y: 435, endPoint x: 356, endPoint y: 436, distance: 206.7
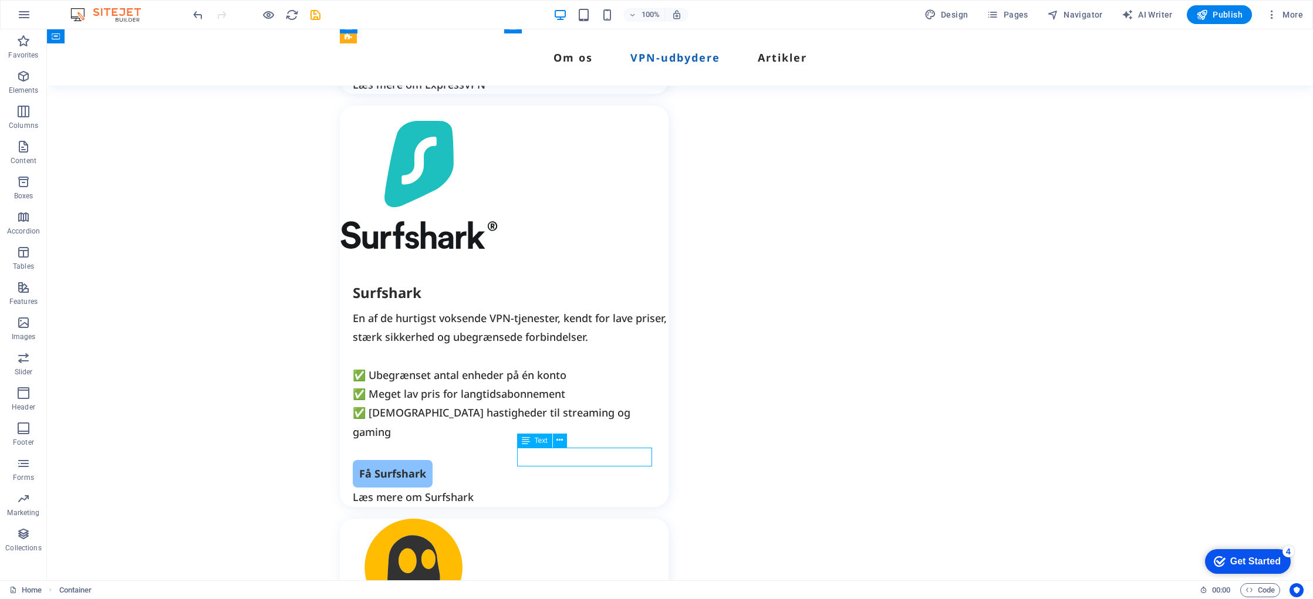
drag, startPoint x: 581, startPoint y: 456, endPoint x: 376, endPoint y: 456, distance: 204.9
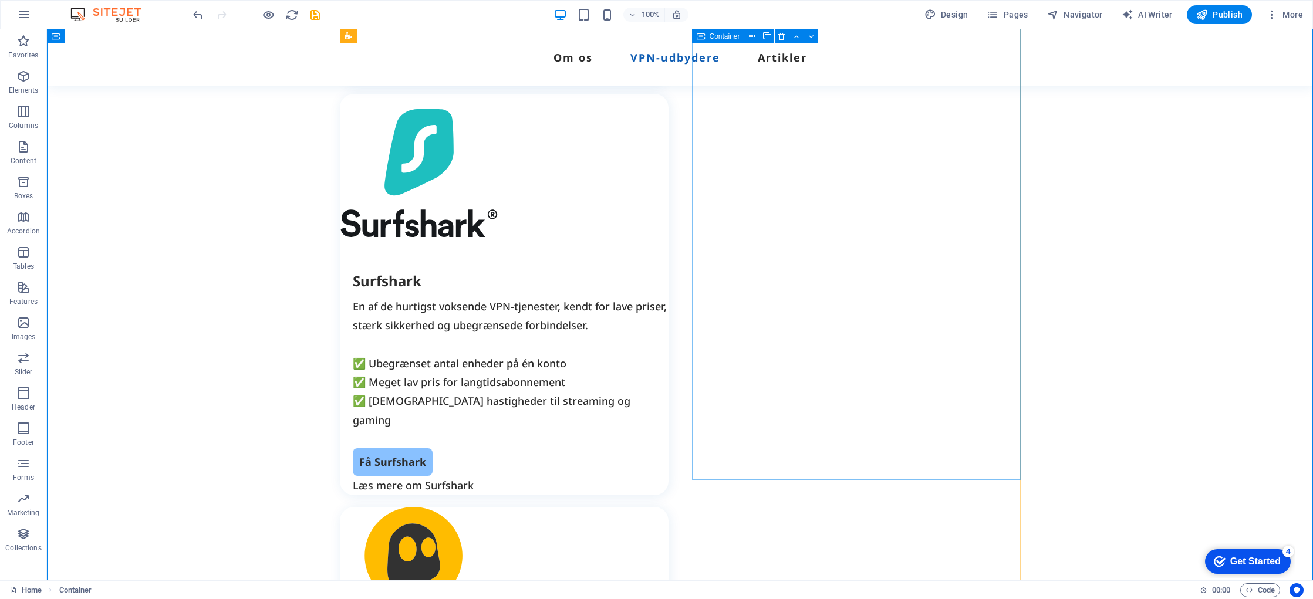
scroll to position [2282, 0]
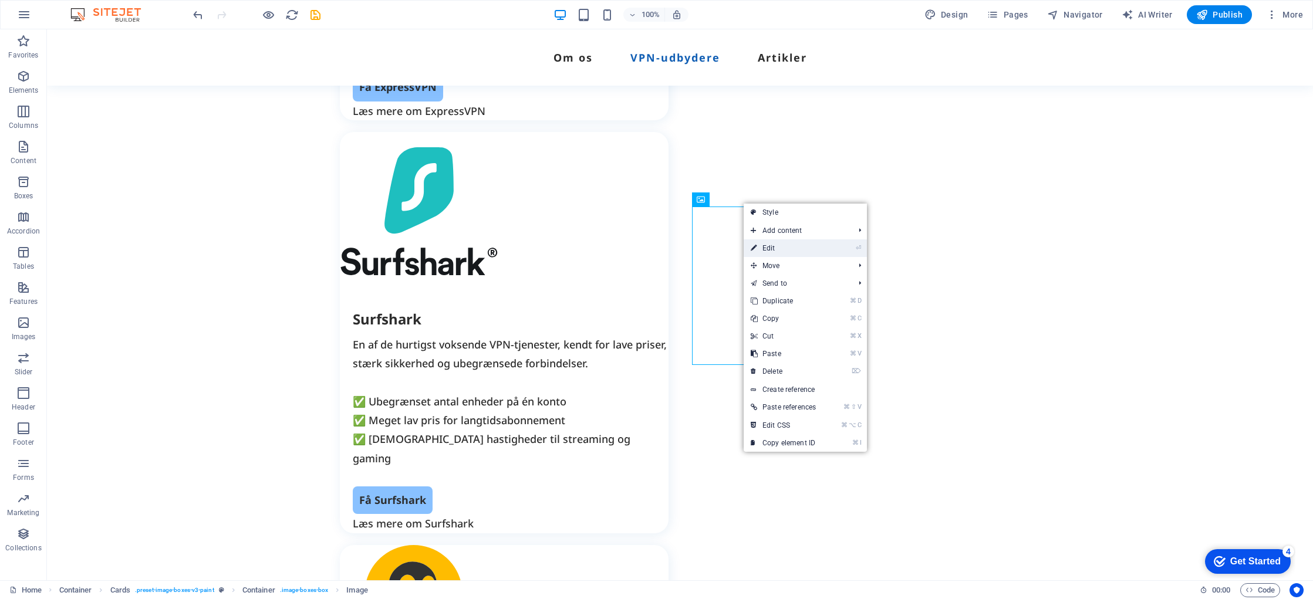
click at [779, 245] on link "⏎ Edit" at bounding box center [783, 249] width 79 height 18
select select "px"
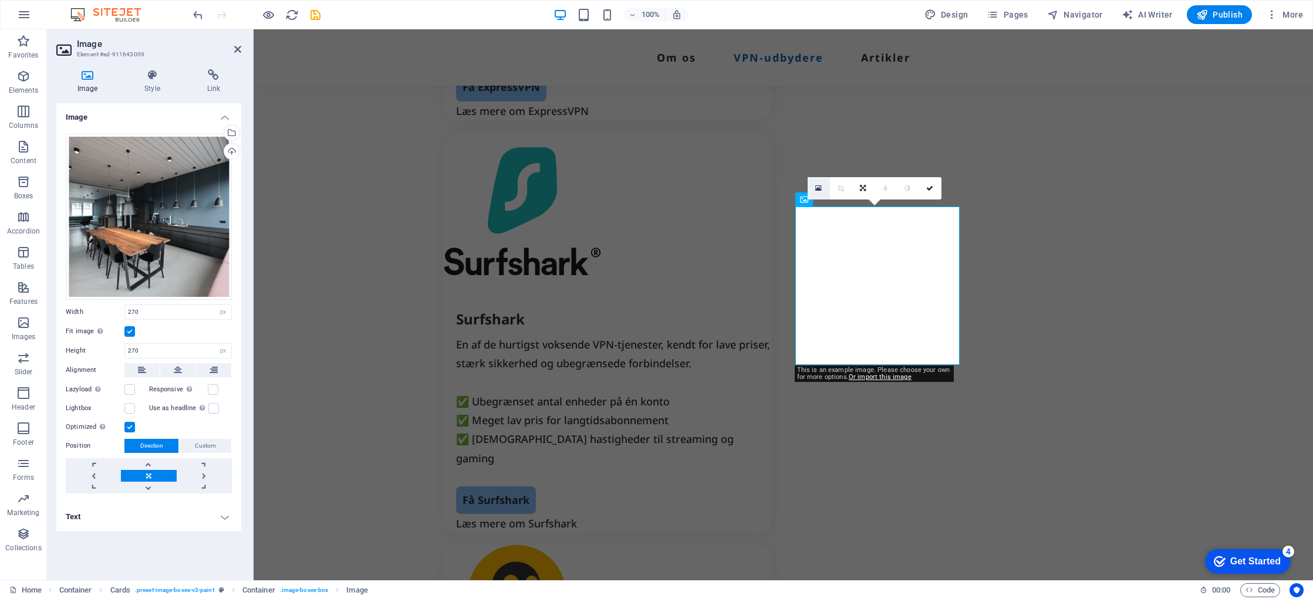
click at [820, 188] on icon at bounding box center [819, 188] width 6 height 8
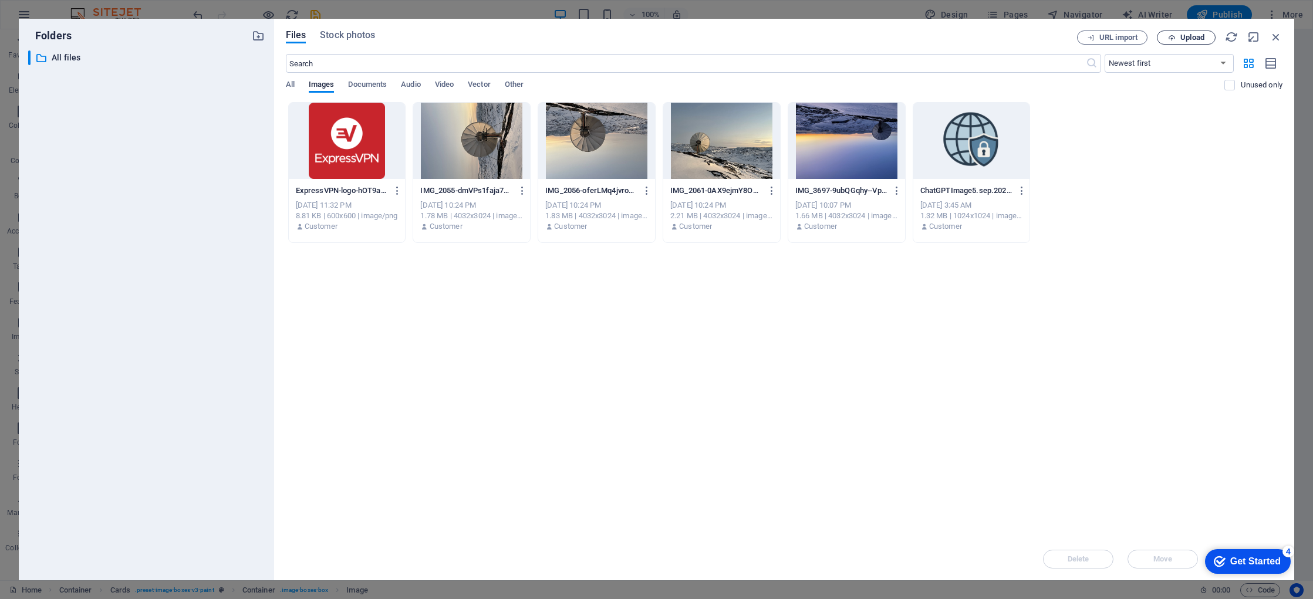
click at [1181, 41] on span "Upload" at bounding box center [1193, 37] width 24 height 7
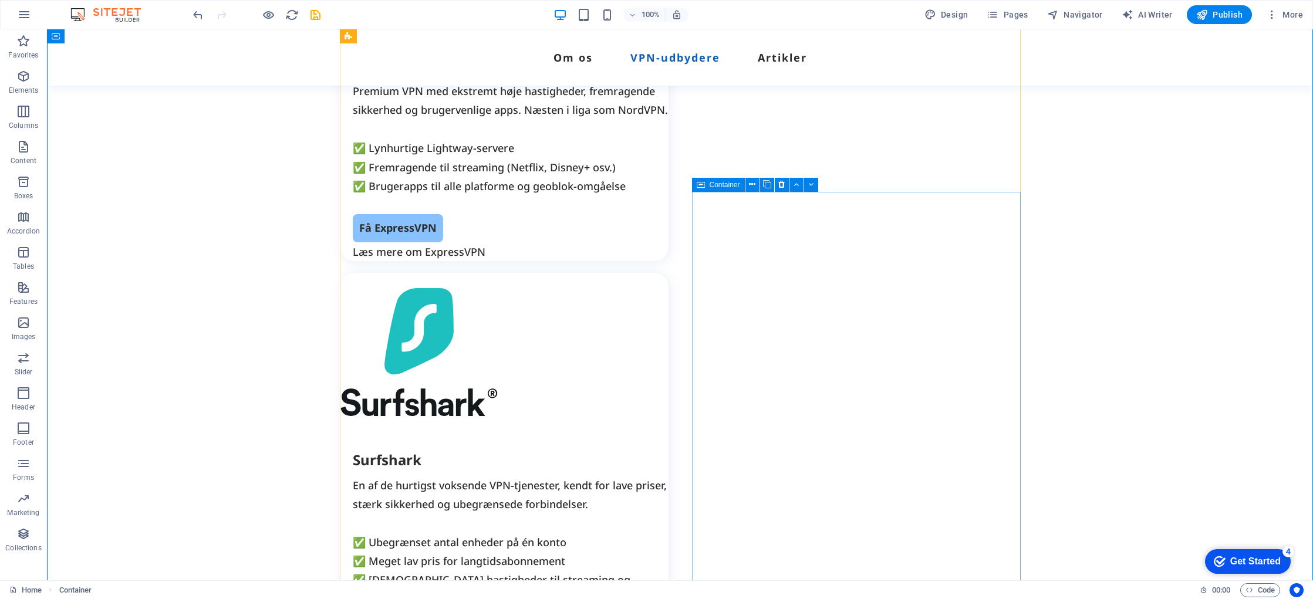
scroll to position [2137, 0]
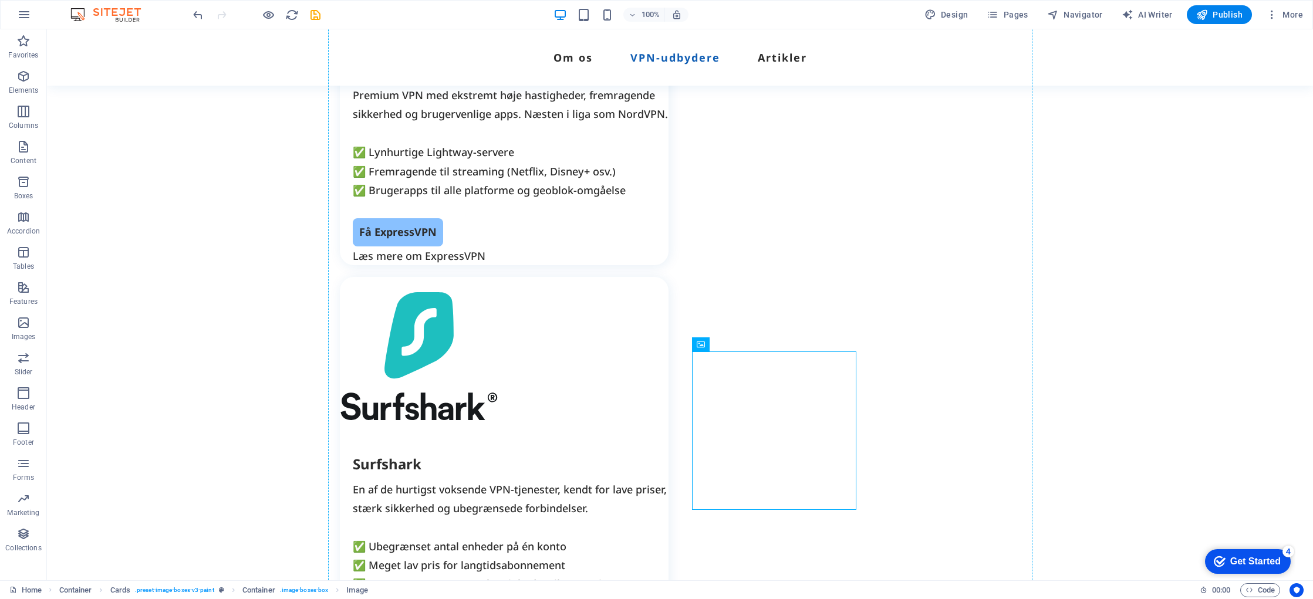
drag, startPoint x: 774, startPoint y: 406, endPoint x: 760, endPoint y: 301, distance: 106.6
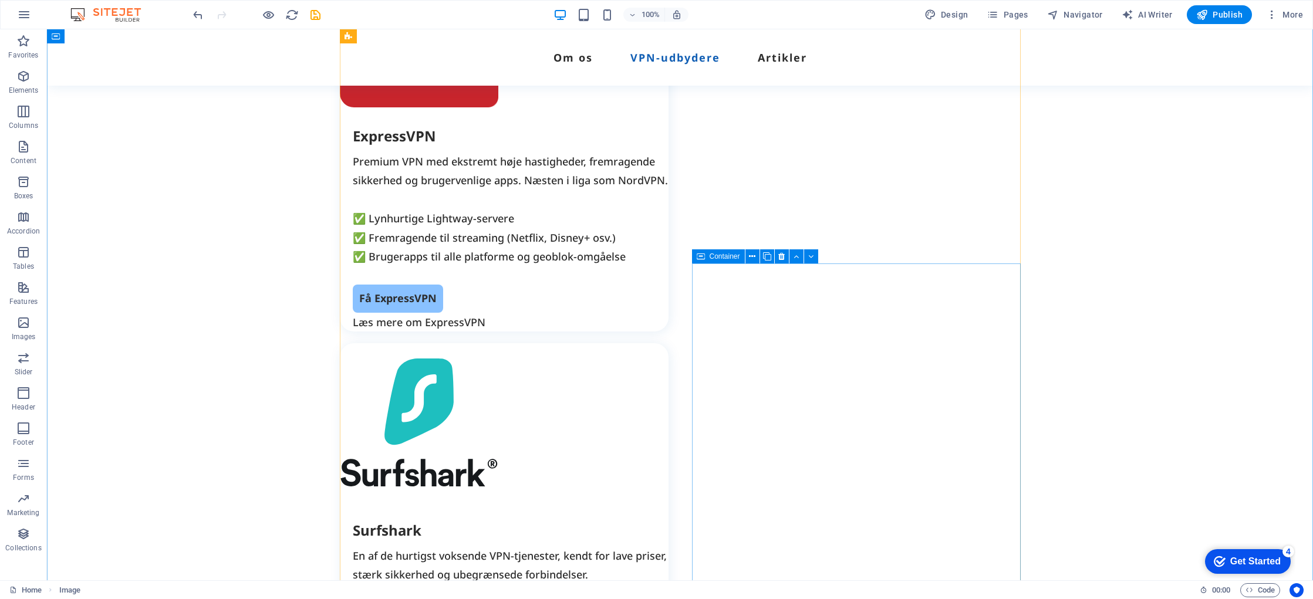
scroll to position [2035, 0]
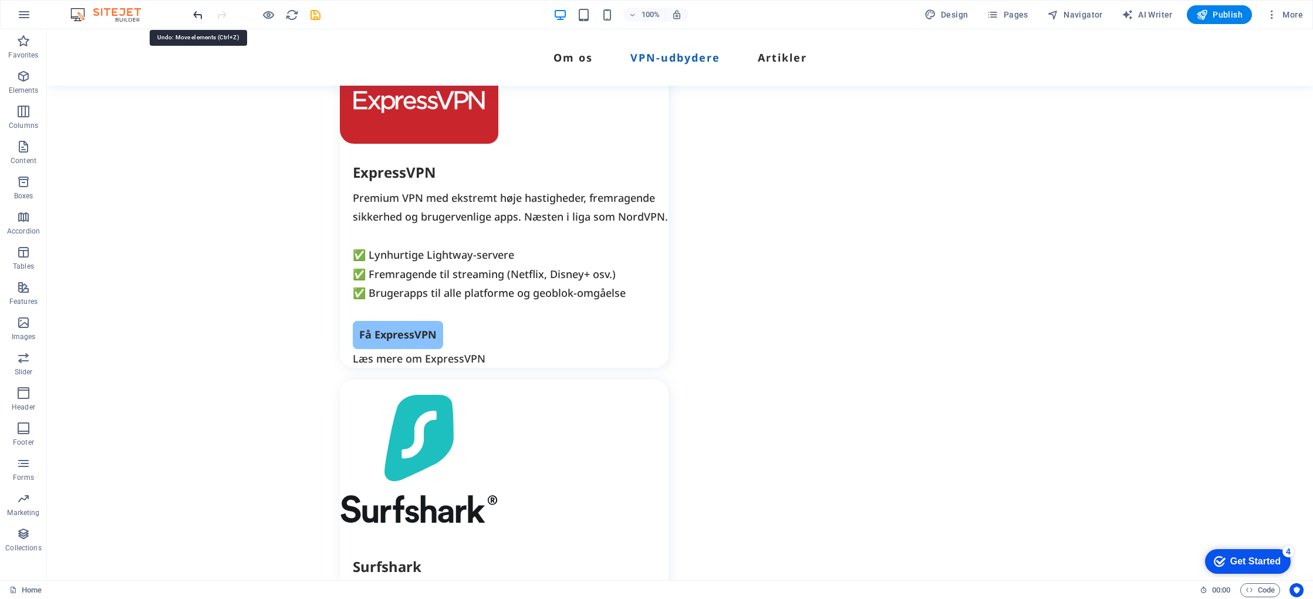
click at [198, 18] on icon "undo" at bounding box center [198, 15] width 14 height 14
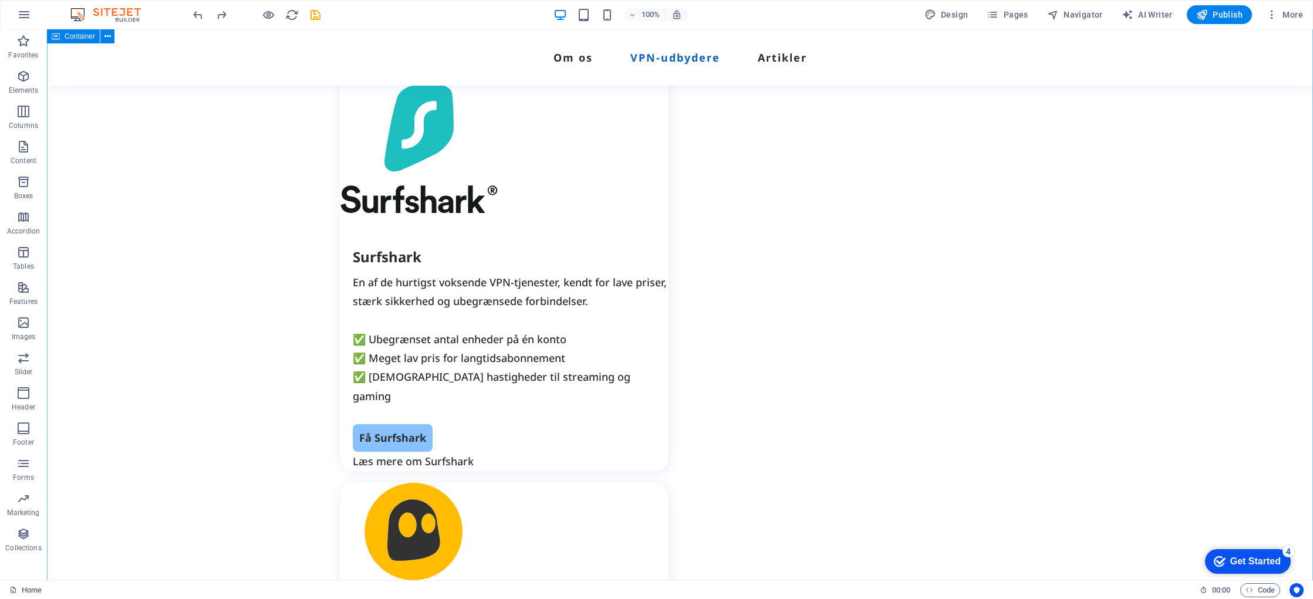
scroll to position [2346, 0]
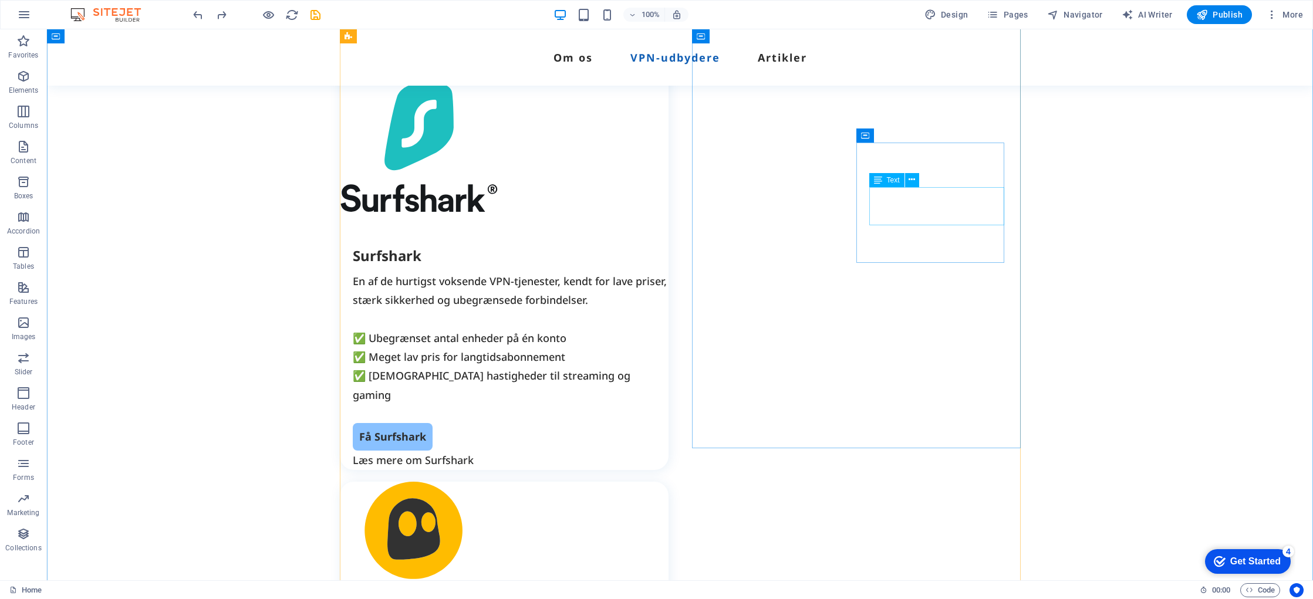
drag, startPoint x: 934, startPoint y: 205, endPoint x: 727, endPoint y: 205, distance: 206.7
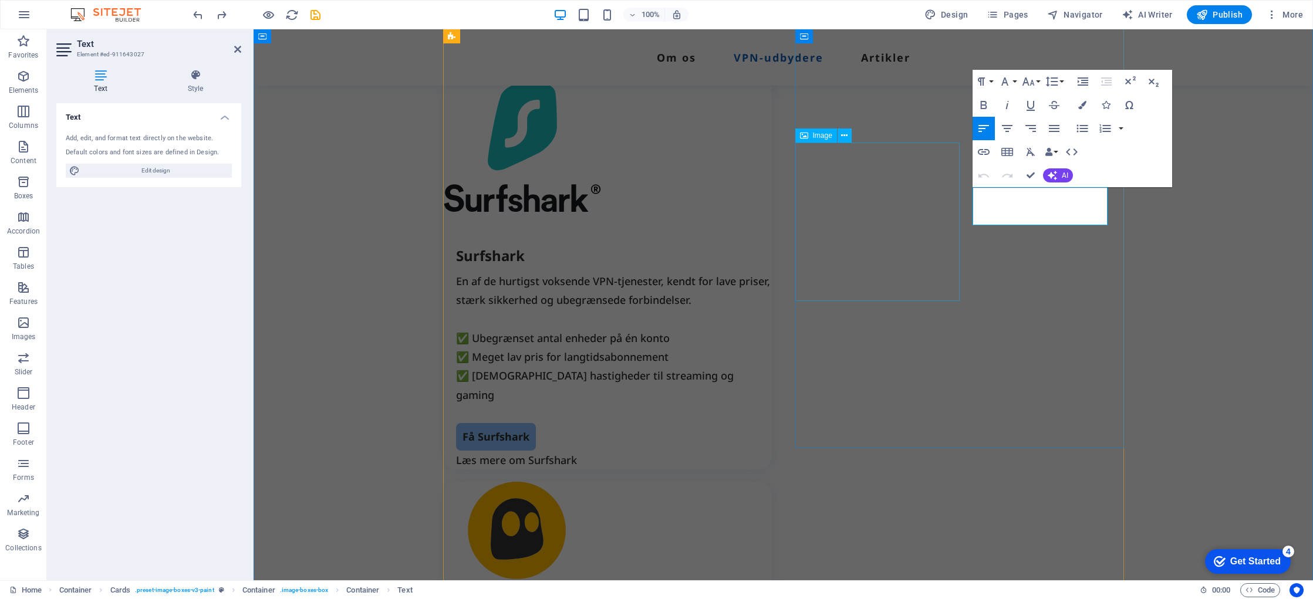
drag, startPoint x: 1088, startPoint y: 217, endPoint x: 949, endPoint y: 197, distance: 140.0
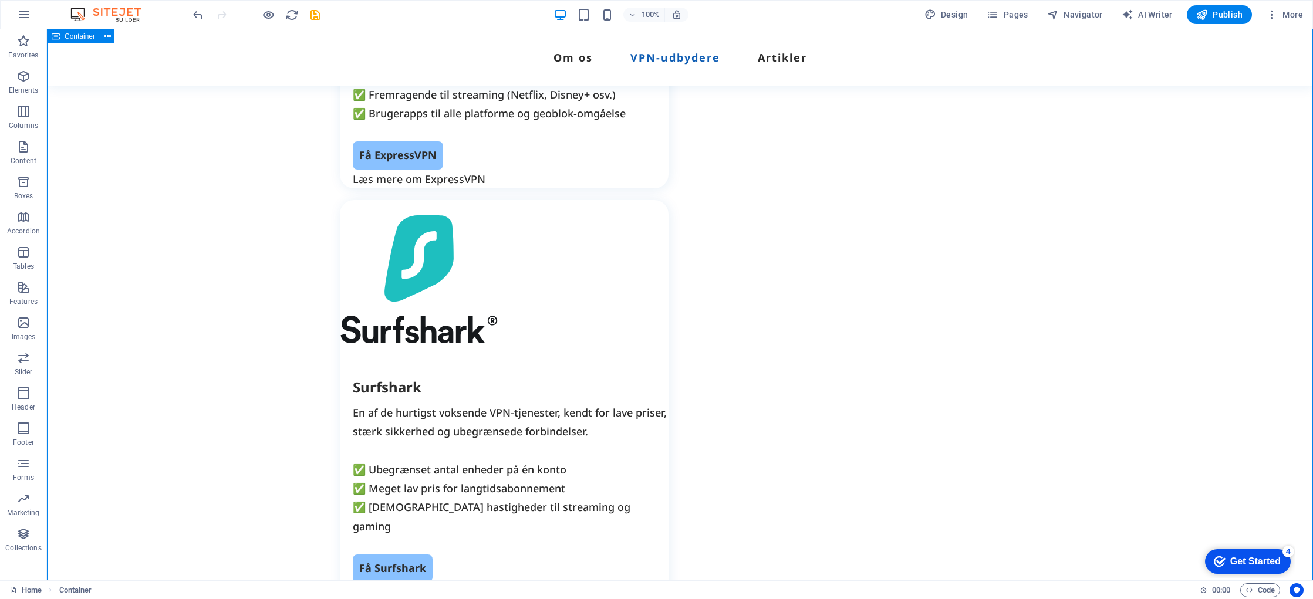
scroll to position [2215, 0]
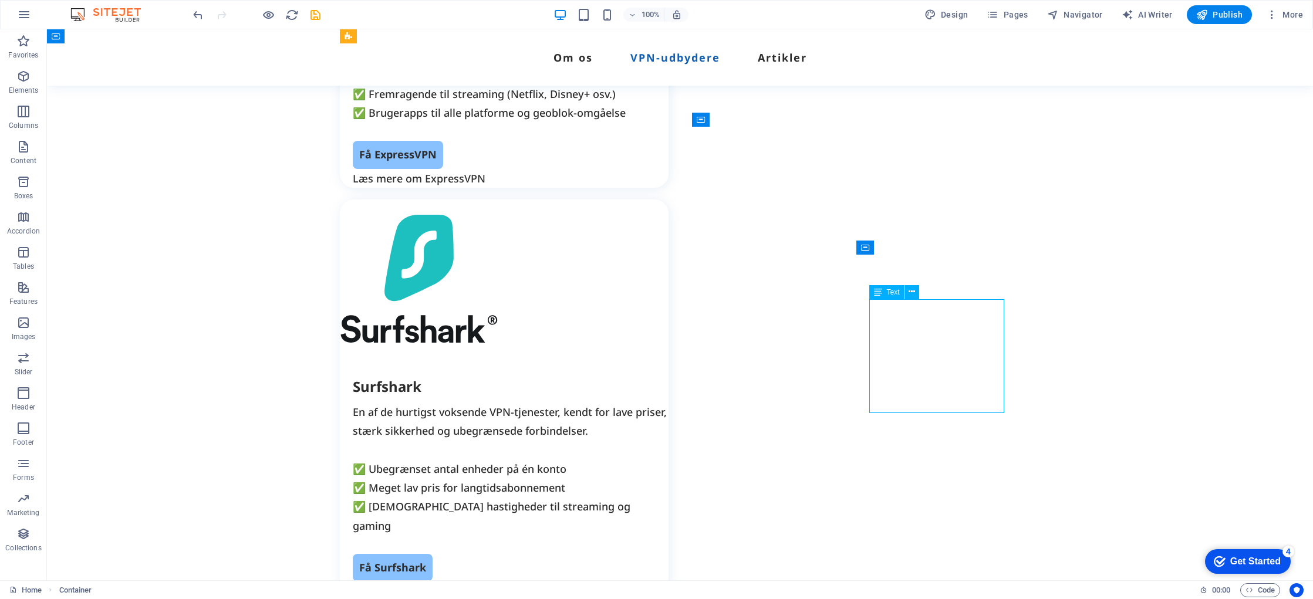
drag, startPoint x: 985, startPoint y: 399, endPoint x: 779, endPoint y: 399, distance: 206.1
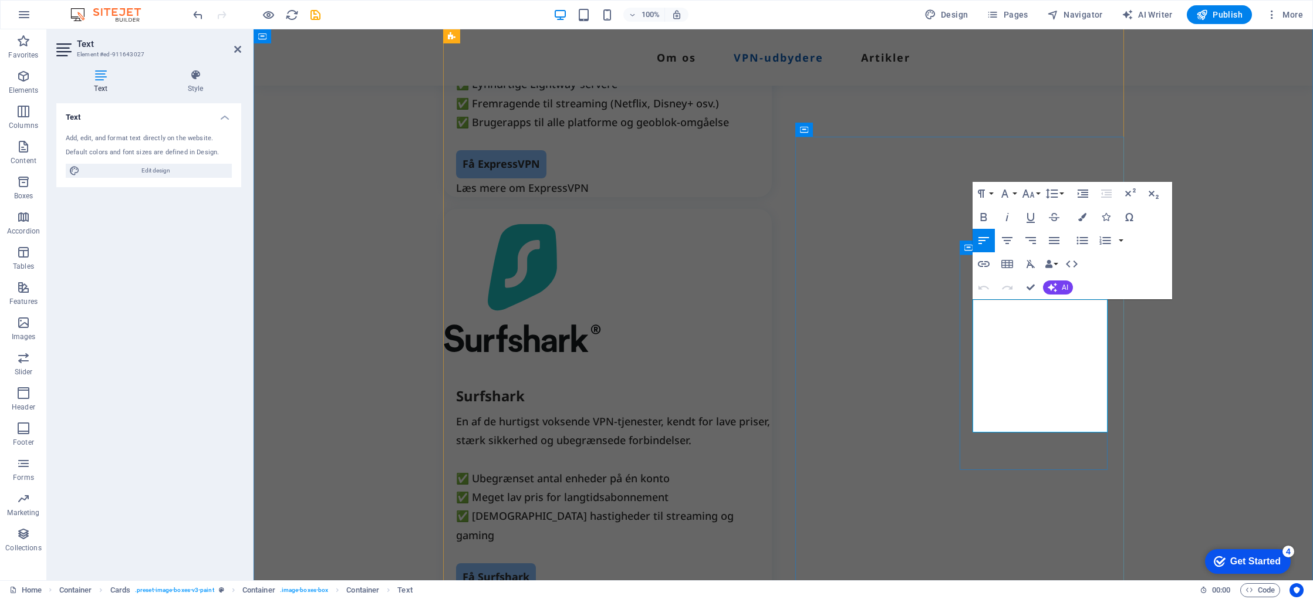
scroll to position [2196, 0]
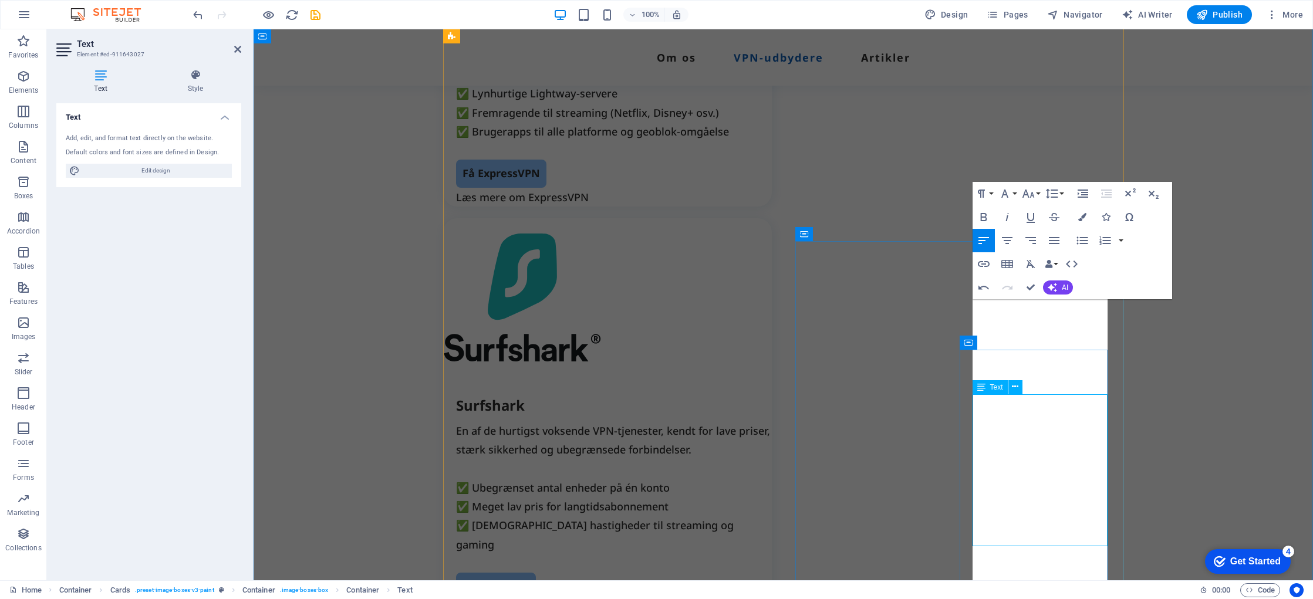
scroll to position [2101, 0]
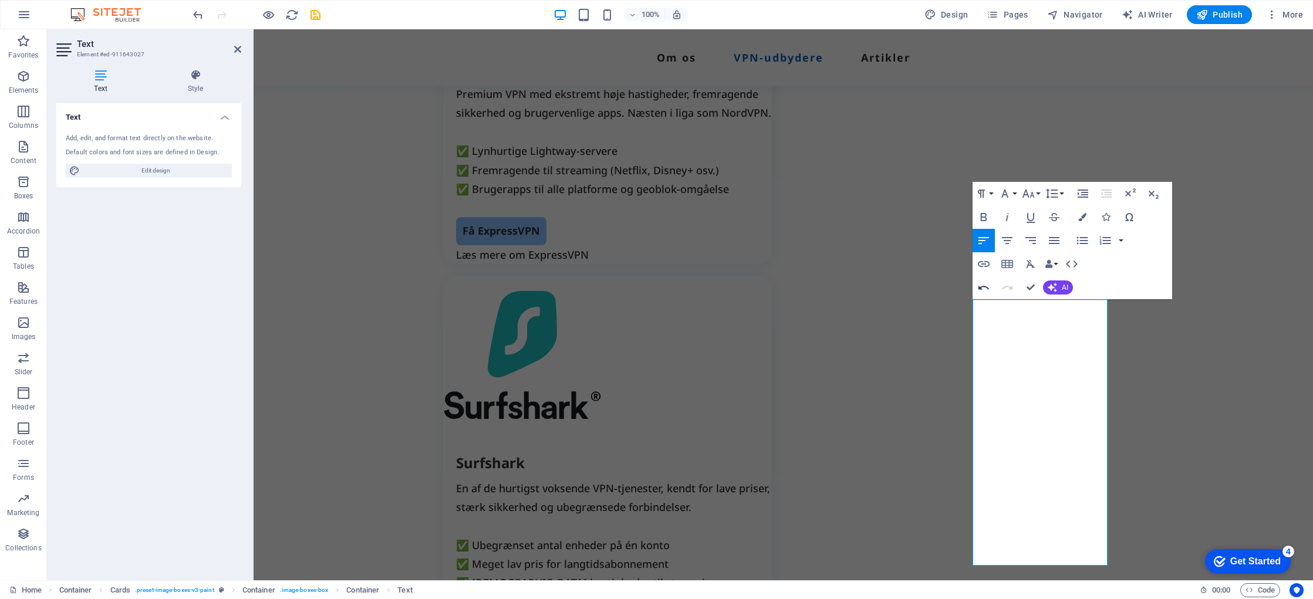
click at [980, 288] on icon "button" at bounding box center [984, 288] width 11 height 4
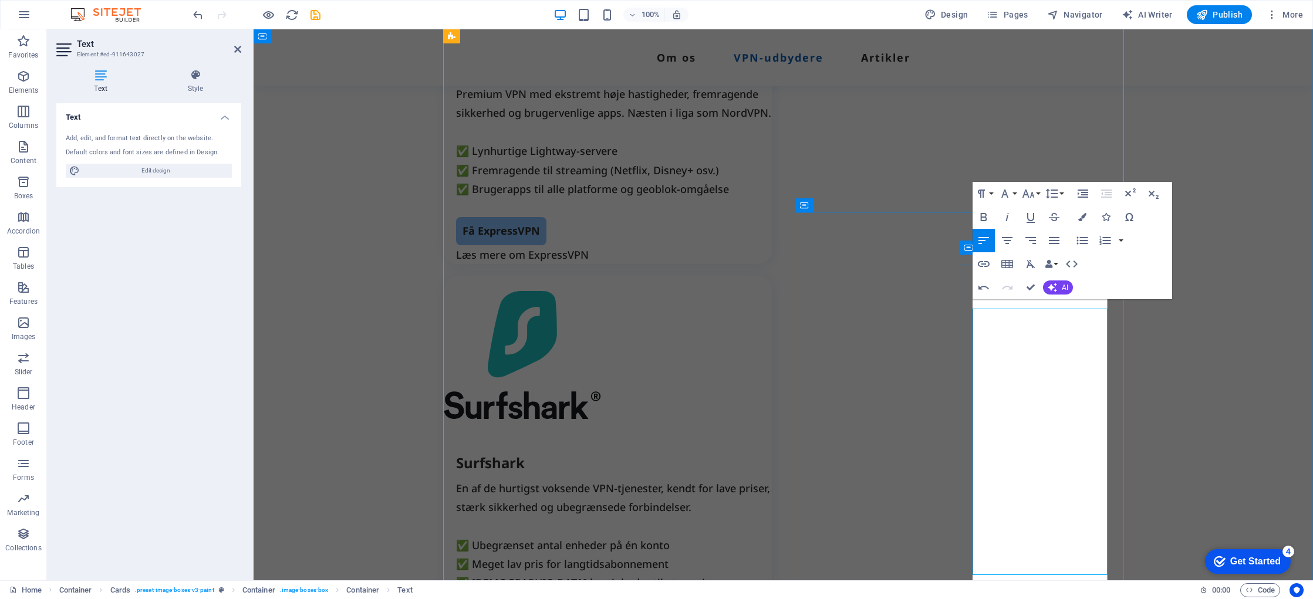
scroll to position [2129, 0]
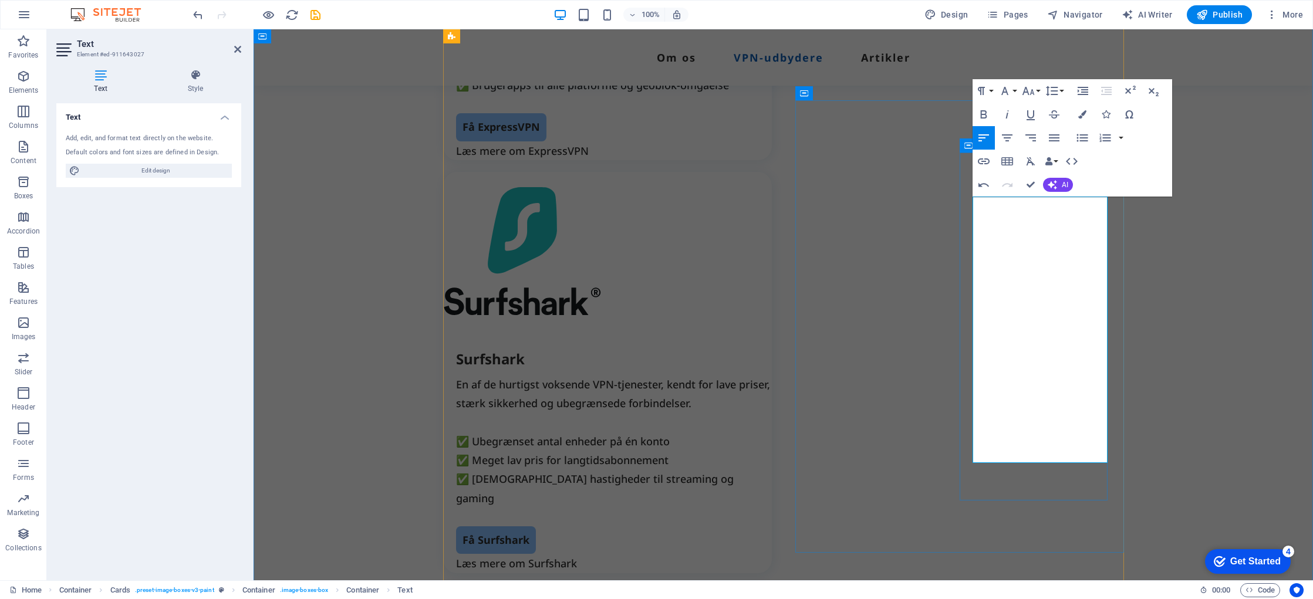
scroll to position [2244, 0]
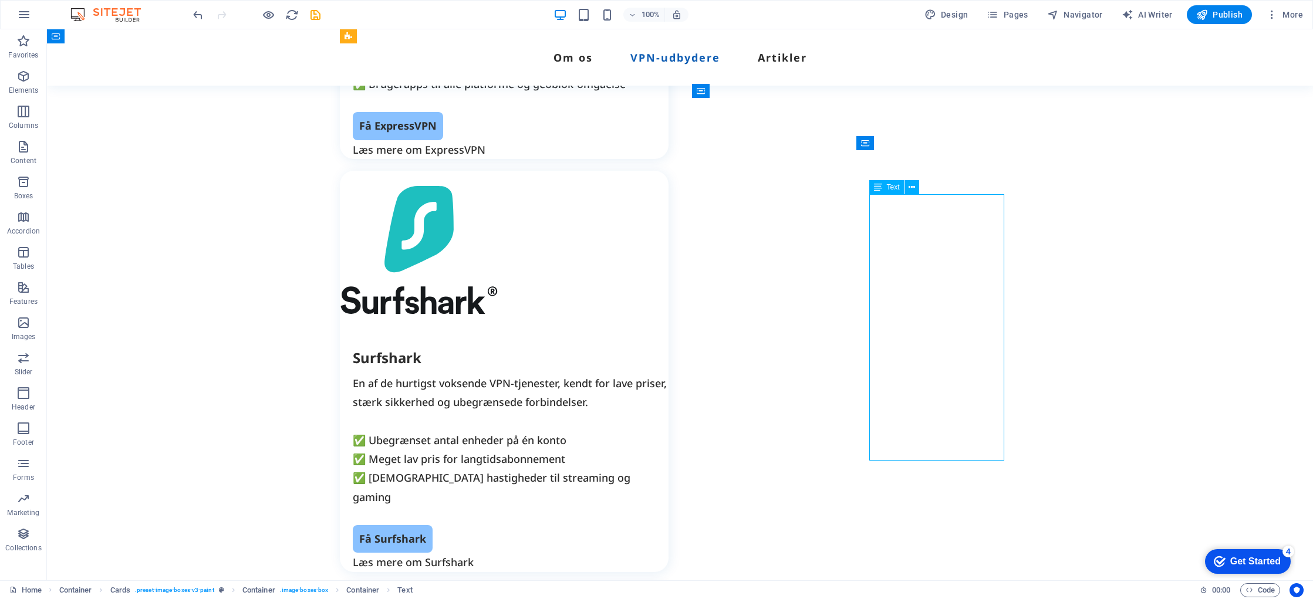
drag, startPoint x: 897, startPoint y: 342, endPoint x: 690, endPoint y: 342, distance: 207.3
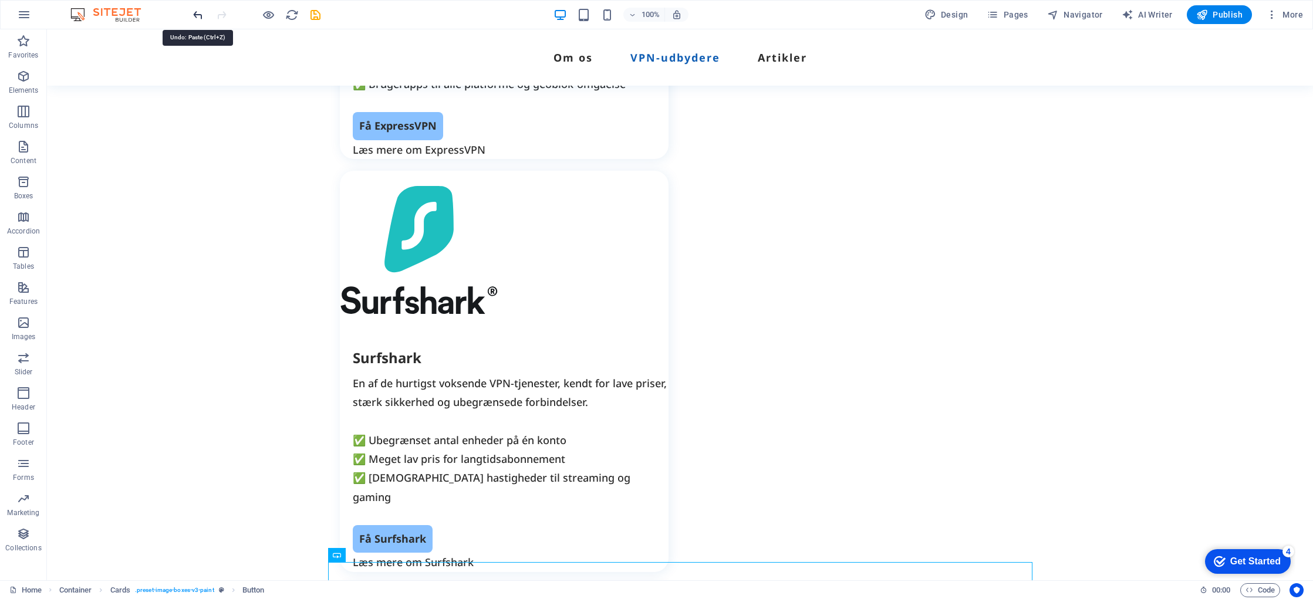
click at [196, 12] on icon "undo" at bounding box center [198, 15] width 14 height 14
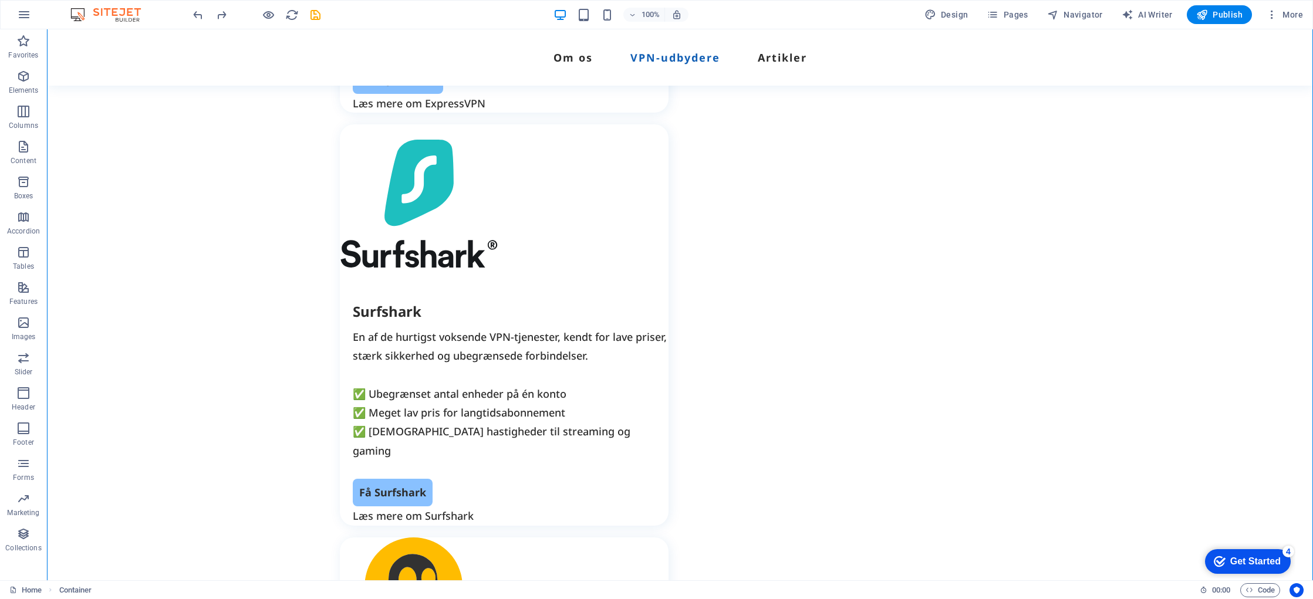
scroll to position [2321, 0]
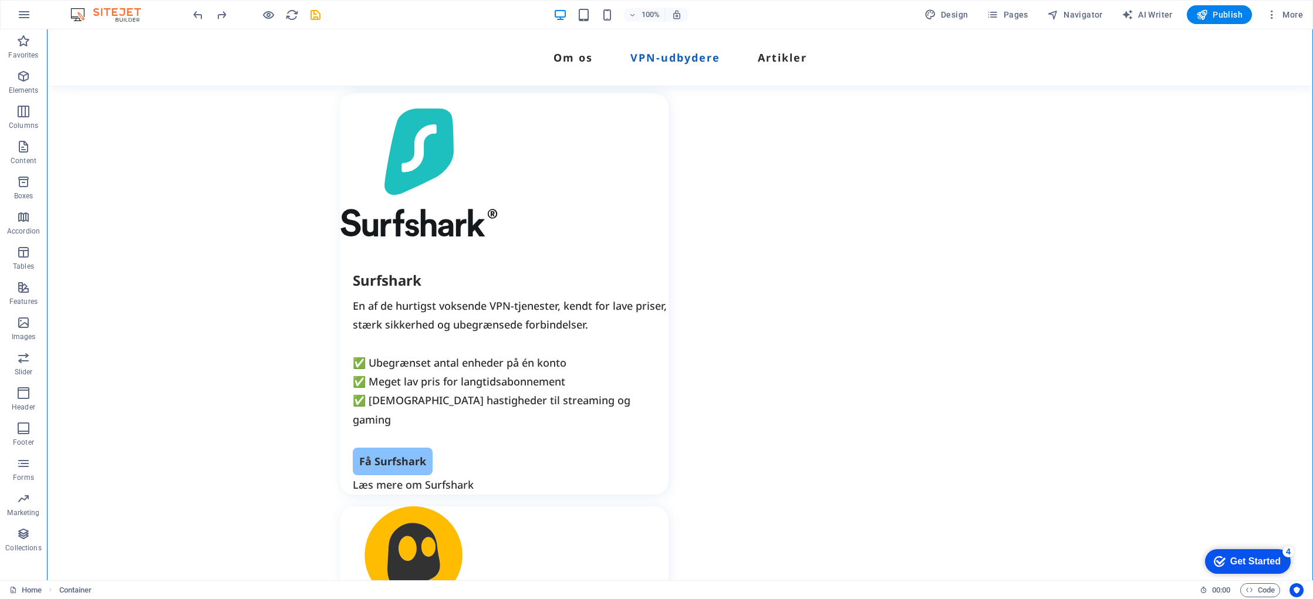
drag, startPoint x: 890, startPoint y: 489, endPoint x: 893, endPoint y: 472, distance: 16.8
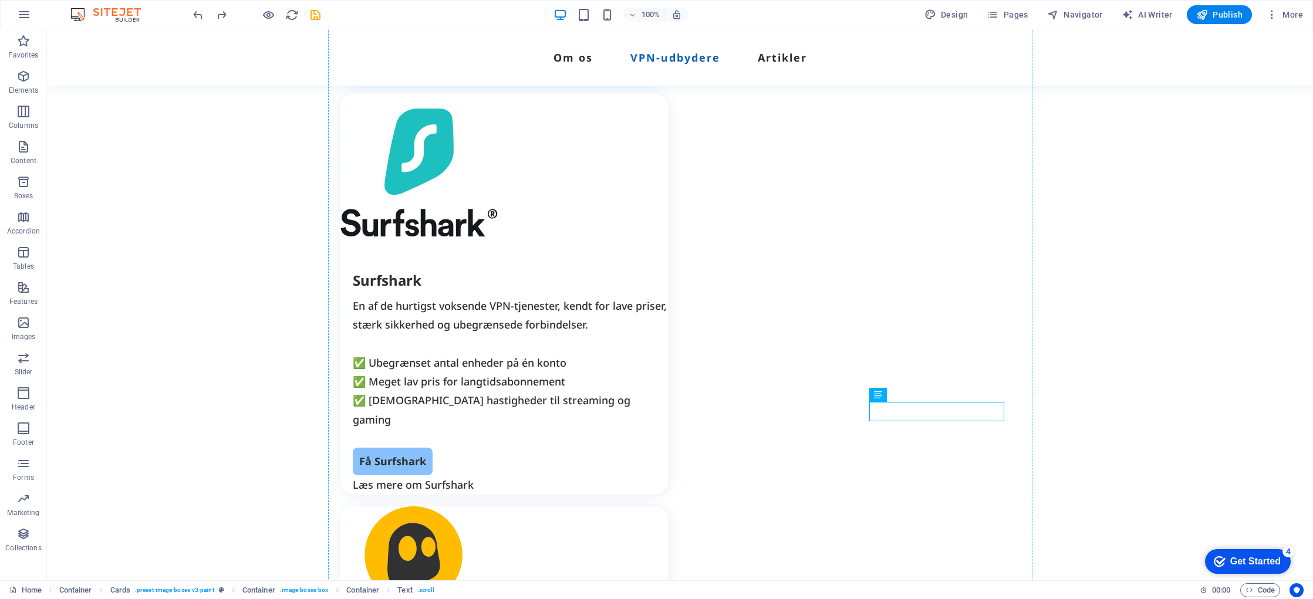
drag, startPoint x: 890, startPoint y: 413, endPoint x: 894, endPoint y: 438, distance: 25.0
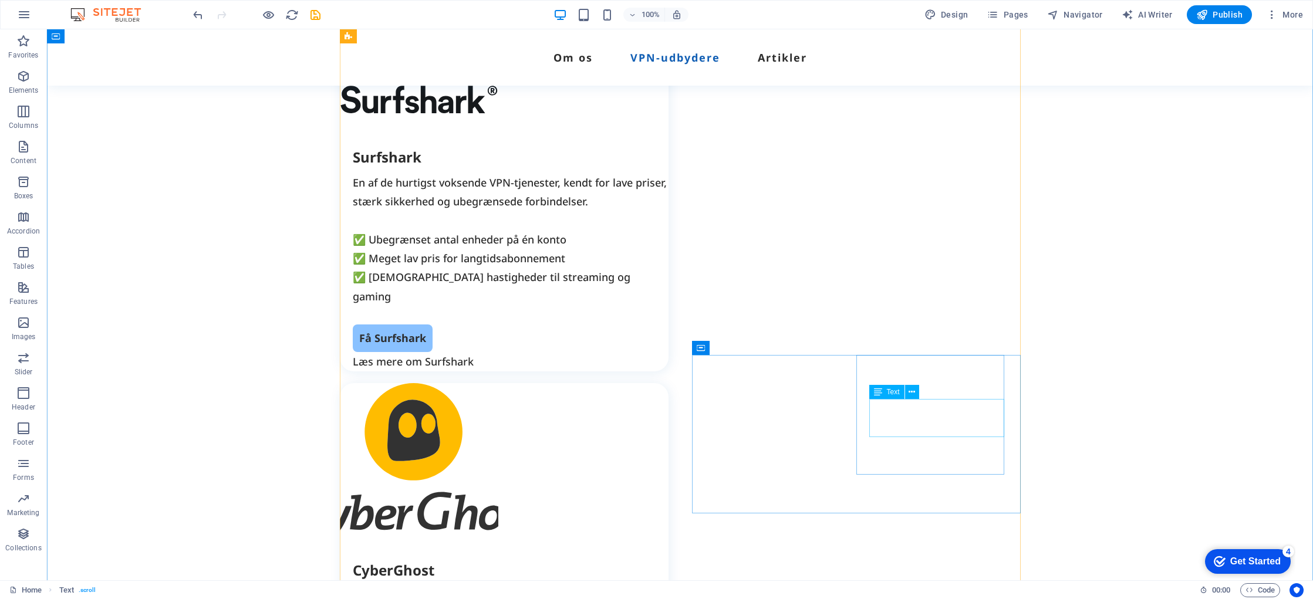
scroll to position [2417, 0]
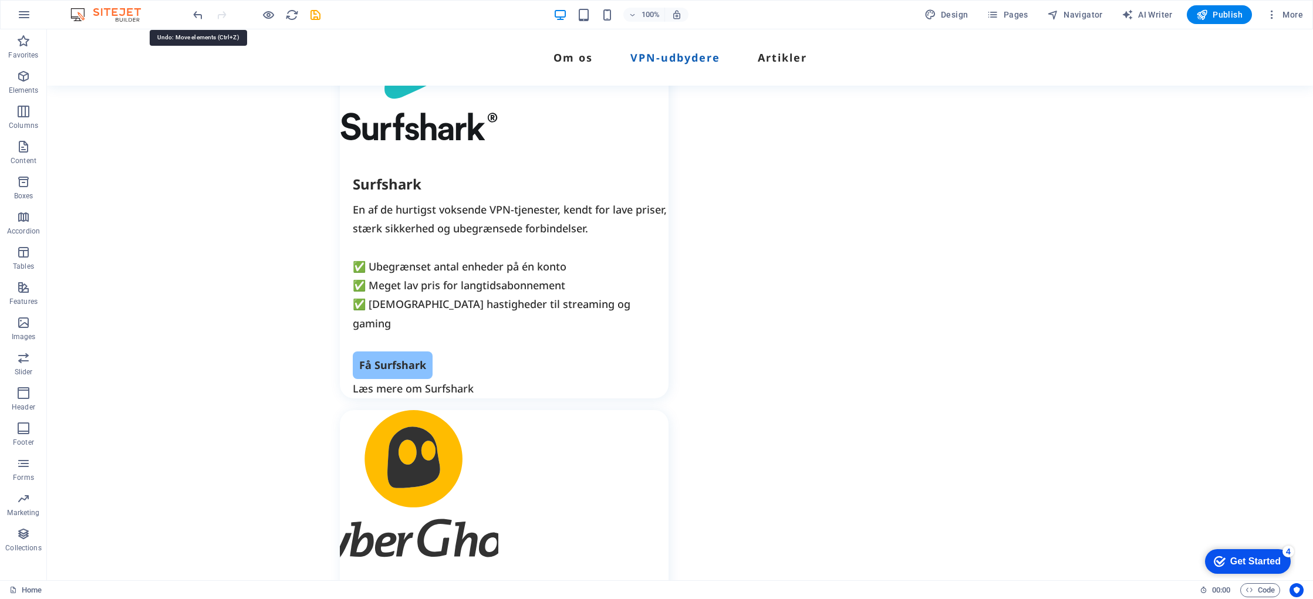
drag, startPoint x: 196, startPoint y: 14, endPoint x: 213, endPoint y: 26, distance: 20.6
click at [196, 14] on icon "undo" at bounding box center [198, 15] width 14 height 14
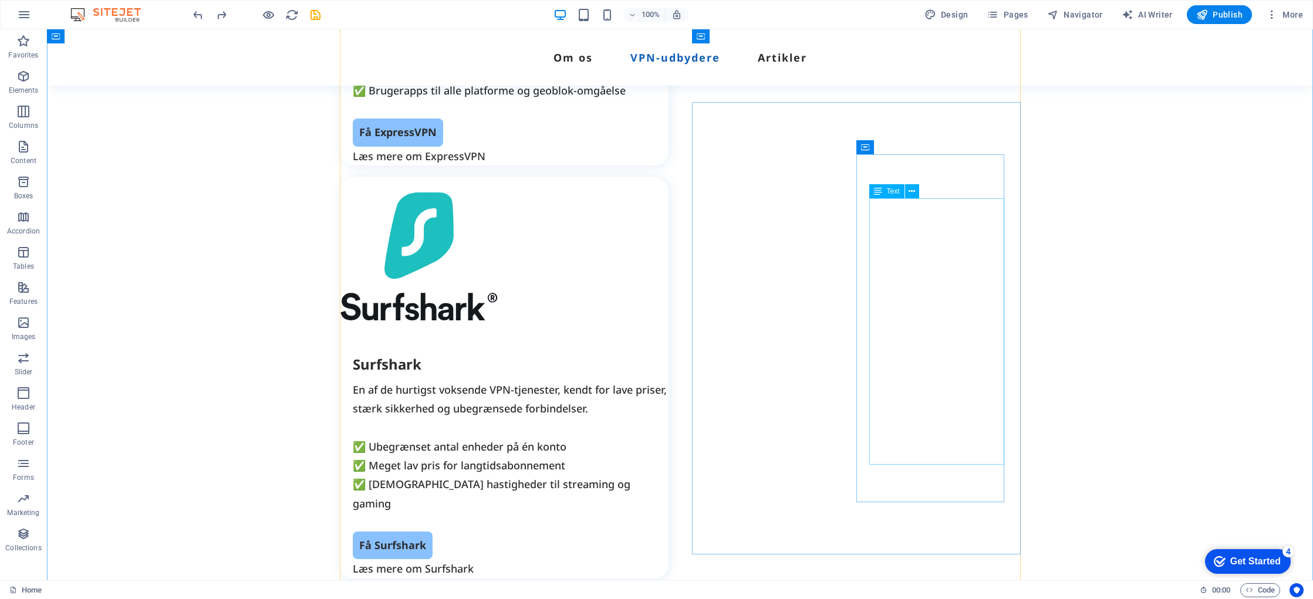
scroll to position [2227, 0]
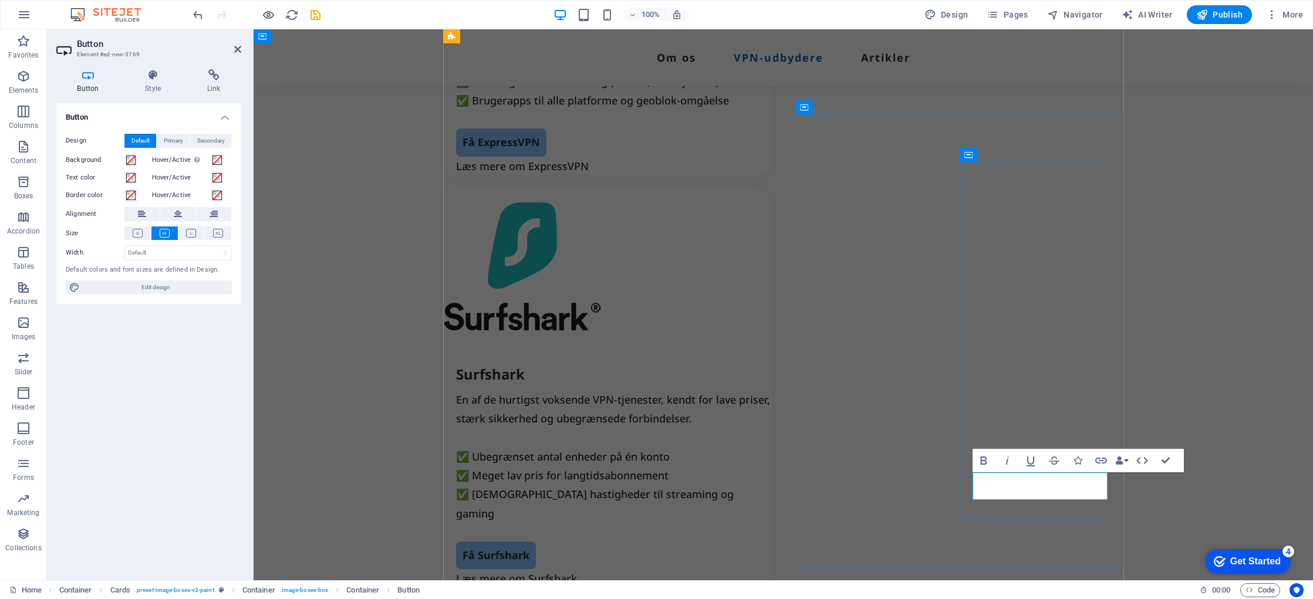
drag, startPoint x: 1072, startPoint y: 485, endPoint x: 999, endPoint y: 488, distance: 72.3
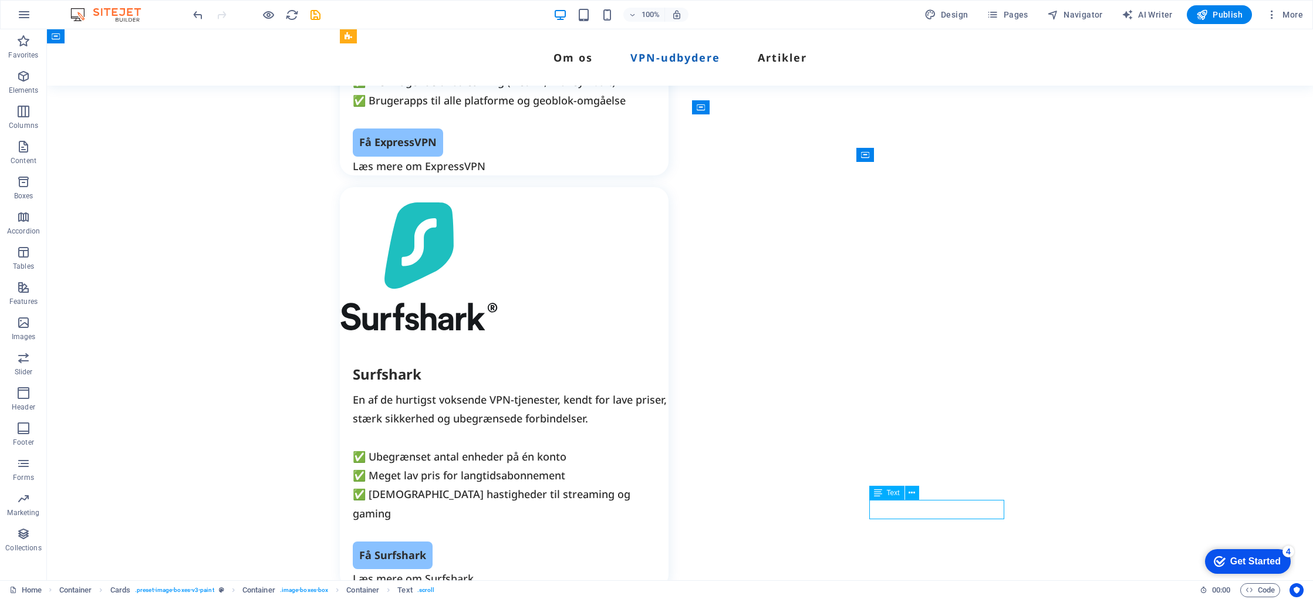
drag, startPoint x: 887, startPoint y: 509, endPoint x: 681, endPoint y: 508, distance: 206.7
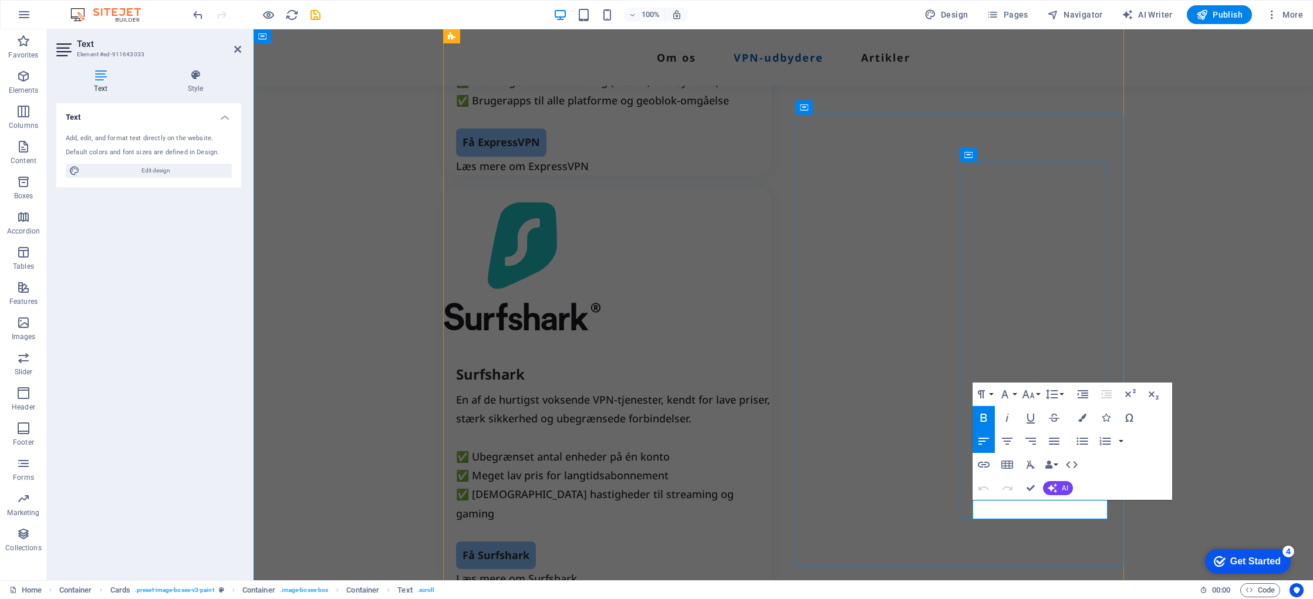
drag, startPoint x: 1023, startPoint y: 513, endPoint x: 975, endPoint y: 510, distance: 47.7
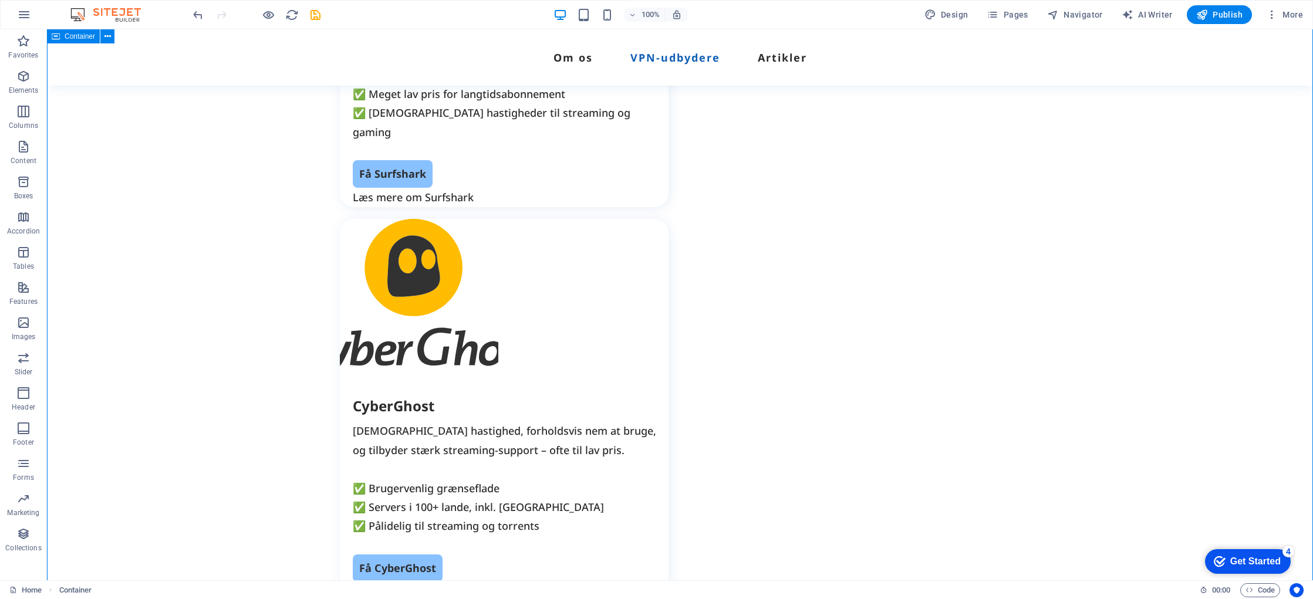
scroll to position [2616, 0]
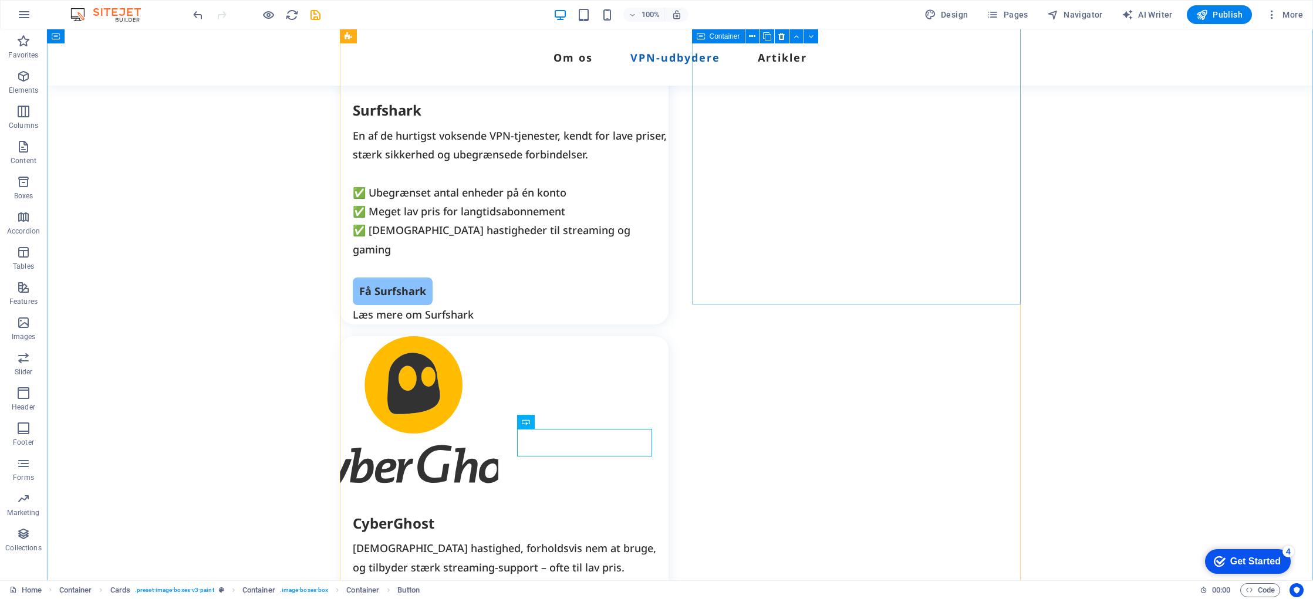
scroll to position [2490, 0]
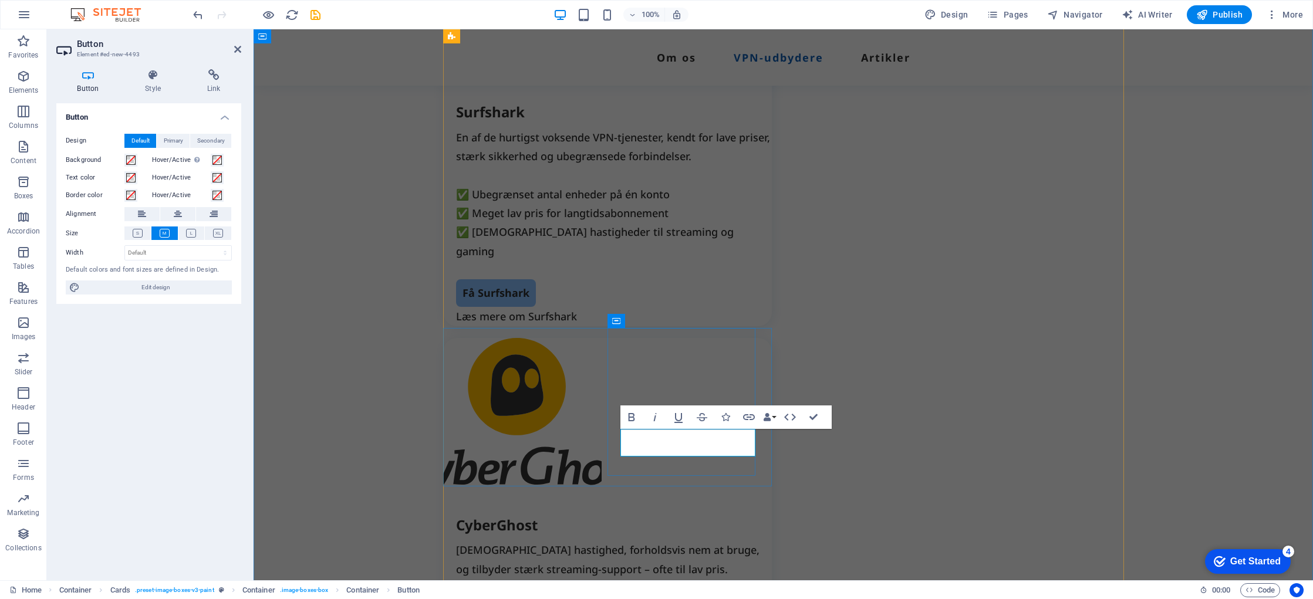
drag, startPoint x: 721, startPoint y: 440, endPoint x: 643, endPoint y: 442, distance: 78.1
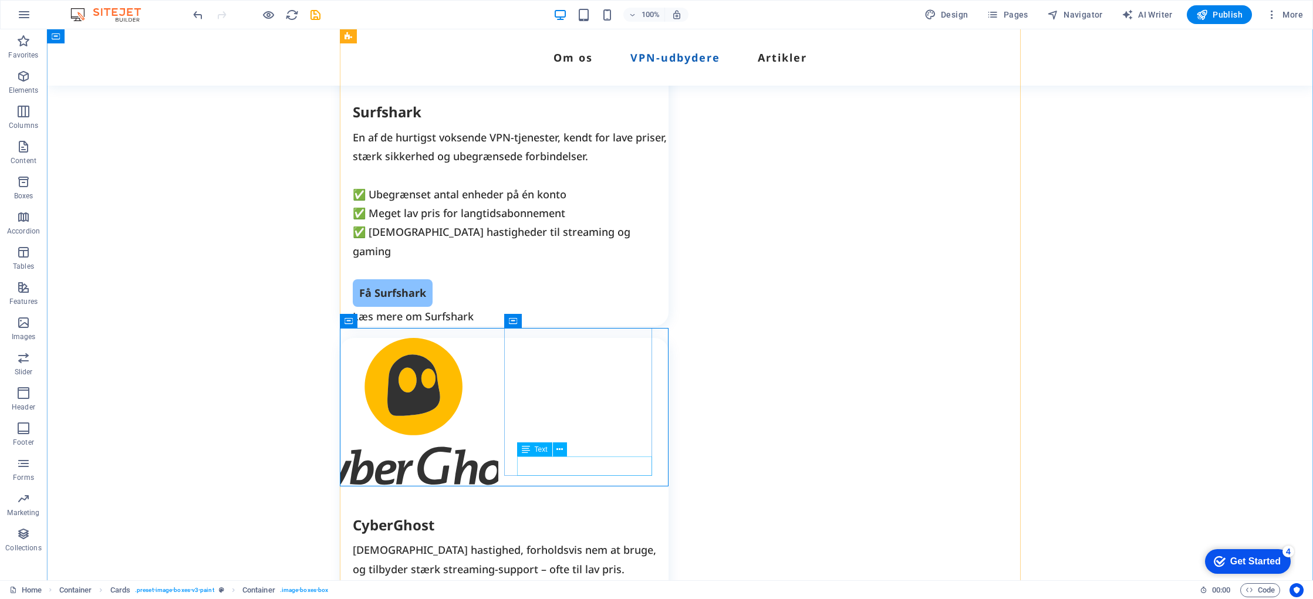
drag, startPoint x: 544, startPoint y: 466, endPoint x: 338, endPoint y: 466, distance: 206.7
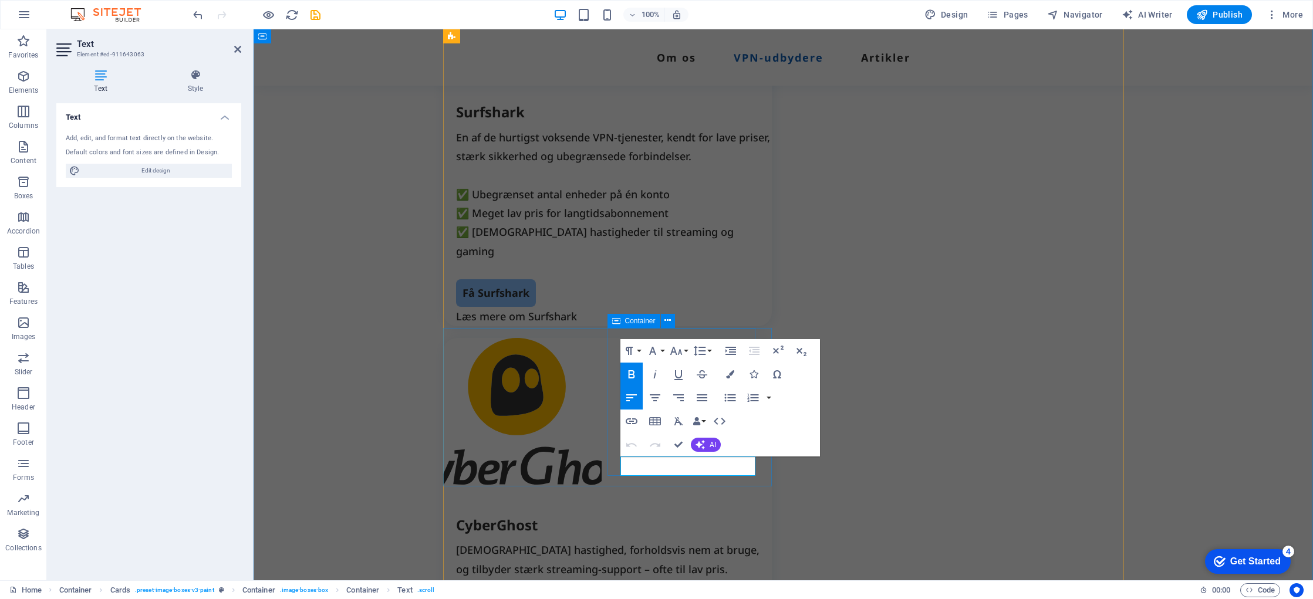
drag, startPoint x: 646, startPoint y: 467, endPoint x: 618, endPoint y: 464, distance: 28.3
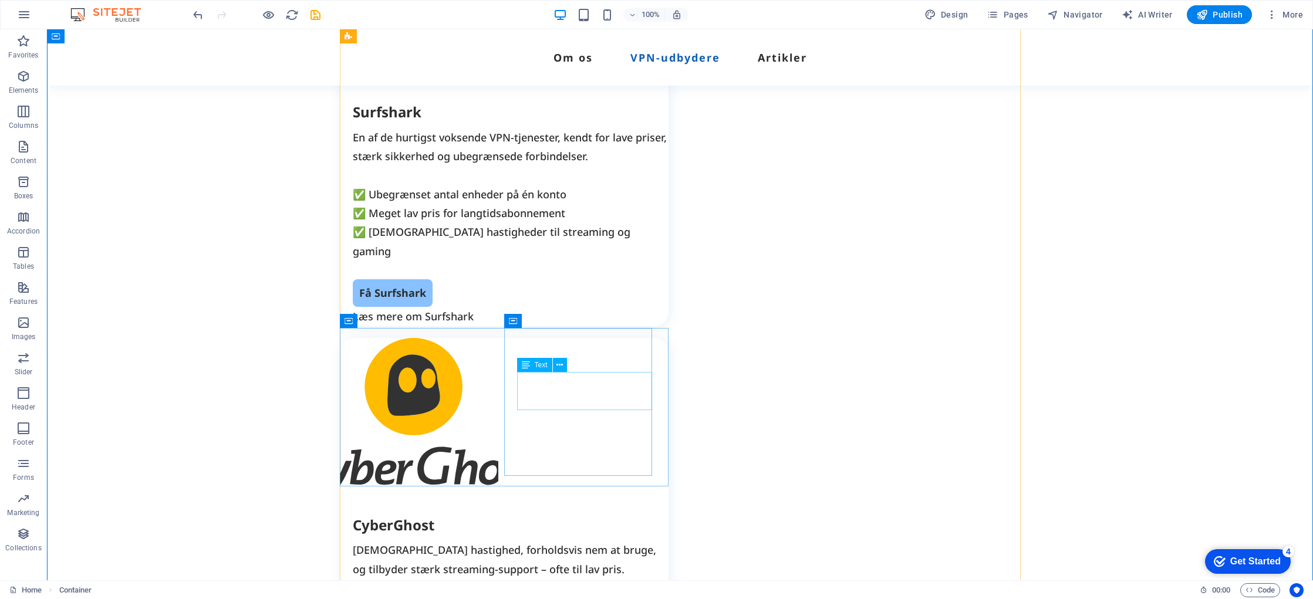
drag, startPoint x: 582, startPoint y: 390, endPoint x: 375, endPoint y: 390, distance: 206.7
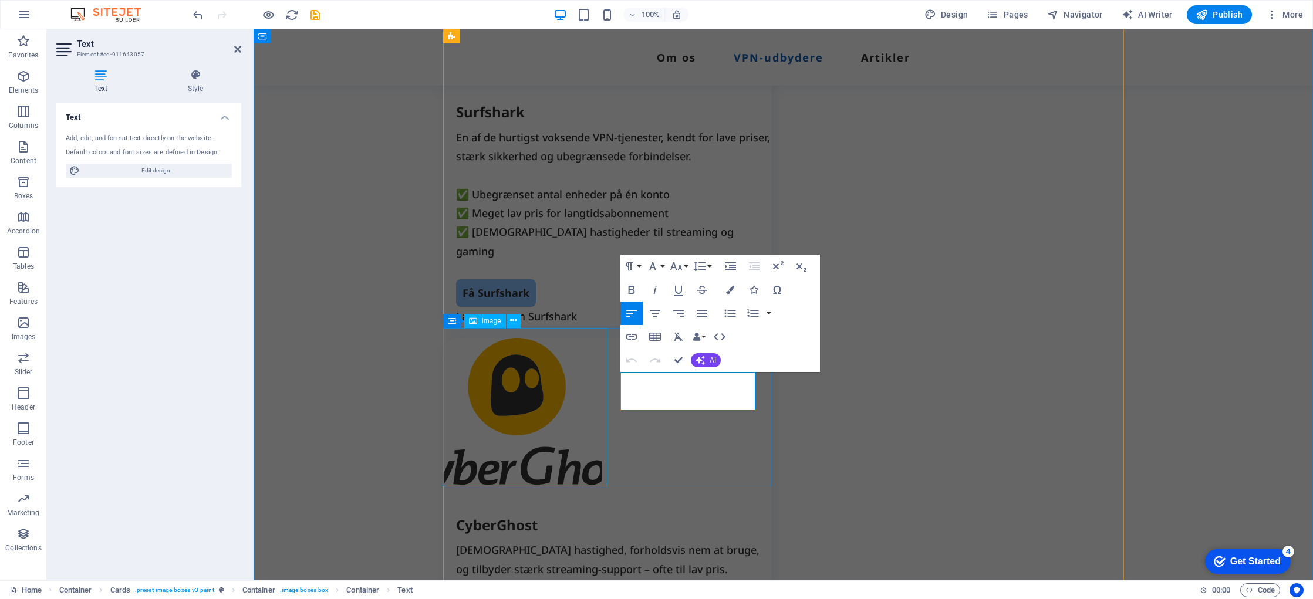
drag, startPoint x: 720, startPoint y: 400, endPoint x: 609, endPoint y: 380, distance: 112.2
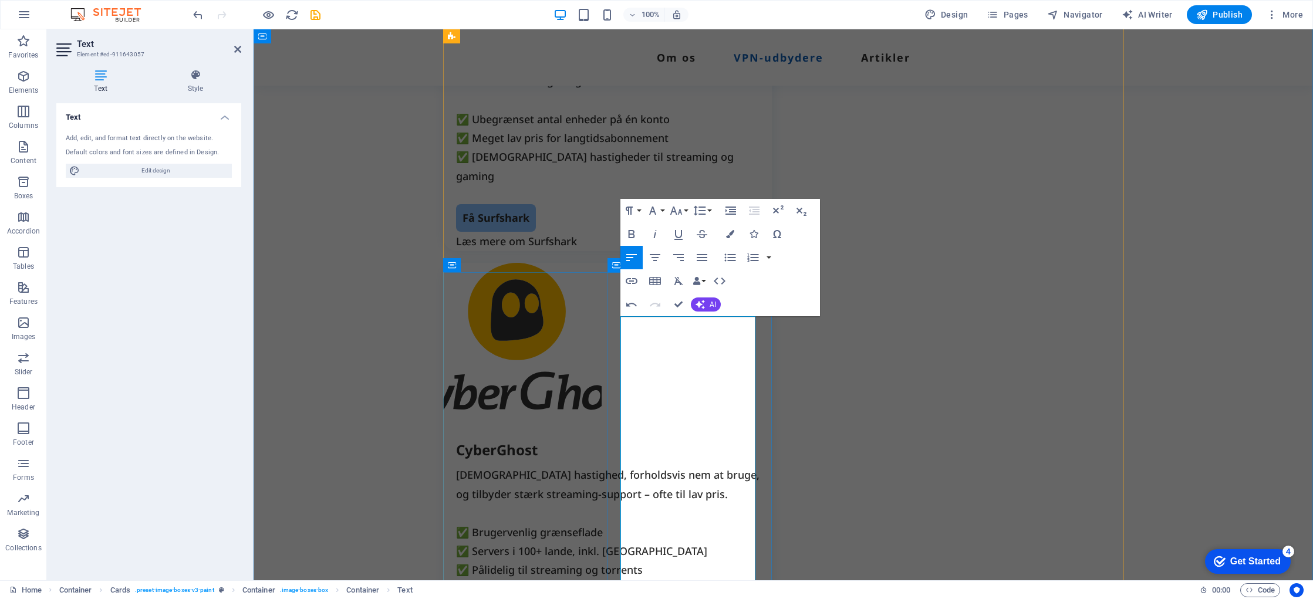
scroll to position [2579, 0]
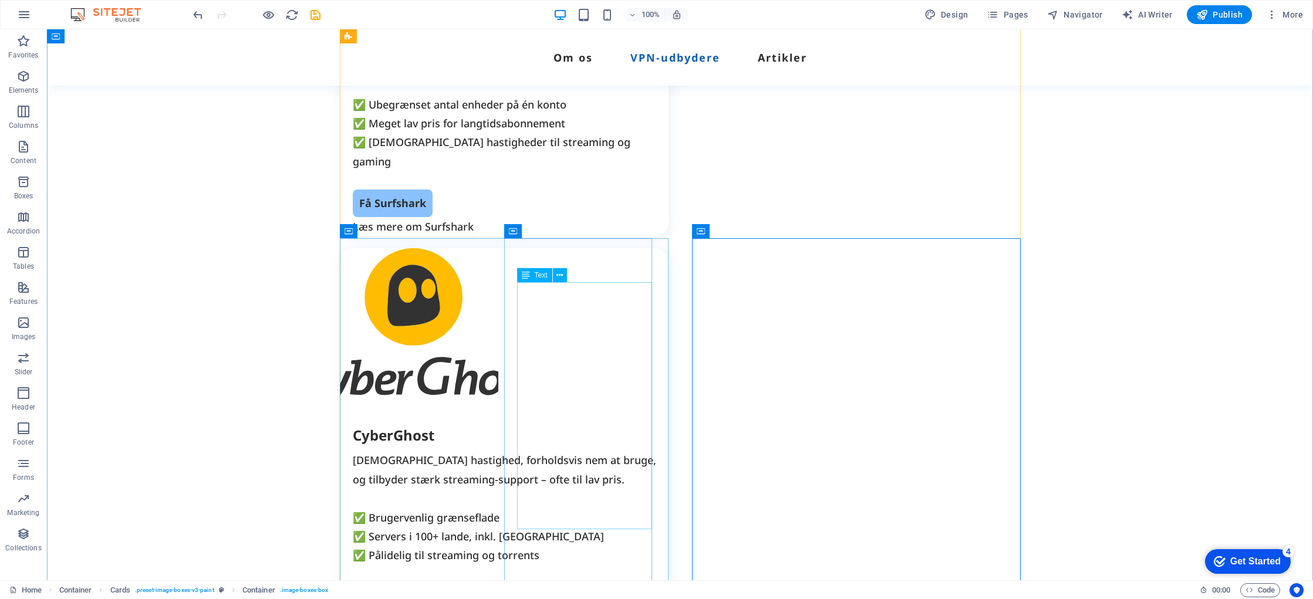
drag, startPoint x: 526, startPoint y: 409, endPoint x: 535, endPoint y: 409, distance: 8.8
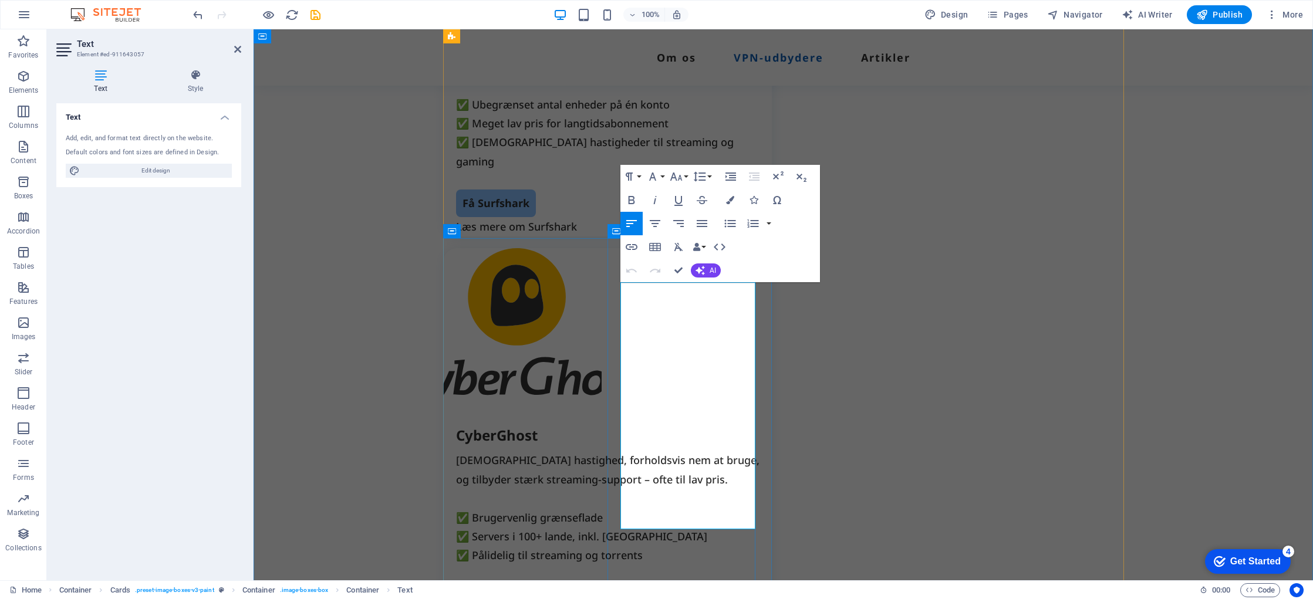
drag, startPoint x: 633, startPoint y: 405, endPoint x: 631, endPoint y: 417, distance: 13.1
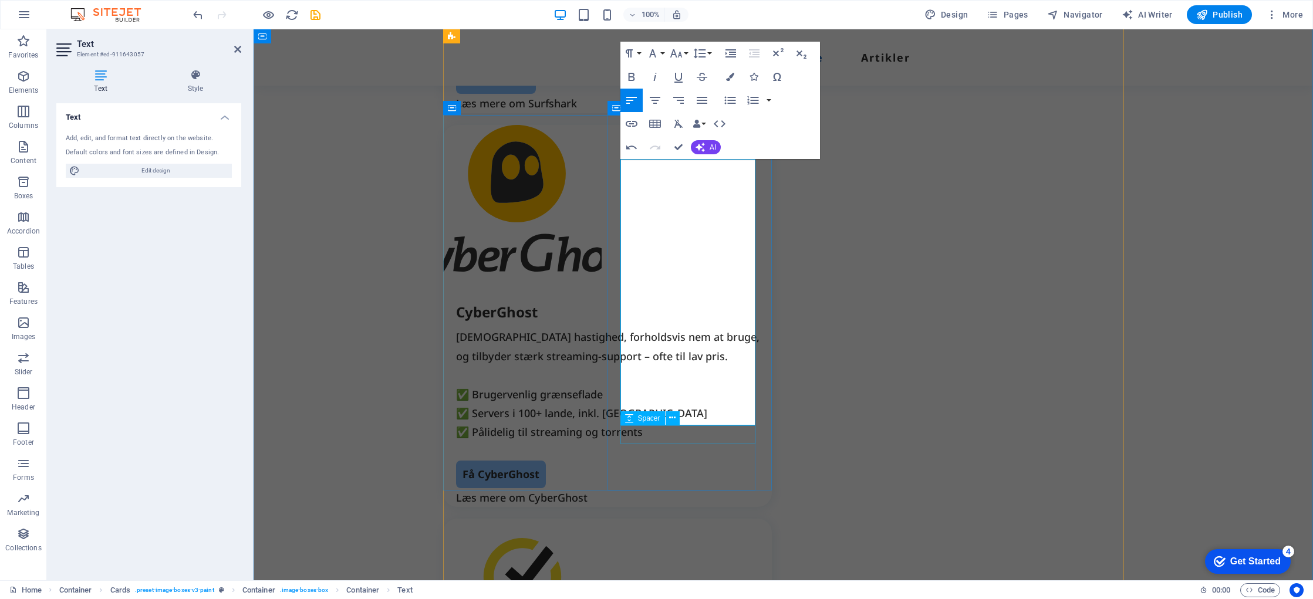
scroll to position [2707, 0]
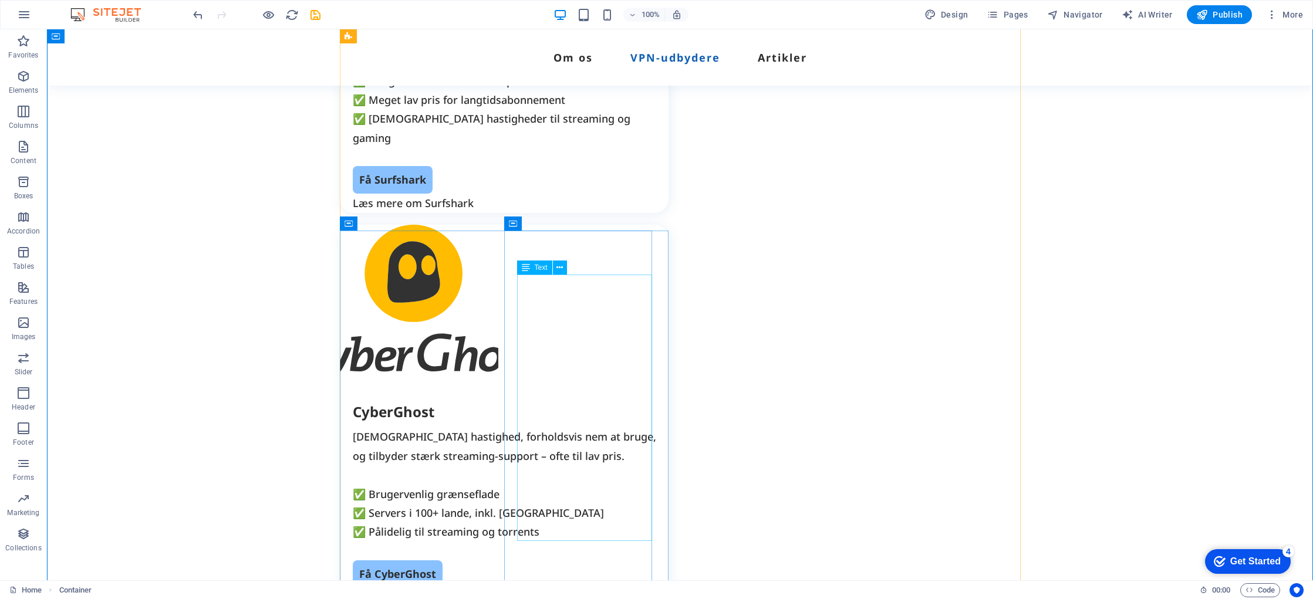
scroll to position [2584, 0]
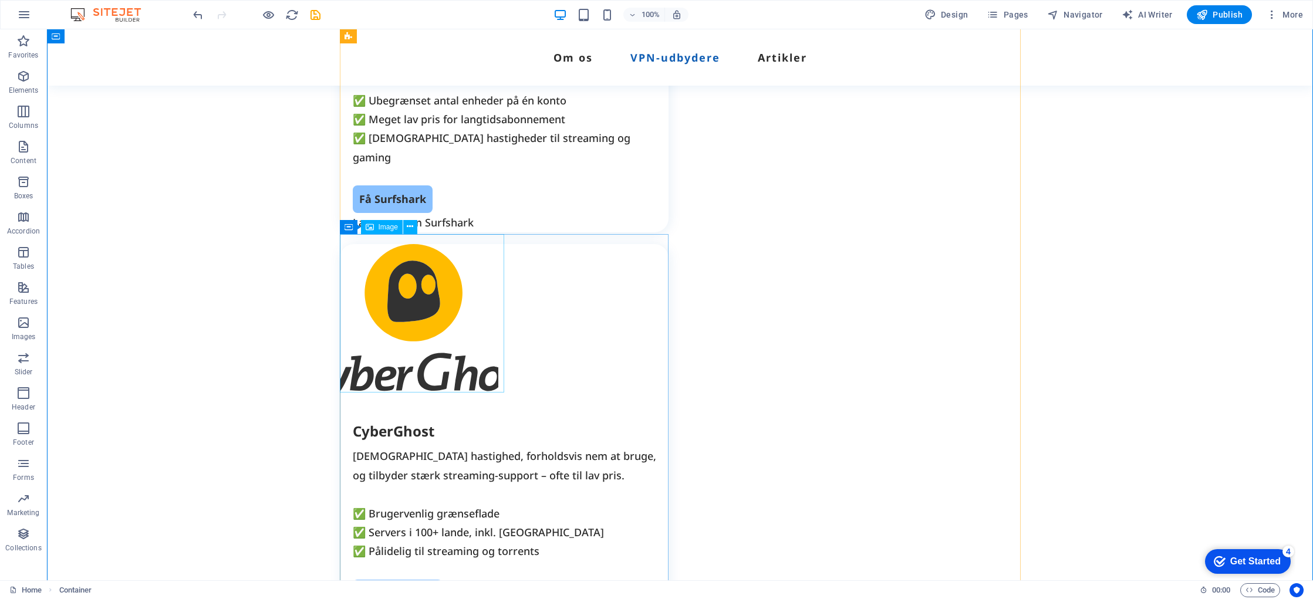
click at [409, 224] on icon at bounding box center [410, 227] width 6 height 12
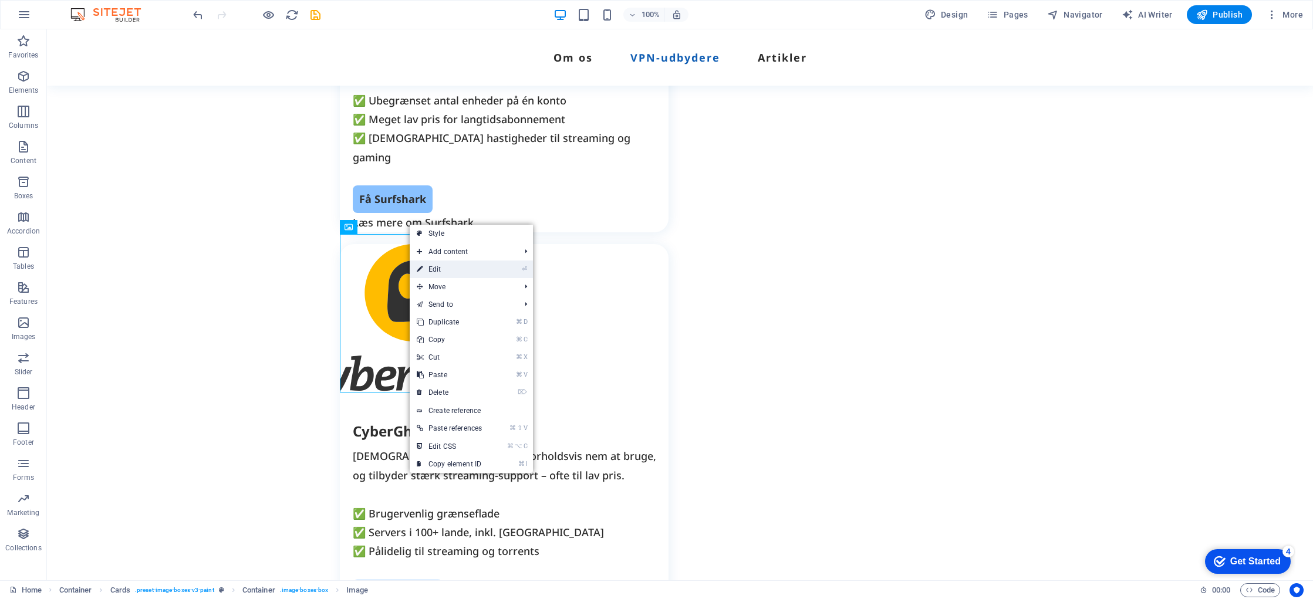
click at [456, 275] on link "⏎ Edit" at bounding box center [449, 270] width 79 height 18
select select "px"
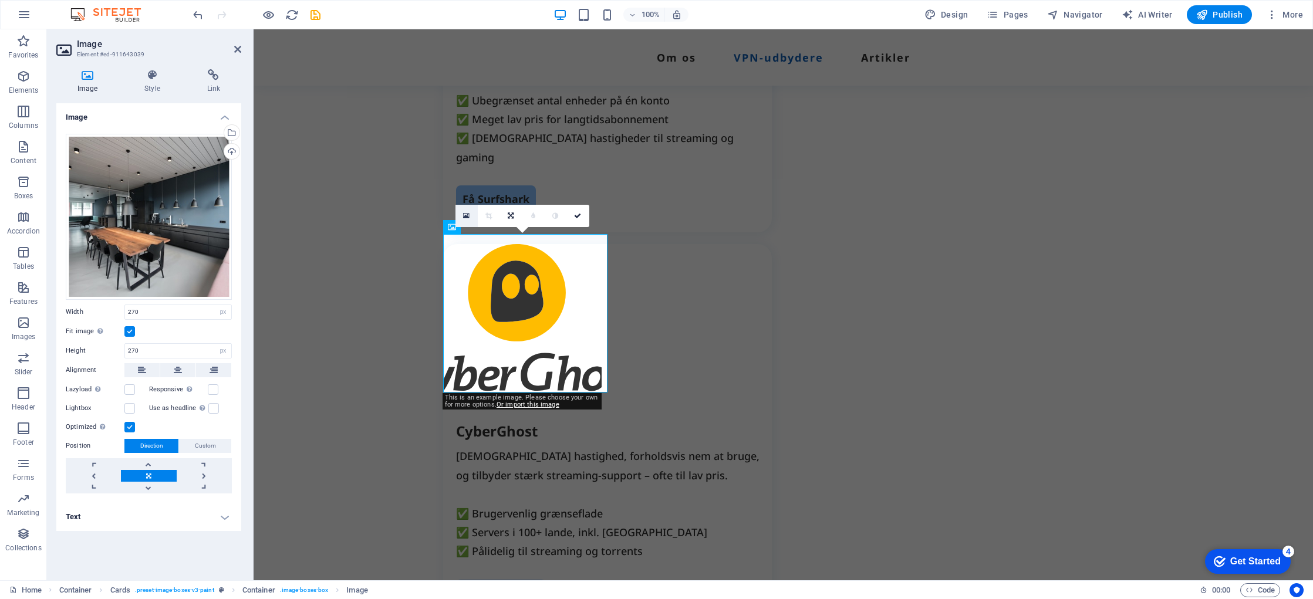
click at [470, 217] on link at bounding box center [467, 216] width 22 height 22
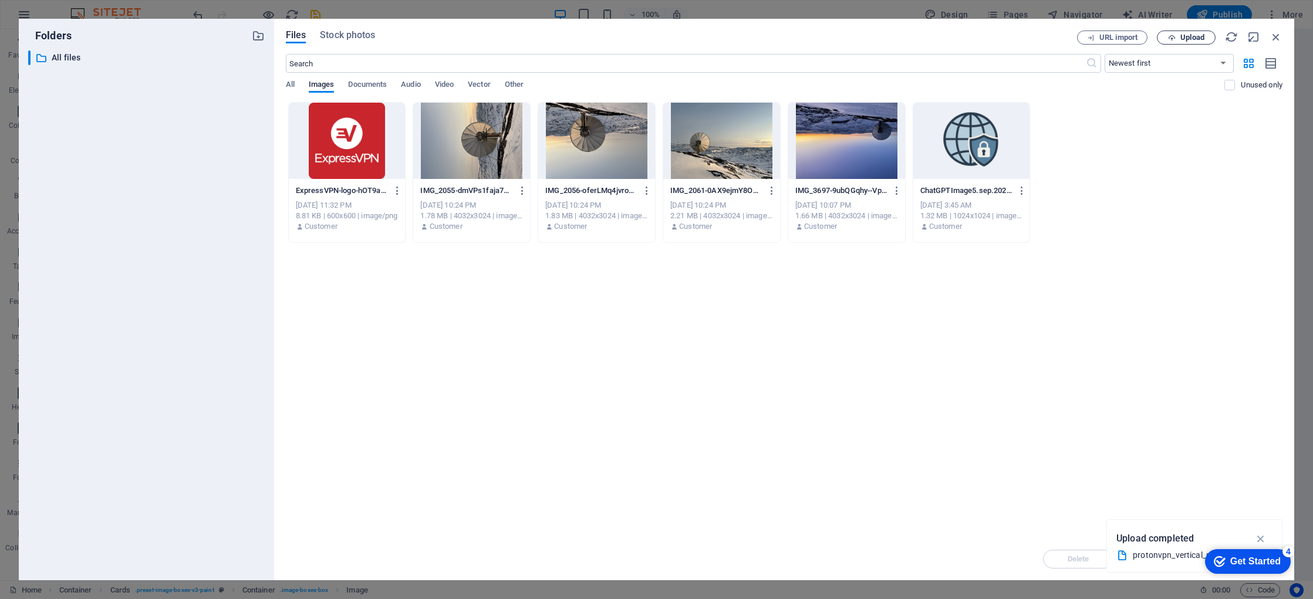
click at [1195, 37] on span "Upload" at bounding box center [1193, 37] width 24 height 7
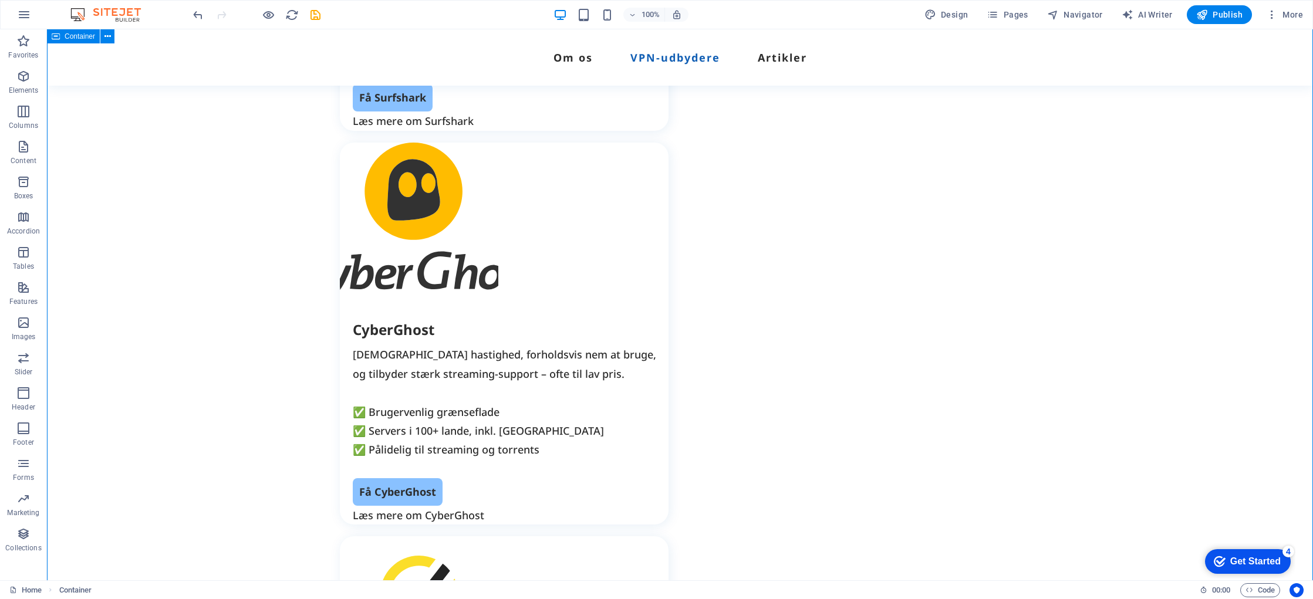
scroll to position [2687, 0]
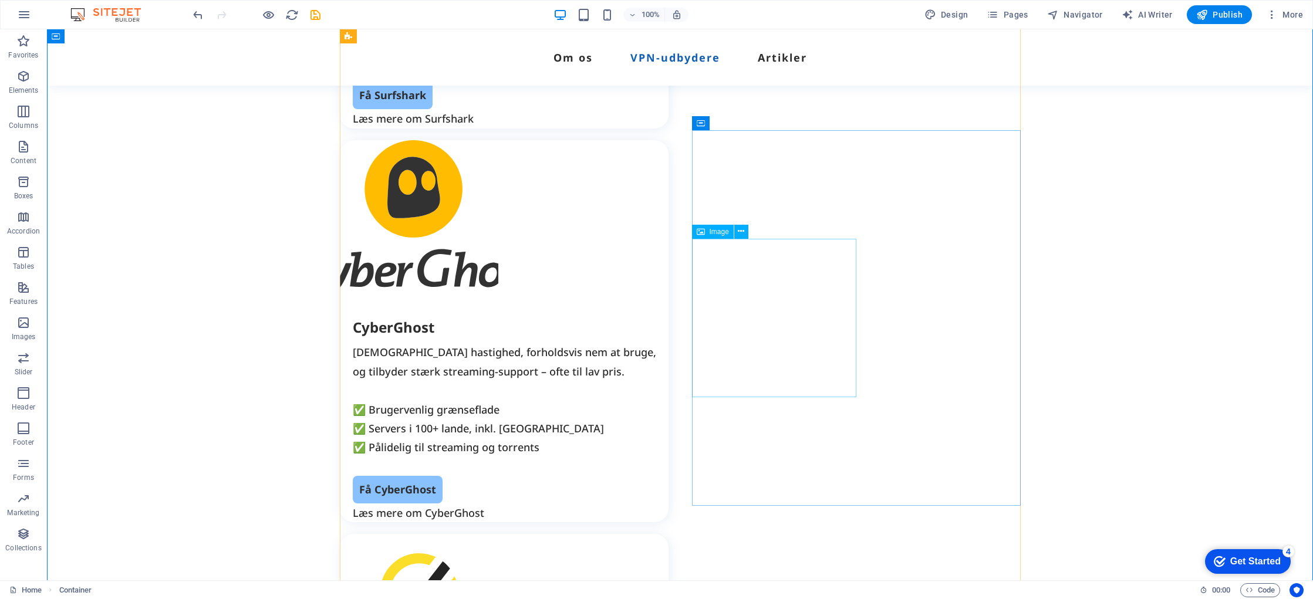
click at [726, 233] on span "Image" at bounding box center [719, 231] width 19 height 7
click at [740, 232] on icon at bounding box center [741, 231] width 6 height 12
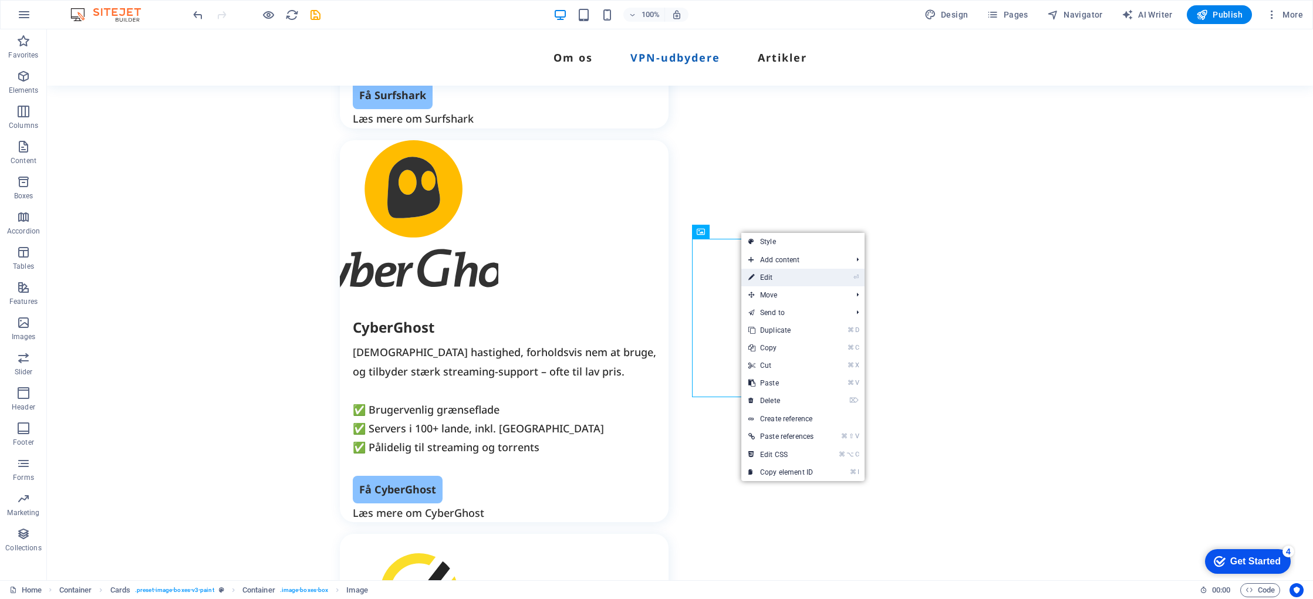
click at [784, 283] on link "⏎ Edit" at bounding box center [781, 278] width 79 height 18
select select "px"
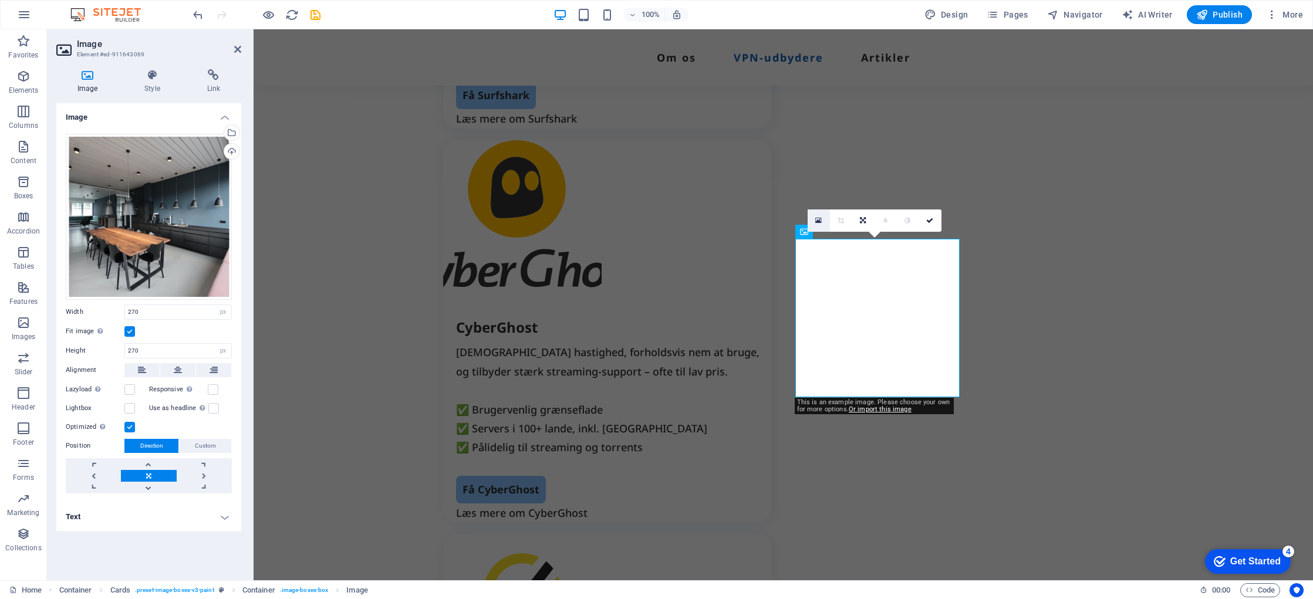
drag, startPoint x: 564, startPoint y: 188, endPoint x: 817, endPoint y: 217, distance: 255.3
click at [817, 217] on icon at bounding box center [819, 221] width 6 height 8
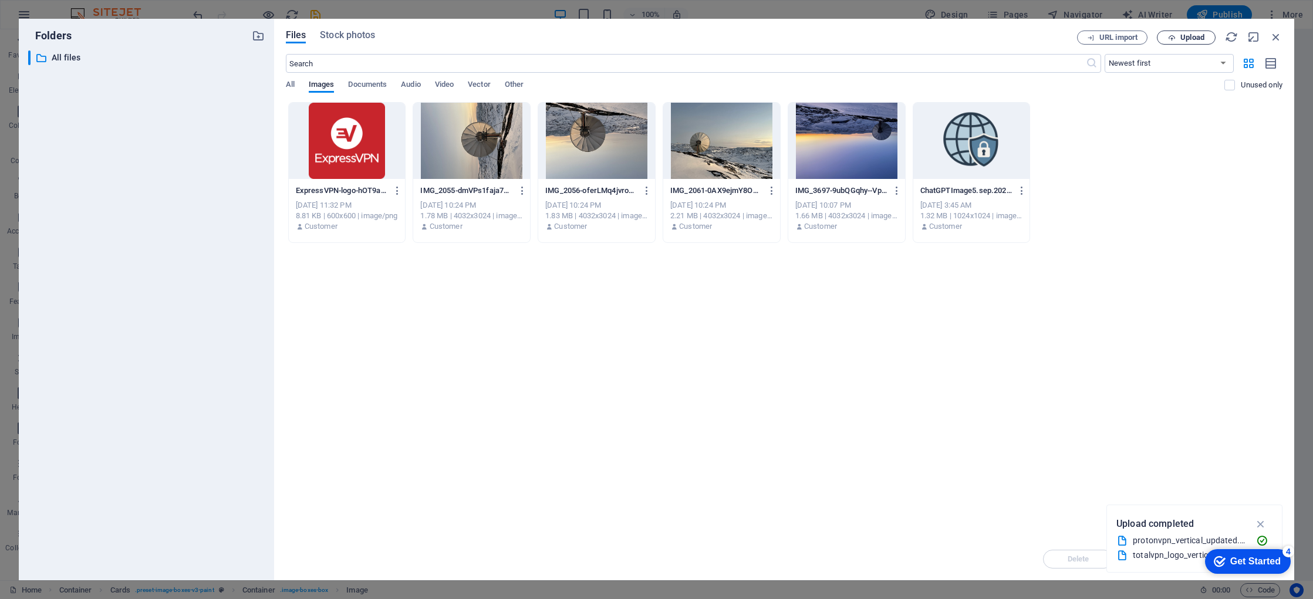
click at [1183, 40] on span "Upload" at bounding box center [1193, 37] width 24 height 7
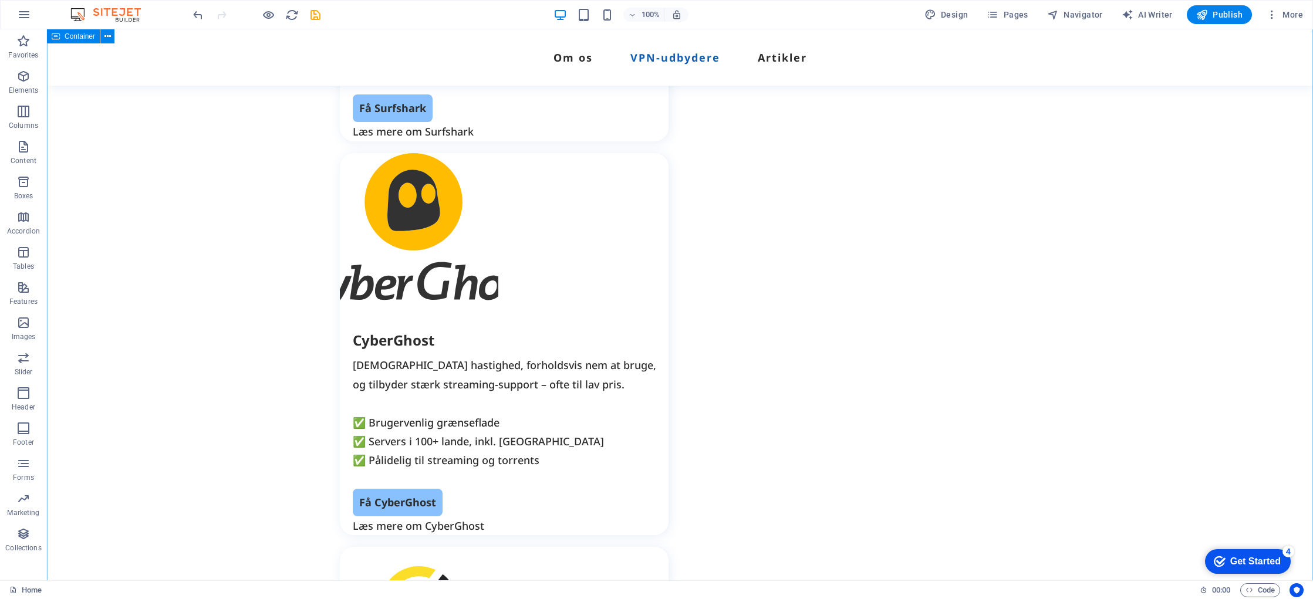
scroll to position [2673, 0]
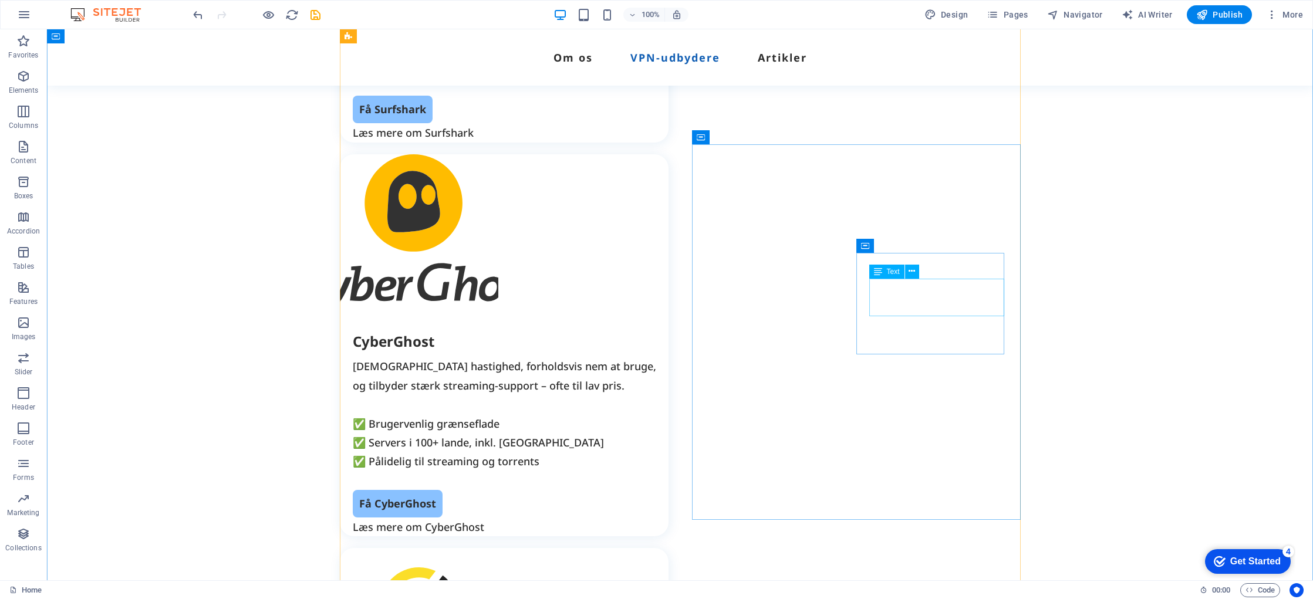
drag, startPoint x: 921, startPoint y: 286, endPoint x: 715, endPoint y: 286, distance: 206.7
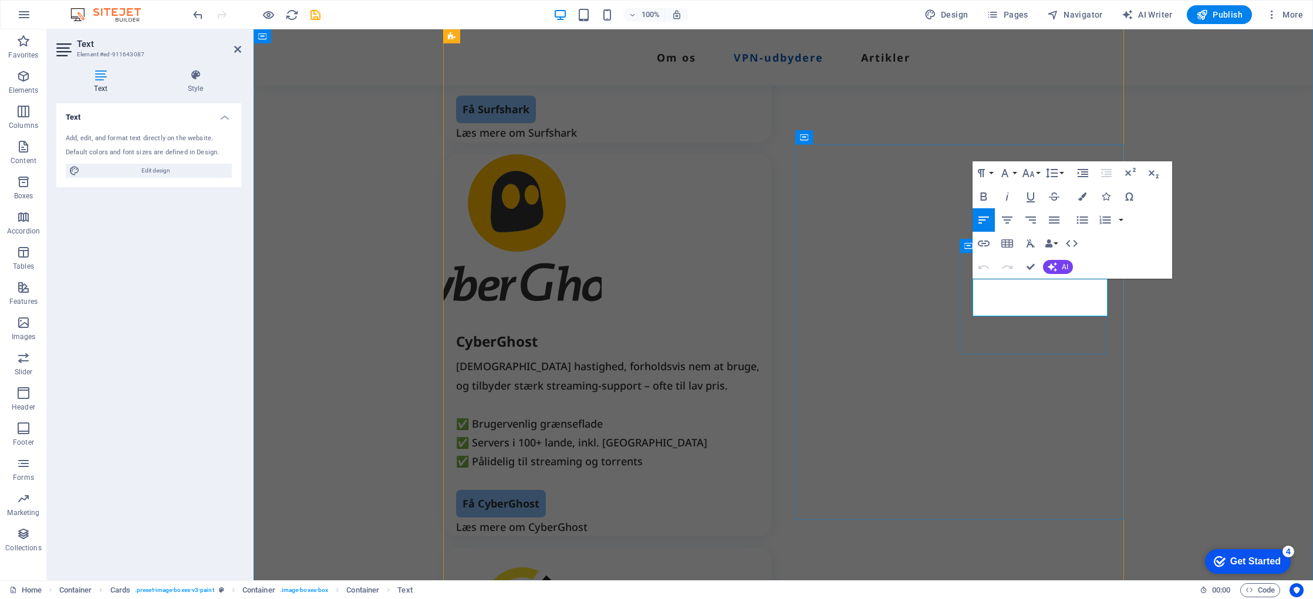
drag, startPoint x: 1085, startPoint y: 307, endPoint x: 968, endPoint y: 287, distance: 119.1
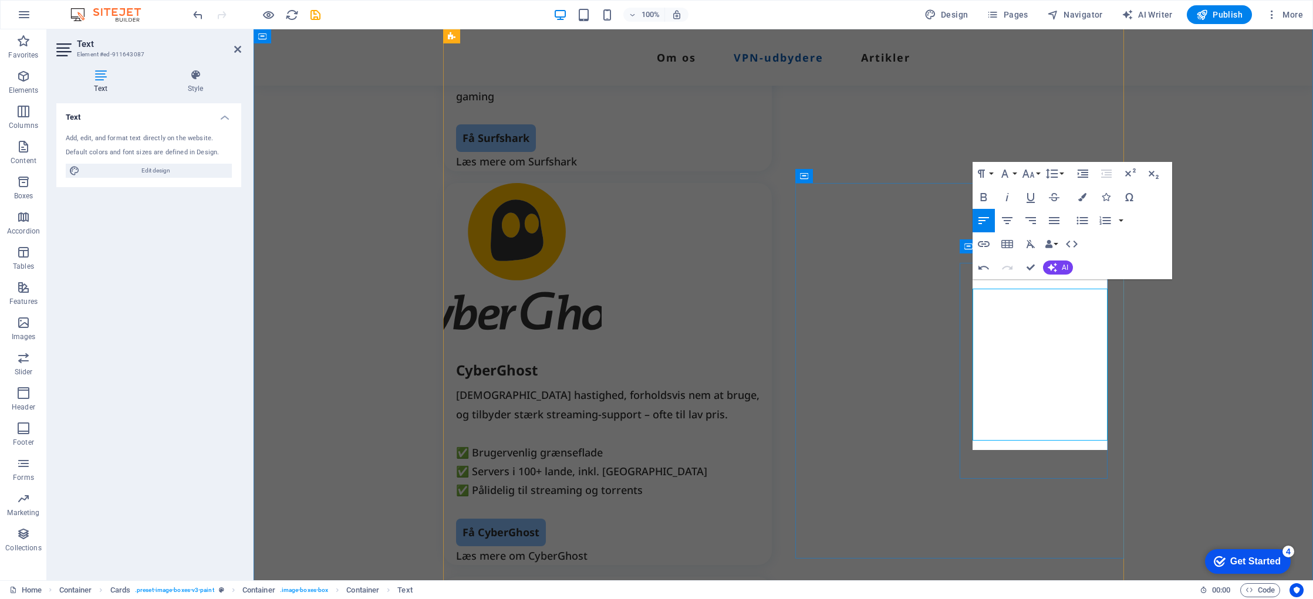
scroll to position [2635, 0]
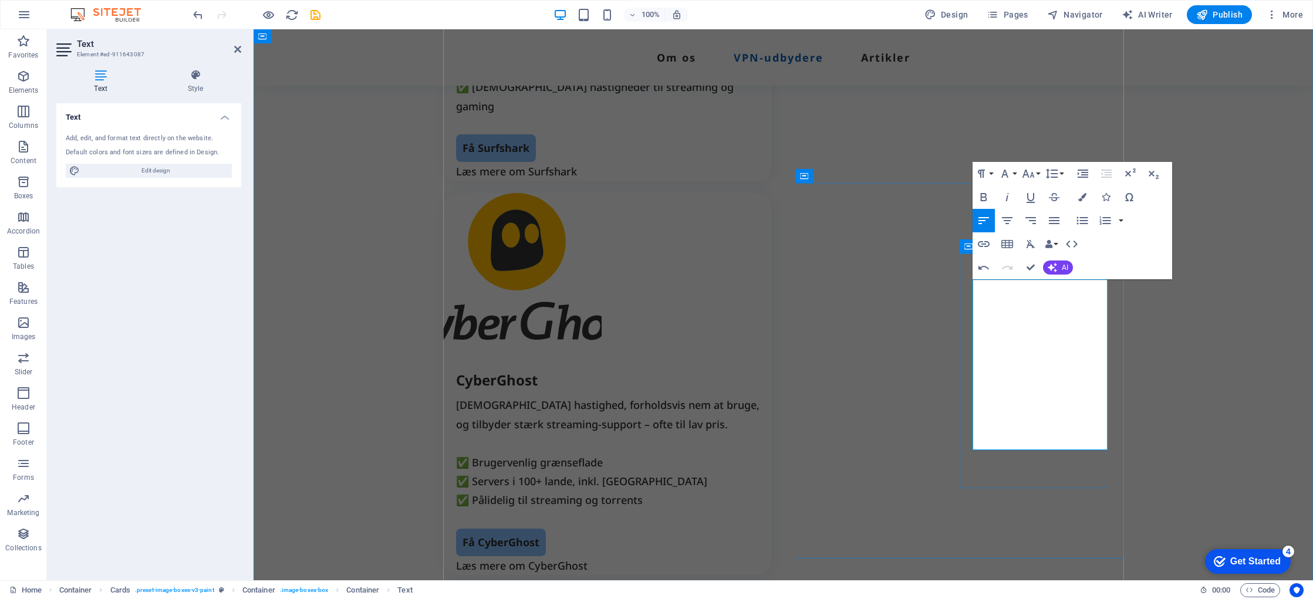
drag, startPoint x: 1040, startPoint y: 429, endPoint x: 1021, endPoint y: 440, distance: 22.2
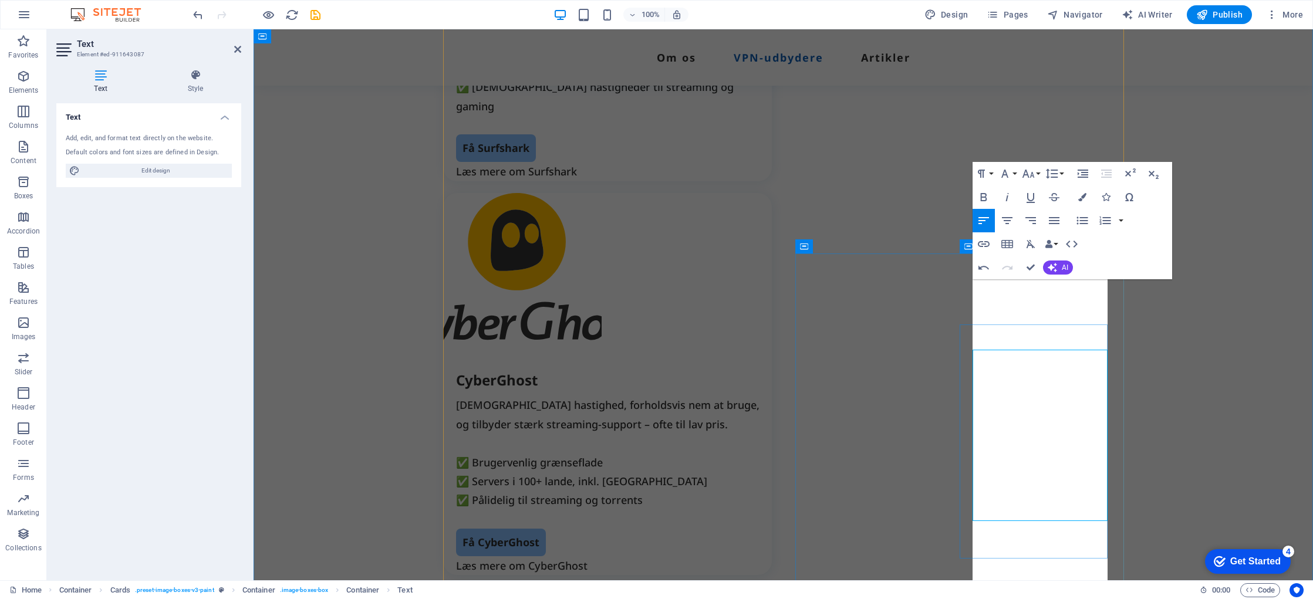
scroll to position [2564, 0]
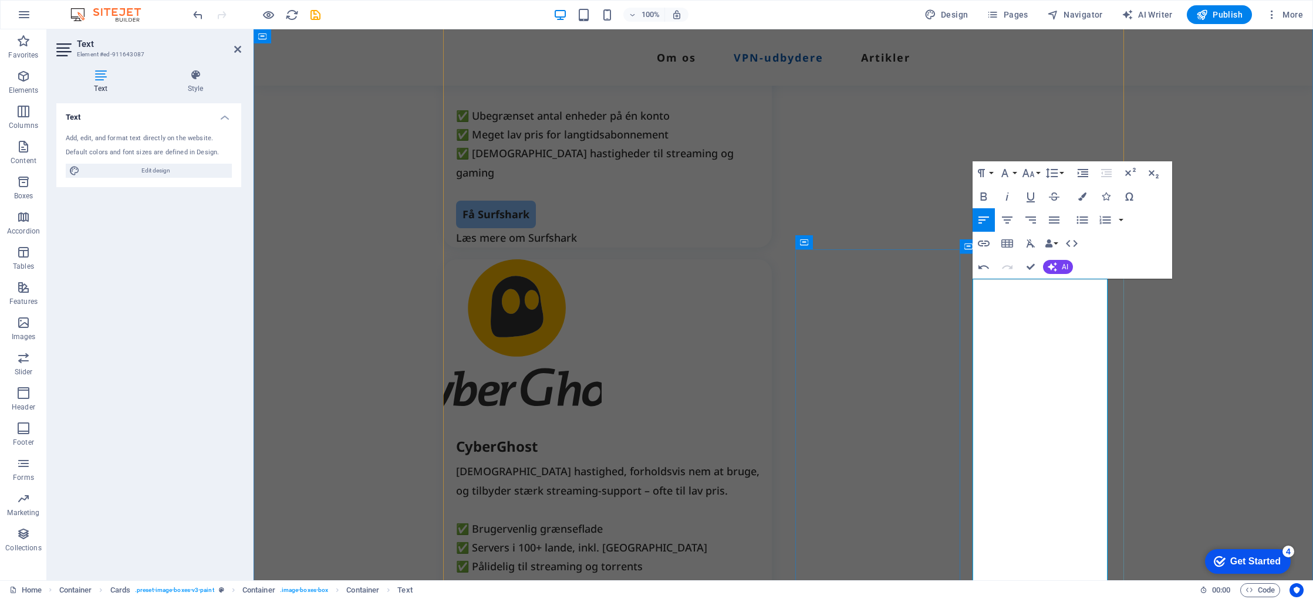
scroll to position [2578, 0]
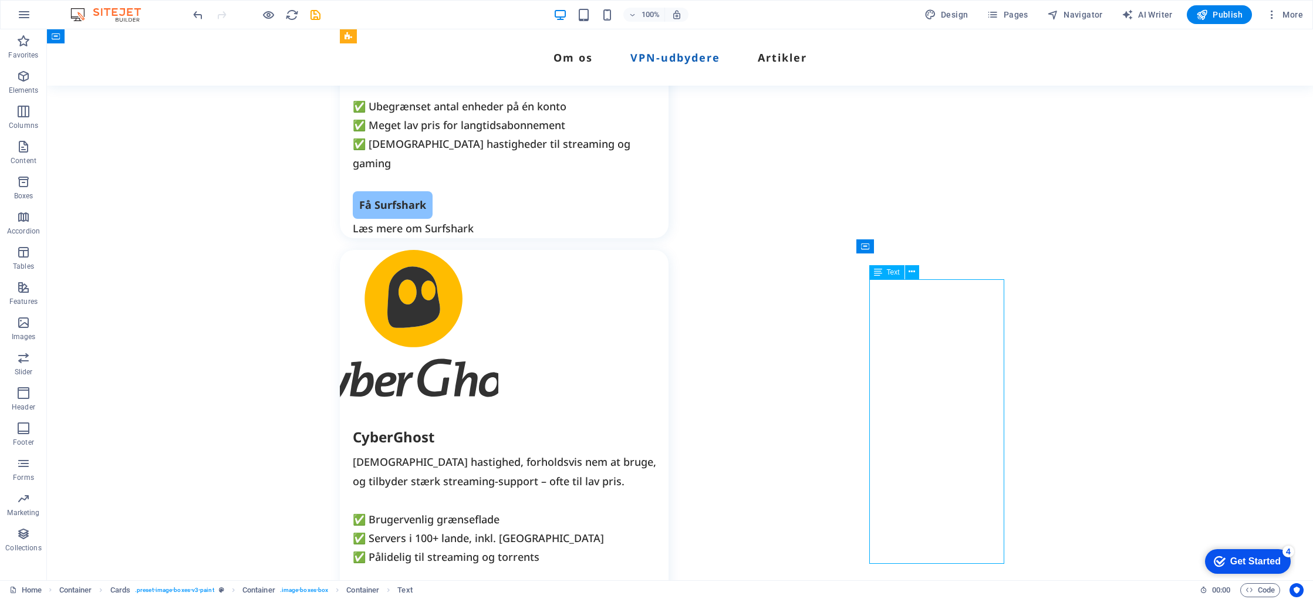
drag, startPoint x: 874, startPoint y: 440, endPoint x: 667, endPoint y: 440, distance: 206.7
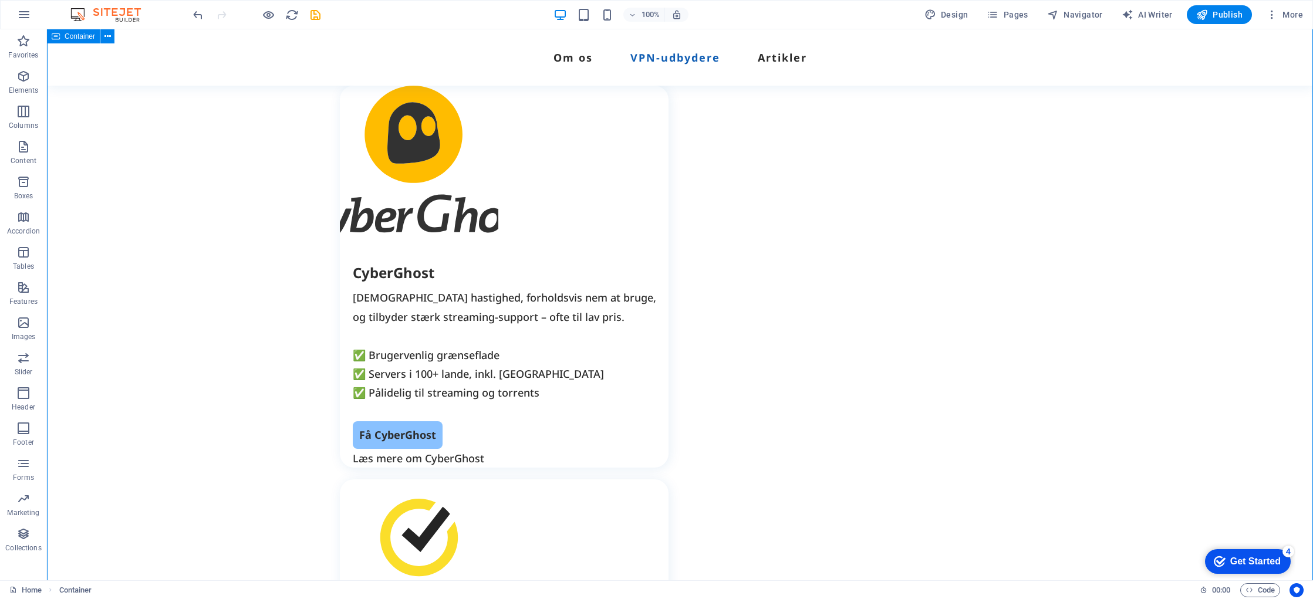
scroll to position [2748, 0]
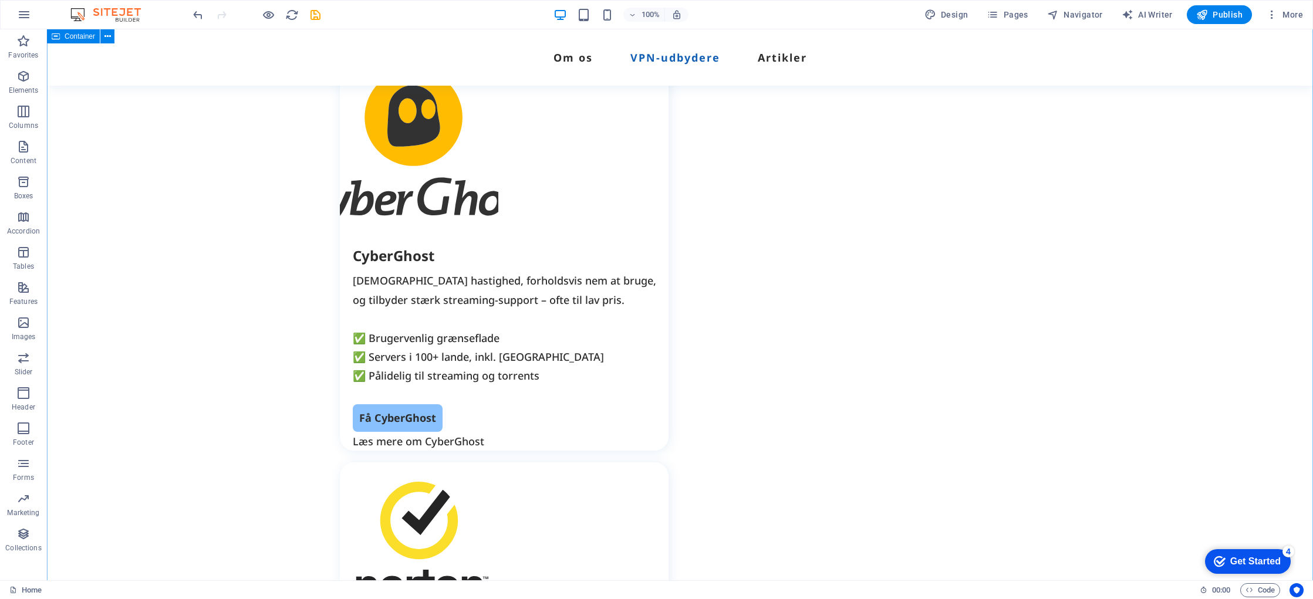
scroll to position [2756, 0]
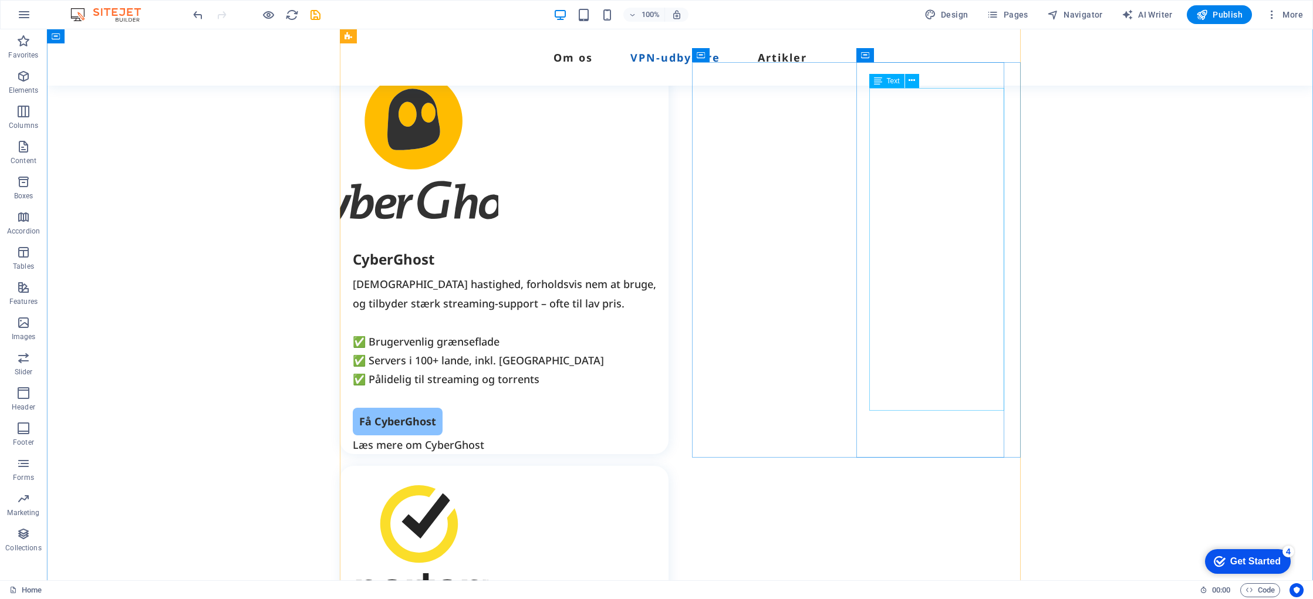
drag, startPoint x: 916, startPoint y: 429, endPoint x: 888, endPoint y: 446, distance: 32.4
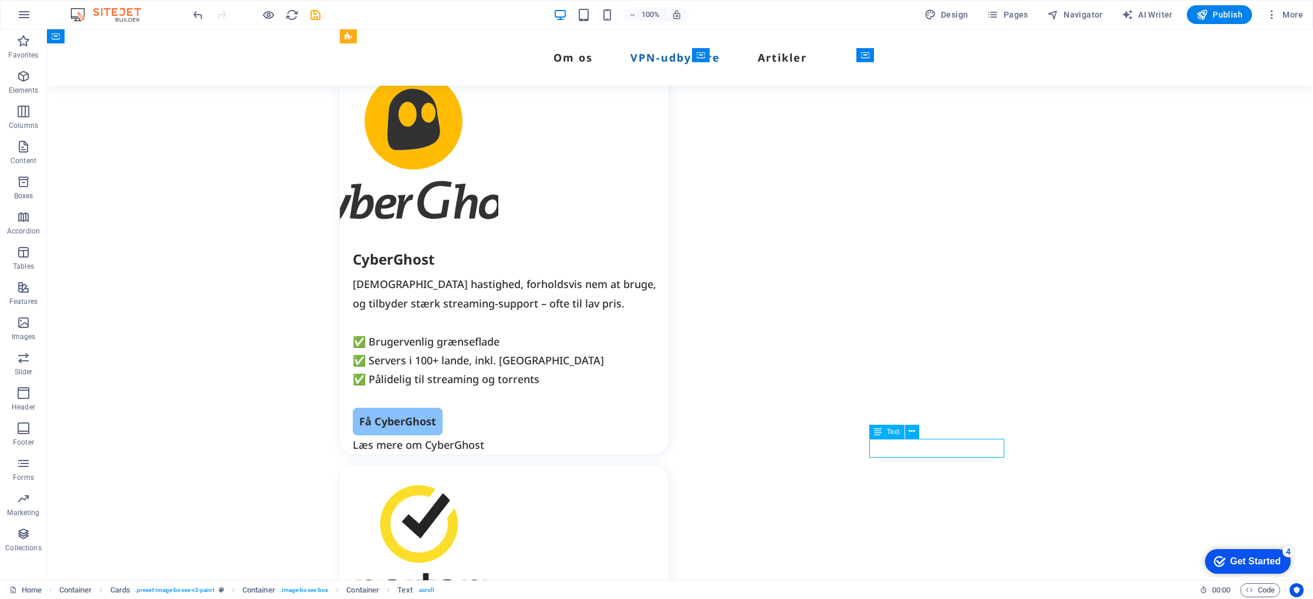
drag, startPoint x: 909, startPoint y: 450, endPoint x: 705, endPoint y: 449, distance: 204.3
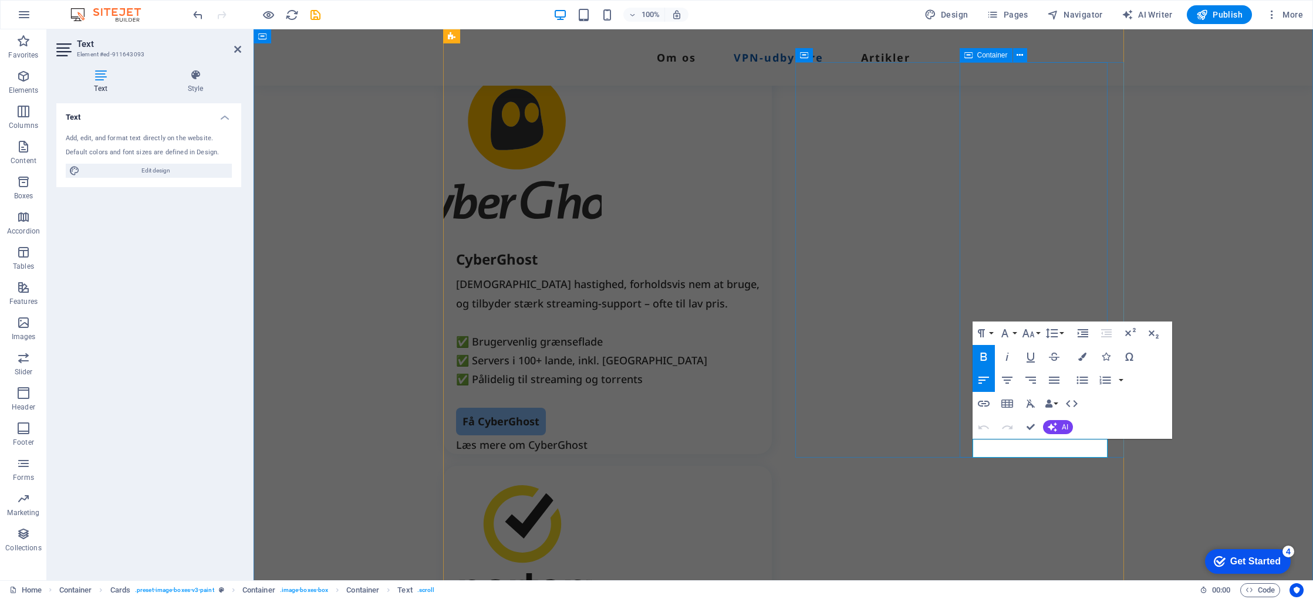
drag, startPoint x: 1040, startPoint y: 449, endPoint x: 976, endPoint y: 447, distance: 64.6
drag, startPoint x: 1214, startPoint y: 455, endPoint x: 1430, endPoint y: 449, distance: 216.2
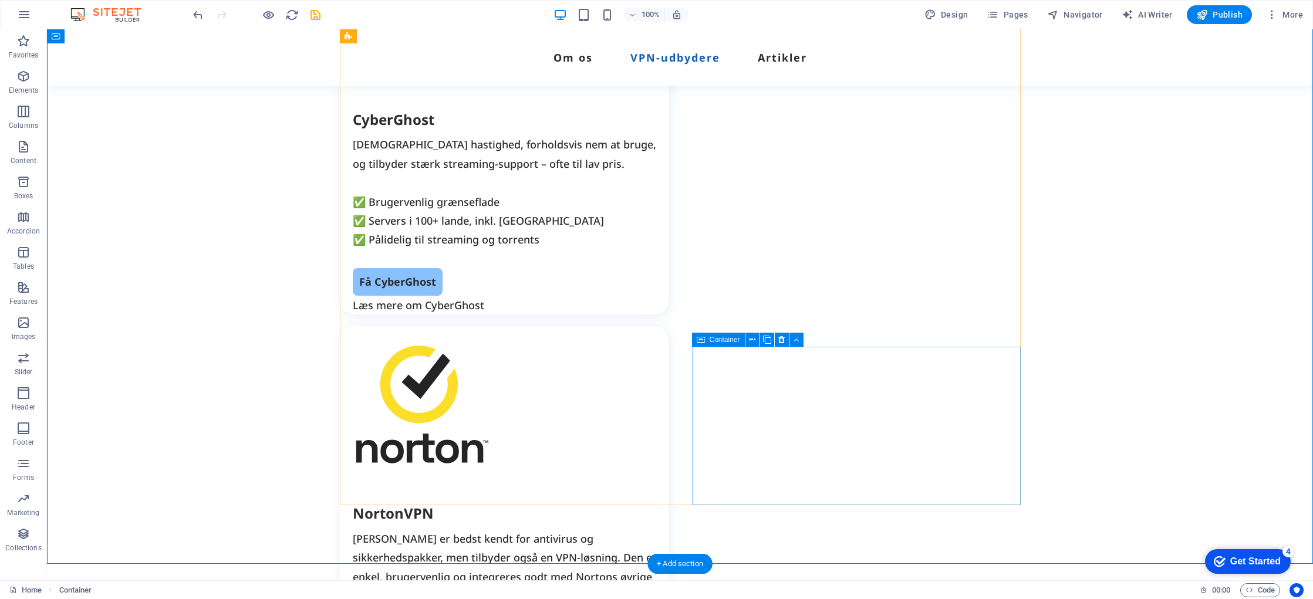
scroll to position [2899, 0]
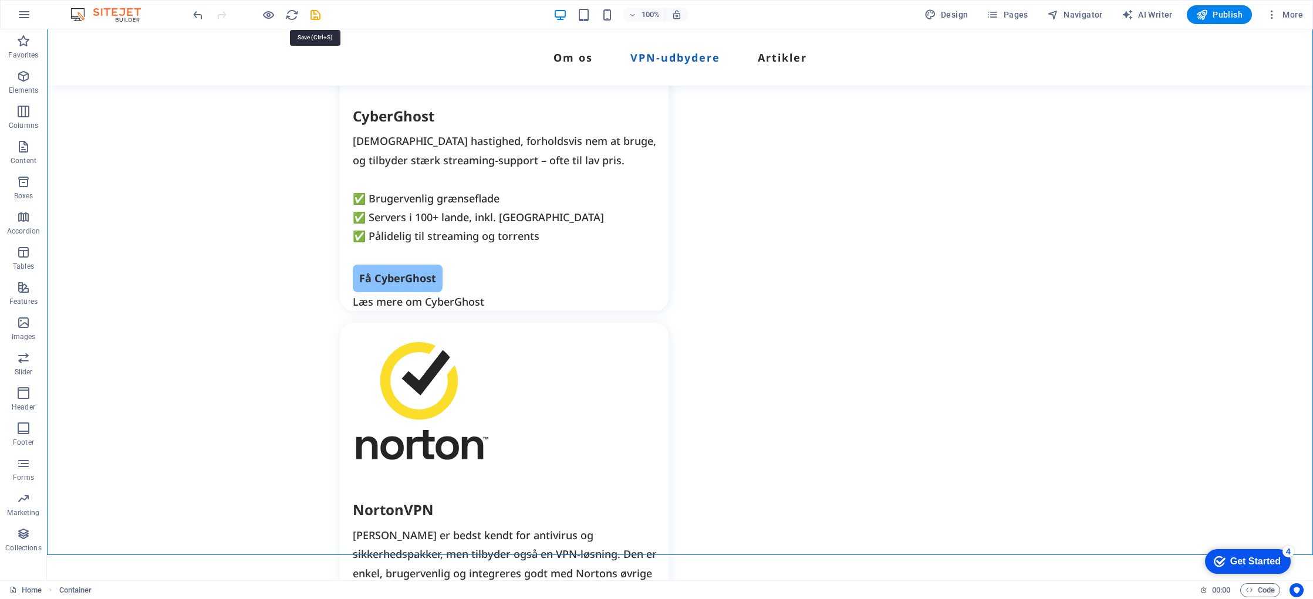
click at [314, 15] on icon "save" at bounding box center [316, 15] width 14 height 14
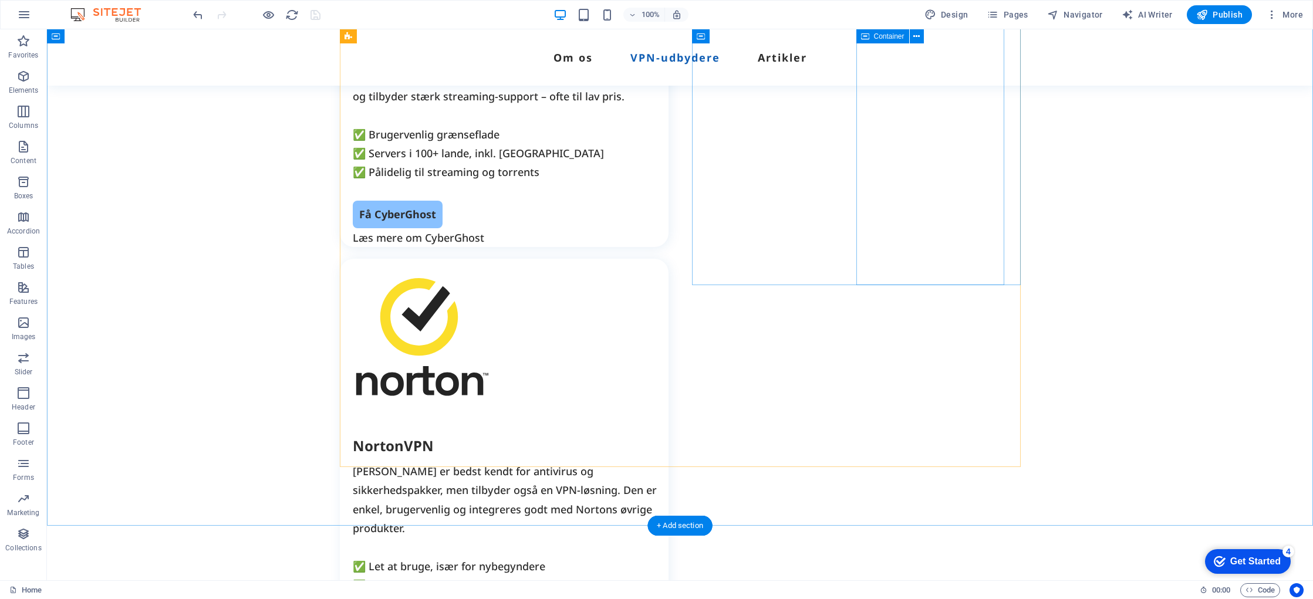
scroll to position [2970, 0]
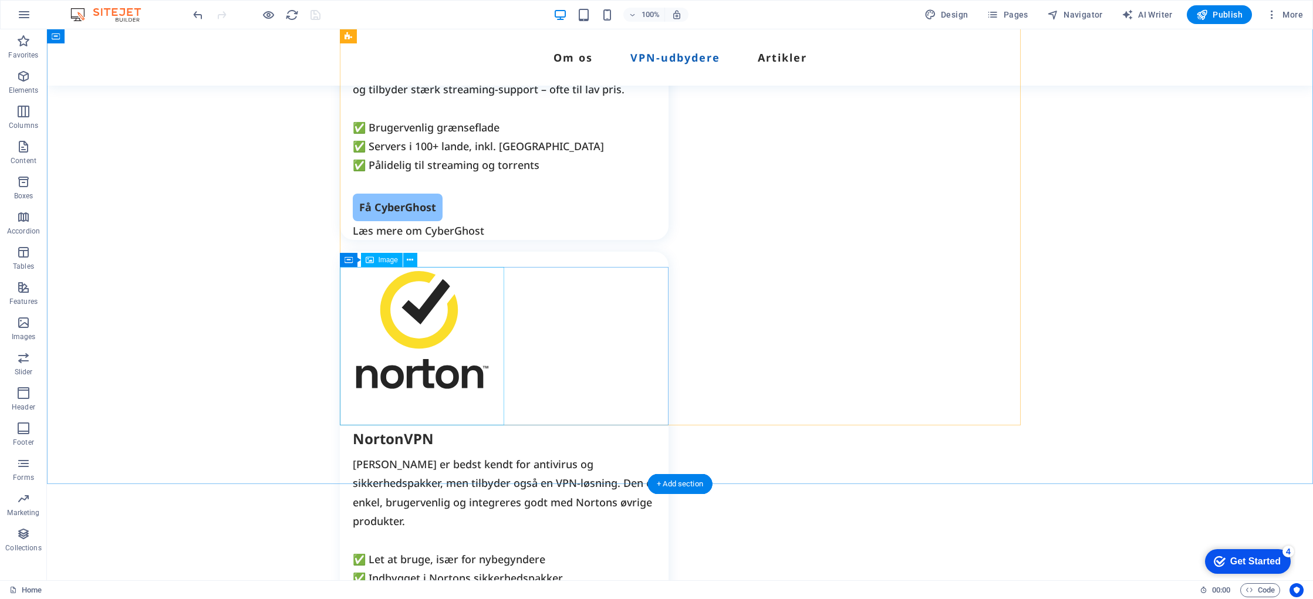
click at [412, 260] on icon at bounding box center [410, 260] width 6 height 12
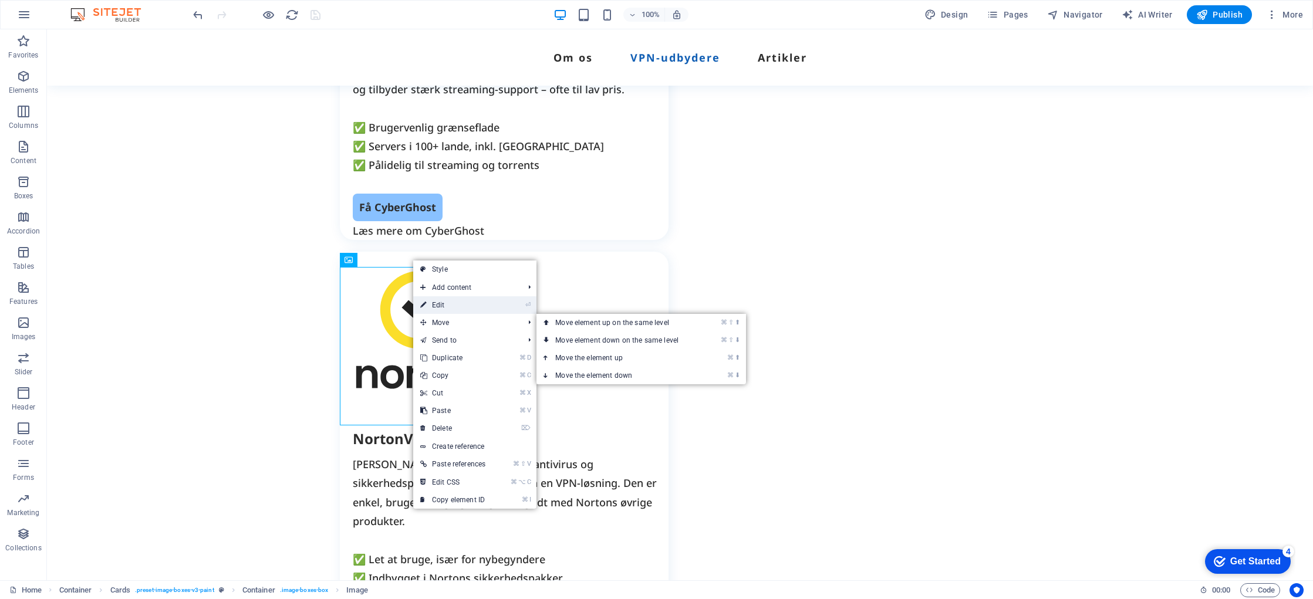
click at [460, 304] on link "⏎ Edit" at bounding box center [452, 306] width 79 height 18
select select "px"
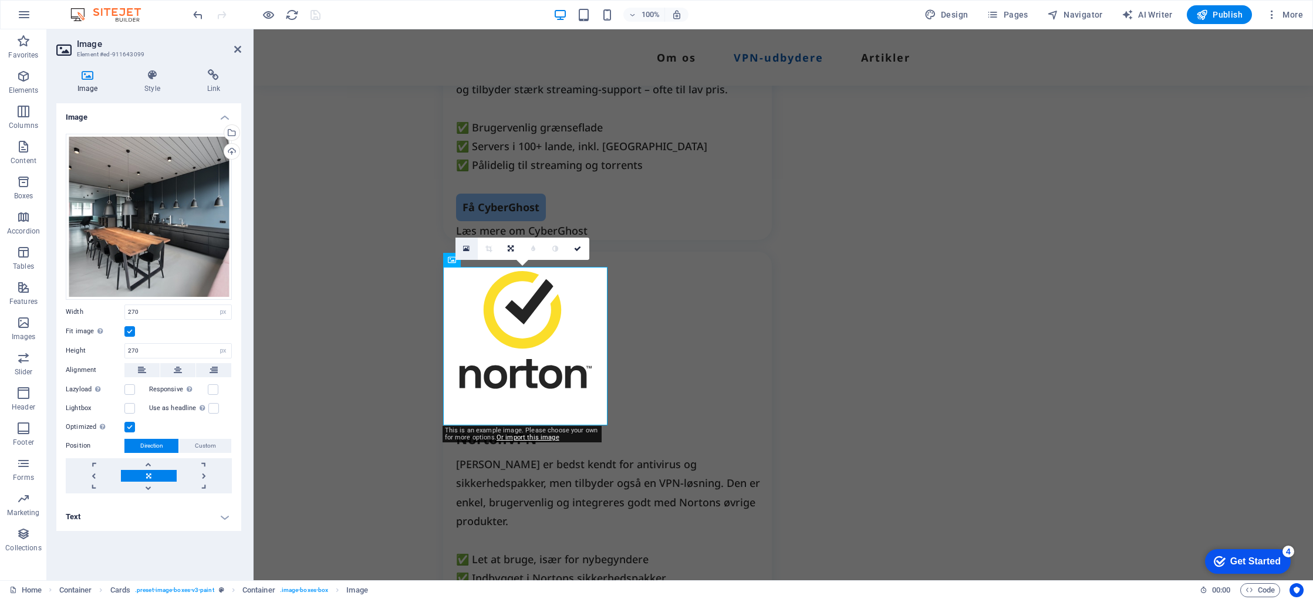
click at [466, 245] on icon at bounding box center [466, 249] width 6 height 8
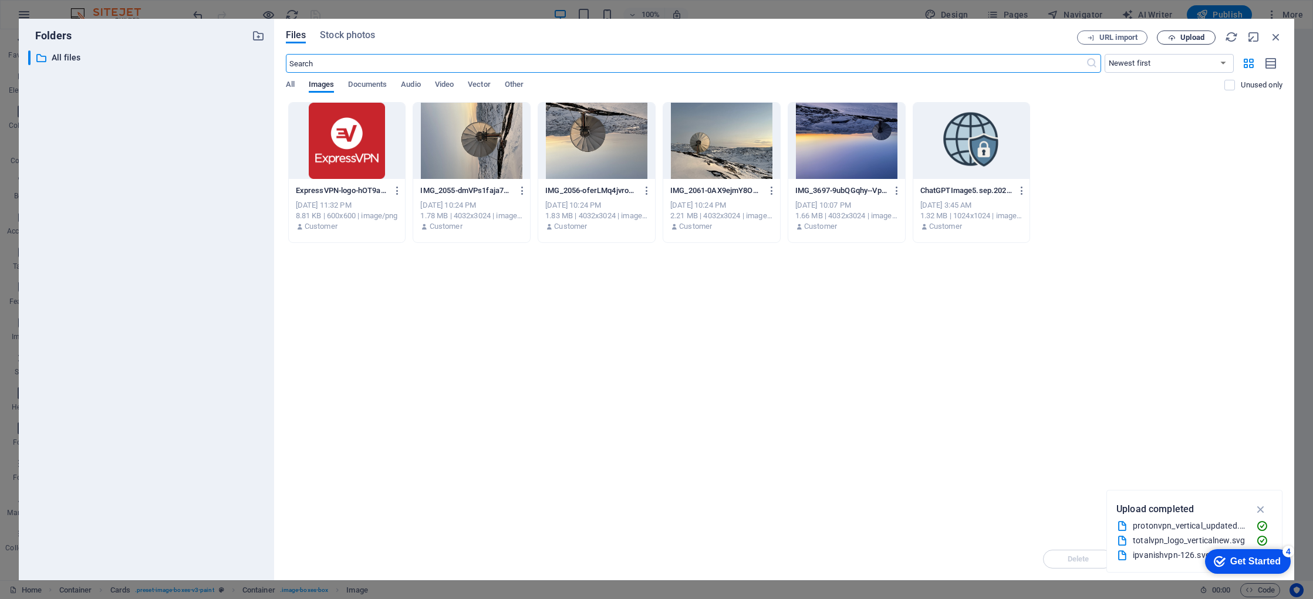
click at [1182, 41] on span "Upload" at bounding box center [1193, 37] width 24 height 7
click at [1185, 40] on span "Upload" at bounding box center [1193, 37] width 24 height 7
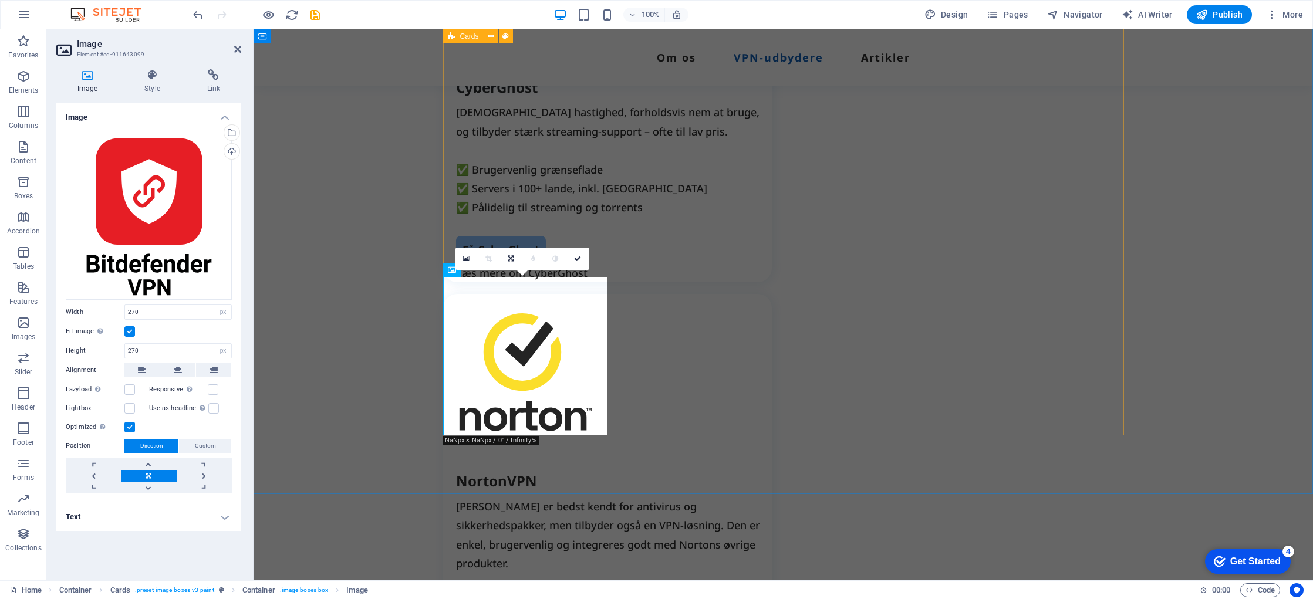
scroll to position [2881, 0]
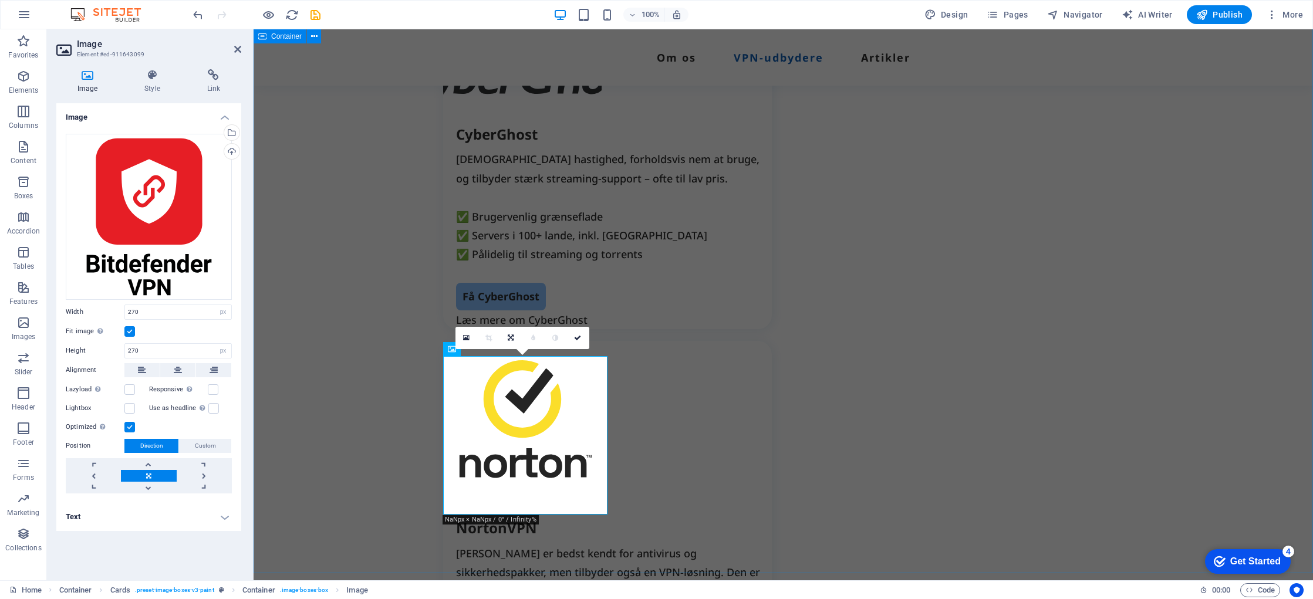
click at [1255, 402] on div "Top 10 VPN-tjenester i Danmark Vi har testet og analyseret de tilgængelige VPN-…" at bounding box center [784, 569] width 1060 height 4069
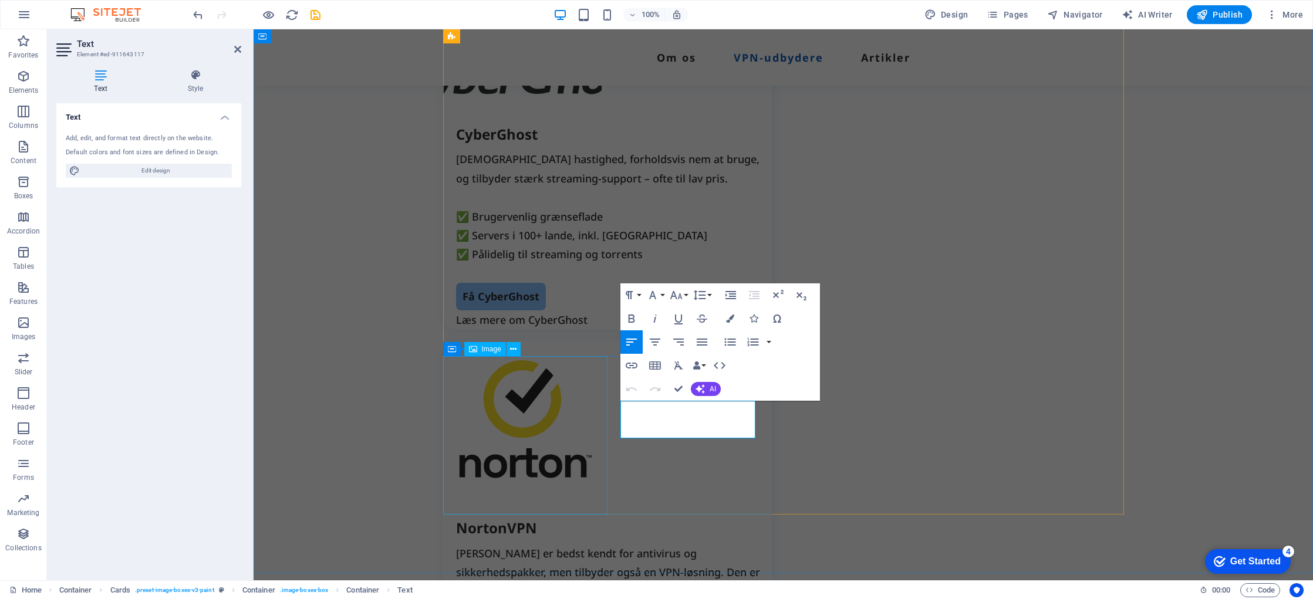
drag, startPoint x: 737, startPoint y: 429, endPoint x: 598, endPoint y: 409, distance: 140.6
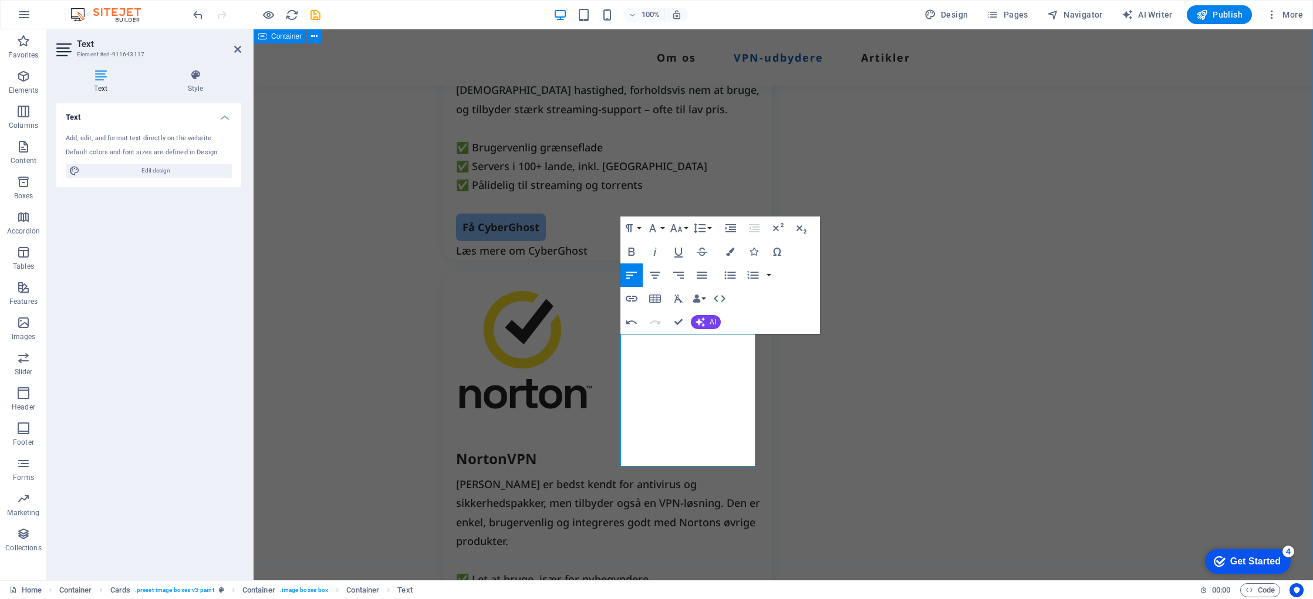
scroll to position [2953, 0]
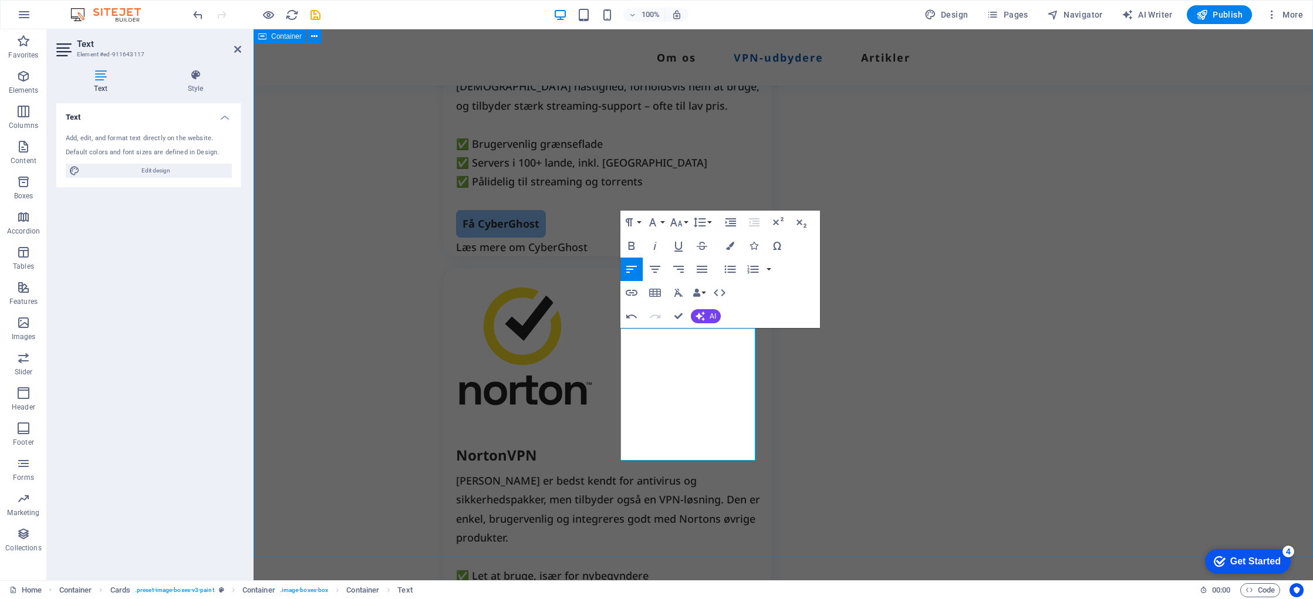
drag, startPoint x: 1289, startPoint y: 343, endPoint x: 1281, endPoint y: 345, distance: 7.8
click at [1288, 344] on div "Top 10 VPN-tjenester i Danmark Vi har testet og analyseret de tilgængelige VPN-…" at bounding box center [784, 515] width 1060 height 4107
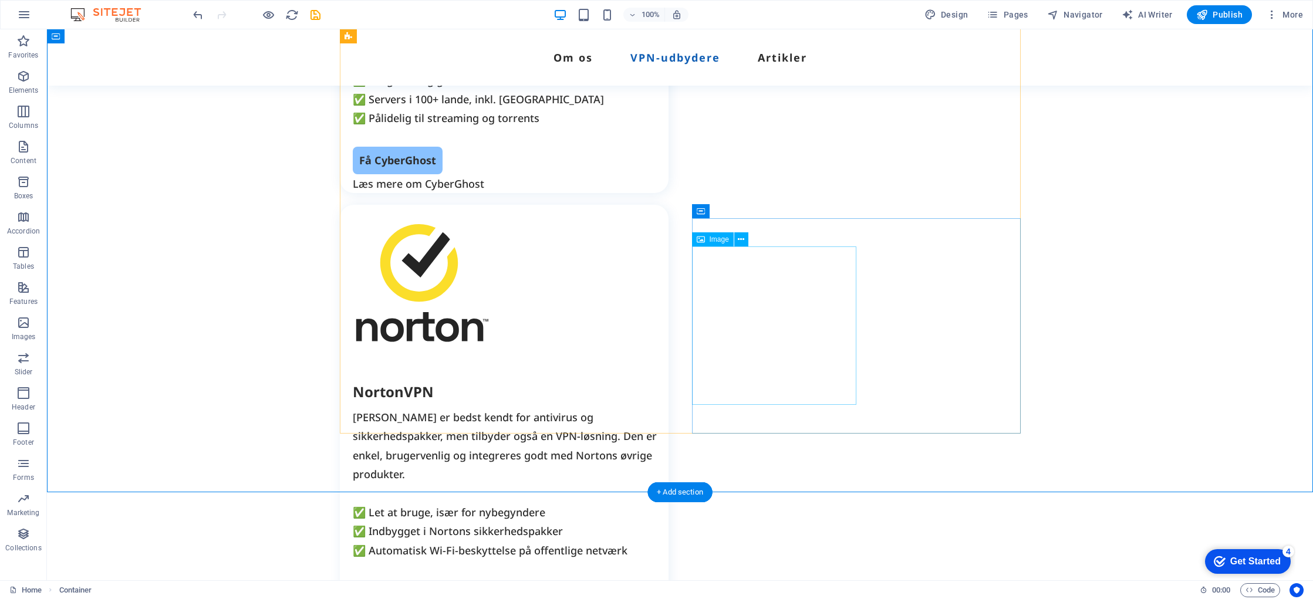
scroll to position [3019, 0]
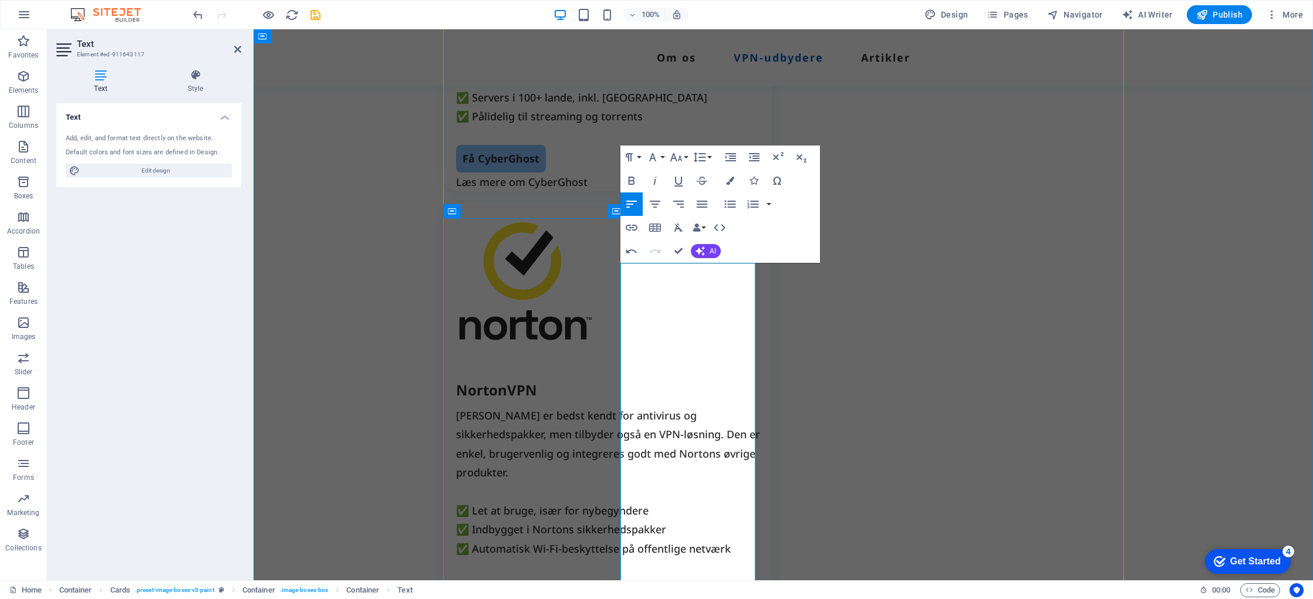
click at [1193, 399] on div "Top 10 VPN-tjenester i Danmark Vi har testet og analyseret de tilgængelige VPN-…" at bounding box center [784, 488] width 1060 height 4183
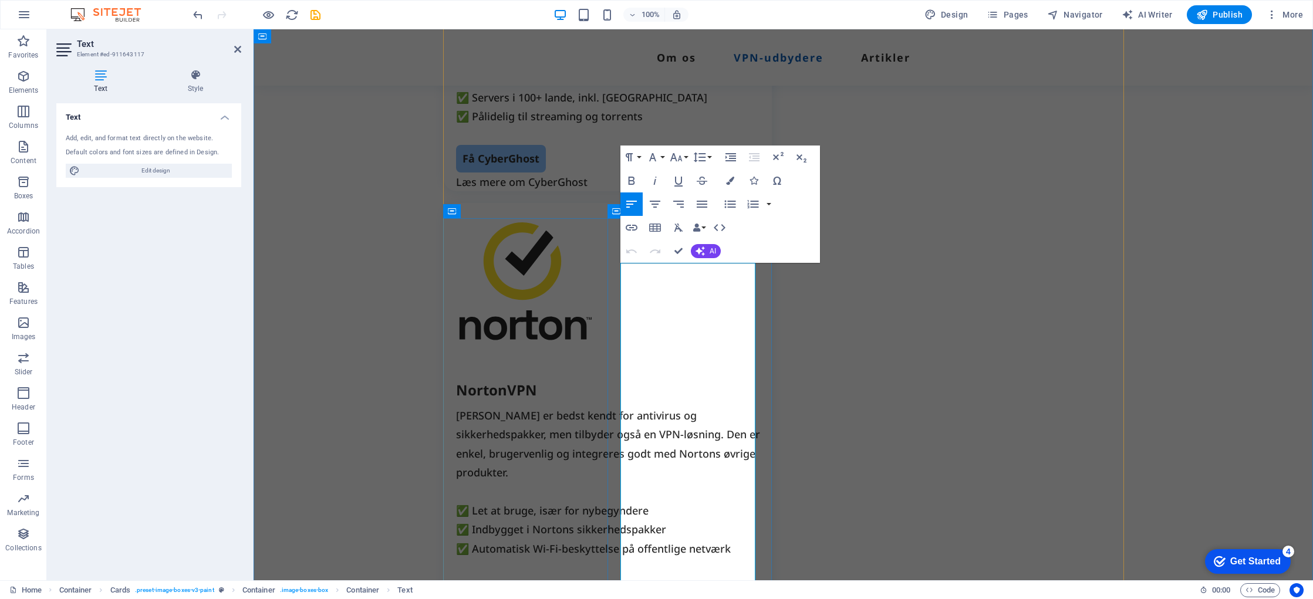
drag, startPoint x: 621, startPoint y: 479, endPoint x: 637, endPoint y: 478, distance: 15.9
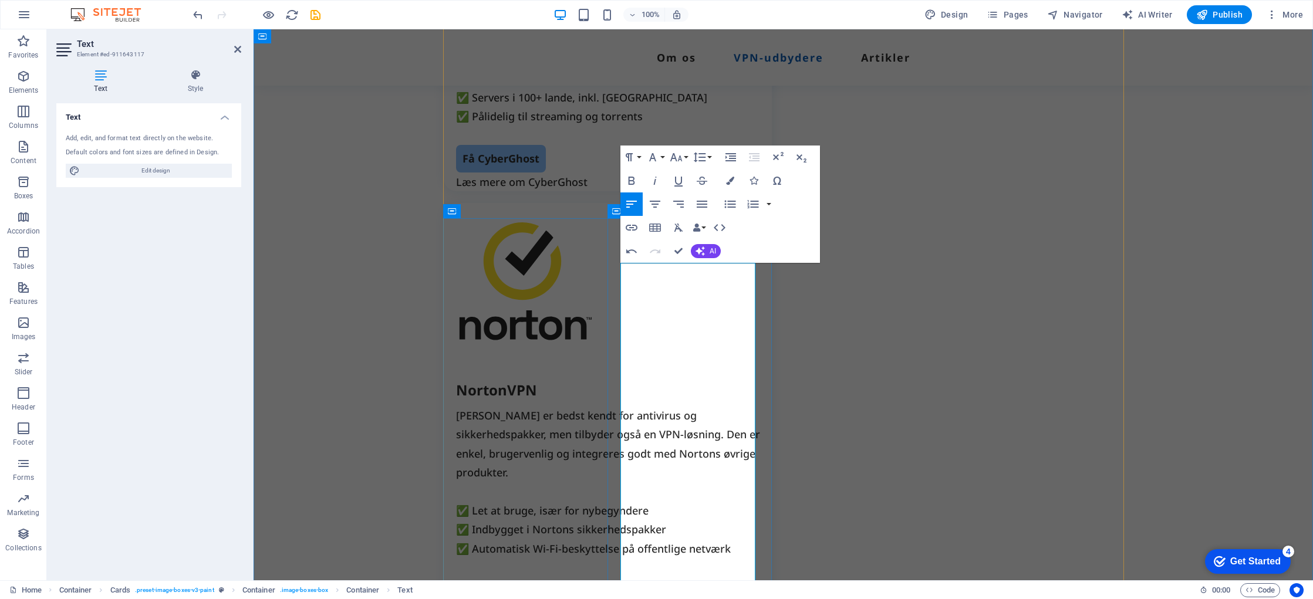
drag, startPoint x: 759, startPoint y: 540, endPoint x: 969, endPoint y: 540, distance: 210.2
click at [966, 540] on div "NordVPN Markedets mest pålidelige og populære VPN-udbyder. Tilbyder en bred vif…" at bounding box center [784, 555] width 705 height 3957
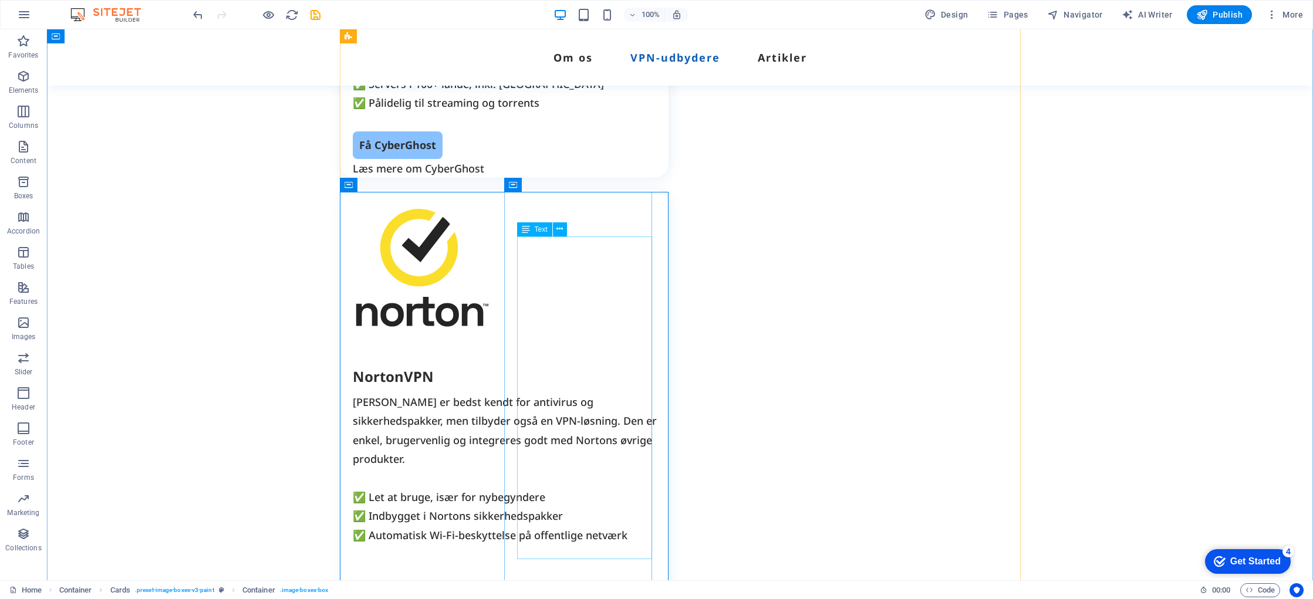
scroll to position [3019, 0]
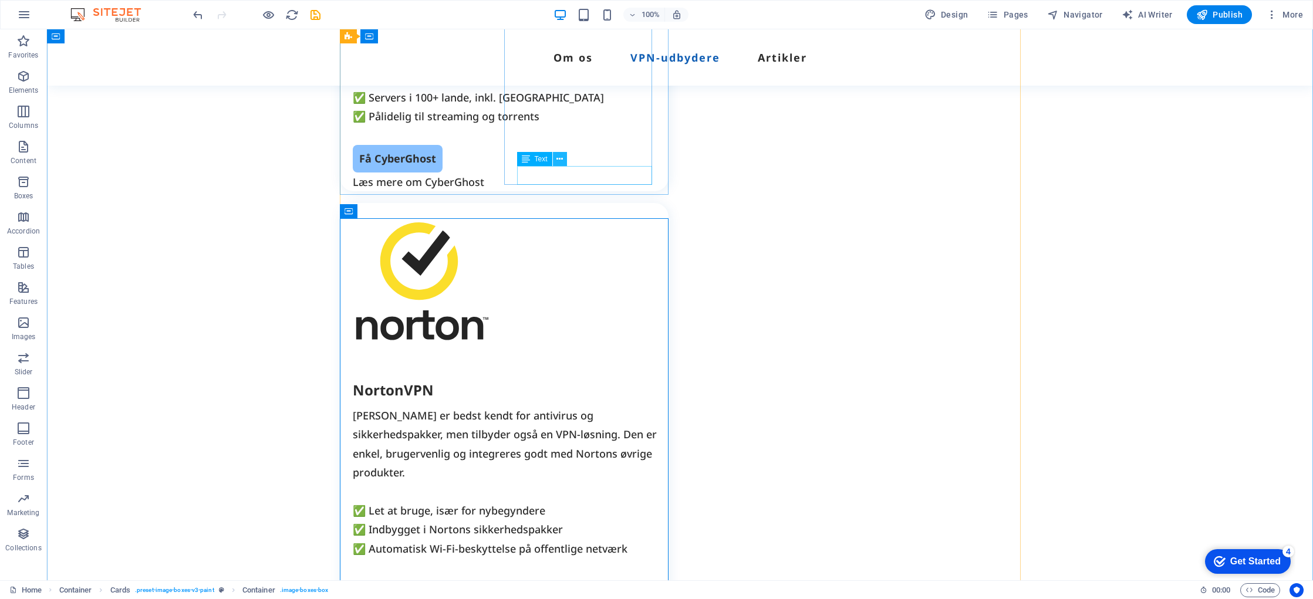
click at [560, 157] on icon at bounding box center [560, 159] width 6 height 12
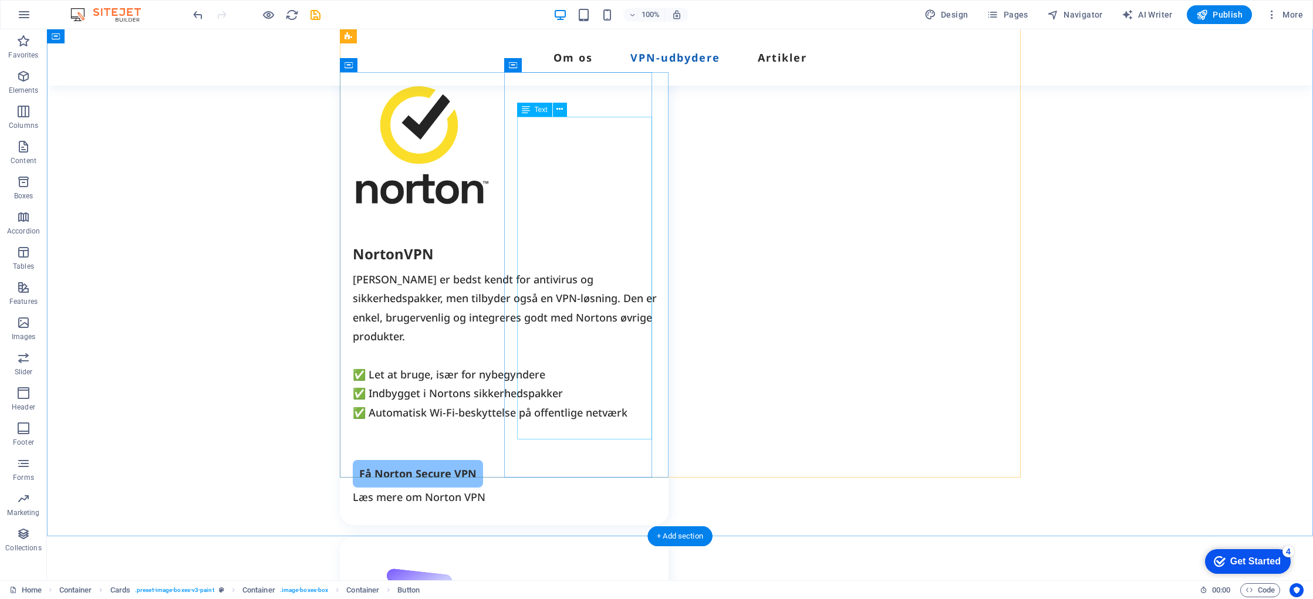
scroll to position [3175, 0]
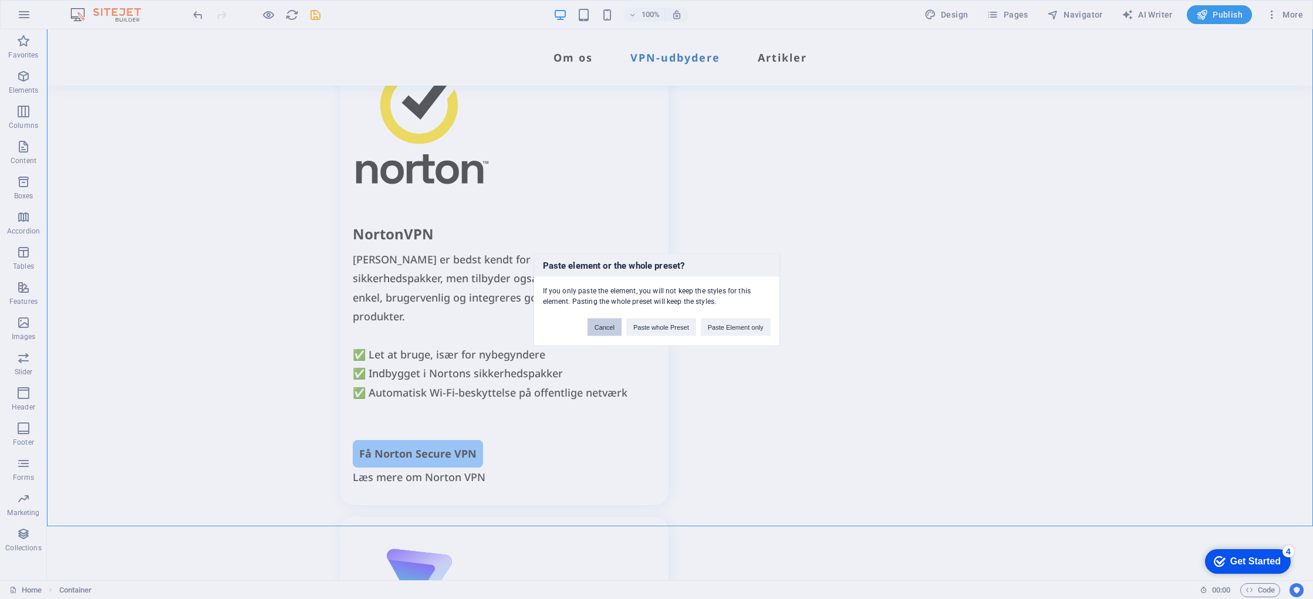
drag, startPoint x: 614, startPoint y: 330, endPoint x: 567, endPoint y: 301, distance: 55.4
click at [614, 330] on button "Cancel" at bounding box center [605, 327] width 34 height 18
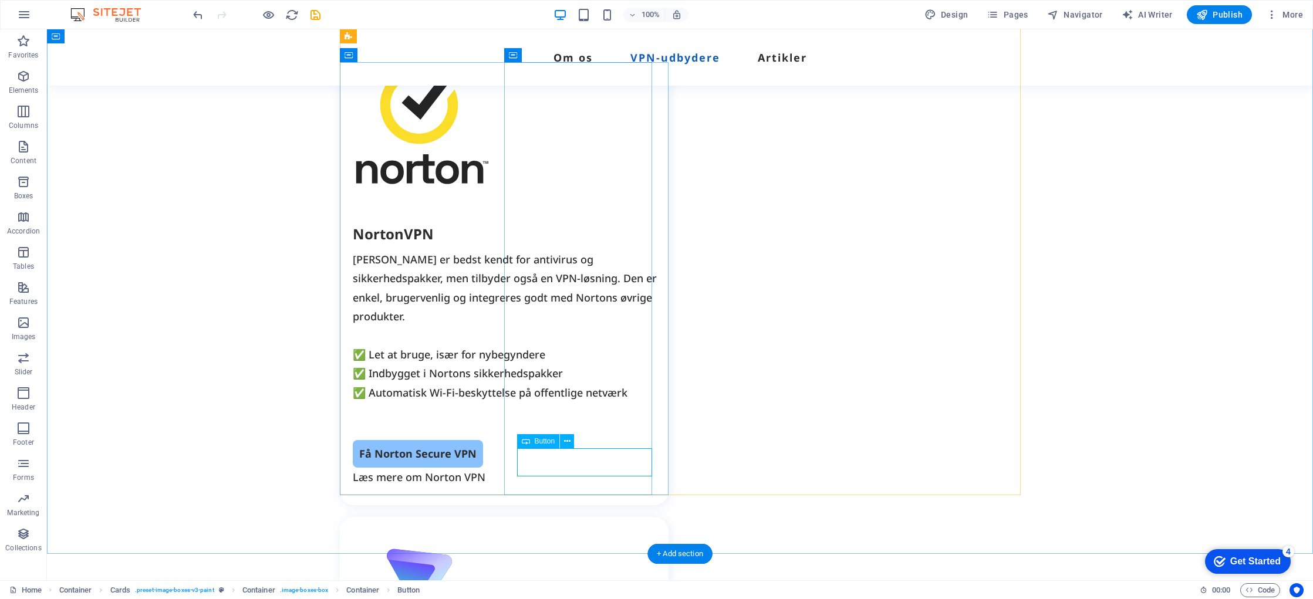
drag, startPoint x: 553, startPoint y: 463, endPoint x: 348, endPoint y: 464, distance: 205.5
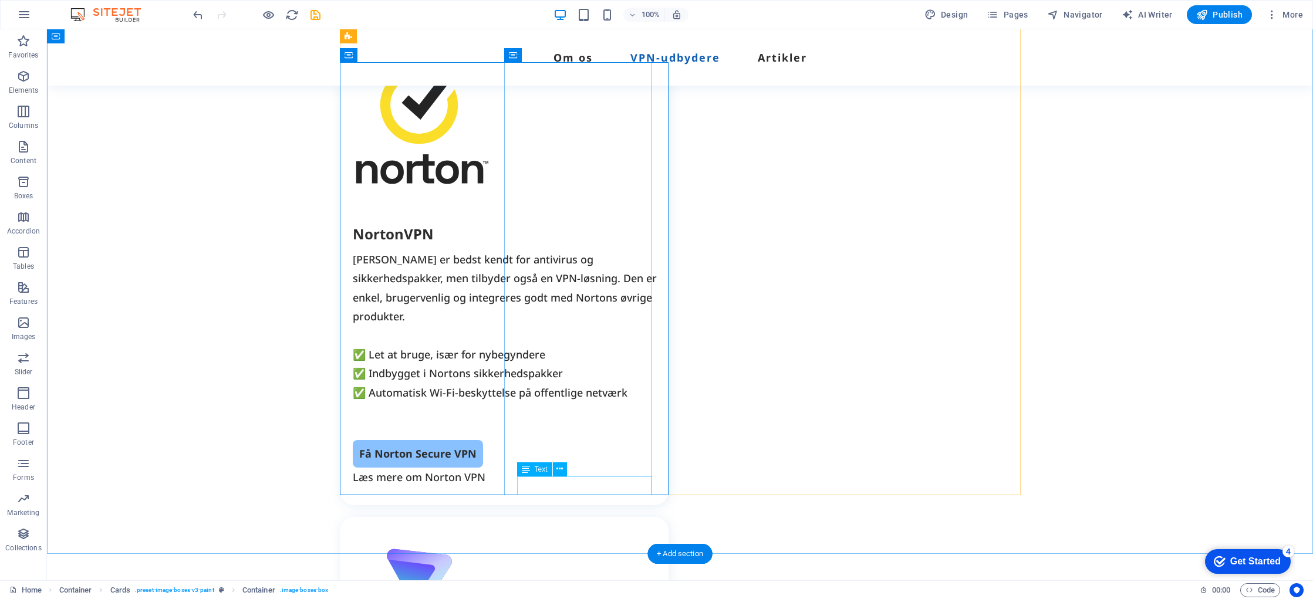
drag, startPoint x: 547, startPoint y: 488, endPoint x: 342, endPoint y: 489, distance: 205.5
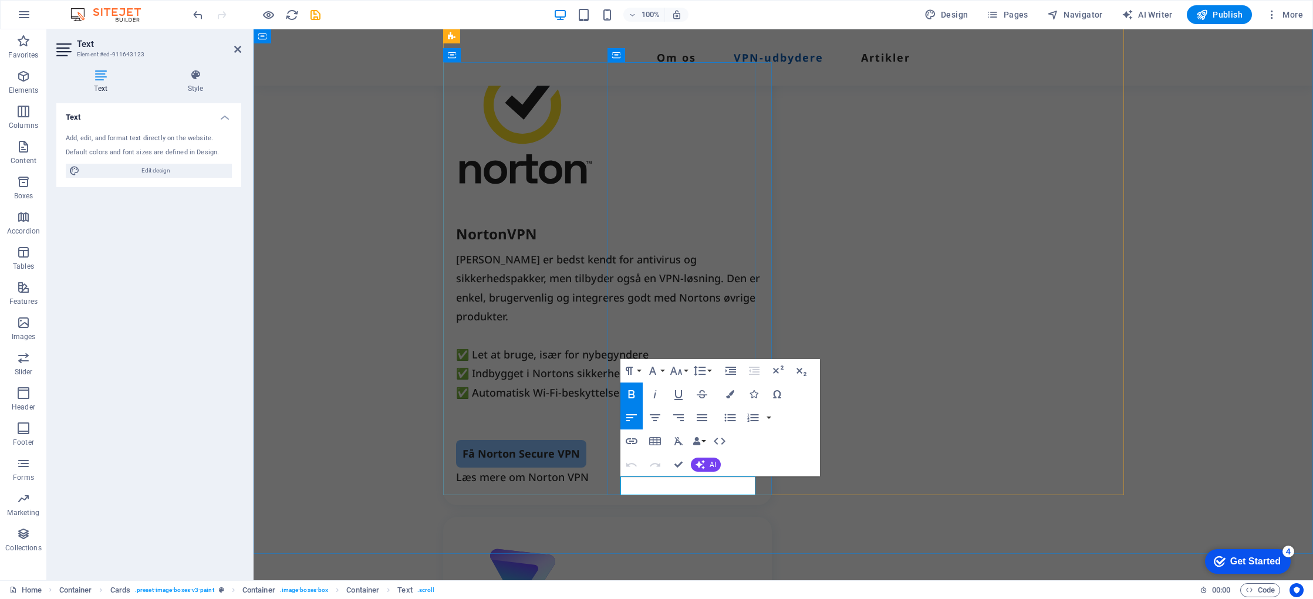
click at [847, 535] on div "Top 10 VPN-tjenester i Danmark Vi har testet og analyseret de tilgængelige VPN-…" at bounding box center [784, 346] width 1060 height 4211
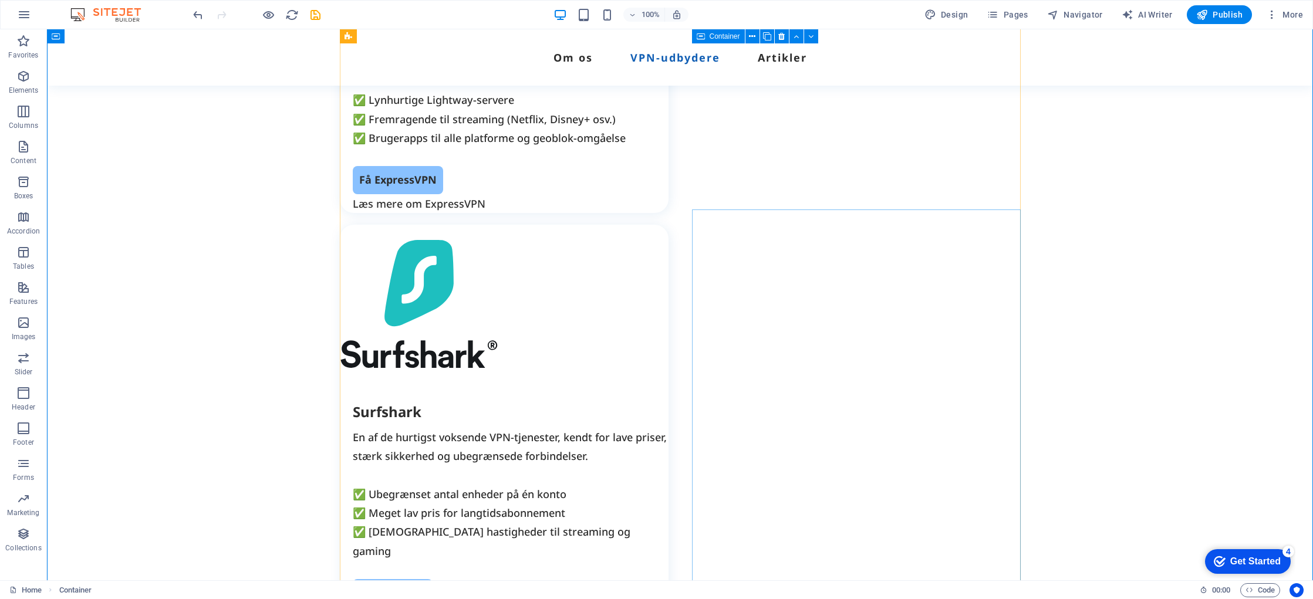
scroll to position [2117, 0]
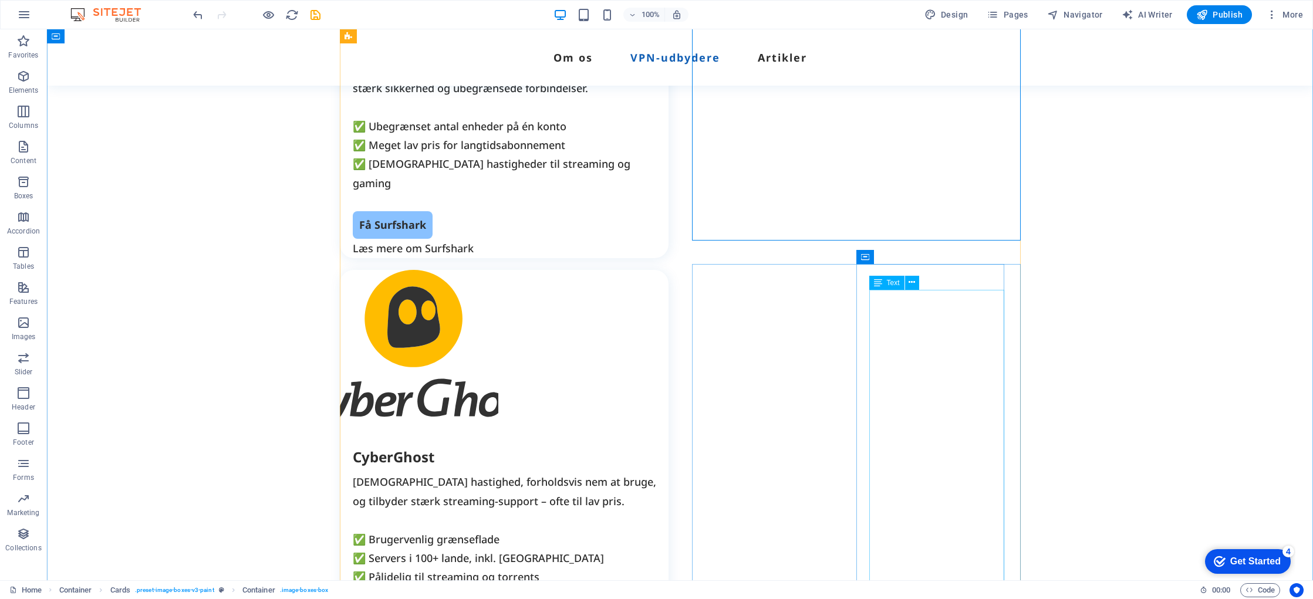
scroll to position [2558, 0]
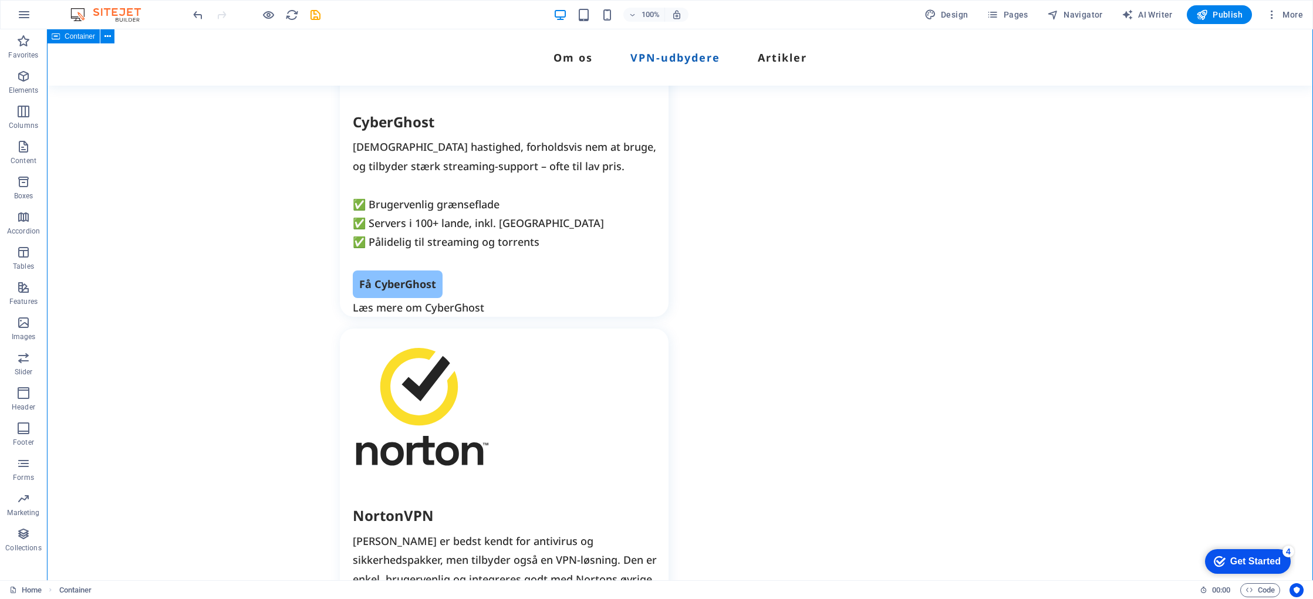
scroll to position [2909, 0]
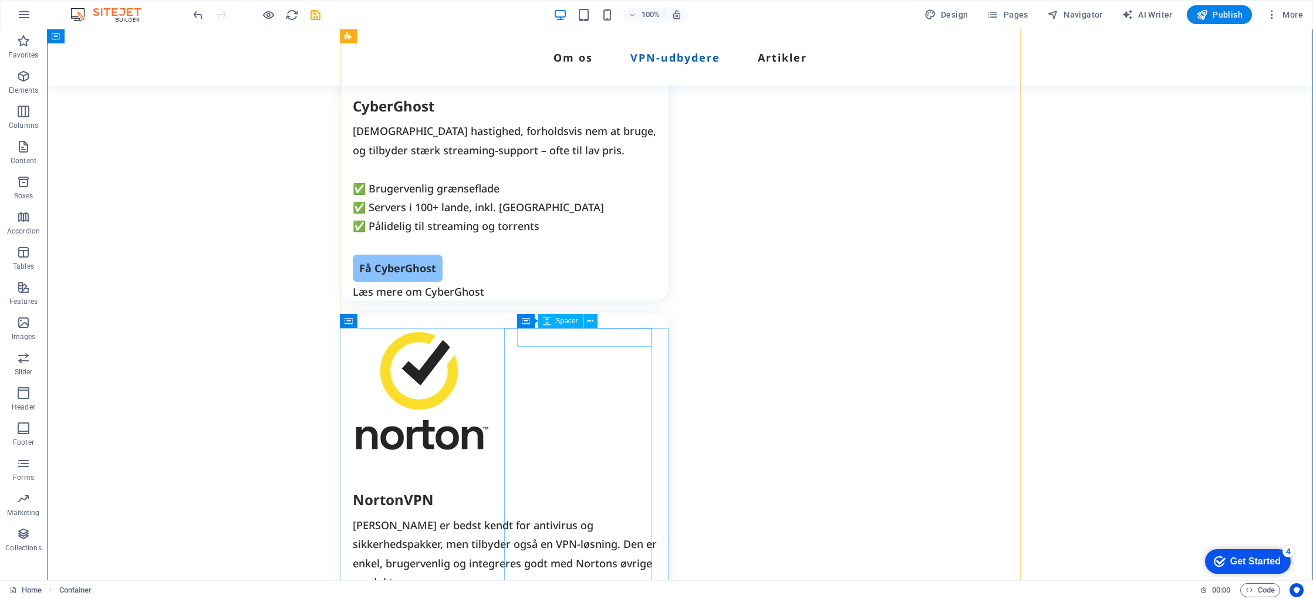
click at [1184, 358] on div "Top 10 VPN-tjenester i Danmark Vi har testet og analyseret de tilgængelige VPN-…" at bounding box center [680, 593] width 1267 height 4173
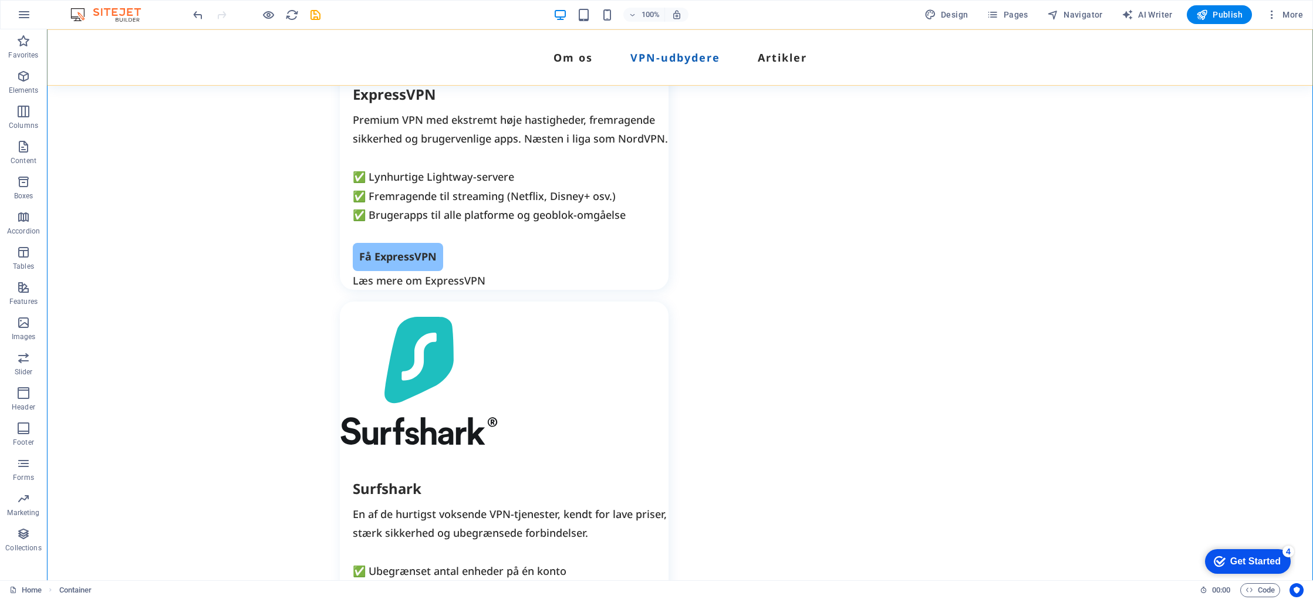
scroll to position [2106, 0]
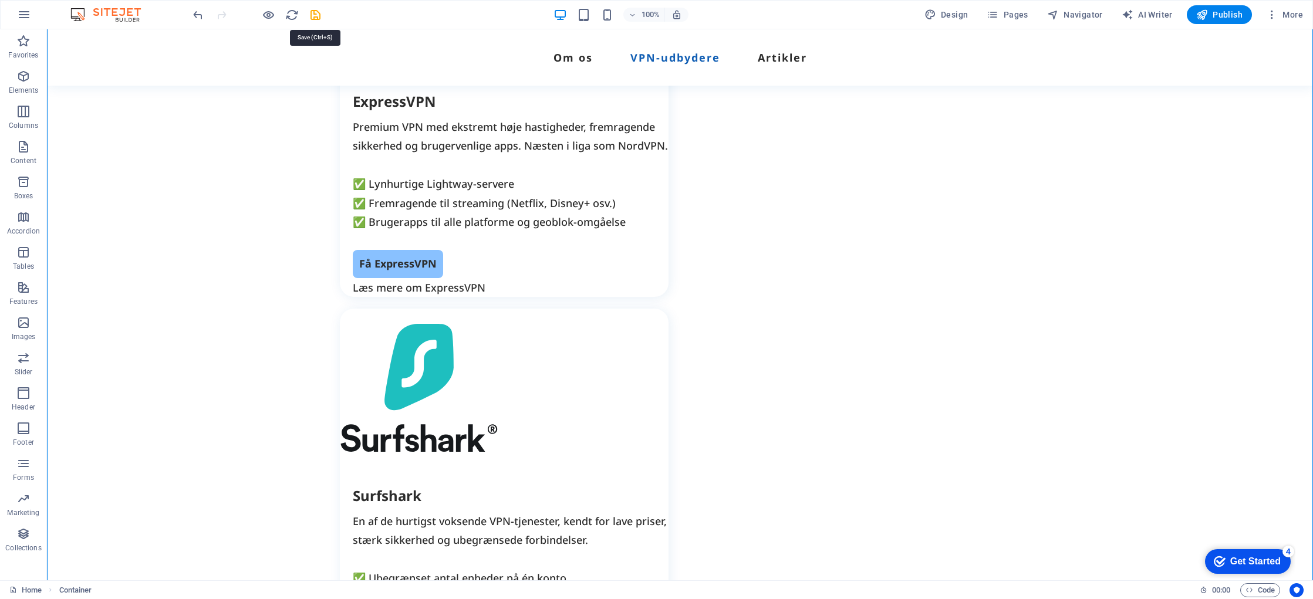
click at [316, 12] on icon "save" at bounding box center [316, 15] width 14 height 14
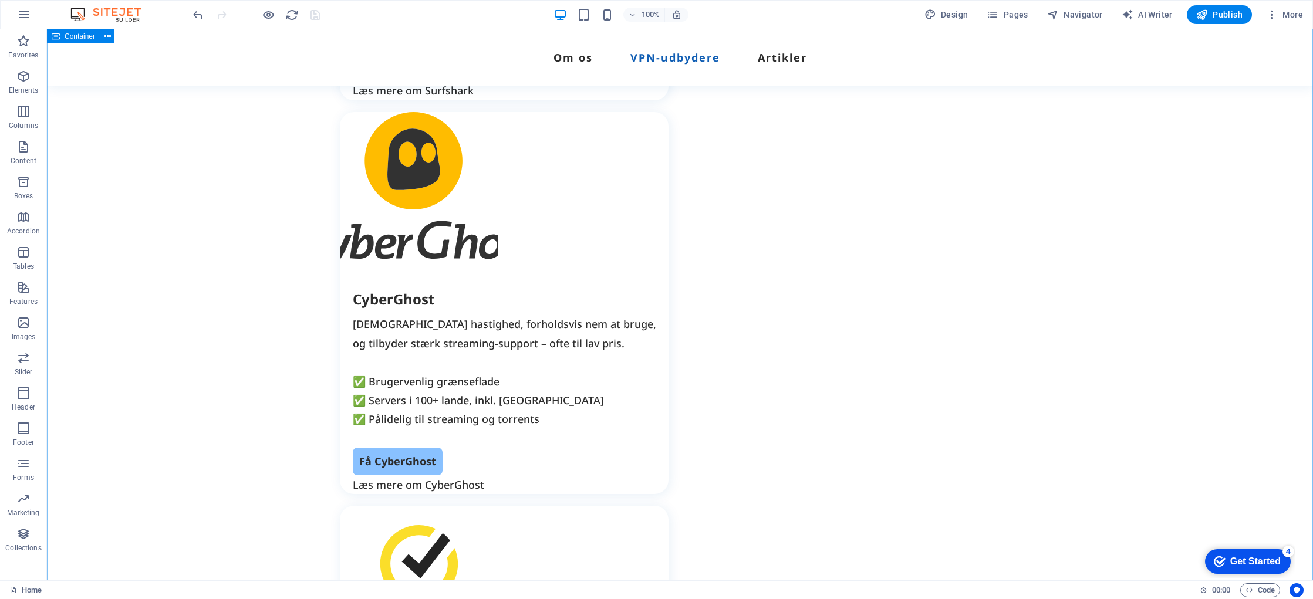
scroll to position [2717, 0]
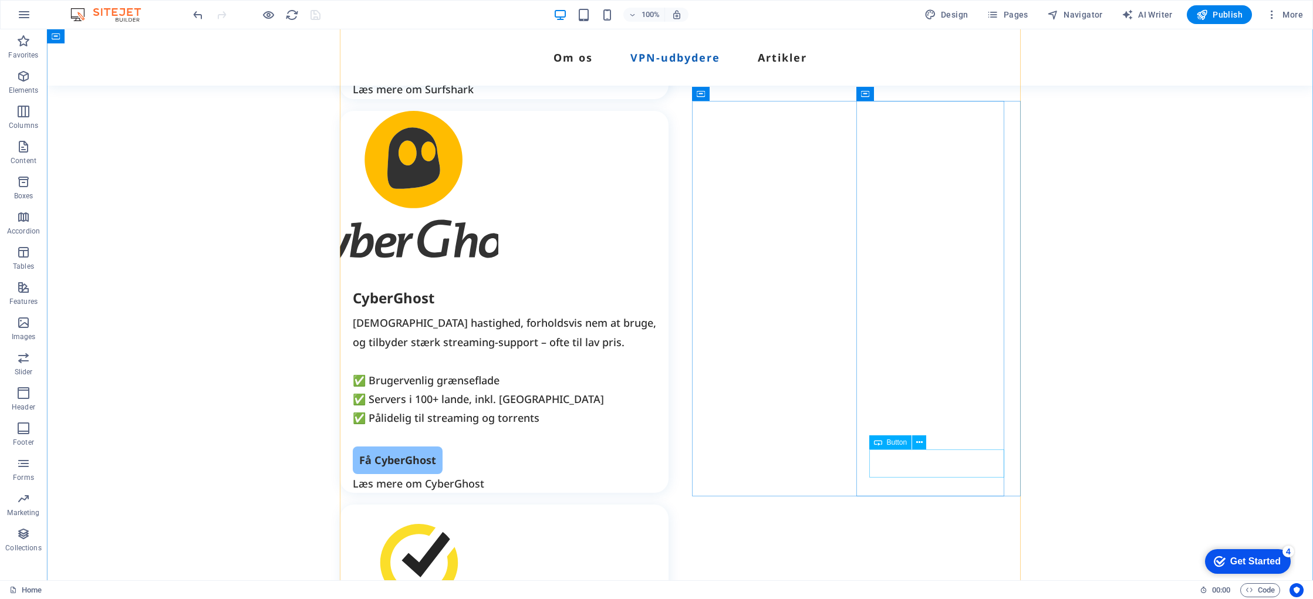
click at [922, 443] on icon at bounding box center [920, 443] width 6 height 12
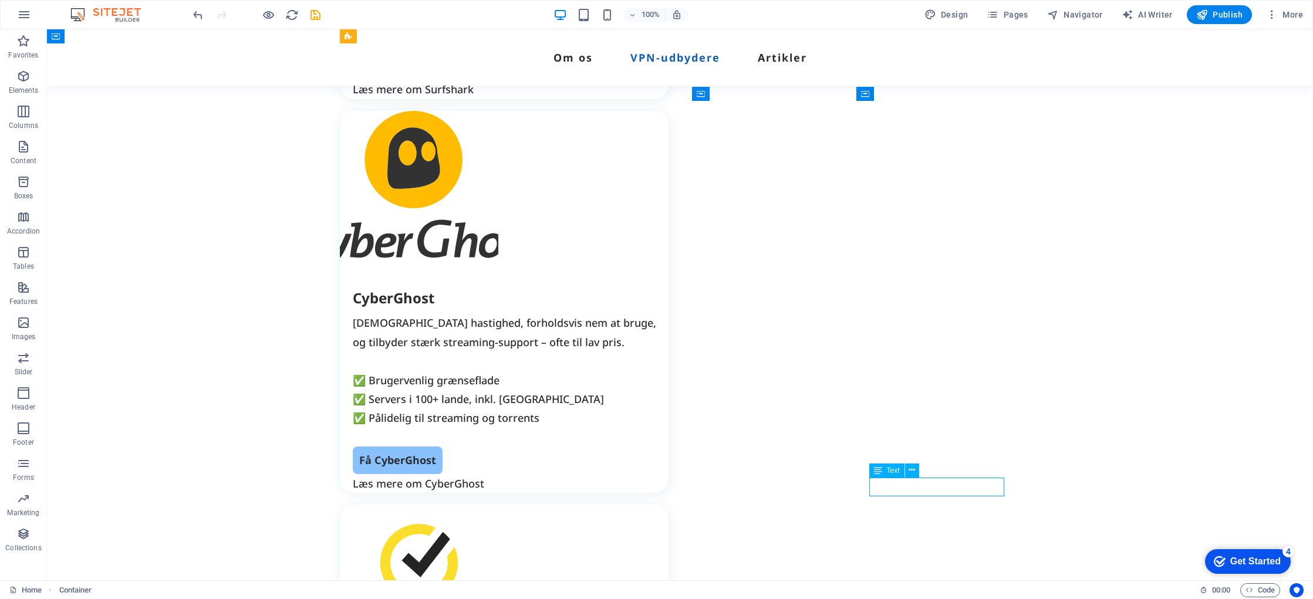
drag, startPoint x: 915, startPoint y: 485, endPoint x: 709, endPoint y: 485, distance: 206.1
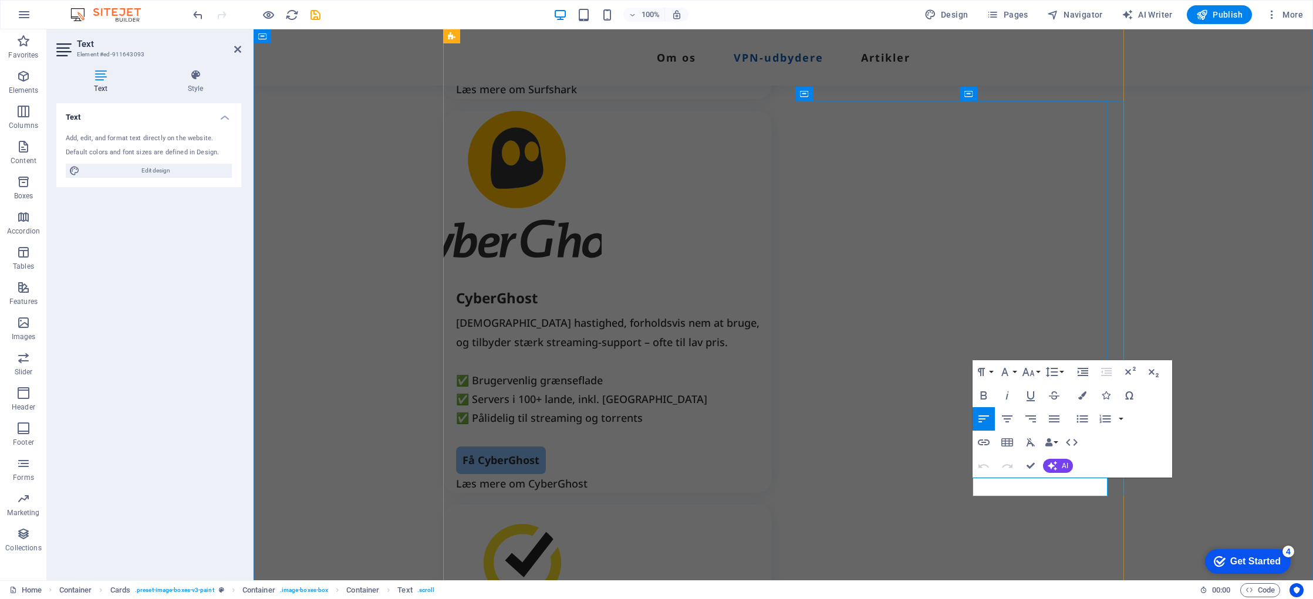
drag, startPoint x: 1085, startPoint y: 489, endPoint x: 1045, endPoint y: 492, distance: 40.7
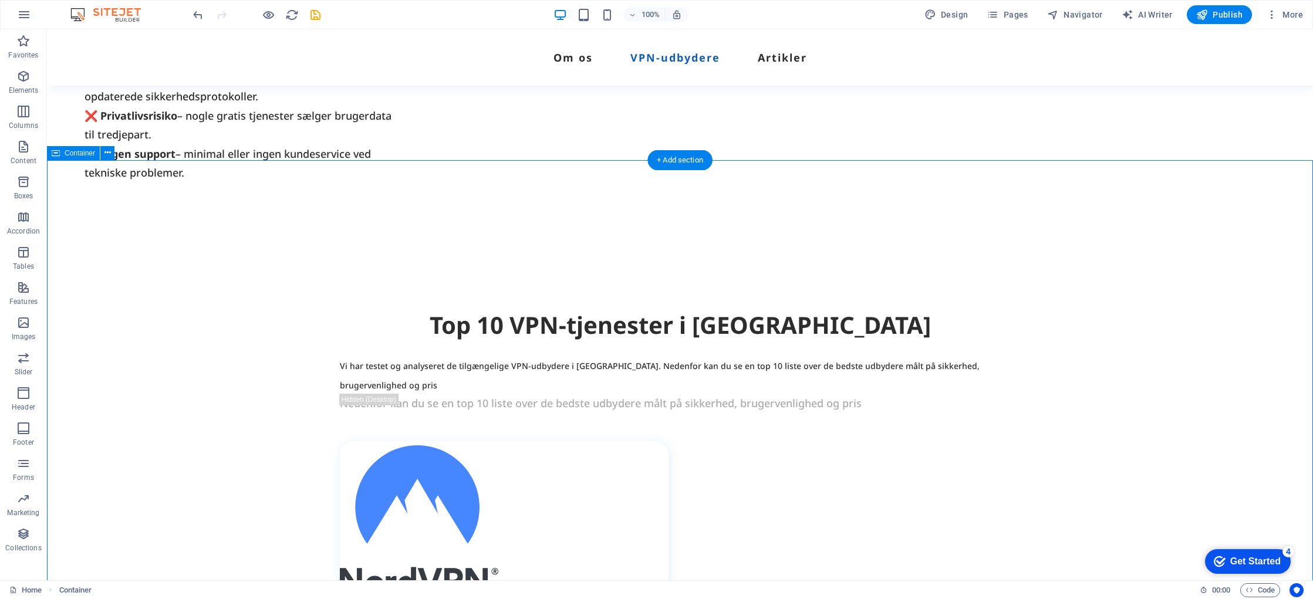
scroll to position [1161, 0]
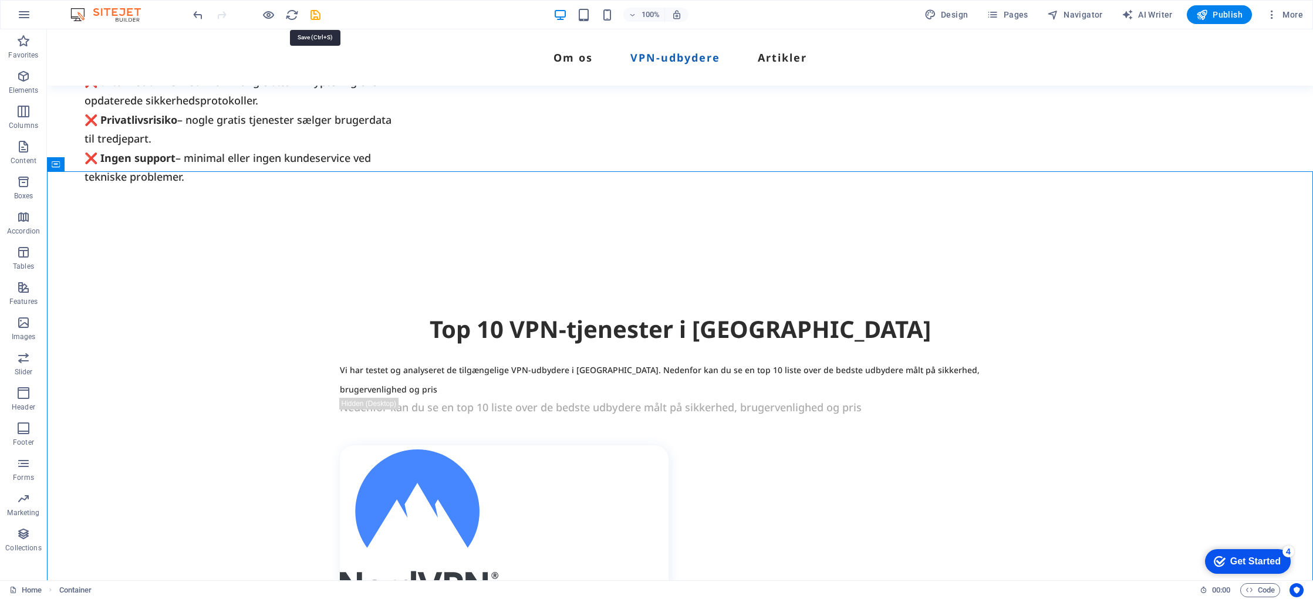
click at [314, 14] on icon "save" at bounding box center [316, 15] width 14 height 14
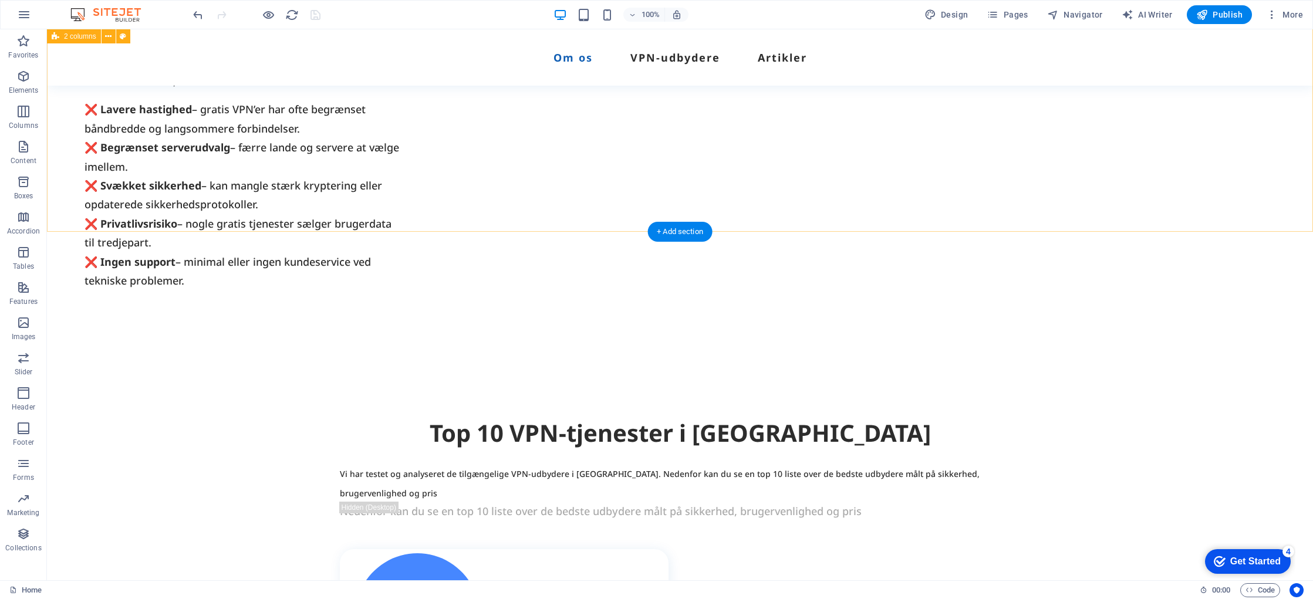
scroll to position [1001, 0]
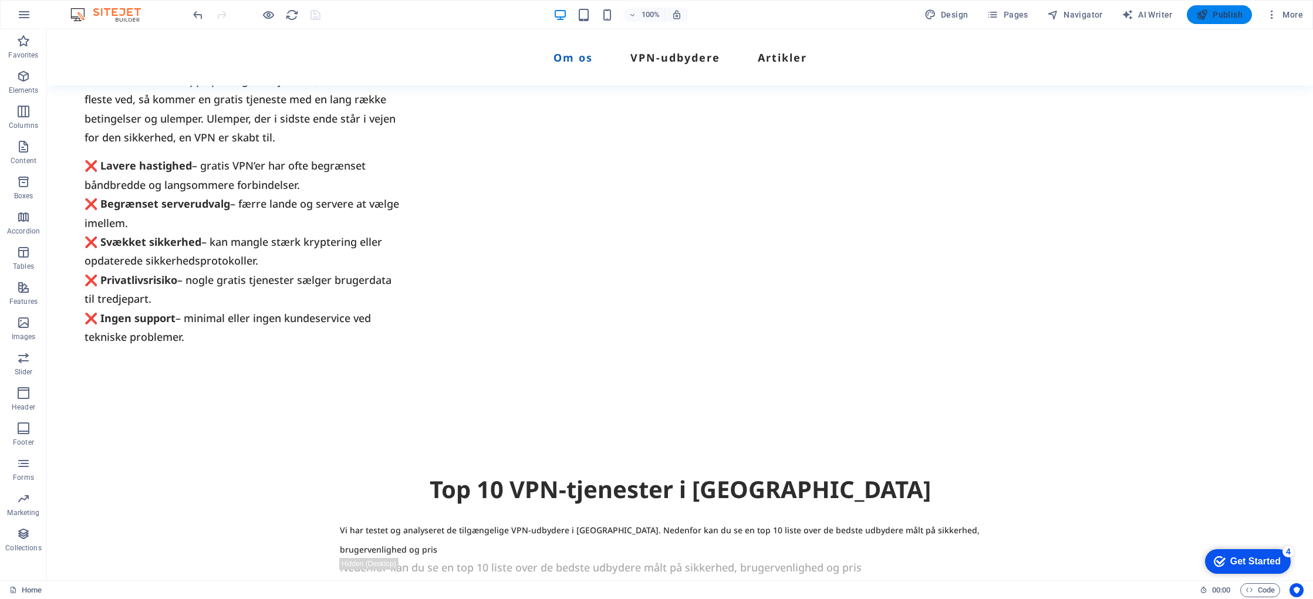
click at [1230, 19] on span "Publish" at bounding box center [1220, 15] width 46 height 12
